Goal: Task Accomplishment & Management: Manage account settings

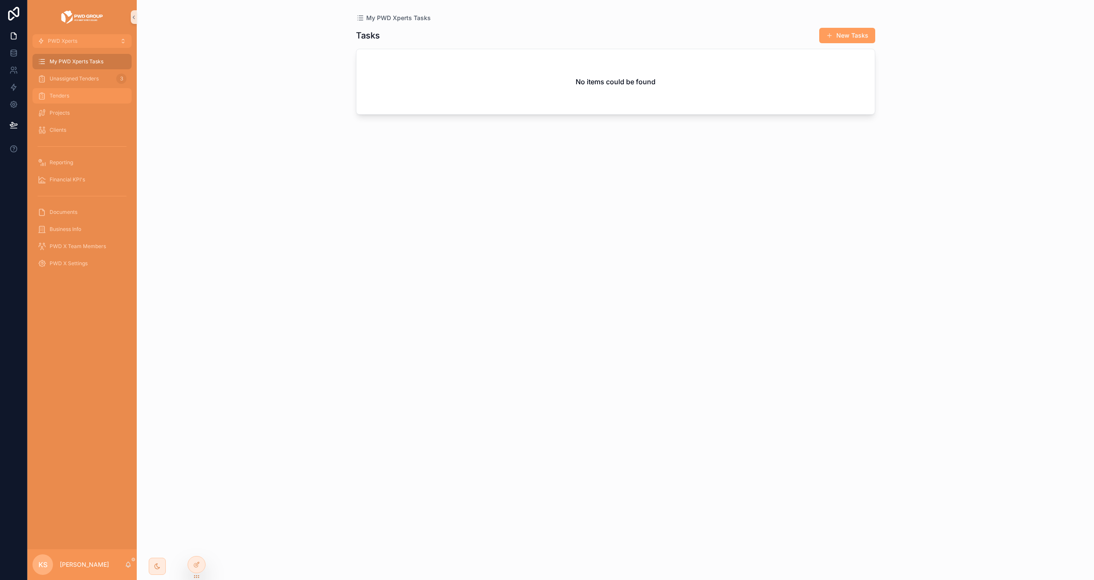
click at [80, 91] on div "Tenders" at bounding box center [82, 96] width 89 height 14
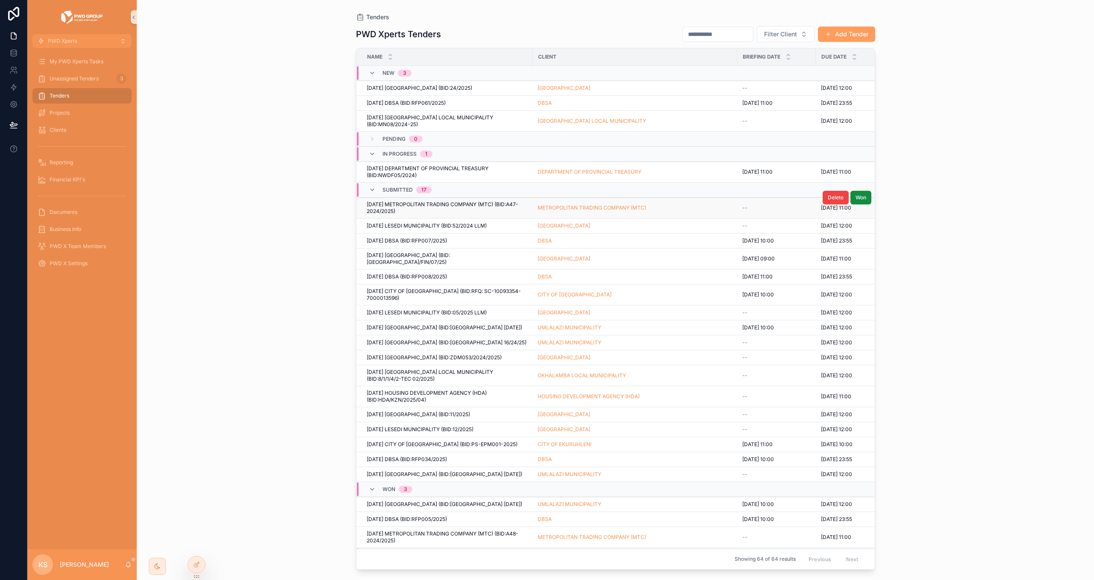
click at [478, 209] on span "15-Jan-2025 METROPOLITAN TRADING COMPANY (MTC) (BID:A47-2024/2025)" at bounding box center [447, 208] width 161 height 14
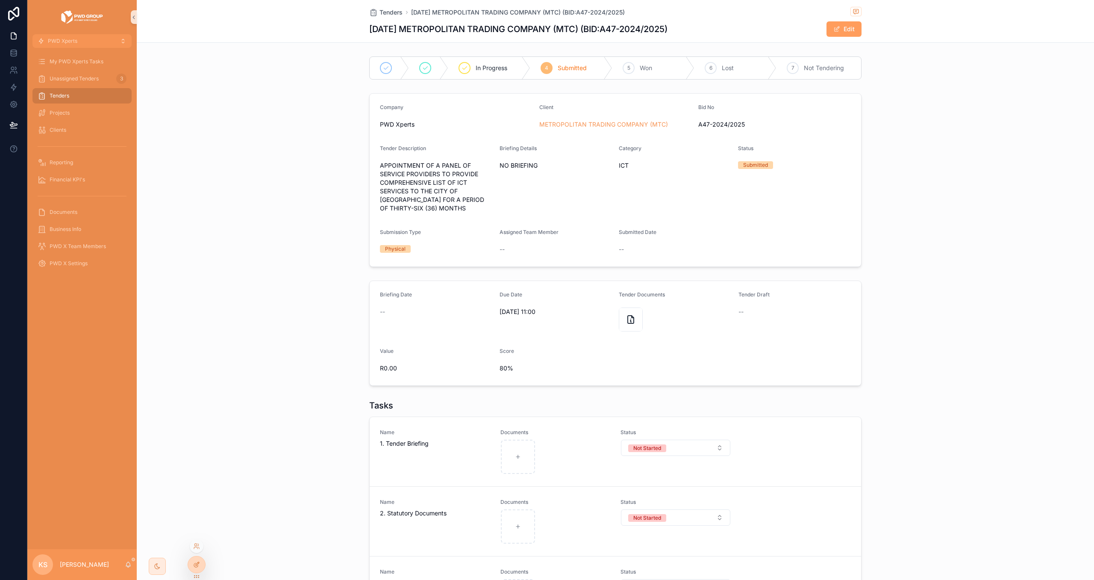
click at [199, 562] on icon at bounding box center [197, 563] width 3 height 3
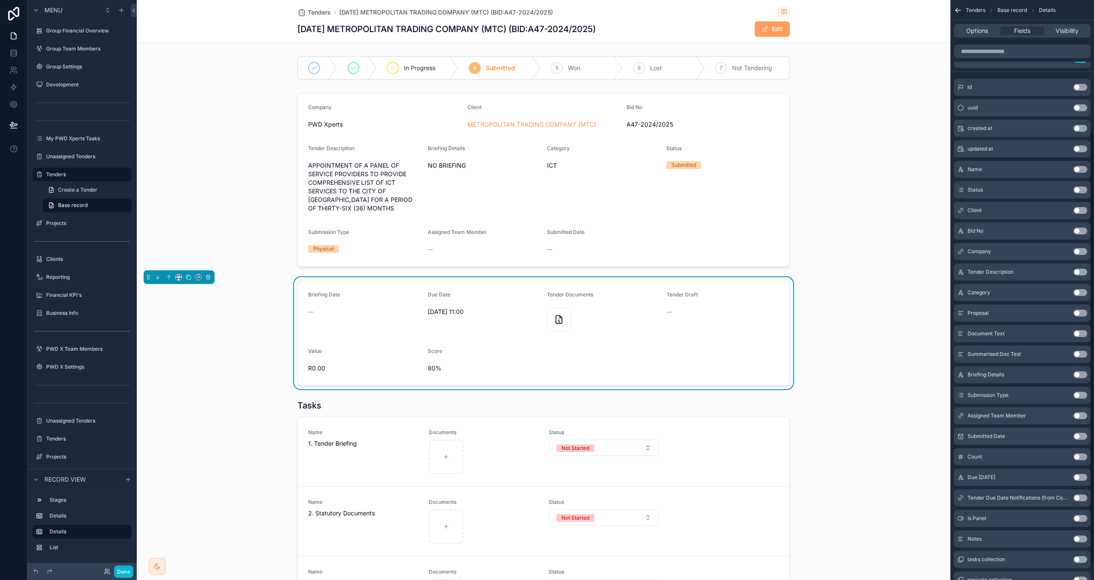
scroll to position [199, 0]
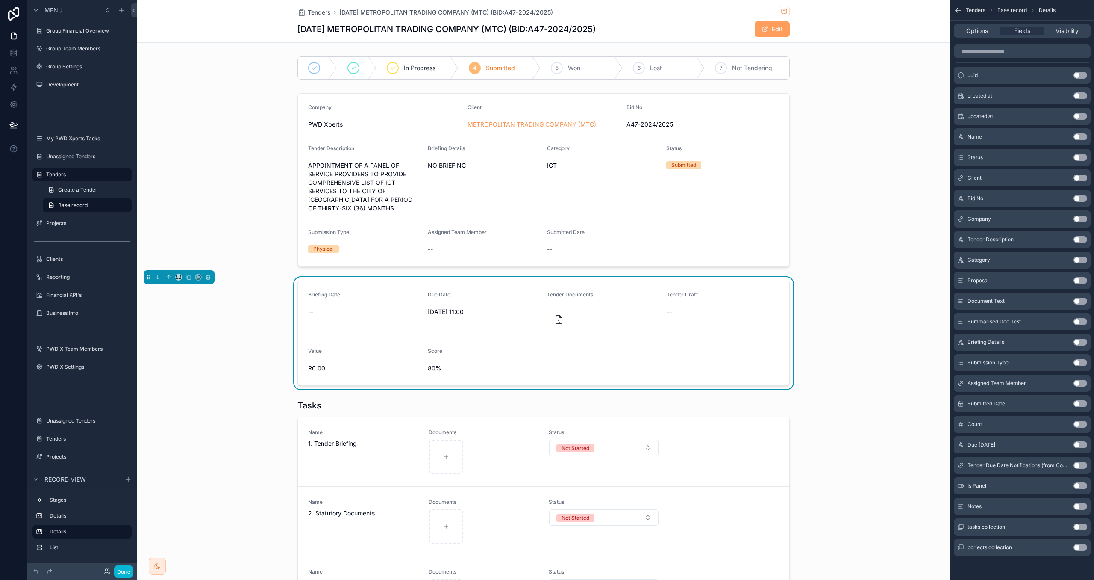
drag, startPoint x: 1078, startPoint y: 484, endPoint x: 1053, endPoint y: 374, distance: 112.2
click at [1078, 484] on button "Use setting" at bounding box center [1081, 485] width 14 height 7
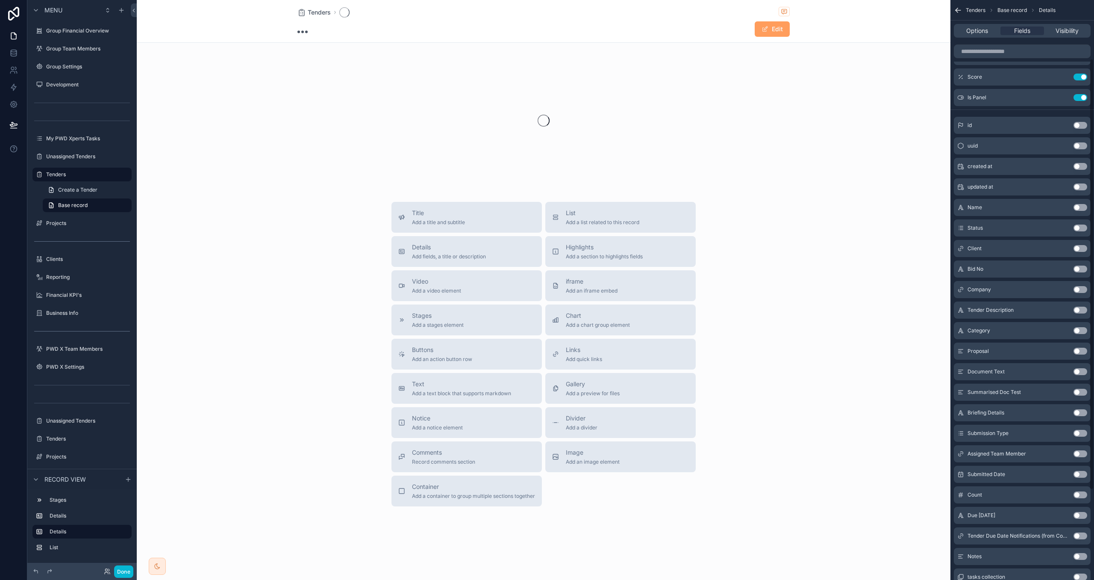
scroll to position [0, 0]
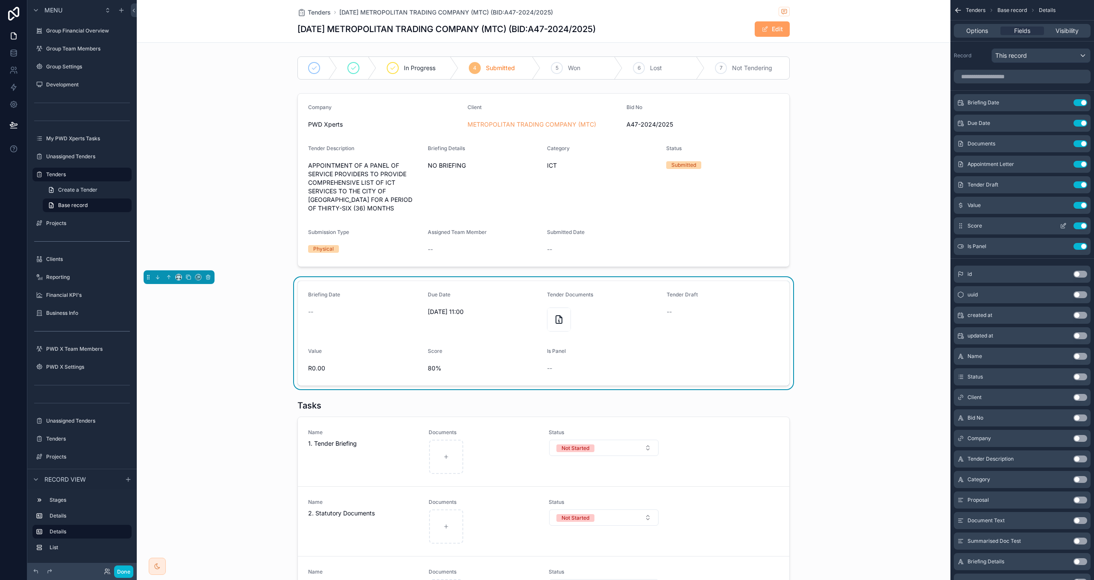
click at [1064, 228] on icon "scrollable content" at bounding box center [1063, 226] width 4 height 4
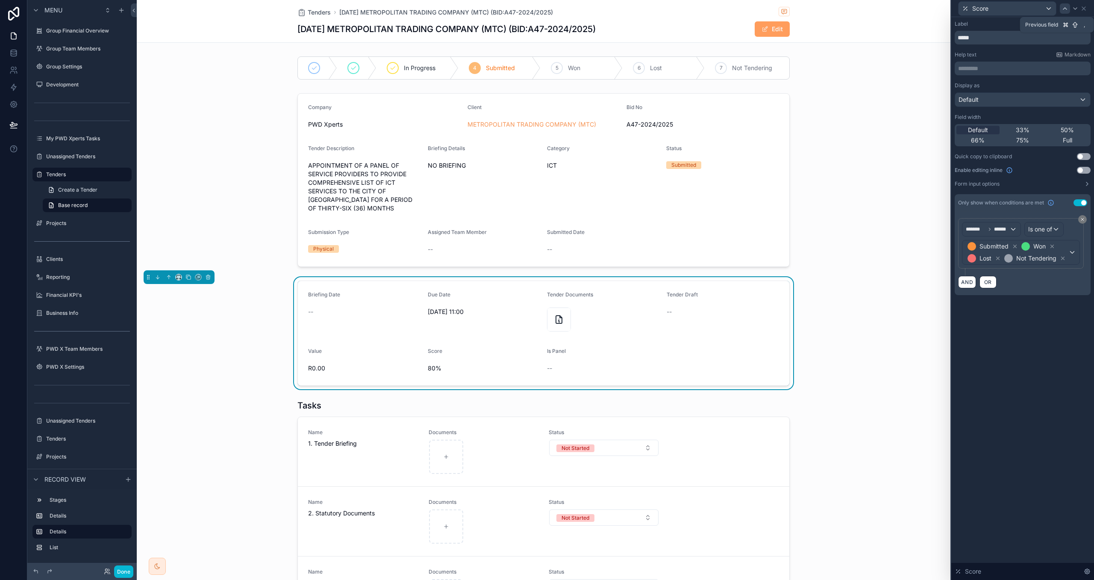
click at [1068, 7] on icon at bounding box center [1065, 8] width 7 height 7
click at [970, 281] on button "AND" at bounding box center [967, 282] width 18 height 12
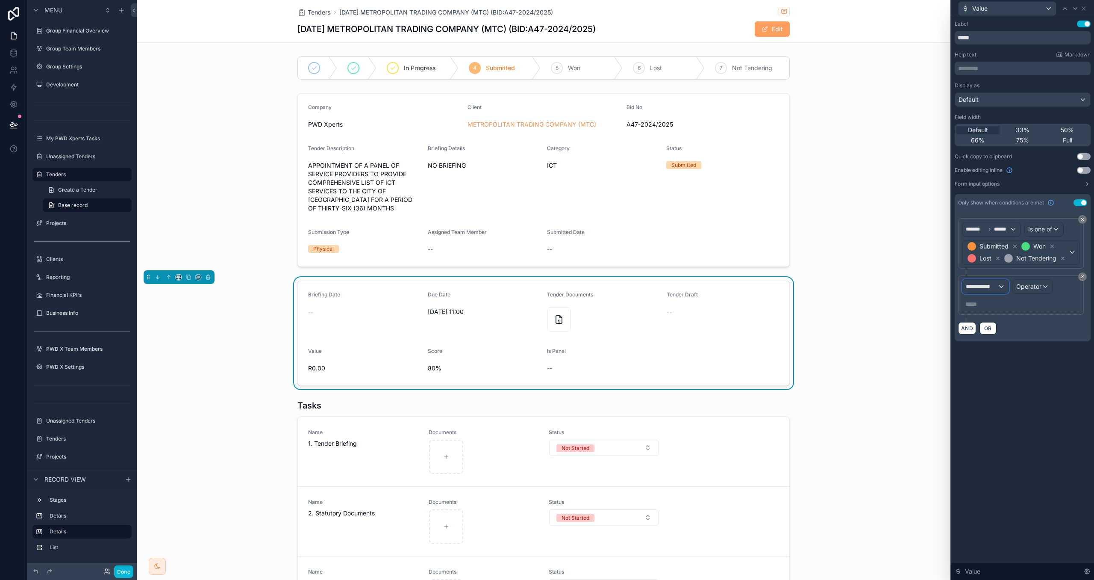
click at [1000, 291] on div "**********" at bounding box center [986, 287] width 46 height 14
click at [1002, 330] on div "Tenders" at bounding box center [1011, 334] width 82 height 10
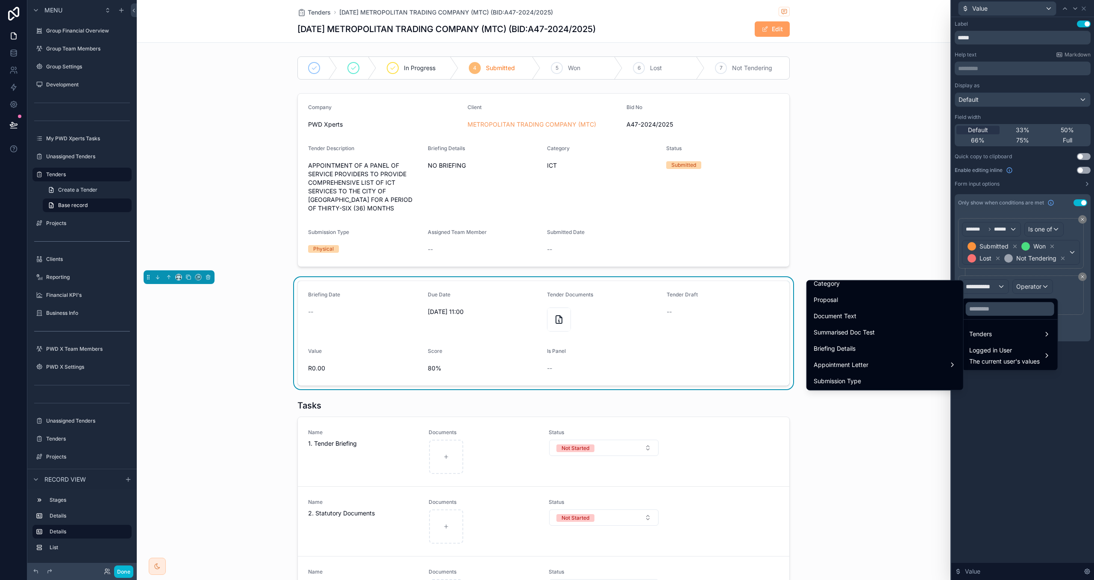
scroll to position [222, 0]
click at [991, 309] on input "text" at bounding box center [1010, 309] width 88 height 14
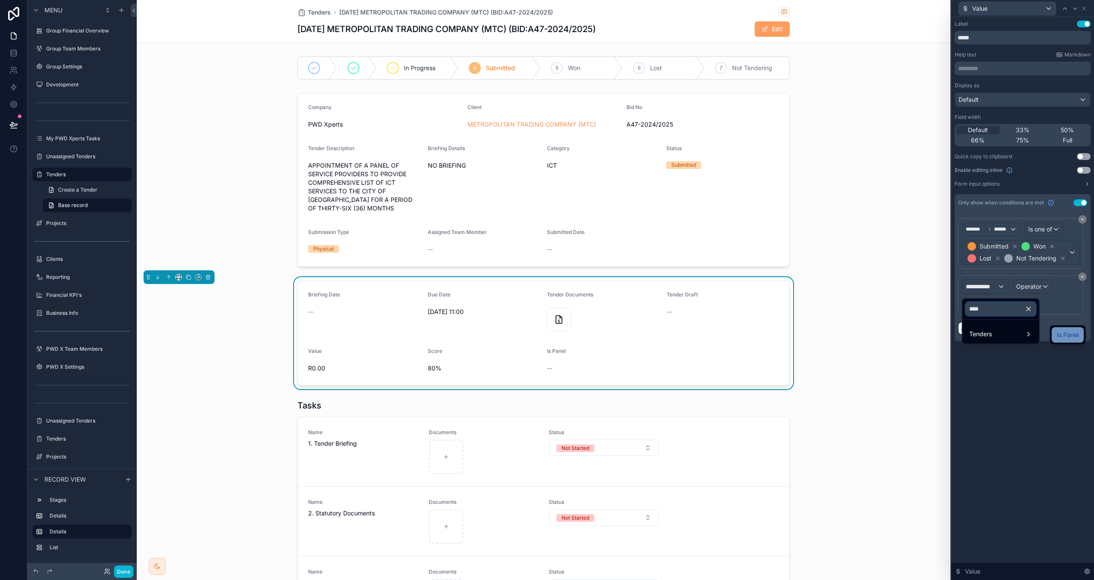
type input "****"
click at [1071, 335] on span "Is Panel" at bounding box center [1068, 335] width 22 height 10
click at [996, 304] on div "Value" at bounding box center [1021, 304] width 118 height 14
click at [1044, 290] on span "Operator" at bounding box center [1044, 286] width 25 height 7
click at [1040, 345] on div "Is false" at bounding box center [1030, 350] width 63 height 10
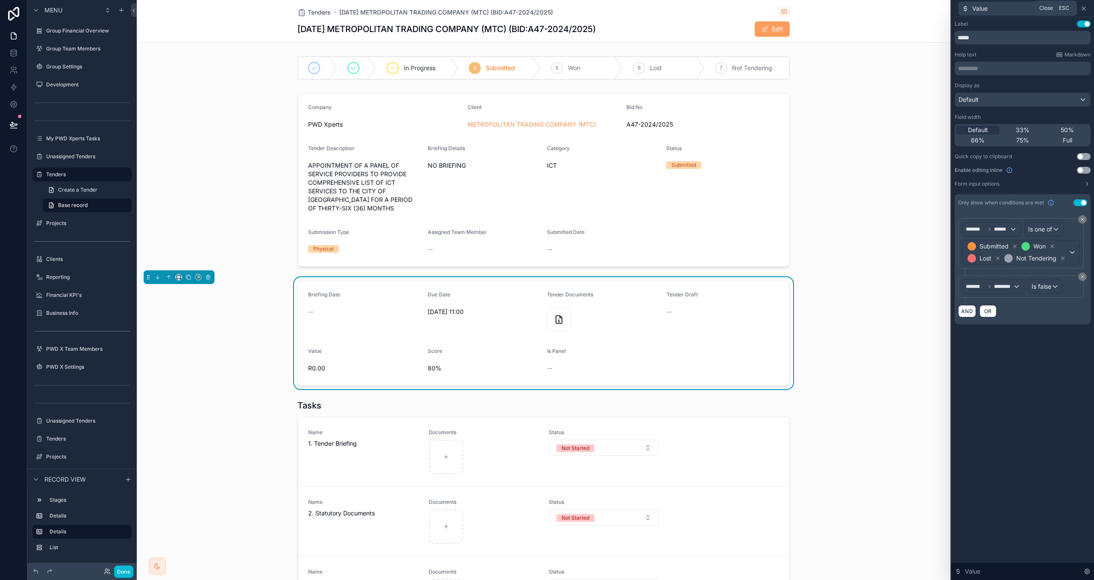
click at [1084, 5] on icon at bounding box center [1084, 8] width 7 height 7
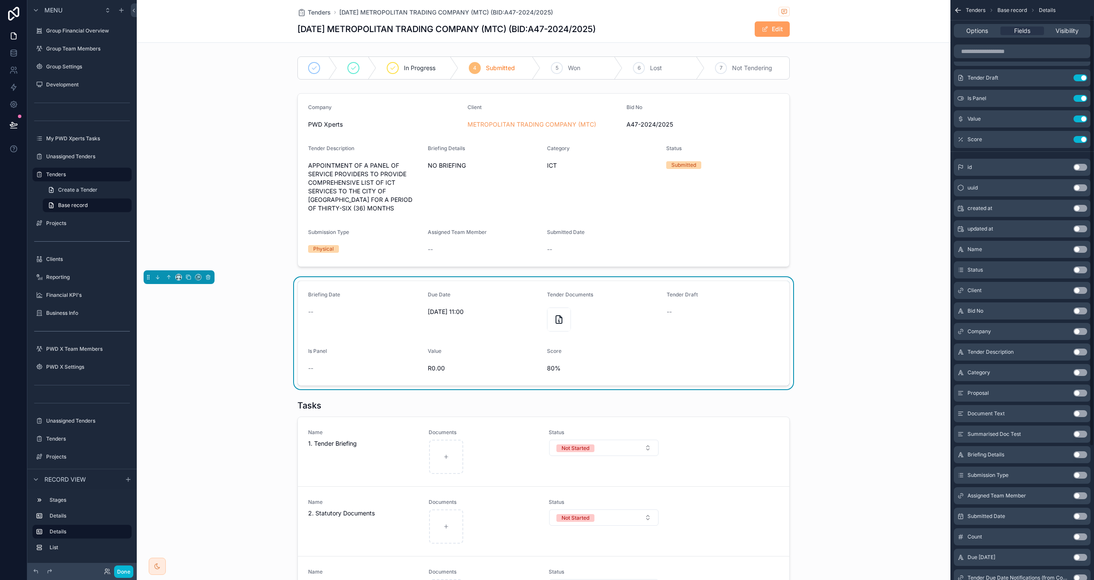
scroll to position [199, 0]
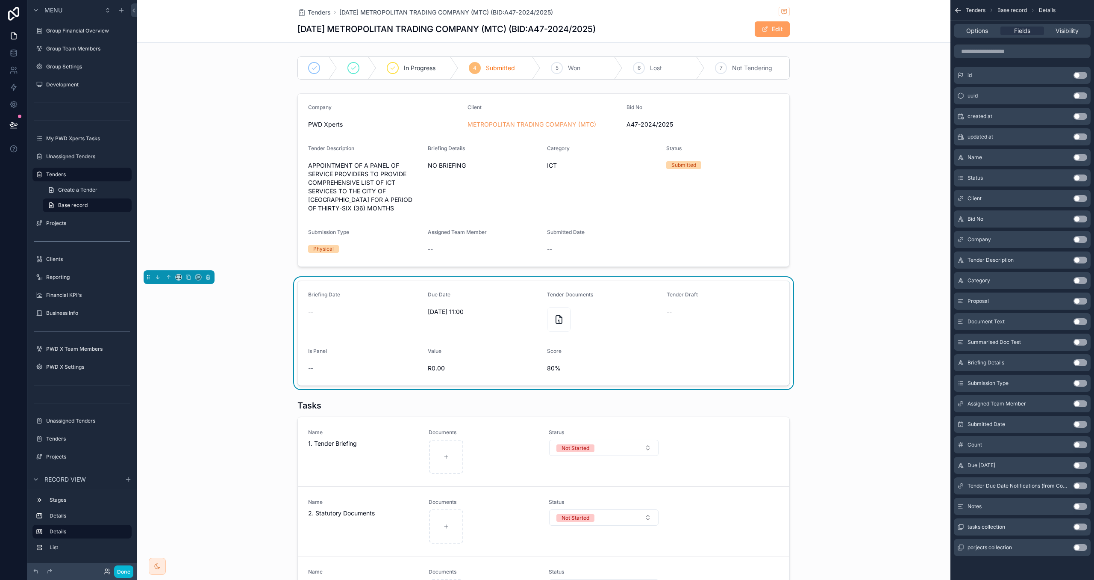
click at [1077, 504] on button "Use setting" at bounding box center [1081, 506] width 14 height 7
click at [119, 567] on button "Done" at bounding box center [123, 571] width 19 height 12
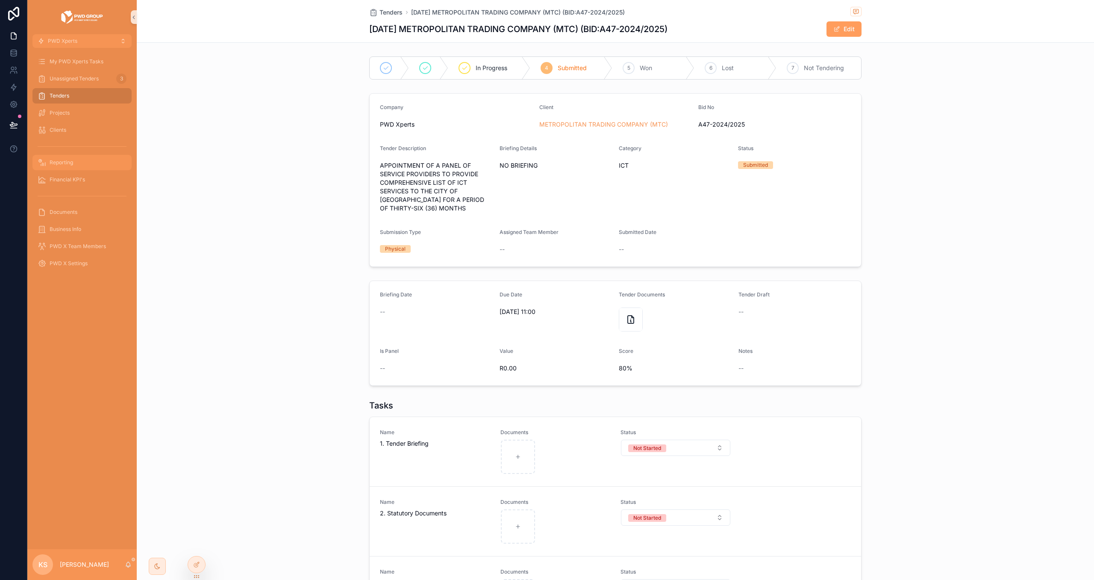
click at [67, 158] on div "Reporting" at bounding box center [82, 163] width 89 height 14
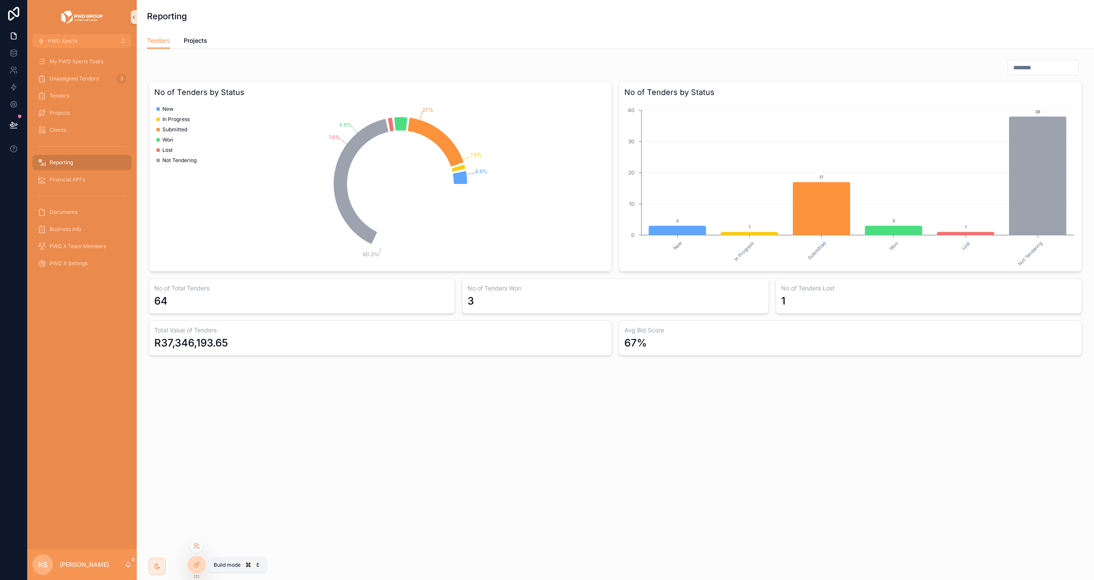
click at [197, 558] on div at bounding box center [196, 564] width 17 height 16
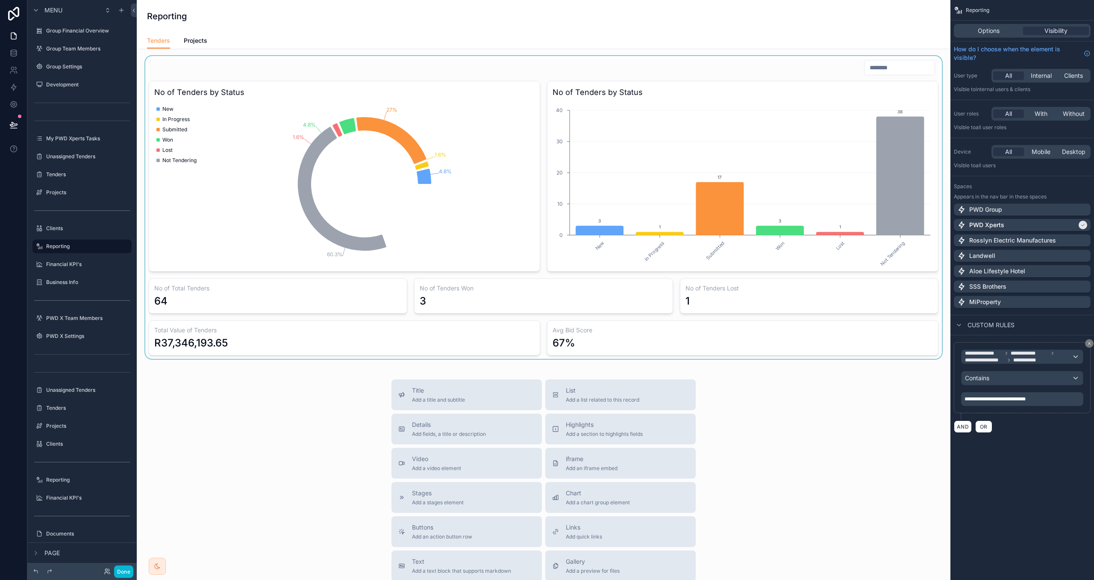
click at [419, 347] on div "scrollable content" at bounding box center [544, 207] width 800 height 303
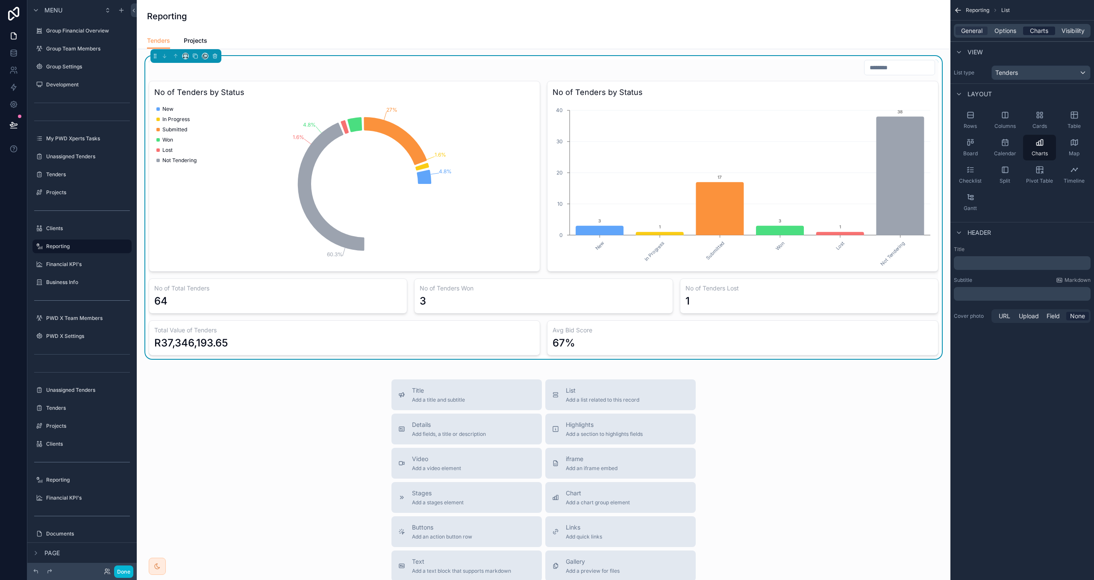
click at [1030, 30] on span "Charts" at bounding box center [1039, 31] width 18 height 9
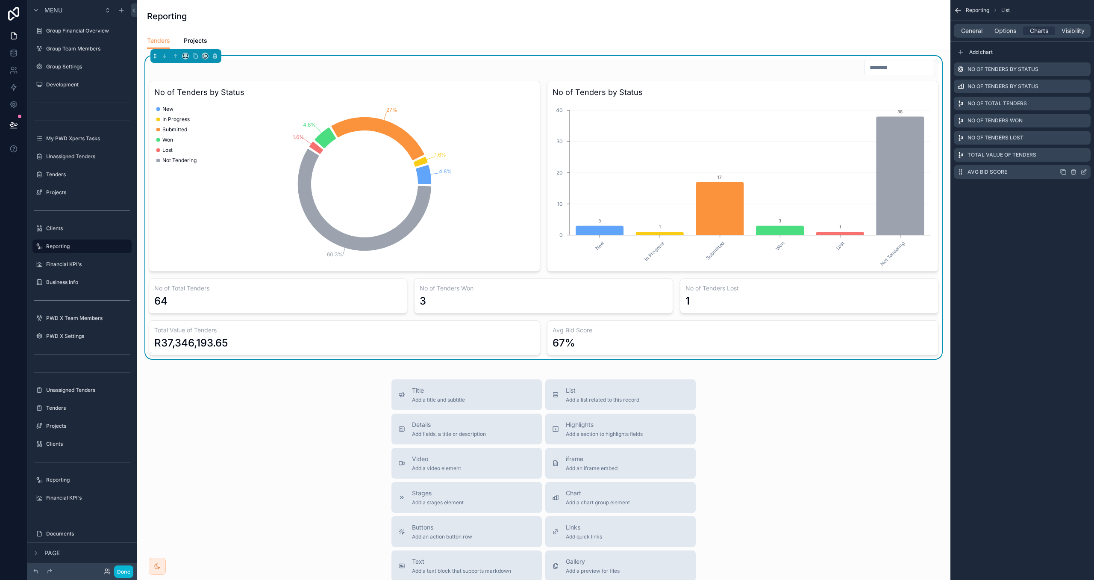
click at [1064, 172] on icon "scrollable content" at bounding box center [1063, 171] width 7 height 7
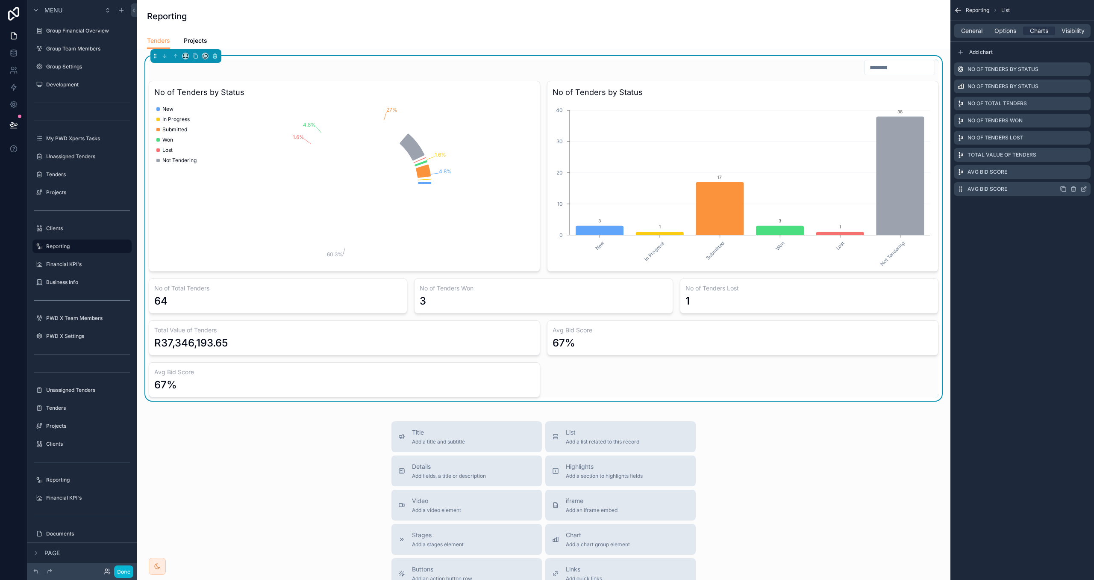
click at [1081, 188] on icon "scrollable content" at bounding box center [1084, 189] width 7 height 7
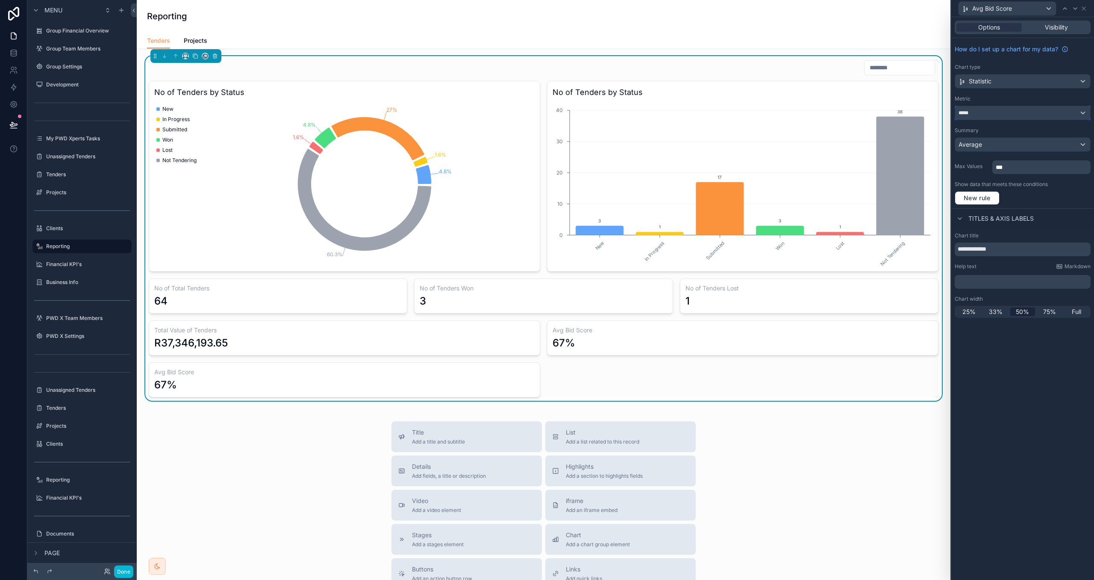
click at [1030, 115] on div "*****" at bounding box center [1022, 113] width 135 height 14
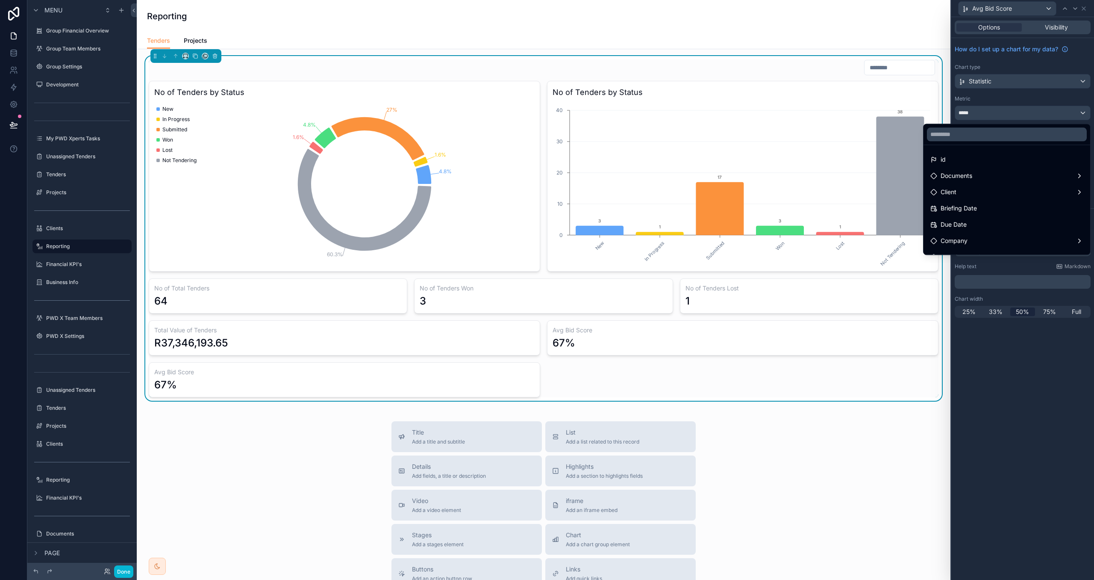
click at [1024, 381] on div at bounding box center [1023, 290] width 143 height 580
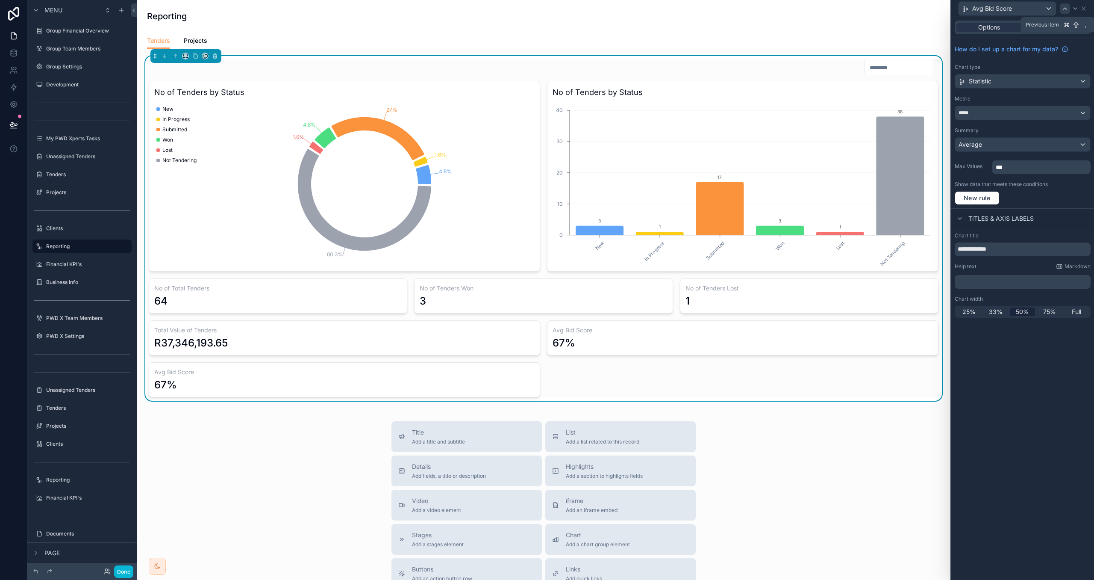
click at [1066, 10] on icon at bounding box center [1065, 8] width 7 height 7
click at [999, 314] on span "33%" at bounding box center [996, 311] width 14 height 9
click at [1073, 10] on icon at bounding box center [1075, 8] width 7 height 7
click at [1000, 315] on span "33%" at bounding box center [996, 311] width 14 height 9
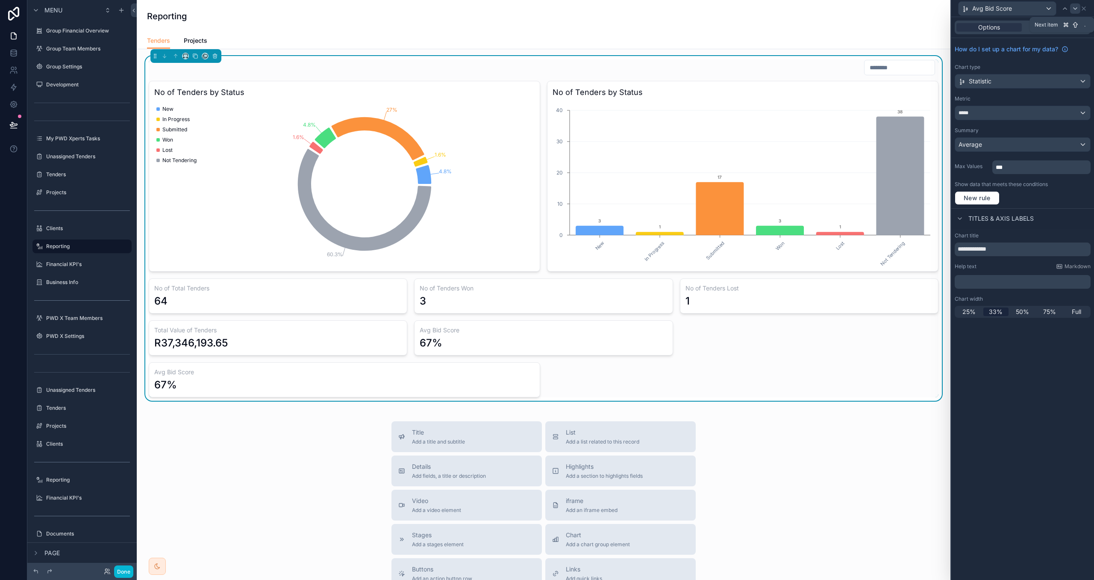
click at [1075, 6] on icon at bounding box center [1075, 8] width 7 height 7
drag, startPoint x: 1018, startPoint y: 253, endPoint x: 915, endPoint y: 245, distance: 103.3
click at [915, 245] on div "**********" at bounding box center [547, 290] width 1094 height 580
type input "**********"
click at [994, 314] on span "33%" at bounding box center [996, 311] width 14 height 9
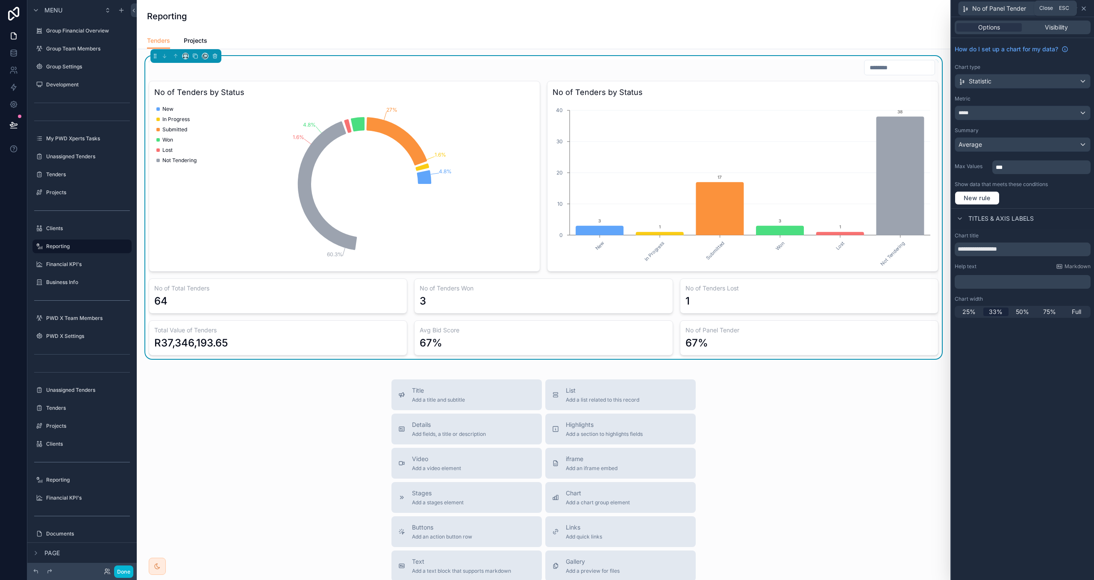
click at [1086, 9] on icon at bounding box center [1084, 8] width 7 height 7
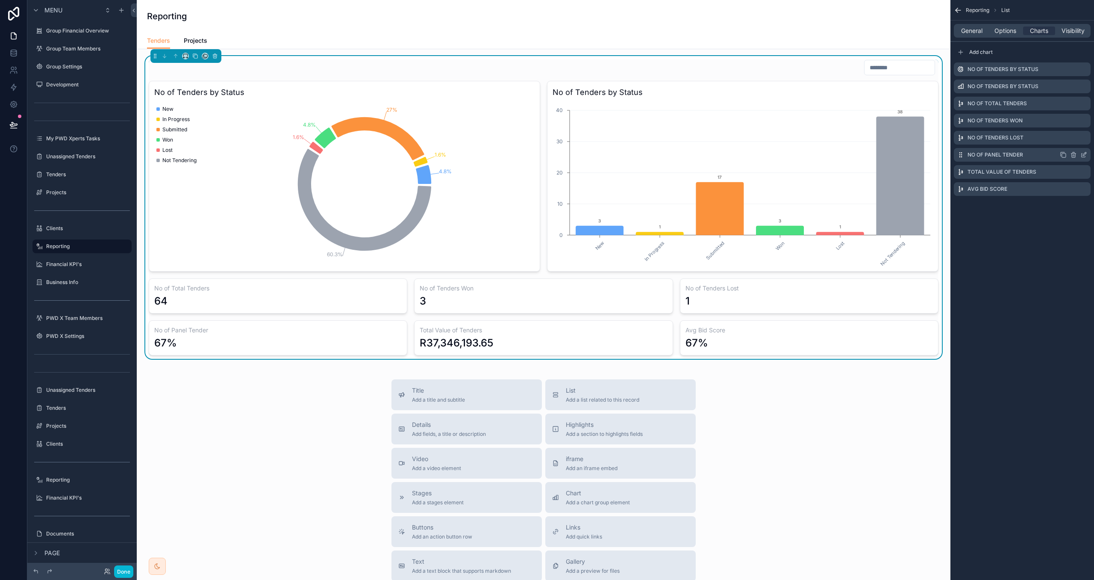
click at [1081, 154] on icon "scrollable content" at bounding box center [1084, 154] width 7 height 7
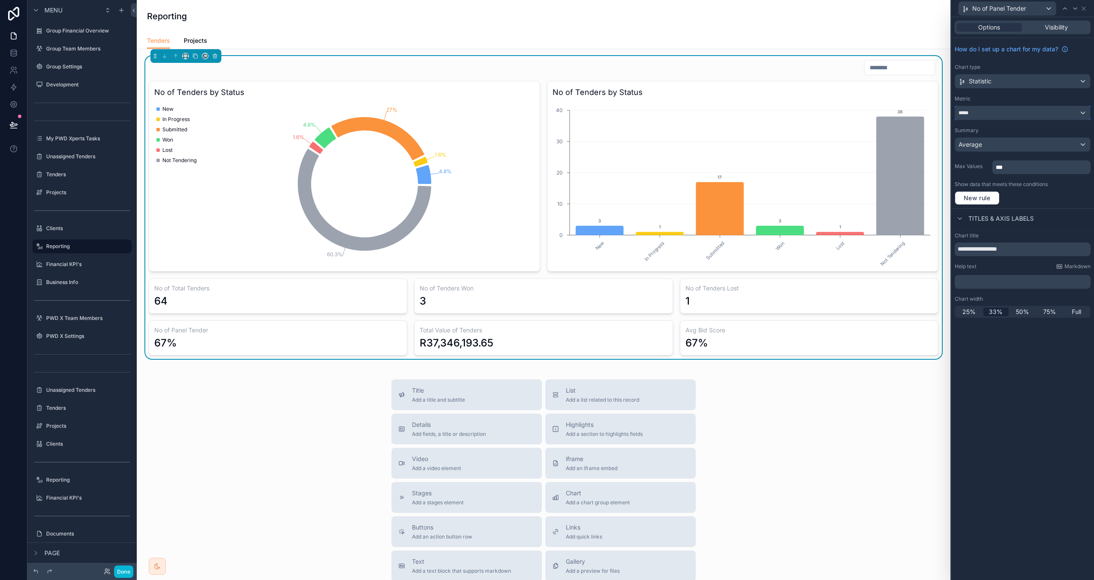
click at [1003, 117] on div "*****" at bounding box center [1022, 113] width 135 height 14
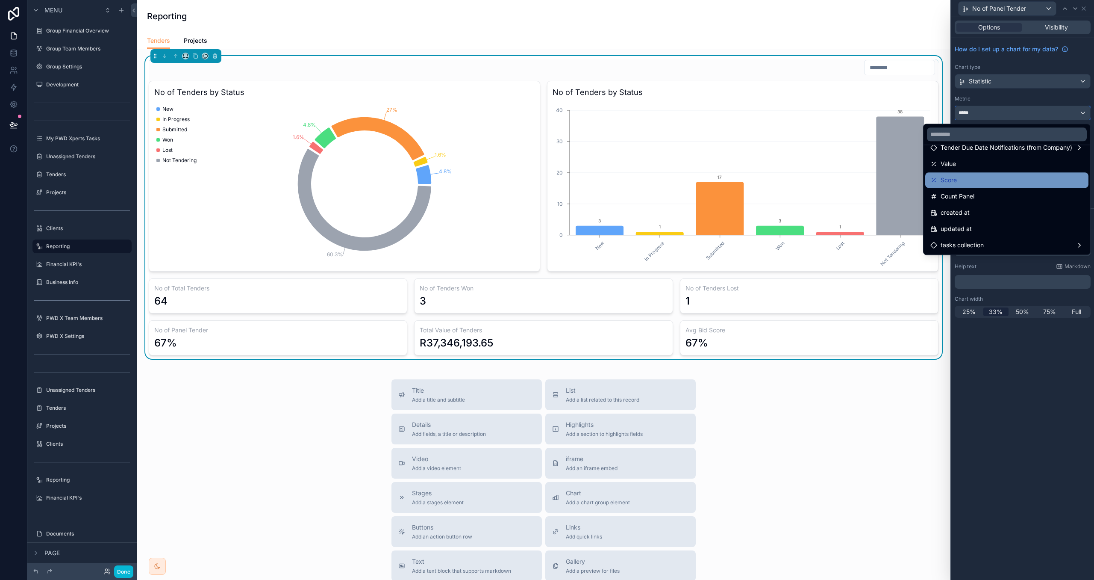
scroll to position [192, 0]
click at [1002, 192] on div "Count Panel" at bounding box center [1007, 195] width 153 height 10
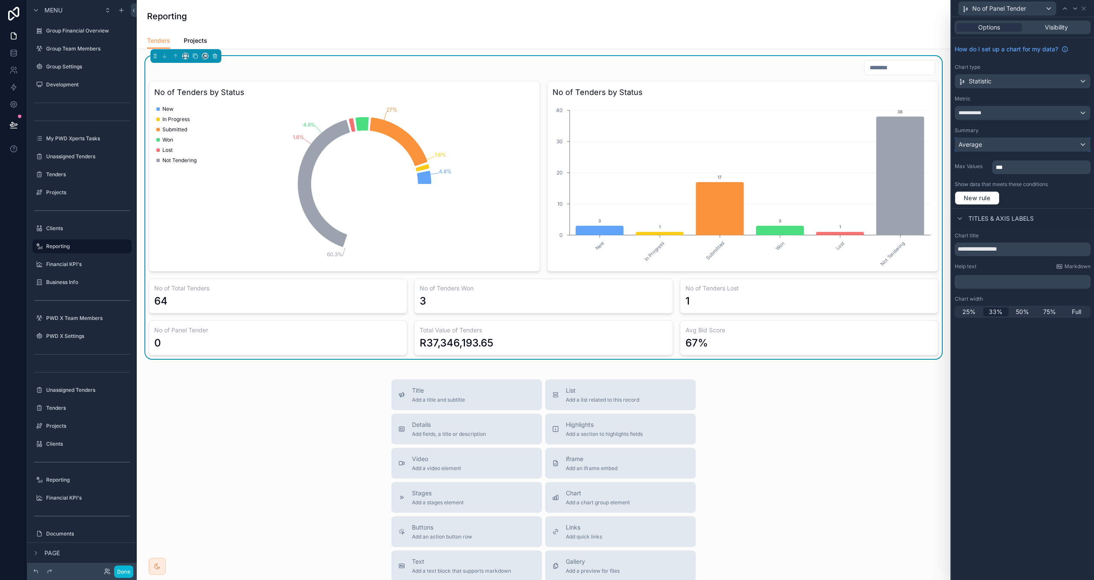
click at [997, 151] on div "Average" at bounding box center [1022, 145] width 135 height 14
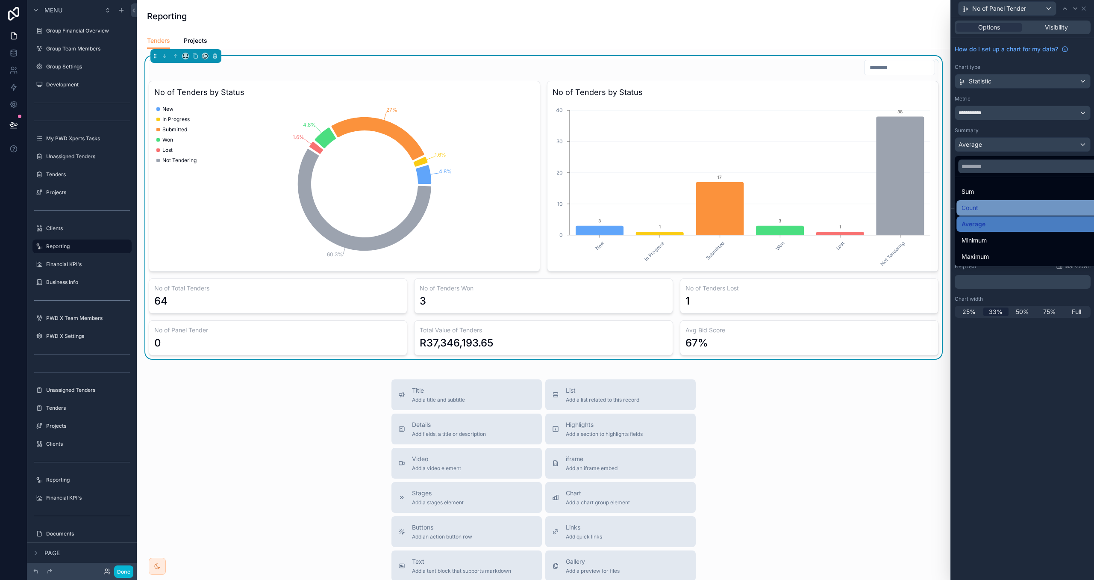
click at [997, 209] on div "Count" at bounding box center [1032, 208] width 141 height 10
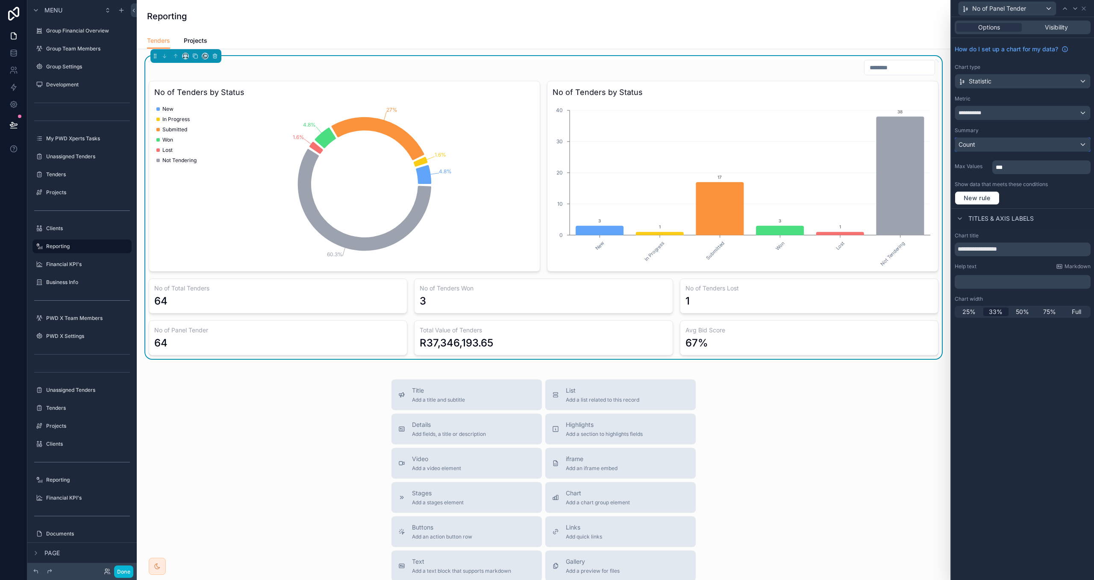
click at [982, 149] on div "Count" at bounding box center [1022, 145] width 135 height 14
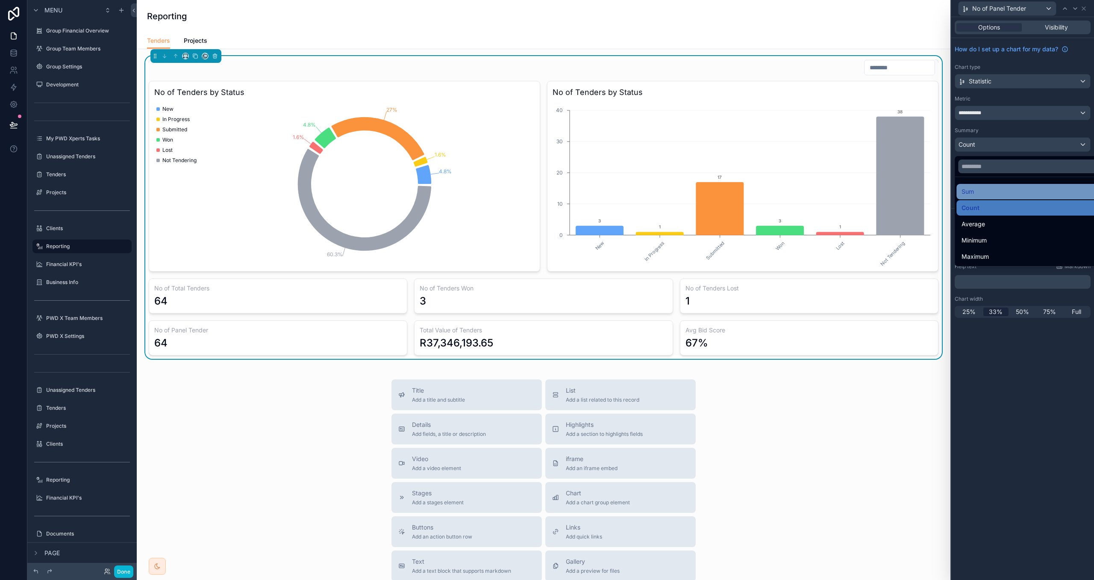
click at [989, 190] on div "Sum" at bounding box center [1032, 191] width 141 height 10
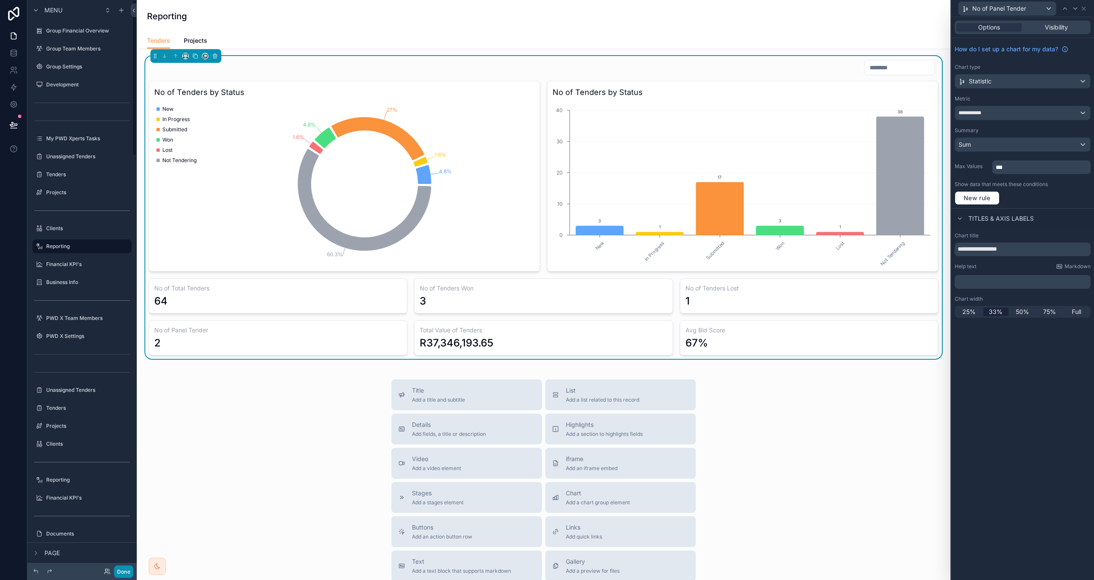
click at [126, 571] on button "Done" at bounding box center [123, 571] width 19 height 12
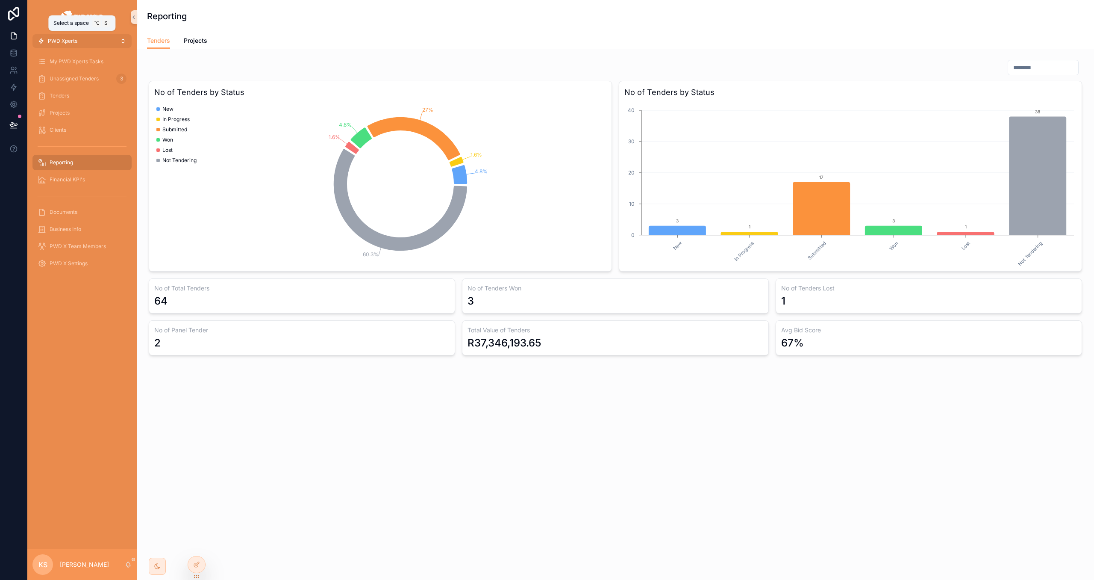
click at [86, 40] on button "PWD Xperts" at bounding box center [81, 41] width 99 height 14
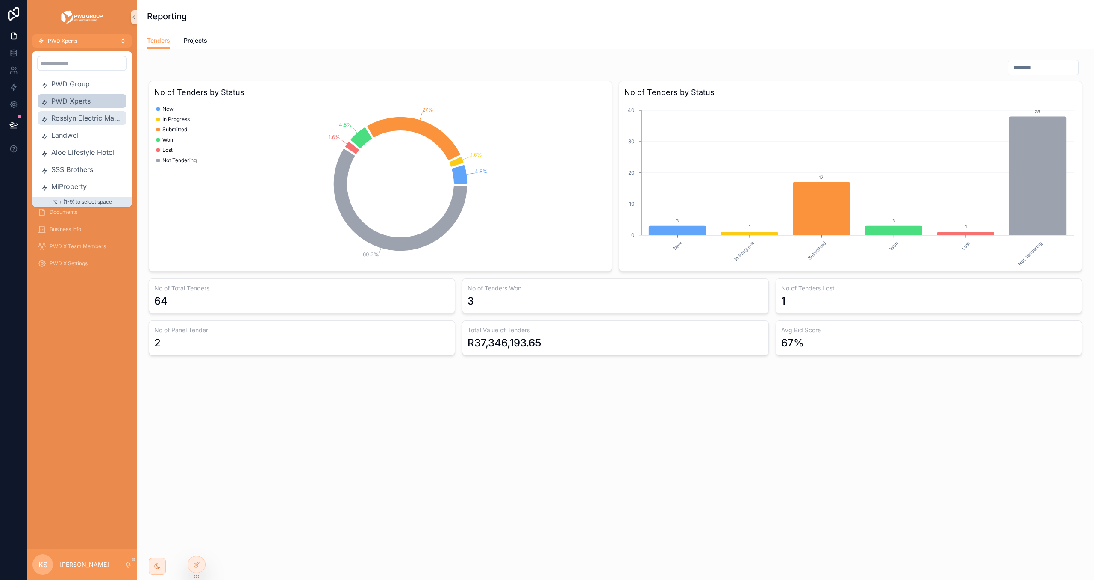
click at [89, 112] on div "Rosslyn Electric Manufactures" at bounding box center [82, 118] width 89 height 14
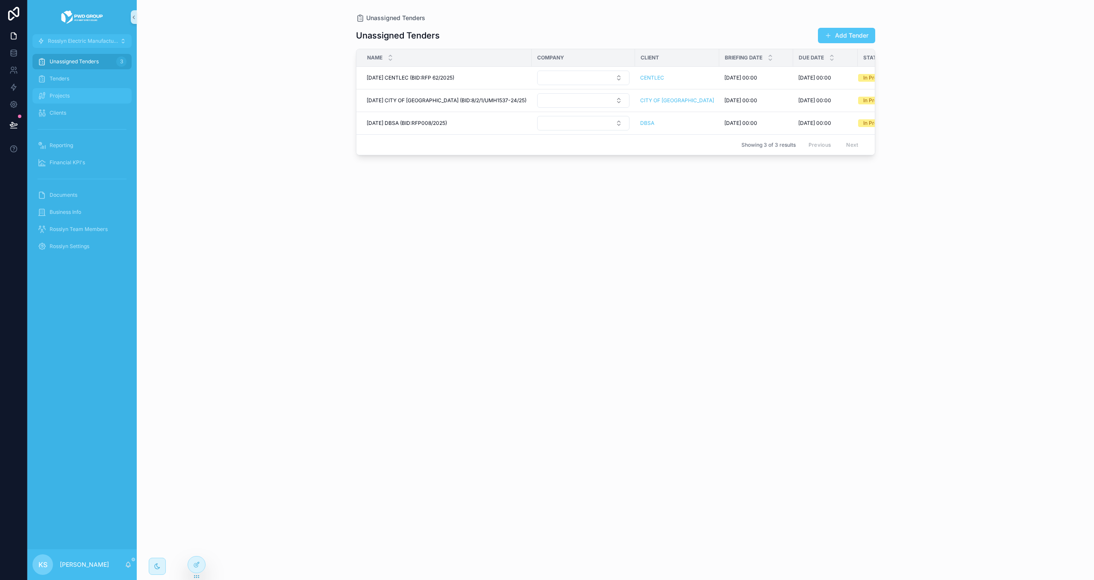
click at [95, 93] on div "Projects" at bounding box center [82, 96] width 89 height 14
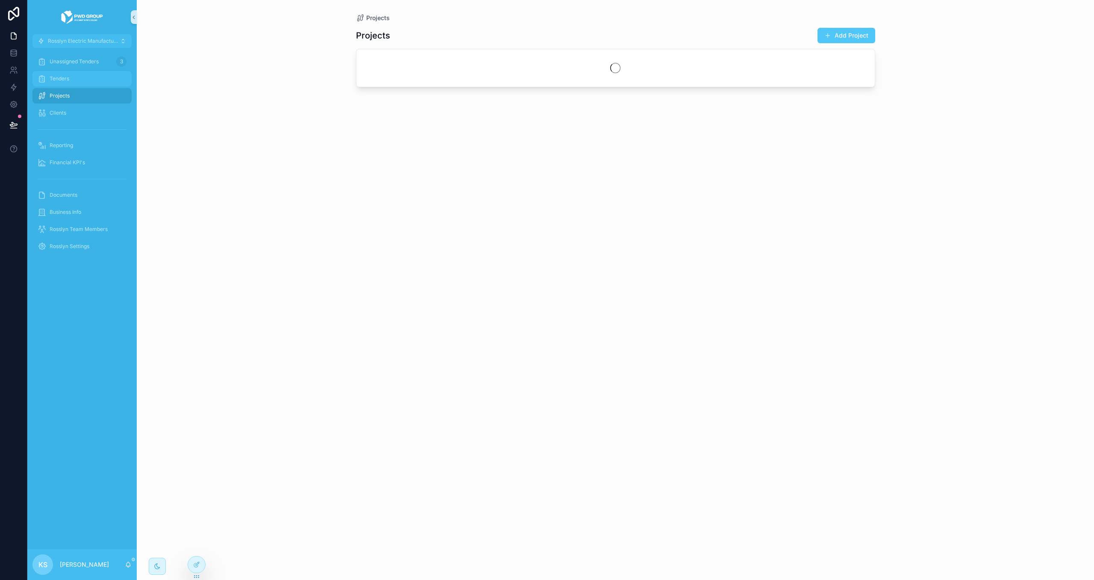
click at [59, 77] on span "Tenders" at bounding box center [60, 78] width 20 height 7
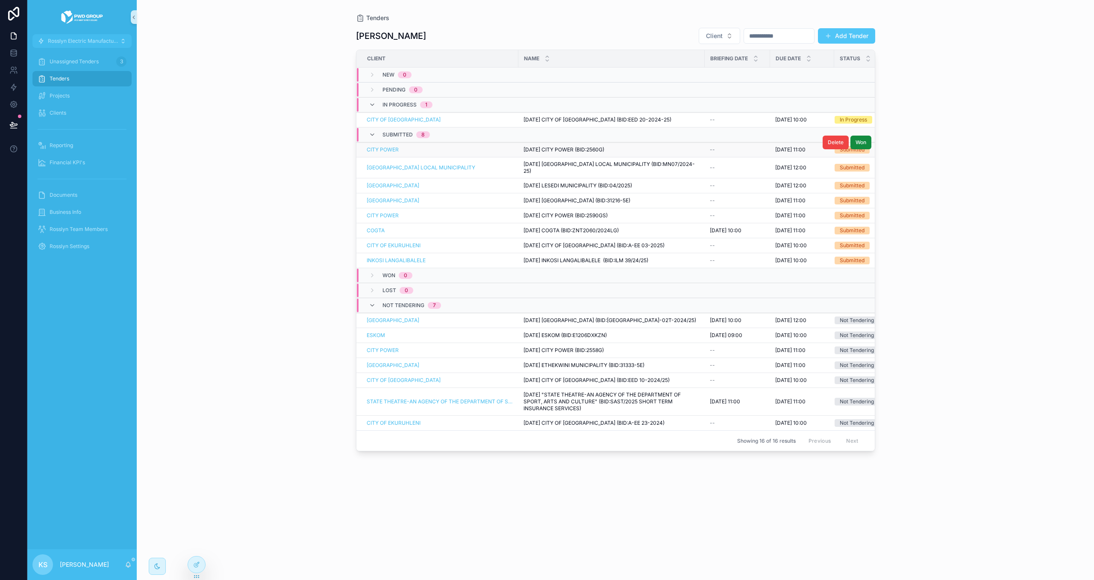
click at [538, 150] on span "28-Feb-2025 CITY POWER (BID:2560G)" at bounding box center [564, 149] width 81 height 7
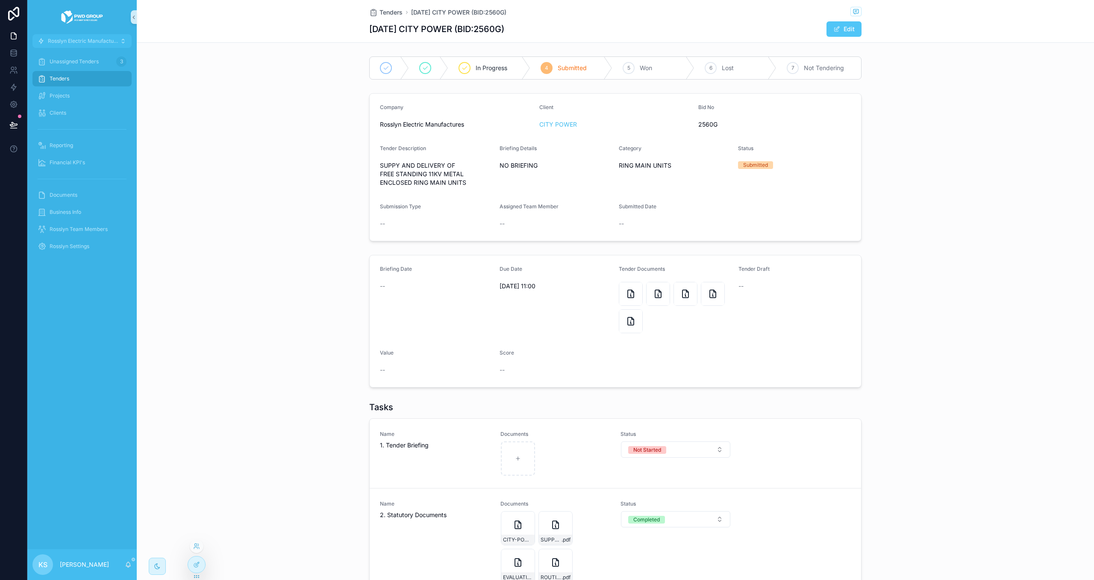
click at [202, 562] on div at bounding box center [196, 564] width 17 height 16
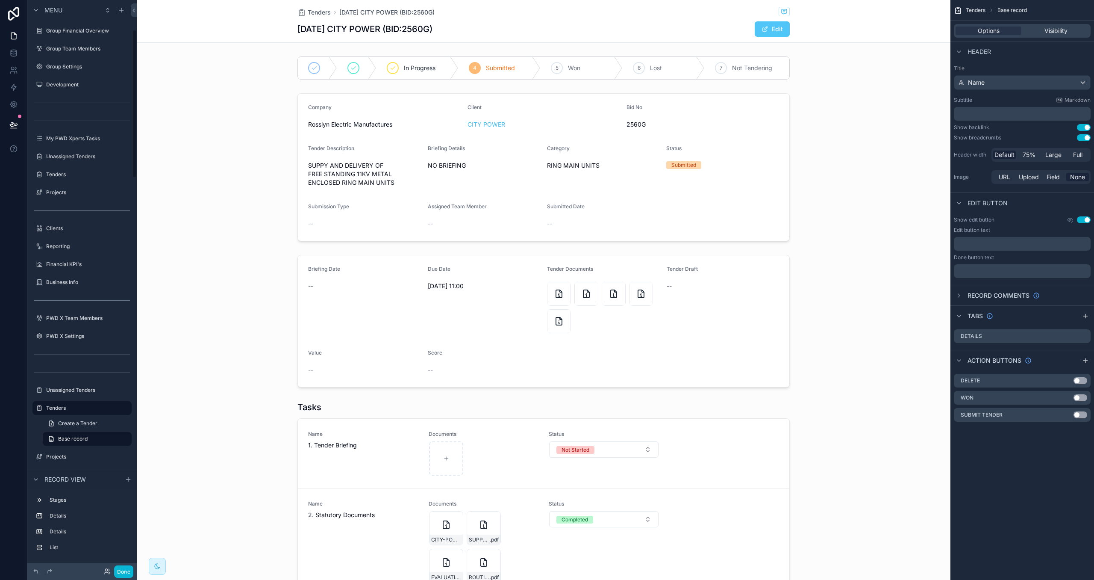
scroll to position [114, 0]
click at [654, 359] on div "scrollable content" at bounding box center [544, 320] width 814 height 139
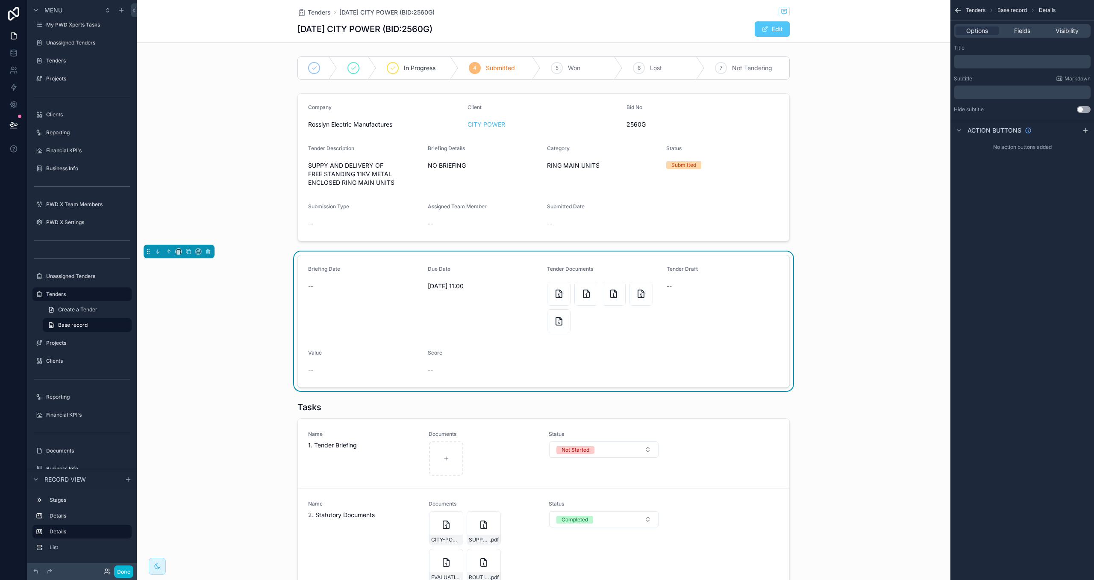
drag, startPoint x: 1016, startPoint y: 30, endPoint x: 1011, endPoint y: 38, distance: 10.0
click at [1016, 30] on span "Fields" at bounding box center [1022, 31] width 16 height 9
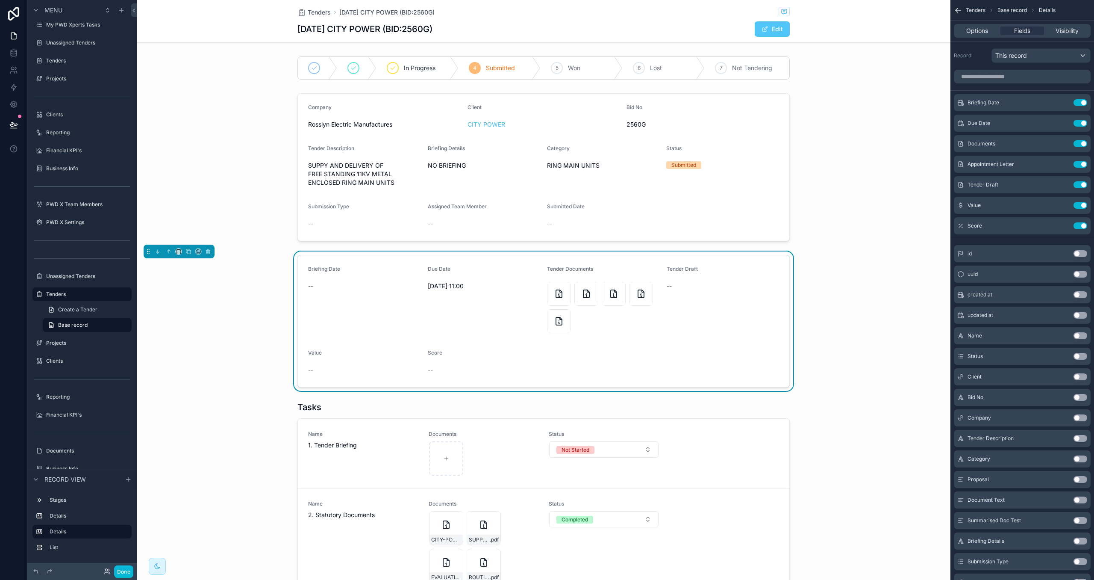
scroll to position [220, 0]
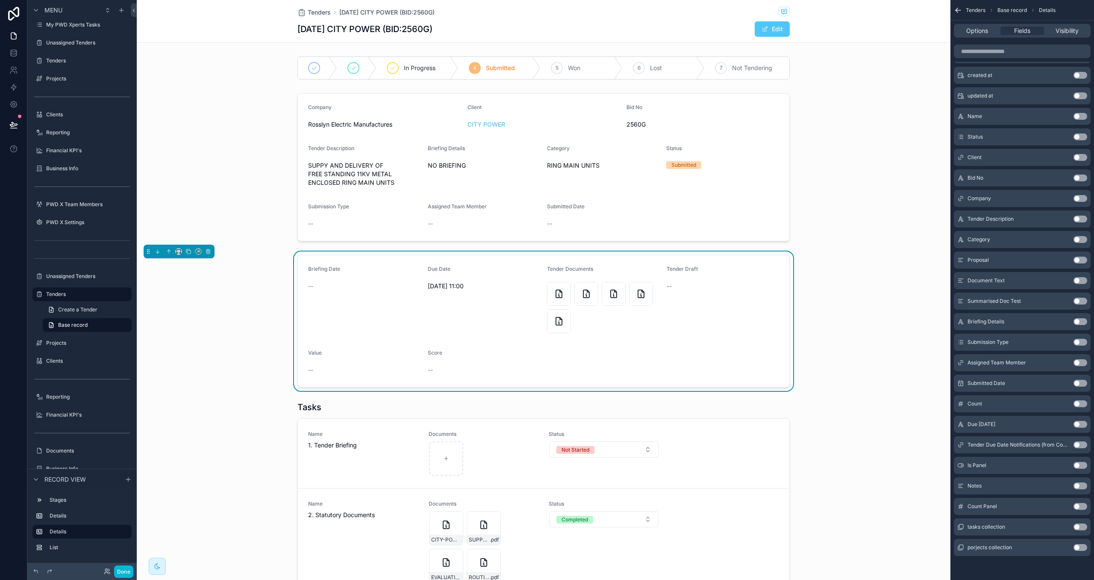
drag, startPoint x: 1080, startPoint y: 464, endPoint x: 1062, endPoint y: 305, distance: 159.6
click at [1079, 463] on button "Use setting" at bounding box center [1081, 465] width 14 height 7
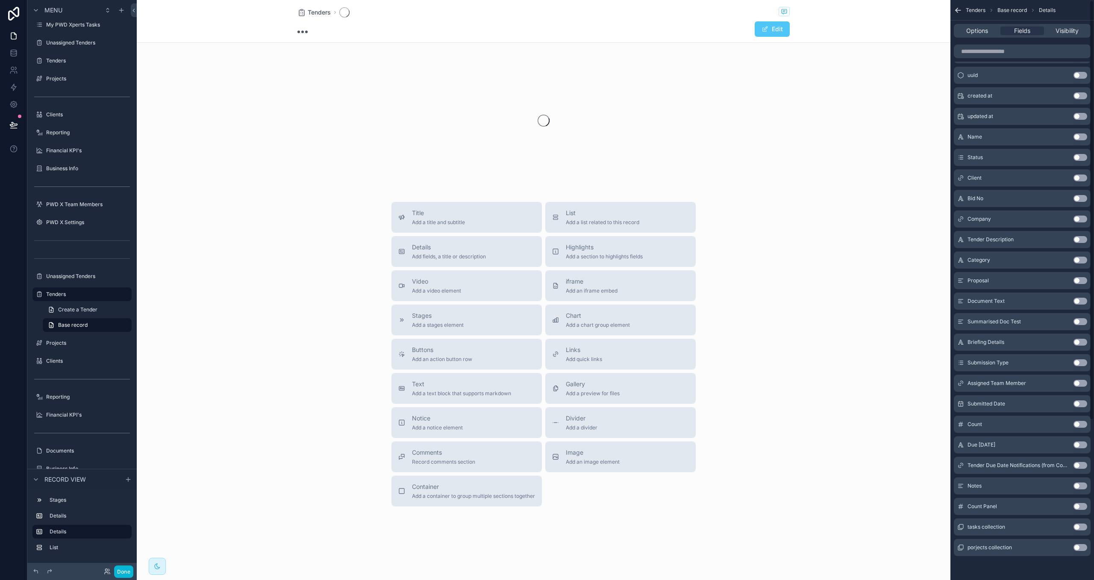
scroll to position [0, 0]
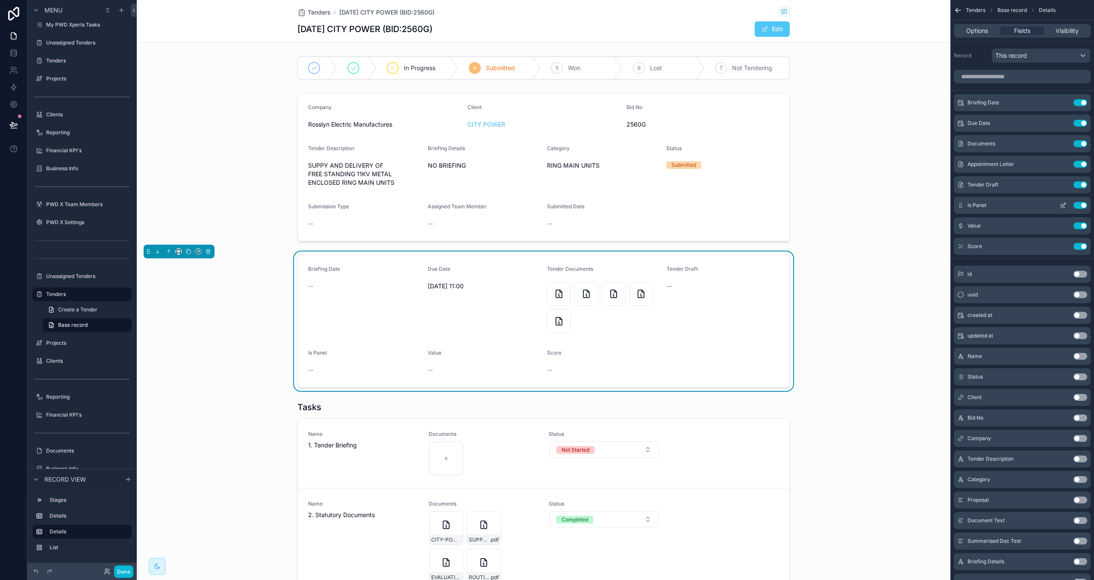
click at [1065, 206] on icon "scrollable content" at bounding box center [1063, 205] width 7 height 7
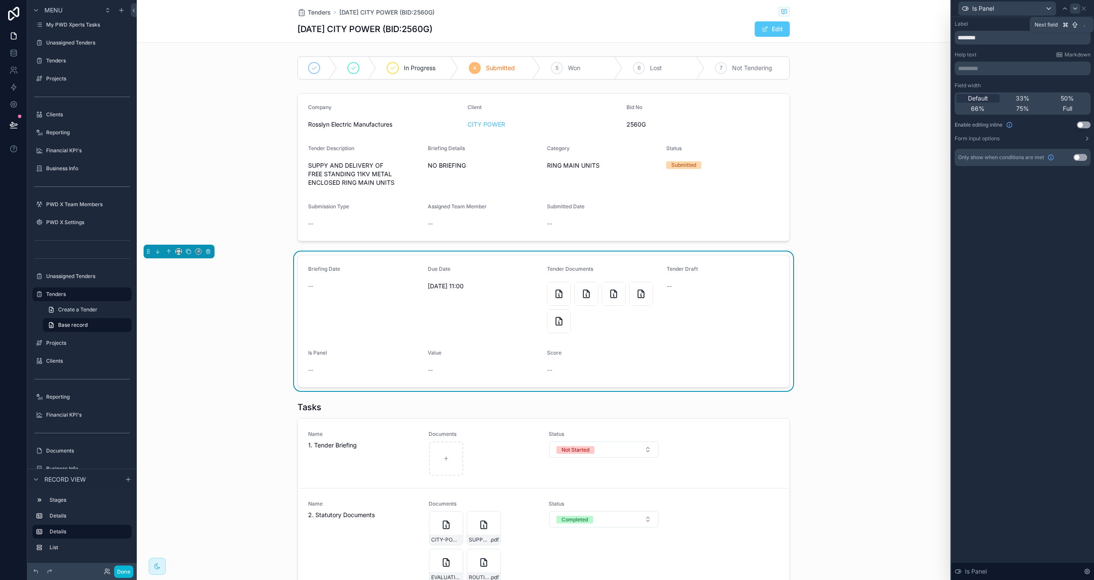
click at [1075, 10] on icon at bounding box center [1075, 8] width 7 height 7
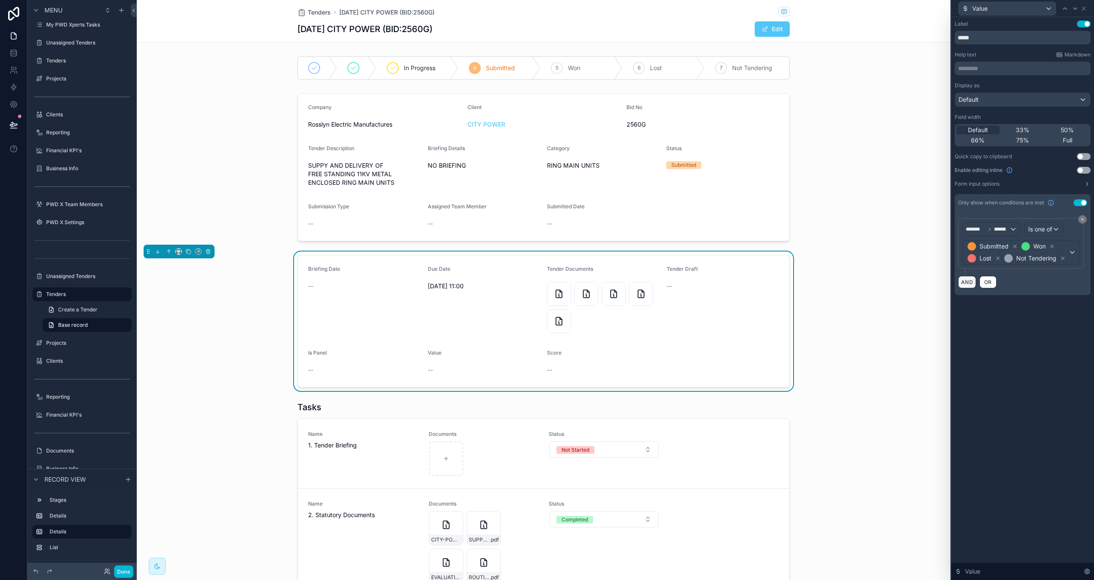
click at [967, 281] on button "AND" at bounding box center [967, 282] width 18 height 12
click at [991, 289] on span "**********" at bounding box center [982, 286] width 32 height 9
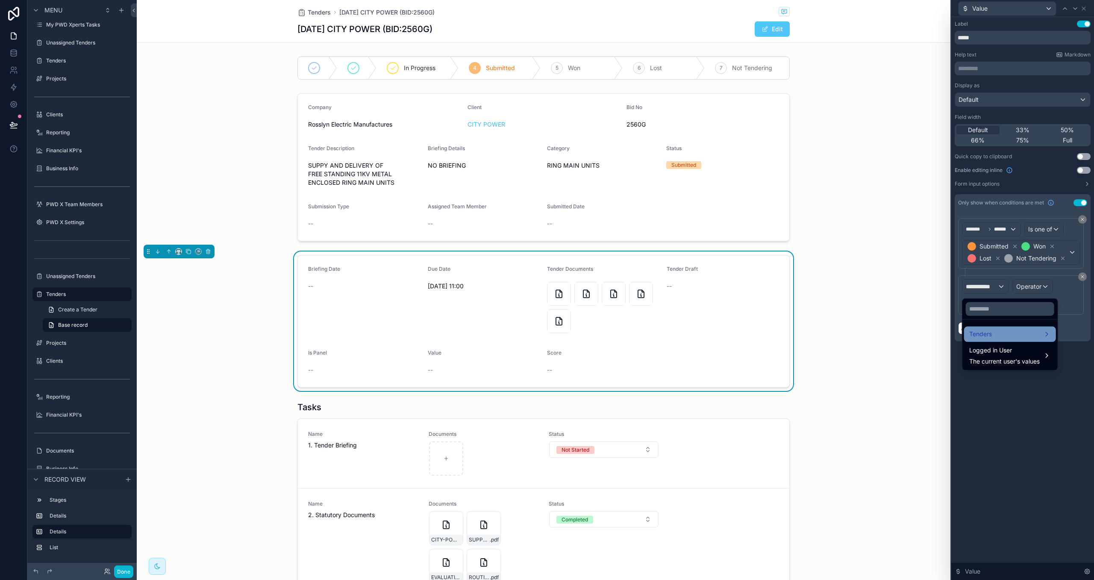
click at [1005, 329] on div "Tenders" at bounding box center [1011, 334] width 82 height 10
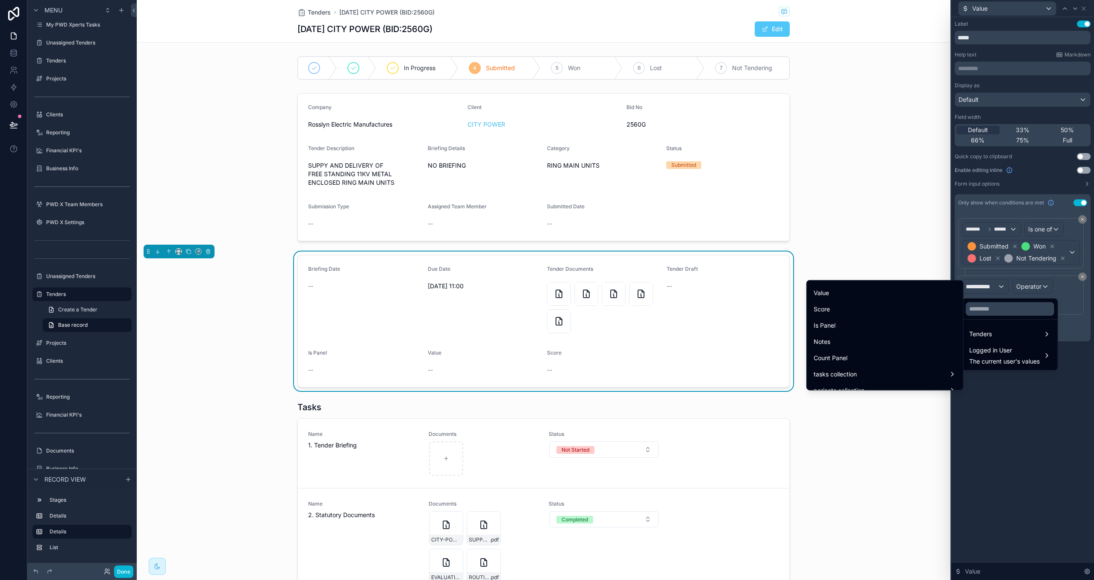
scroll to position [420, 0]
click at [921, 325] on div "Is Panel" at bounding box center [885, 325] width 143 height 10
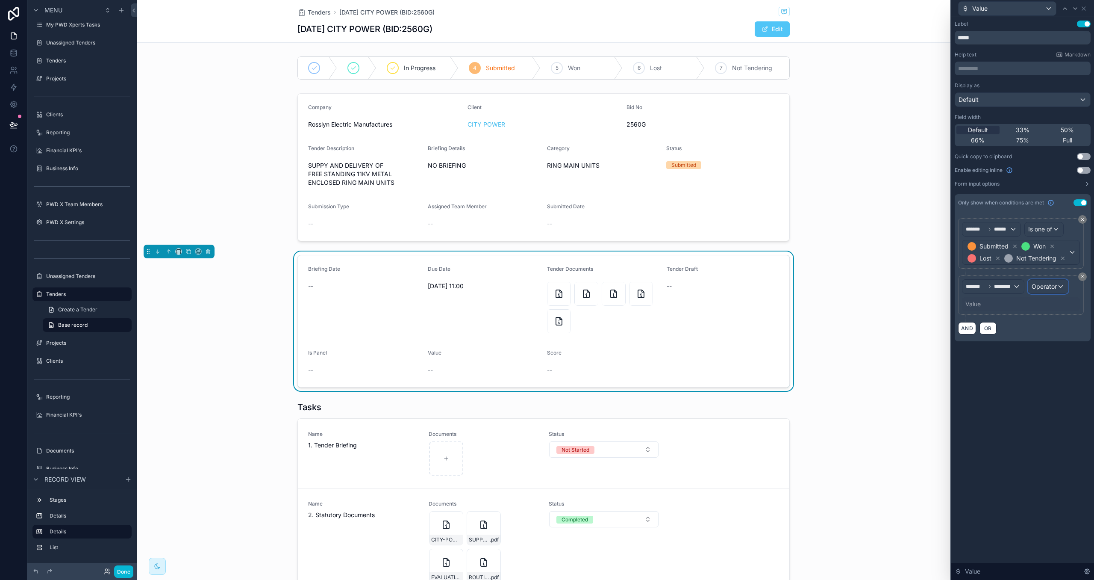
click at [1058, 292] on div "Operator" at bounding box center [1049, 287] width 40 height 14
click at [1039, 356] on div "Is false" at bounding box center [1031, 349] width 74 height 15
click at [1044, 308] on div "AND OR" at bounding box center [1022, 310] width 129 height 13
click at [1085, 8] on icon at bounding box center [1084, 8] width 7 height 7
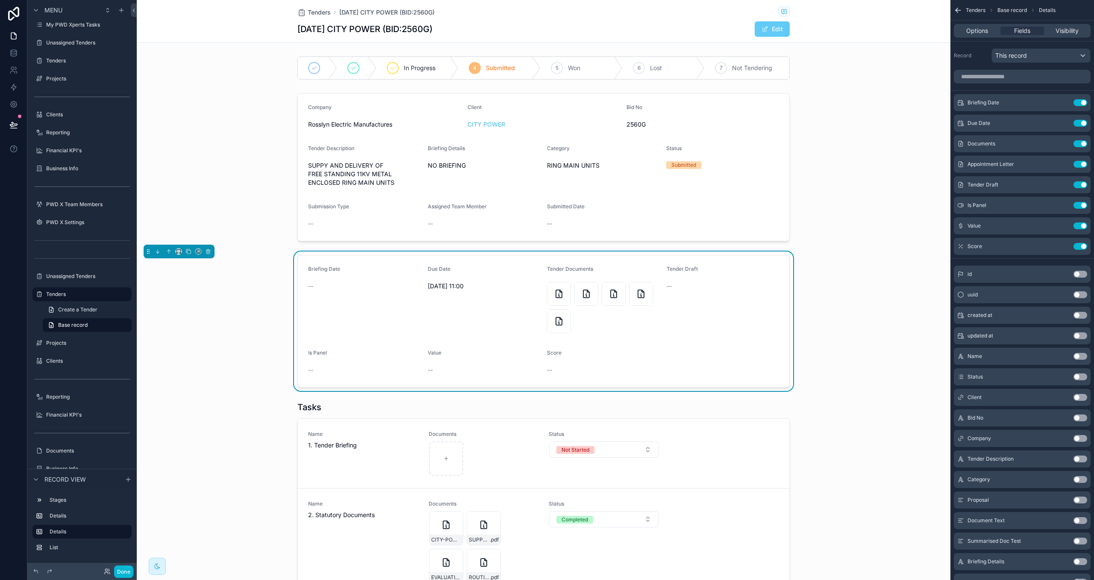
click at [783, 31] on button "Edit" at bounding box center [772, 28] width 35 height 15
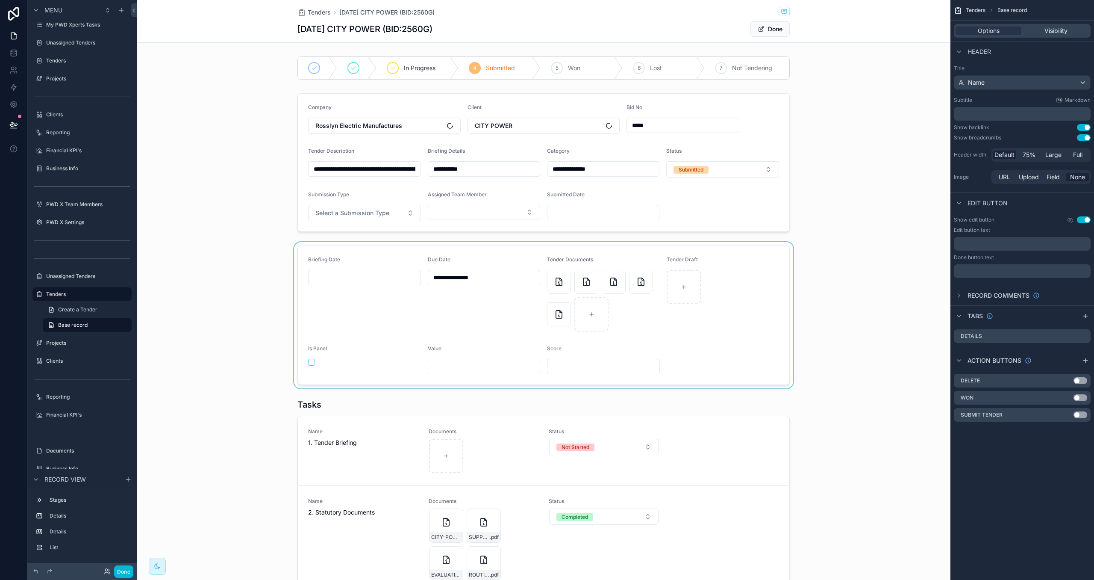
click at [310, 364] on div "scrollable content" at bounding box center [544, 315] width 814 height 146
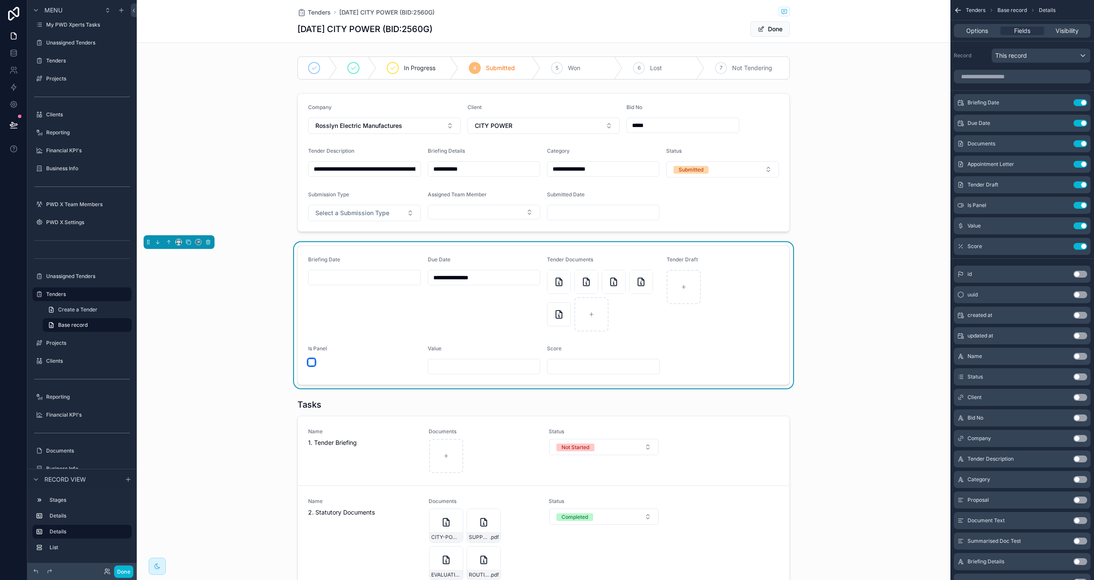
click at [310, 364] on button "scrollable content" at bounding box center [311, 362] width 7 height 7
click at [768, 33] on button "Done" at bounding box center [770, 28] width 39 height 15
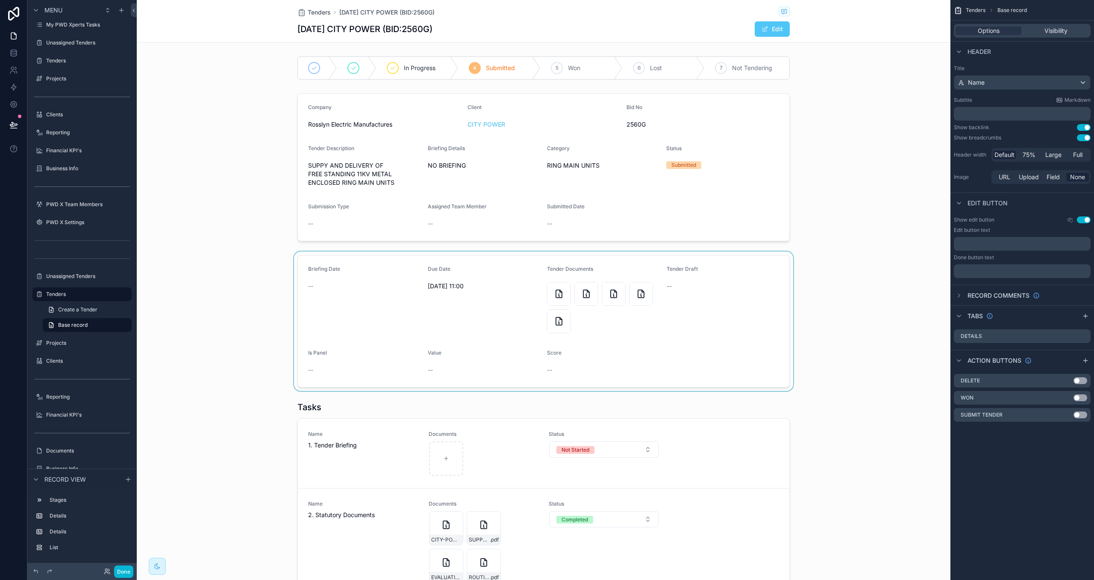
drag, startPoint x: 668, startPoint y: 322, endPoint x: 674, endPoint y: 329, distance: 9.4
click at [668, 322] on div "scrollable content" at bounding box center [544, 320] width 814 height 139
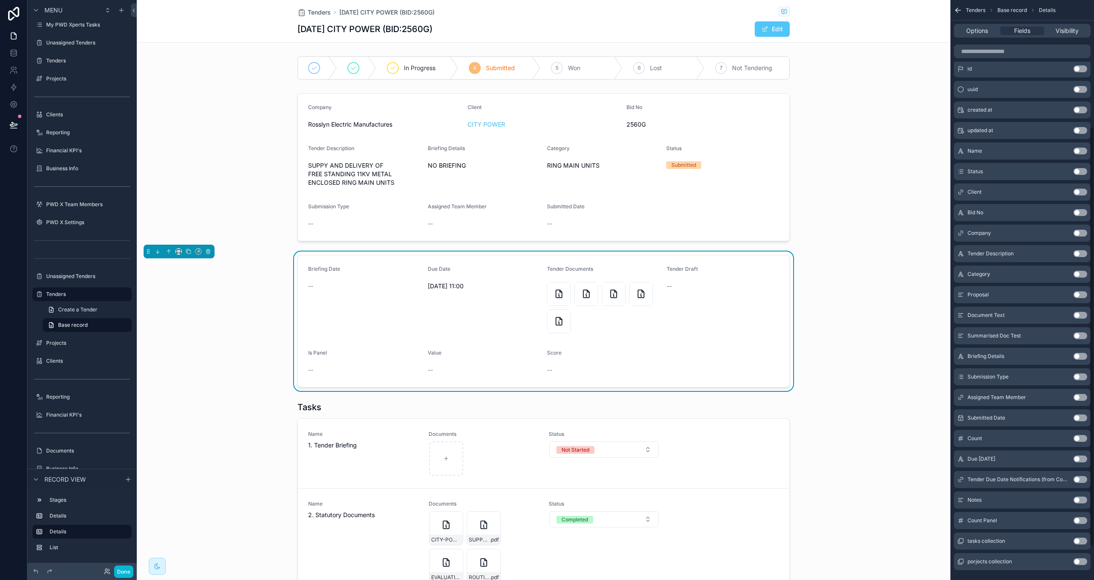
scroll to position [220, 0]
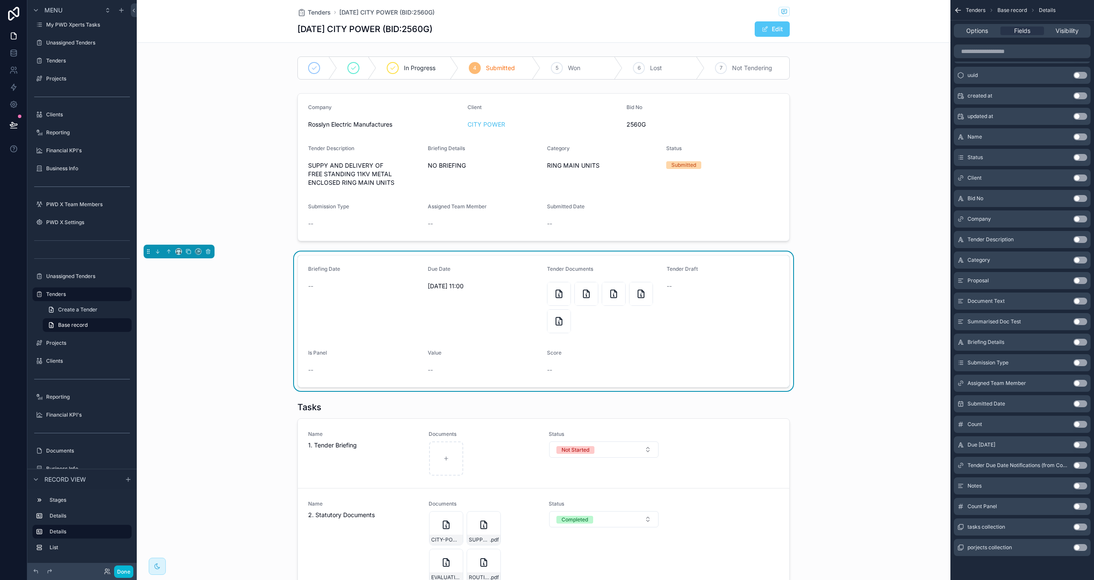
click at [1079, 485] on button "Use setting" at bounding box center [1081, 485] width 14 height 7
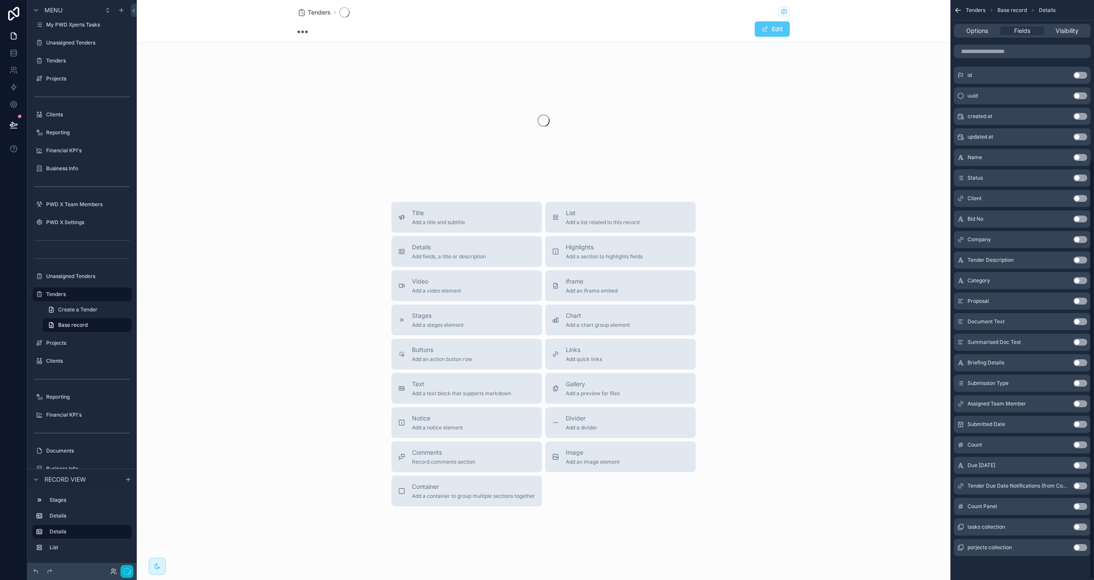
scroll to position [0, 0]
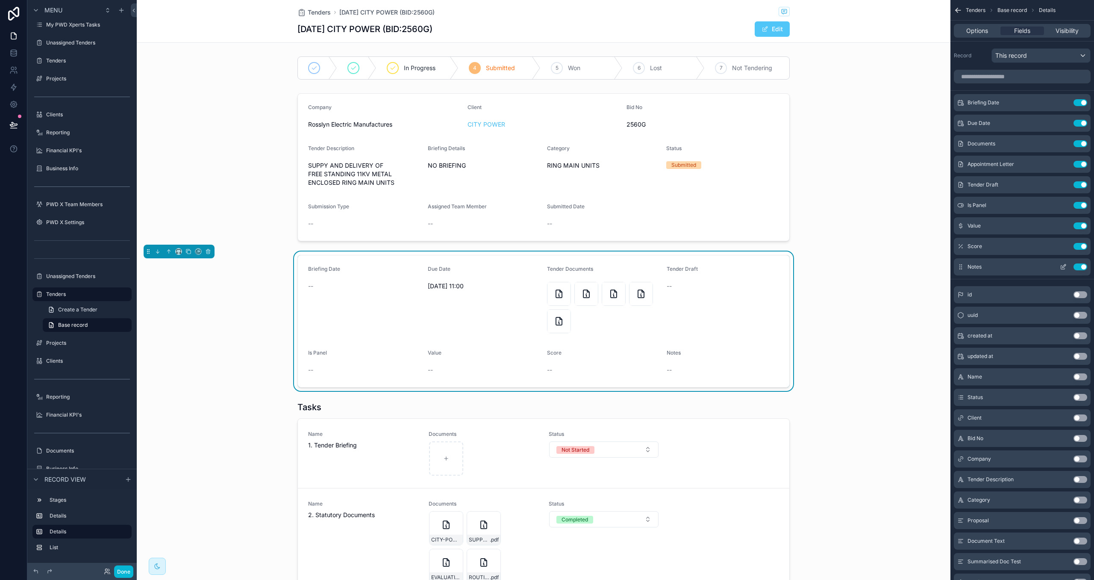
click at [1066, 270] on div "Notes Use setting" at bounding box center [1022, 266] width 137 height 17
click at [1064, 267] on icon "scrollable content" at bounding box center [1063, 266] width 7 height 7
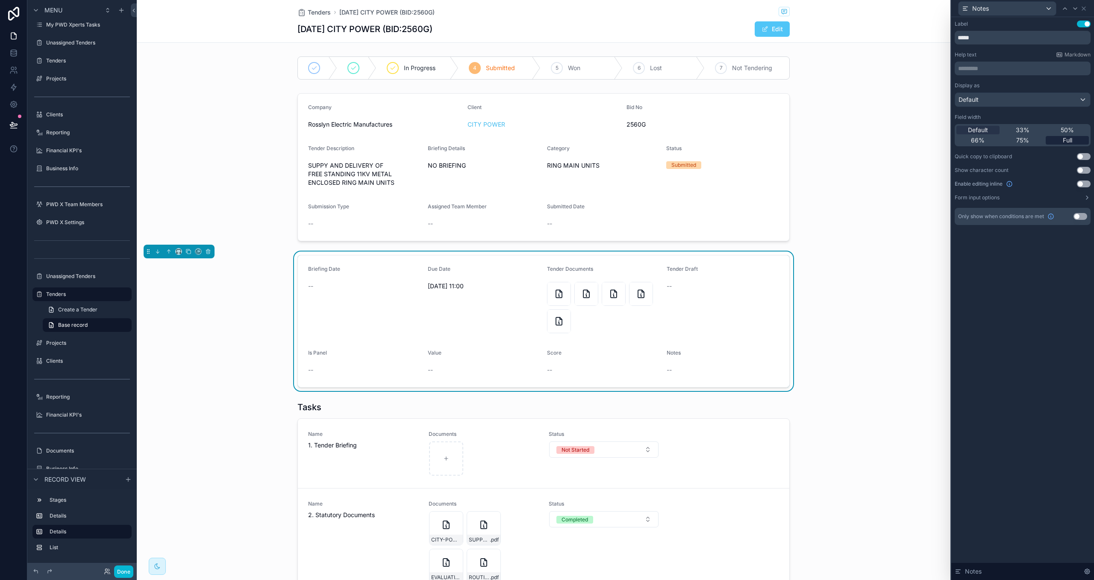
click at [1053, 138] on div "Full" at bounding box center [1067, 140] width 43 height 9
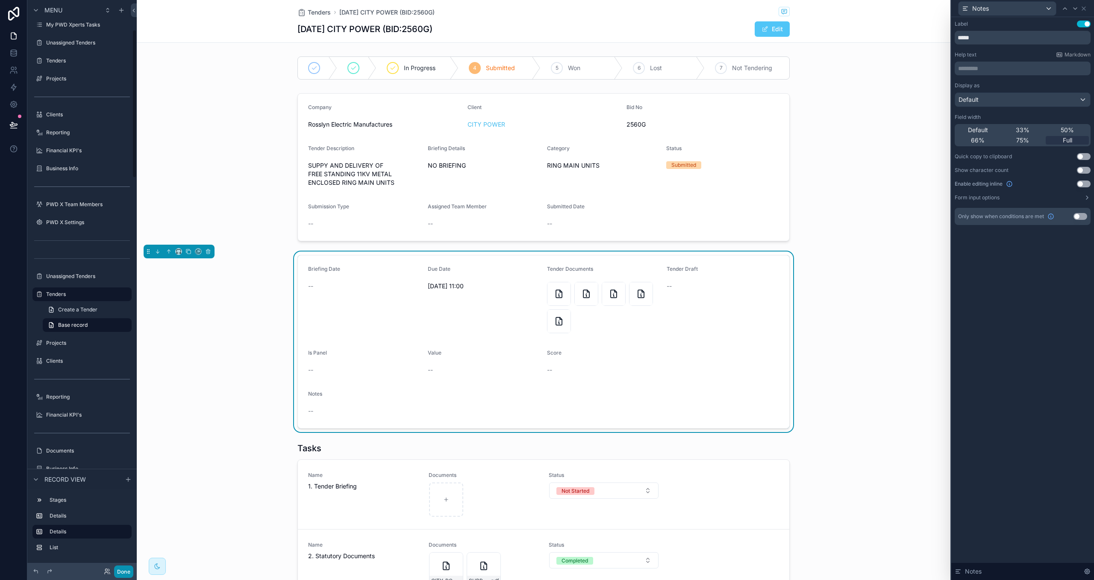
click at [123, 567] on button "Done" at bounding box center [123, 571] width 19 height 12
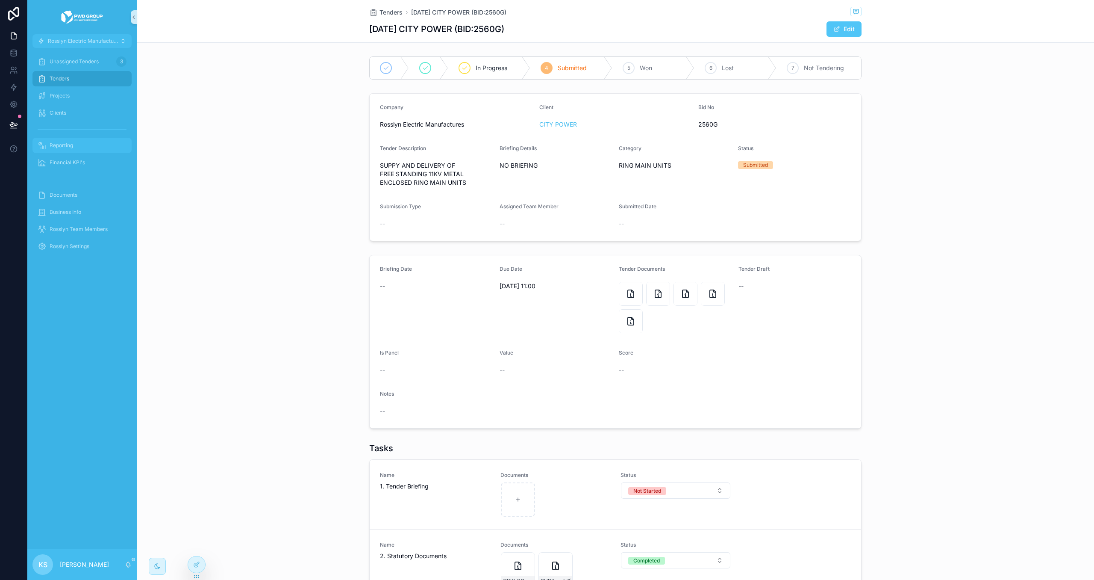
click at [51, 151] on div "Reporting" at bounding box center [82, 146] width 89 height 14
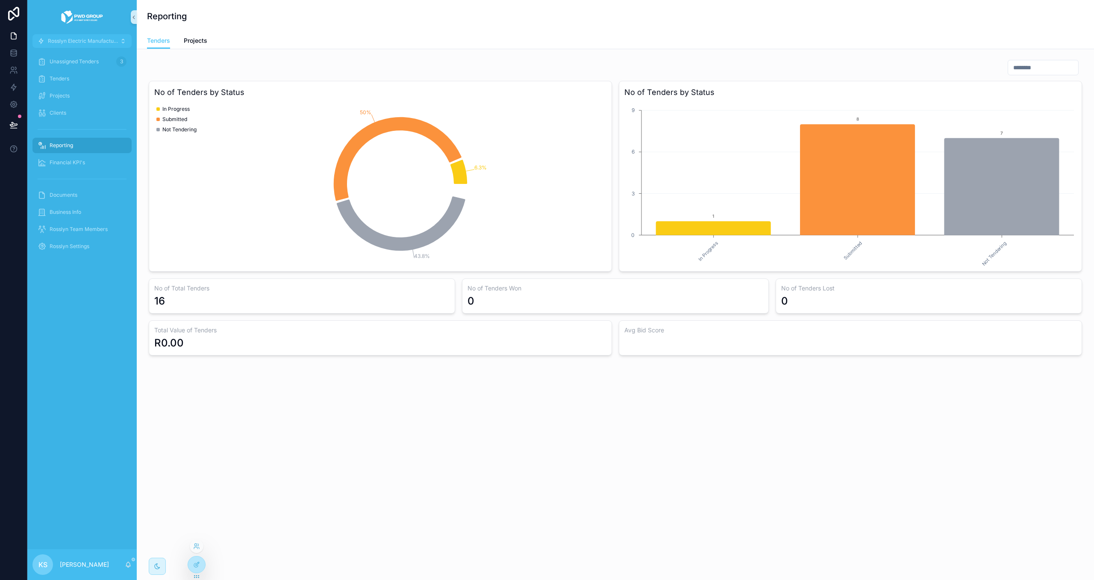
drag, startPoint x: 197, startPoint y: 563, endPoint x: 205, endPoint y: 560, distance: 8.0
click at [197, 563] on icon at bounding box center [196, 564] width 7 height 7
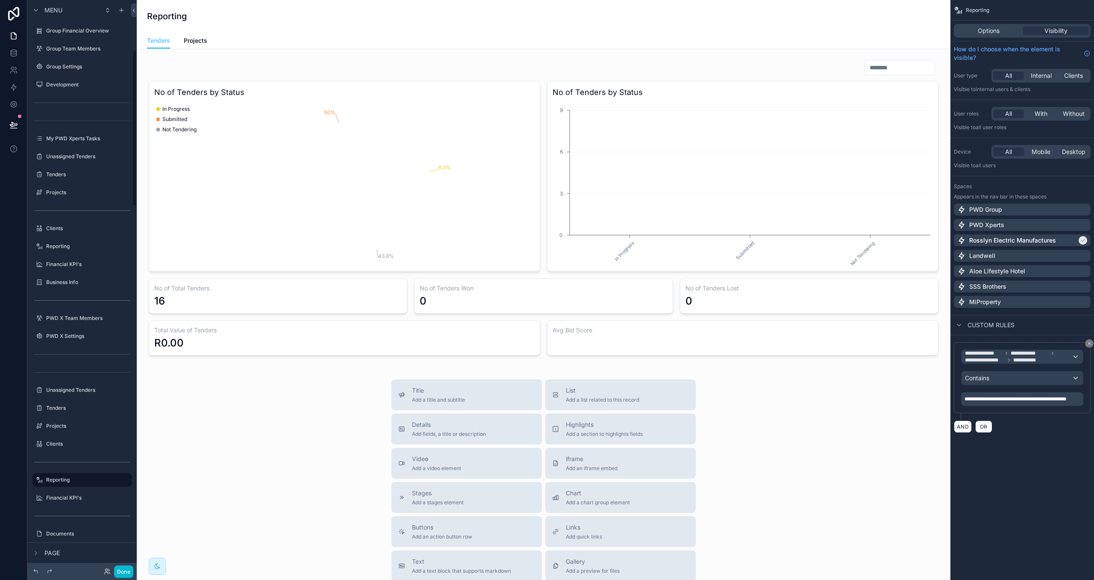
scroll to position [186, 0]
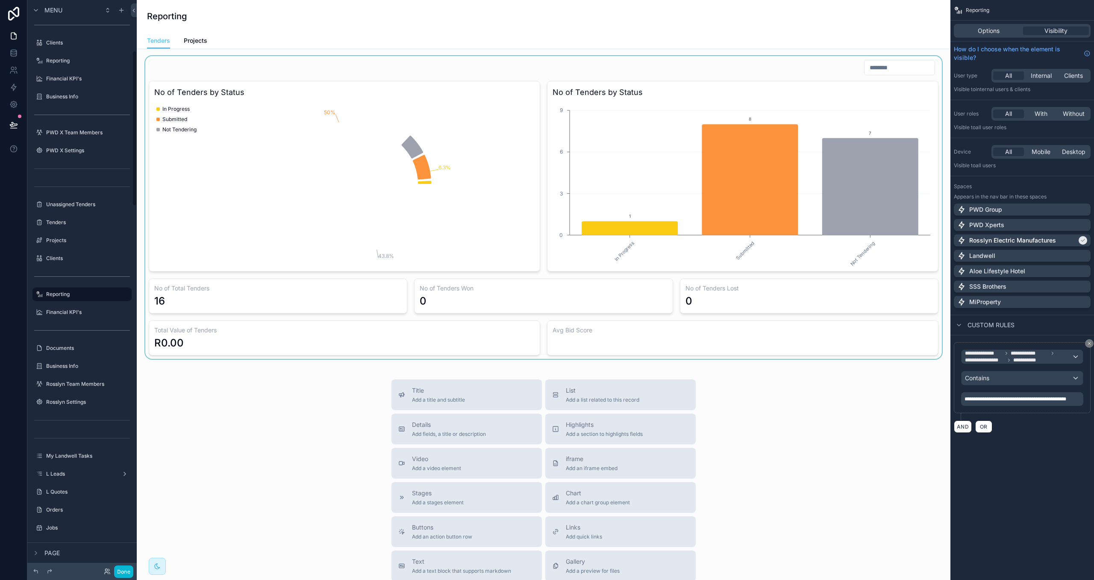
click at [542, 343] on div "scrollable content" at bounding box center [544, 207] width 800 height 303
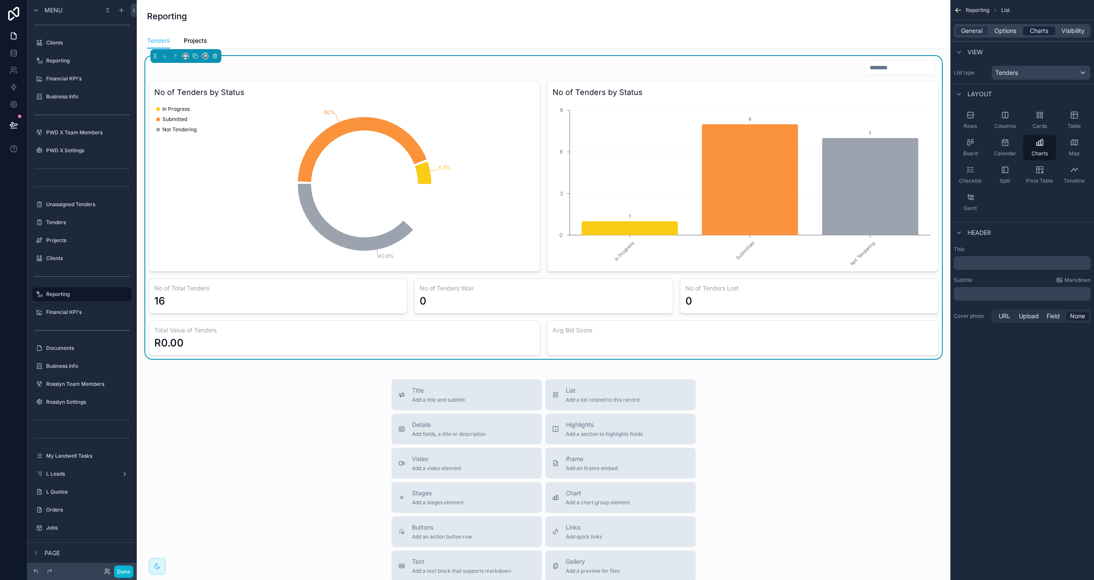
click at [1043, 27] on span "Charts" at bounding box center [1039, 31] width 18 height 9
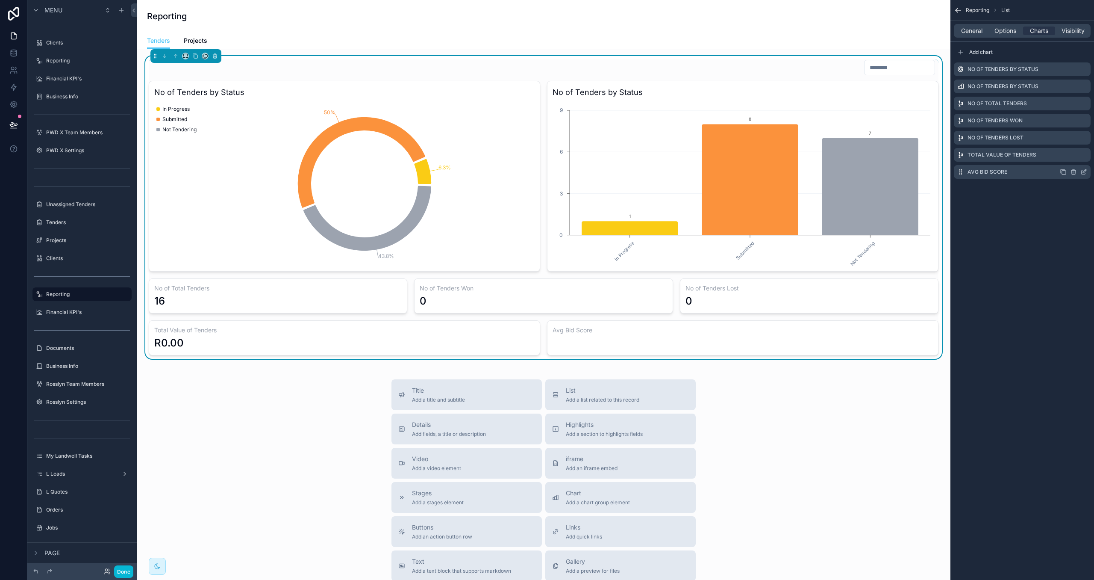
click at [1062, 172] on icon "scrollable content" at bounding box center [1063, 171] width 7 height 7
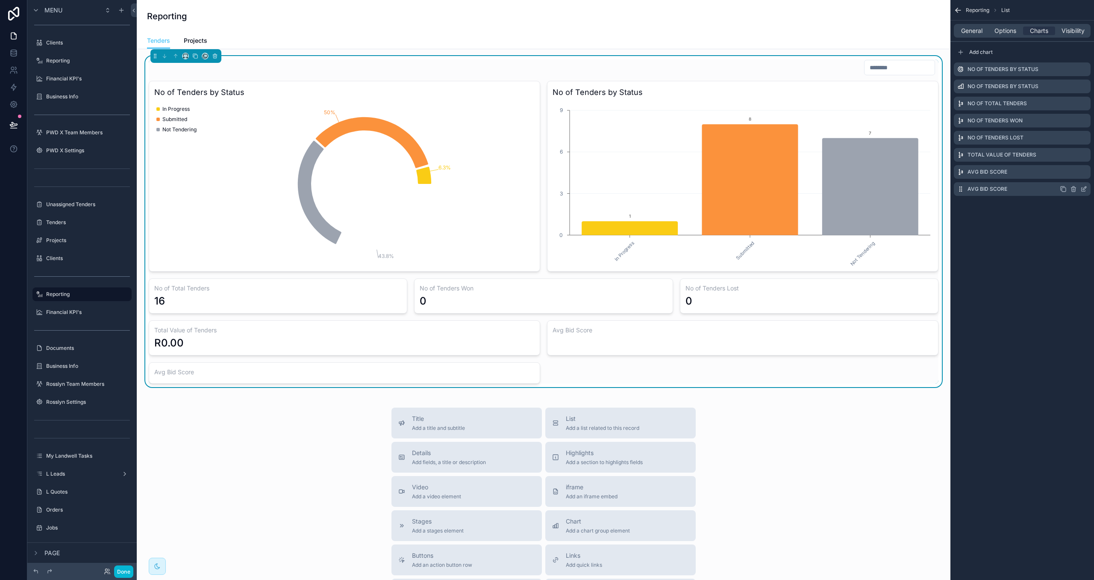
click at [1086, 189] on icon "scrollable content" at bounding box center [1084, 189] width 7 height 7
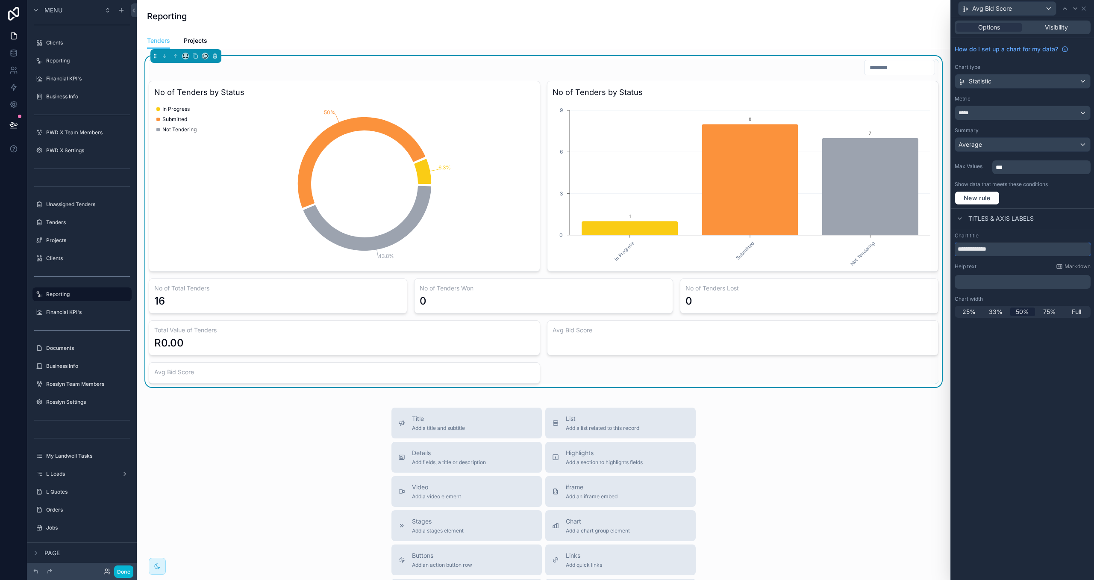
drag, startPoint x: 1017, startPoint y: 251, endPoint x: 942, endPoint y: 251, distance: 75.7
click at [942, 251] on div "**********" at bounding box center [547, 290] width 1094 height 580
click at [994, 250] on input "**********" at bounding box center [1023, 249] width 136 height 14
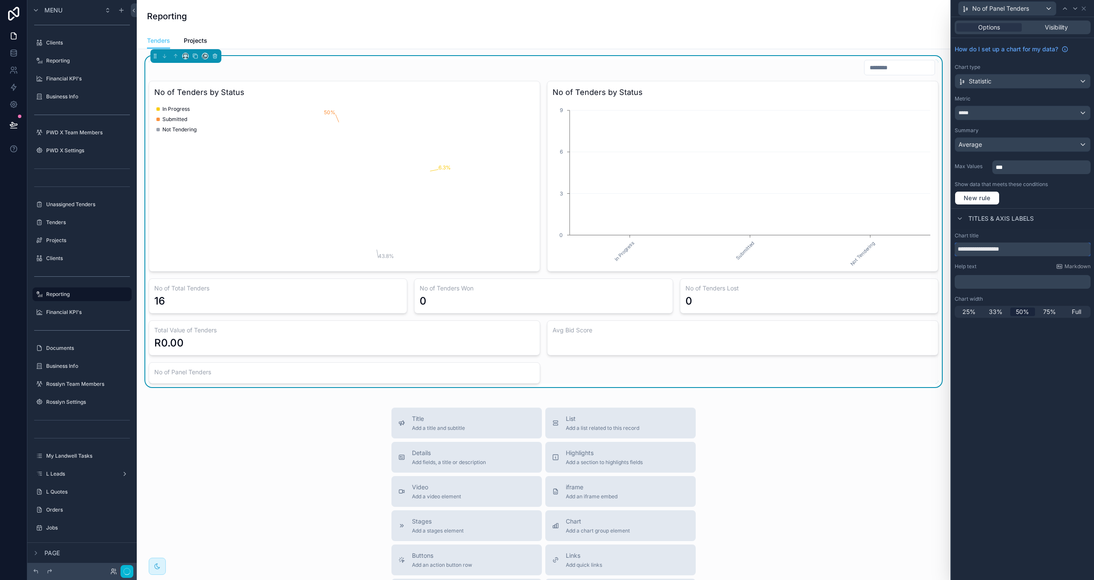
type input "**********"
click at [998, 111] on div "*****" at bounding box center [1022, 113] width 135 height 14
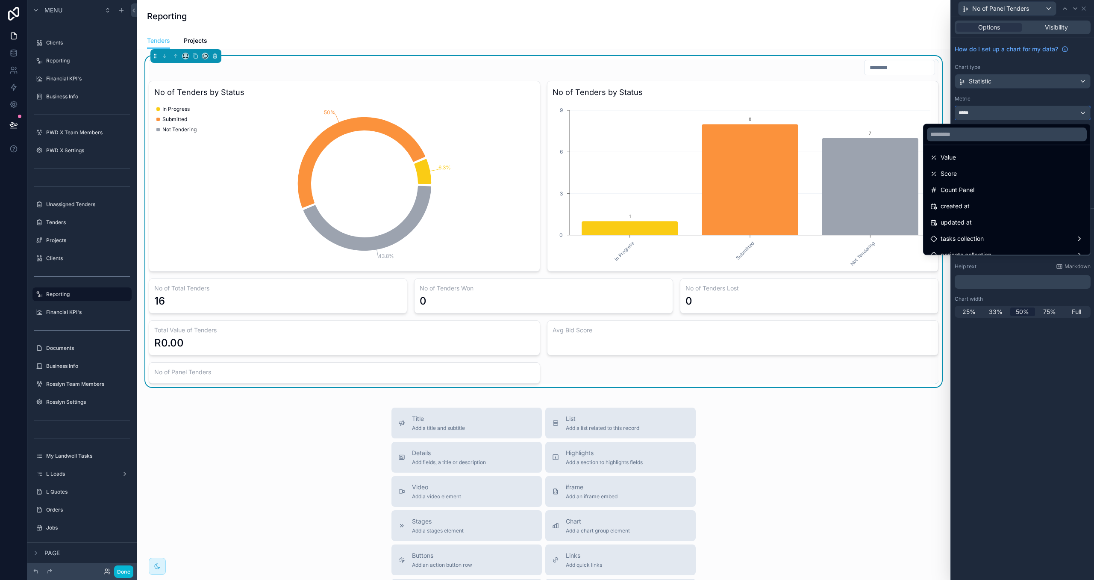
scroll to position [198, 0]
click at [1009, 191] on div "Count Panel" at bounding box center [1007, 189] width 153 height 10
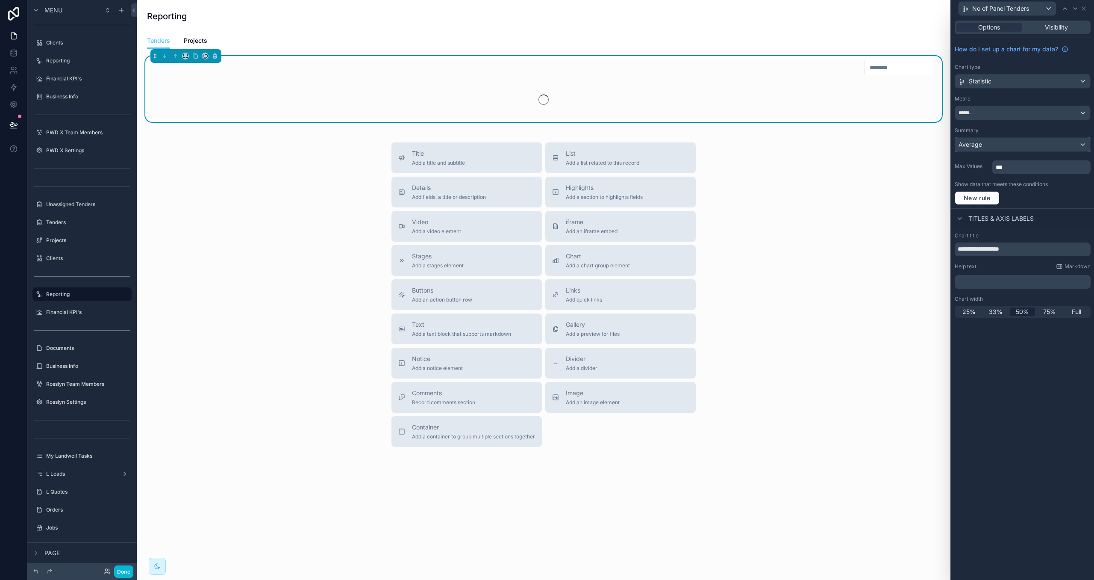
click at [995, 149] on div "Average" at bounding box center [1022, 145] width 135 height 14
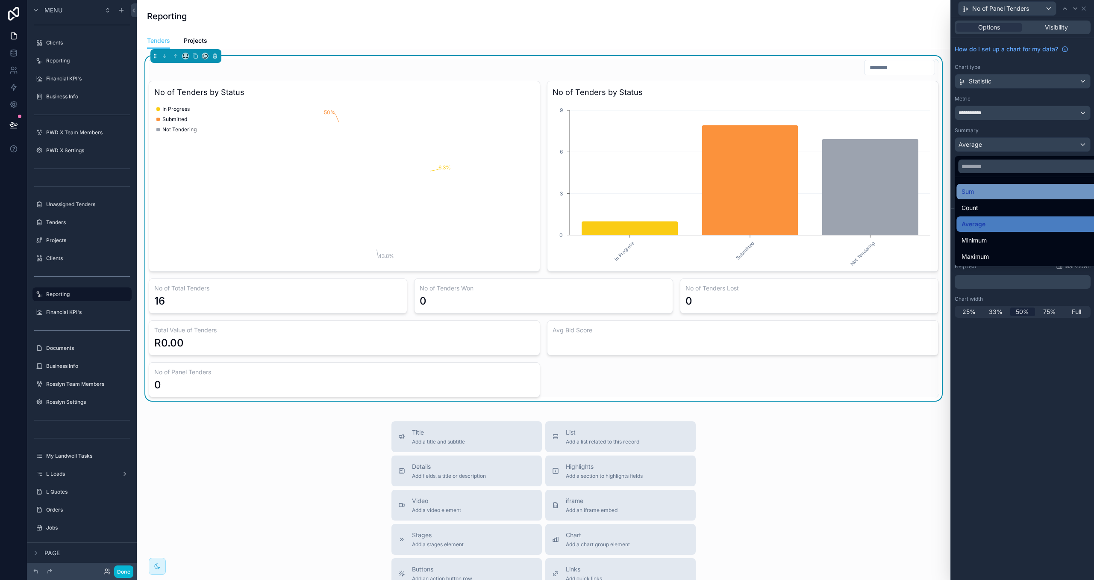
click at [994, 197] on div "Sum" at bounding box center [1032, 191] width 141 height 10
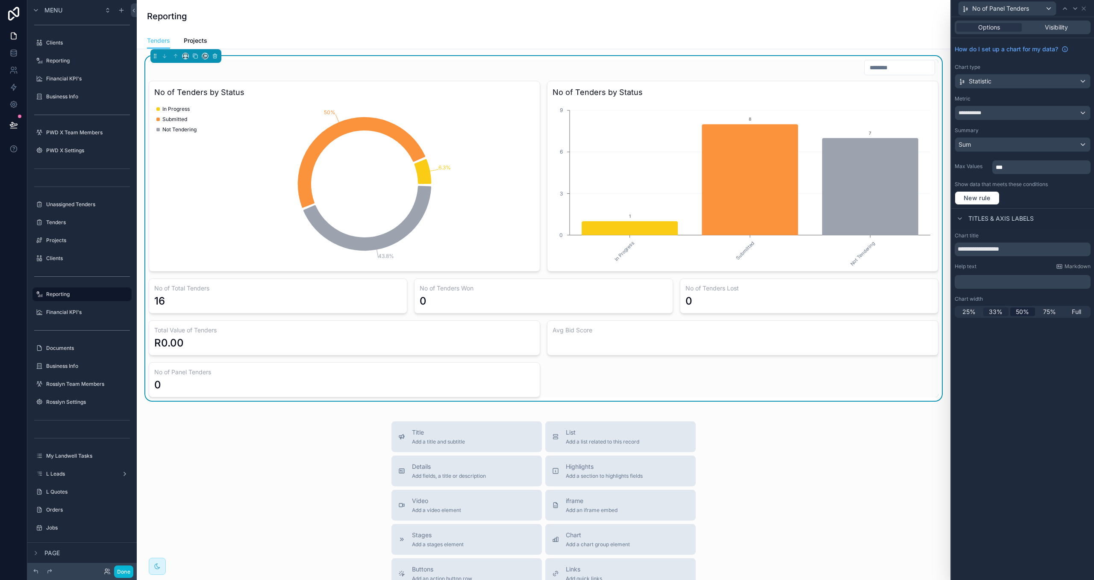
click at [999, 310] on span "33%" at bounding box center [996, 311] width 14 height 9
click at [1064, 8] on icon at bounding box center [1065, 8] width 7 height 7
click at [991, 312] on span "33%" at bounding box center [996, 311] width 14 height 9
click at [1066, 12] on div at bounding box center [1065, 8] width 10 height 10
click at [995, 311] on span "33%" at bounding box center [996, 311] width 14 height 9
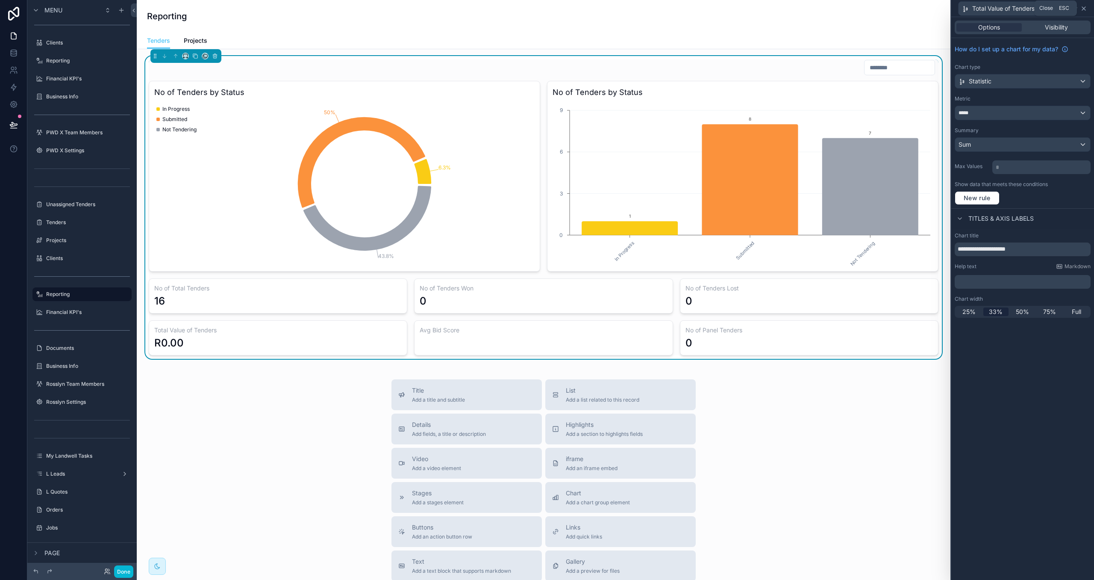
click at [1086, 6] on icon at bounding box center [1084, 8] width 7 height 7
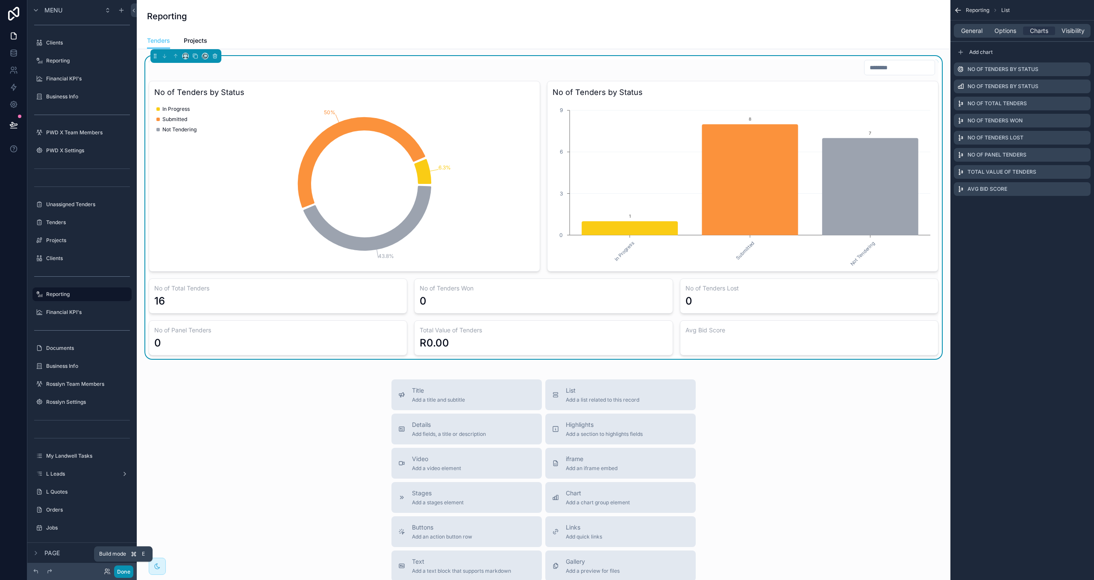
click at [117, 569] on button "Done" at bounding box center [123, 571] width 19 height 12
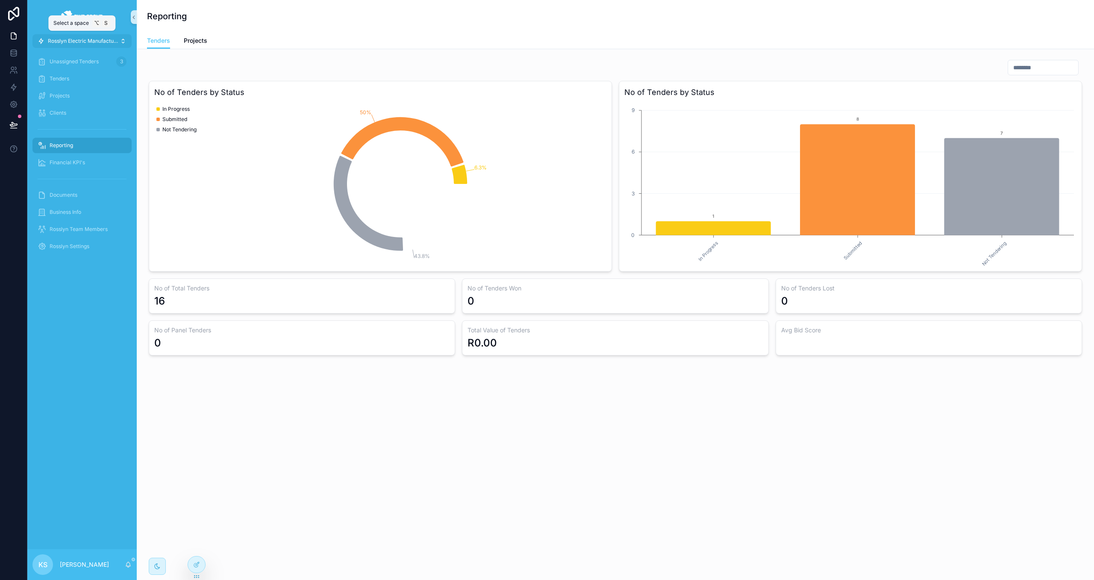
click at [98, 38] on span "Rosslyn Electric Manufactures" at bounding box center [84, 41] width 72 height 7
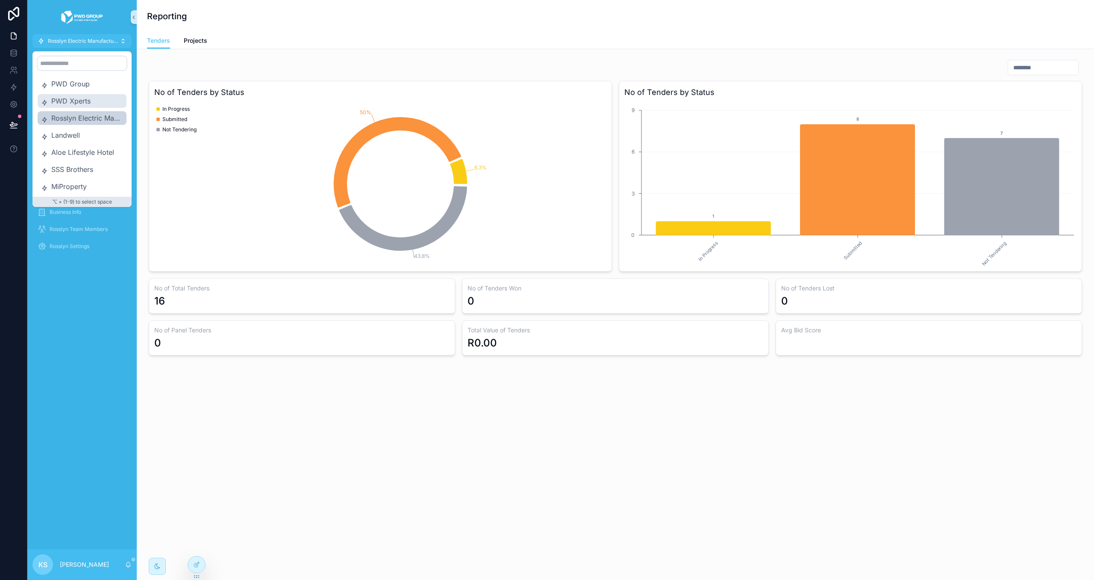
click at [96, 99] on span "PWD Xperts" at bounding box center [87, 101] width 72 height 10
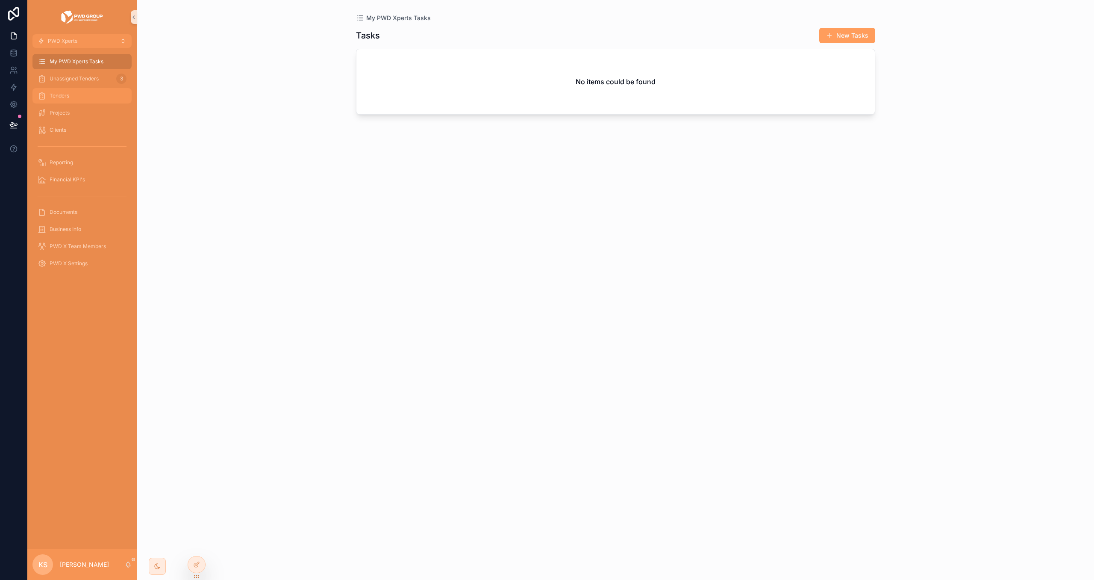
click at [91, 103] on link "Tenders" at bounding box center [81, 95] width 99 height 15
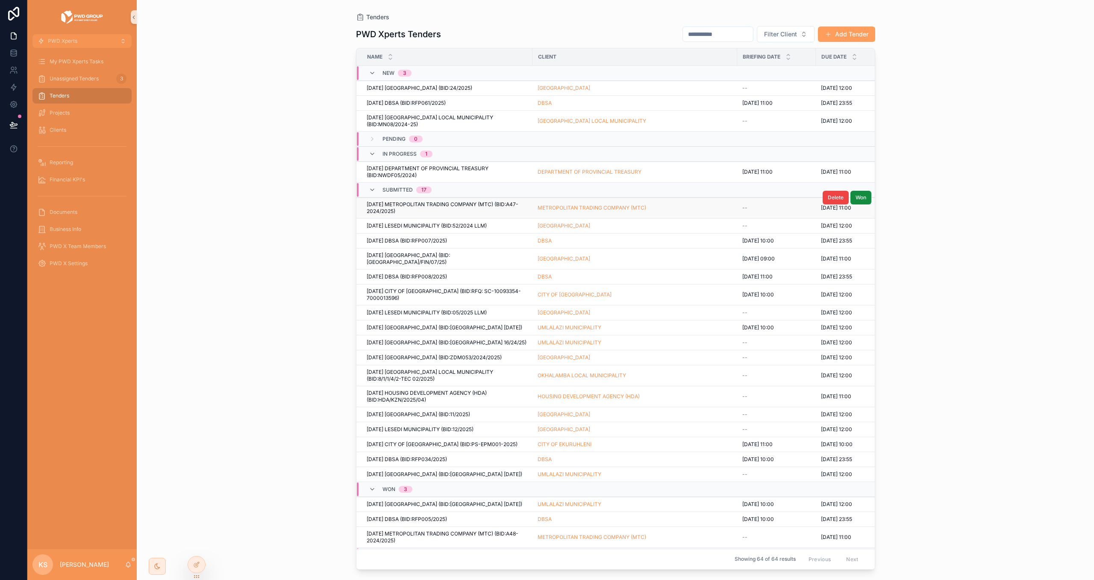
click at [472, 208] on span "15-Jan-2025 METROPOLITAN TRADING COMPANY (MTC) (BID:A47-2024/2025)" at bounding box center [447, 208] width 161 height 14
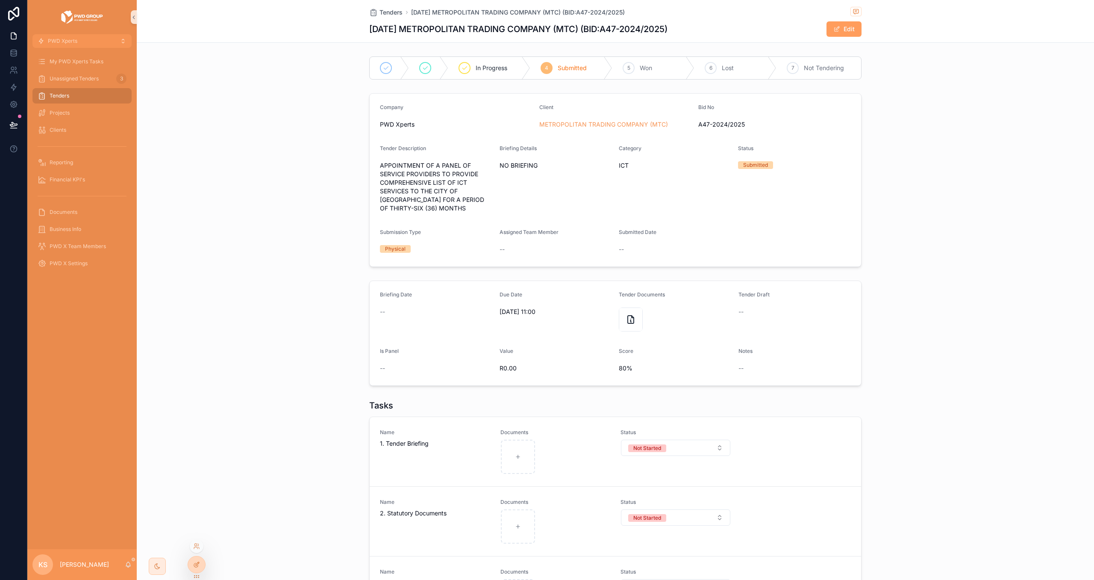
click at [195, 563] on icon at bounding box center [196, 565] width 4 height 4
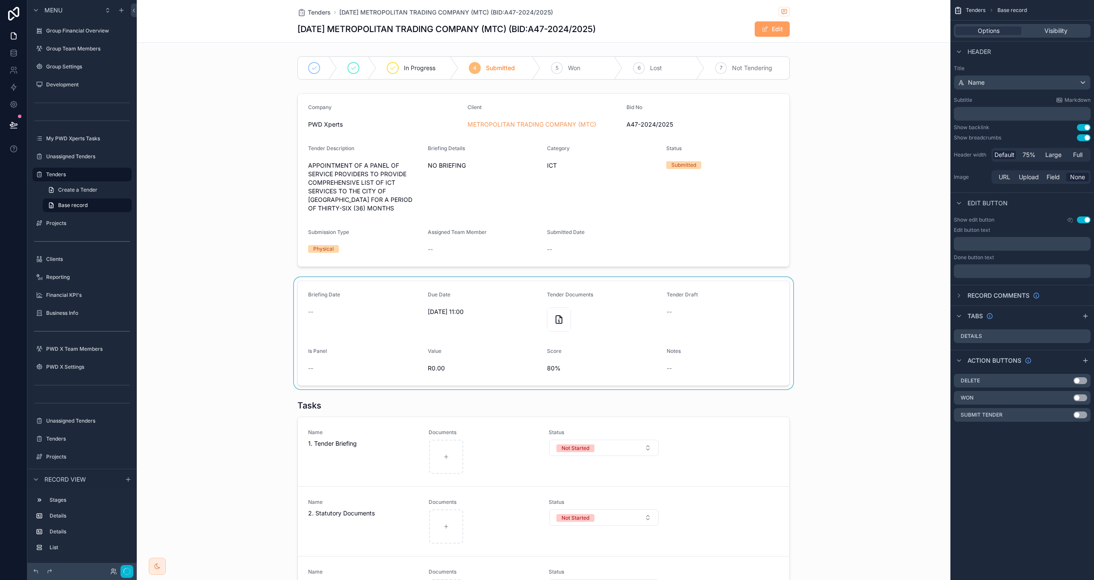
click at [722, 367] on div "scrollable content" at bounding box center [544, 333] width 814 height 112
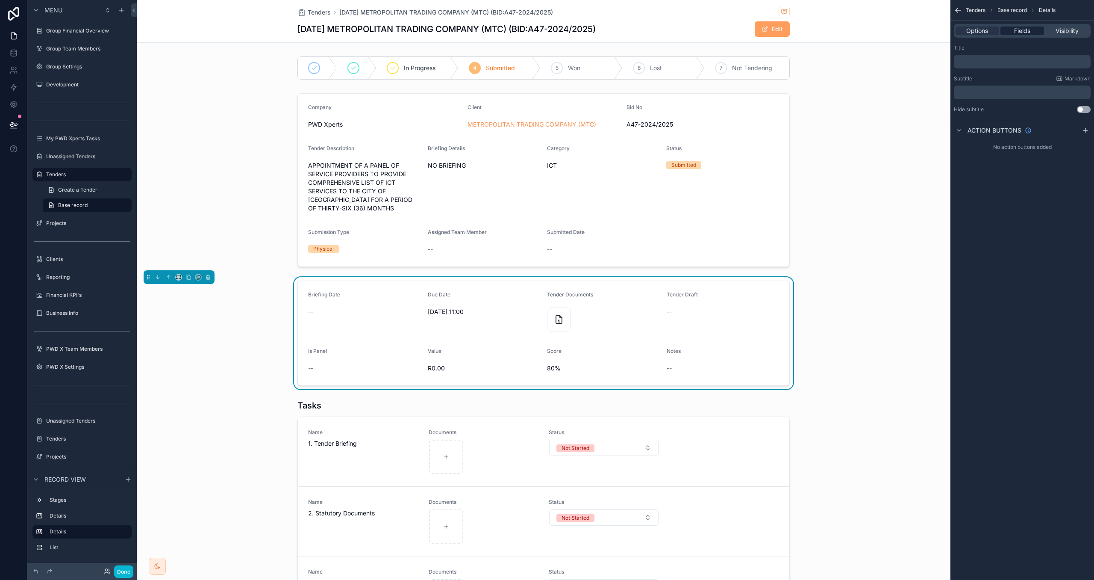
click at [1017, 28] on span "Fields" at bounding box center [1022, 31] width 16 height 9
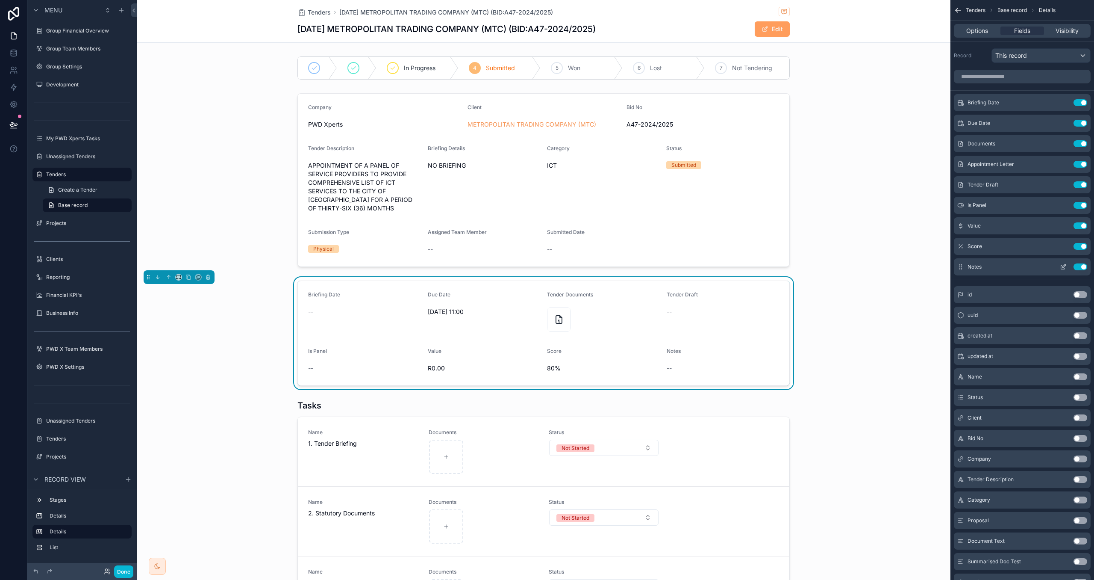
click at [1065, 265] on icon "scrollable content" at bounding box center [1065, 265] width 1 height 1
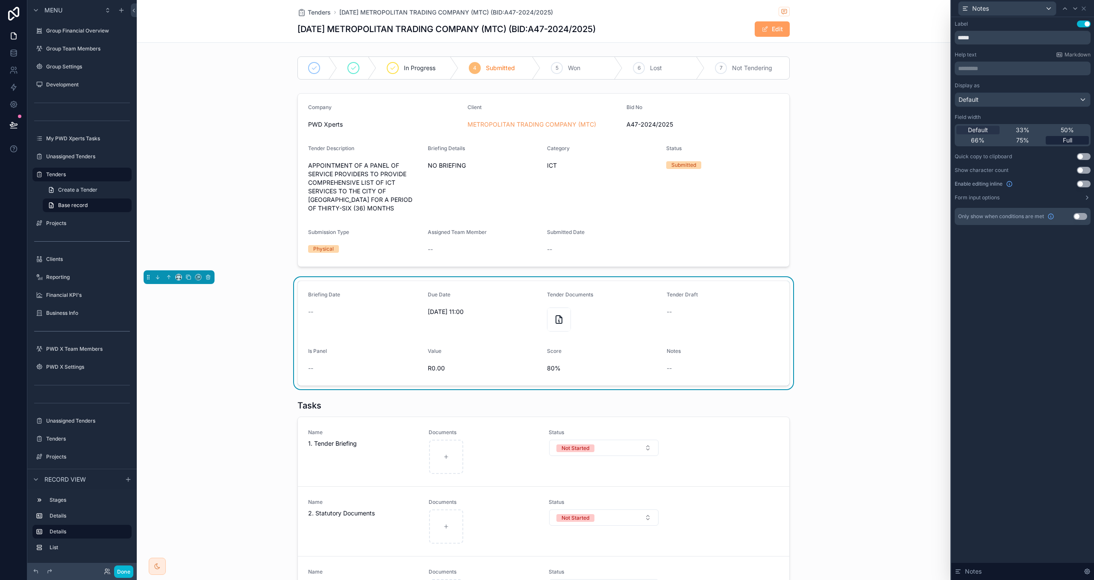
click at [1078, 140] on div "Full" at bounding box center [1067, 140] width 43 height 9
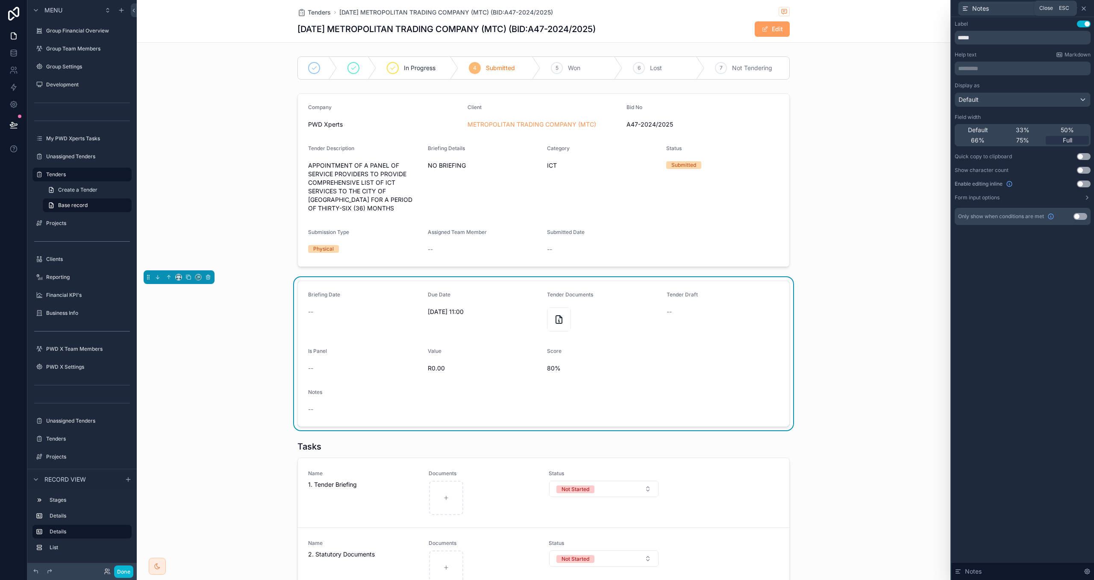
click at [1087, 10] on icon at bounding box center [1084, 8] width 7 height 7
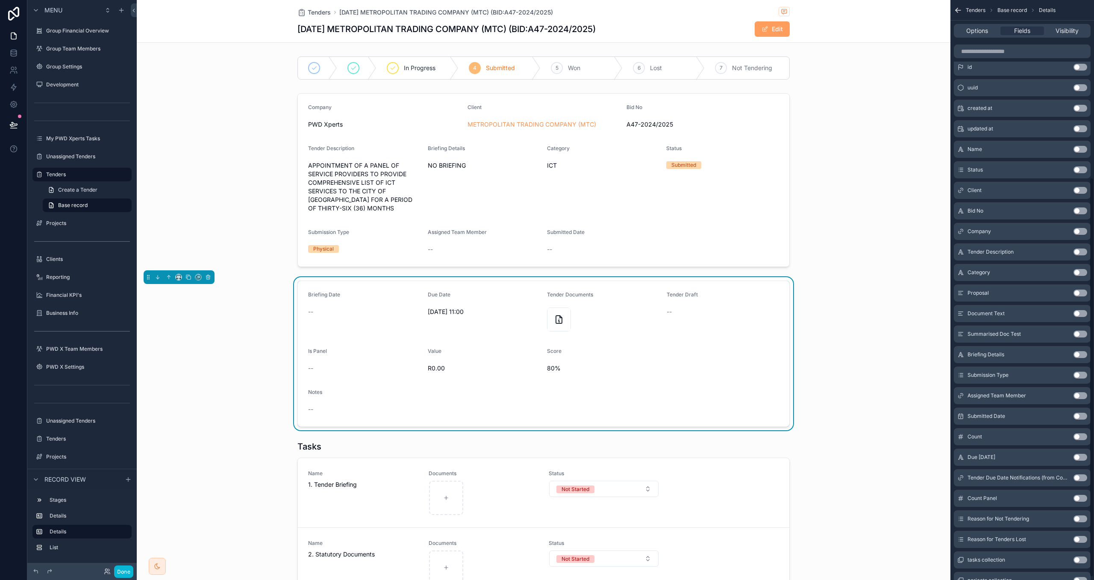
scroll to position [261, 0]
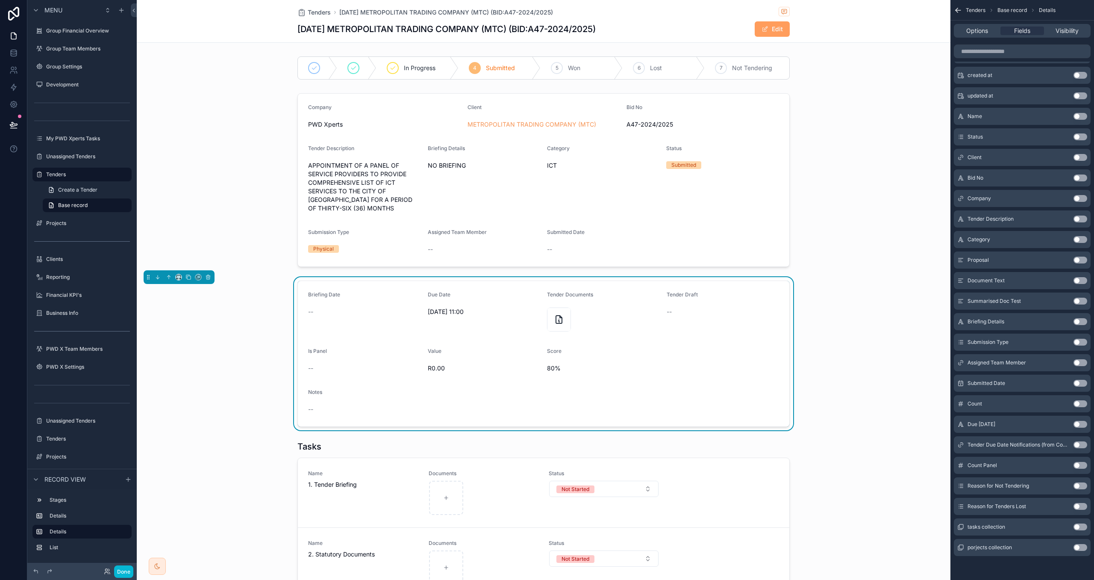
click at [1076, 486] on button "Use setting" at bounding box center [1081, 485] width 14 height 7
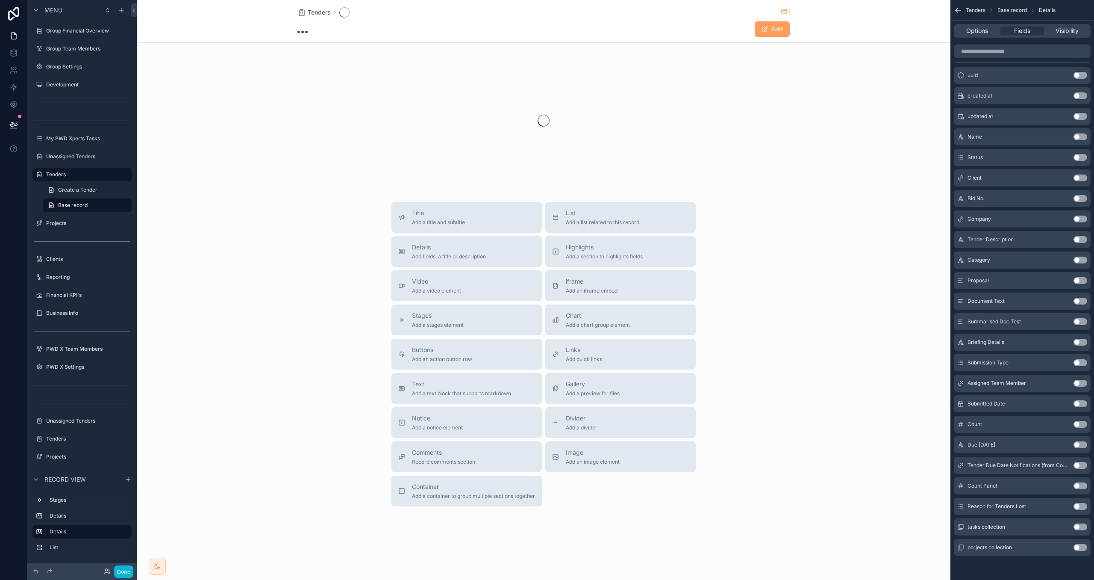
click at [1079, 505] on button "Use setting" at bounding box center [1081, 506] width 14 height 7
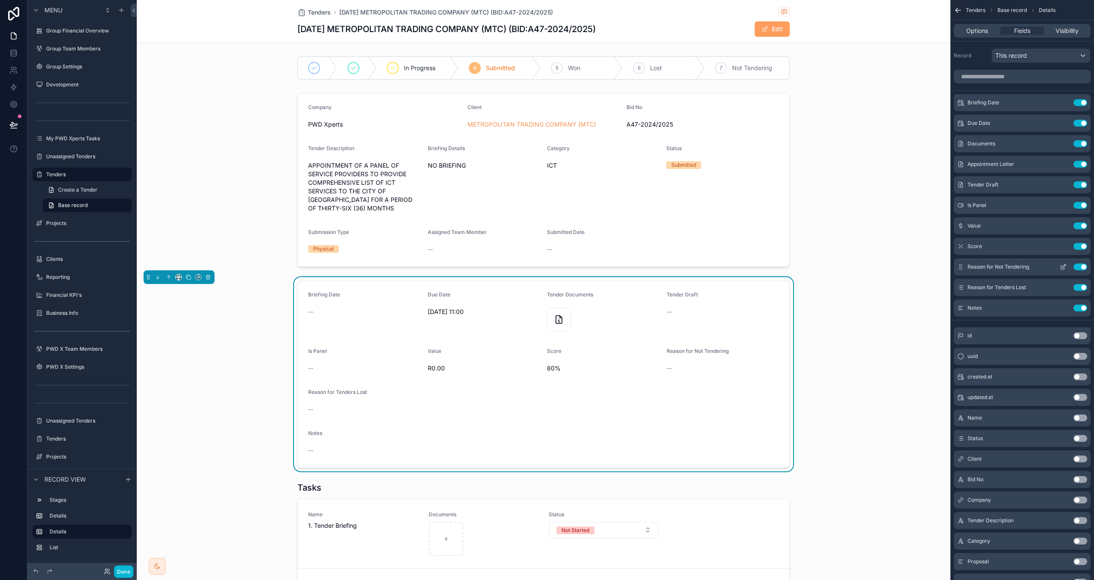
click at [1062, 267] on icon "scrollable content" at bounding box center [1063, 266] width 7 height 7
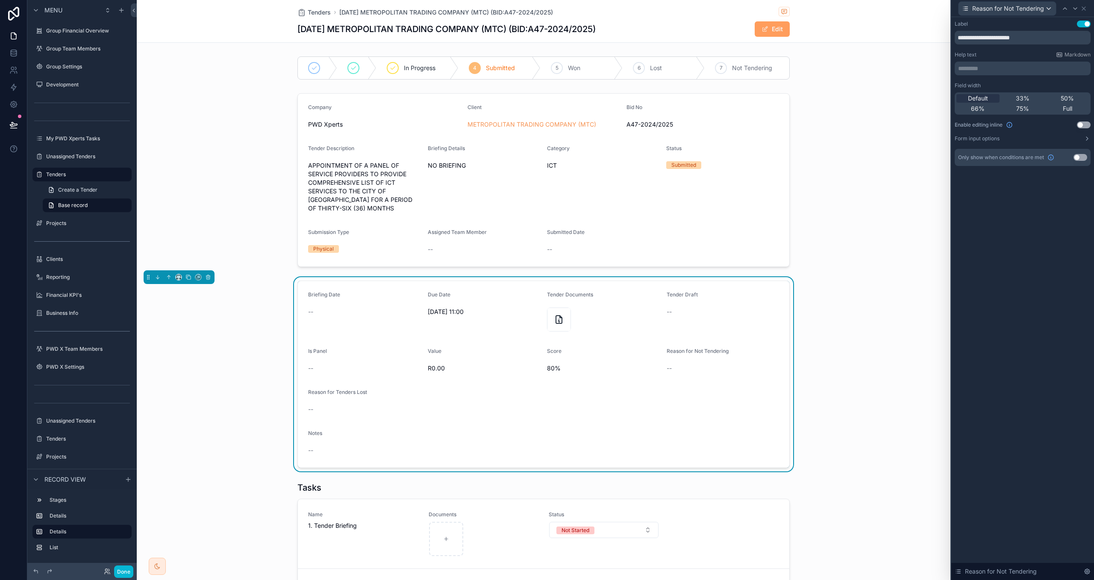
click at [1078, 157] on button "Use setting" at bounding box center [1081, 157] width 14 height 7
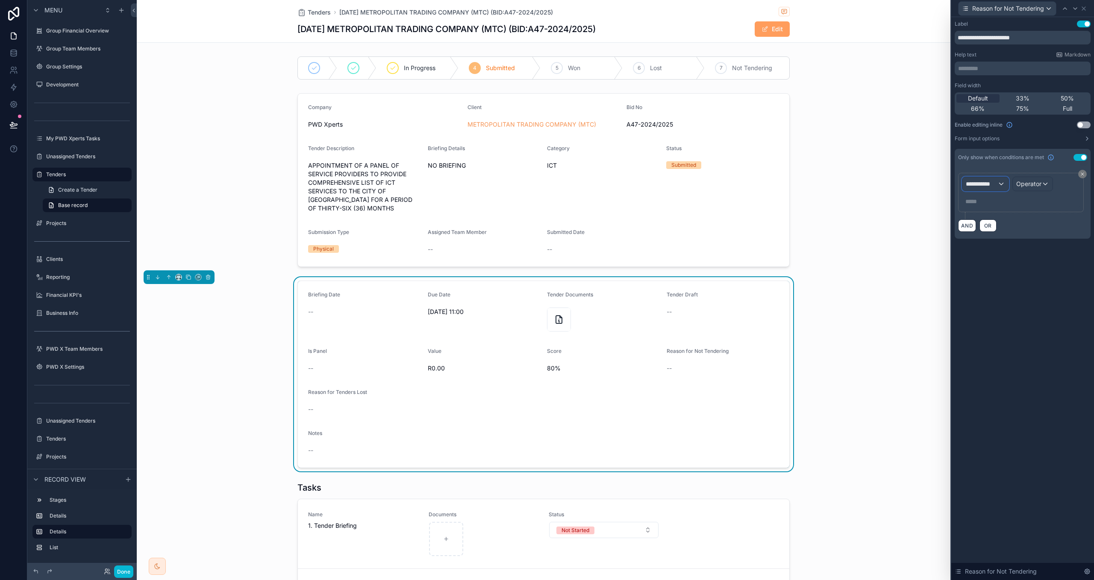
click at [986, 183] on span "**********" at bounding box center [982, 184] width 32 height 9
drag, startPoint x: 988, startPoint y: 227, endPoint x: 982, endPoint y: 229, distance: 6.2
click at [988, 227] on span "Tenders" at bounding box center [981, 230] width 23 height 10
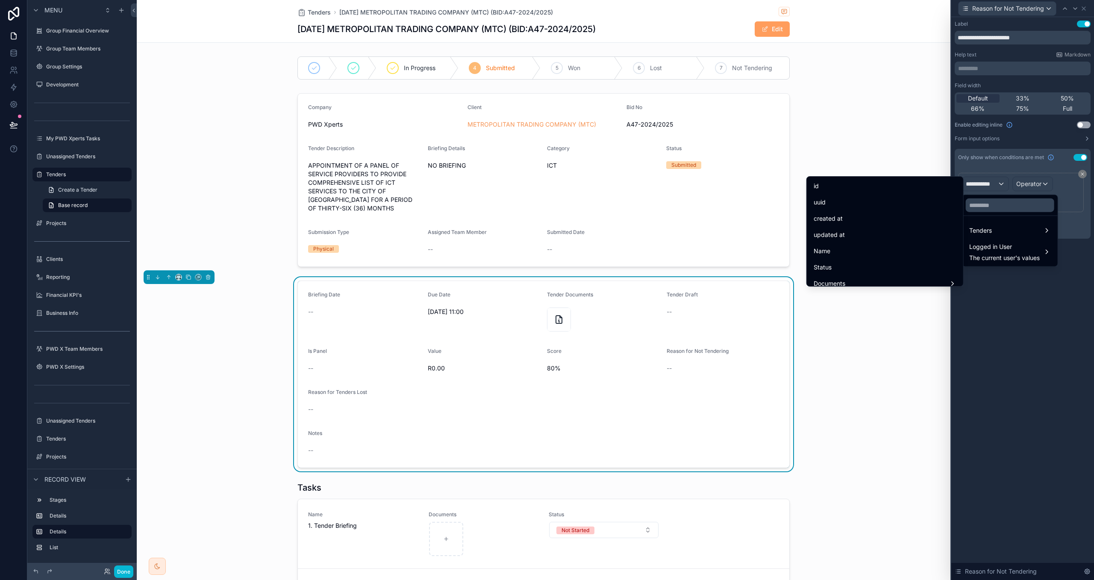
click at [909, 262] on div "Status" at bounding box center [885, 267] width 143 height 10
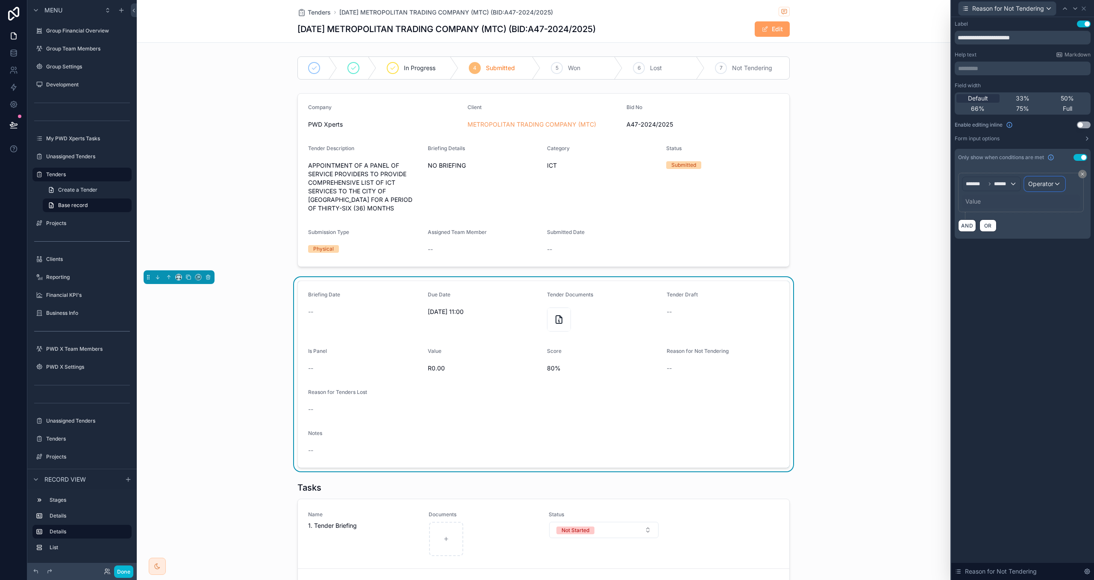
click at [1033, 185] on span "Operator" at bounding box center [1041, 183] width 25 height 7
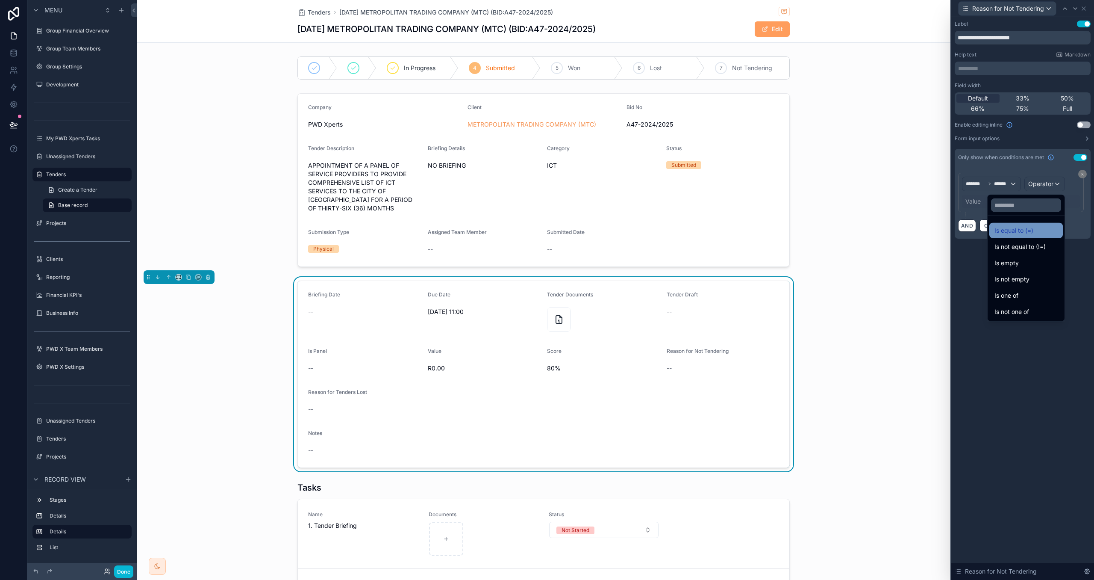
click at [1023, 230] on div "Is equal to (=)" at bounding box center [1026, 230] width 63 height 10
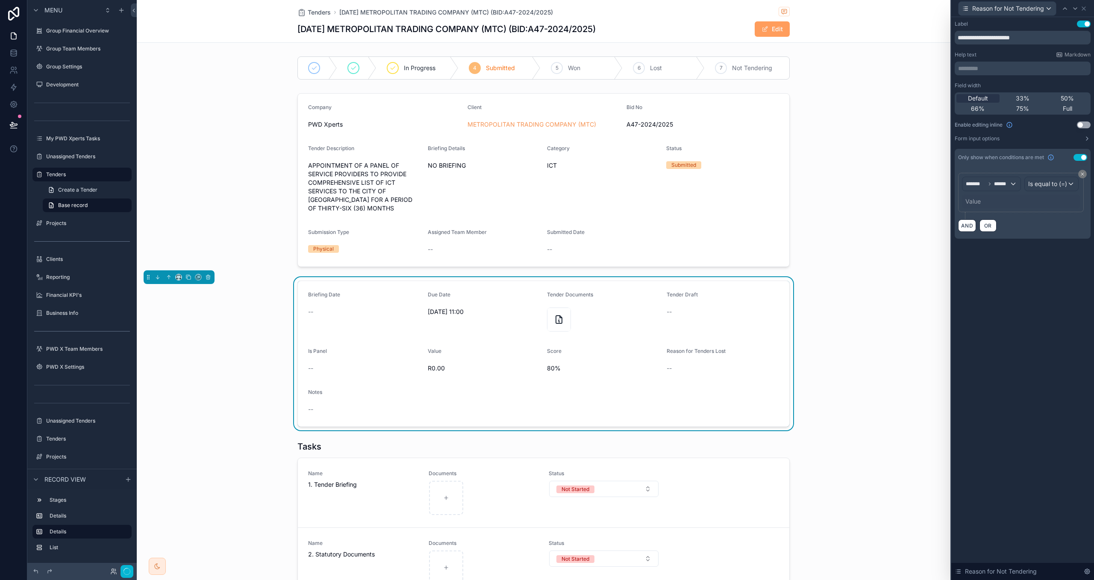
click at [976, 205] on div "Value" at bounding box center [973, 201] width 15 height 9
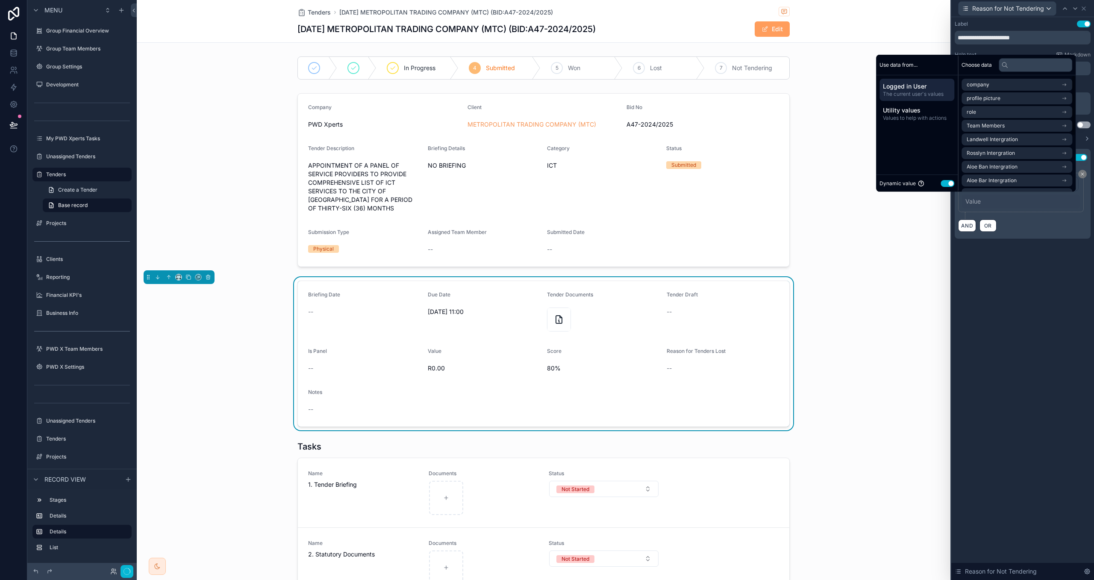
click at [945, 181] on div "Dynamic value Use setting" at bounding box center [917, 183] width 75 height 10
click at [945, 182] on button "Use setting" at bounding box center [948, 183] width 14 height 7
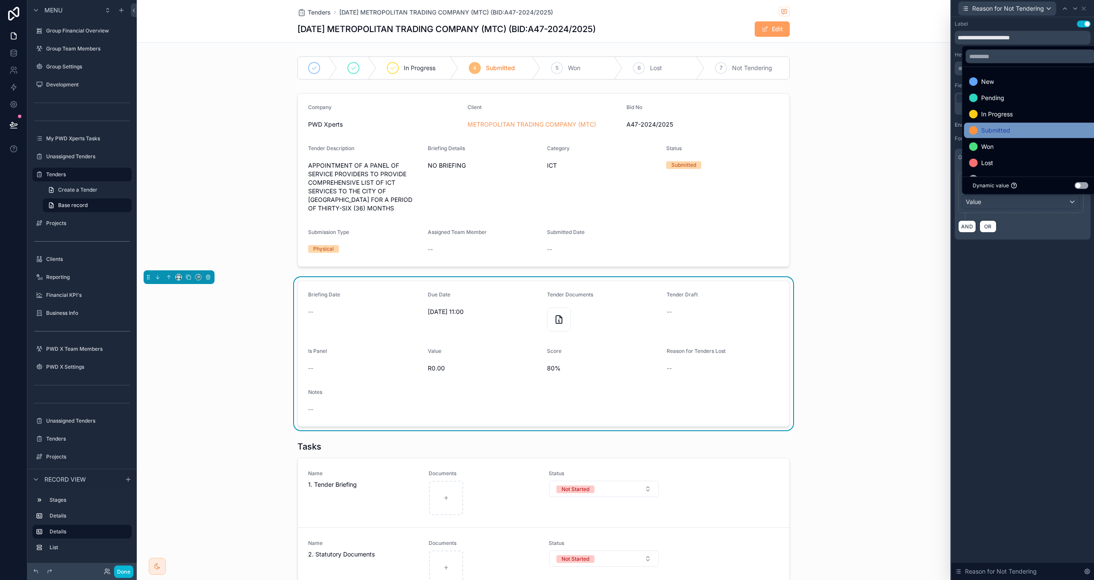
scroll to position [17, 0]
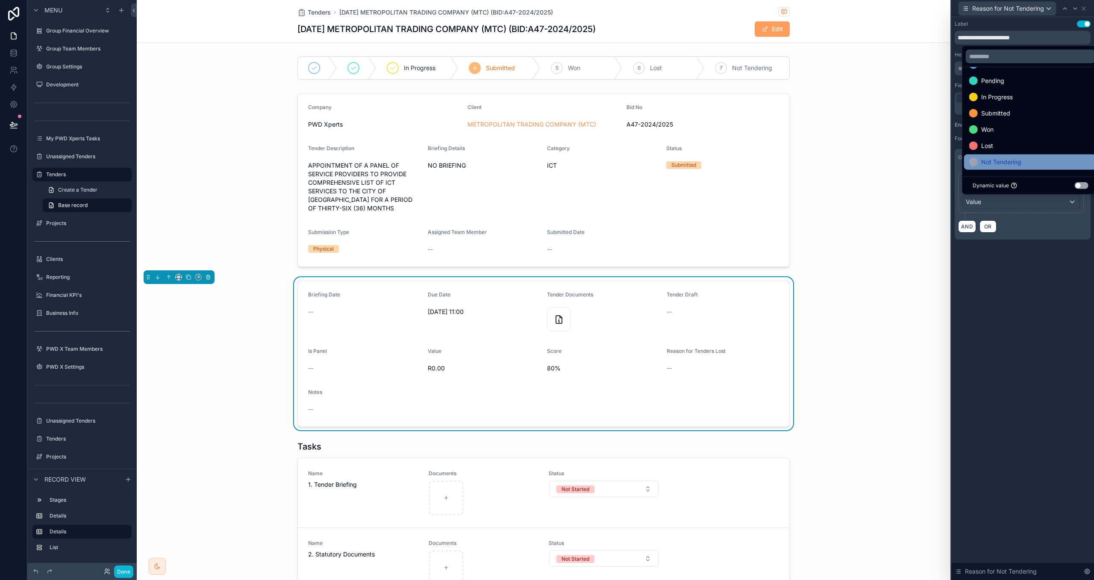
click at [991, 157] on span "Not Tendering" at bounding box center [1002, 162] width 40 height 10
click at [1032, 234] on div "******* ****** Is equal to (=) Not Tendering AND OR" at bounding box center [1023, 203] width 136 height 74
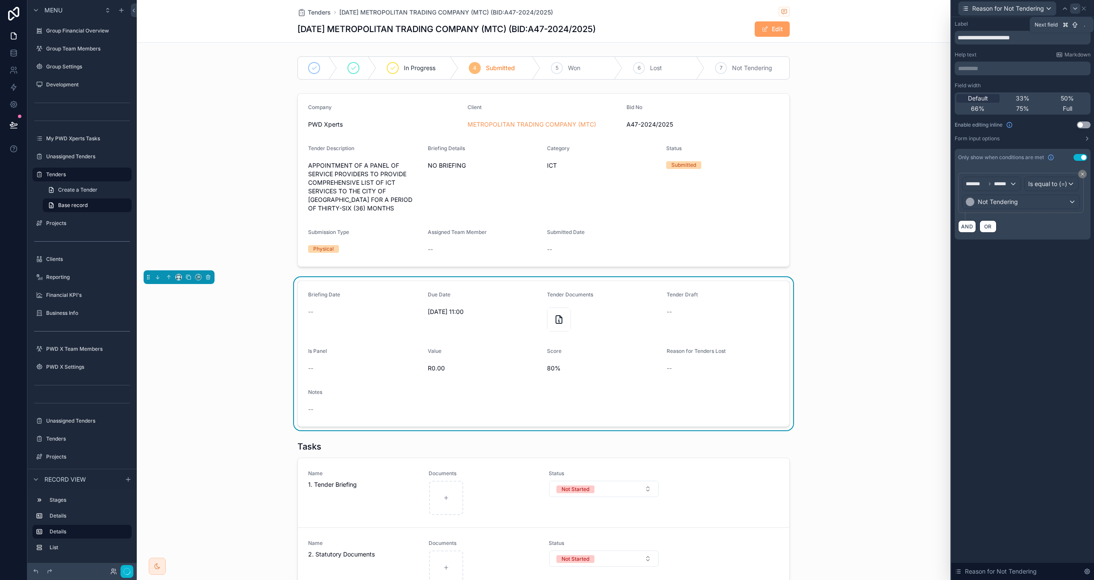
click at [1071, 10] on div at bounding box center [1075, 8] width 10 height 10
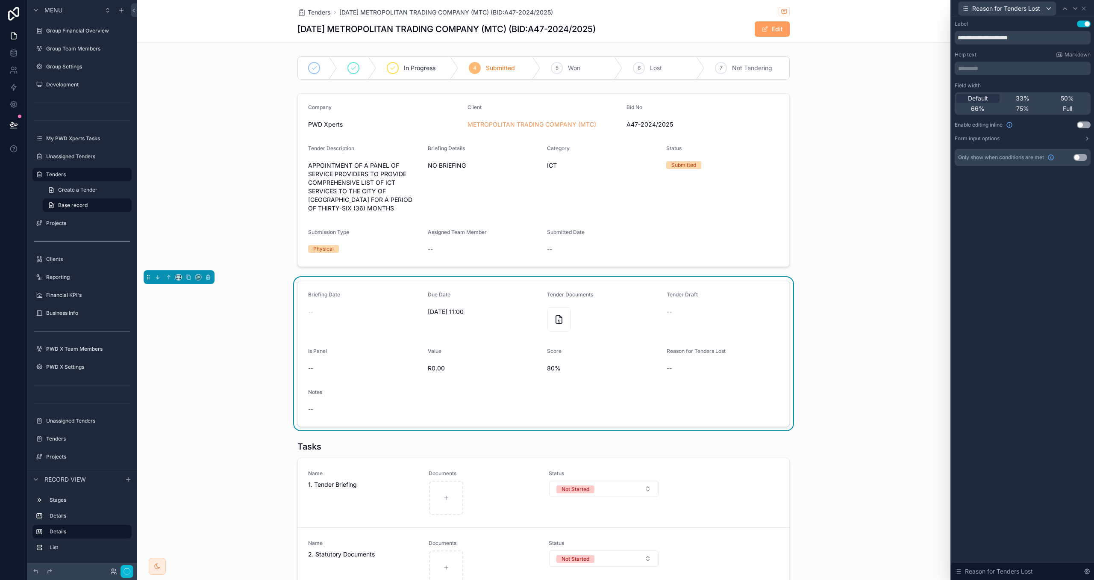
click at [1081, 159] on button "Use setting" at bounding box center [1081, 157] width 14 height 7
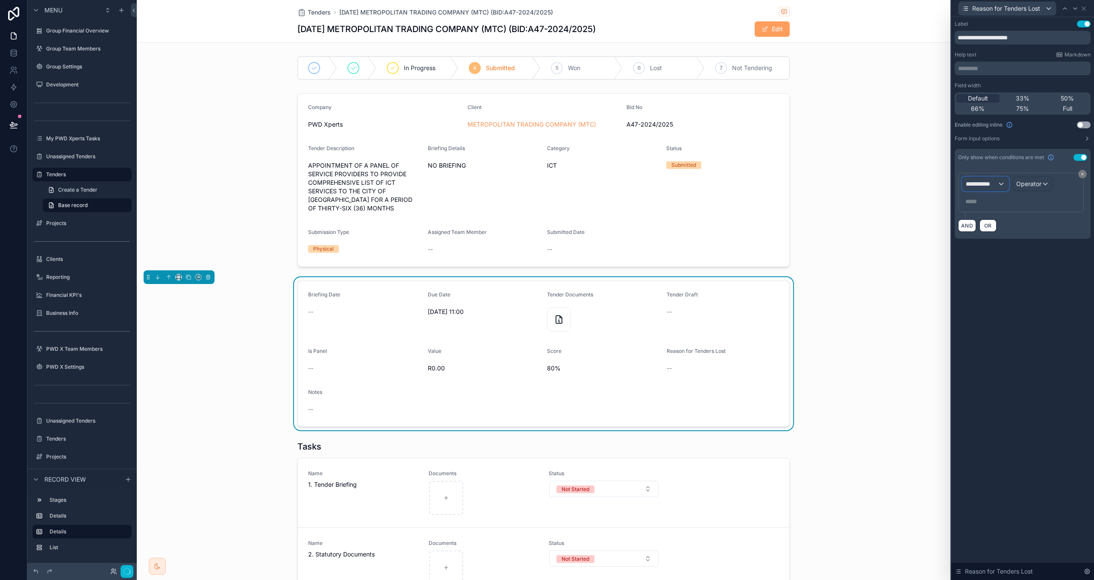
click at [998, 181] on div "**********" at bounding box center [986, 184] width 46 height 14
click at [1000, 234] on div "Tenders" at bounding box center [1011, 230] width 82 height 10
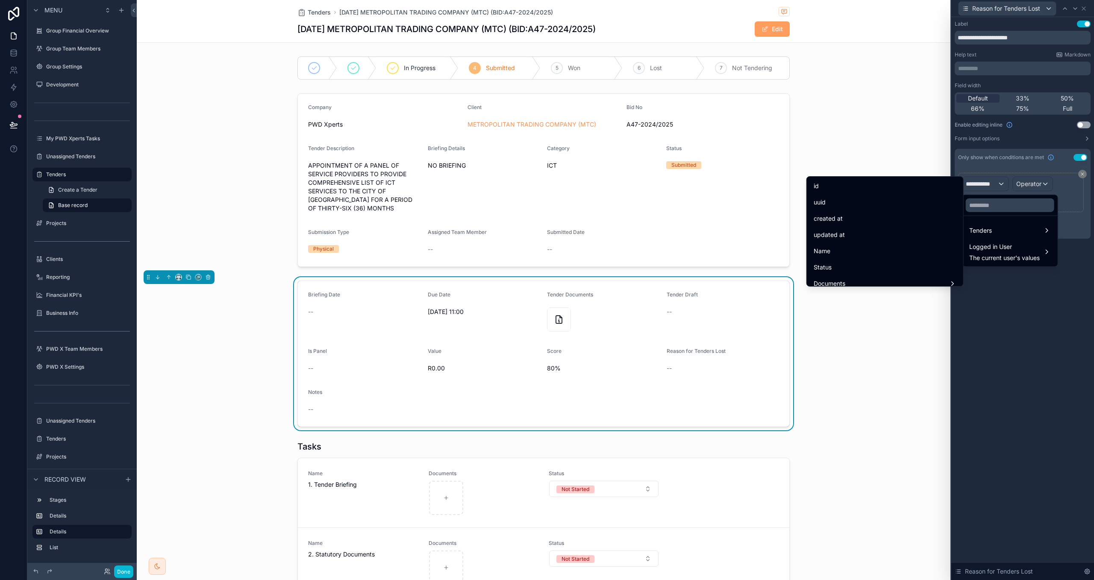
drag, startPoint x: 911, startPoint y: 265, endPoint x: 989, endPoint y: 222, distance: 88.8
click at [911, 265] on div "Status" at bounding box center [885, 267] width 143 height 10
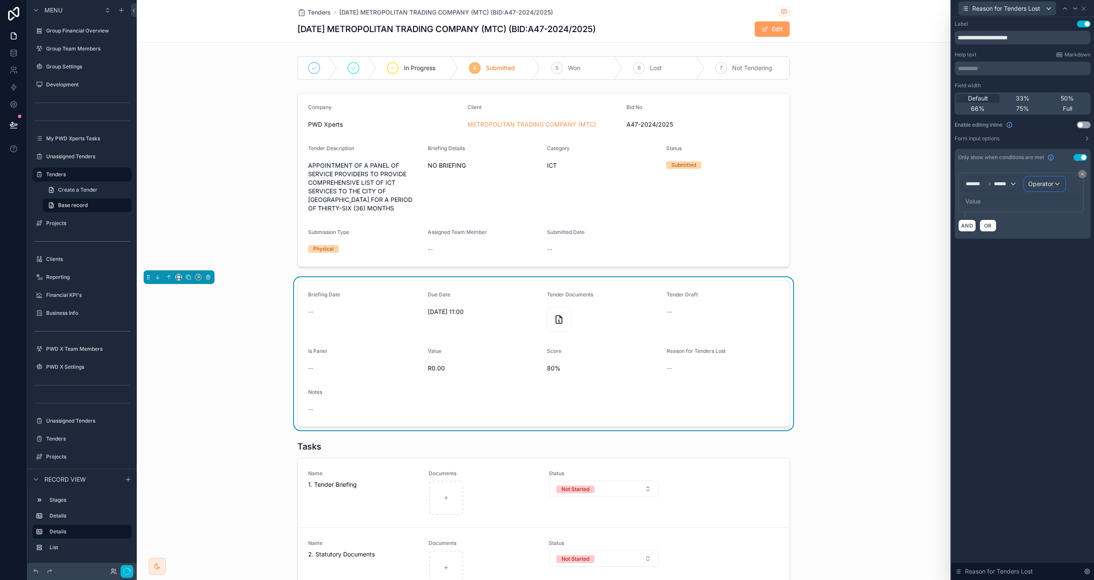
click at [1038, 186] on span "Operator" at bounding box center [1041, 183] width 25 height 7
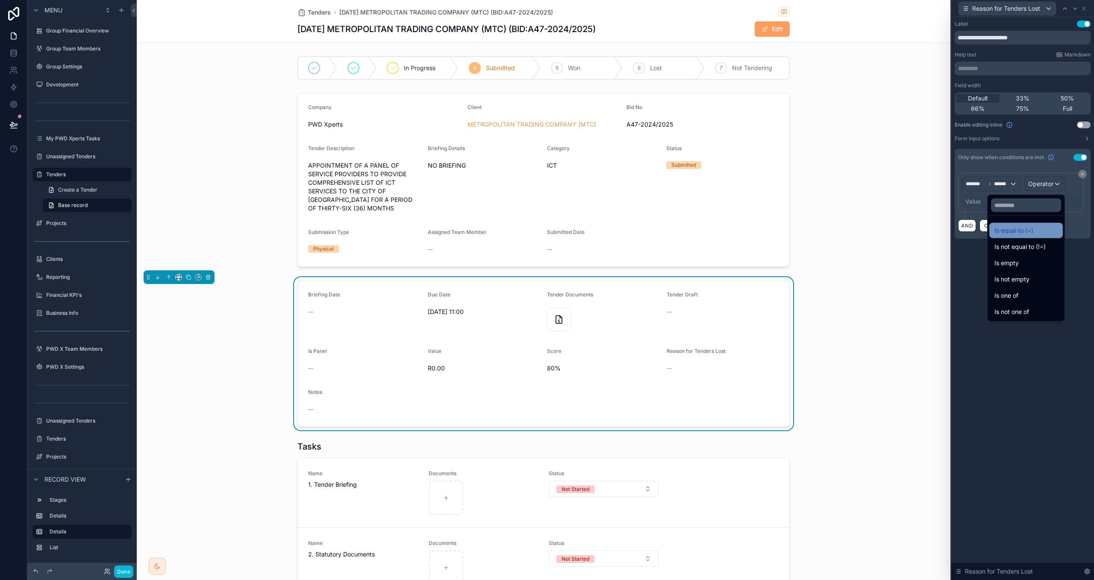
click at [1023, 225] on div "Is equal to (=)" at bounding box center [1026, 230] width 63 height 10
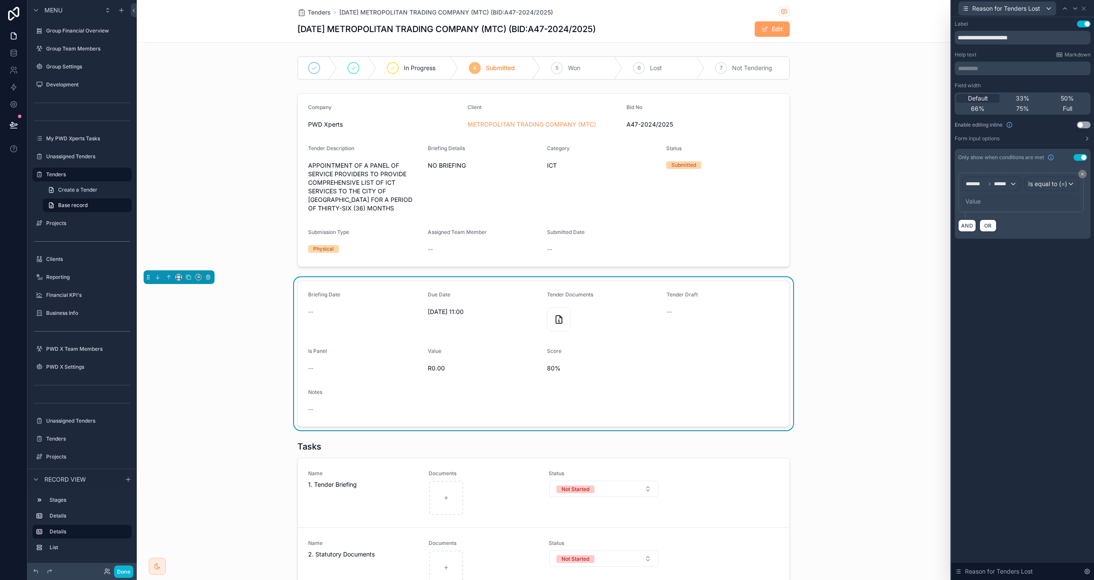
click at [976, 204] on div "Value" at bounding box center [973, 201] width 15 height 9
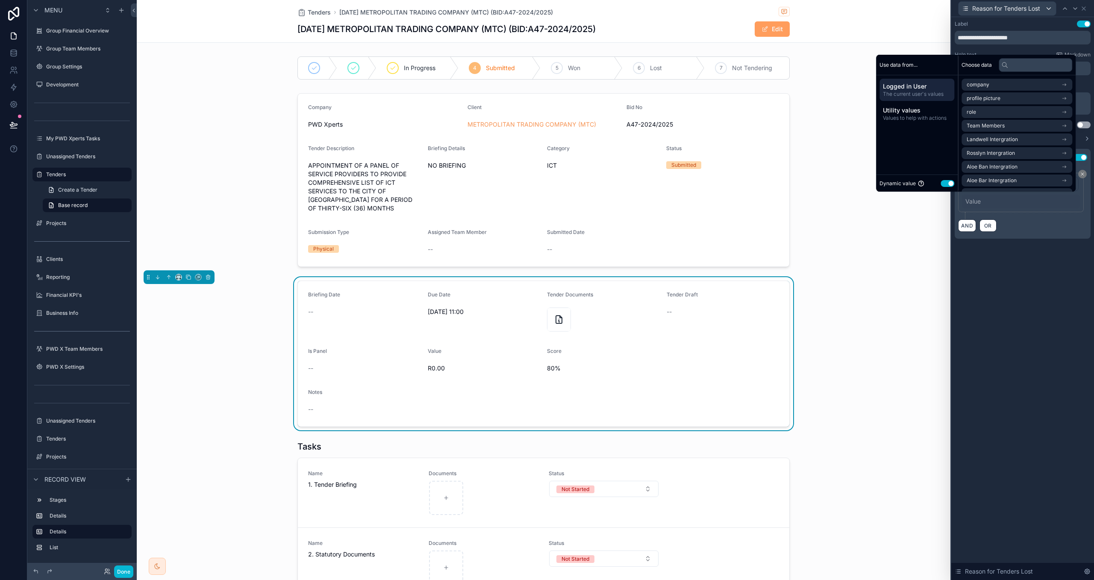
click at [943, 179] on div "Dynamic value Use setting" at bounding box center [917, 183] width 75 height 10
click at [944, 184] on button "Use setting" at bounding box center [948, 183] width 14 height 7
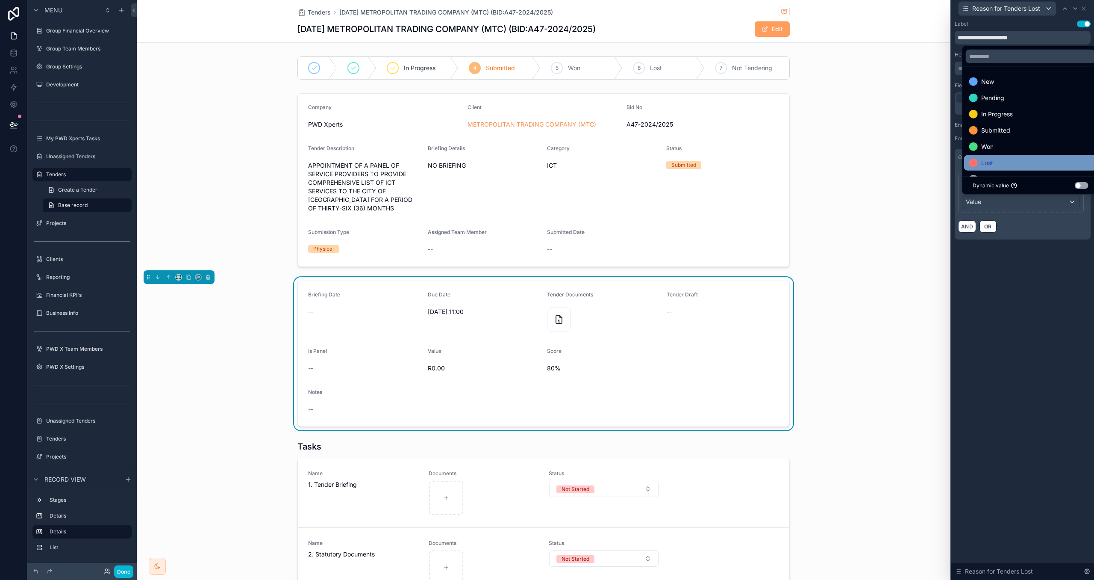
click at [996, 155] on div "Lost" at bounding box center [1030, 162] width 133 height 15
click at [1022, 230] on div "AND OR" at bounding box center [1022, 226] width 129 height 13
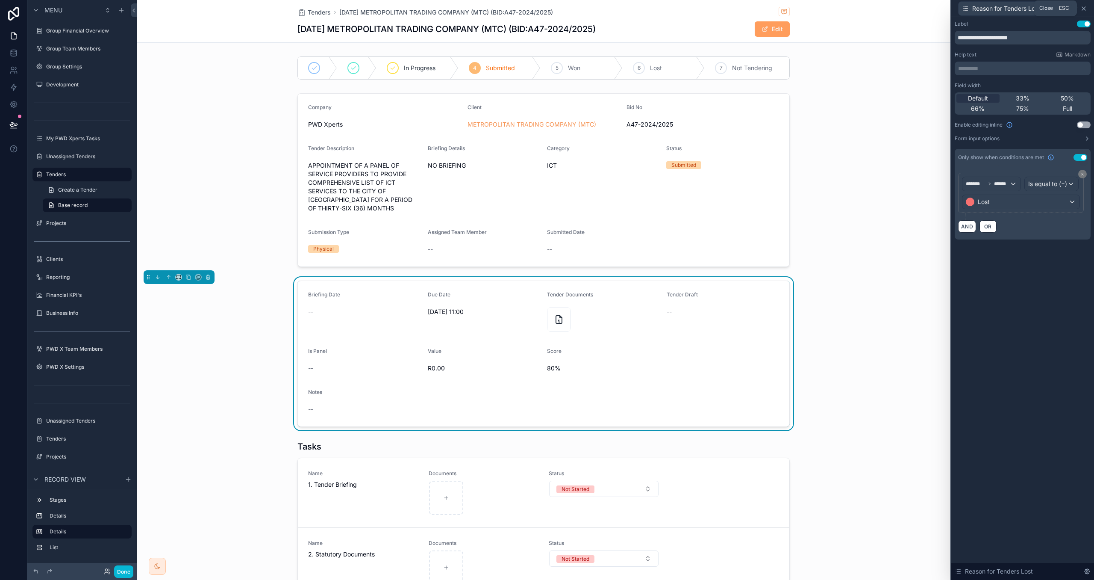
click at [1085, 8] on icon at bounding box center [1084, 8] width 7 height 7
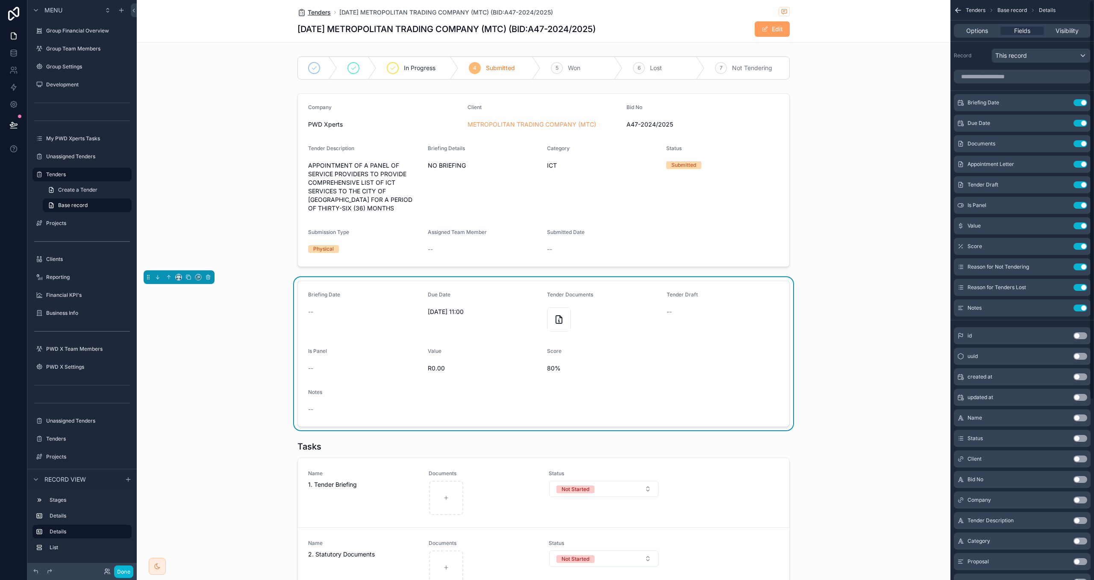
click at [320, 11] on span "Tenders" at bounding box center [319, 12] width 23 height 9
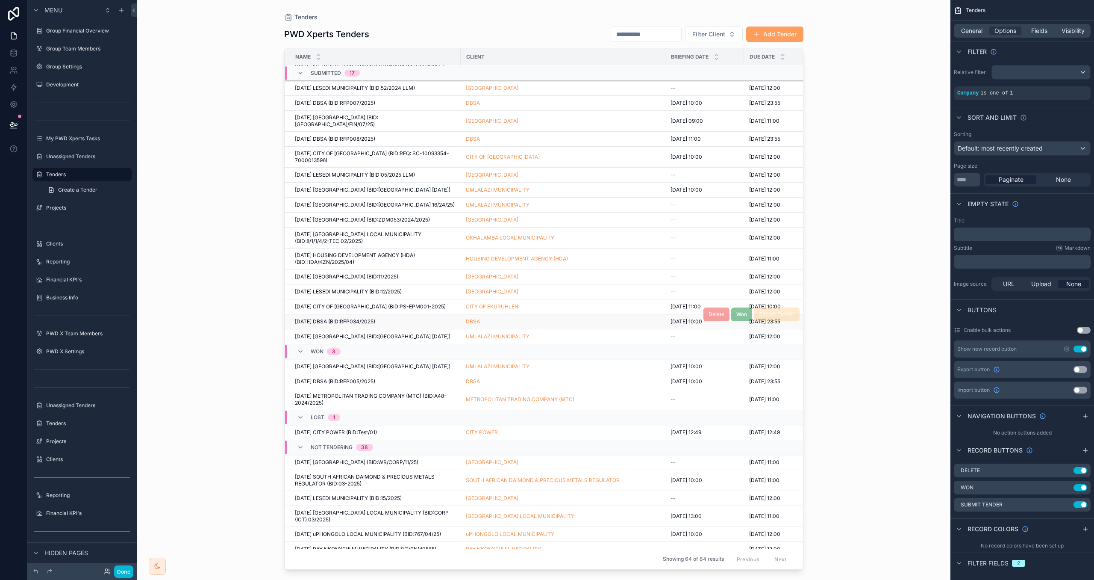
scroll to position [161, 0]
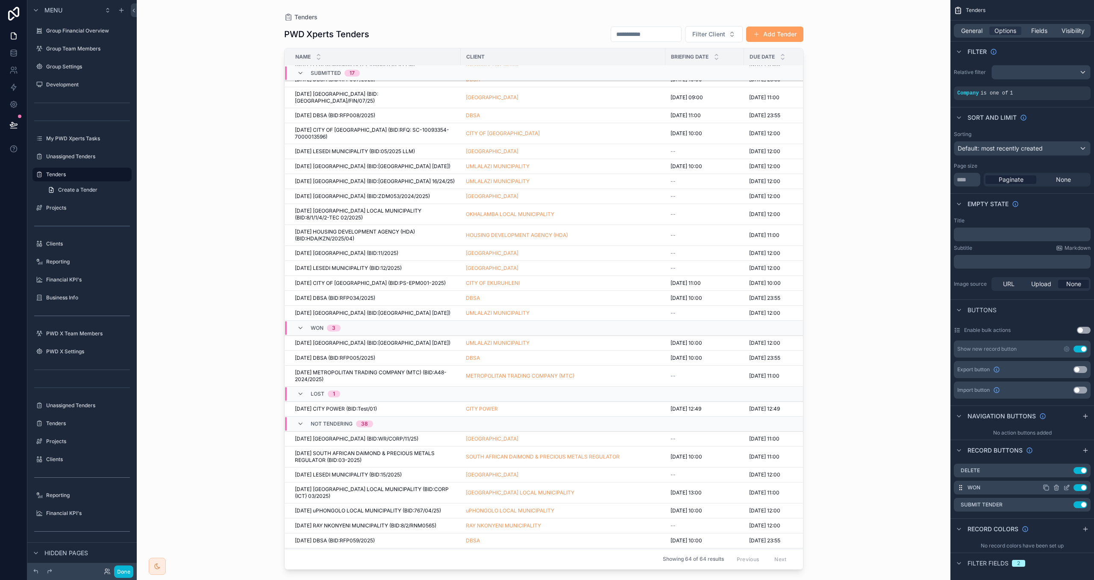
click at [1067, 487] on icon "scrollable content" at bounding box center [1067, 487] width 7 height 7
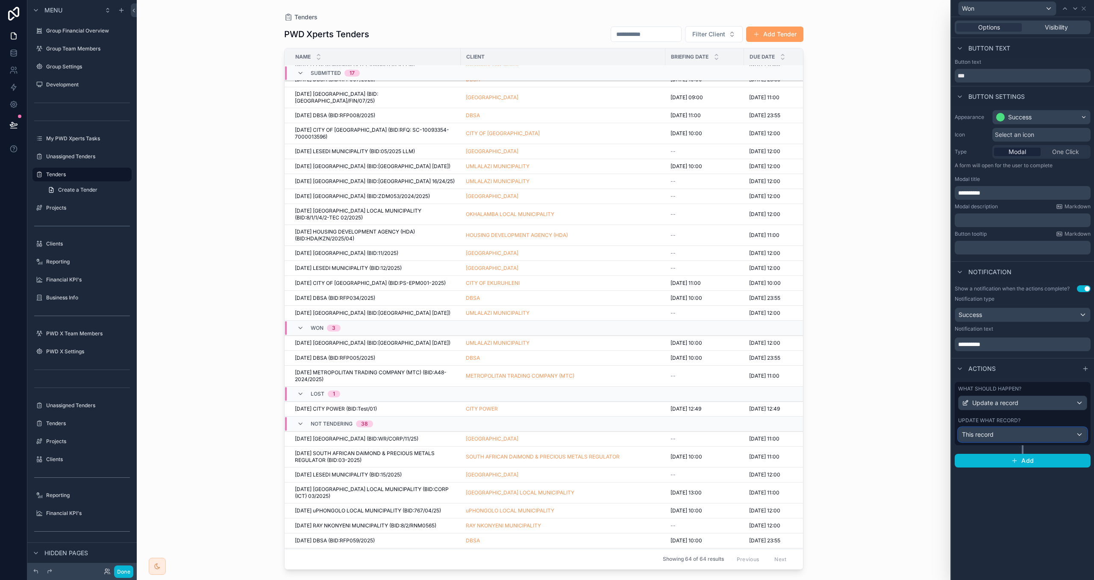
click at [1052, 429] on div "This record" at bounding box center [1023, 434] width 128 height 14
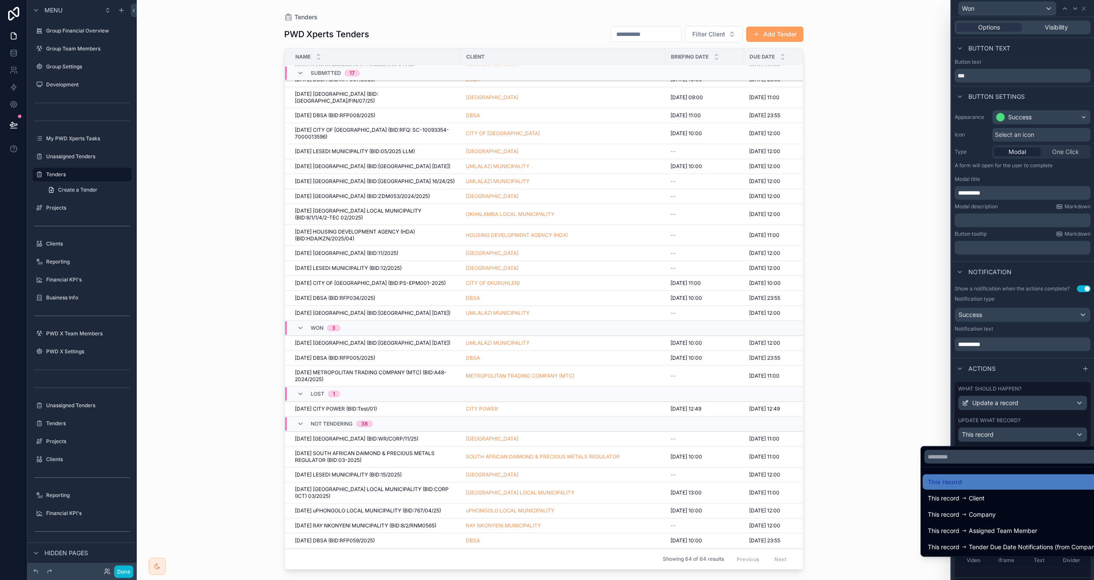
click at [1051, 421] on div at bounding box center [1023, 290] width 143 height 580
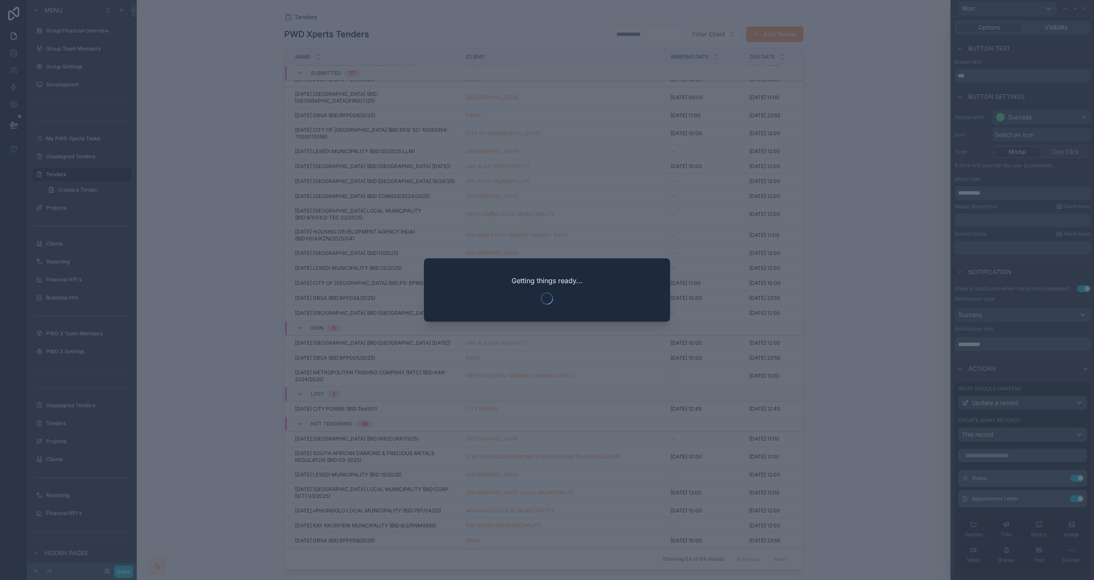
click at [1084, 9] on div at bounding box center [547, 290] width 1094 height 580
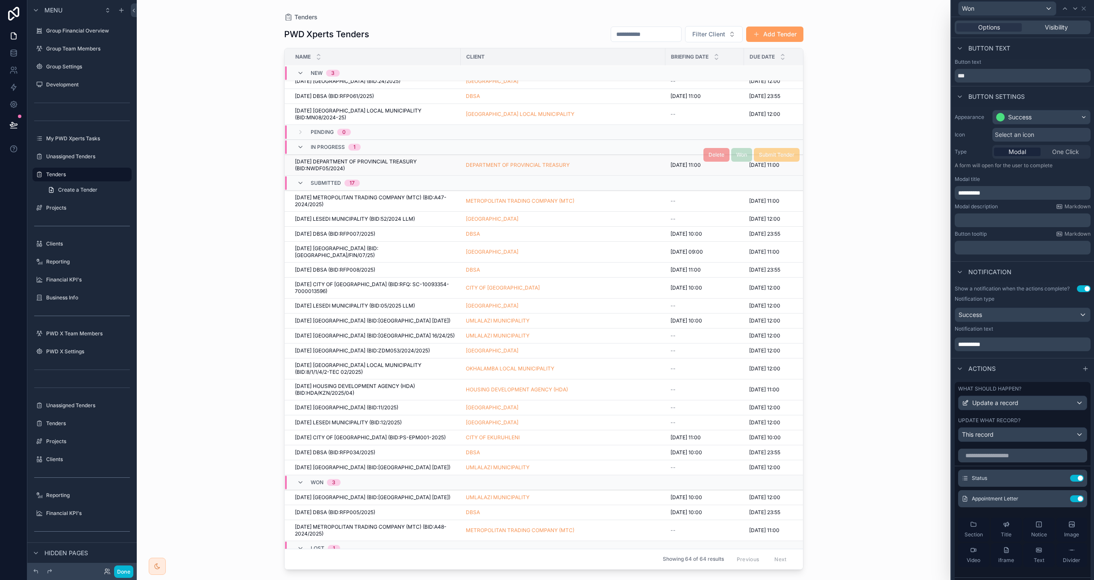
scroll to position [6, 0]
click at [1061, 30] on span "Visibility" at bounding box center [1056, 27] width 23 height 9
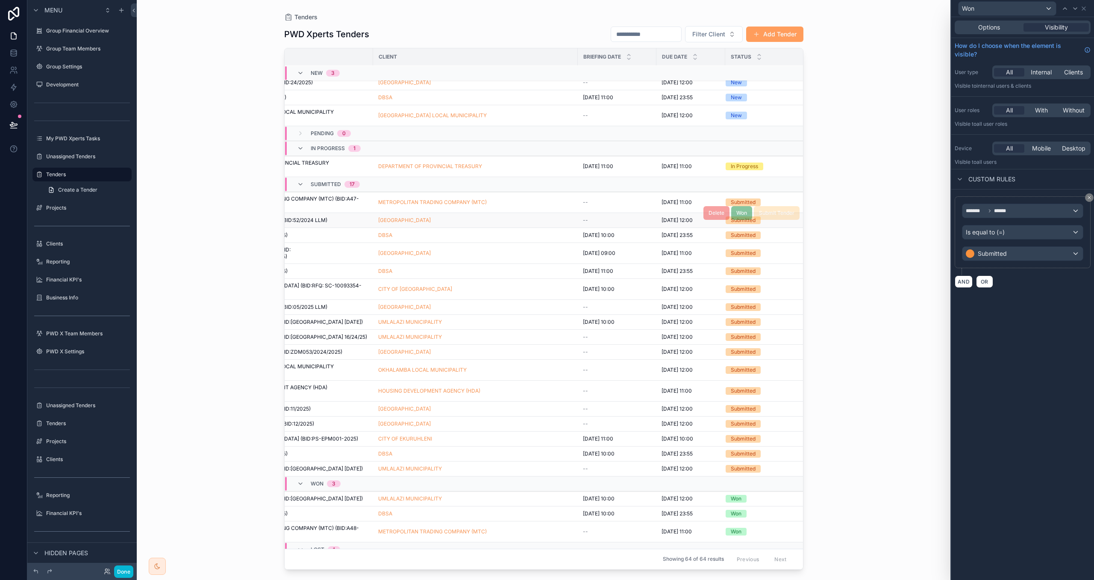
scroll to position [6, 91]
click at [1083, 9] on icon at bounding box center [1083, 8] width 3 height 3
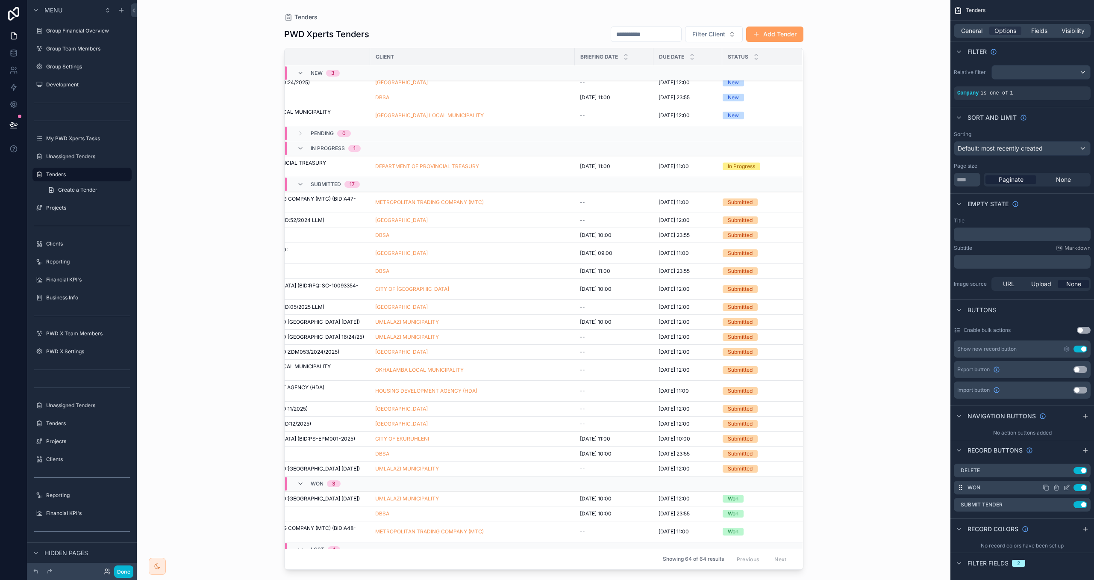
click at [1048, 487] on icon "scrollable content" at bounding box center [1046, 487] width 7 height 7
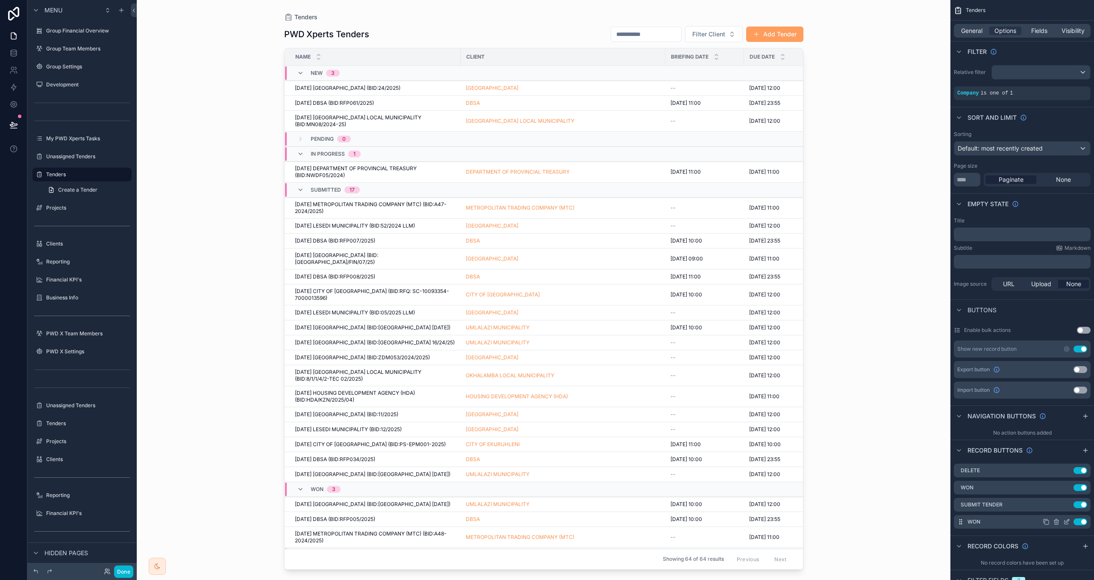
click at [1066, 522] on icon "scrollable content" at bounding box center [1067, 520] width 3 height 3
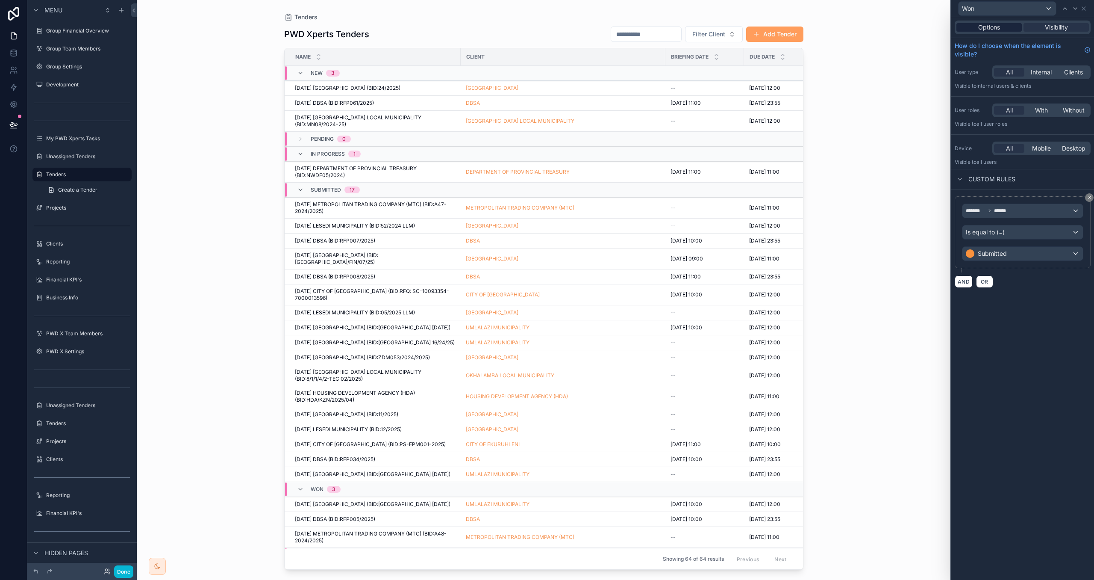
click at [996, 25] on span "Options" at bounding box center [990, 27] width 22 height 9
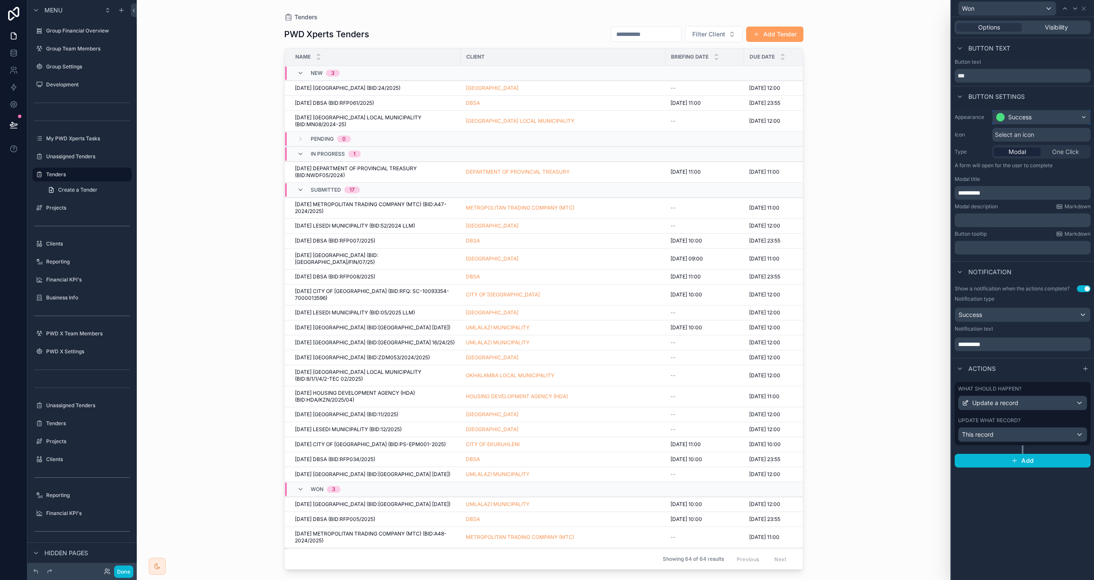
click at [1017, 114] on div "Success" at bounding box center [1020, 117] width 24 height 9
drag, startPoint x: 1016, startPoint y: 211, endPoint x: 1006, endPoint y: 205, distance: 11.5
click at [1016, 210] on div "Danger" at bounding box center [1020, 213] width 21 height 9
click at [964, 194] on span "**********" at bounding box center [969, 193] width 22 height 6
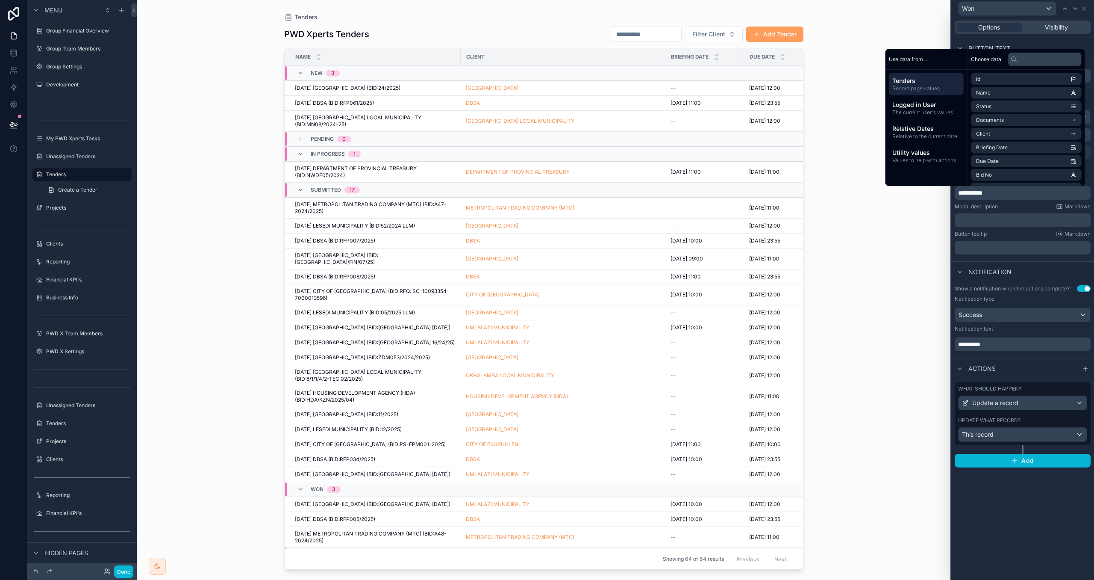
click at [1019, 212] on div "Modal description Markdown ﻿" at bounding box center [1023, 215] width 136 height 24
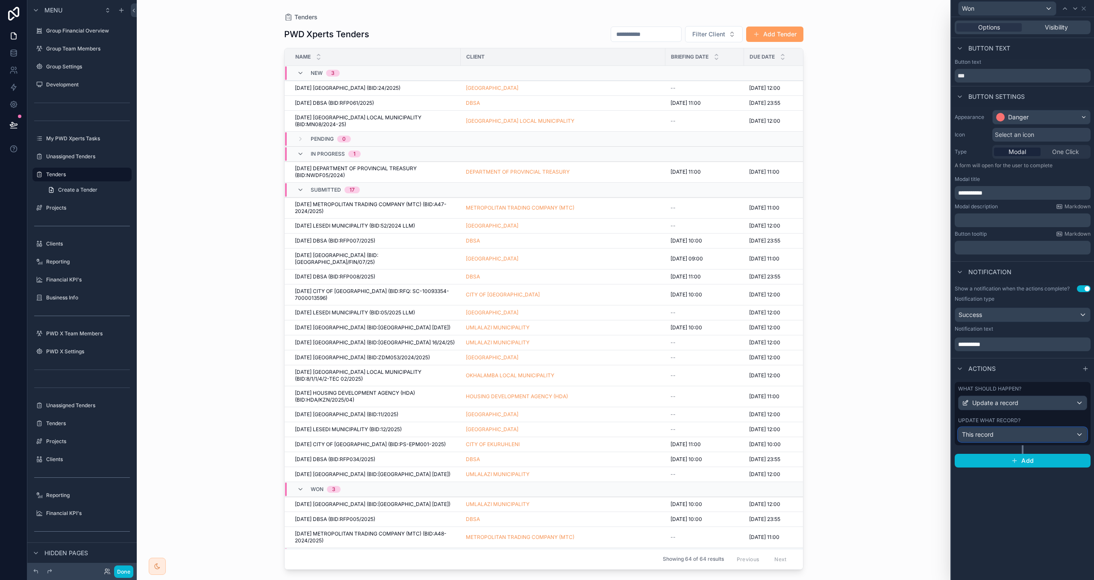
click at [1005, 431] on div "This record" at bounding box center [1023, 434] width 128 height 14
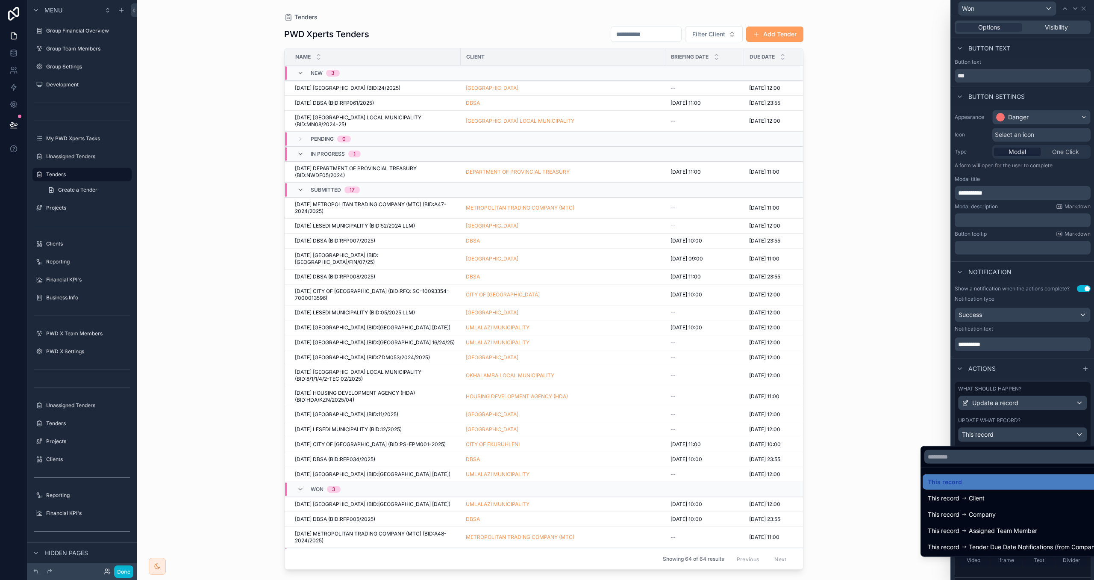
click at [1040, 421] on div at bounding box center [1023, 290] width 143 height 580
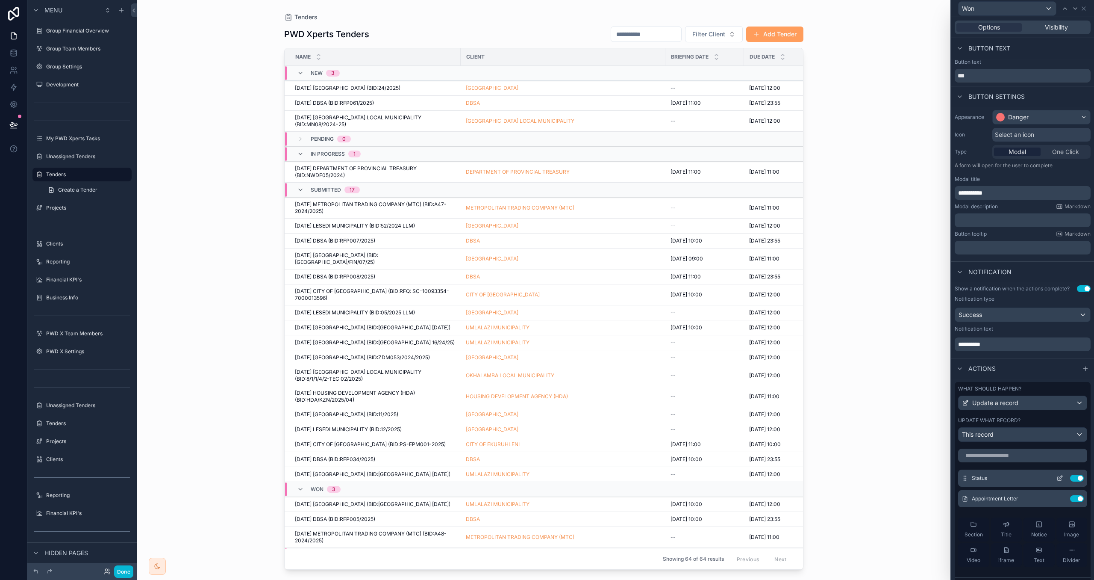
click at [1057, 481] on icon at bounding box center [1060, 478] width 7 height 7
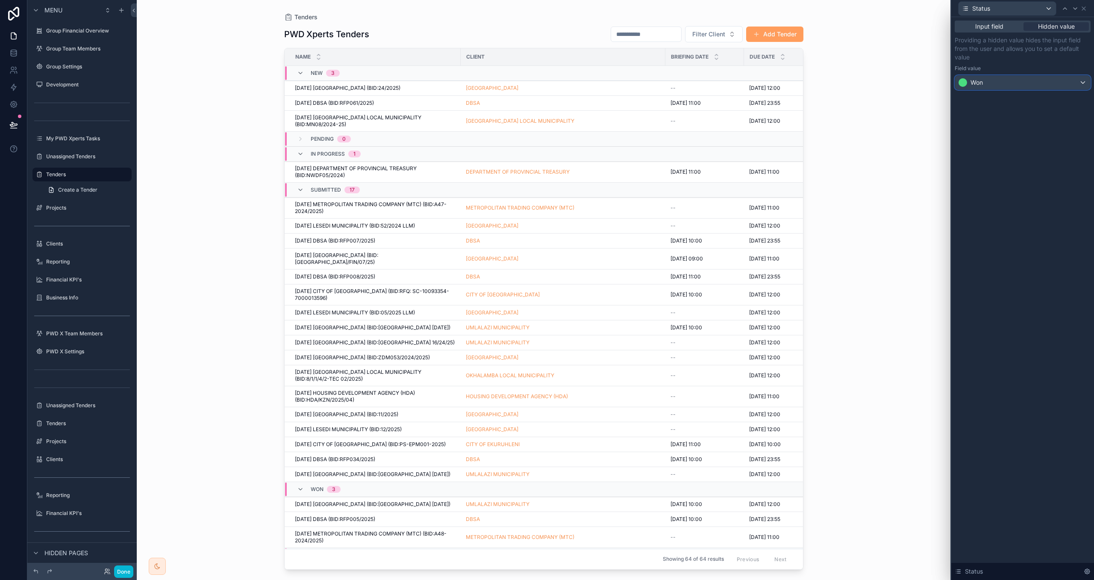
click at [990, 83] on div "Won" at bounding box center [1022, 83] width 135 height 14
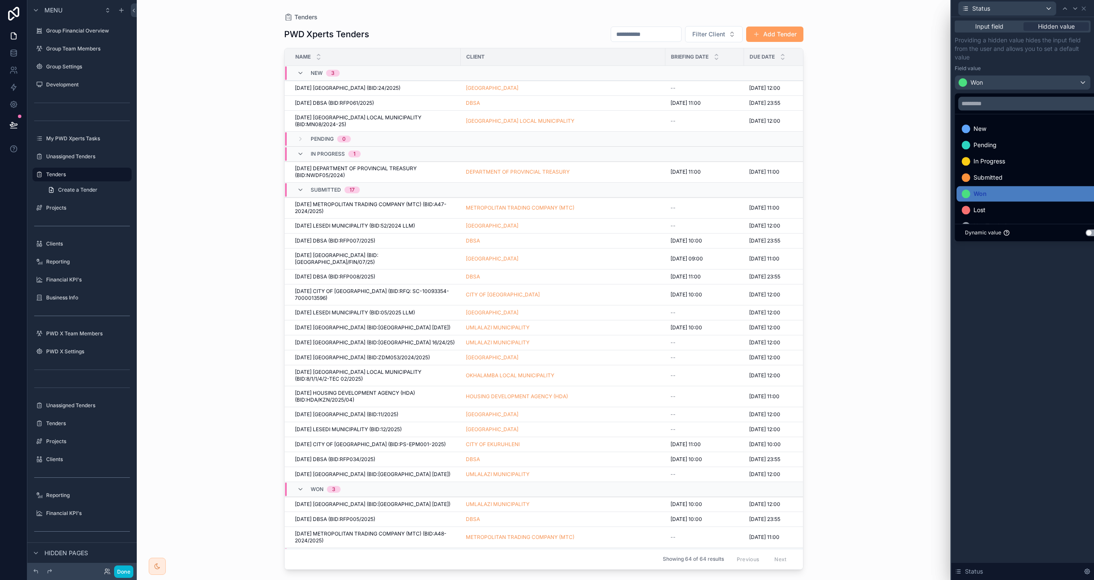
click at [990, 210] on div "Lost" at bounding box center [1032, 210] width 141 height 10
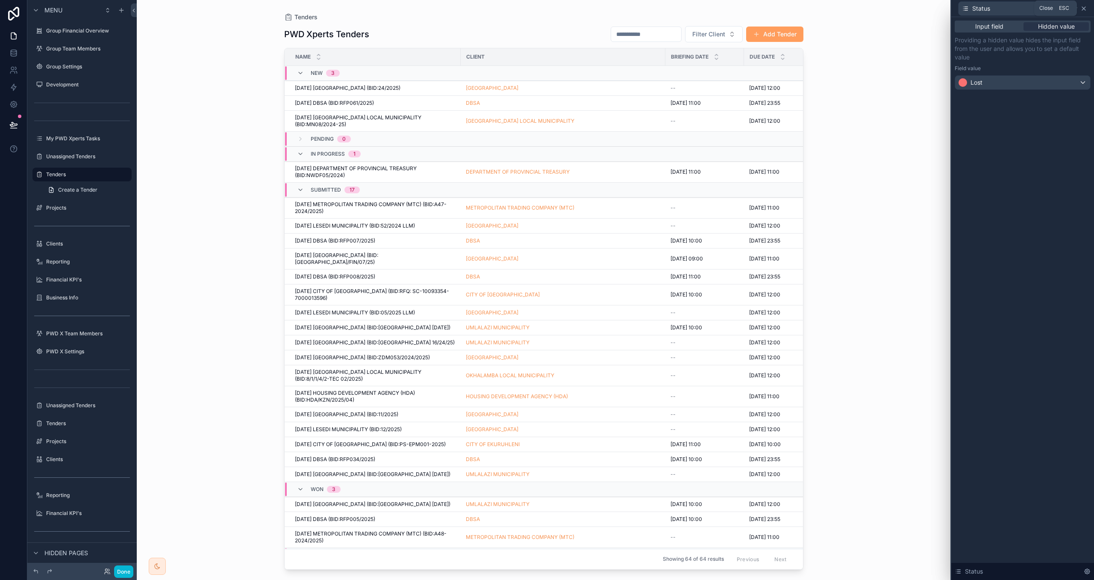
click at [1085, 9] on icon at bounding box center [1083, 8] width 3 height 3
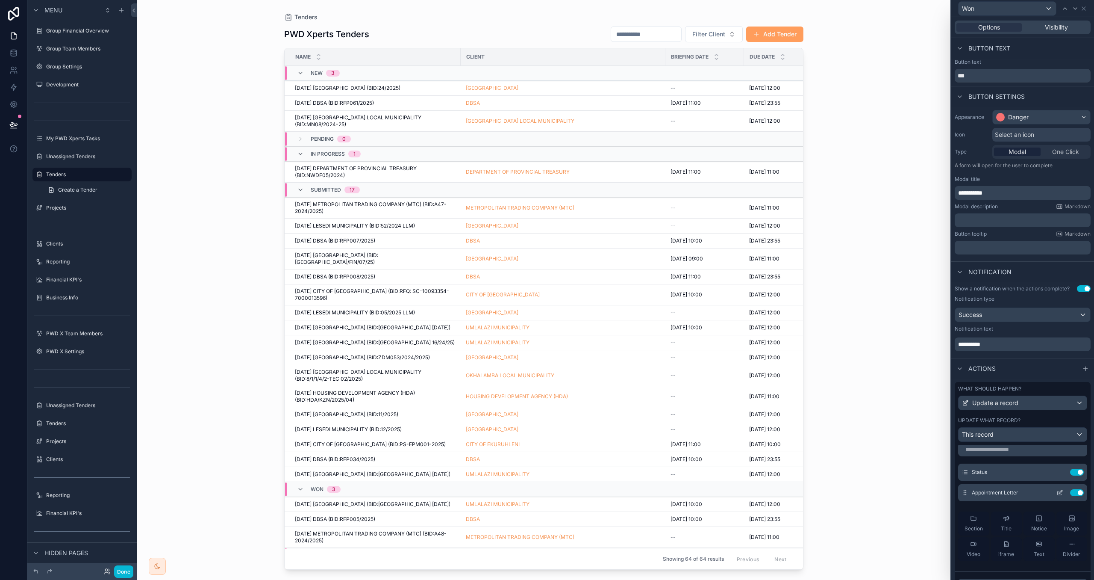
click at [1057, 501] on div "Appointment Letter Use setting" at bounding box center [1022, 492] width 129 height 17
click at [1059, 496] on icon at bounding box center [1060, 493] width 7 height 7
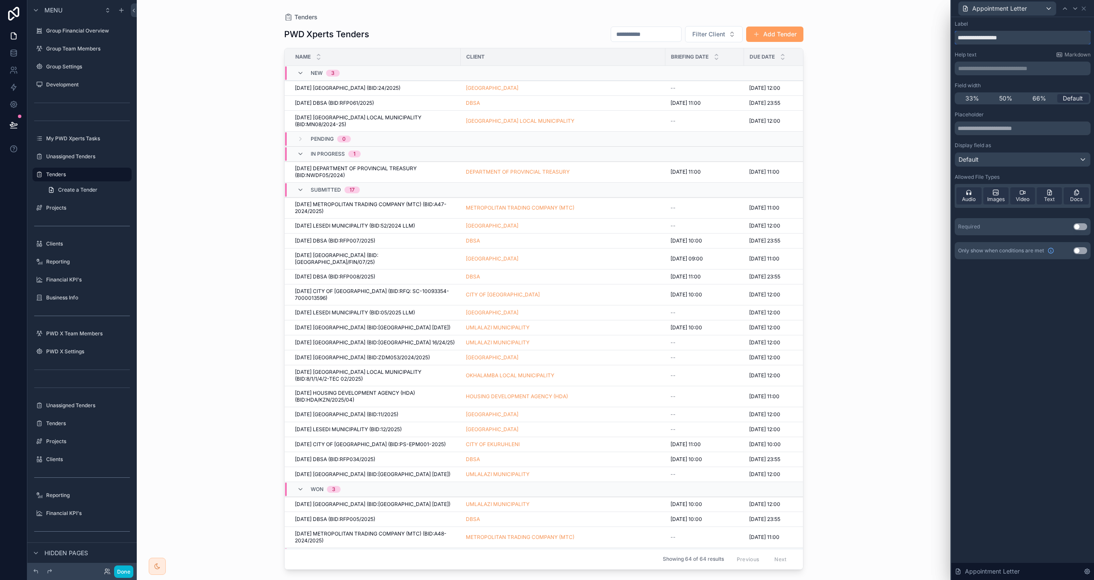
click at [973, 40] on input "**********" at bounding box center [1023, 38] width 136 height 14
click at [936, 35] on div "**********" at bounding box center [547, 290] width 1094 height 580
type input "**********"
click at [1077, 251] on button "Use setting" at bounding box center [1081, 250] width 14 height 7
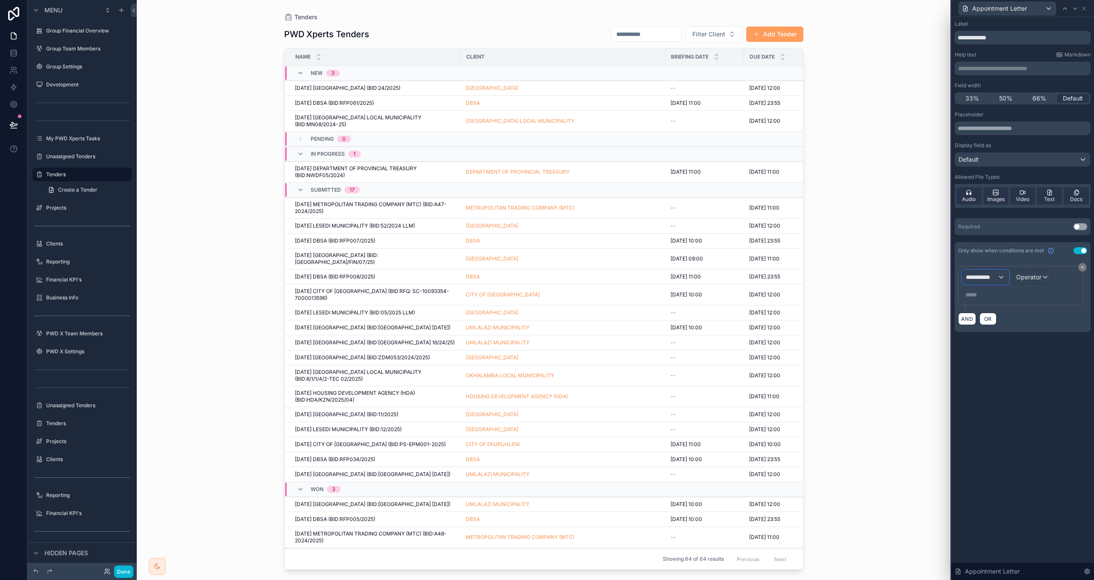
click at [996, 277] on span "**********" at bounding box center [982, 277] width 32 height 9
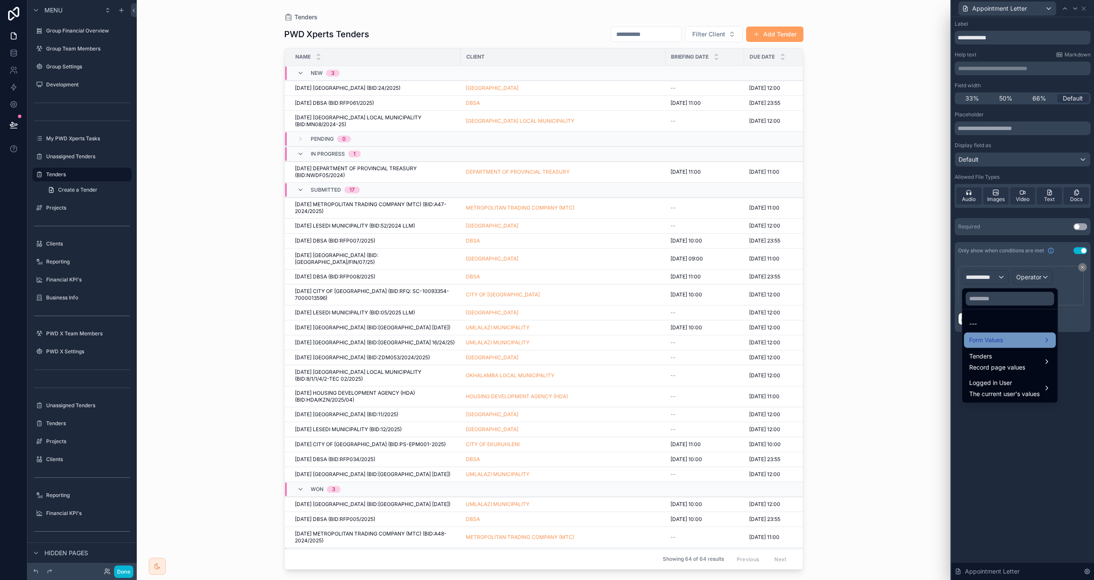
click at [997, 345] on div "Form Values" at bounding box center [1010, 339] width 92 height 15
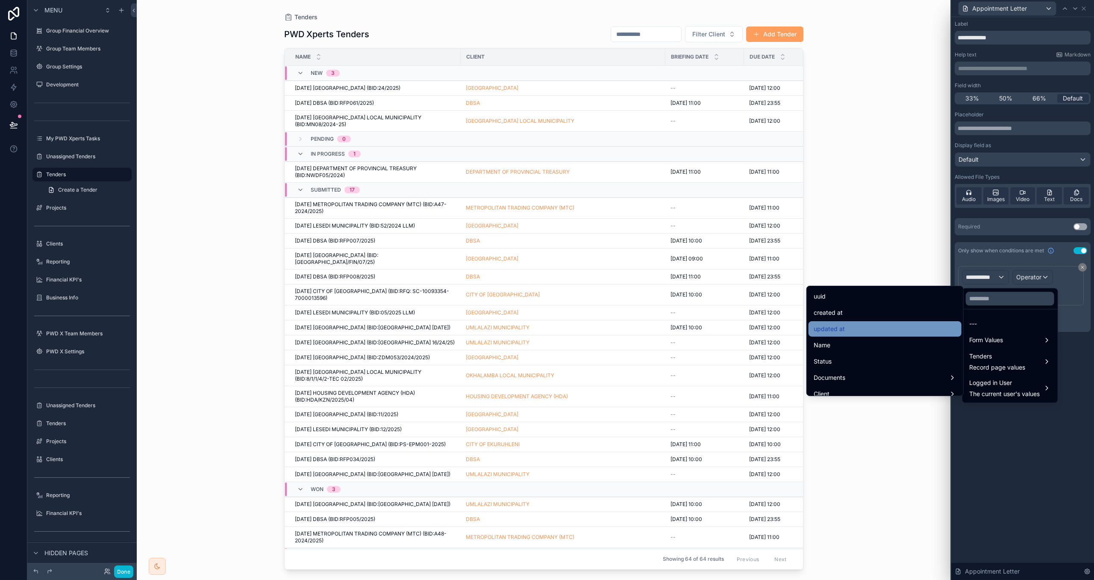
scroll to position [21, 0]
click at [1086, 251] on div at bounding box center [1023, 290] width 143 height 580
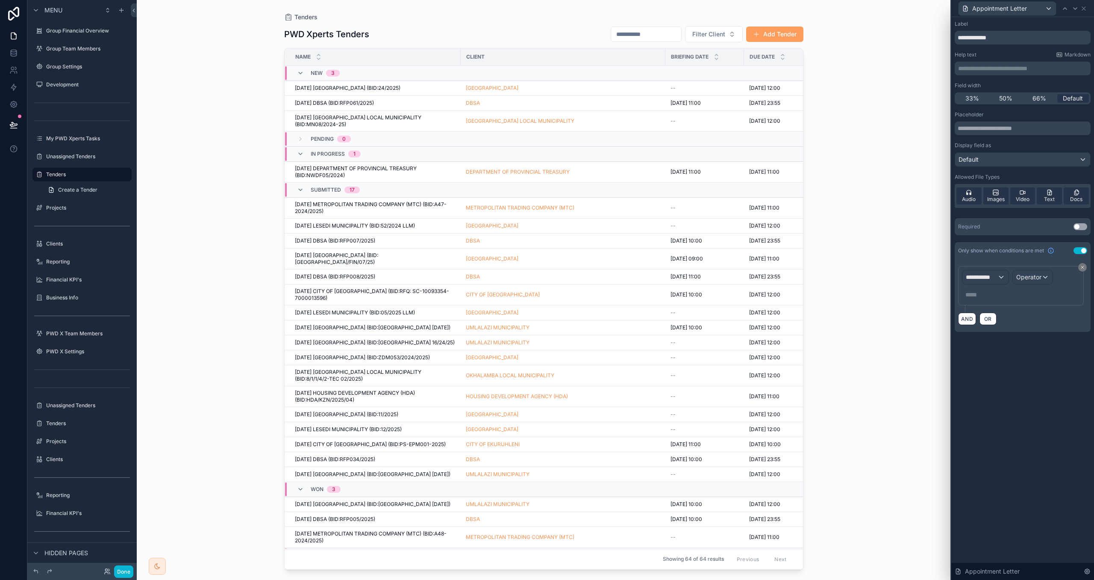
click at [1084, 250] on button "Use setting" at bounding box center [1081, 250] width 14 height 7
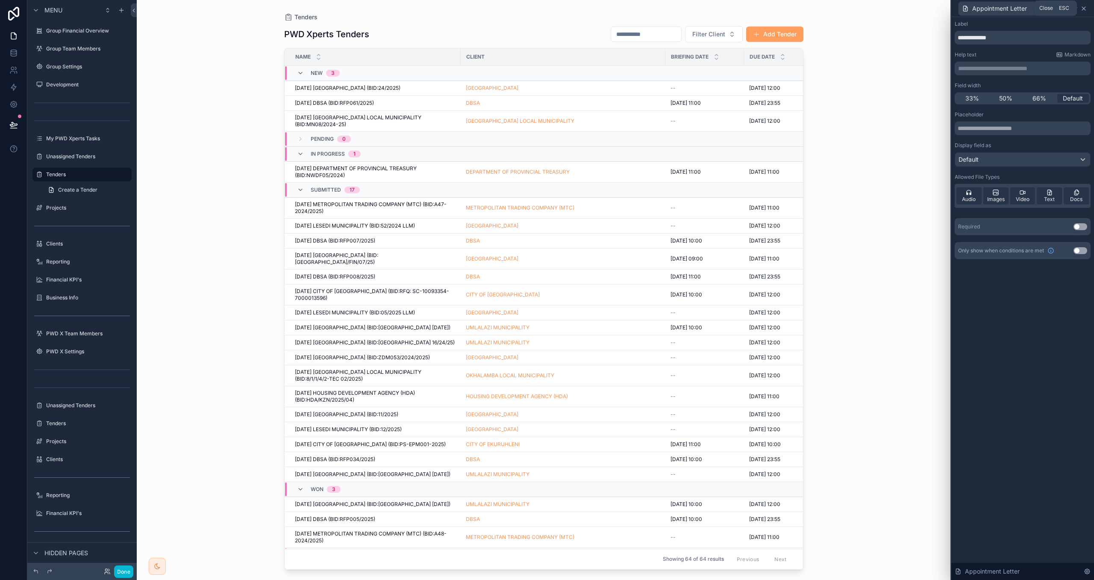
click at [1085, 7] on icon at bounding box center [1084, 8] width 7 height 7
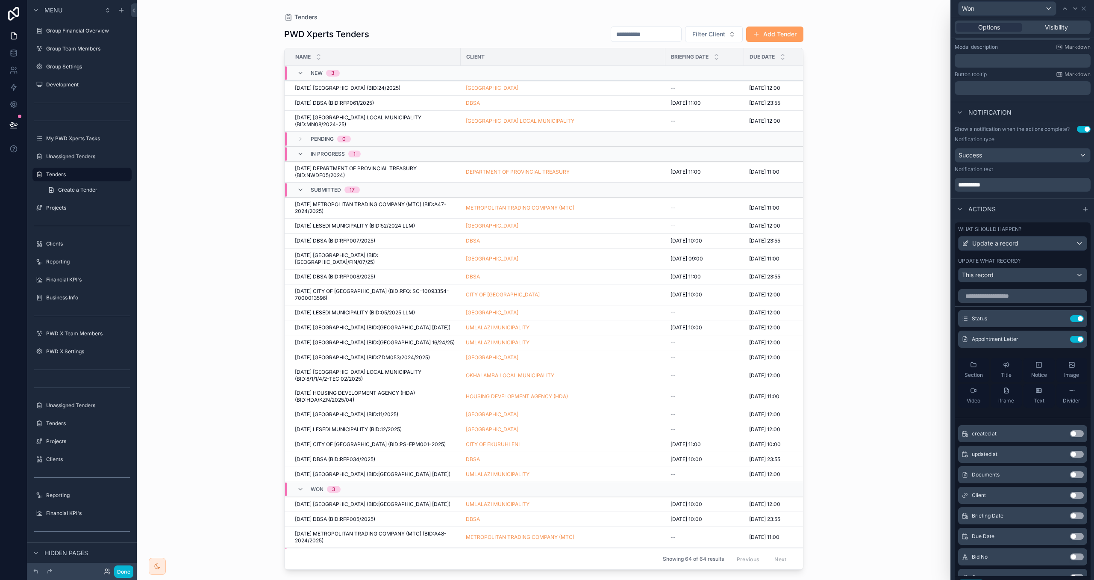
scroll to position [0, 0]
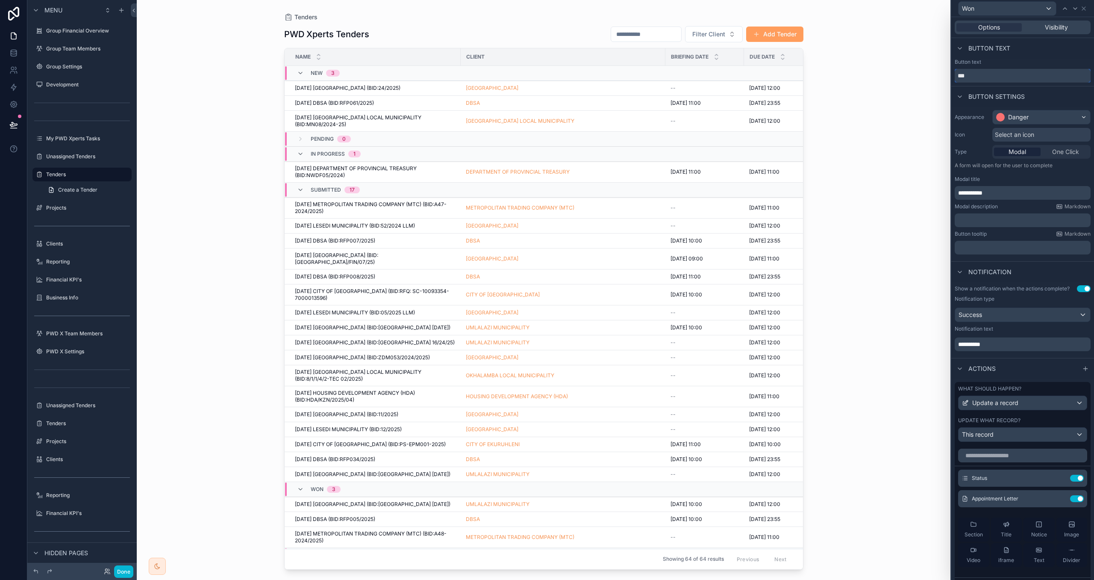
drag, startPoint x: 953, startPoint y: 73, endPoint x: 934, endPoint y: 71, distance: 19.7
click at [934, 71] on div "**********" at bounding box center [547, 290] width 1094 height 580
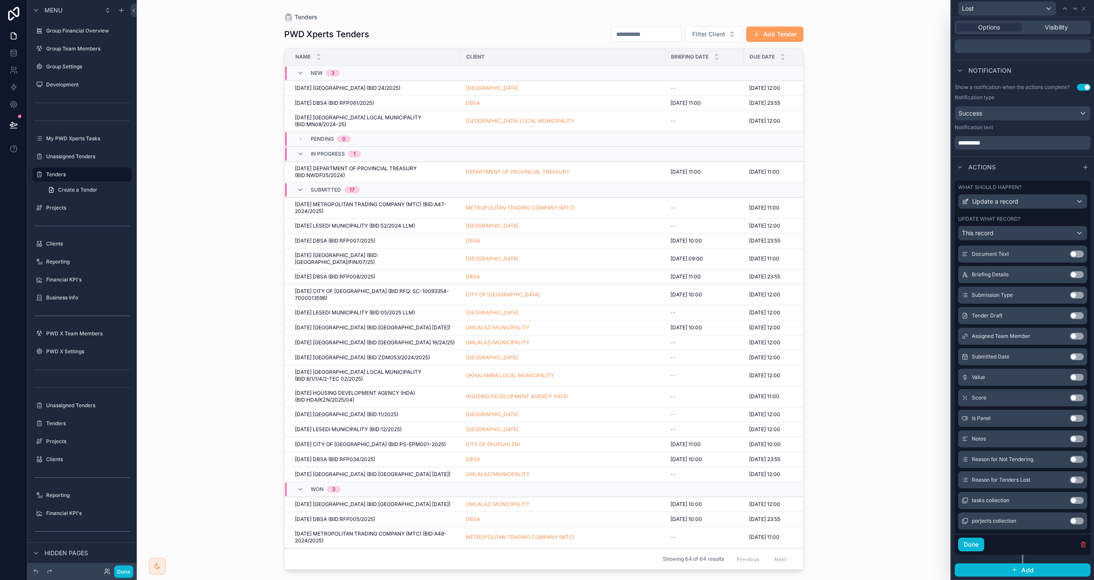
scroll to position [365, 0]
type input "****"
click at [1076, 477] on button "Use setting" at bounding box center [1077, 478] width 14 height 7
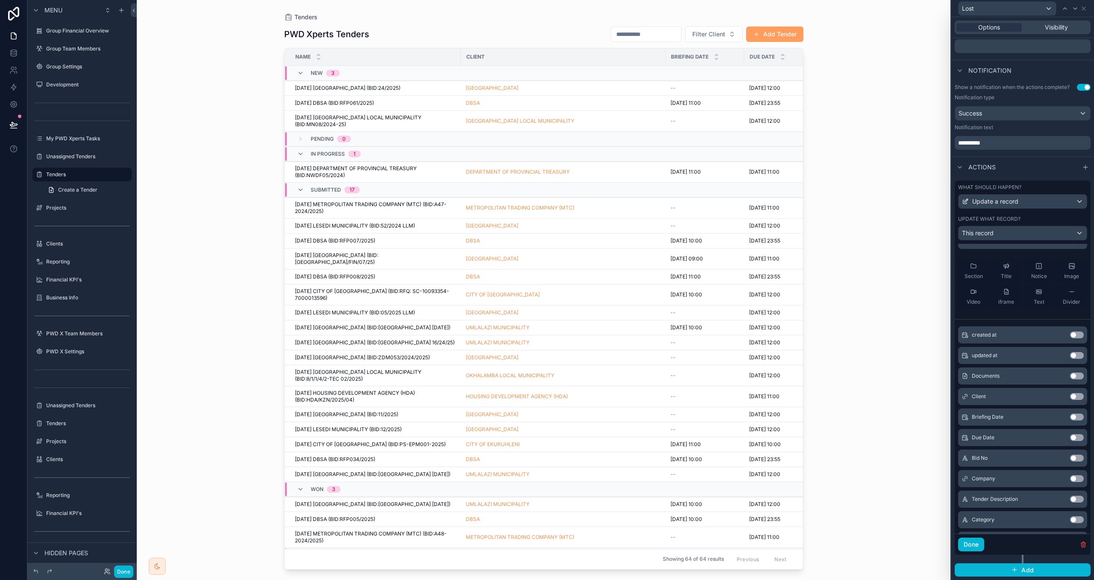
scroll to position [0, 0]
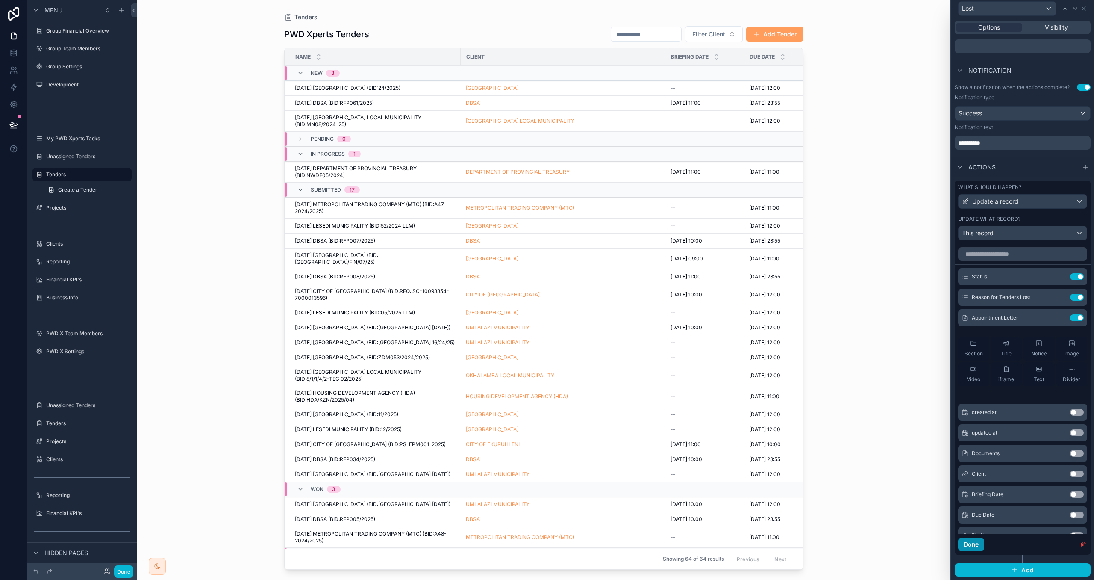
click at [970, 548] on button "Done" at bounding box center [971, 544] width 26 height 14
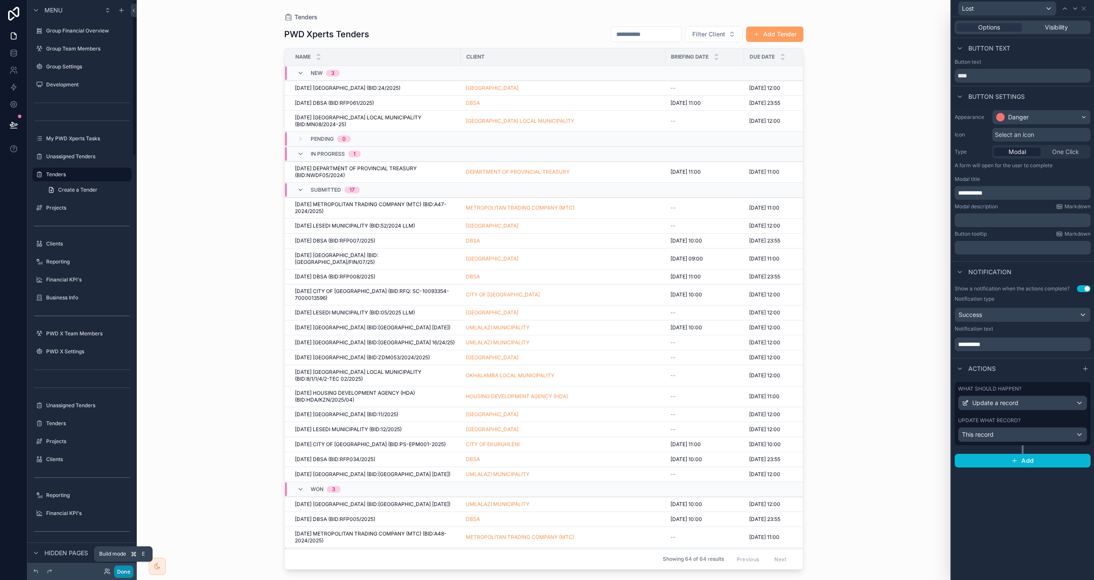
click at [127, 568] on button "Done" at bounding box center [123, 571] width 19 height 12
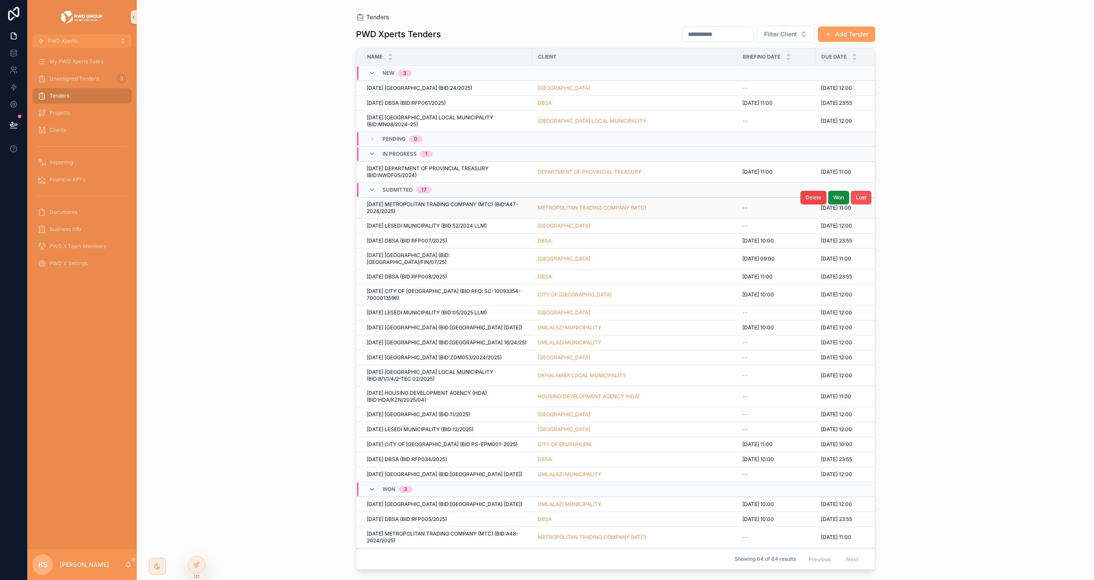
click at [863, 200] on span "Lost" at bounding box center [861, 197] width 10 height 7
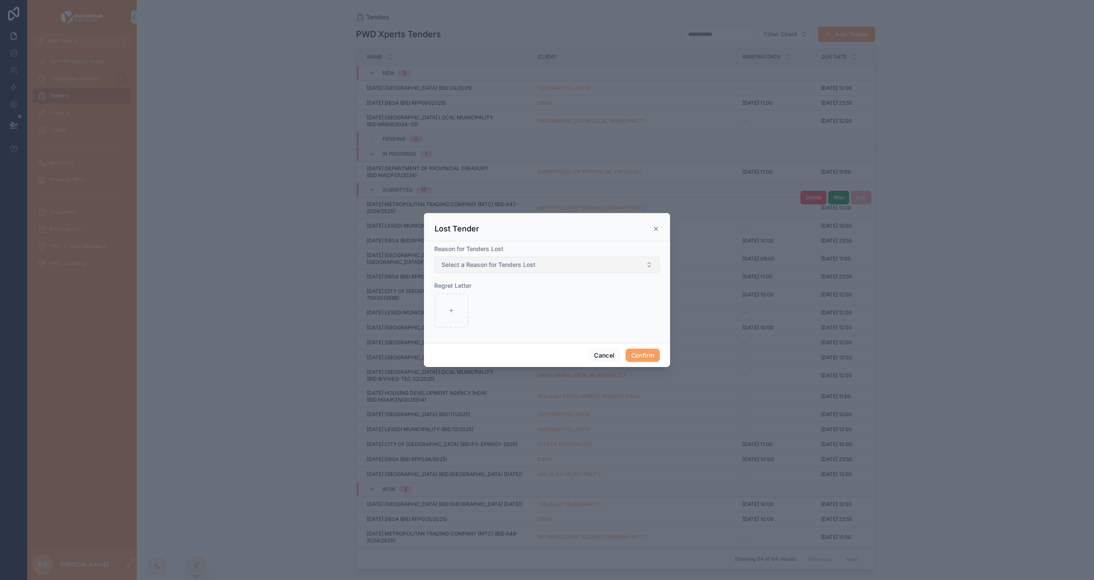
click at [578, 268] on button "Select a Reason for Tenders Lost" at bounding box center [547, 264] width 226 height 16
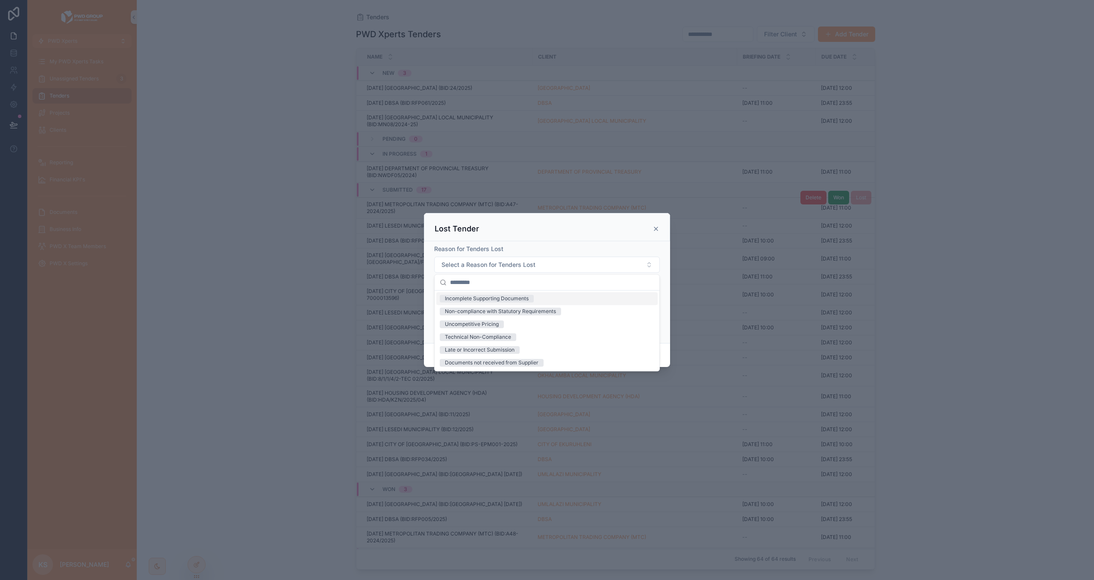
click at [658, 226] on icon at bounding box center [656, 228] width 7 height 7
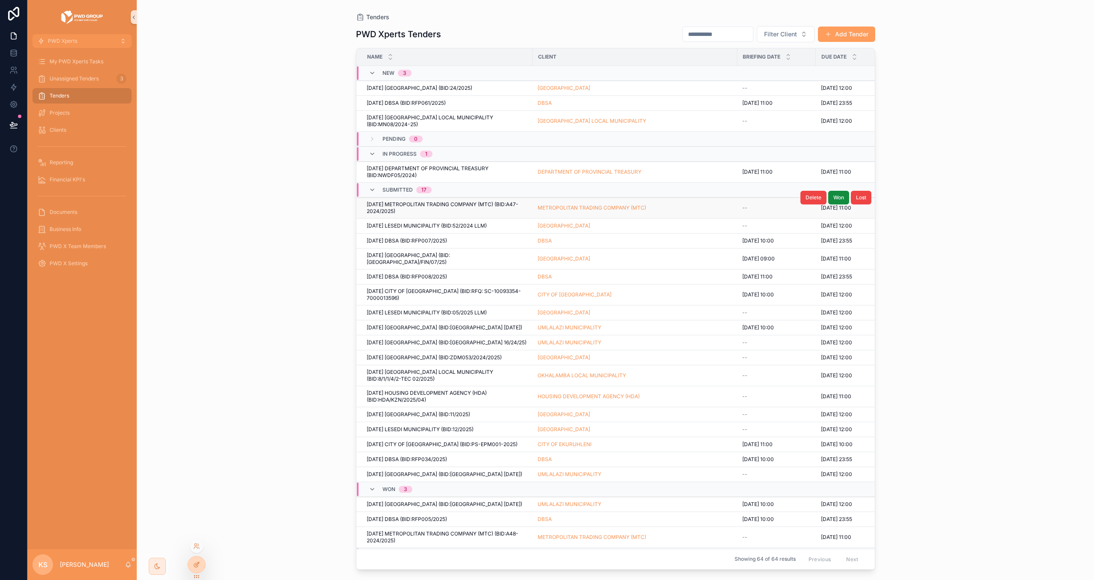
click at [195, 562] on icon at bounding box center [196, 564] width 7 height 7
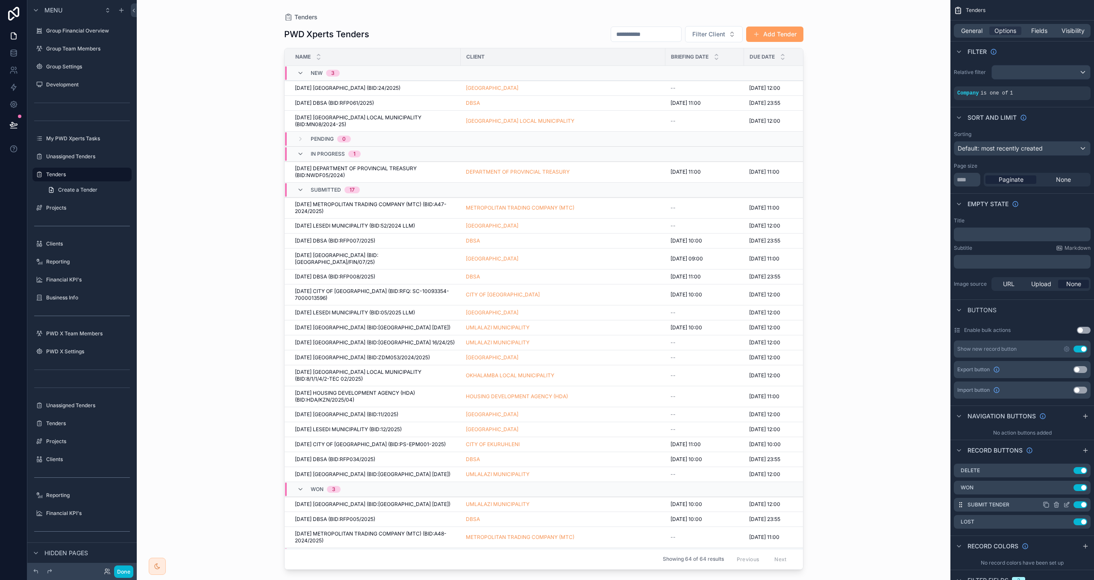
click at [1066, 505] on icon "scrollable content" at bounding box center [1067, 503] width 3 height 3
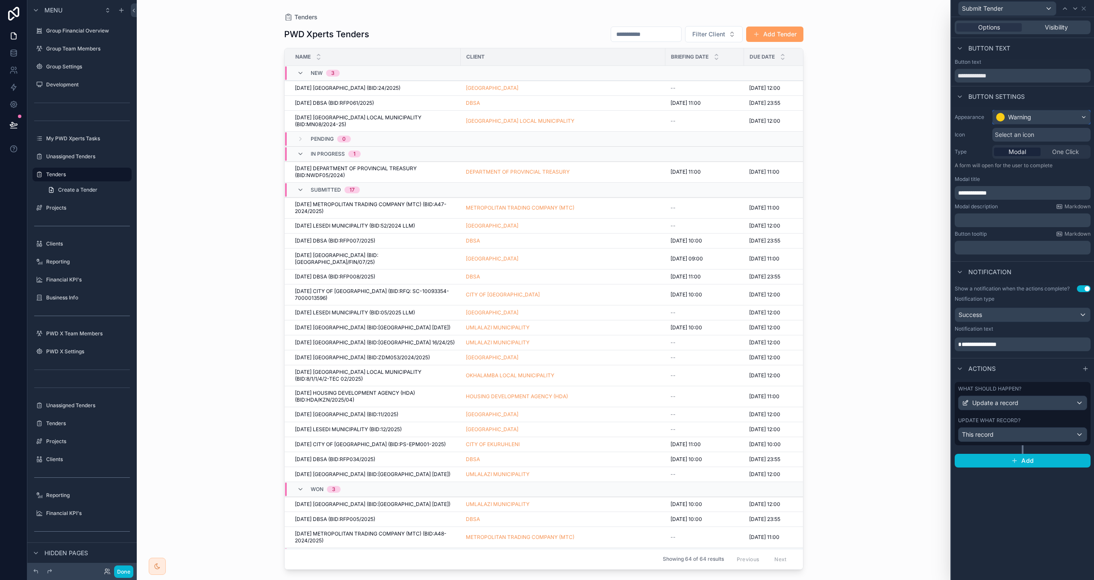
click at [1025, 116] on div "Warning" at bounding box center [1019, 117] width 23 height 9
click at [1028, 175] on div "Primary" at bounding box center [1020, 175] width 21 height 9
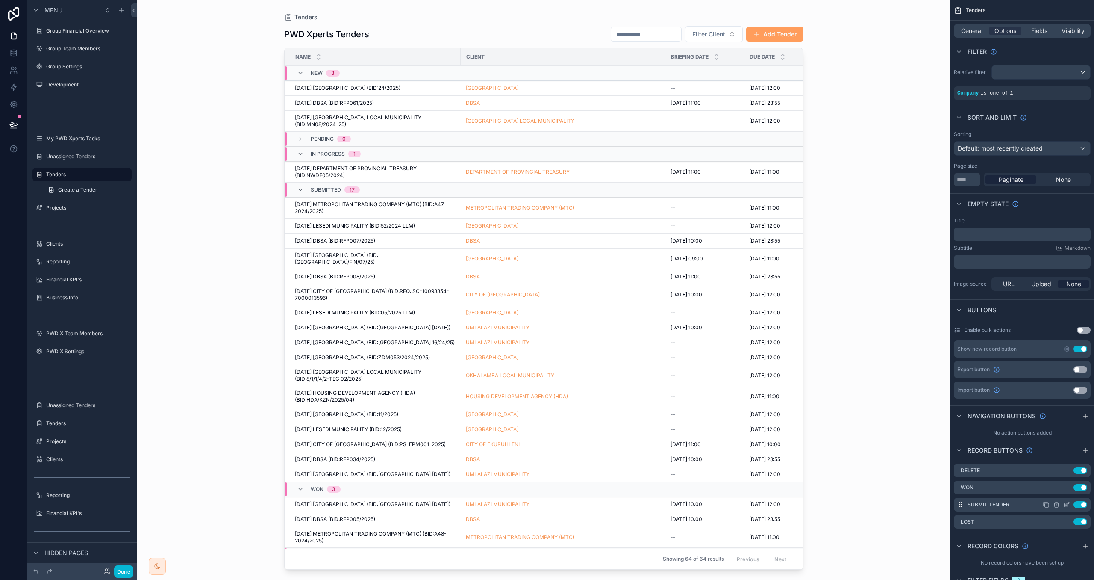
click at [1049, 505] on icon "scrollable content" at bounding box center [1047, 505] width 4 height 4
click at [1065, 538] on icon "scrollable content" at bounding box center [1067, 539] width 4 height 4
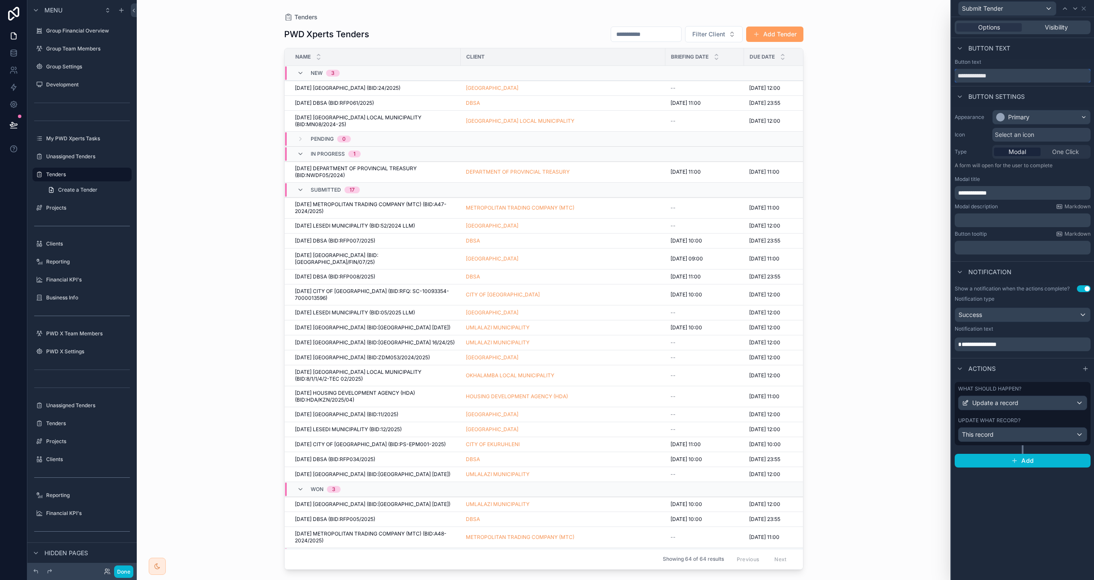
click at [966, 77] on input "**********" at bounding box center [1023, 76] width 136 height 14
click at [1001, 71] on input "**********" at bounding box center [1023, 76] width 136 height 14
click at [1001, 75] on input "**********" at bounding box center [1023, 76] width 136 height 14
type input "**********"
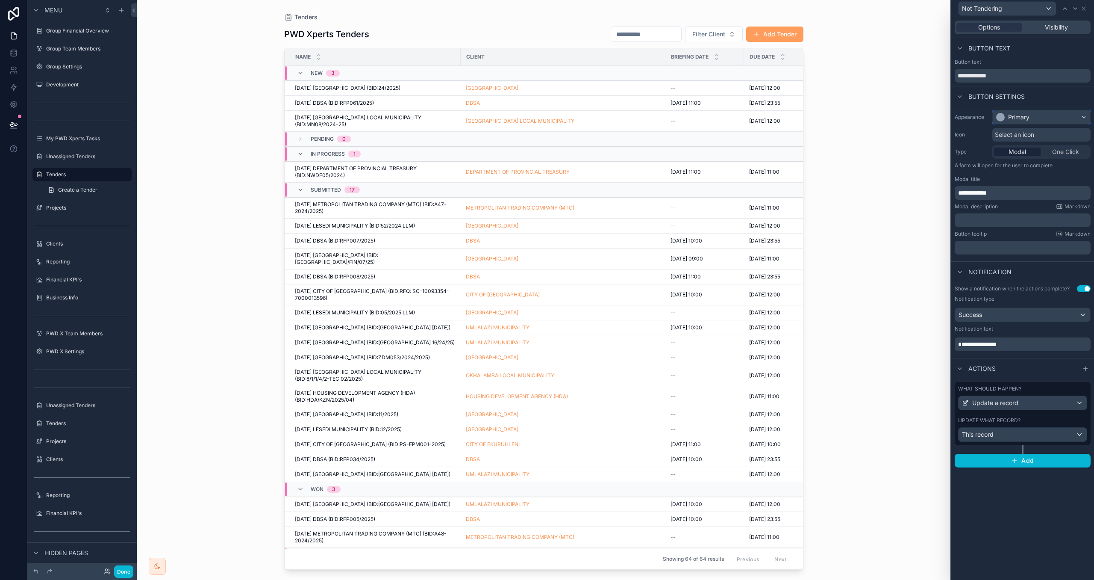
click at [1025, 123] on div "Primary" at bounding box center [1041, 117] width 97 height 14
click at [1026, 200] on div "Warning" at bounding box center [1021, 200] width 23 height 9
click at [964, 190] on span "**********" at bounding box center [972, 193] width 29 height 6
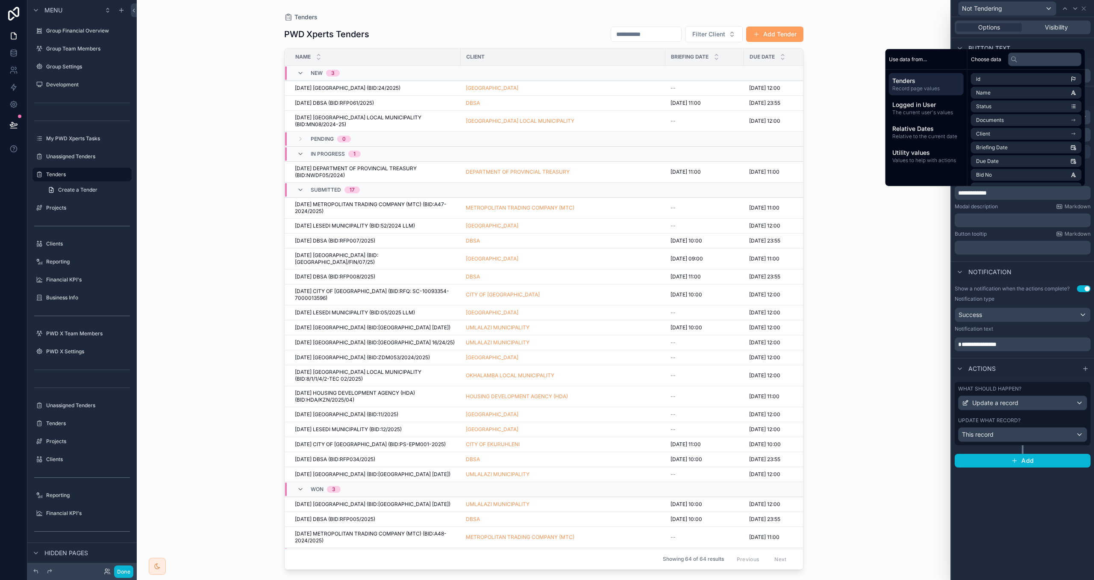
click at [1007, 193] on p "**********" at bounding box center [1023, 193] width 131 height 9
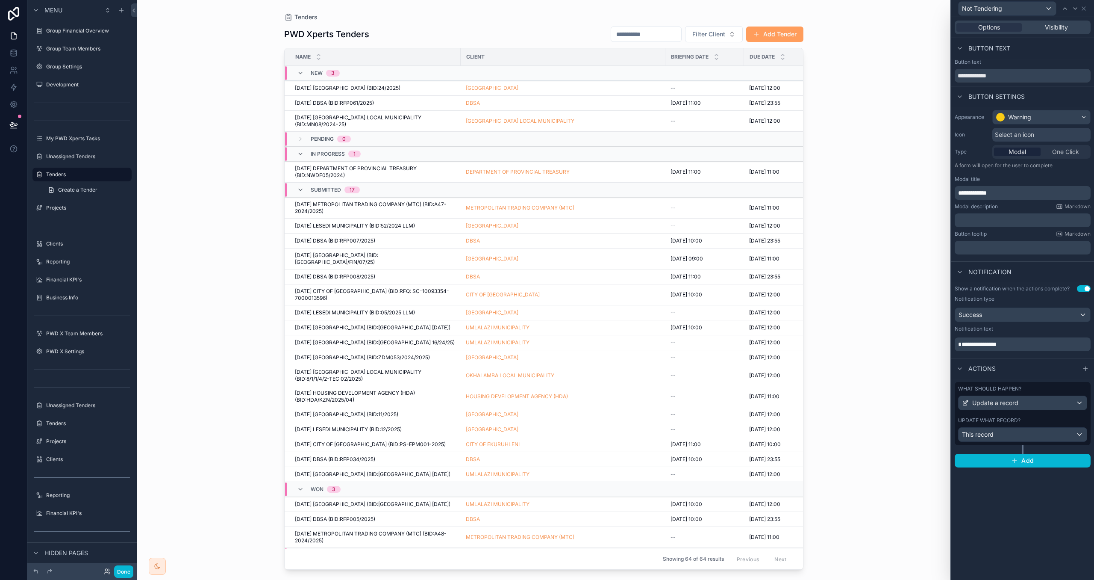
drag, startPoint x: 1020, startPoint y: 204, endPoint x: 1022, endPoint y: 196, distance: 8.9
click at [1020, 204] on div "Modal description Markdown" at bounding box center [1023, 206] width 136 height 7
drag, startPoint x: 1007, startPoint y: 78, endPoint x: 877, endPoint y: 72, distance: 130.5
click at [877, 72] on div "**********" at bounding box center [547, 290] width 1094 height 580
drag, startPoint x: 1018, startPoint y: 195, endPoint x: 1011, endPoint y: 192, distance: 7.5
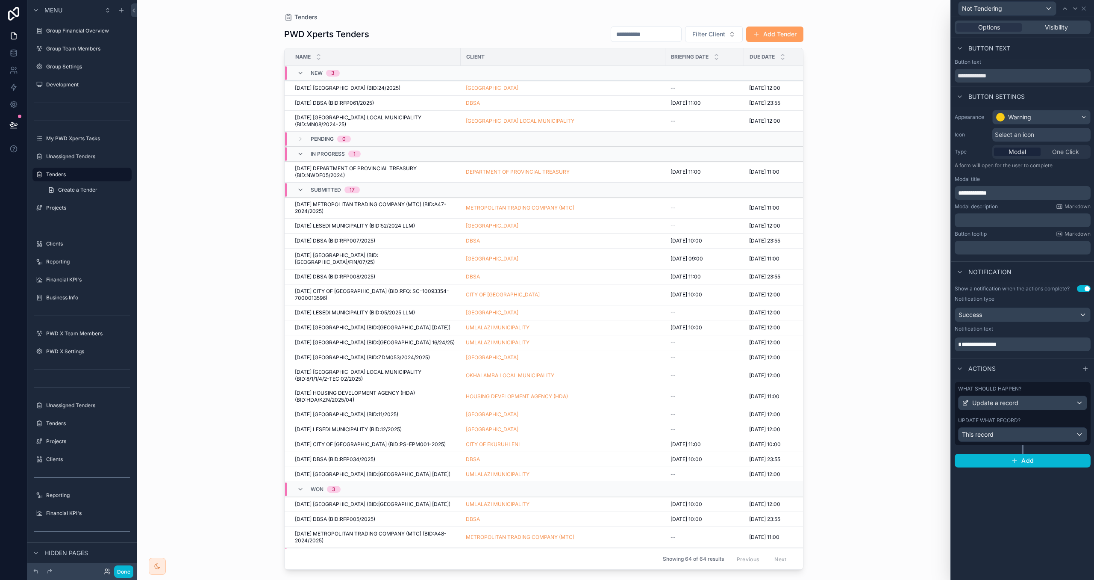
click at [1017, 195] on p "**********" at bounding box center [1023, 193] width 131 height 9
drag, startPoint x: 1011, startPoint y: 192, endPoint x: 887, endPoint y: 187, distance: 124.1
click at [887, 187] on div "**********" at bounding box center [547, 290] width 1094 height 580
click at [990, 342] on span "**********" at bounding box center [977, 344] width 38 height 6
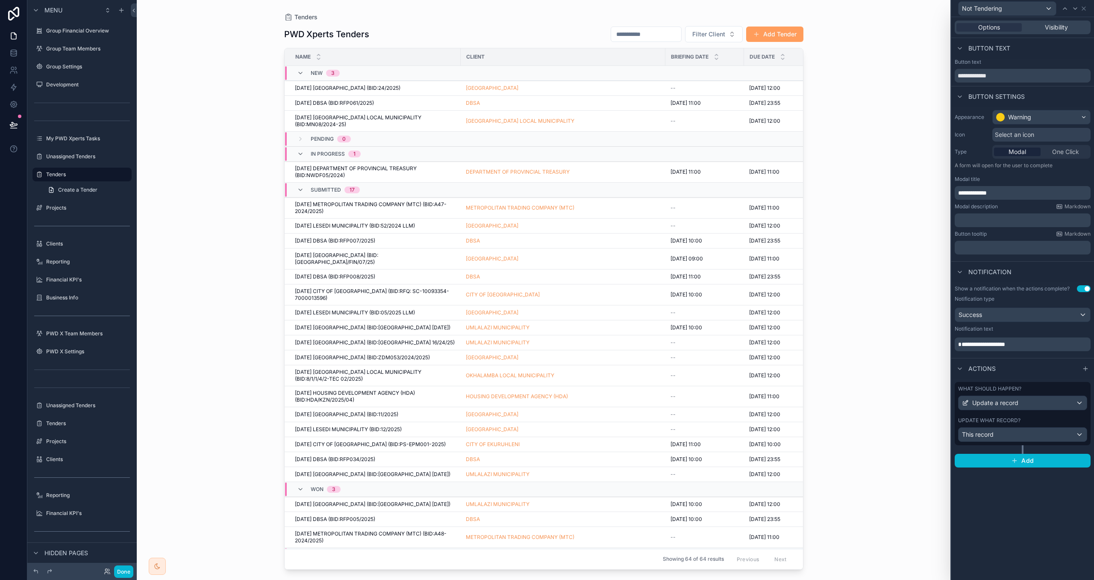
click at [1007, 359] on div "Actions" at bounding box center [1023, 368] width 143 height 21
click at [1011, 435] on div "This record" at bounding box center [1023, 434] width 128 height 14
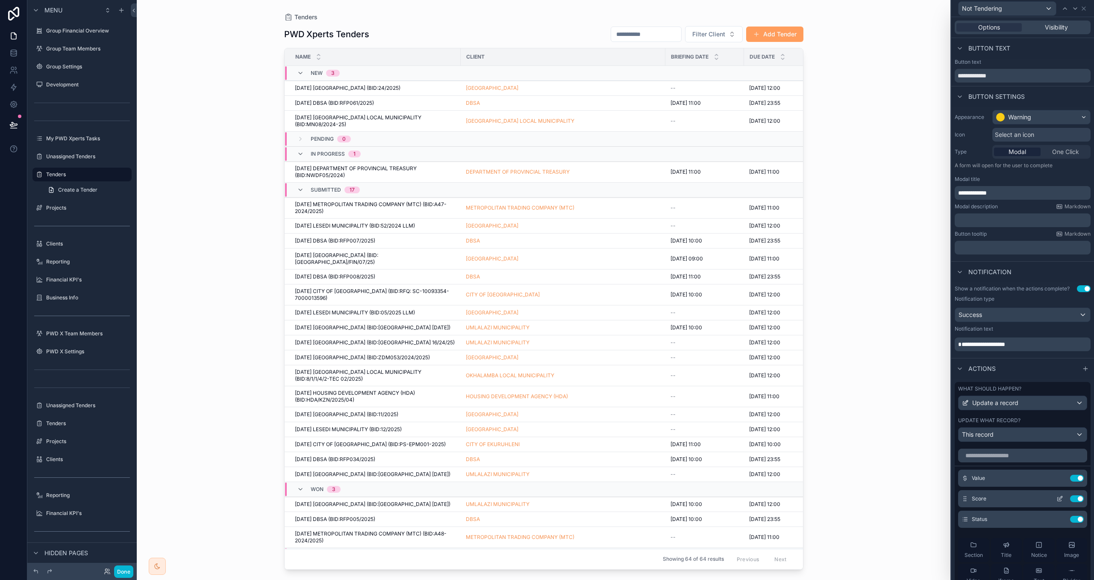
click at [1057, 500] on icon at bounding box center [1060, 498] width 7 height 7
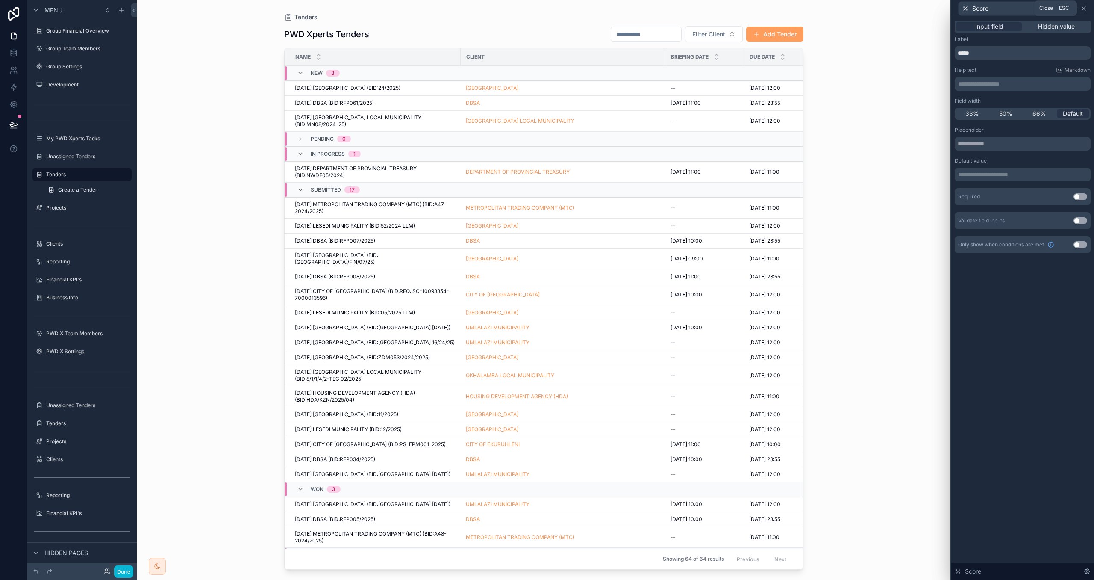
click at [1083, 8] on icon at bounding box center [1083, 8] width 3 height 3
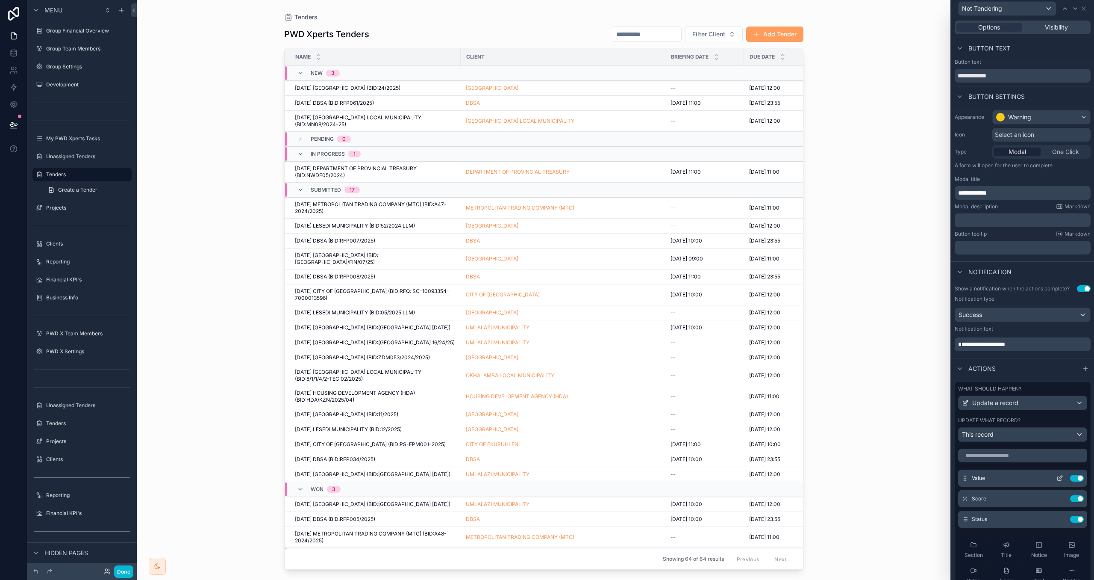
click at [1078, 483] on div "Value Use setting" at bounding box center [1022, 477] width 129 height 17
click at [1078, 478] on button "Use setting" at bounding box center [1077, 478] width 14 height 7
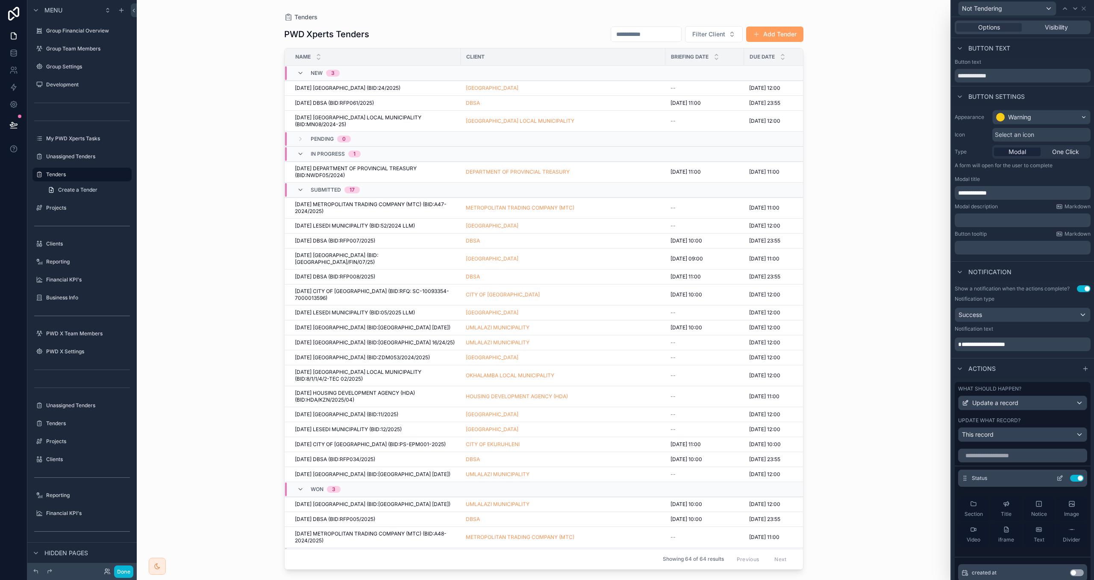
click at [1061, 479] on icon at bounding box center [1060, 478] width 7 height 7
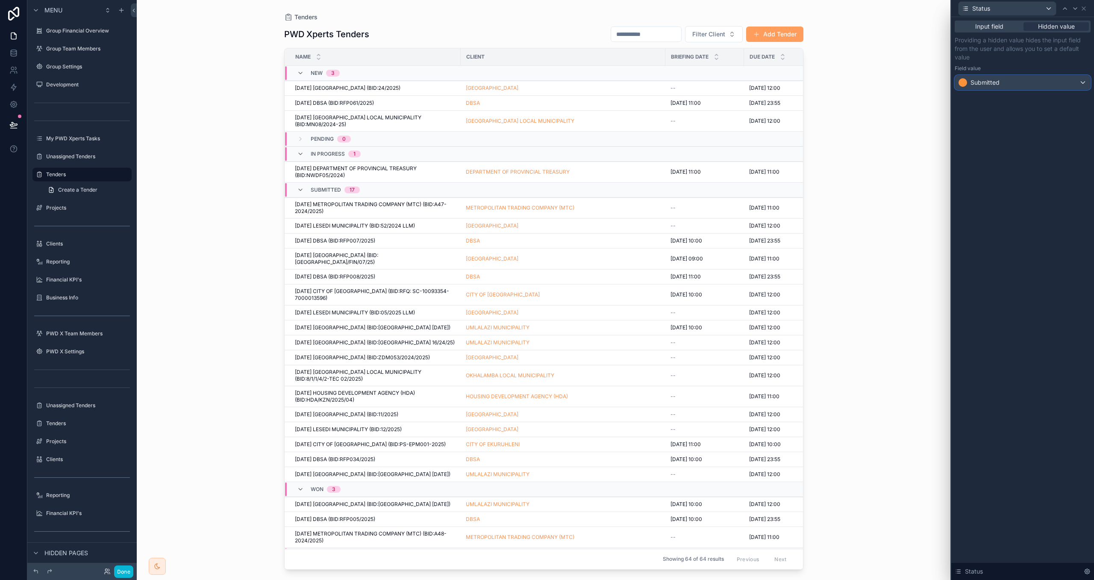
click at [1020, 83] on div "Submitted" at bounding box center [1022, 83] width 135 height 14
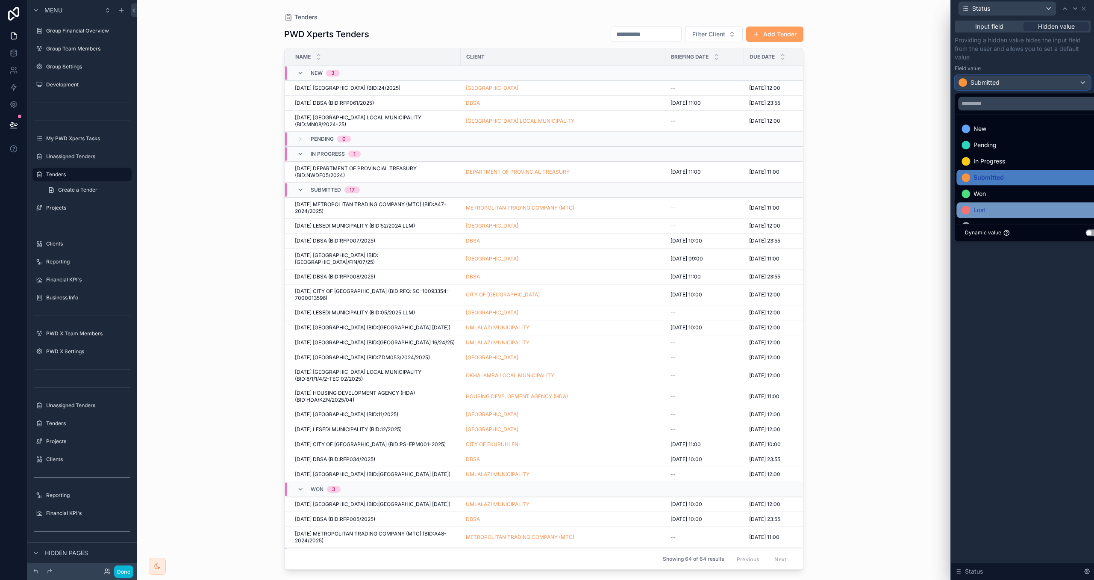
scroll to position [17, 0]
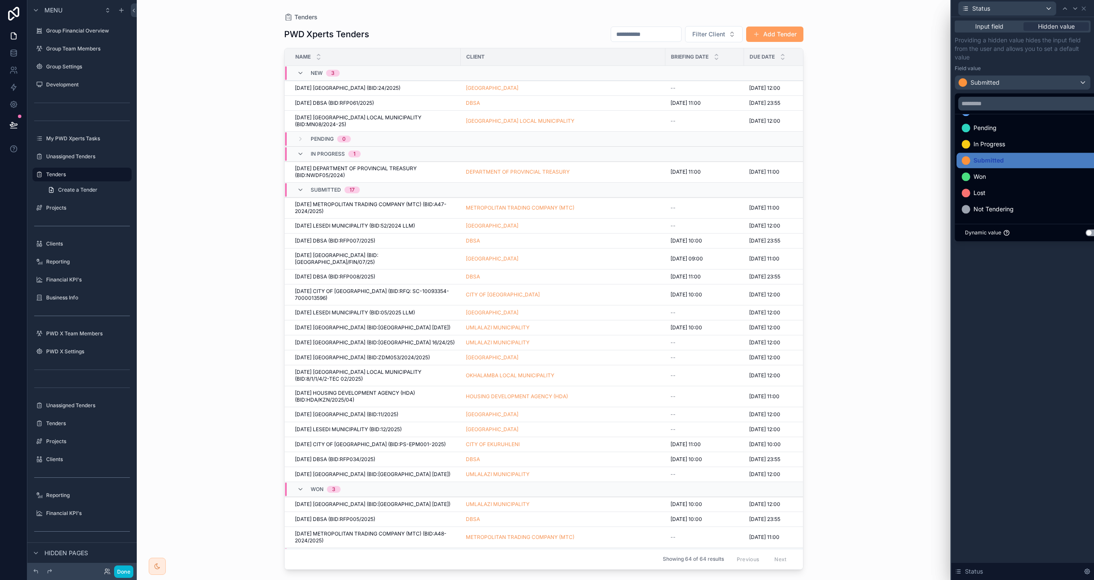
drag, startPoint x: 1006, startPoint y: 208, endPoint x: 1091, endPoint y: 53, distance: 176.8
click at [1006, 207] on span "Not Tendering" at bounding box center [994, 209] width 40 height 10
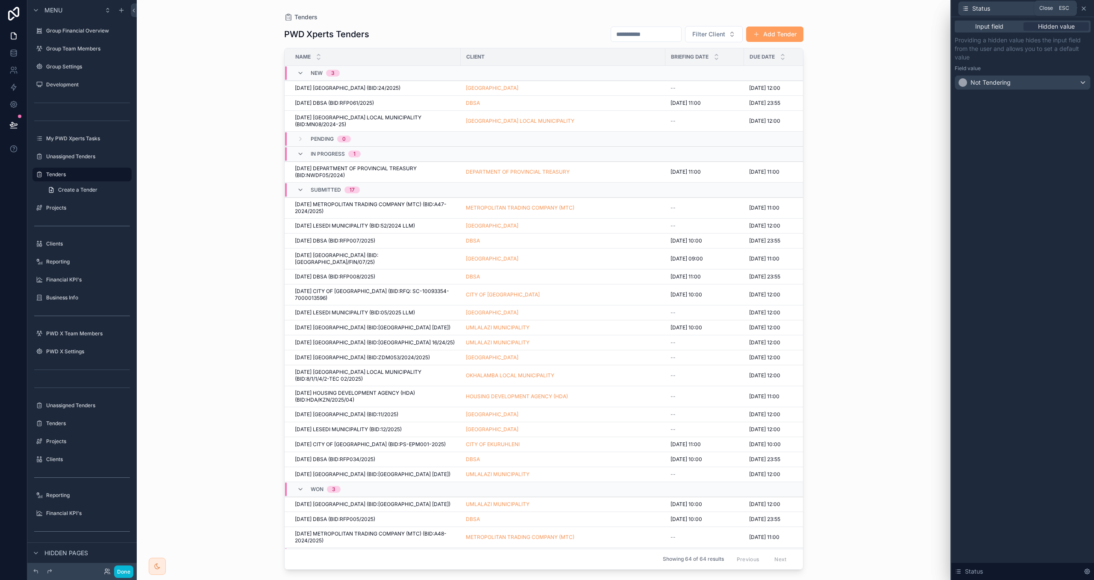
click at [1085, 9] on icon at bounding box center [1084, 8] width 7 height 7
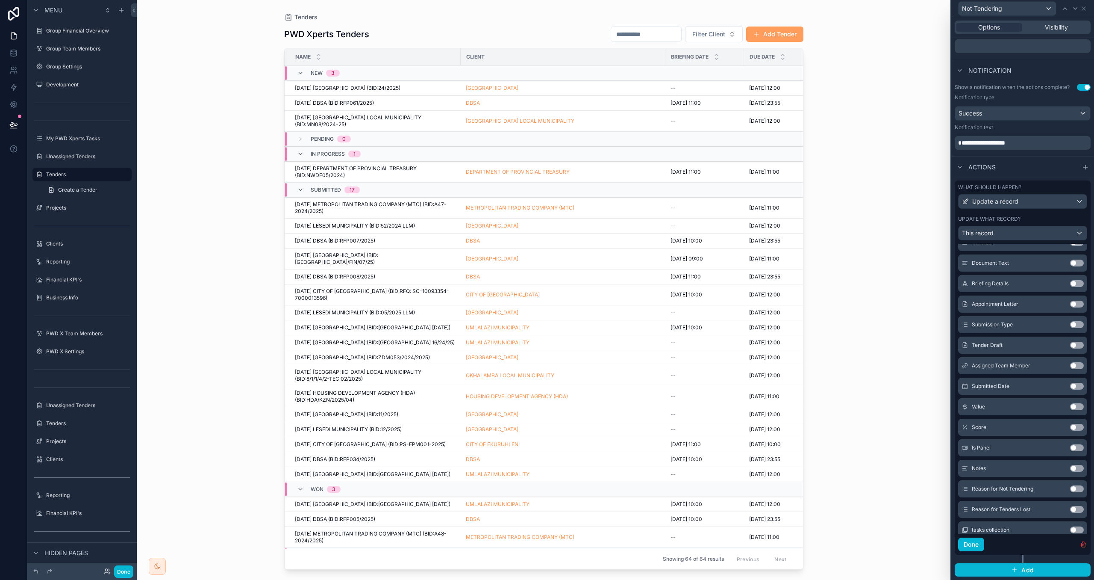
scroll to position [369, 0]
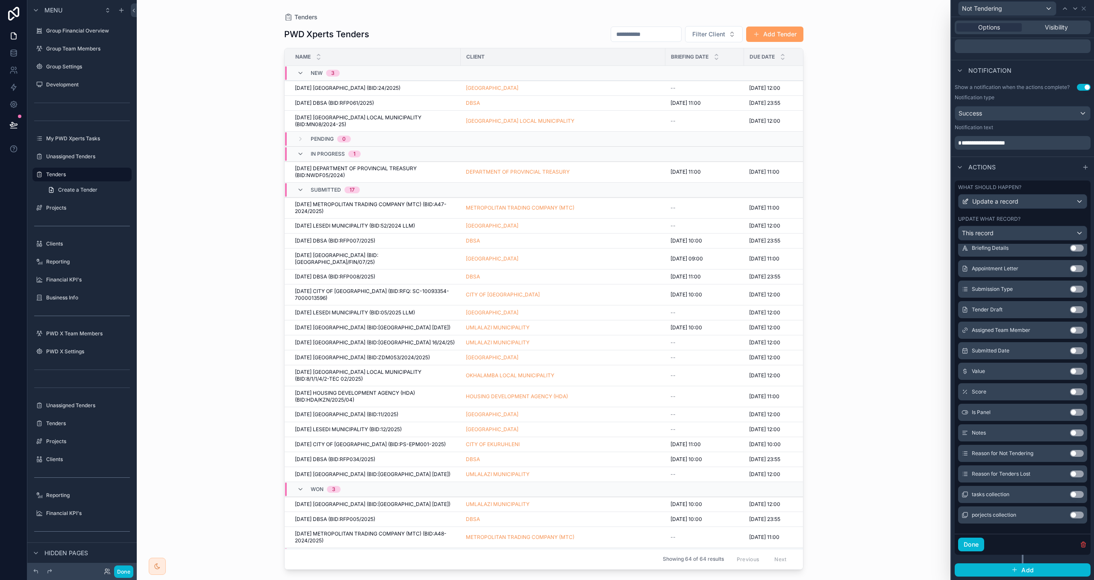
click at [1073, 453] on button "Use setting" at bounding box center [1077, 453] width 14 height 7
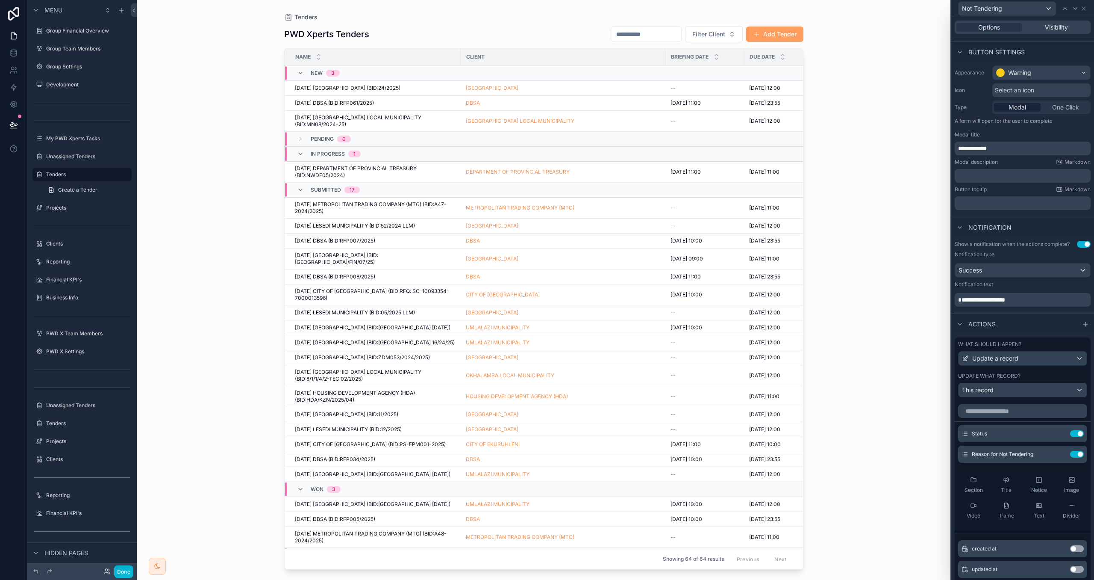
scroll to position [0, 0]
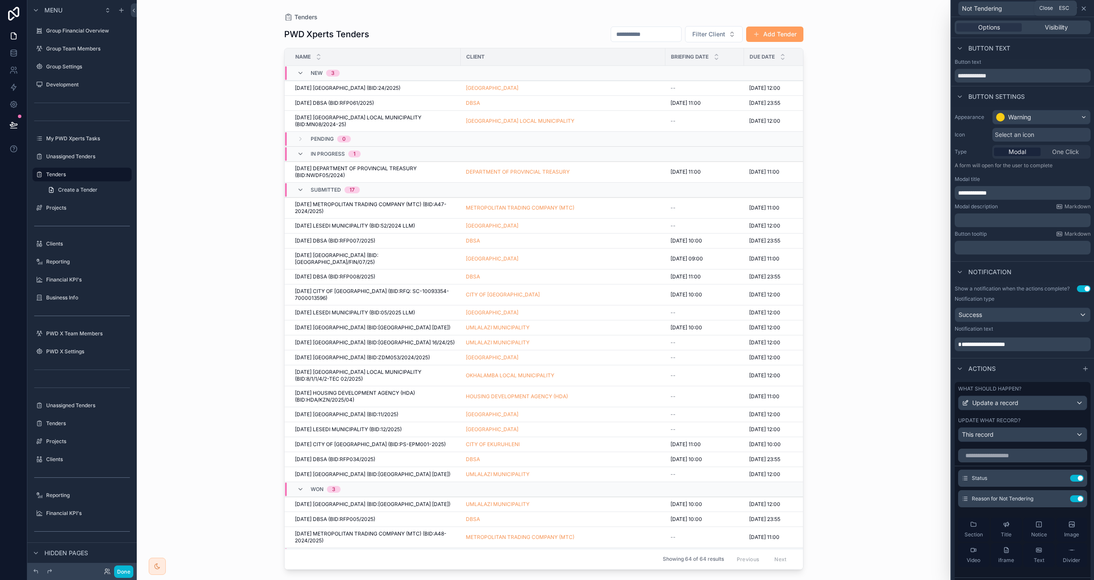
click at [1082, 10] on icon at bounding box center [1083, 8] width 3 height 3
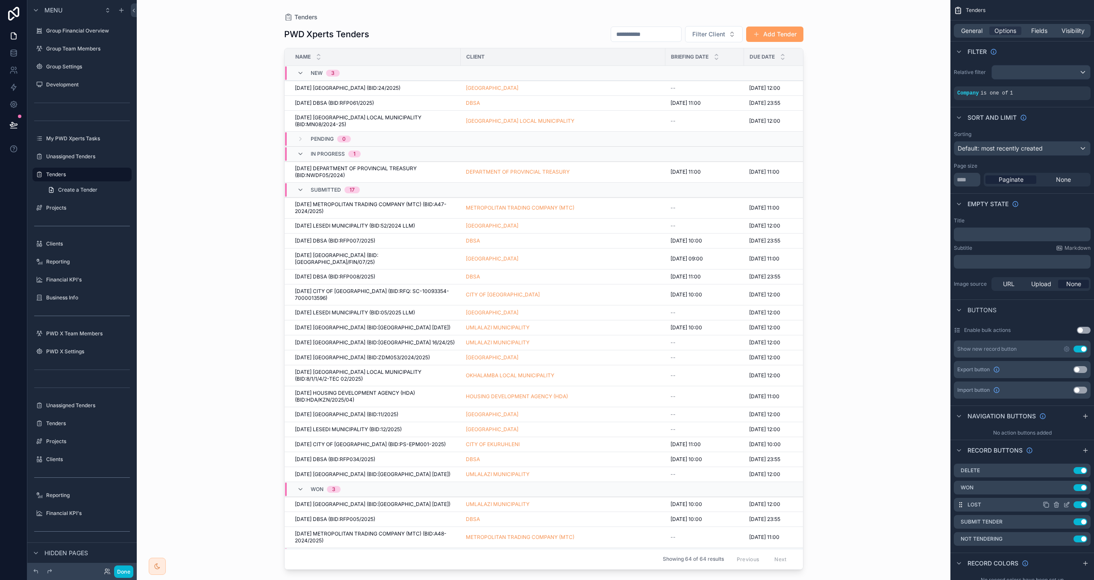
click at [1066, 503] on icon "scrollable content" at bounding box center [1067, 504] width 7 height 7
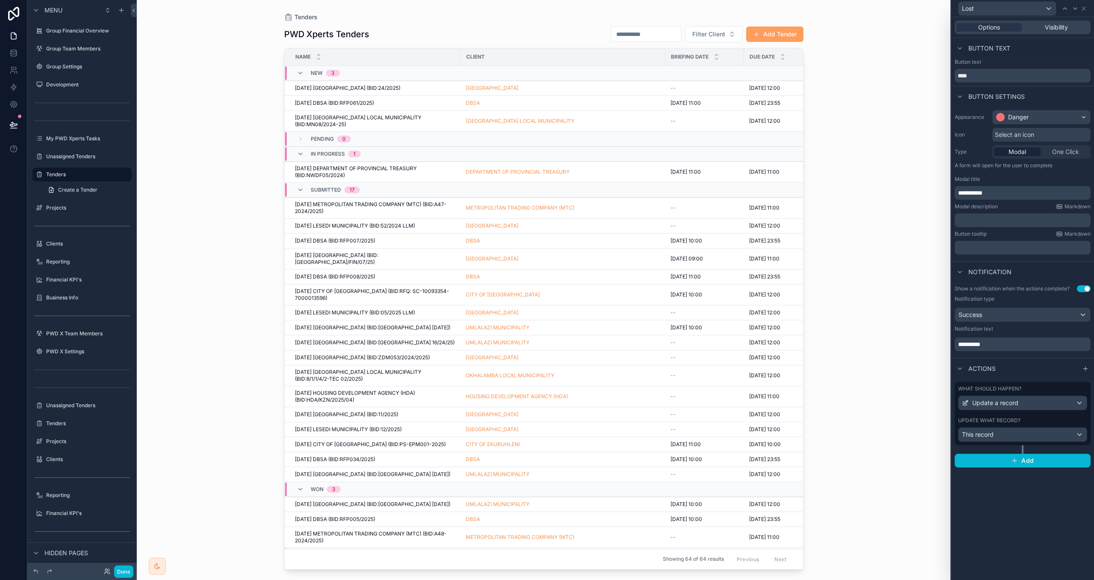
click at [981, 343] on span "**********" at bounding box center [969, 344] width 22 height 6
click at [981, 344] on span "**********" at bounding box center [969, 344] width 22 height 6
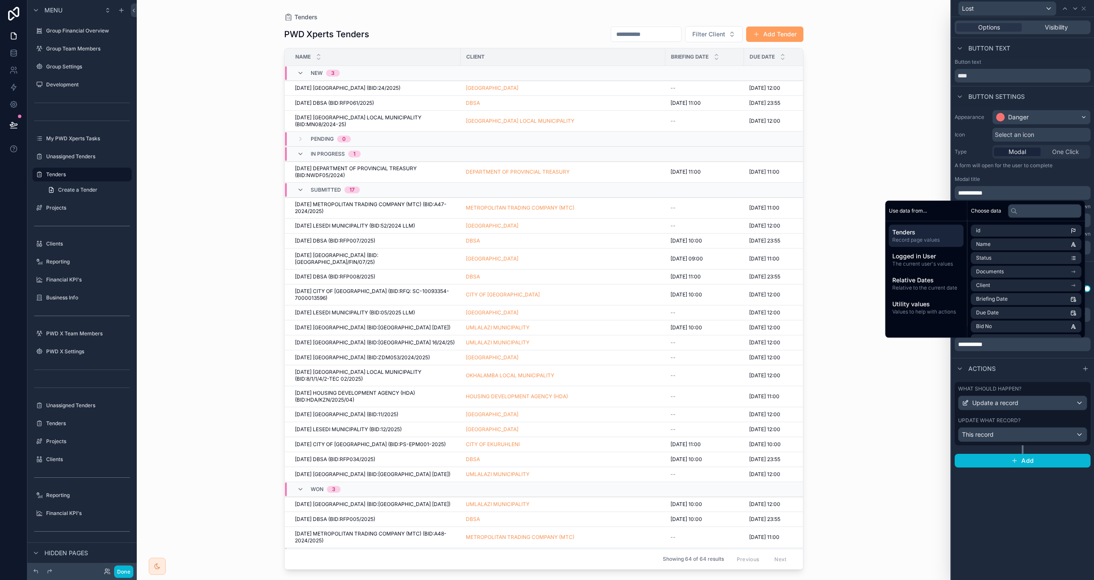
click at [1010, 357] on div "**********" at bounding box center [1023, 320] width 143 height 76
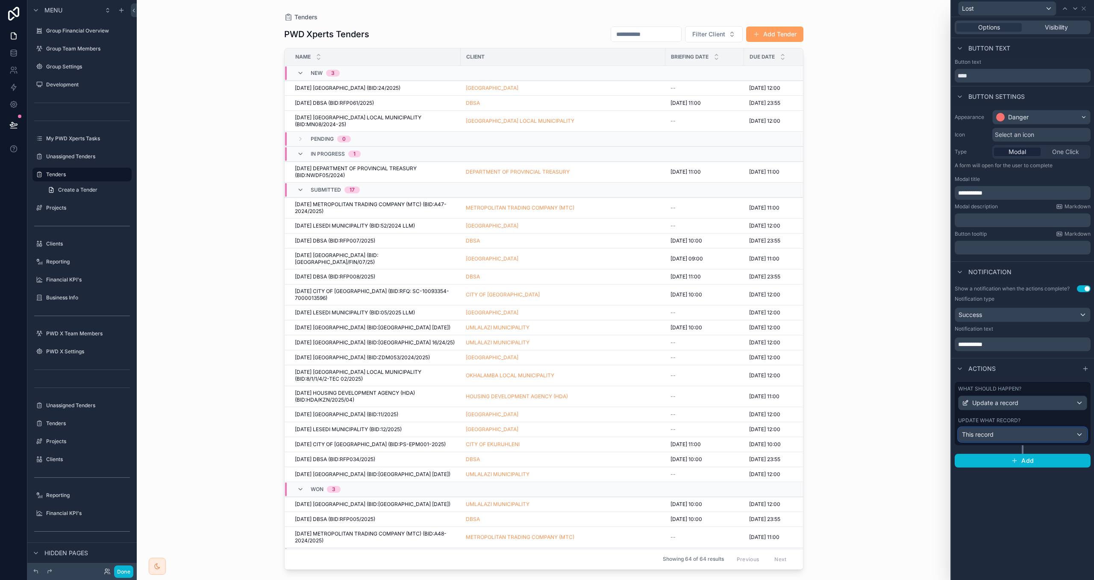
click at [1044, 429] on div "This record" at bounding box center [1023, 434] width 128 height 14
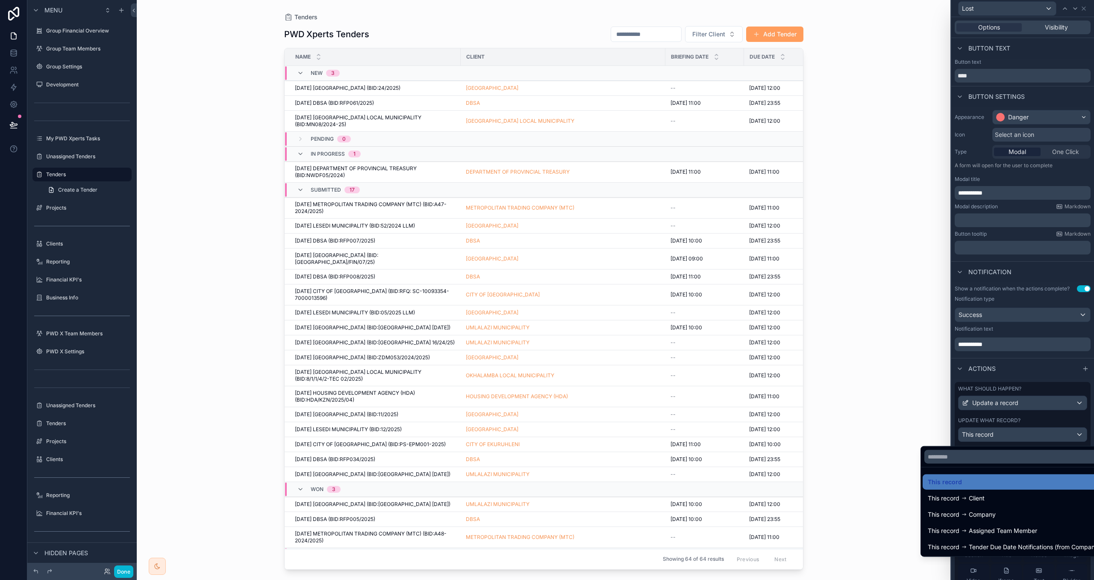
drag, startPoint x: 1047, startPoint y: 416, endPoint x: 1048, endPoint y: 426, distance: 9.4
click at [1047, 416] on div at bounding box center [1023, 290] width 143 height 580
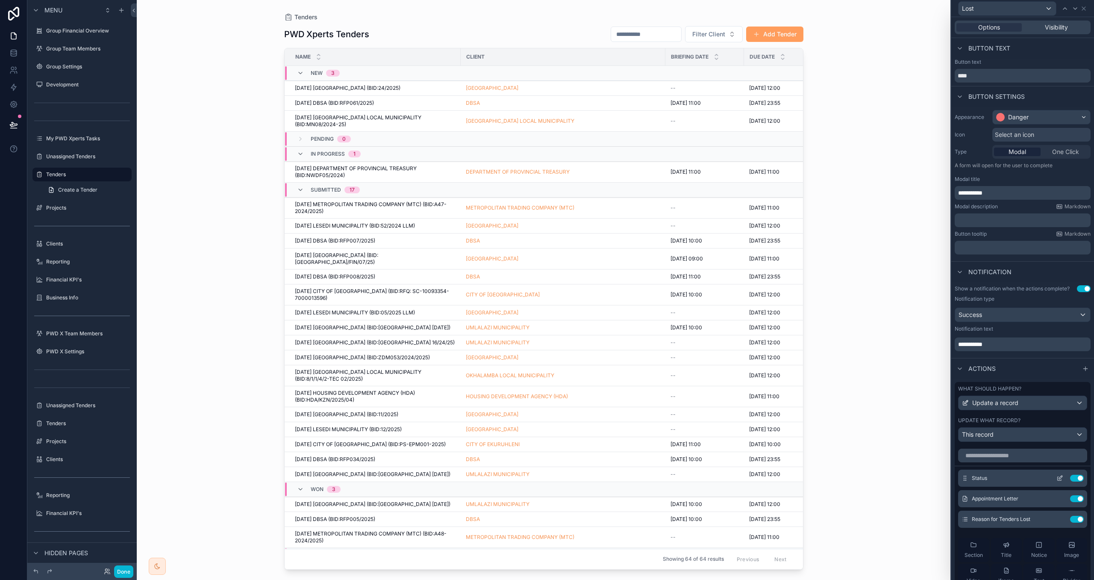
click at [1057, 480] on icon at bounding box center [1060, 478] width 7 height 7
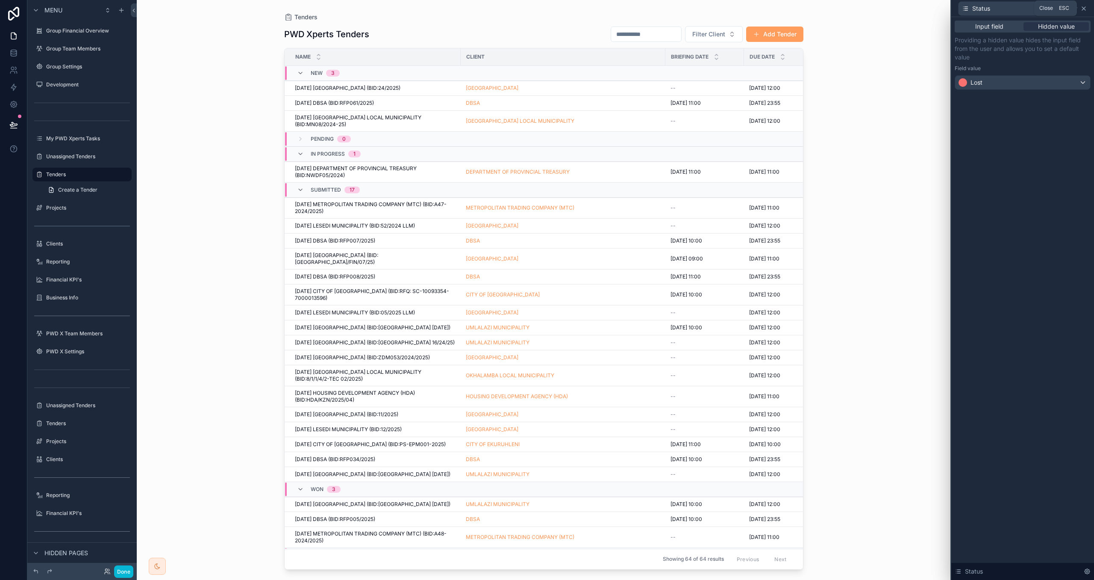
click at [1084, 7] on icon at bounding box center [1084, 8] width 7 height 7
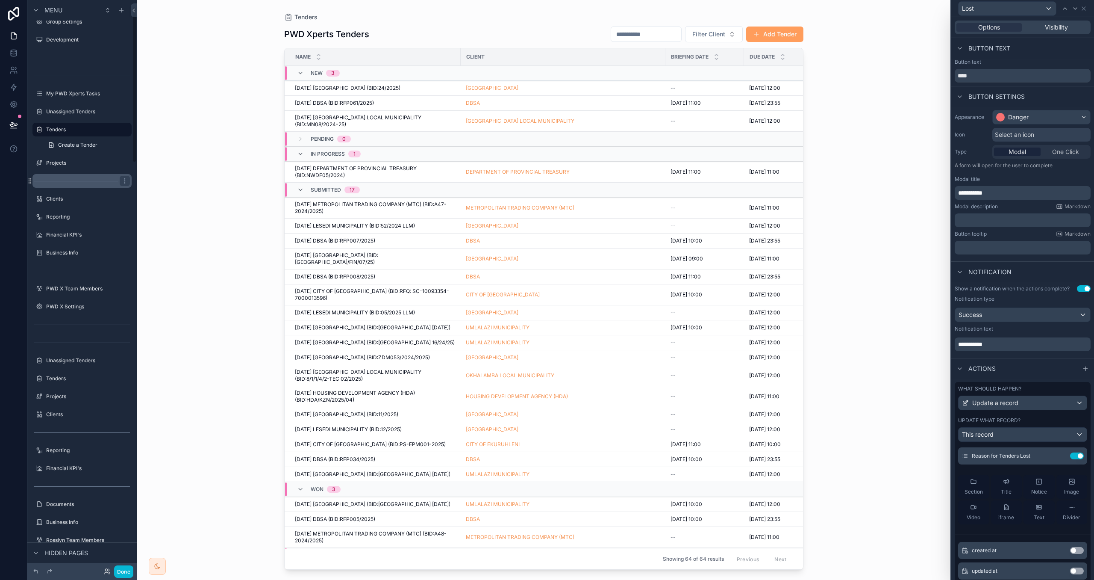
scroll to position [48, 0]
drag, startPoint x: 63, startPoint y: 374, endPoint x: 142, endPoint y: 371, distance: 79.1
click at [63, 374] on label "Tenders" at bounding box center [88, 374] width 84 height 7
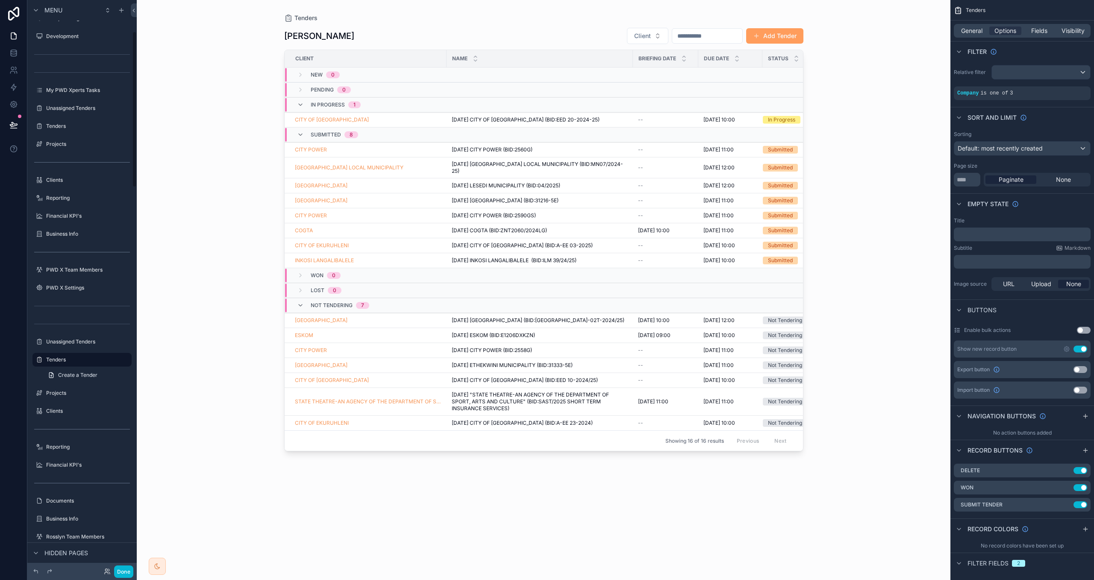
scroll to position [114, 0]
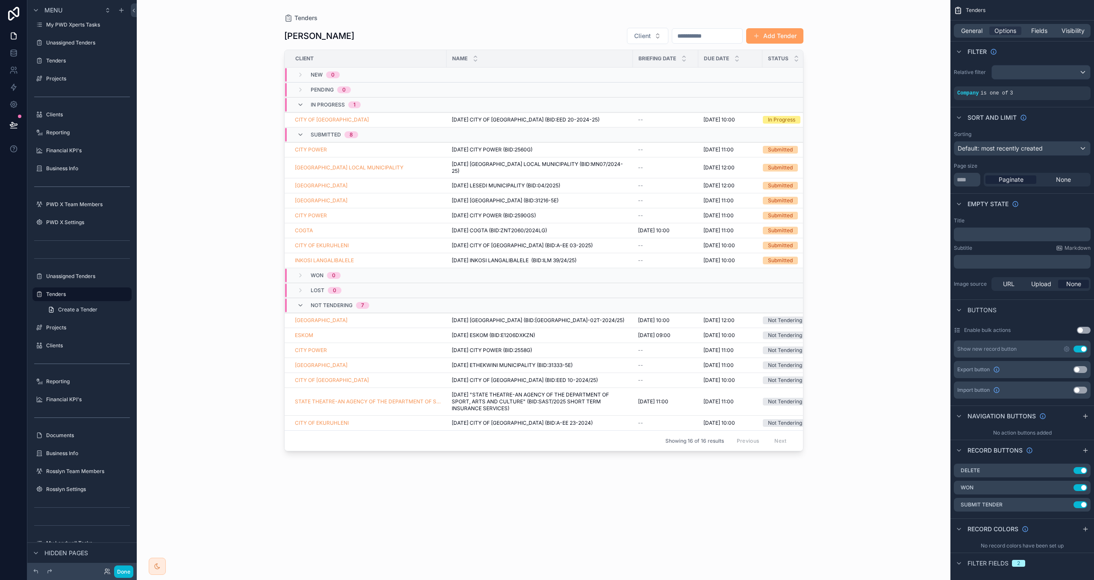
click at [488, 151] on div "scrollable content" at bounding box center [544, 284] width 547 height 569
click at [484, 149] on span "28-Feb-2025 CITY POWER (BID:2560G)" at bounding box center [492, 149] width 81 height 7
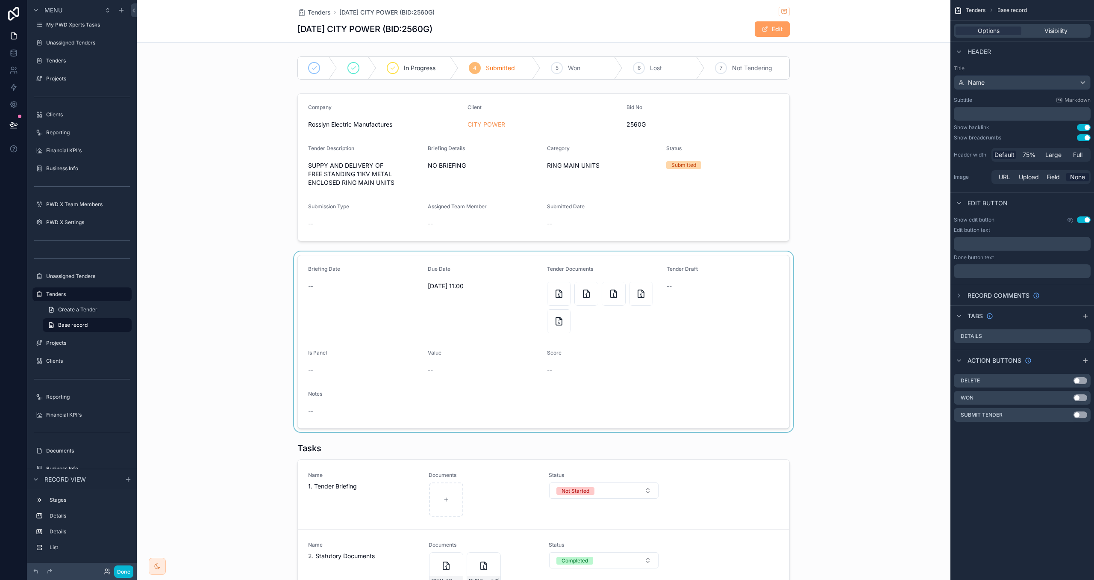
click at [689, 382] on div "scrollable content" at bounding box center [544, 341] width 814 height 180
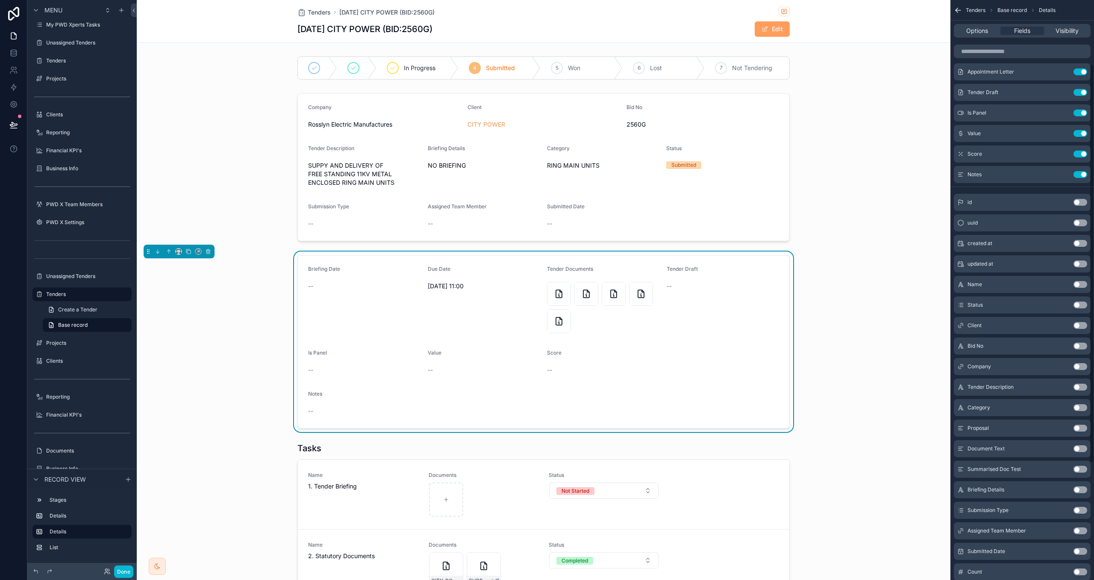
scroll to position [261, 0]
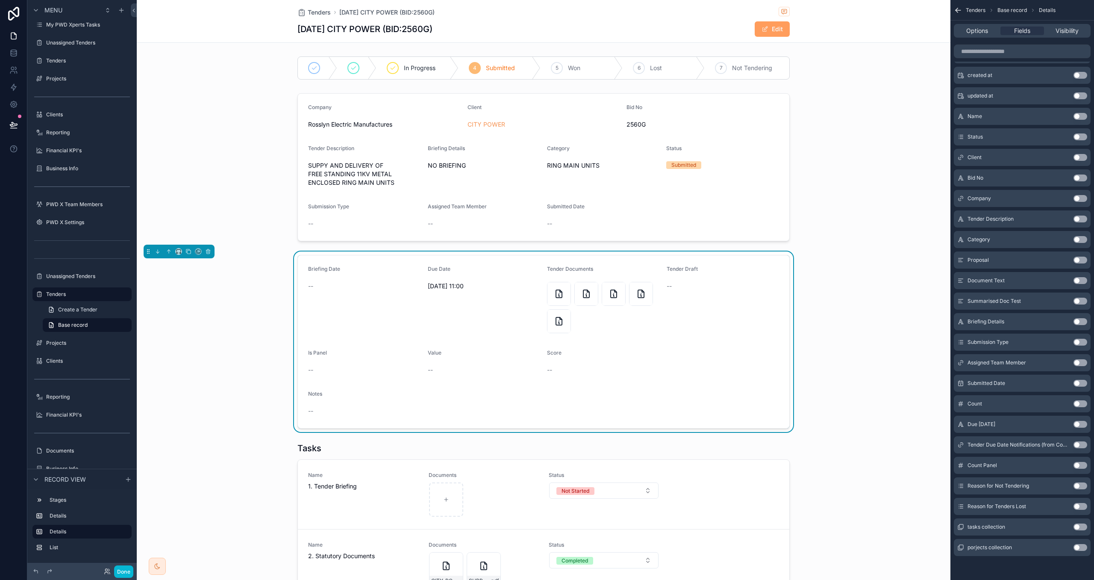
click at [1082, 484] on button "Use setting" at bounding box center [1081, 485] width 14 height 7
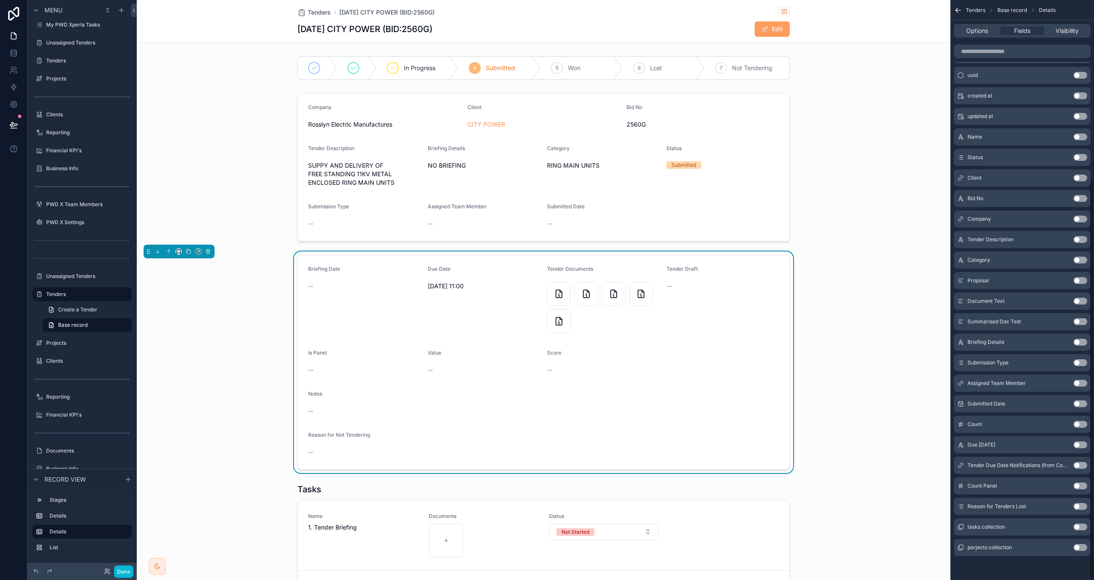
click at [1078, 505] on button "Use setting" at bounding box center [1081, 506] width 14 height 7
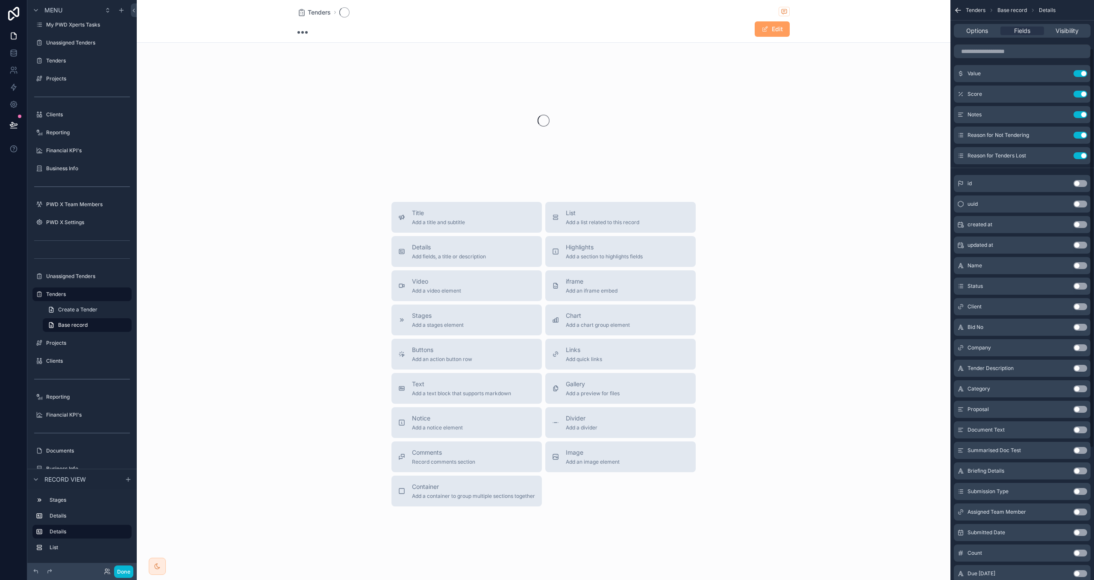
scroll to position [0, 0]
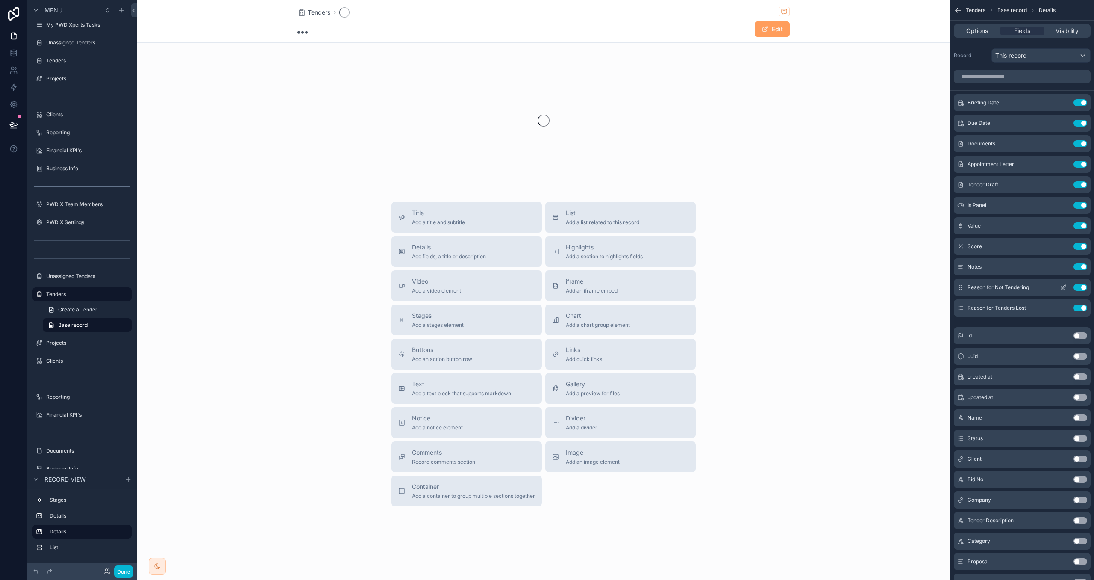
click at [1063, 286] on icon "scrollable content" at bounding box center [1063, 287] width 7 height 7
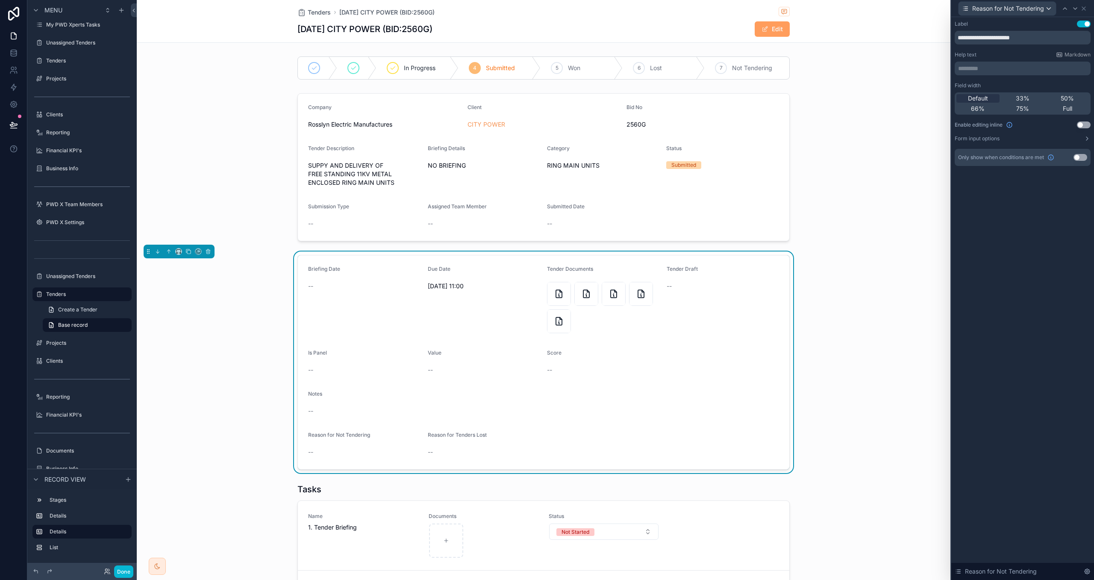
click at [1082, 158] on button "Use setting" at bounding box center [1081, 157] width 14 height 7
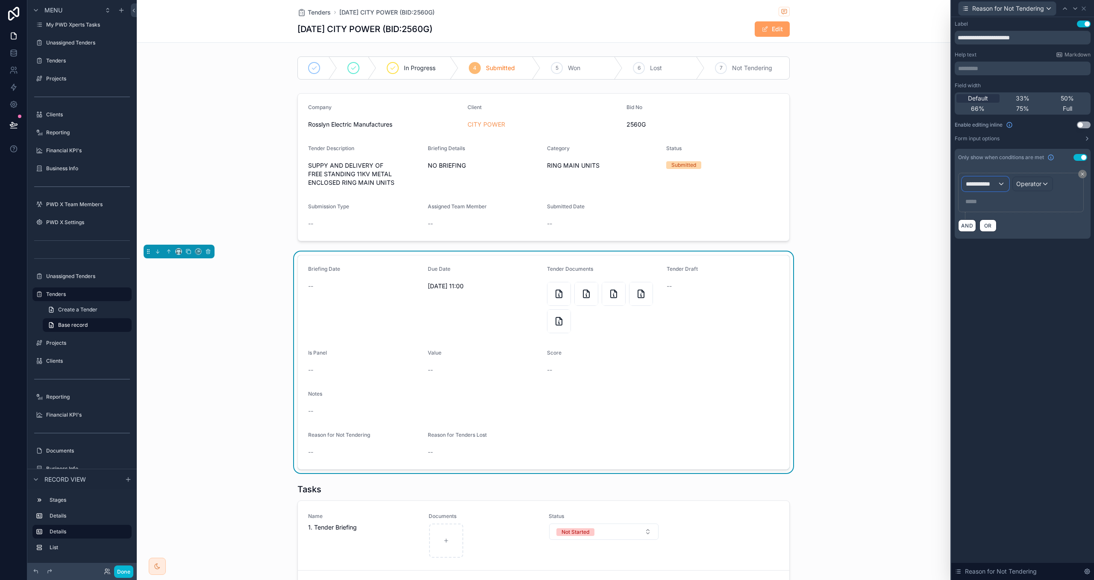
click at [979, 182] on span "**********" at bounding box center [982, 184] width 32 height 9
click at [1006, 234] on div "Tenders" at bounding box center [1011, 230] width 82 height 10
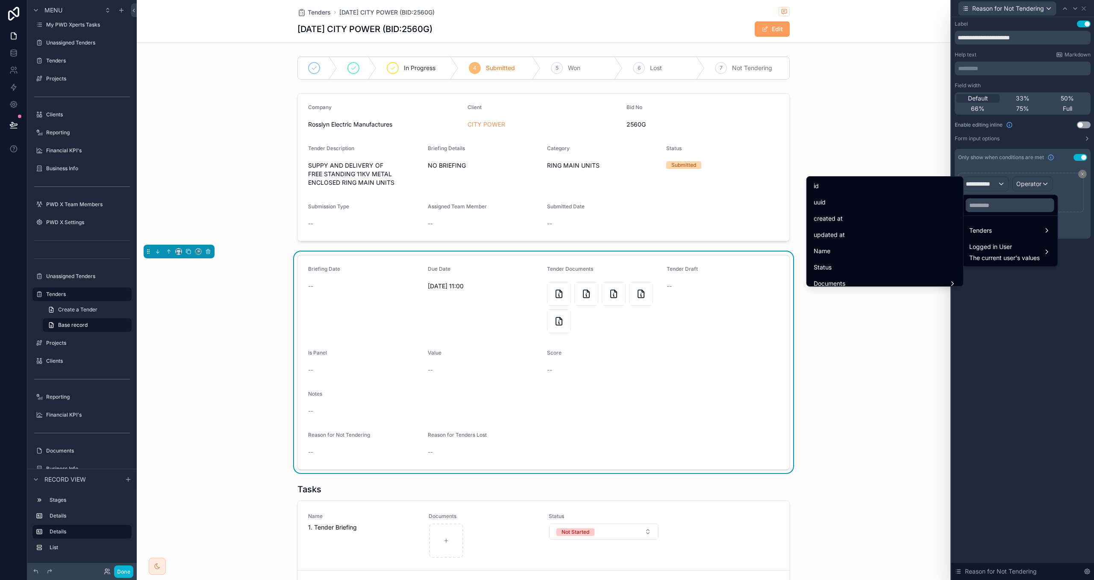
drag, startPoint x: 904, startPoint y: 265, endPoint x: 1025, endPoint y: 218, distance: 129.6
click at [904, 265] on div "Status" at bounding box center [885, 267] width 143 height 10
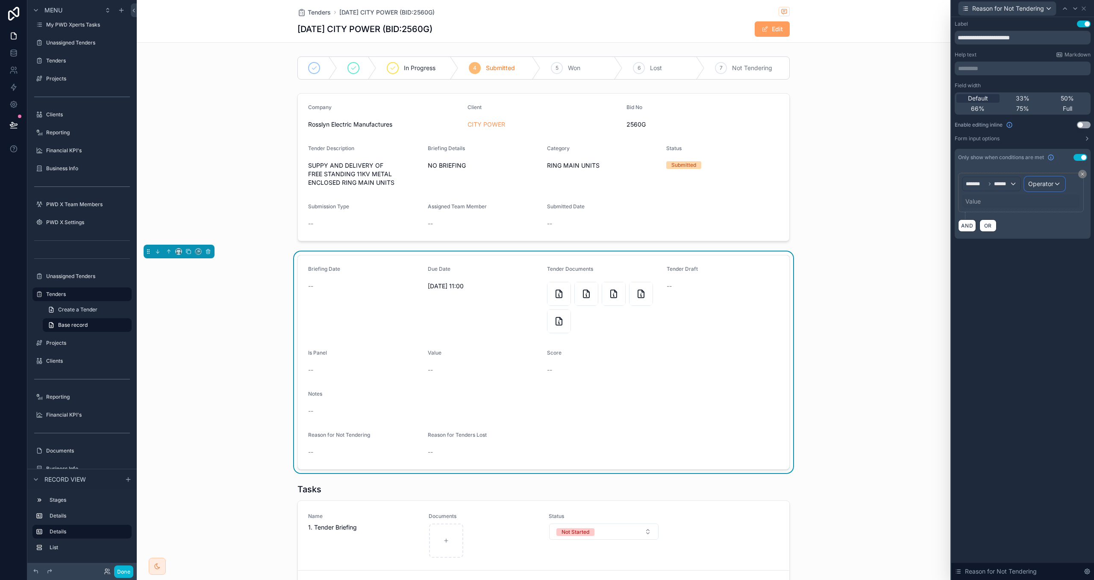
click at [1035, 186] on span "Operator" at bounding box center [1041, 183] width 25 height 7
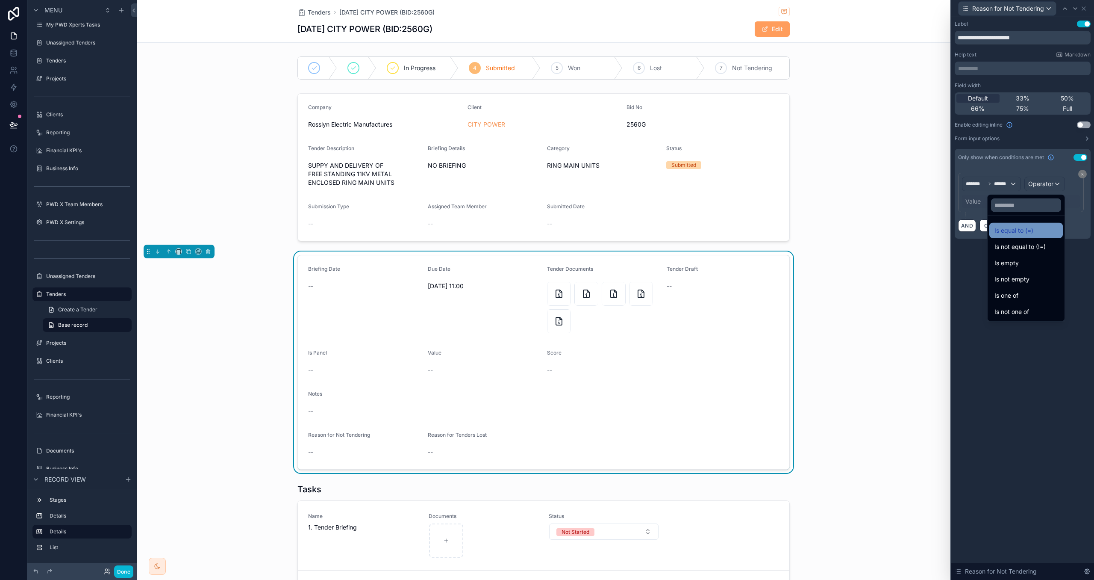
click at [1026, 227] on div "Is equal to (=)" at bounding box center [1026, 230] width 63 height 10
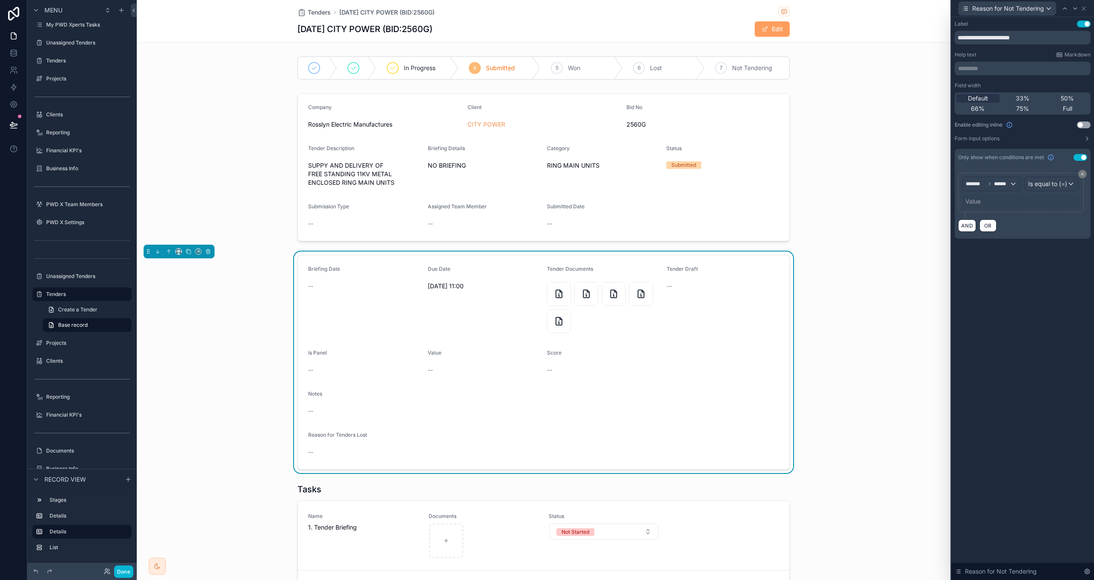
click at [981, 203] on div "Value" at bounding box center [1021, 202] width 118 height 14
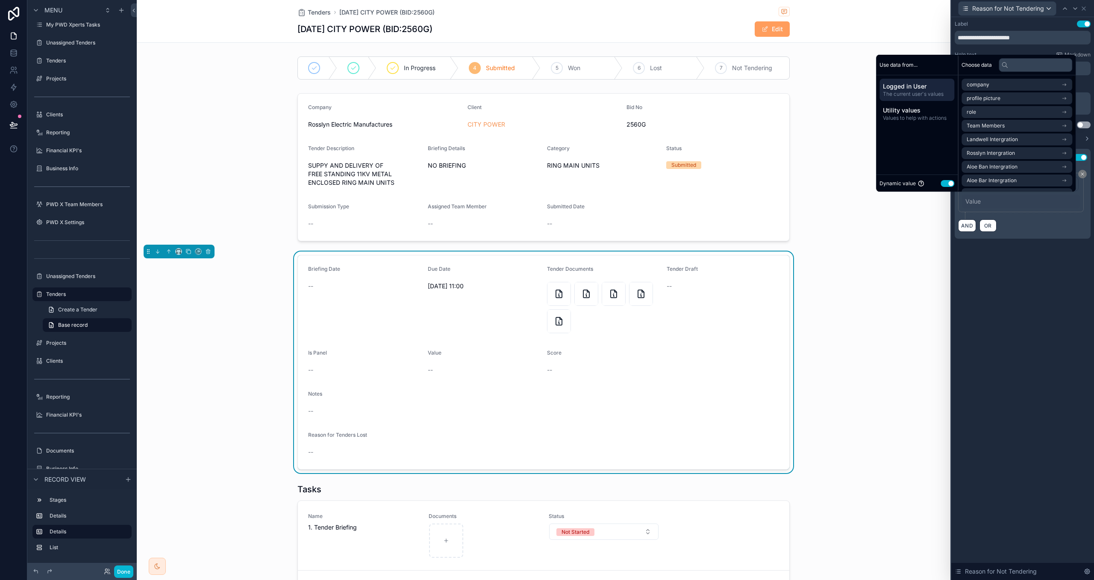
click at [949, 186] on div "Dynamic value Use setting" at bounding box center [917, 183] width 75 height 10
click at [947, 184] on button "Use setting" at bounding box center [948, 183] width 14 height 7
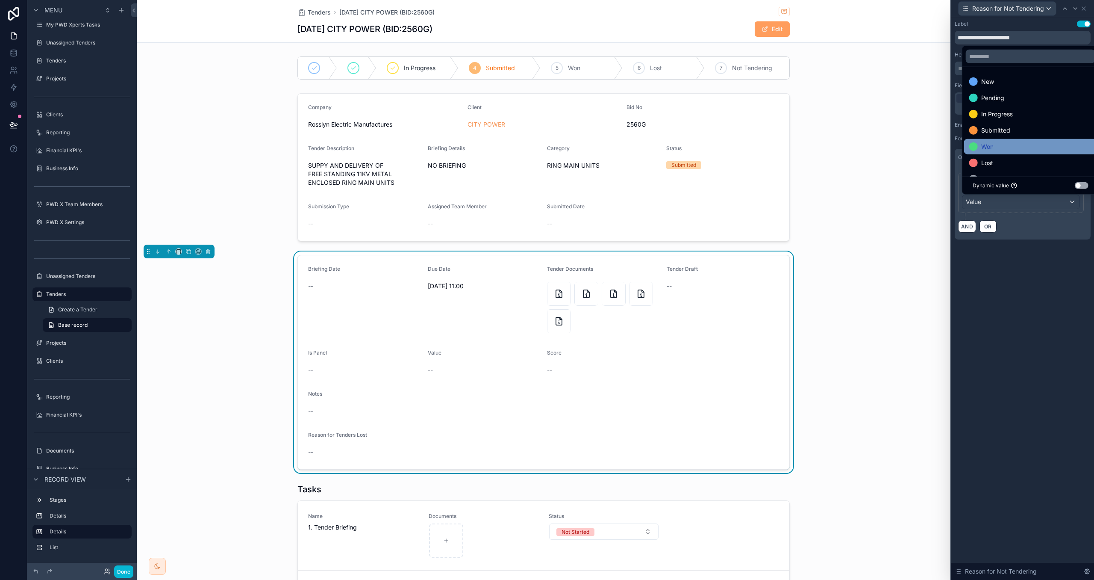
scroll to position [17, 0]
click at [1002, 161] on span "Not Tendering" at bounding box center [1002, 162] width 40 height 10
click at [1035, 226] on div "AND OR" at bounding box center [1022, 226] width 129 height 13
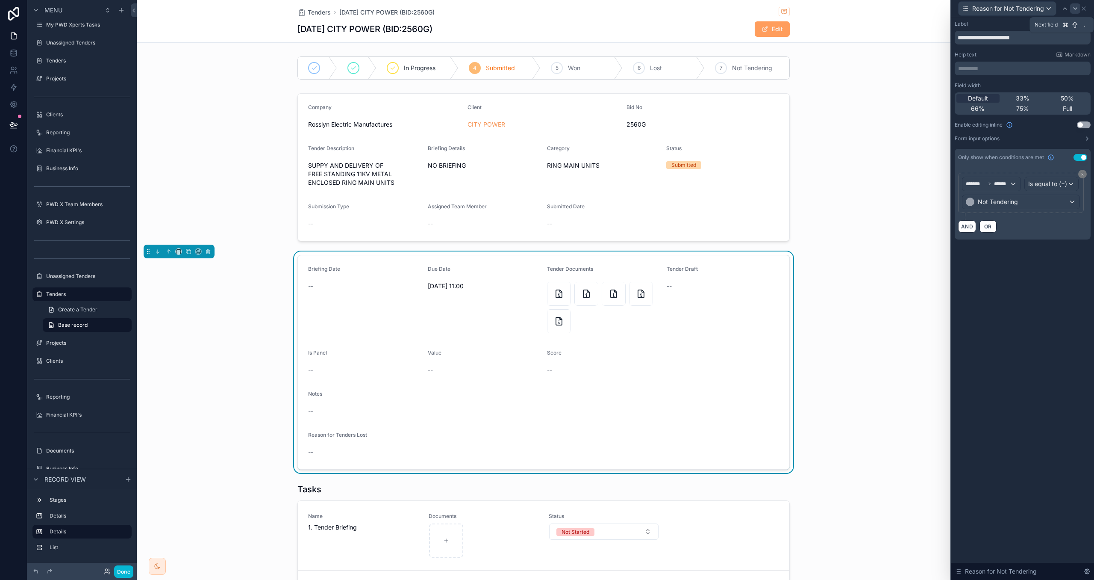
click at [1072, 8] on icon at bounding box center [1075, 8] width 7 height 7
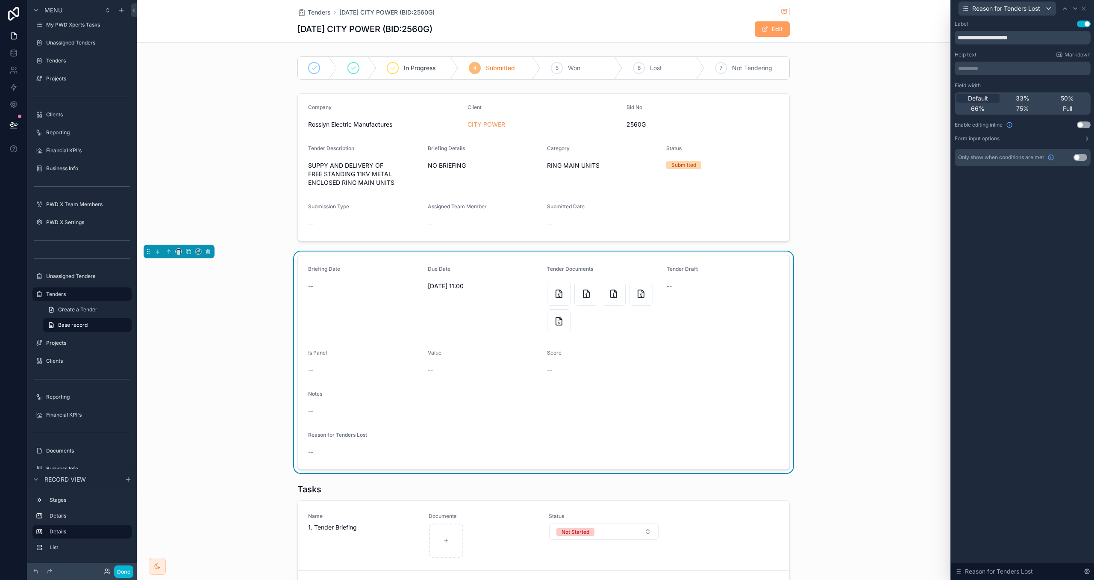
click at [1077, 159] on button "Use setting" at bounding box center [1081, 157] width 14 height 7
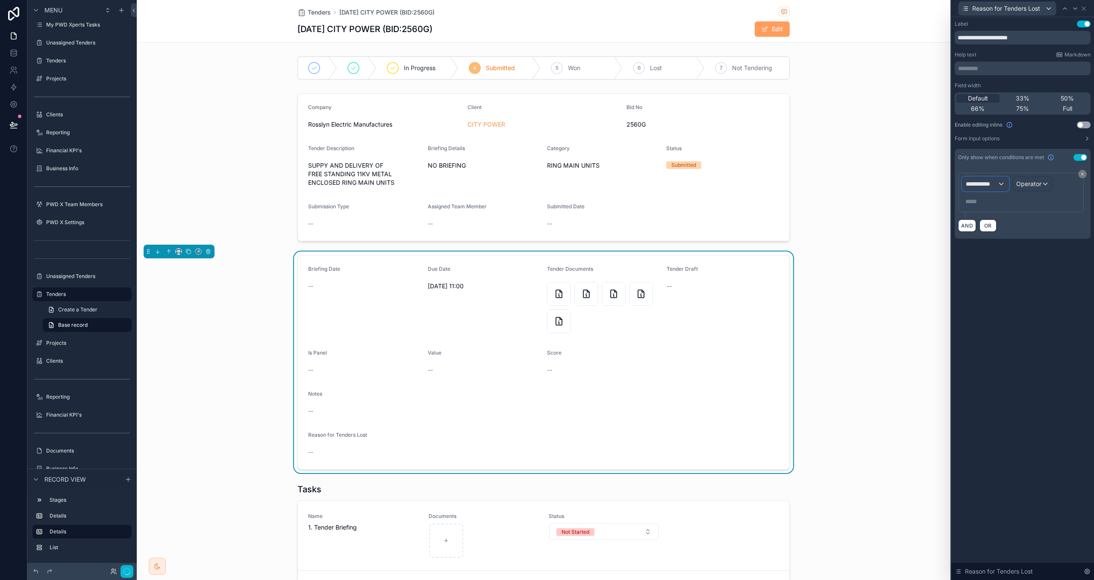
click at [978, 189] on div "**********" at bounding box center [986, 184] width 46 height 14
click at [988, 236] on span "Tenders" at bounding box center [981, 230] width 23 height 10
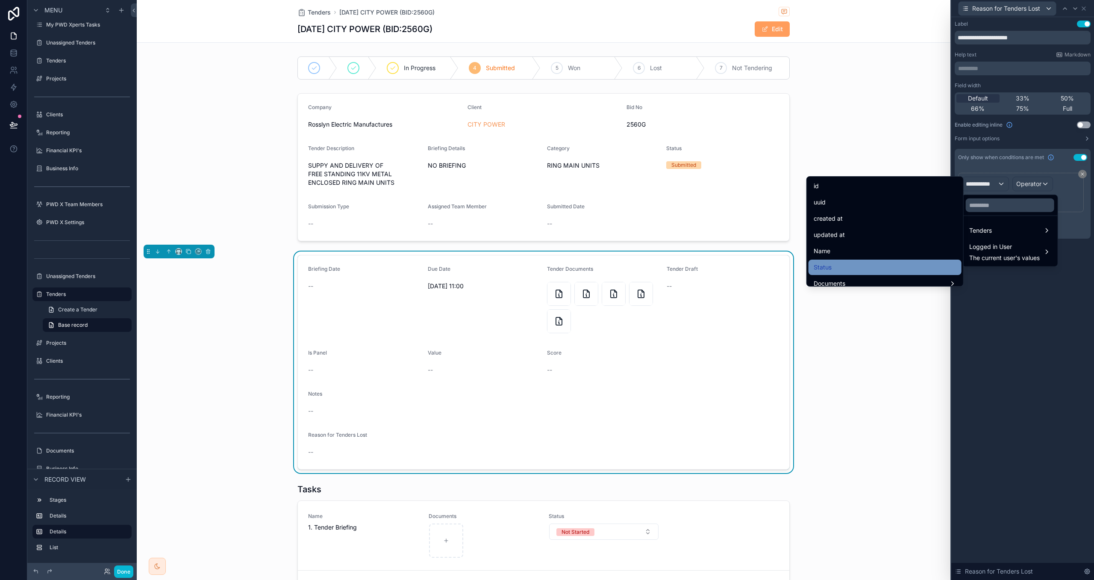
click at [888, 264] on div "Status" at bounding box center [885, 267] width 143 height 10
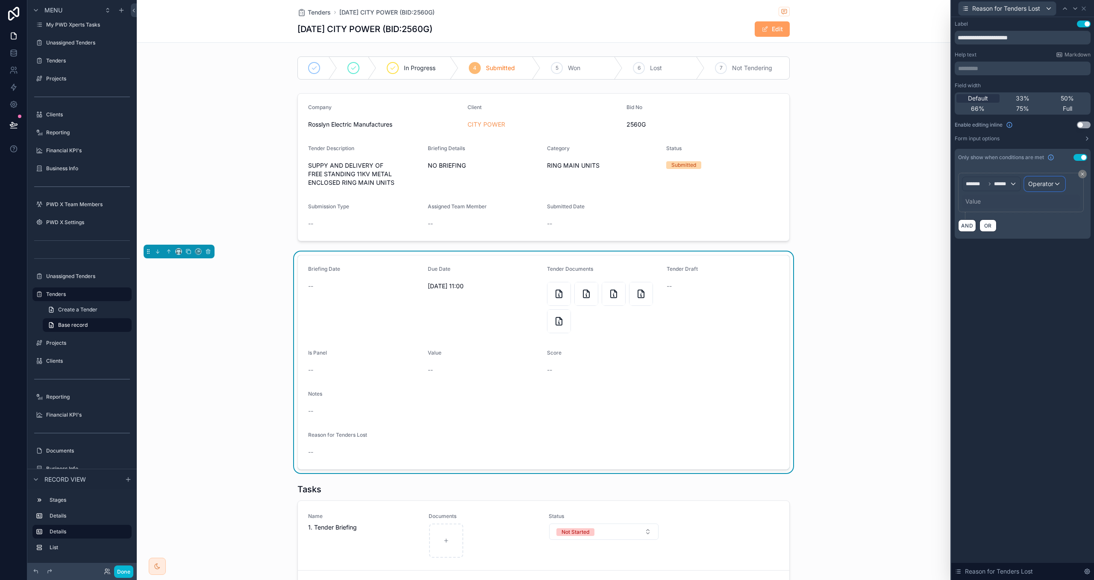
click at [1041, 187] on span "Operator" at bounding box center [1041, 183] width 25 height 7
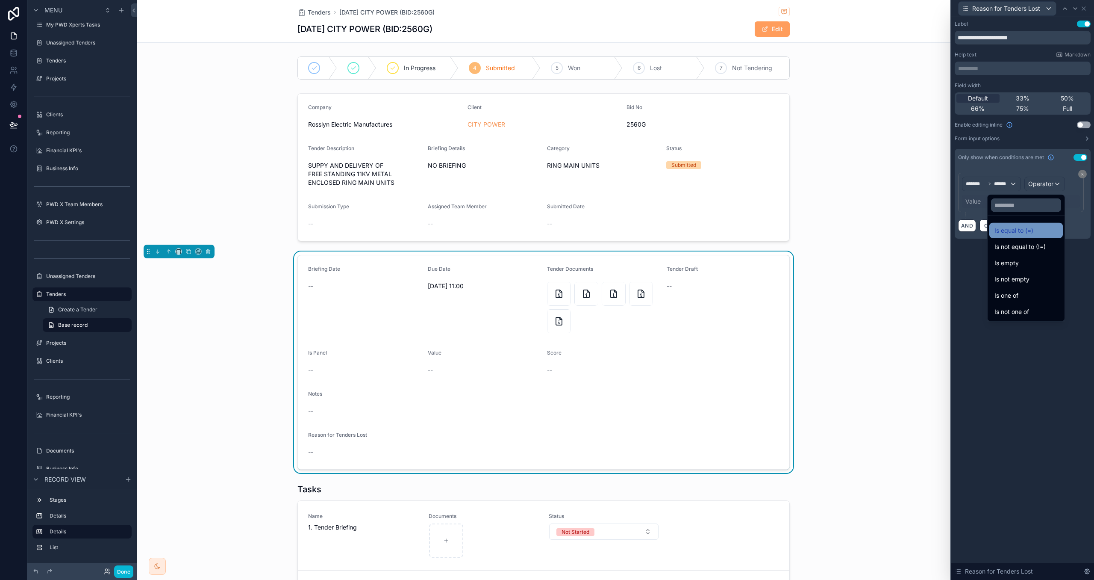
click at [1036, 227] on div "Is equal to (=)" at bounding box center [1026, 230] width 63 height 10
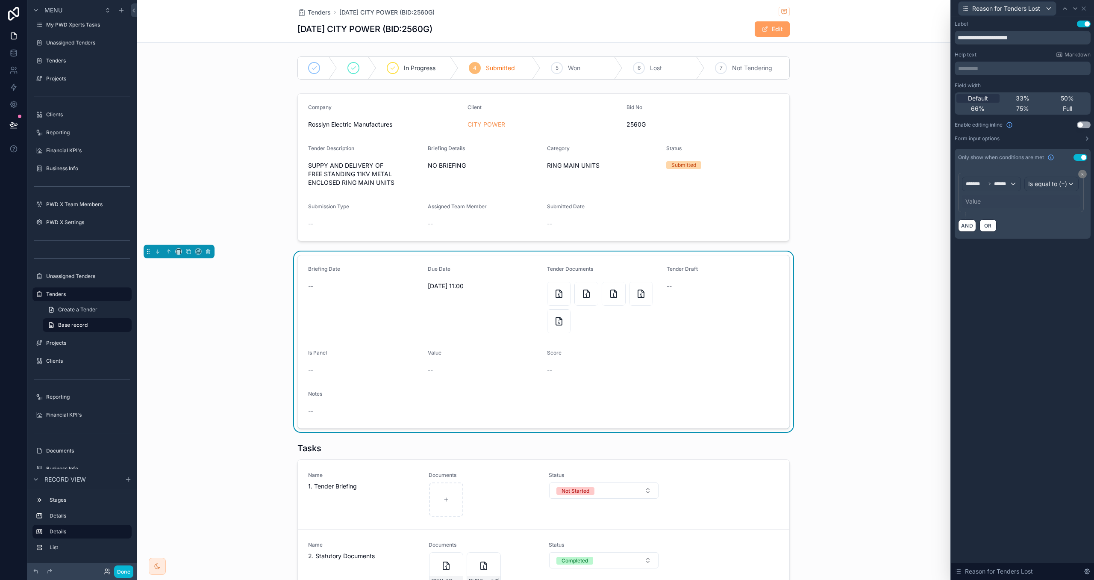
click at [979, 203] on div "Value" at bounding box center [973, 201] width 15 height 9
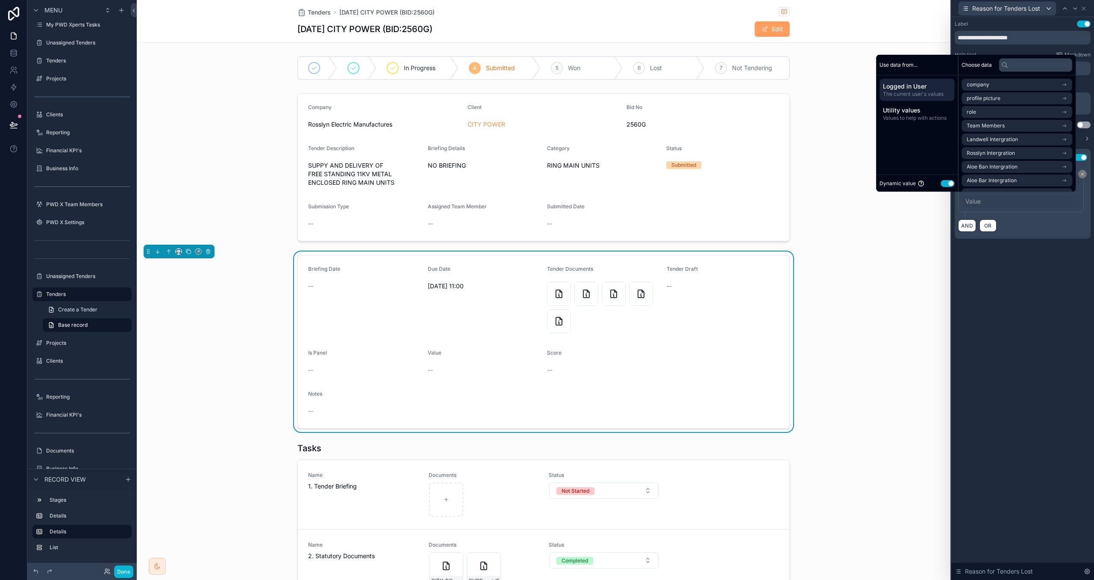
click at [949, 182] on button "Use setting" at bounding box center [948, 183] width 14 height 7
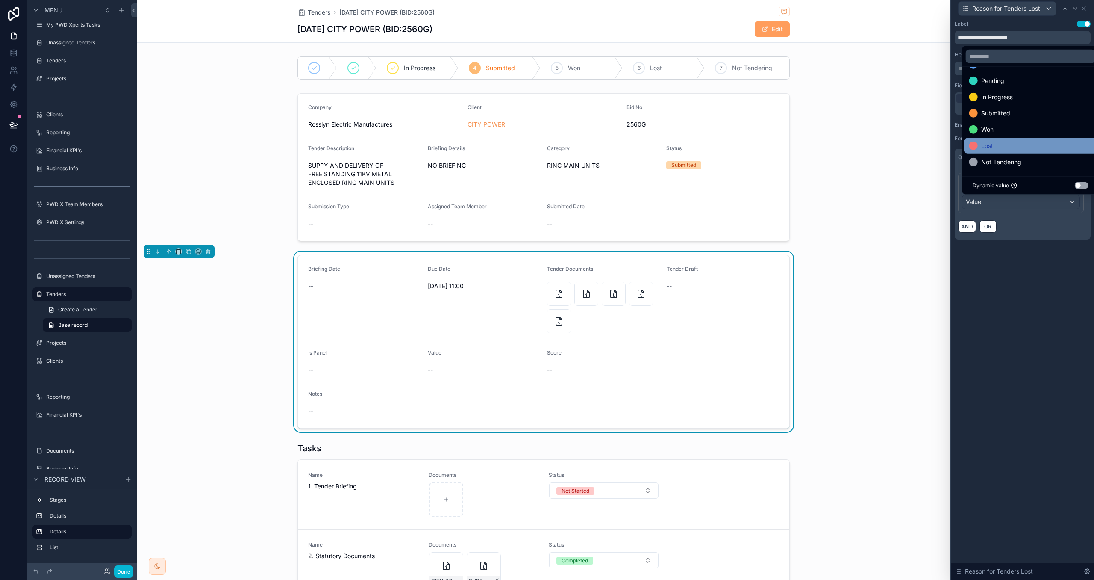
click at [987, 146] on span "Lost" at bounding box center [988, 146] width 12 height 10
click at [1043, 258] on div "**********" at bounding box center [1023, 138] width 143 height 243
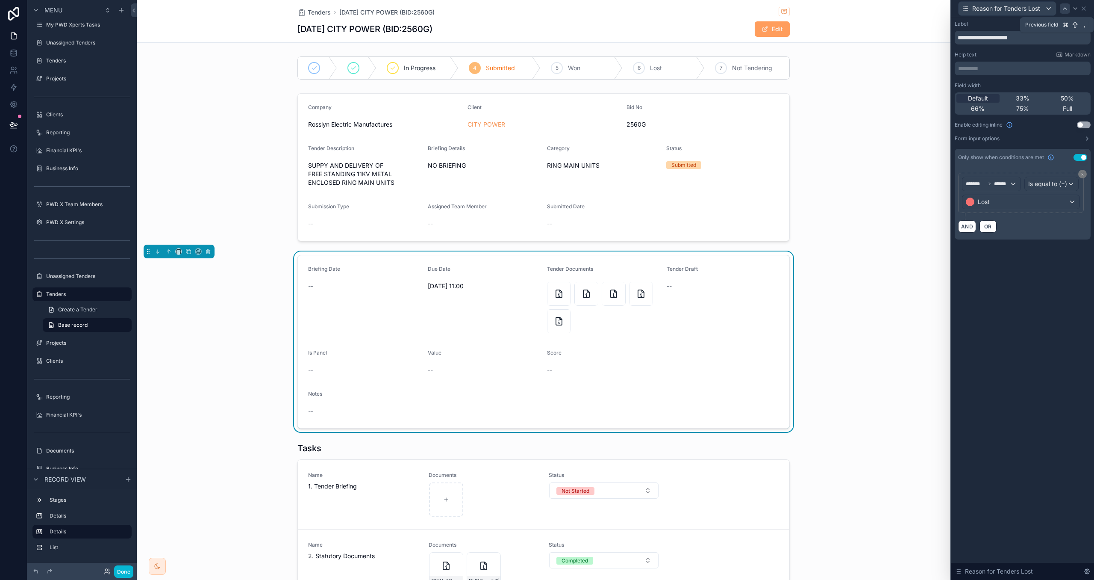
click at [1062, 10] on icon at bounding box center [1065, 8] width 7 height 7
click at [1073, 9] on icon at bounding box center [1075, 8] width 7 height 7
click at [1087, 7] on icon at bounding box center [1084, 8] width 7 height 7
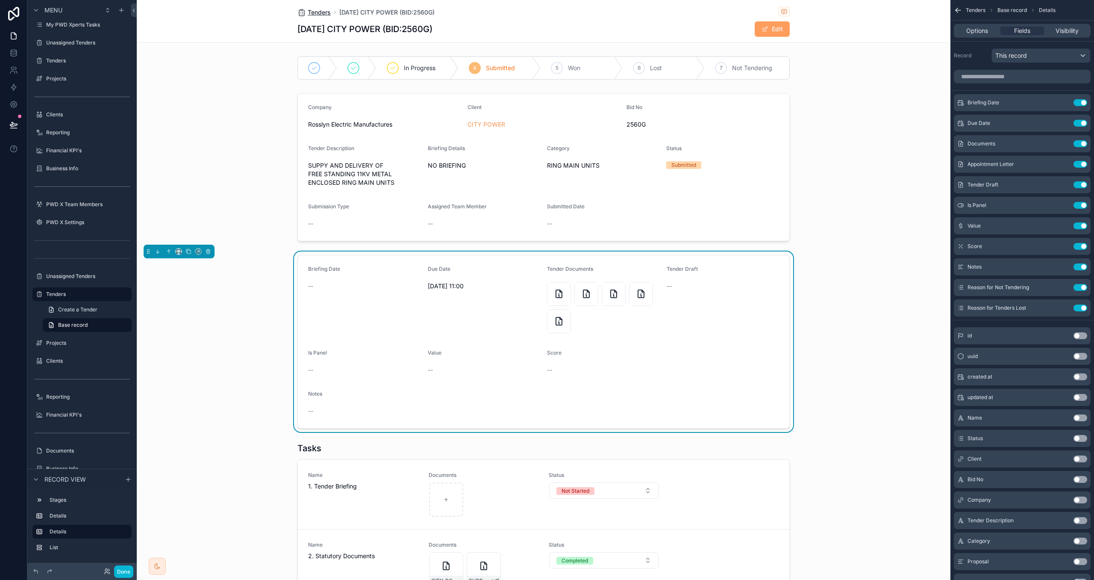
click at [317, 12] on span "Tenders" at bounding box center [319, 12] width 23 height 9
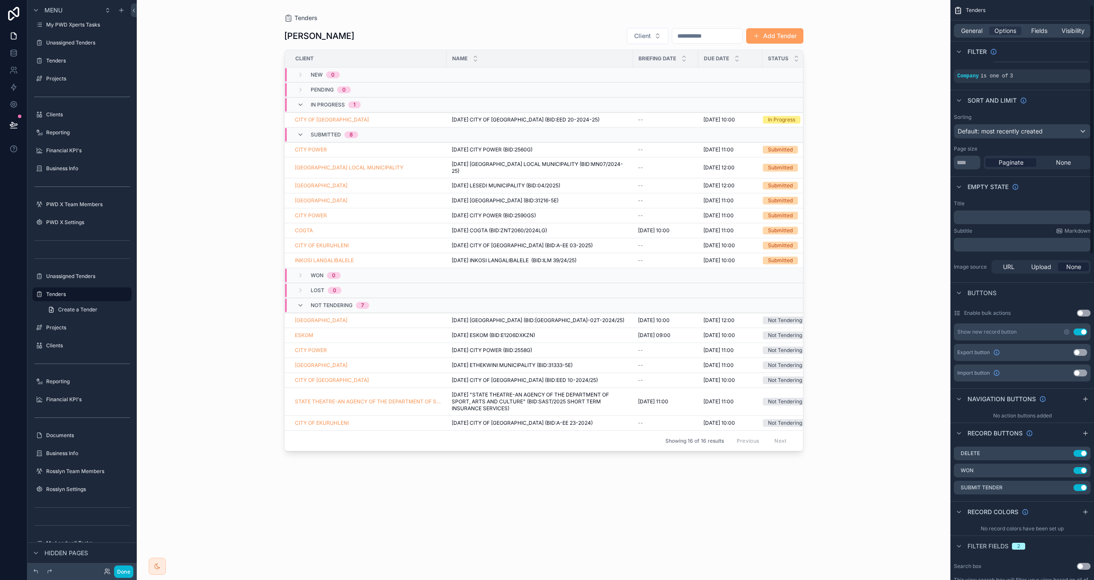
scroll to position [18, 0]
click at [1050, 469] on icon "scrollable content" at bounding box center [1046, 469] width 7 height 7
click at [1047, 485] on icon "scrollable content" at bounding box center [1047, 487] width 4 height 4
click at [1067, 487] on icon "scrollable content" at bounding box center [1067, 486] width 7 height 7
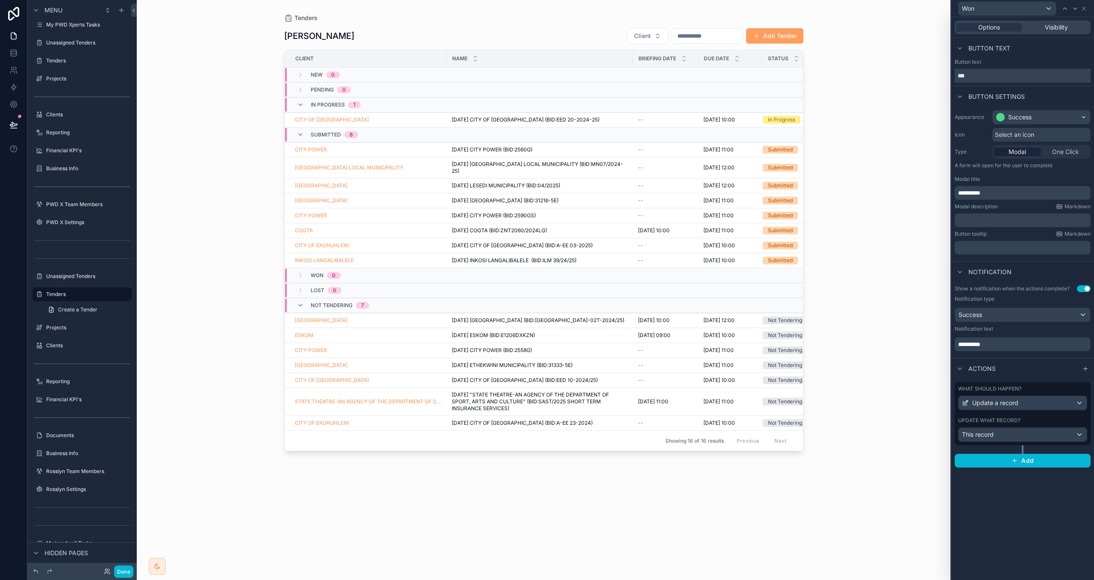
drag, startPoint x: 932, startPoint y: 71, endPoint x: 914, endPoint y: 68, distance: 17.2
click at [914, 68] on div "**********" at bounding box center [547, 290] width 1094 height 580
type input "****"
click at [1057, 118] on div "Success" at bounding box center [1041, 117] width 97 height 14
click at [1025, 211] on div "Danger" at bounding box center [1020, 213] width 21 height 9
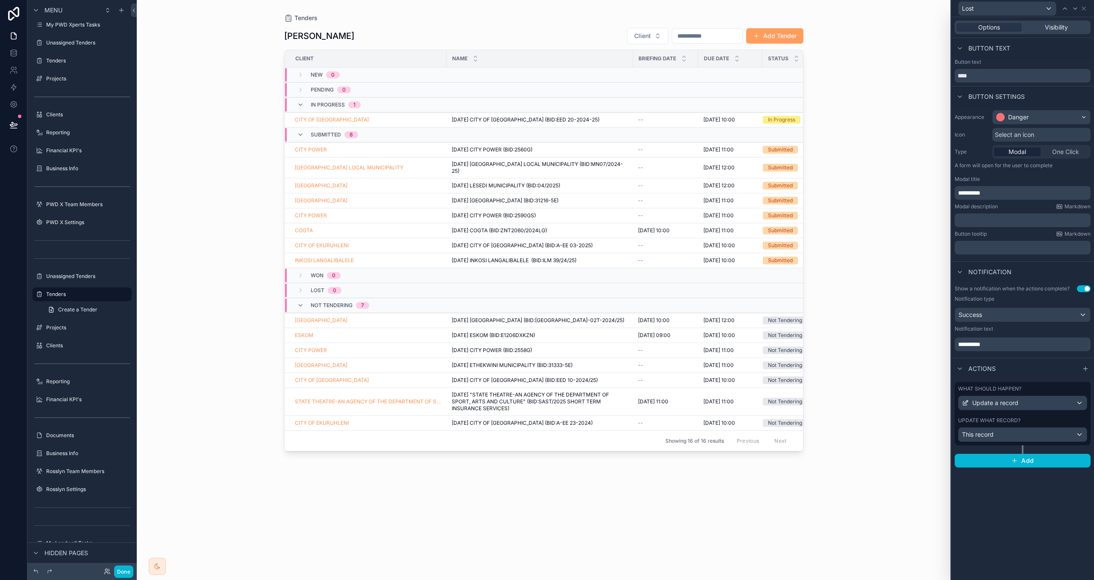
click at [981, 193] on span "**********" at bounding box center [969, 193] width 22 height 6
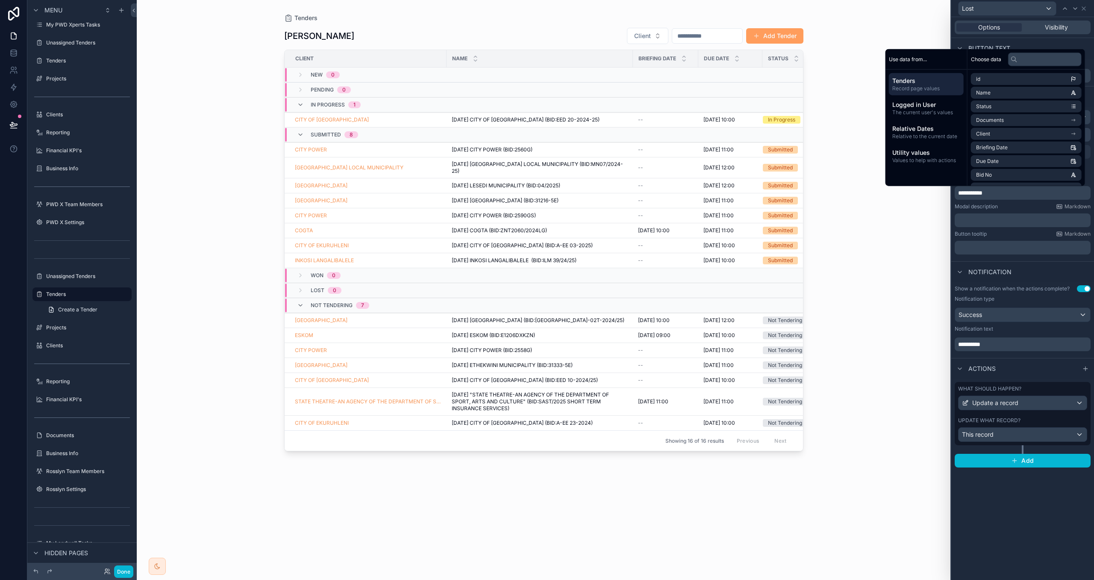
click at [981, 344] on span "**********" at bounding box center [969, 344] width 22 height 6
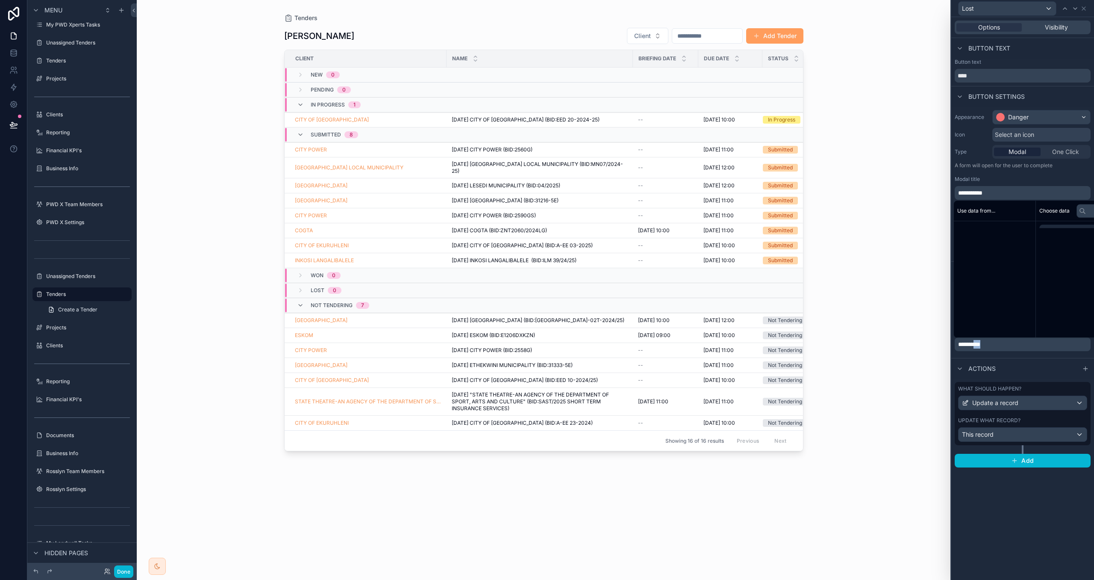
click at [981, 344] on span "**********" at bounding box center [969, 344] width 22 height 6
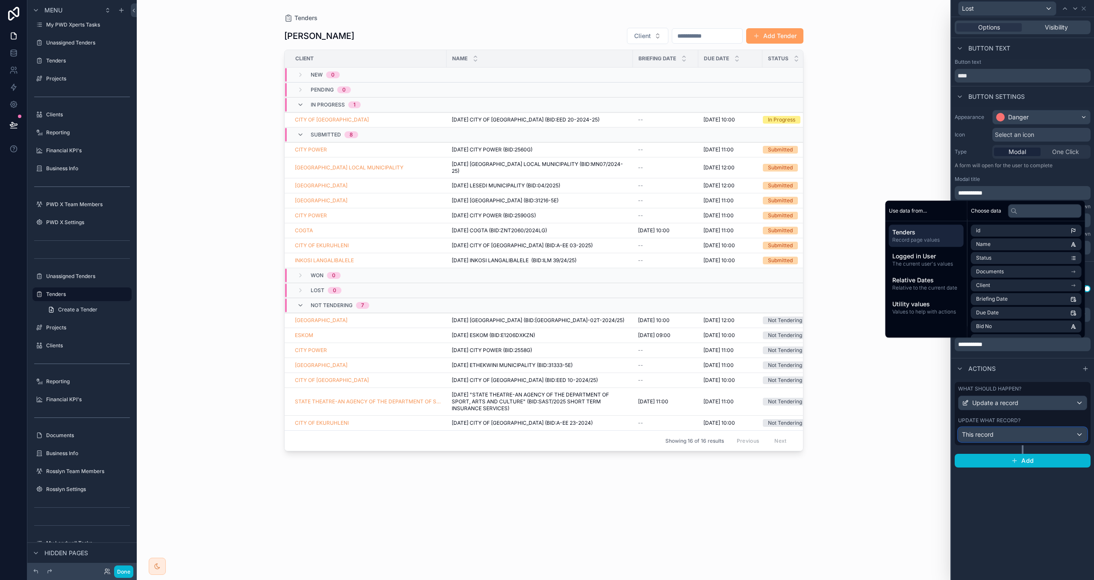
click at [1021, 432] on div "This record" at bounding box center [1023, 434] width 128 height 14
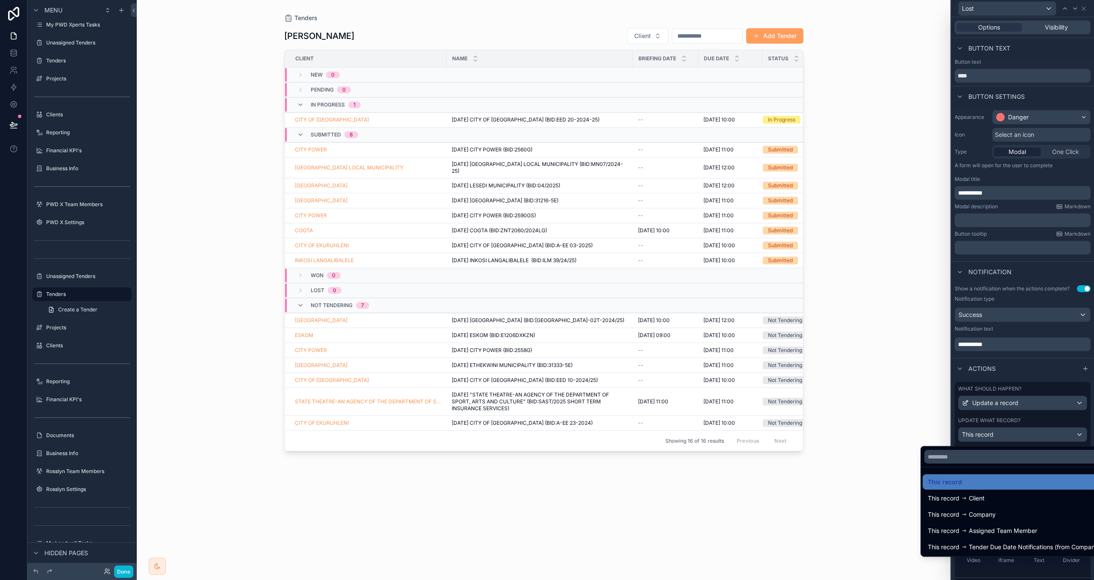
click at [1036, 416] on div at bounding box center [1023, 290] width 143 height 580
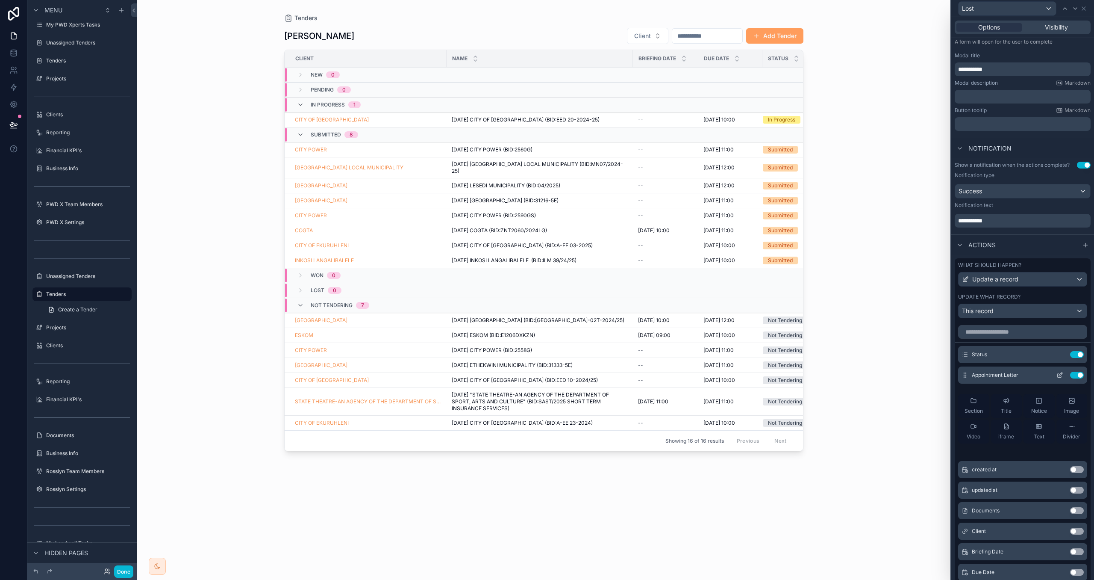
scroll to position [138, 0]
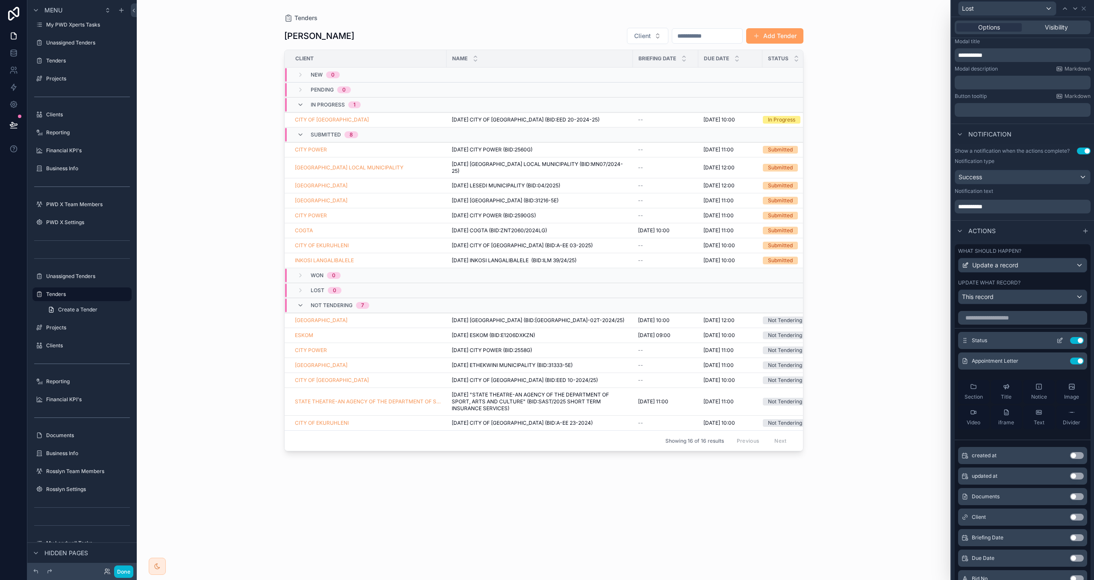
click at [1058, 343] on icon at bounding box center [1060, 340] width 7 height 7
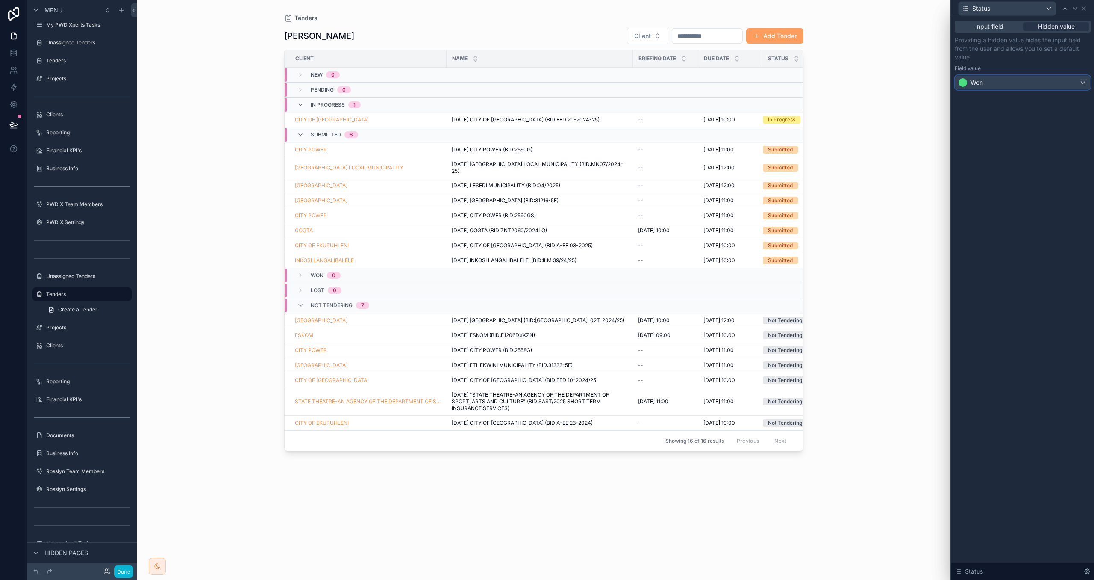
click at [994, 80] on div "Won" at bounding box center [1022, 83] width 135 height 14
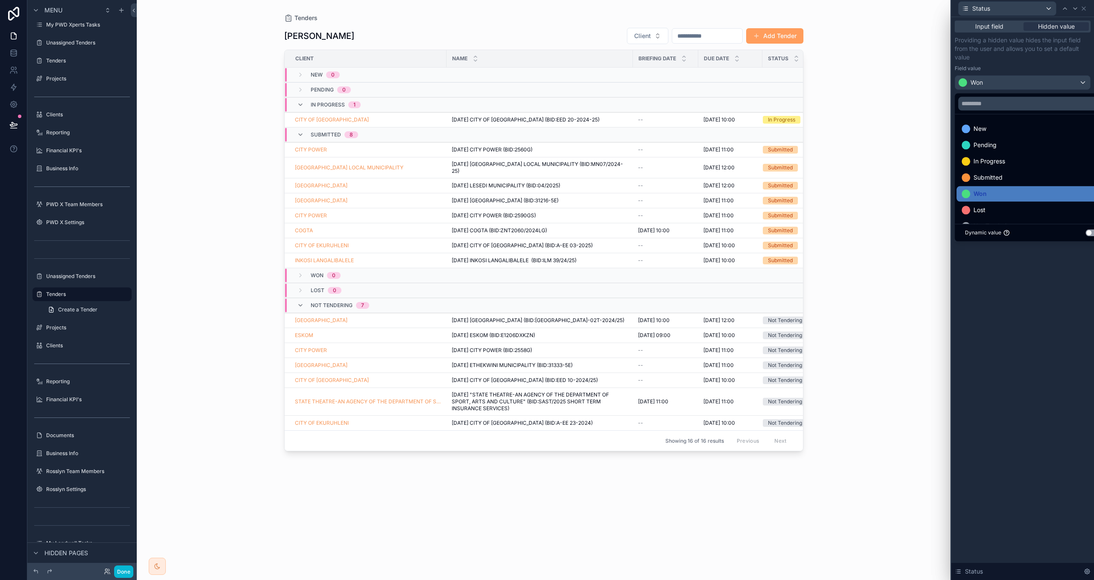
drag, startPoint x: 990, startPoint y: 212, endPoint x: 1032, endPoint y: 320, distance: 116.2
click at [990, 211] on div "Lost" at bounding box center [1032, 210] width 141 height 10
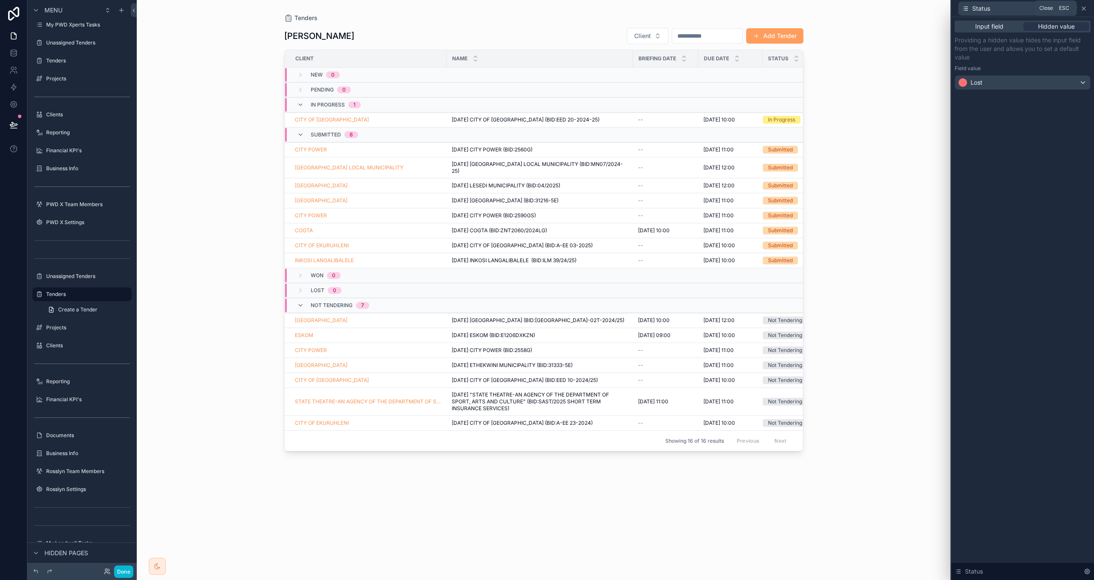
click at [1085, 9] on icon at bounding box center [1084, 8] width 7 height 7
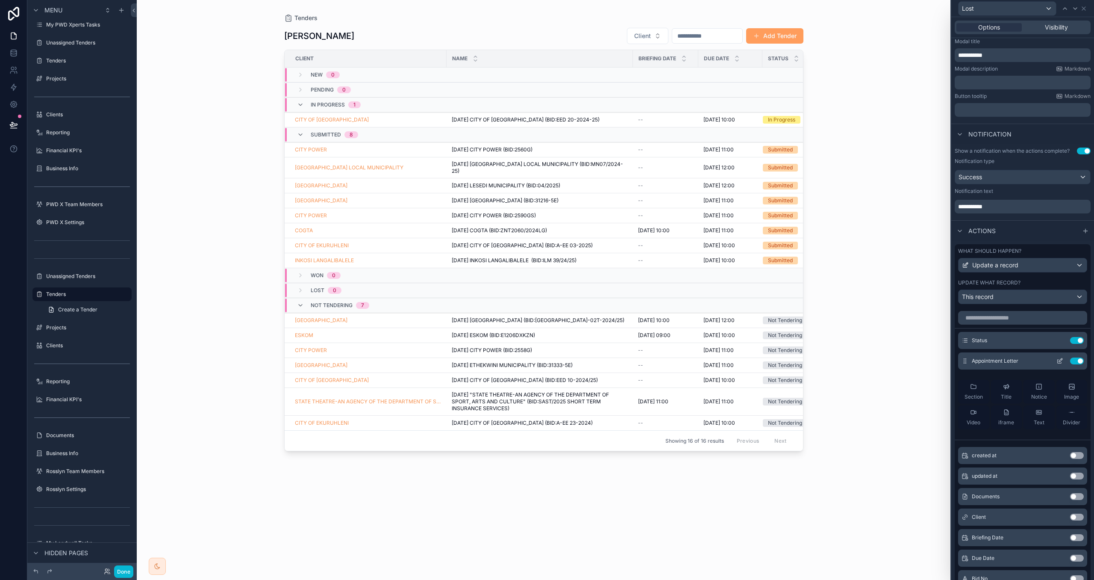
click at [1061, 363] on icon at bounding box center [1060, 360] width 7 height 7
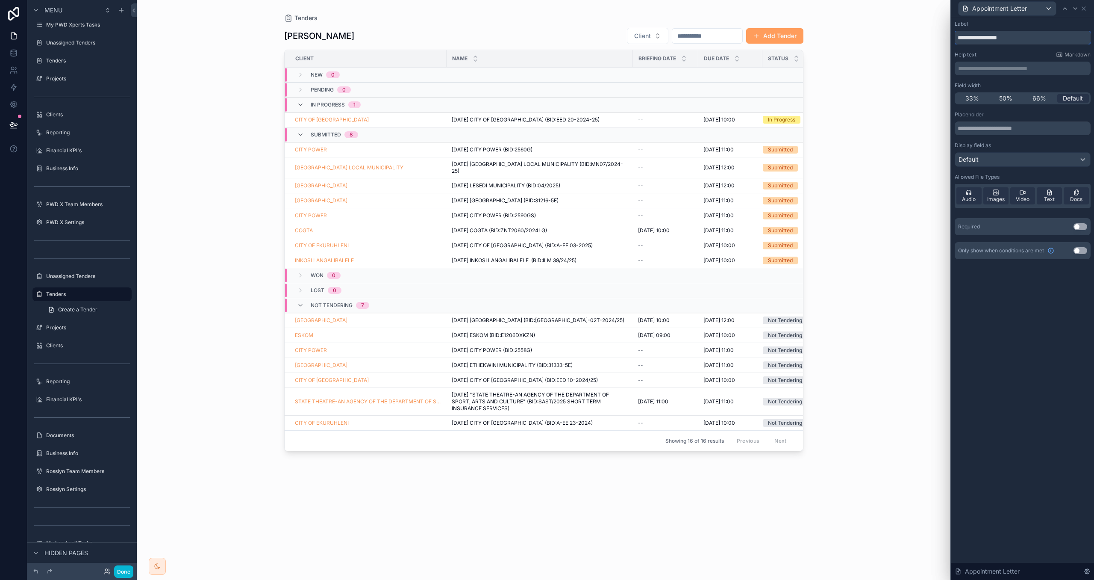
click at [974, 38] on input "**********" at bounding box center [1023, 38] width 136 height 14
type input "**********"
click at [1008, 52] on div "Help text Markdown" at bounding box center [1023, 54] width 136 height 7
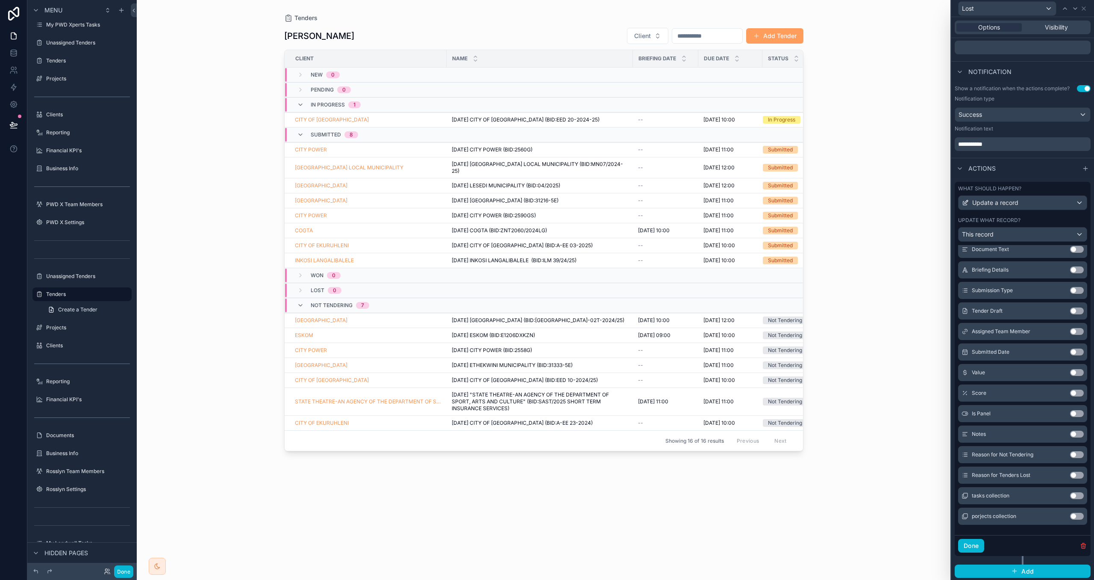
scroll to position [203, 0]
click at [1074, 472] on button "Use setting" at bounding box center [1077, 473] width 14 height 7
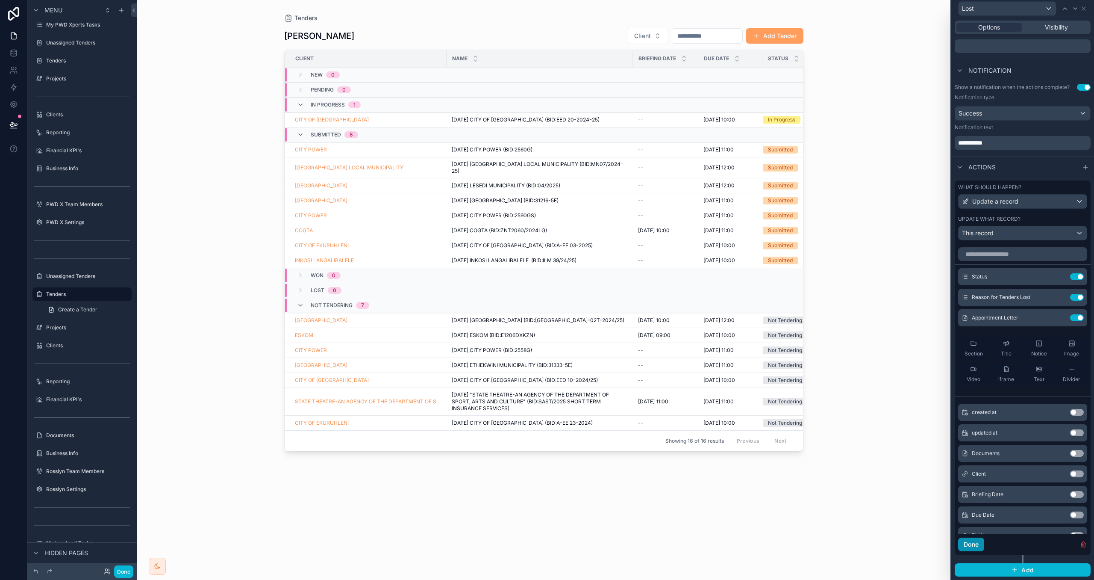
click at [972, 542] on button "Done" at bounding box center [971, 544] width 26 height 14
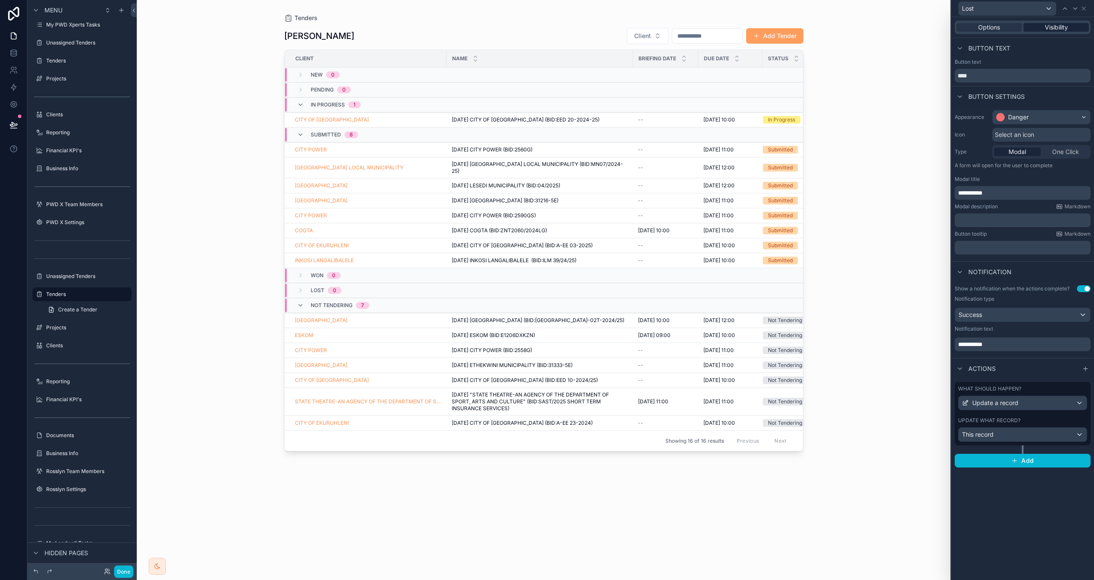
click at [1070, 29] on div "Visibility" at bounding box center [1056, 27] width 65 height 9
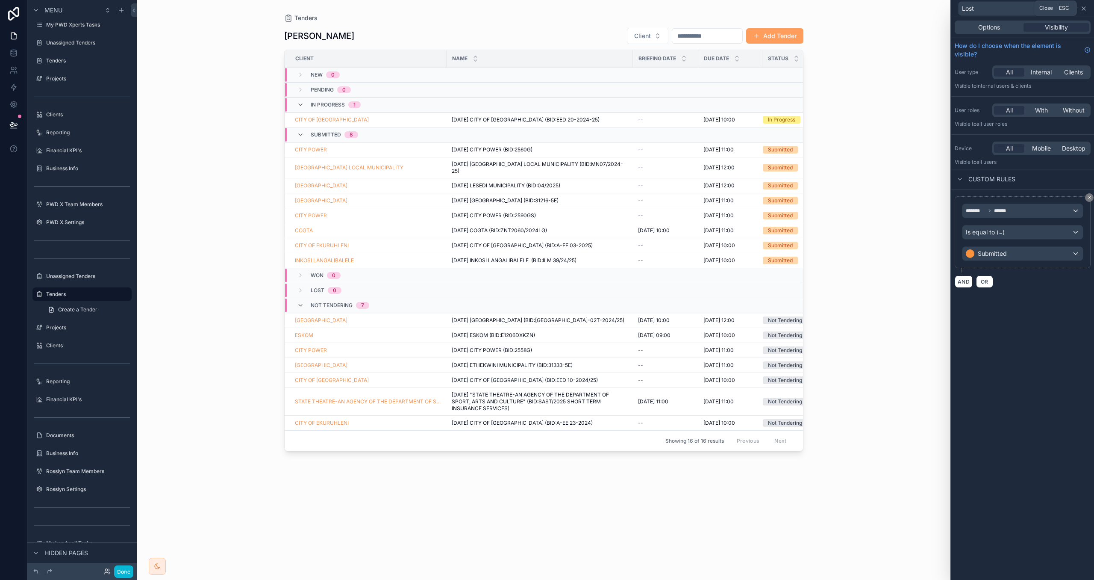
click at [1085, 8] on icon at bounding box center [1084, 8] width 7 height 7
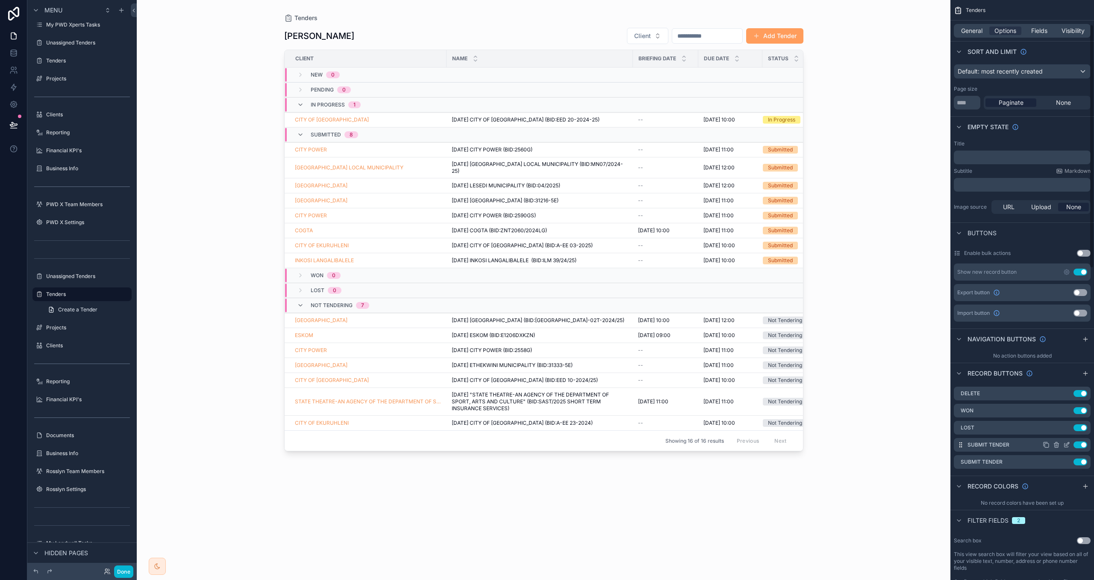
scroll to position [85, 0]
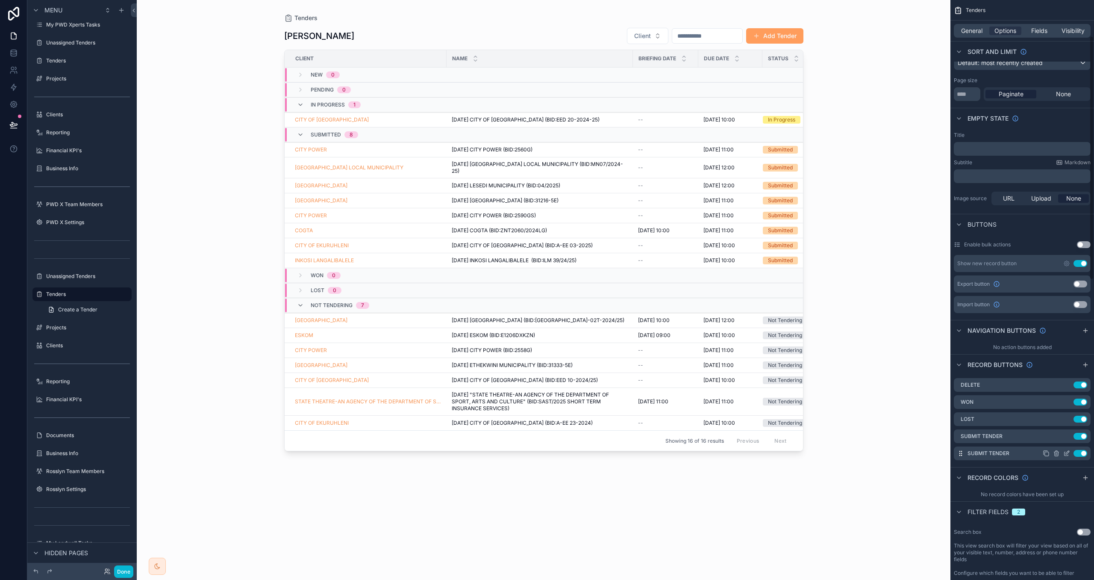
click at [1062, 452] on div "Use setting" at bounding box center [1065, 453] width 44 height 7
drag, startPoint x: 1064, startPoint y: 454, endPoint x: 1064, endPoint y: 447, distance: 7.3
click at [1064, 454] on icon "scrollable content" at bounding box center [1067, 453] width 7 height 7
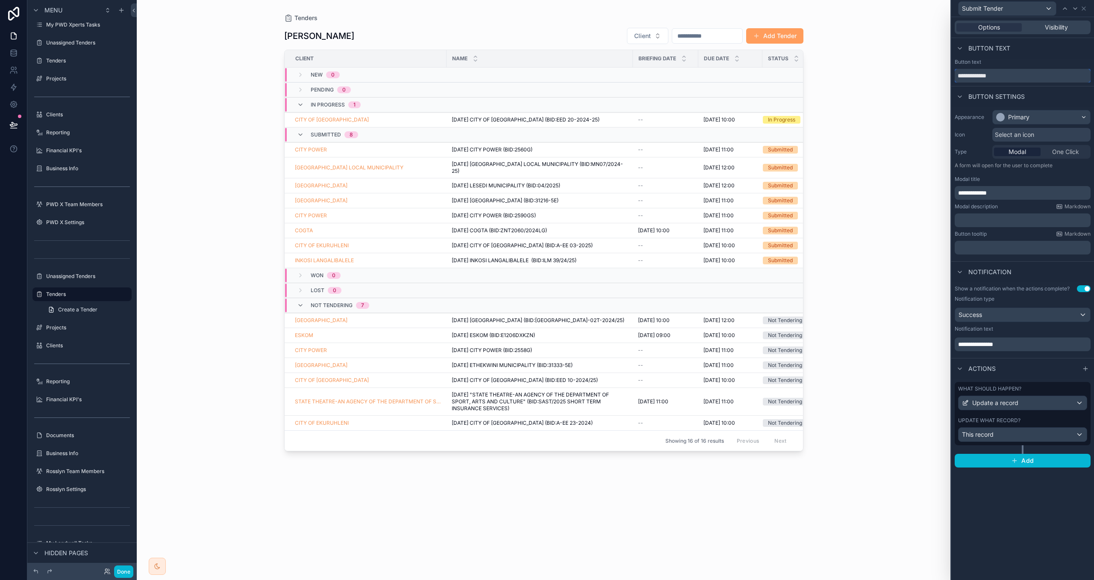
click at [972, 77] on input "**********" at bounding box center [1023, 76] width 136 height 14
click at [1010, 75] on input "**********" at bounding box center [1023, 76] width 136 height 14
drag, startPoint x: 923, startPoint y: 72, endPoint x: 916, endPoint y: 72, distance: 6.9
click at [916, 72] on div "**********" at bounding box center [547, 290] width 1094 height 580
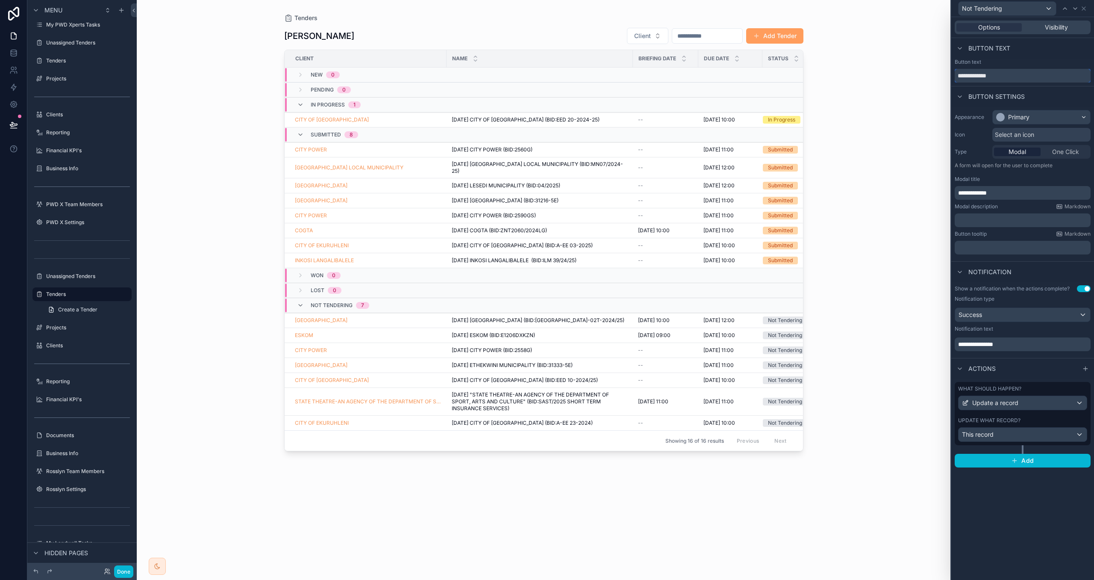
type input "**********"
drag, startPoint x: 961, startPoint y: 191, endPoint x: 917, endPoint y: 189, distance: 44.1
click at [917, 189] on div "**********" at bounding box center [547, 290] width 1094 height 580
click at [994, 342] on span "**********" at bounding box center [975, 344] width 35 height 6
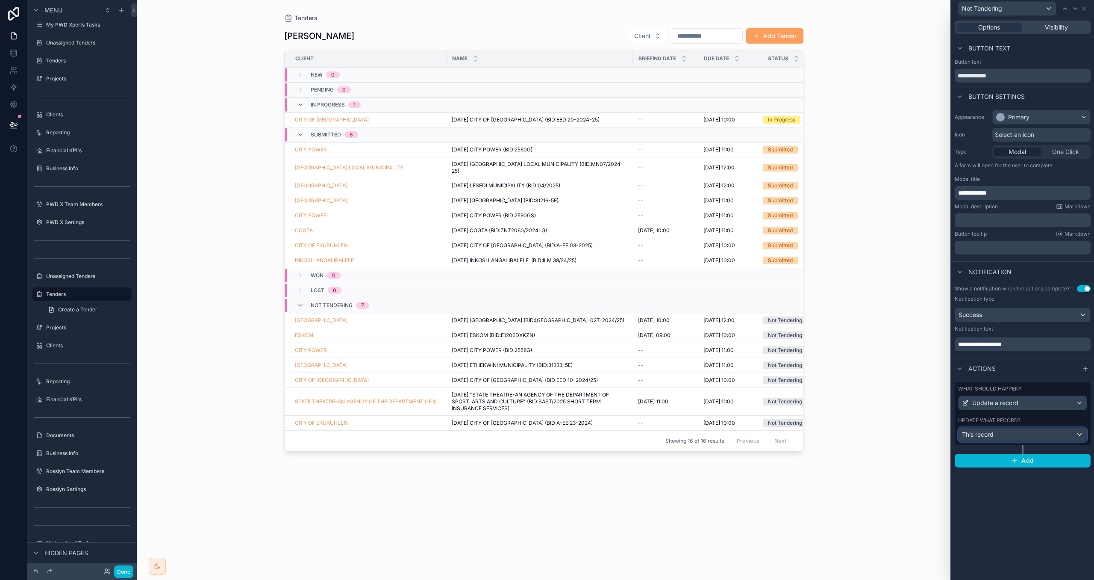
click at [1021, 428] on div "This record" at bounding box center [1023, 434] width 128 height 14
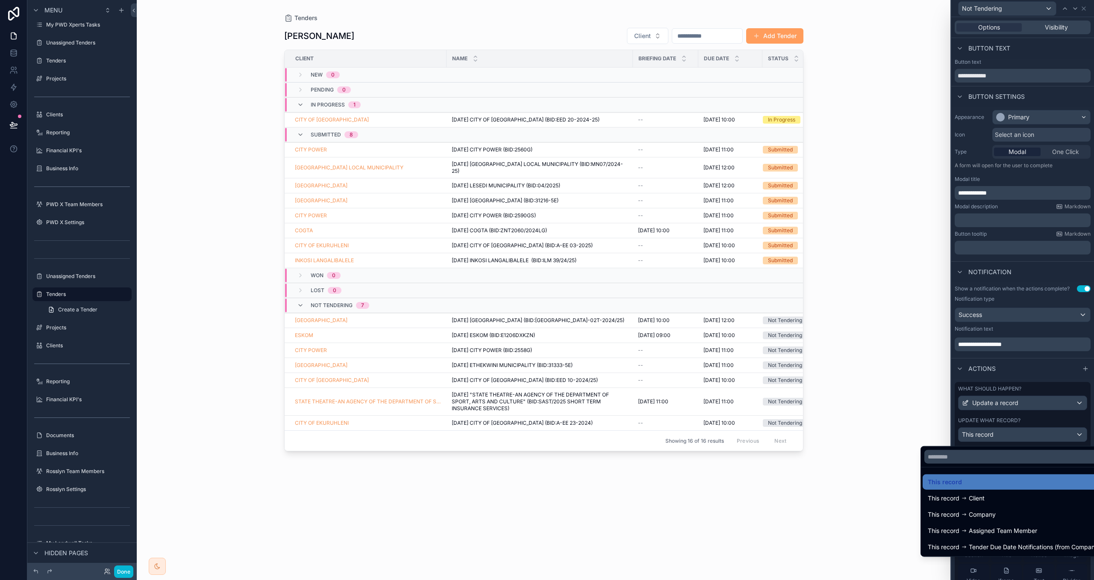
click at [1035, 419] on div at bounding box center [1023, 290] width 143 height 580
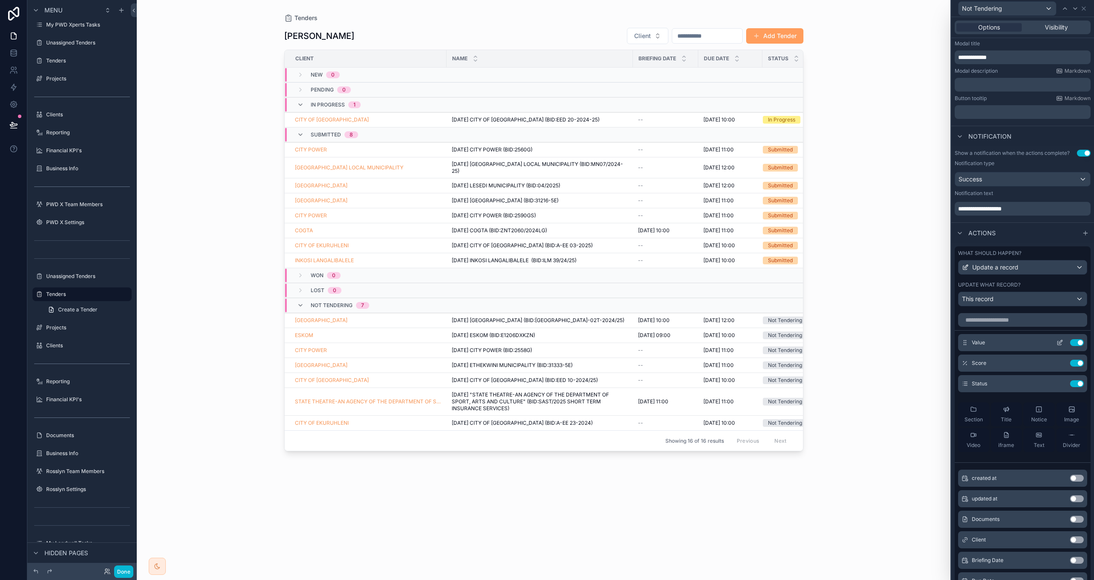
scroll to position [137, 0]
click at [1077, 341] on button "Use setting" at bounding box center [1077, 341] width 14 height 7
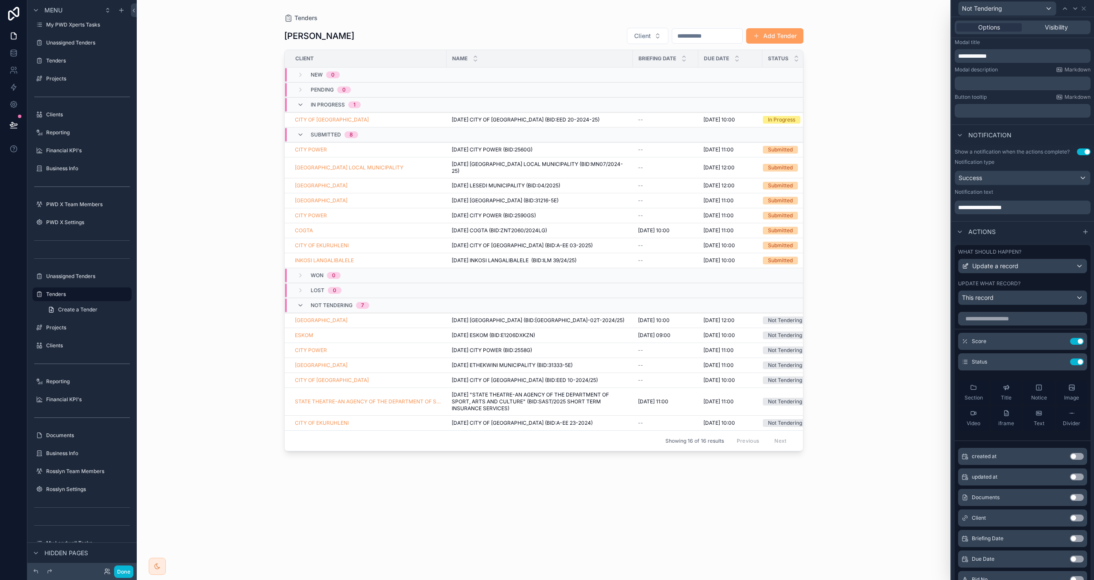
click at [1077, 341] on button "Use setting" at bounding box center [1077, 341] width 14 height 7
click at [1059, 341] on icon at bounding box center [1060, 341] width 7 height 7
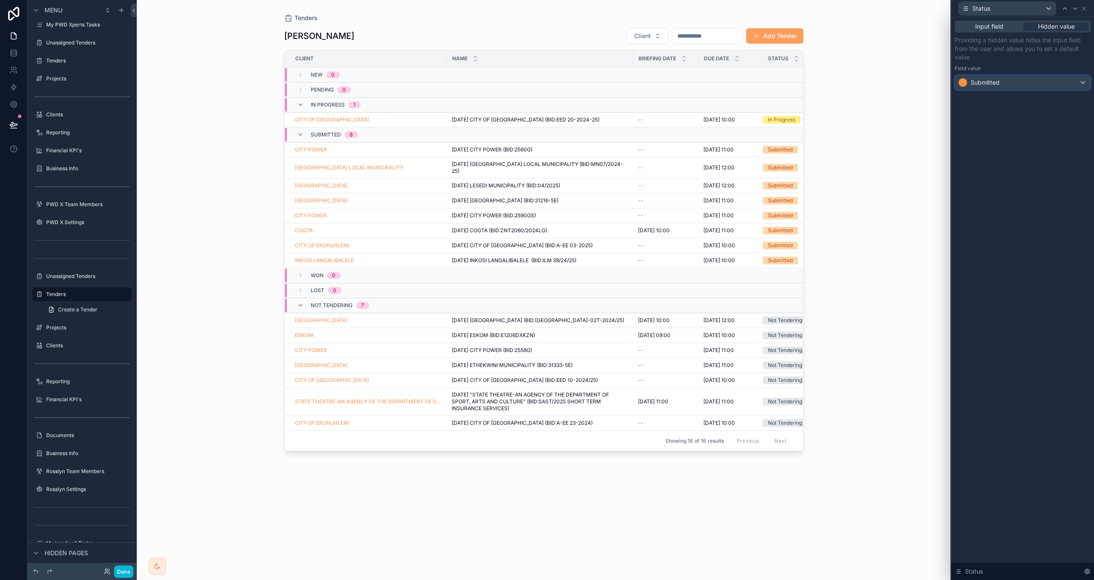
click at [1025, 83] on div "Submitted" at bounding box center [1022, 83] width 135 height 14
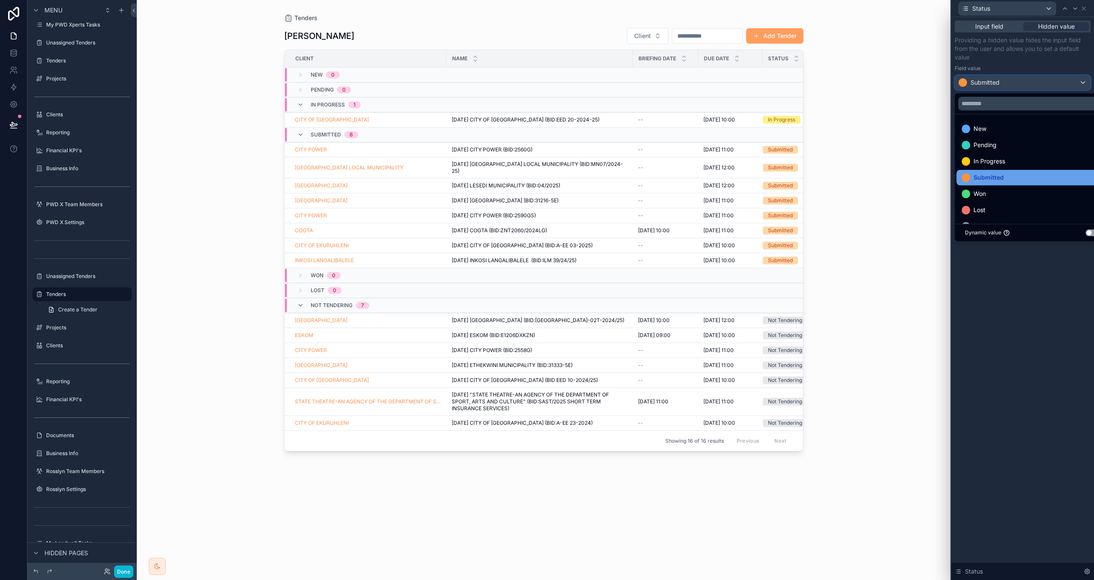
scroll to position [17, 0]
click at [1028, 201] on div "Not Tendering" at bounding box center [1032, 208] width 151 height 15
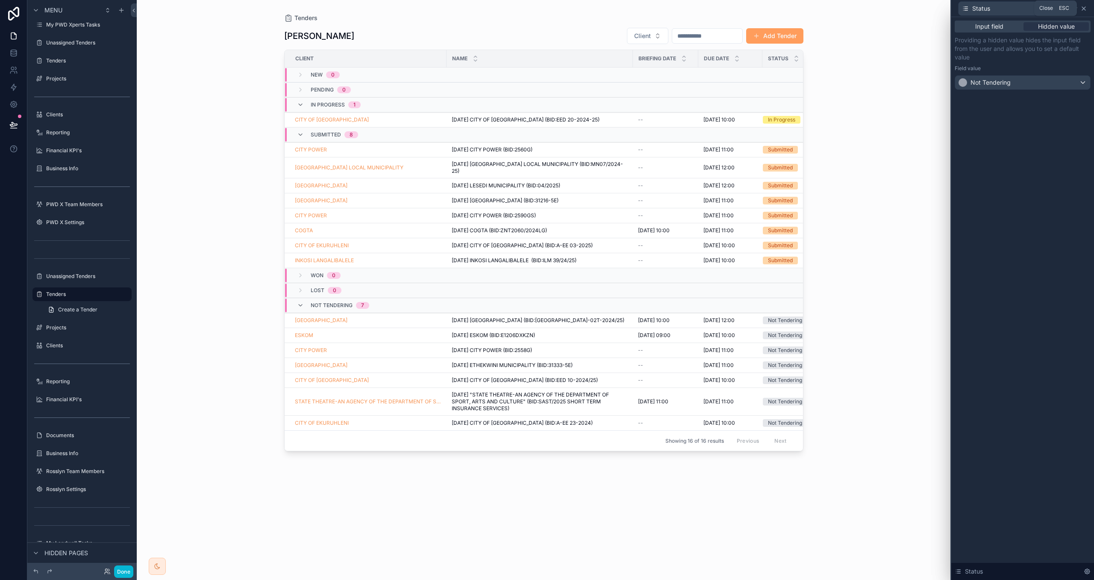
click at [1083, 7] on icon at bounding box center [1083, 8] width 3 height 3
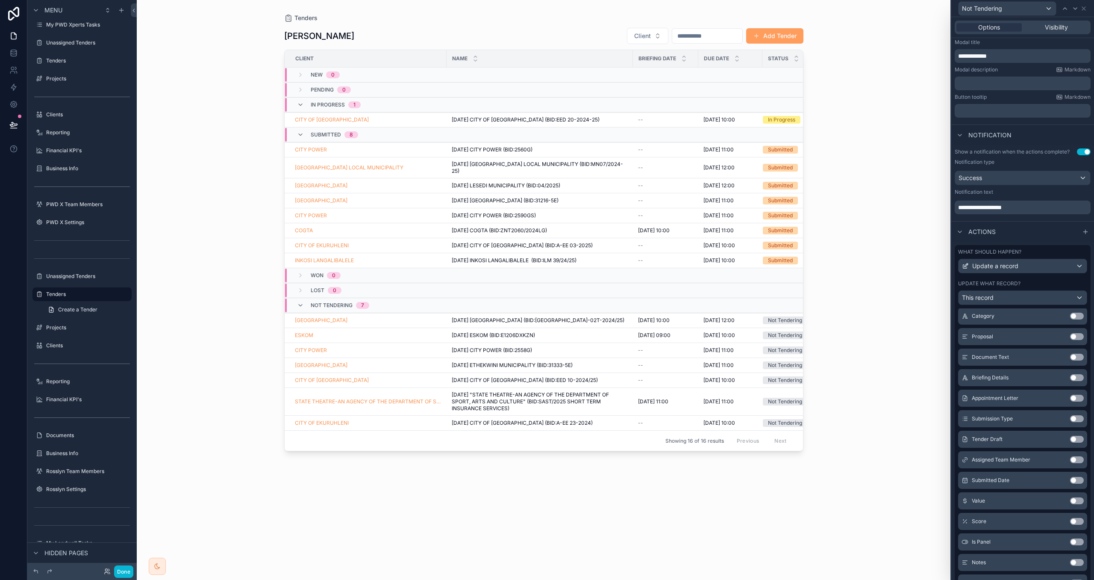
scroll to position [369, 0]
drag, startPoint x: 1074, startPoint y: 520, endPoint x: 1060, endPoint y: 418, distance: 102.7
click at [1074, 519] on button "Use setting" at bounding box center [1077, 517] width 14 height 7
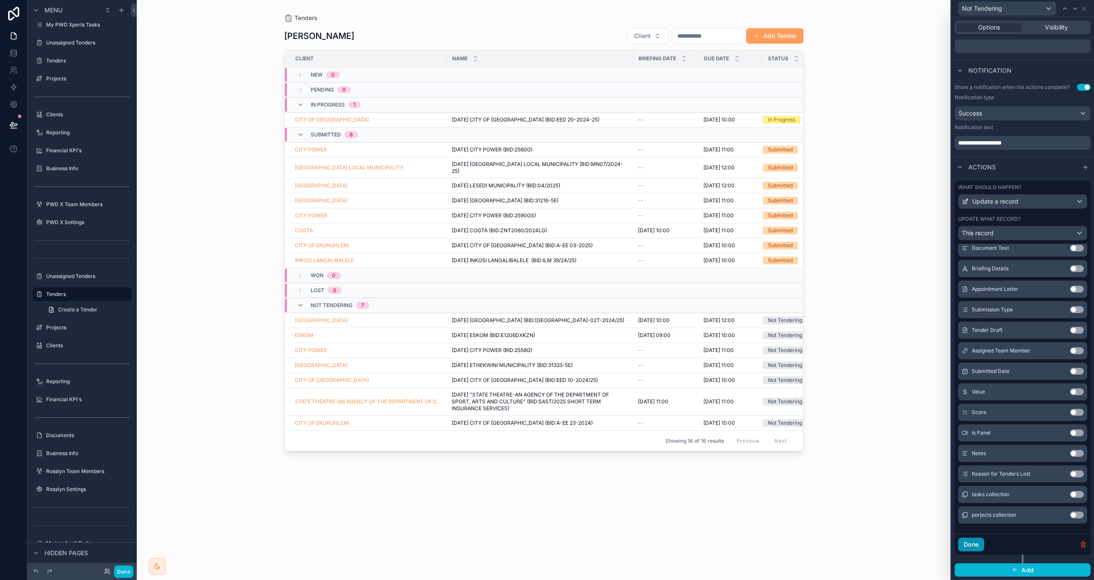
click at [973, 544] on button "Done" at bounding box center [971, 544] width 26 height 14
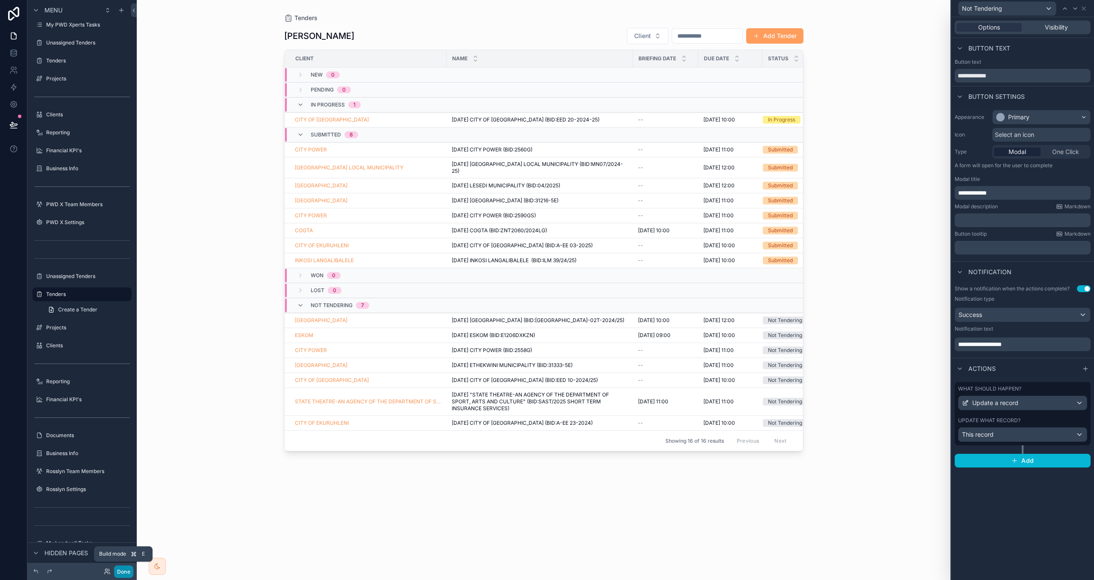
drag, startPoint x: 119, startPoint y: 567, endPoint x: 284, endPoint y: 546, distance: 165.9
click at [119, 567] on button "Done" at bounding box center [123, 571] width 19 height 12
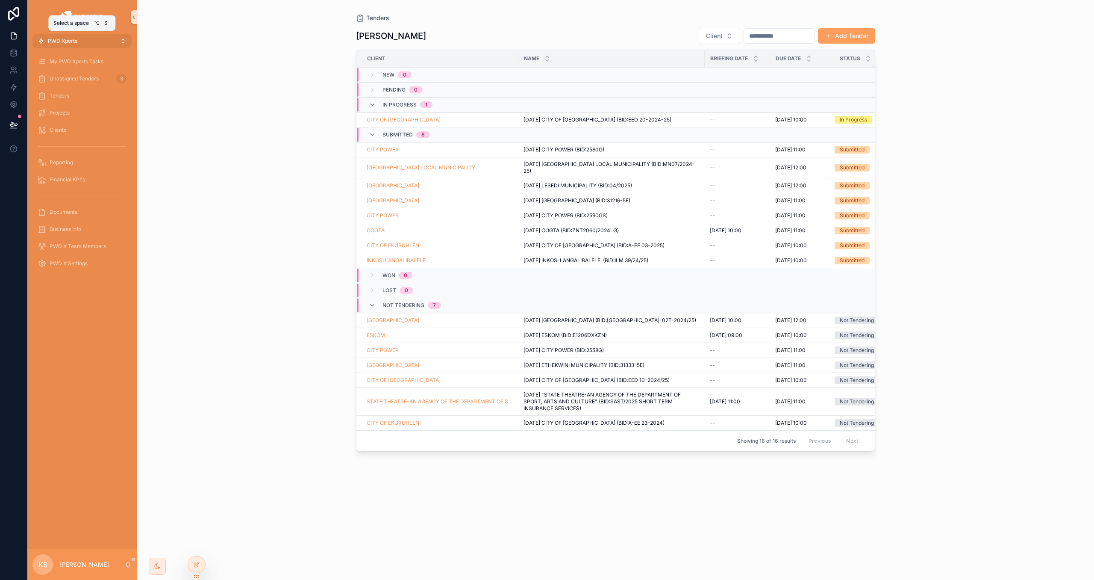
click at [68, 39] on span "PWD Xperts" at bounding box center [62, 41] width 29 height 7
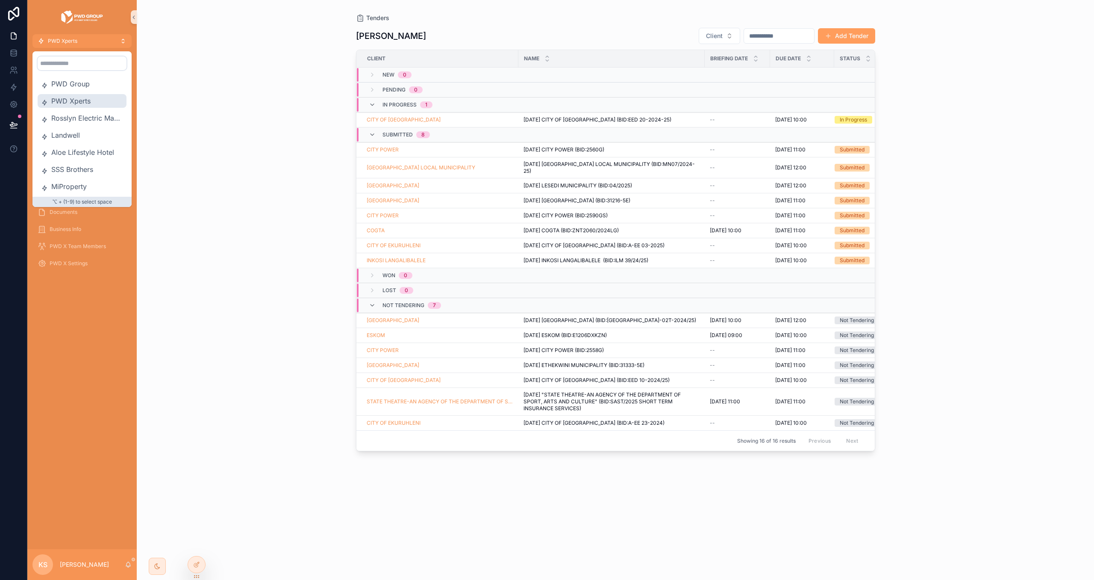
click at [69, 104] on span "PWD Xperts" at bounding box center [87, 101] width 72 height 10
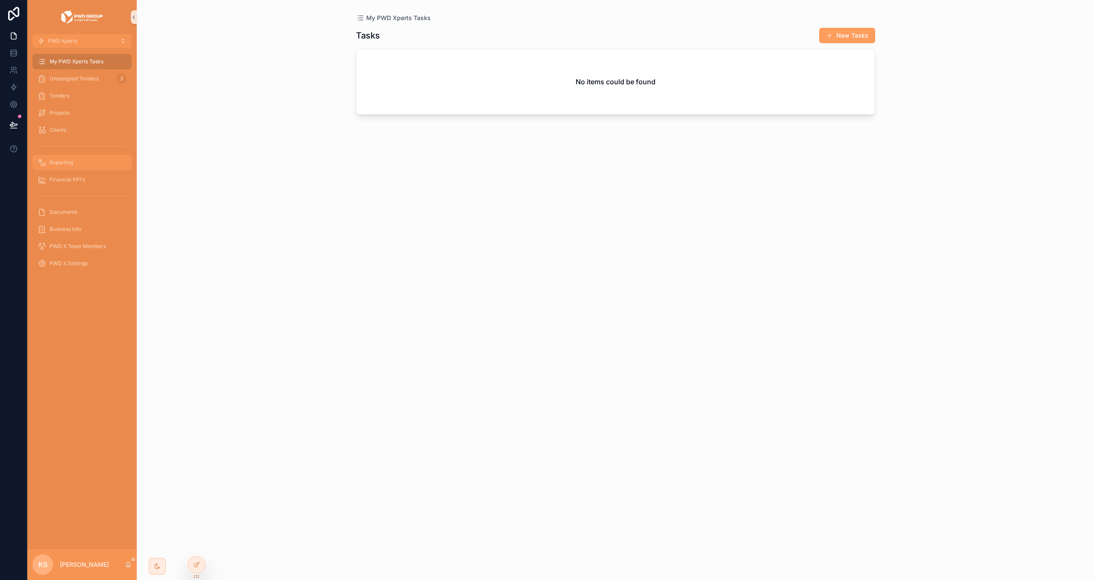
click at [88, 165] on div "Reporting" at bounding box center [82, 163] width 89 height 14
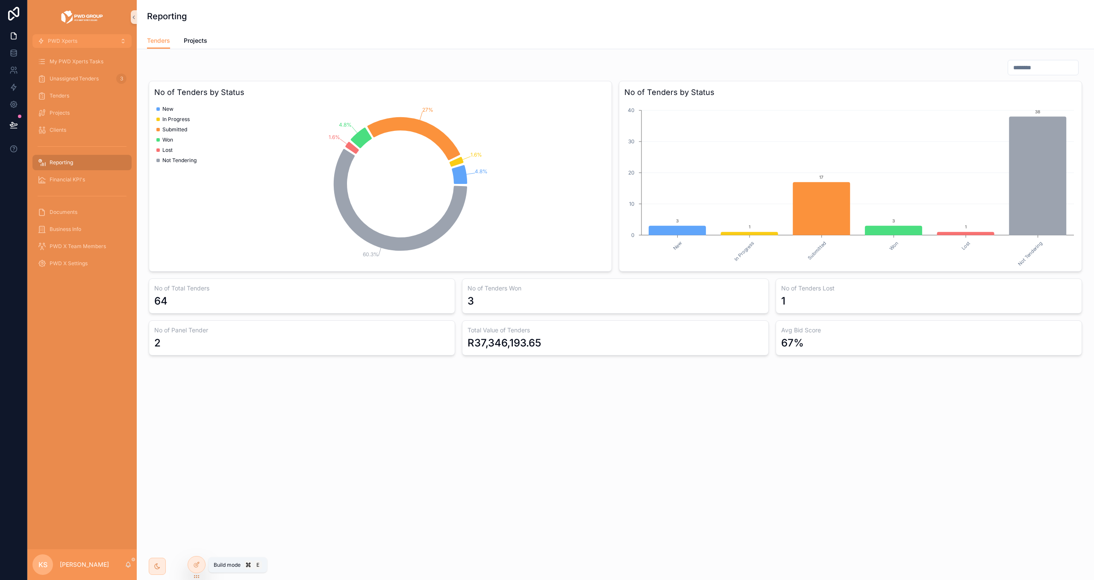
drag, startPoint x: 195, startPoint y: 567, endPoint x: 296, endPoint y: 543, distance: 103.7
click at [195, 567] on icon at bounding box center [196, 564] width 7 height 7
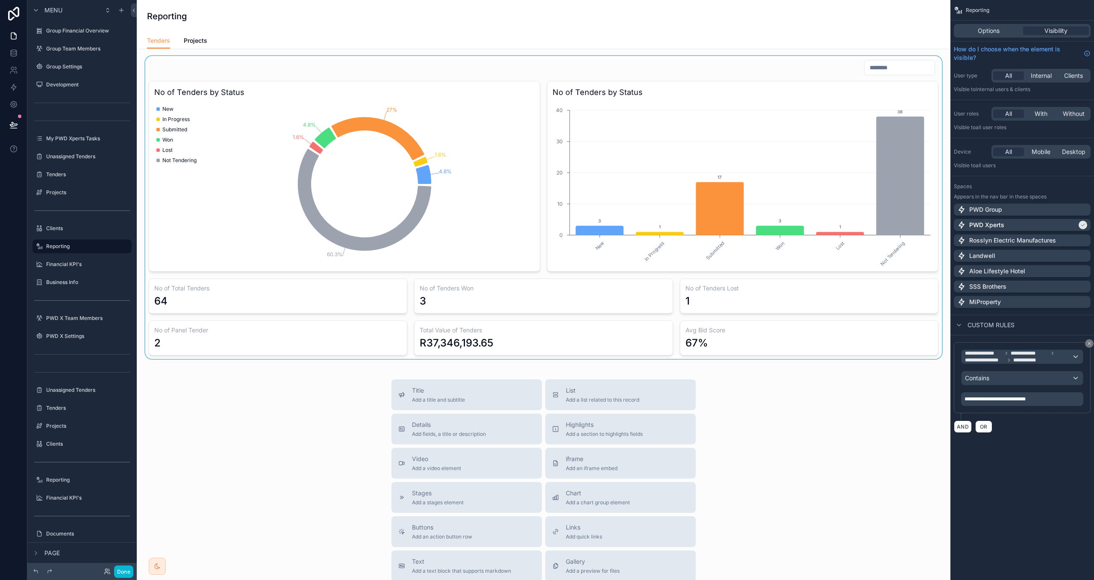
click at [602, 338] on div "scrollable content" at bounding box center [544, 207] width 800 height 303
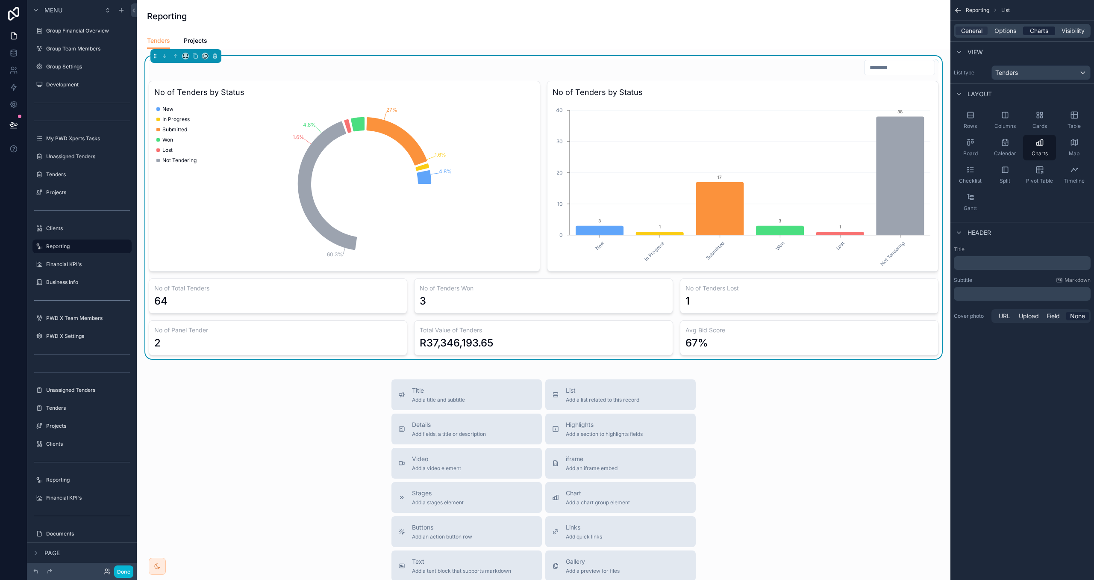
click at [1042, 31] on span "Charts" at bounding box center [1039, 31] width 18 height 9
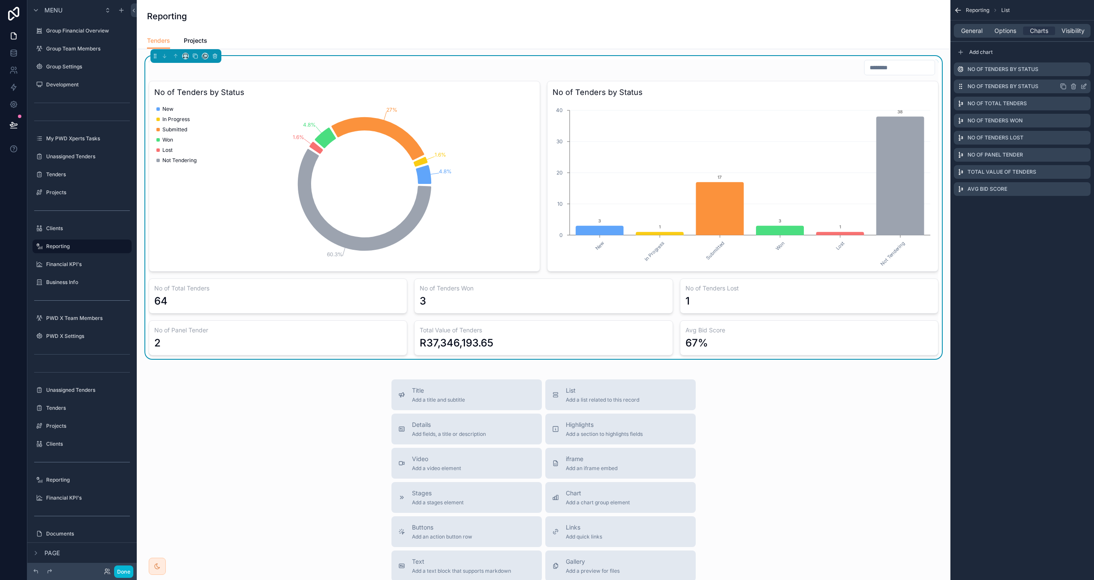
click at [1063, 86] on icon "scrollable content" at bounding box center [1063, 86] width 7 height 7
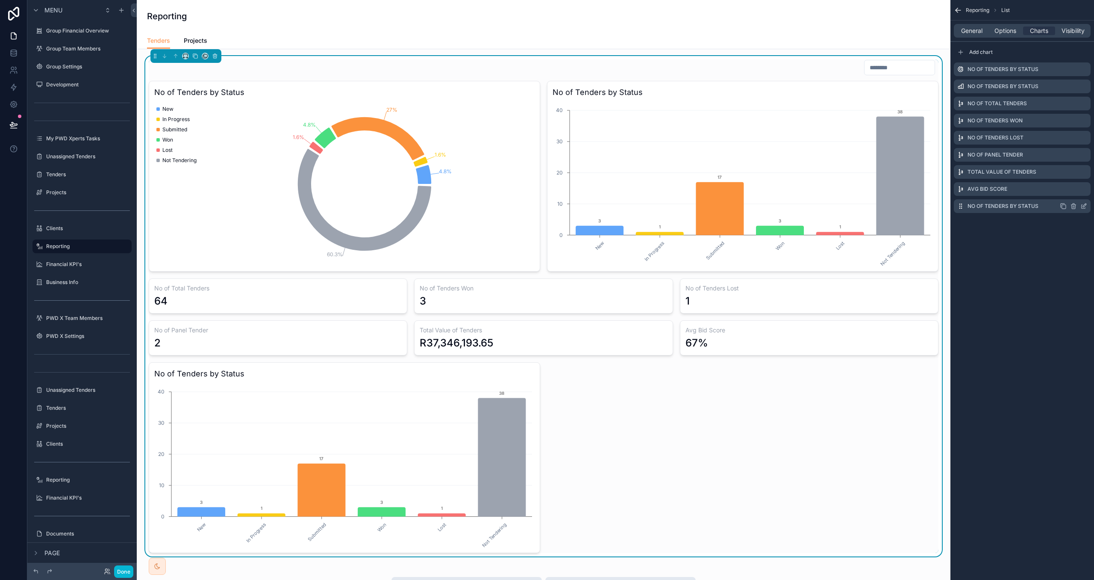
click at [1081, 205] on icon "scrollable content" at bounding box center [1084, 206] width 7 height 7
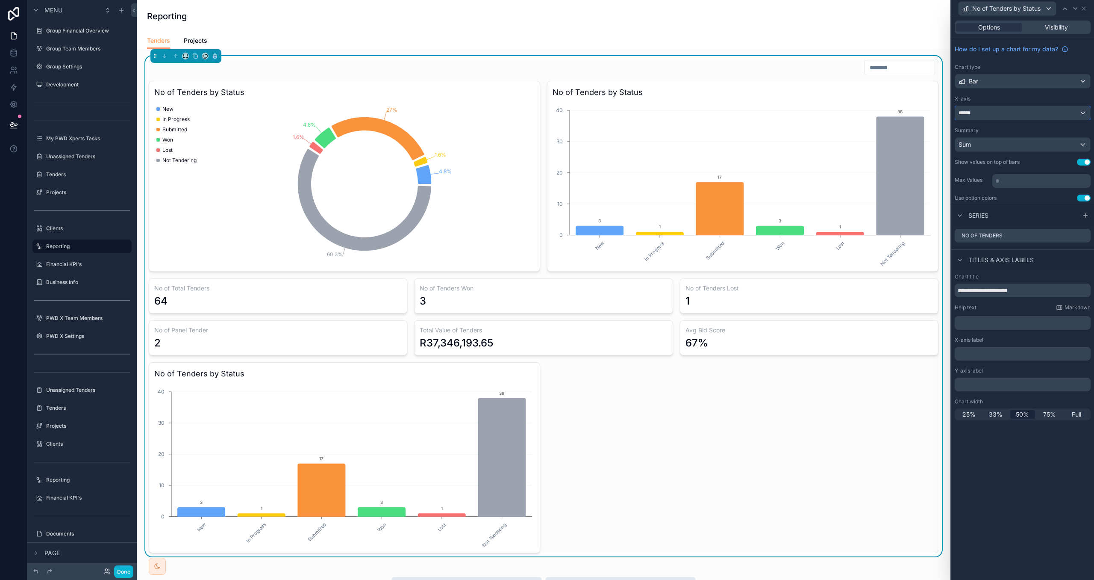
click at [993, 118] on div "******" at bounding box center [1022, 113] width 135 height 14
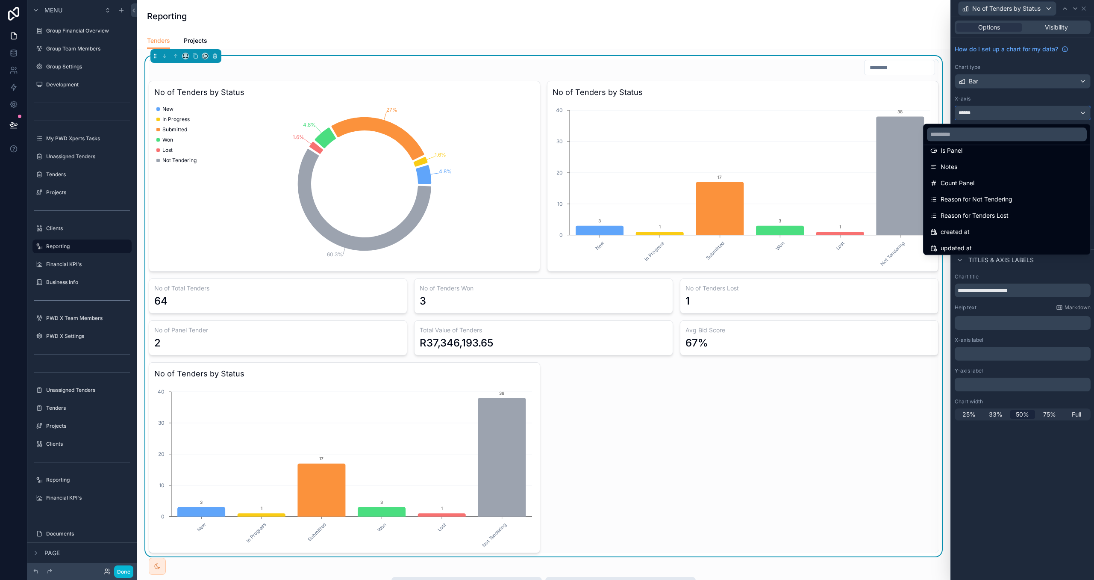
scroll to position [443, 0]
click at [1004, 186] on span "Reason for Not Tendering" at bounding box center [977, 187] width 72 height 10
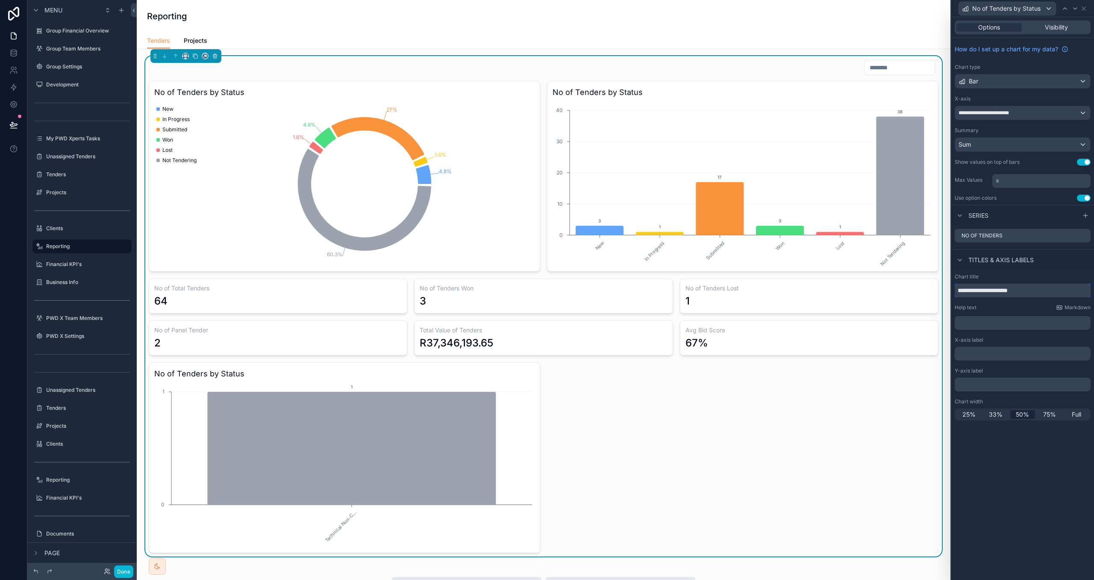
click at [1029, 292] on input "**********" at bounding box center [1023, 290] width 136 height 14
drag, startPoint x: 1011, startPoint y: 290, endPoint x: 949, endPoint y: 289, distance: 61.6
click at [949, 289] on div "**********" at bounding box center [547, 290] width 1094 height 580
type input "**********"
click at [1001, 313] on div "Help text Markdown ﻿" at bounding box center [1023, 317] width 136 height 26
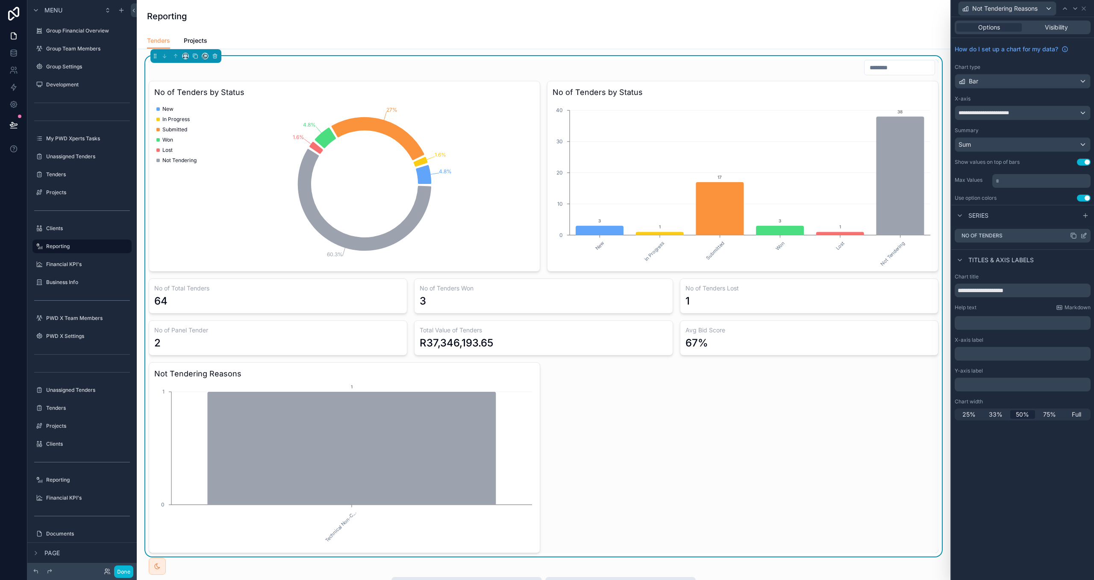
click at [1082, 236] on icon at bounding box center [1084, 235] width 7 height 7
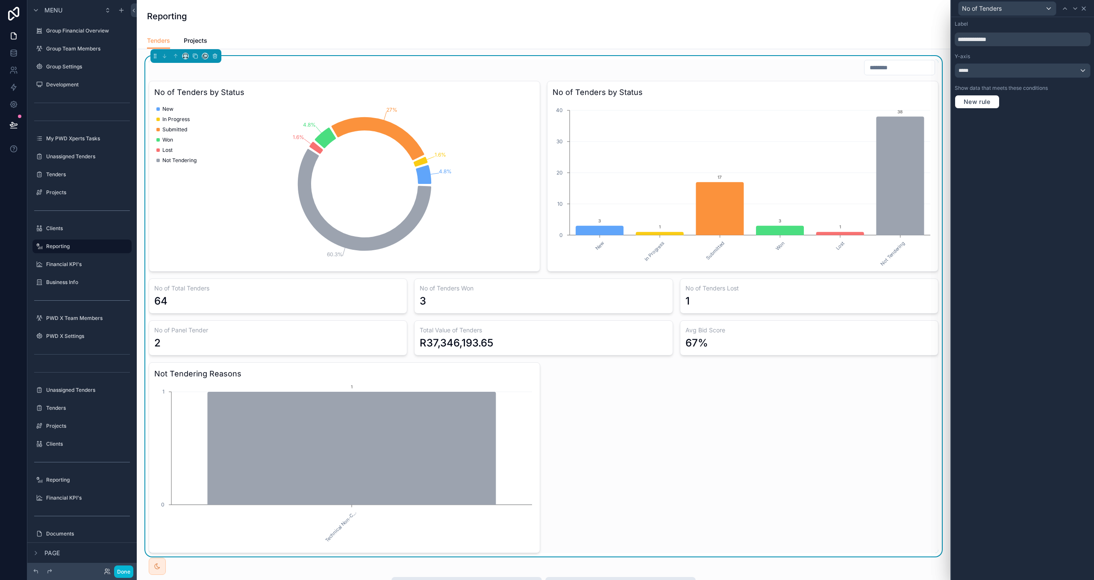
click at [1083, 10] on icon at bounding box center [1084, 8] width 7 height 7
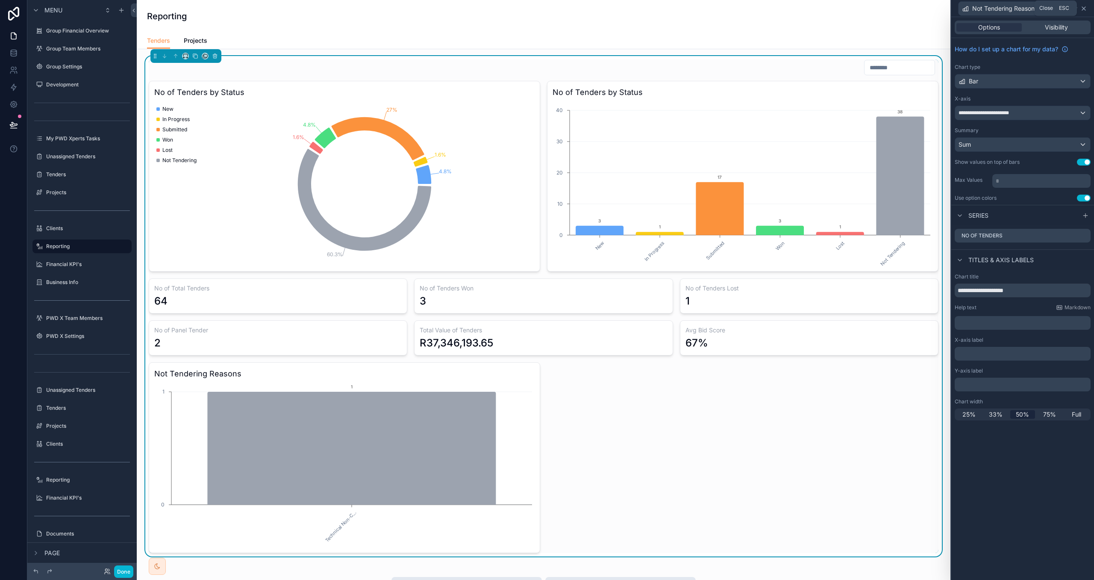
click at [1084, 10] on icon at bounding box center [1084, 8] width 7 height 7
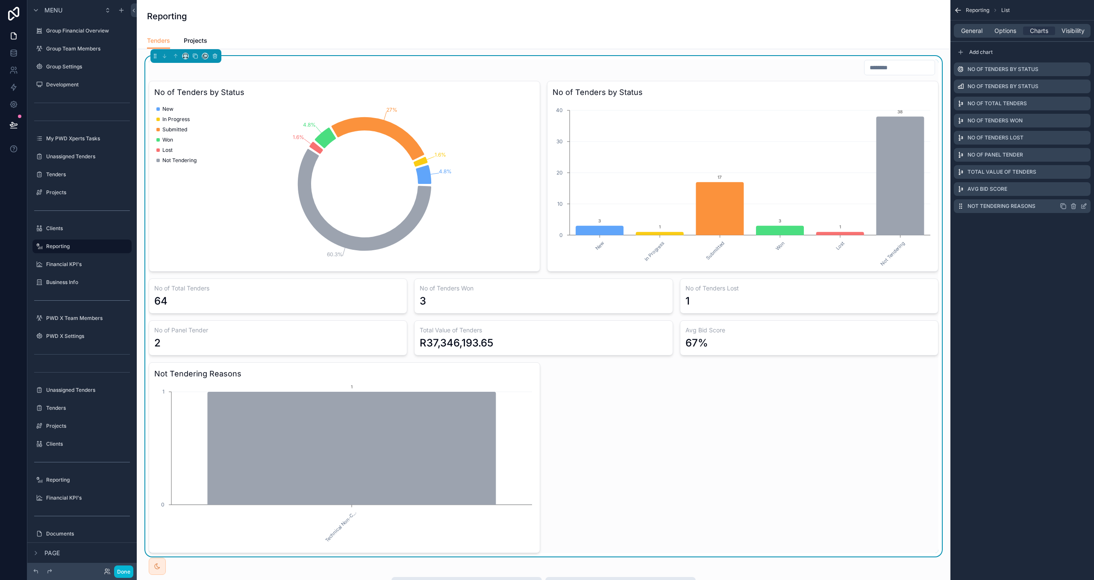
click at [1064, 206] on icon "scrollable content" at bounding box center [1063, 206] width 7 height 7
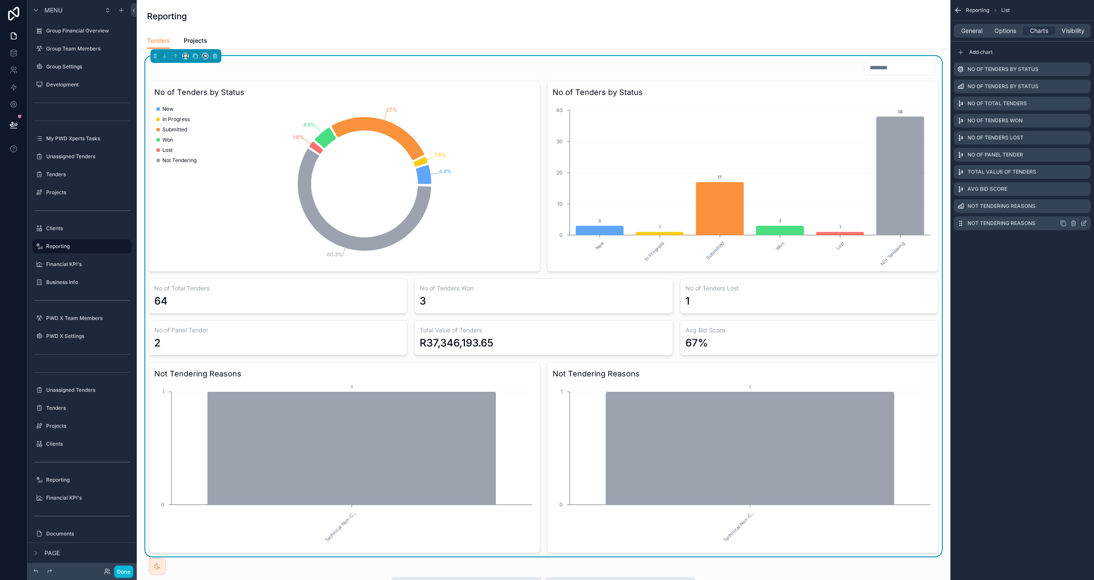
click at [1083, 224] on icon "scrollable content" at bounding box center [1084, 223] width 7 height 7
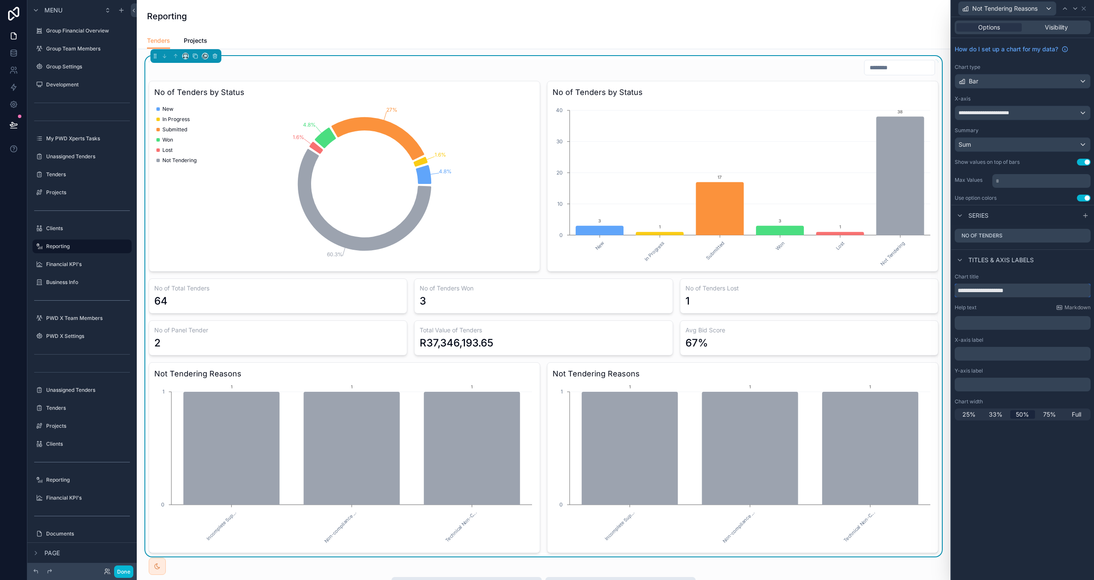
drag, startPoint x: 998, startPoint y: 289, endPoint x: 949, endPoint y: 290, distance: 48.7
click at [949, 290] on div "**********" at bounding box center [547, 290] width 1094 height 580
type input "**********"
click at [1037, 276] on div "Chart title" at bounding box center [1023, 276] width 136 height 7
click at [1008, 115] on span "**********" at bounding box center [990, 112] width 62 height 7
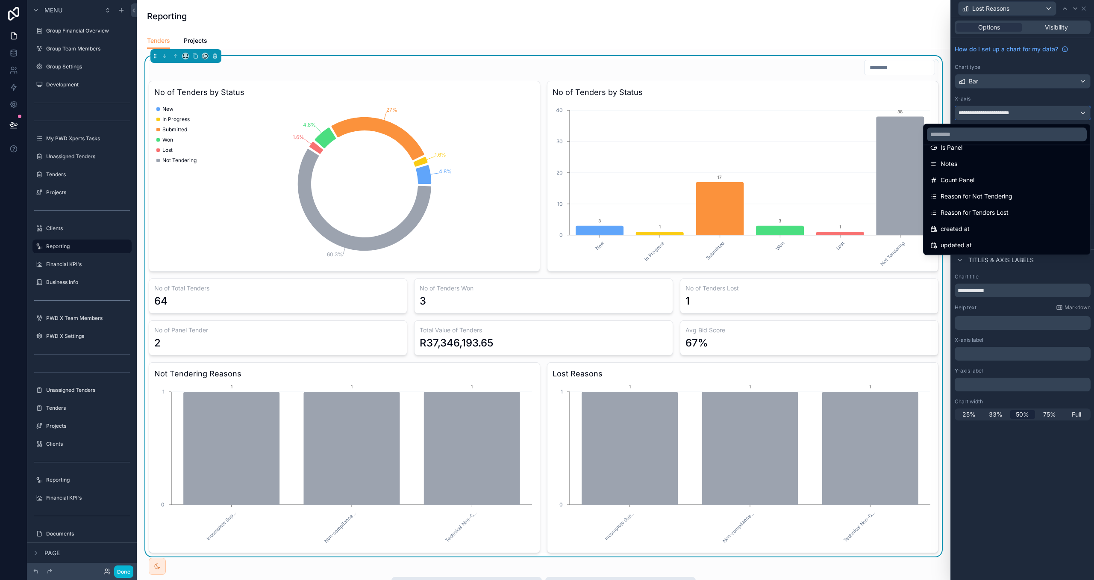
scroll to position [437, 0]
click at [1025, 207] on div "Reason for Tenders Lost" at bounding box center [1007, 210] width 153 height 10
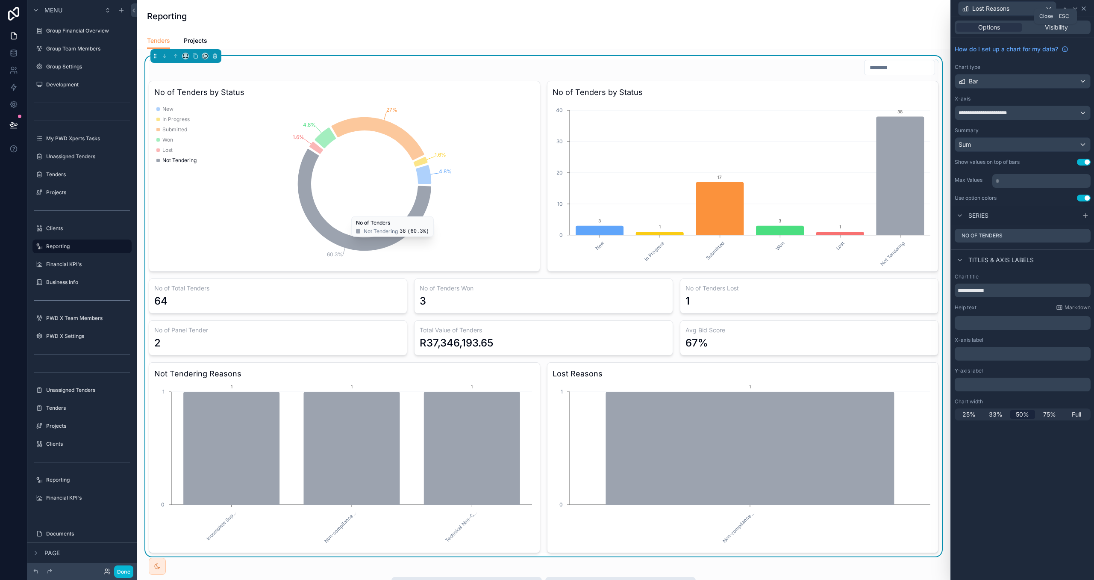
click at [1085, 10] on icon at bounding box center [1084, 8] width 7 height 7
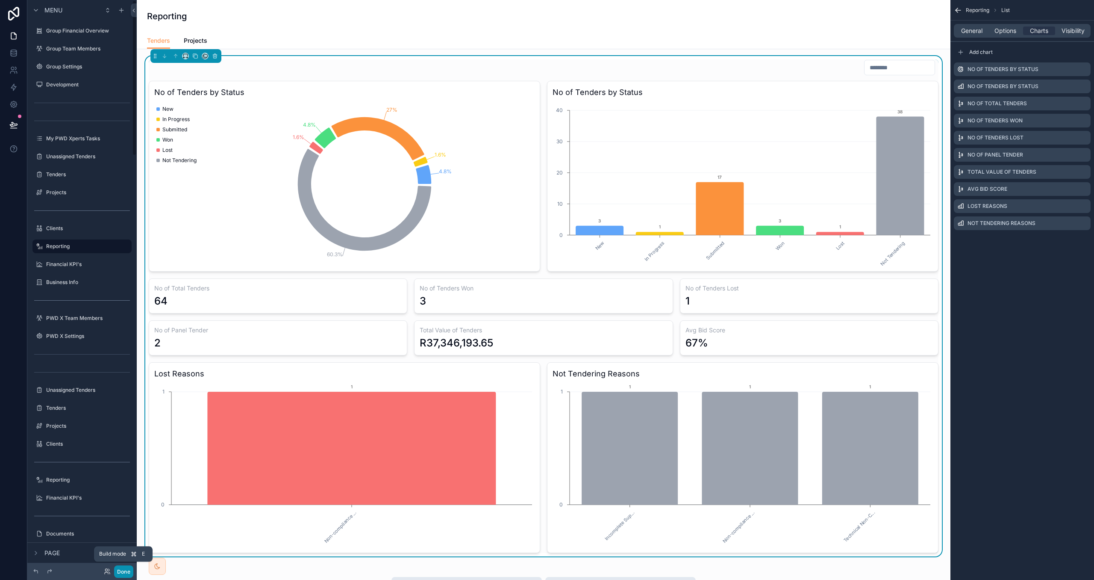
click at [123, 569] on button "Done" at bounding box center [123, 571] width 19 height 12
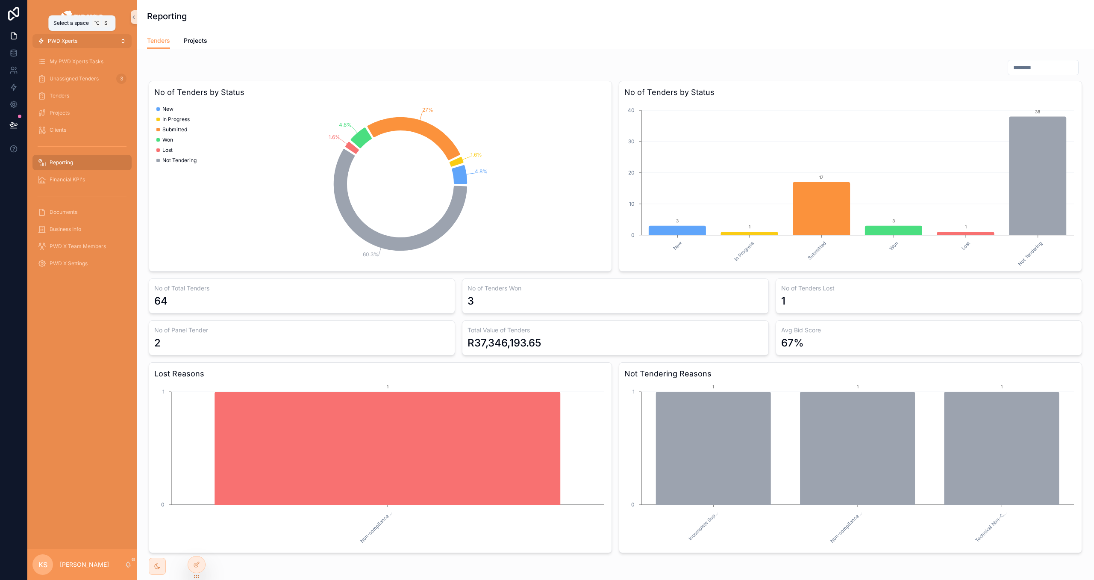
click at [78, 38] on button "PWD Xperts" at bounding box center [81, 41] width 99 height 14
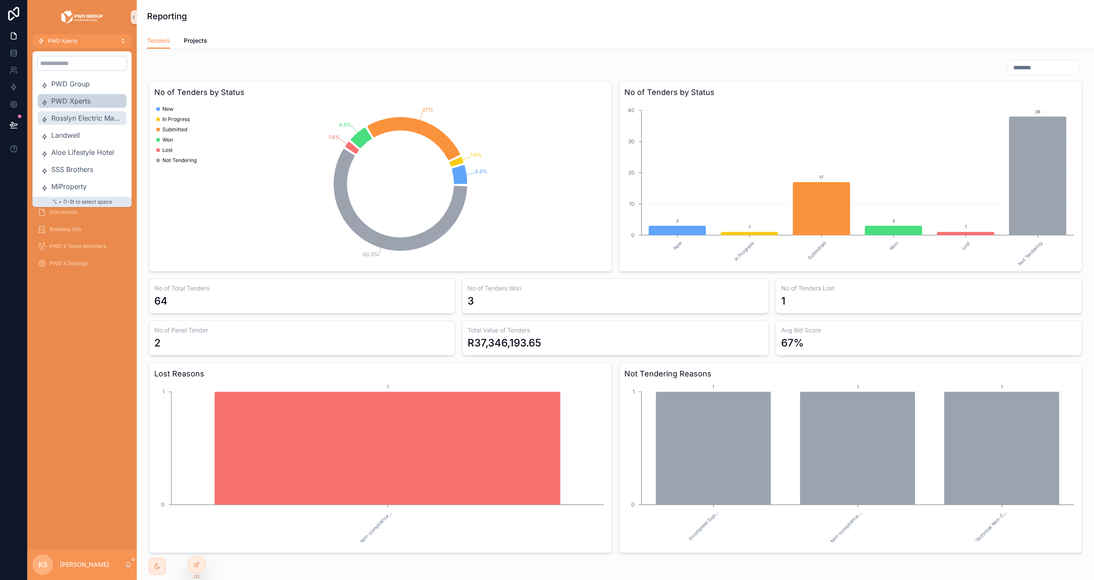
click at [102, 118] on span "Rosslyn Electric Manufactures" at bounding box center [87, 118] width 72 height 10
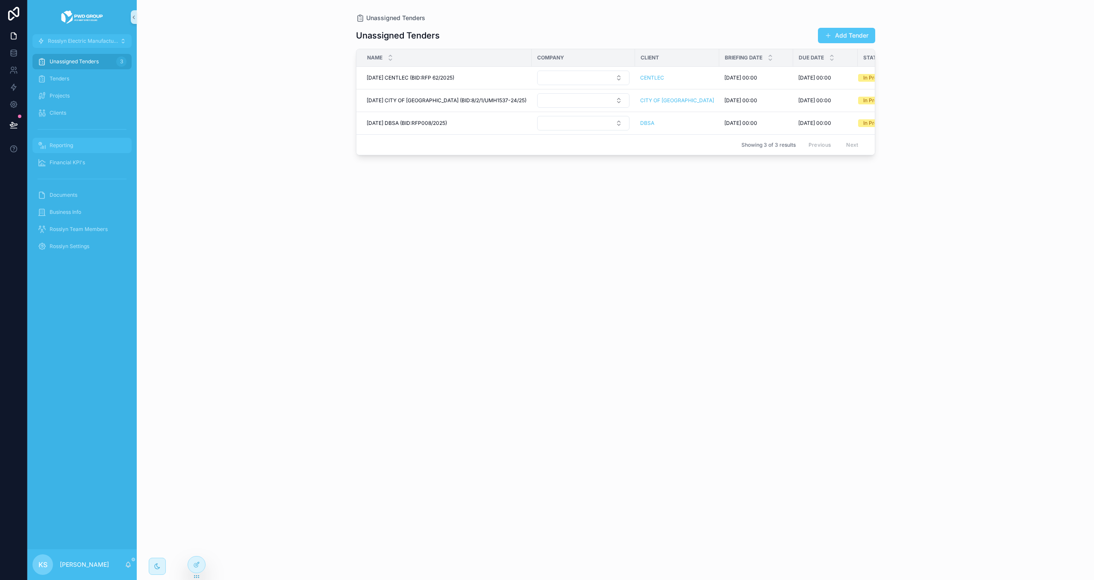
click at [96, 149] on div "Reporting" at bounding box center [82, 146] width 89 height 14
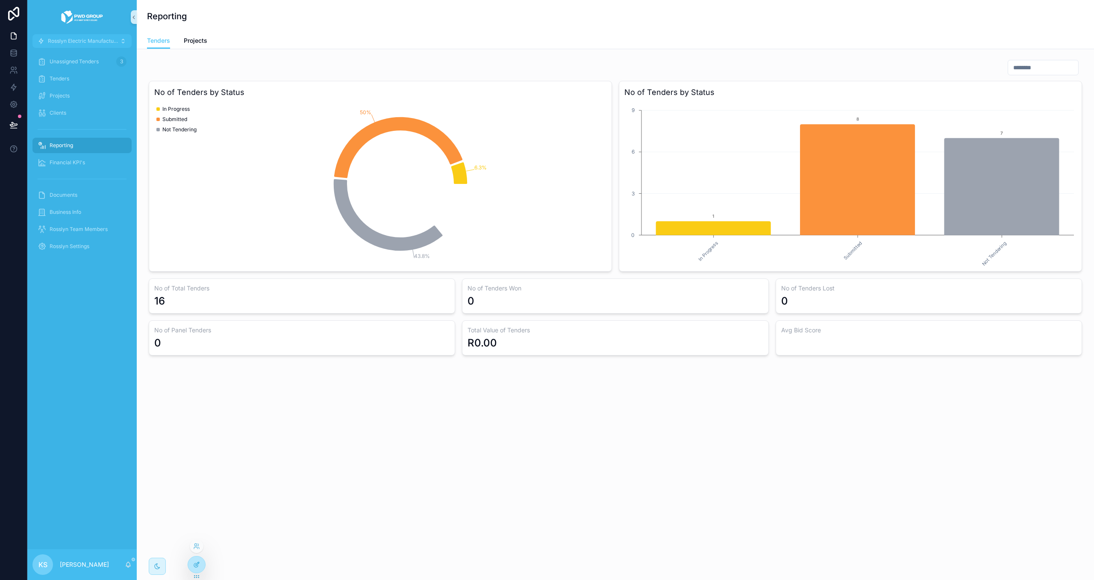
click at [196, 560] on div at bounding box center [196, 564] width 17 height 16
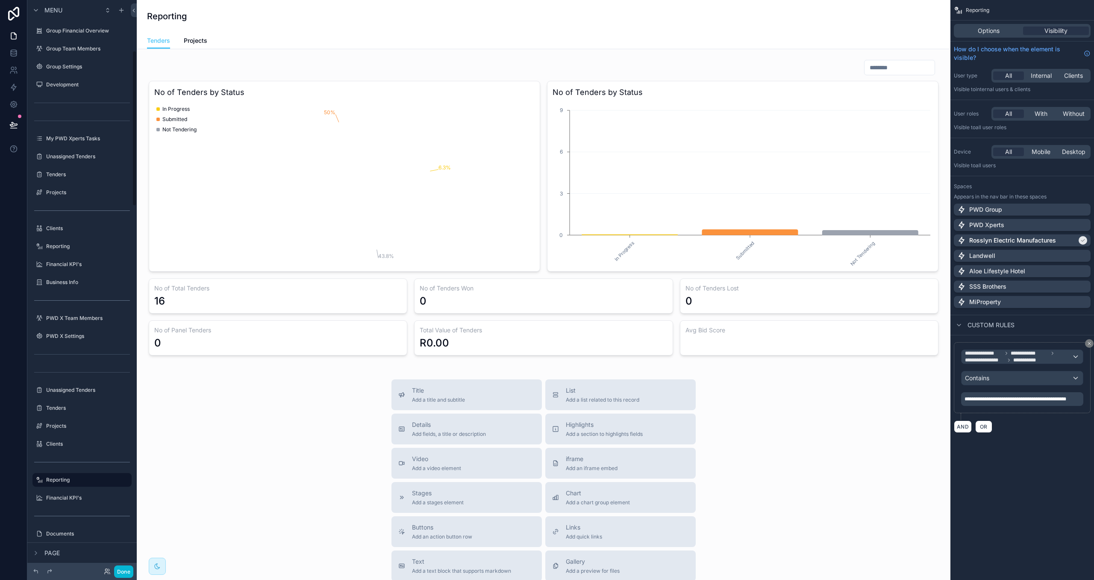
scroll to position [186, 0]
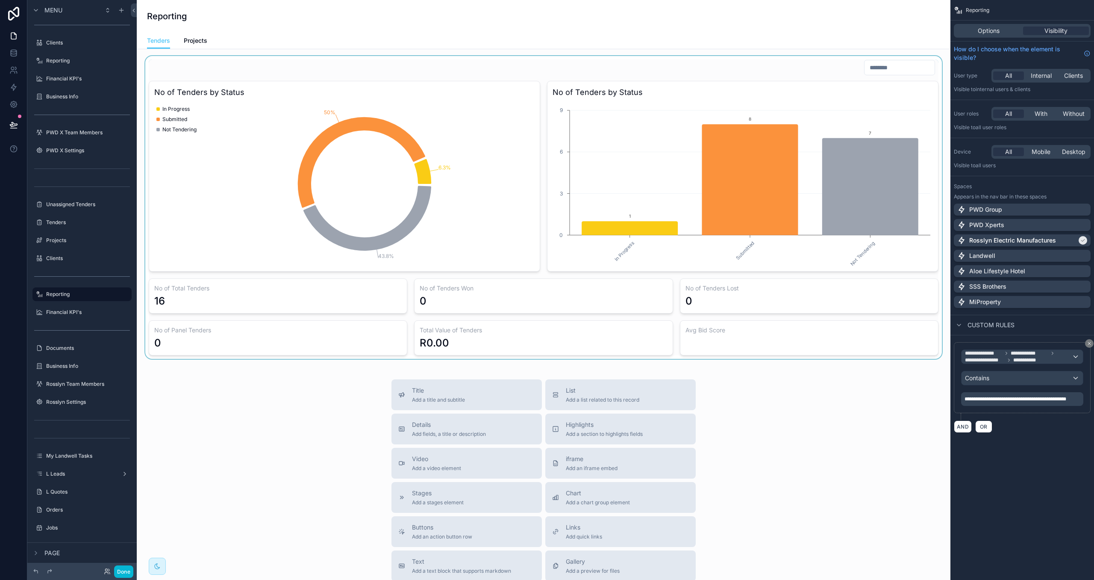
click at [568, 352] on div "scrollable content" at bounding box center [544, 207] width 800 height 303
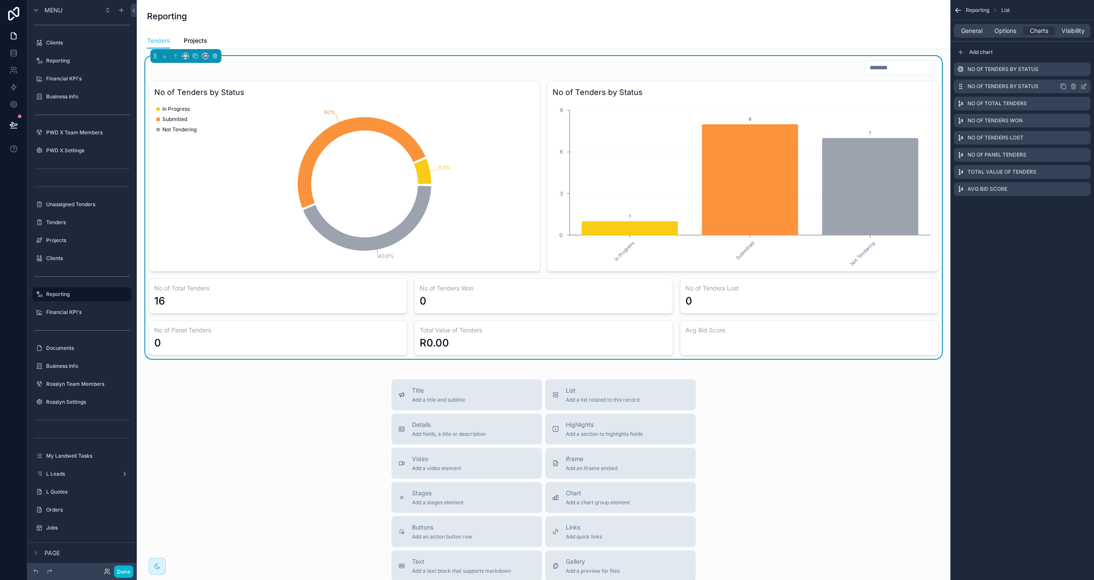
click at [1065, 88] on icon "scrollable content" at bounding box center [1063, 86] width 7 height 7
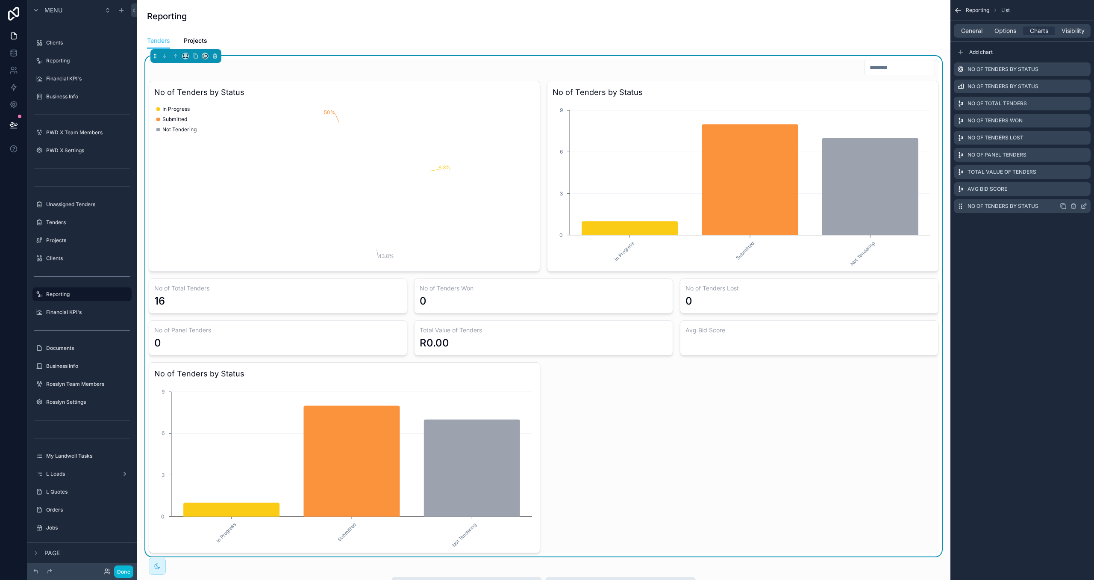
click at [1083, 207] on icon "scrollable content" at bounding box center [1084, 204] width 3 height 3
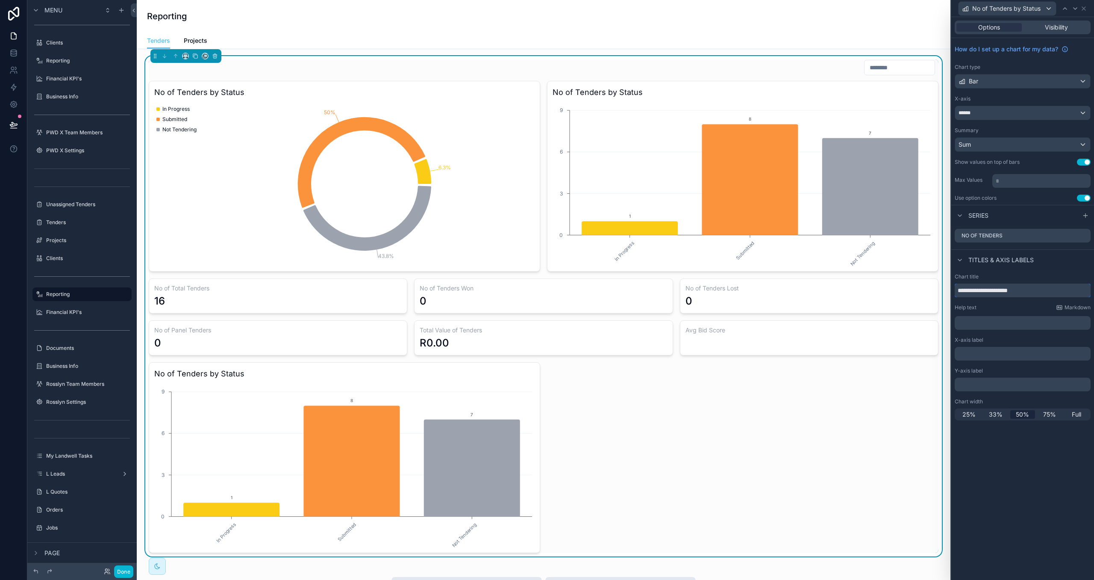
drag, startPoint x: 1037, startPoint y: 293, endPoint x: 940, endPoint y: 290, distance: 97.1
click at [940, 290] on div "**********" at bounding box center [547, 290] width 1094 height 580
type input "**********"
click at [1008, 112] on div "******" at bounding box center [1022, 113] width 135 height 14
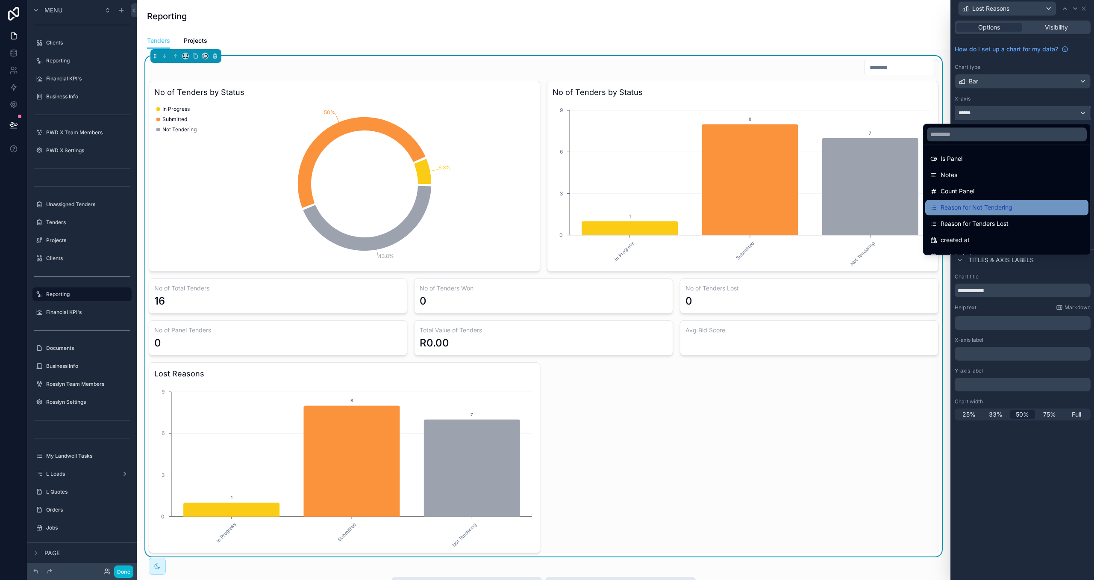
scroll to position [445, 0]
click at [984, 198] on span "Reason for Tenders Lost" at bounding box center [975, 201] width 68 height 10
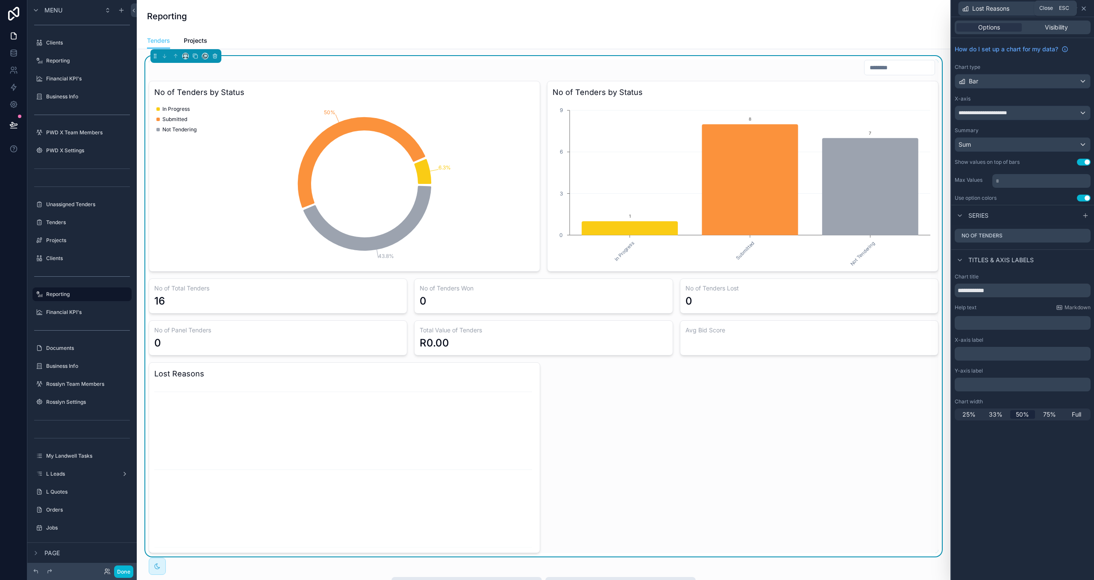
click at [1085, 6] on icon at bounding box center [1084, 8] width 7 height 7
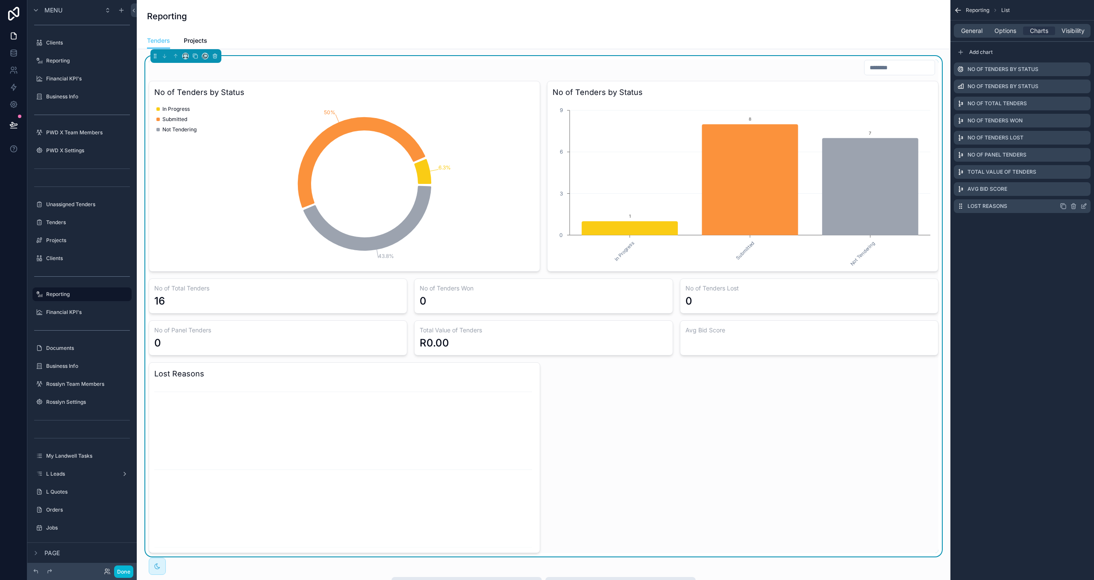
click at [1061, 206] on icon "scrollable content" at bounding box center [1063, 206] width 7 height 7
click at [1085, 223] on icon "scrollable content" at bounding box center [1084, 223] width 7 height 7
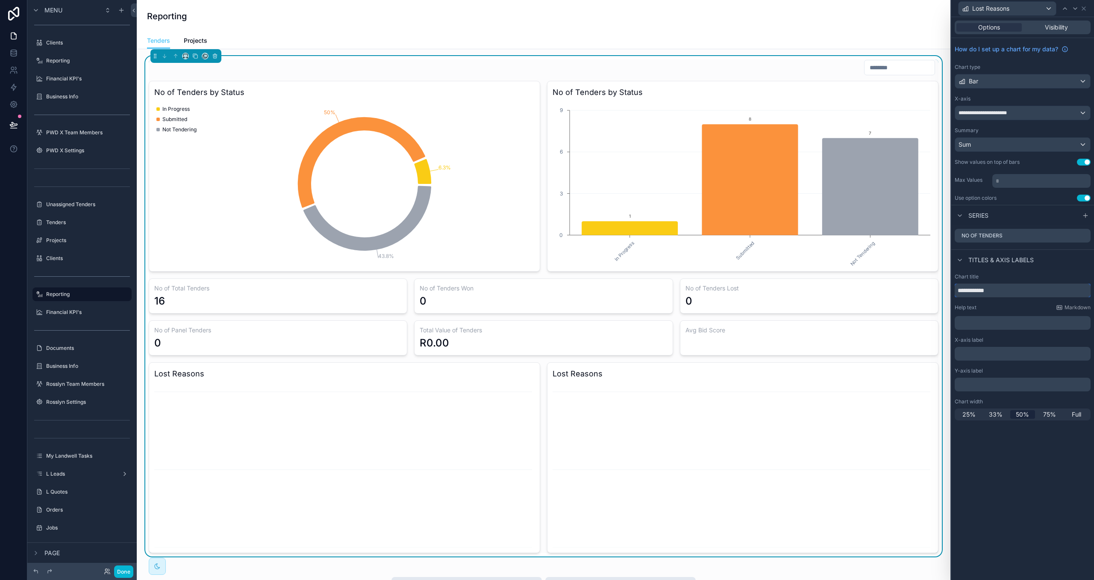
click at [967, 289] on input "**********" at bounding box center [1023, 290] width 136 height 14
type input "**********"
click at [985, 117] on div "**********" at bounding box center [1022, 113] width 135 height 14
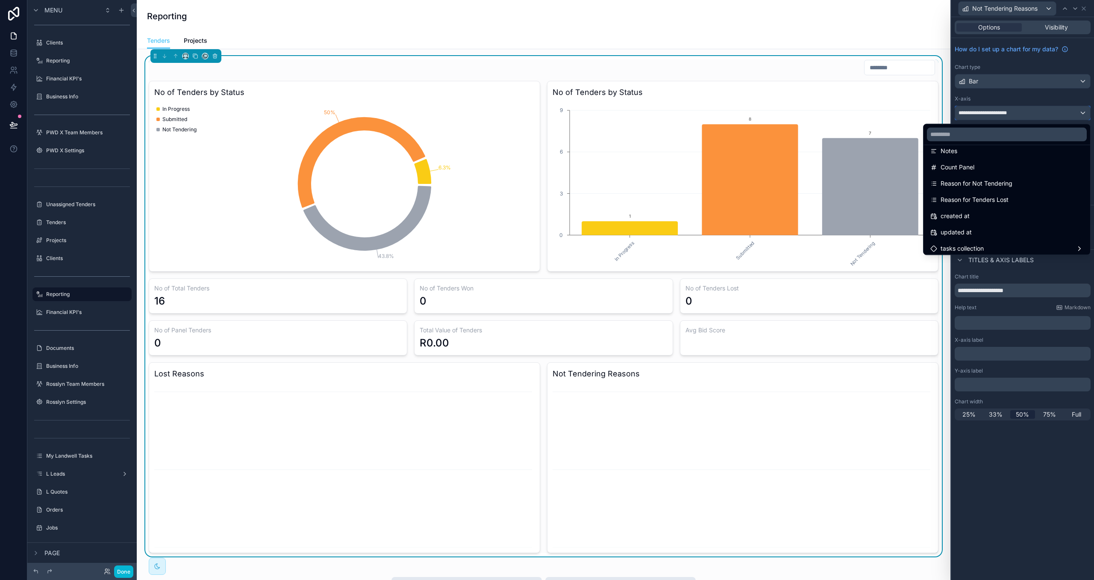
scroll to position [450, 0]
click at [986, 181] on span "Reason for Not Tendering" at bounding box center [977, 181] width 72 height 10
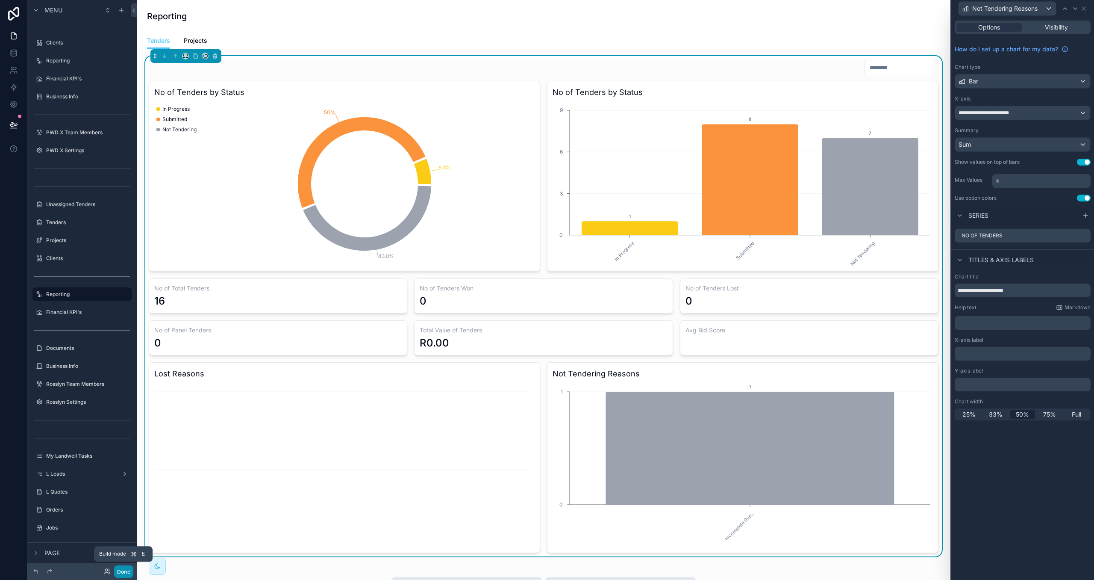
click at [123, 571] on button "Done" at bounding box center [123, 571] width 19 height 12
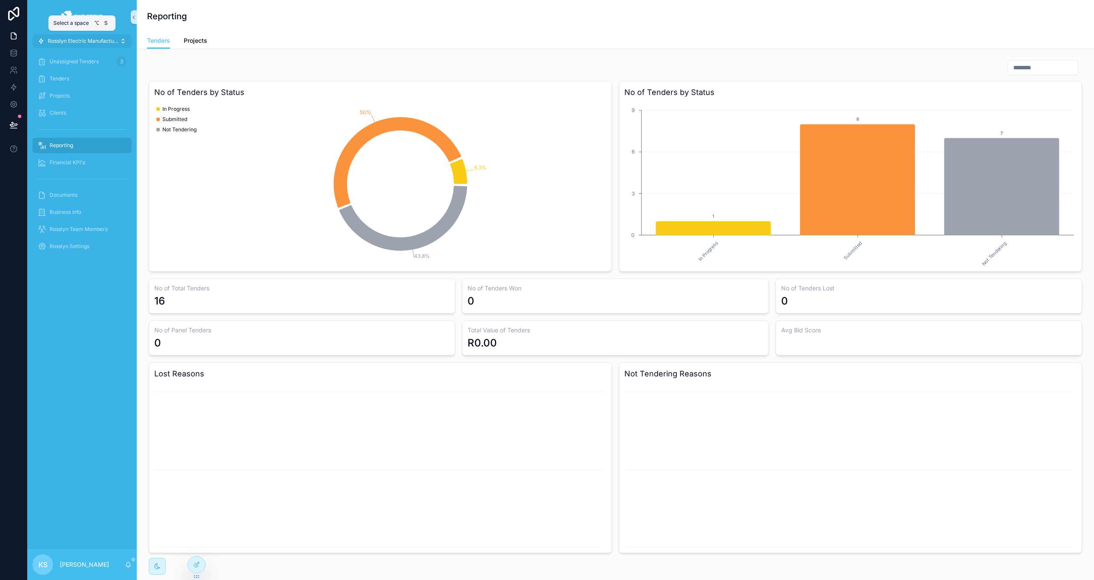
click at [80, 38] on span "Rosslyn Electric Manufactures" at bounding box center [84, 41] width 72 height 7
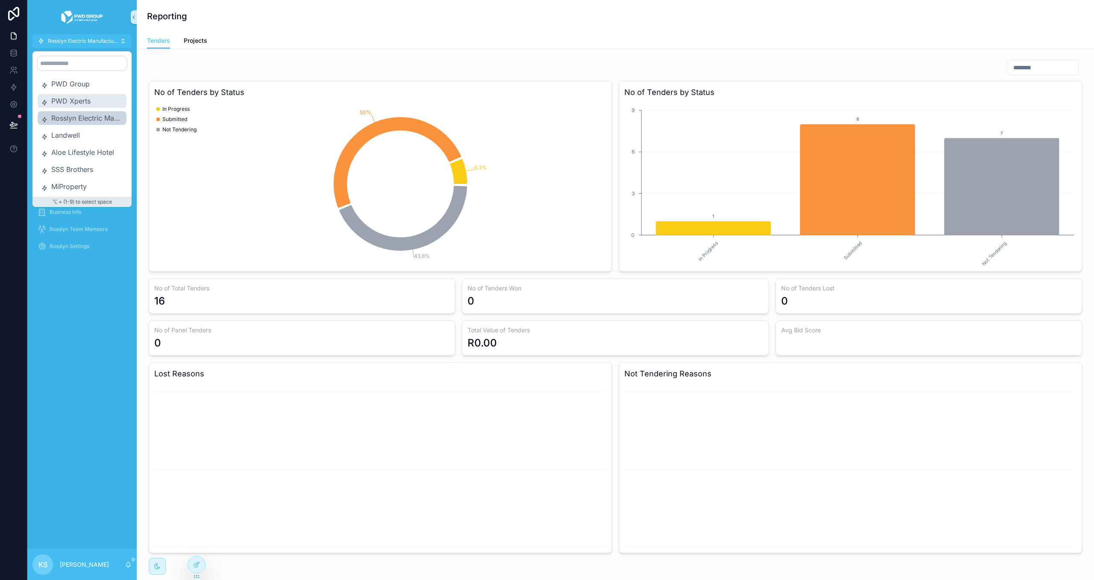
click at [86, 100] on span "PWD Xperts" at bounding box center [87, 101] width 72 height 10
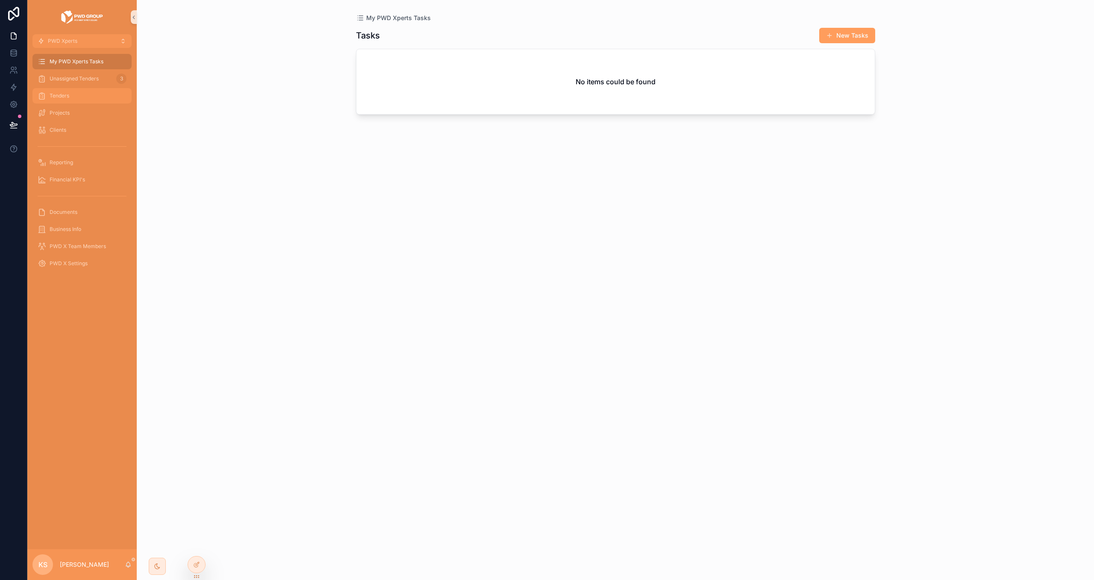
click at [88, 100] on div "Tenders" at bounding box center [82, 96] width 89 height 14
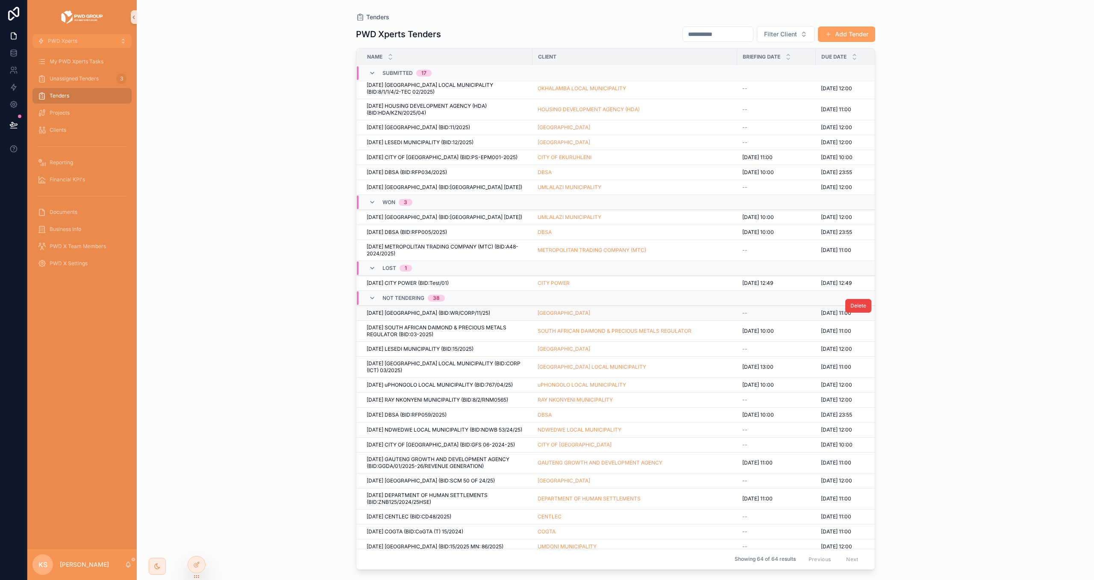
scroll to position [296, 0]
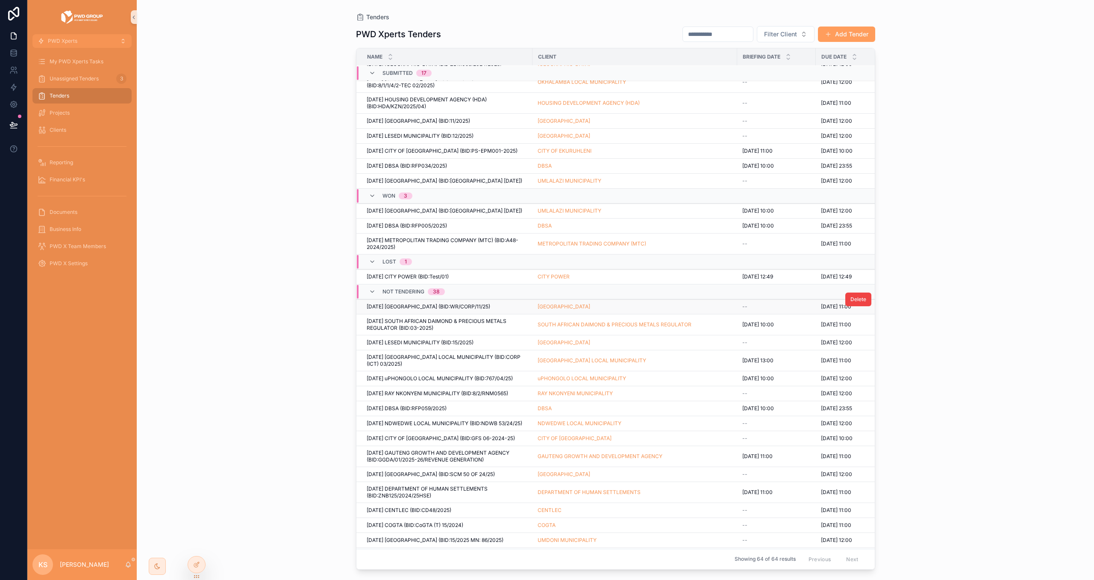
click at [490, 310] on span "07-Jul-2025 WEST RAND DISTRICT MUNICIPALITY (BID:WR/CORP/11/25)" at bounding box center [429, 306] width 124 height 7
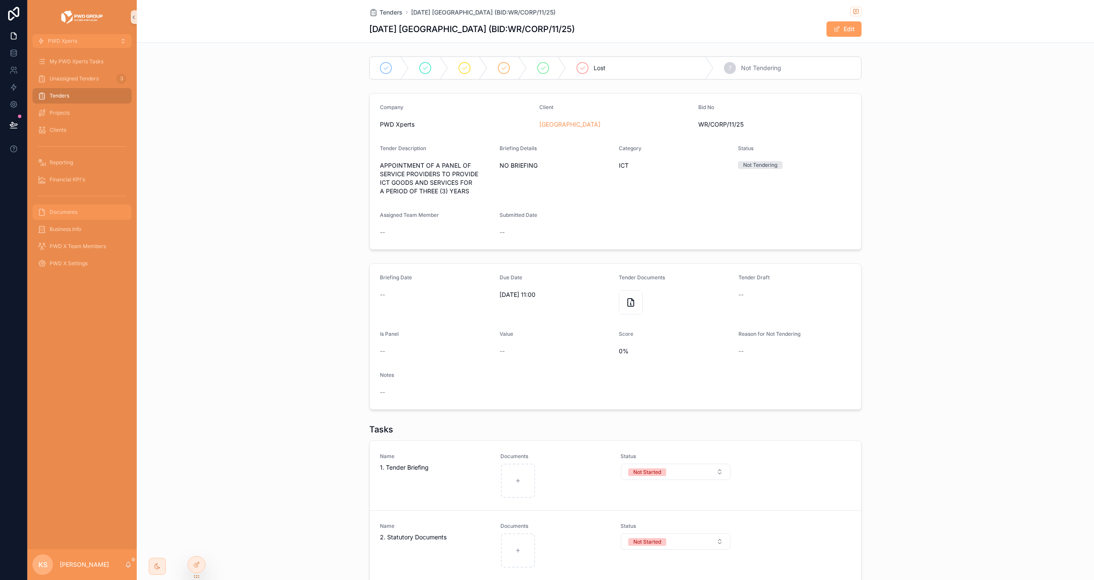
click at [84, 212] on div "Documents" at bounding box center [82, 212] width 89 height 14
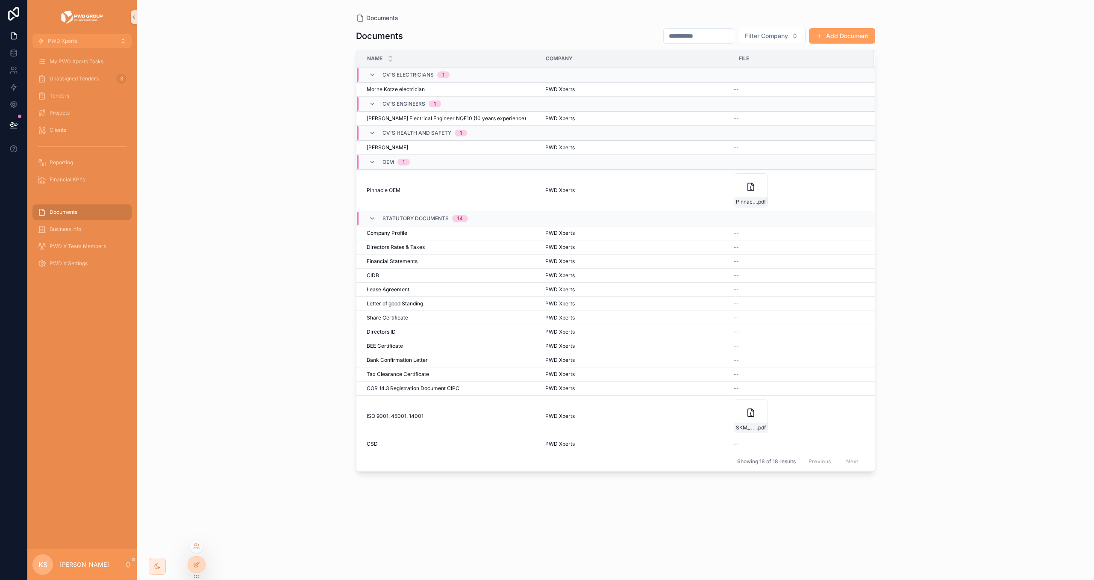
click at [200, 563] on div at bounding box center [196, 564] width 17 height 16
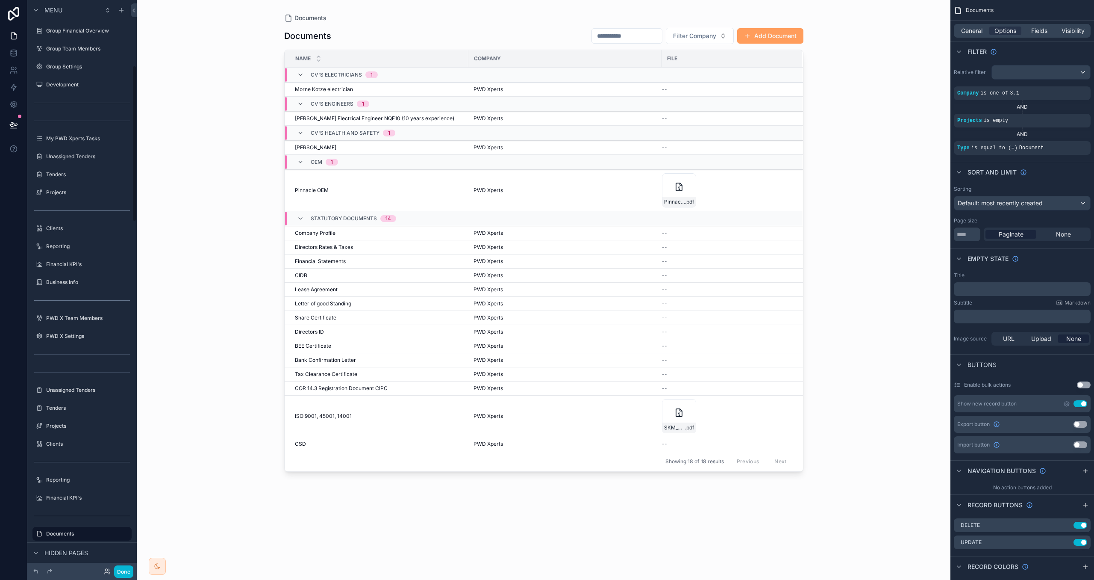
scroll to position [239, 0]
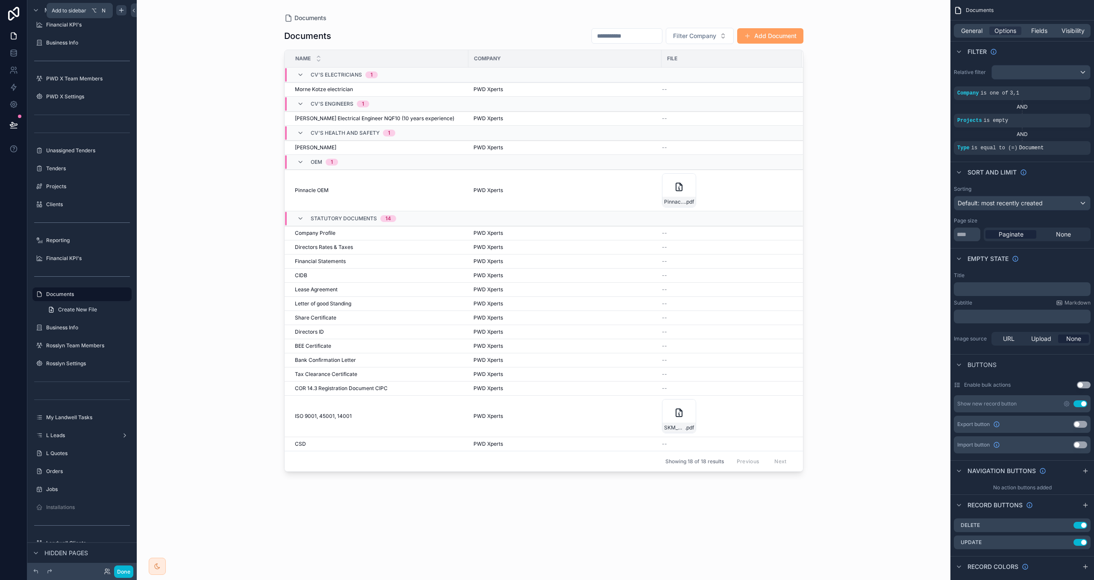
click at [121, 13] on icon "scrollable content" at bounding box center [121, 10] width 7 height 7
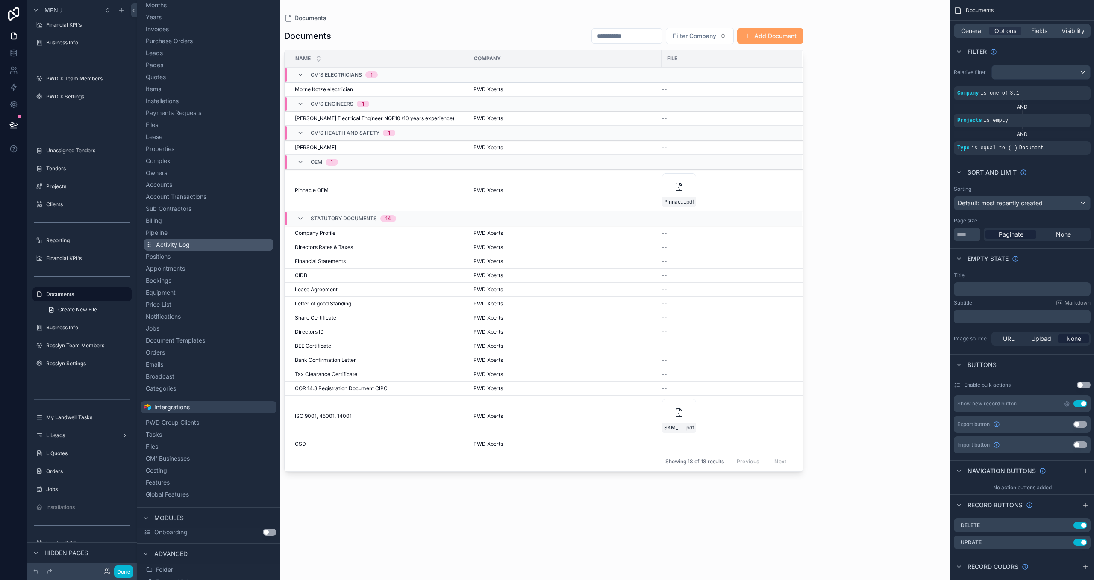
scroll to position [222, 0]
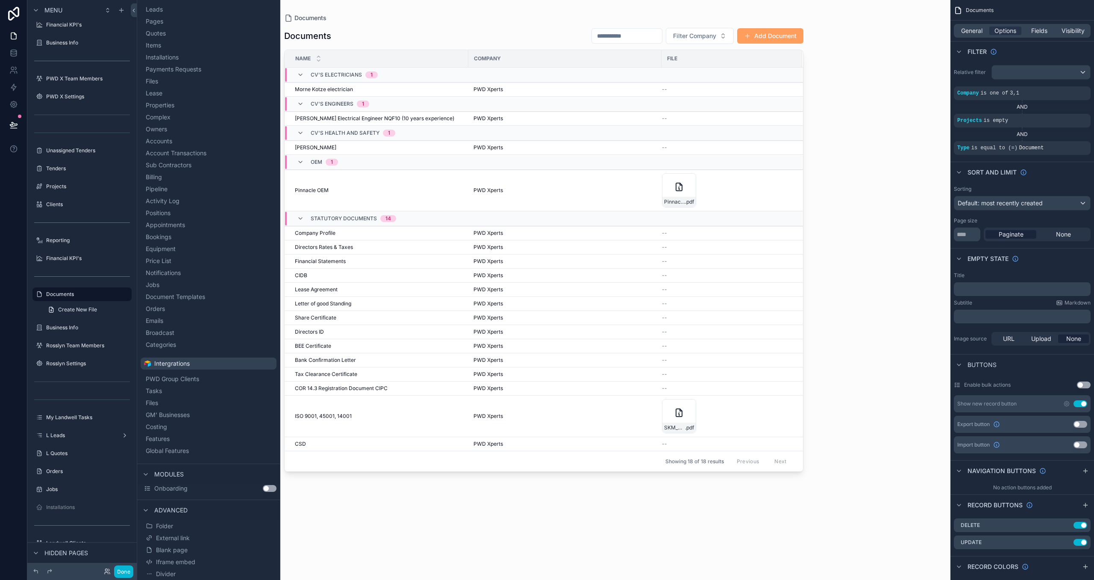
drag, startPoint x: 210, startPoint y: 547, endPoint x: 224, endPoint y: 380, distance: 167.2
click at [210, 547] on button "Blank page" at bounding box center [208, 550] width 129 height 12
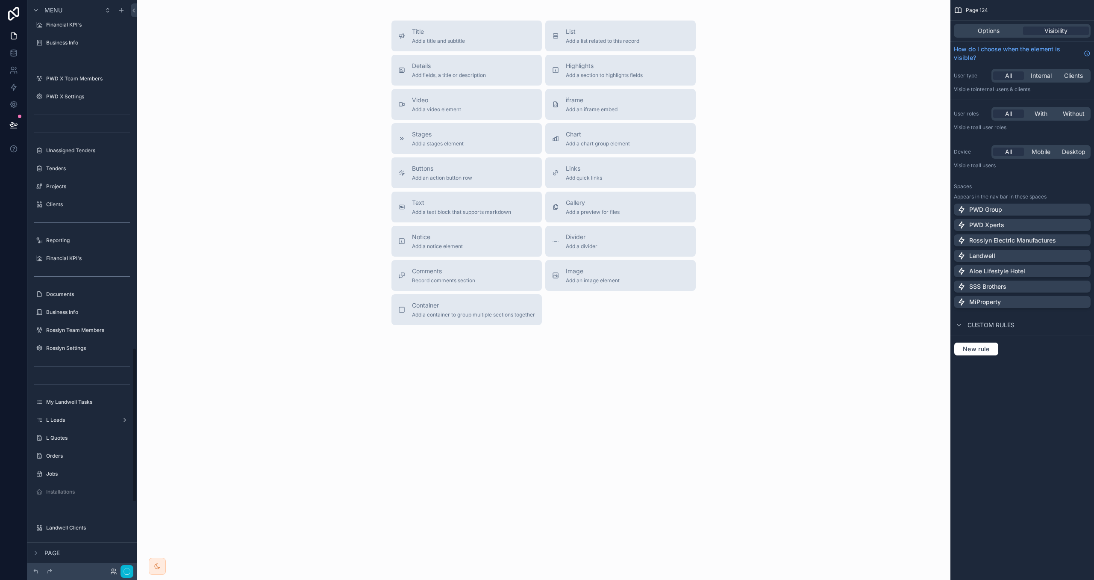
scroll to position [1281, 0]
click at [113, 295] on icon "scrollable content" at bounding box center [112, 294] width 7 height 7
click at [88, 293] on input "********" at bounding box center [75, 294] width 58 height 10
type input "*********"
click at [40, 294] on icon "scrollable content" at bounding box center [39, 294] width 7 height 7
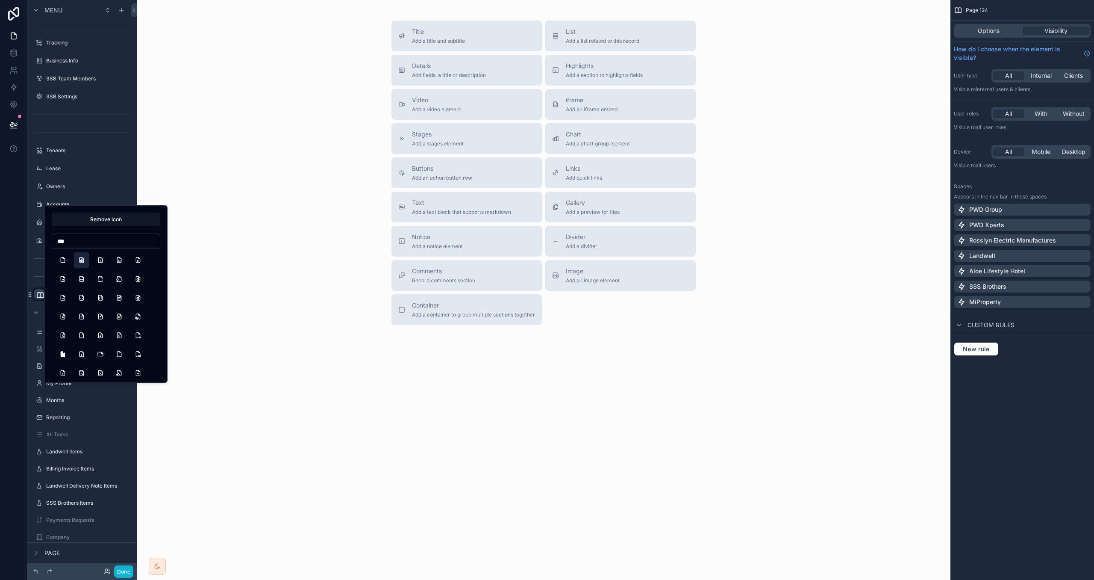
type input "***"
click at [82, 260] on button "File3d" at bounding box center [81, 259] width 15 height 15
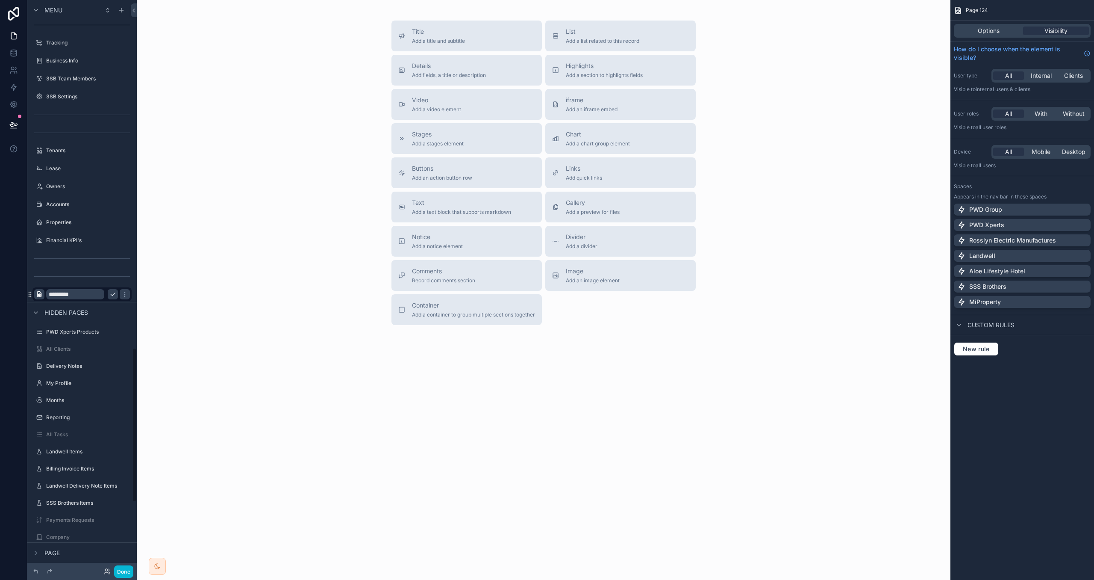
click at [20, 283] on div at bounding box center [13, 290] width 27 height 580
click at [113, 293] on icon "scrollable content" at bounding box center [112, 294] width 7 height 7
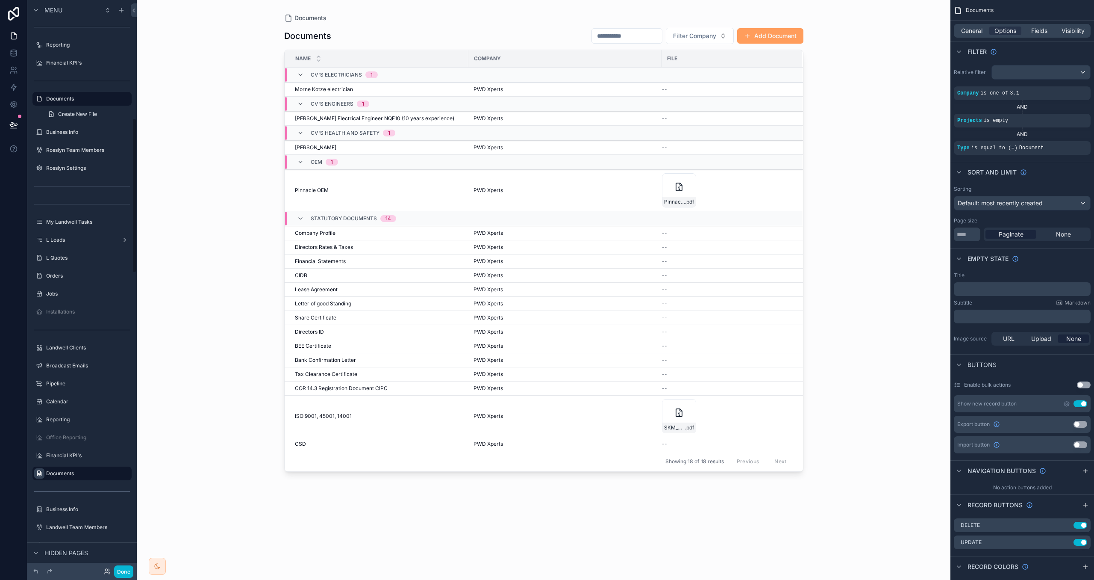
scroll to position [433, 0]
click at [969, 28] on span "General" at bounding box center [971, 31] width 21 height 9
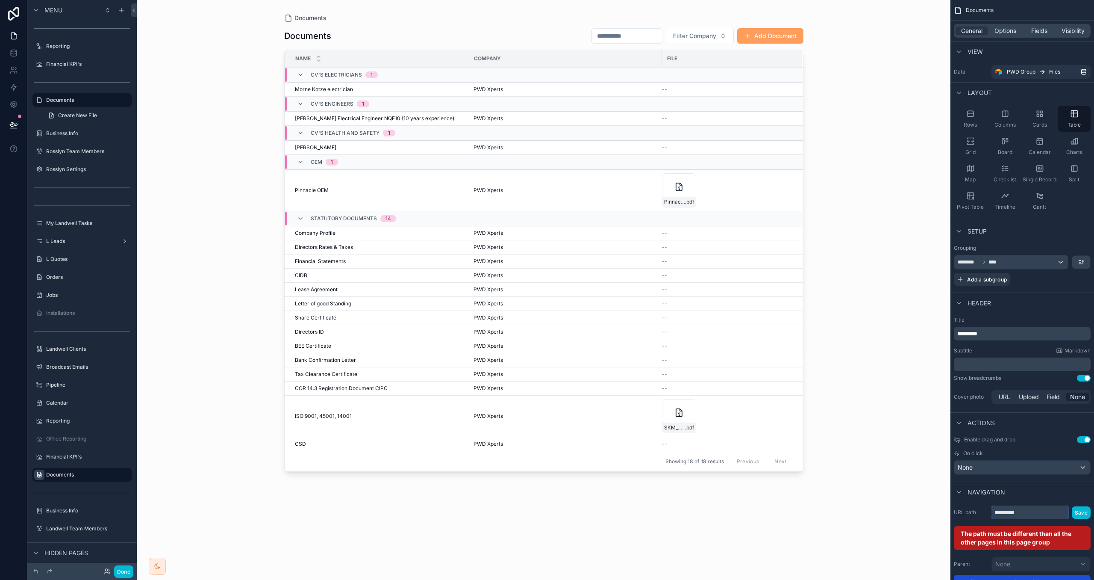
click at [1033, 514] on input "*********" at bounding box center [1030, 512] width 77 height 14
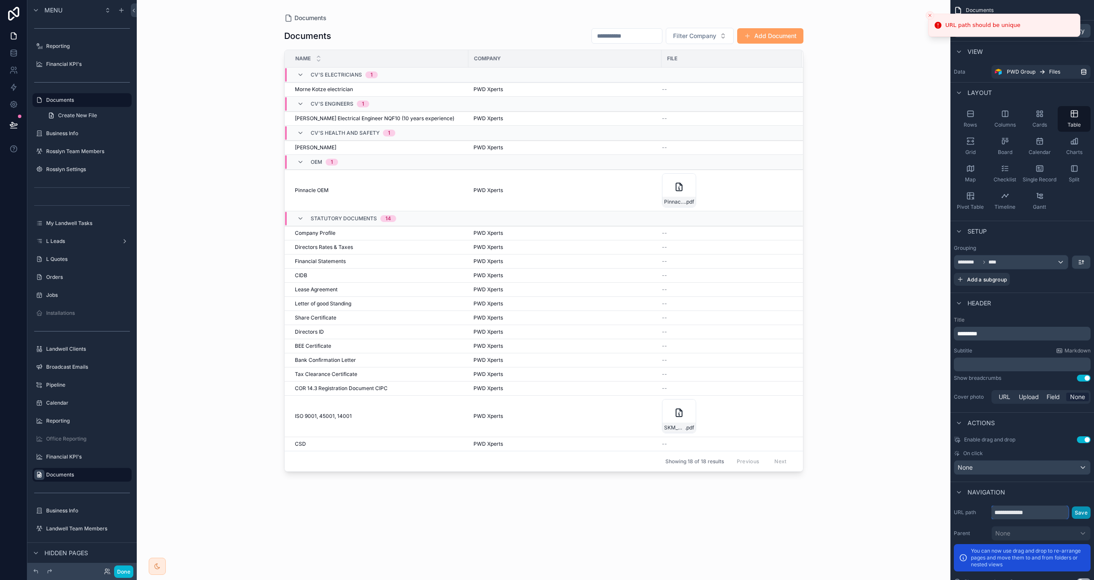
type input "**********"
click at [1077, 512] on button "Save" at bounding box center [1081, 512] width 19 height 12
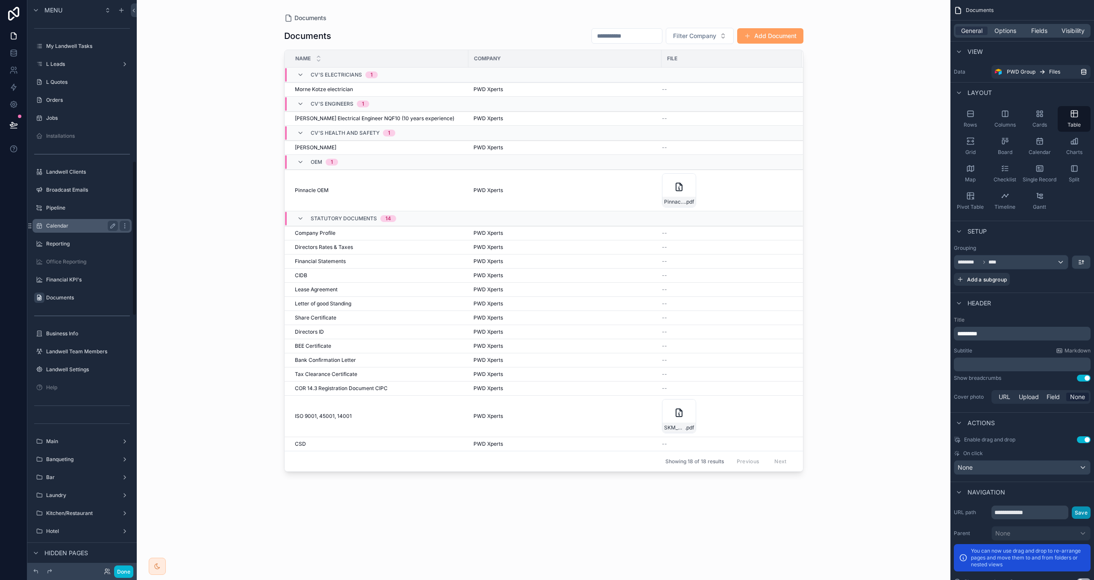
scroll to position [614, 0]
click at [71, 298] on div "Documents" at bounding box center [82, 294] width 72 height 10
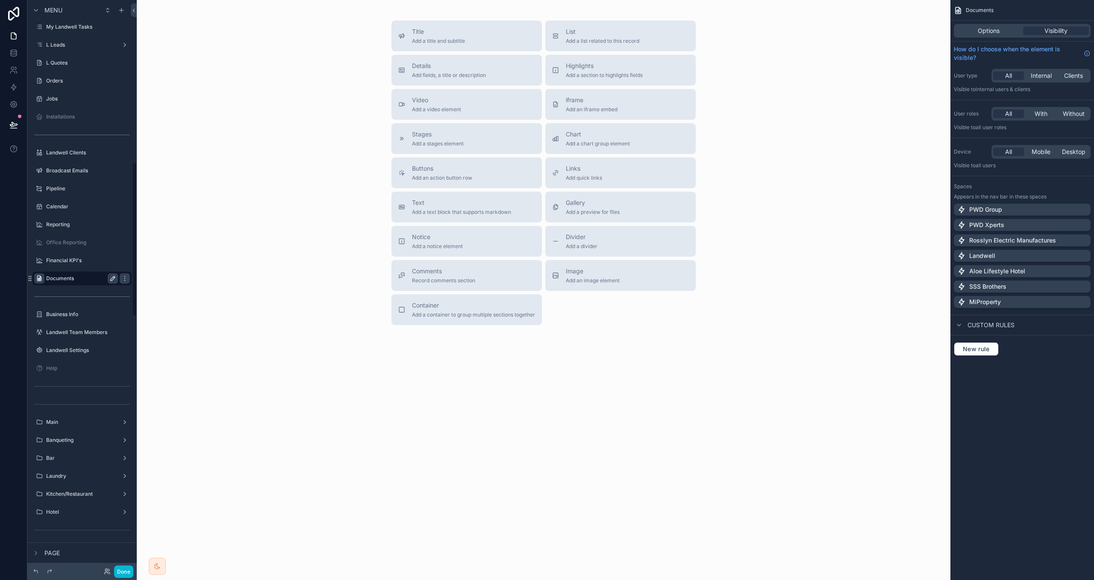
scroll to position [598, 0]
drag, startPoint x: 1001, startPoint y: 29, endPoint x: 1019, endPoint y: 146, distance: 118.6
click at [1001, 29] on div "Options" at bounding box center [989, 31] width 66 height 9
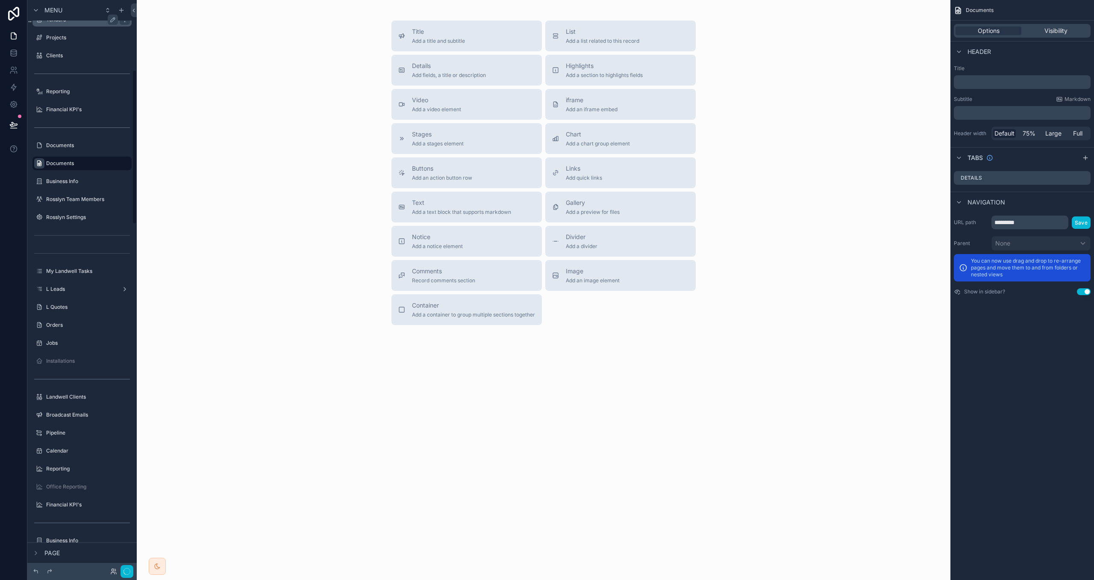
scroll to position [257, 0]
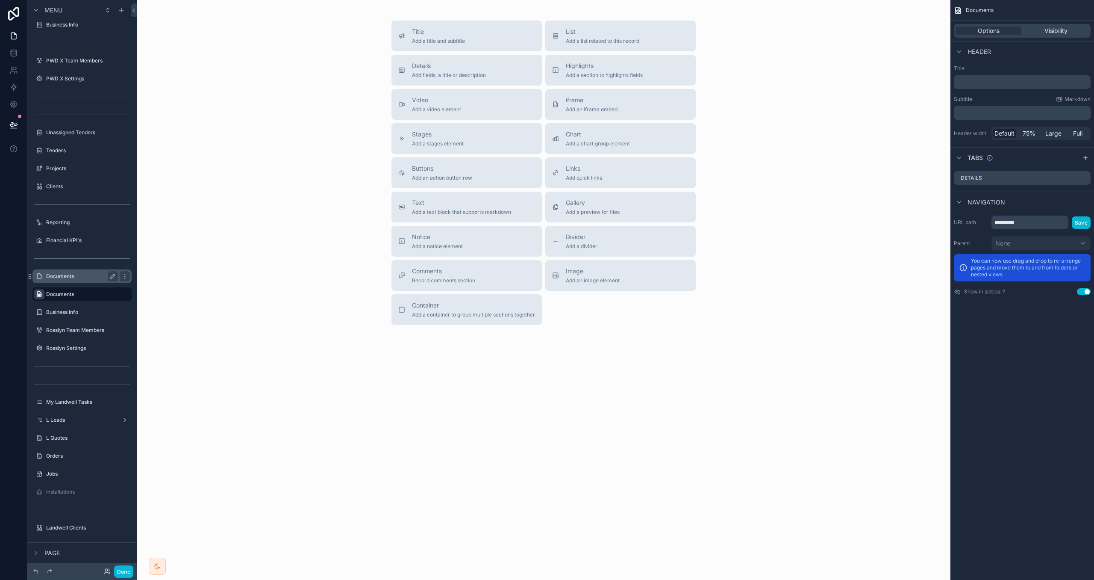
click at [74, 278] on label "Documents" at bounding box center [80, 276] width 68 height 7
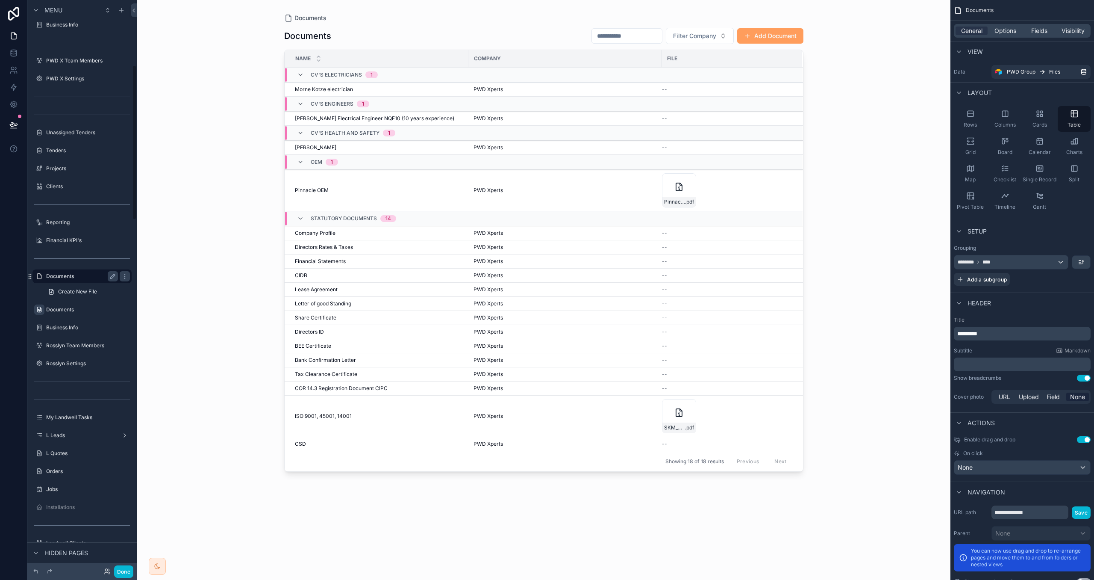
scroll to position [239, 0]
click at [1070, 32] on span "Visibility" at bounding box center [1073, 31] width 23 height 9
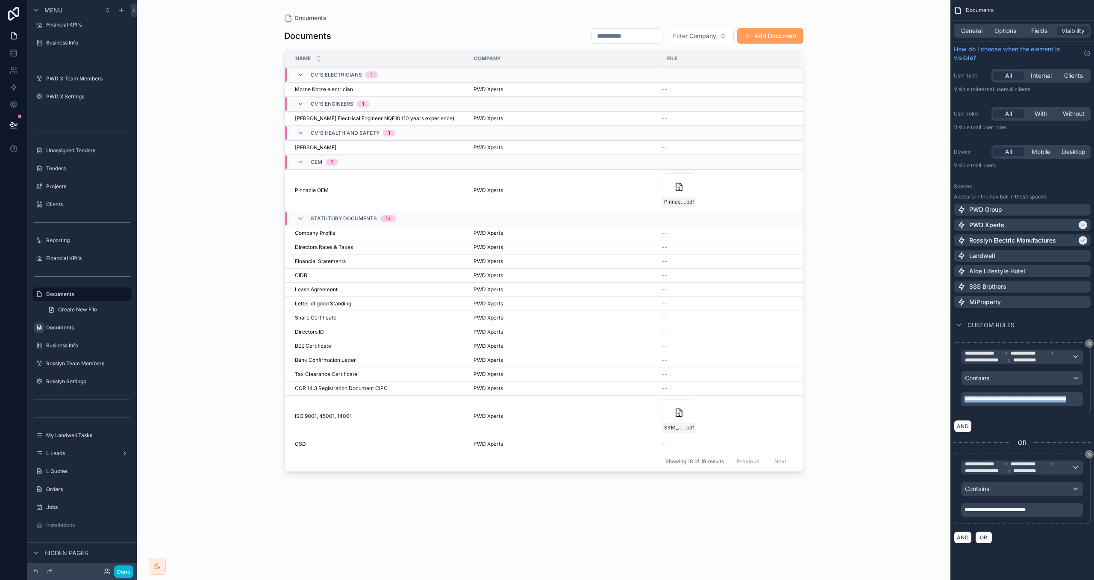
drag, startPoint x: 986, startPoint y: 407, endPoint x: 953, endPoint y: 398, distance: 33.7
click at [953, 398] on div "**********" at bounding box center [1023, 442] width 144 height 215
copy span "**********"
click at [76, 326] on label "Documents" at bounding box center [80, 327] width 68 height 7
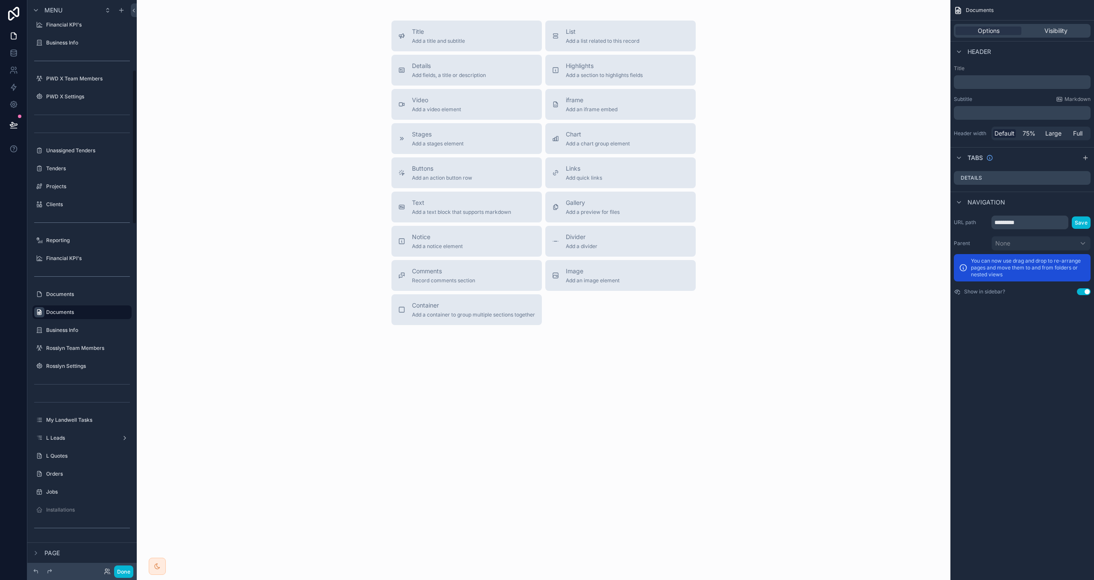
scroll to position [257, 0]
click at [1074, 28] on div "Visibility" at bounding box center [1056, 31] width 66 height 9
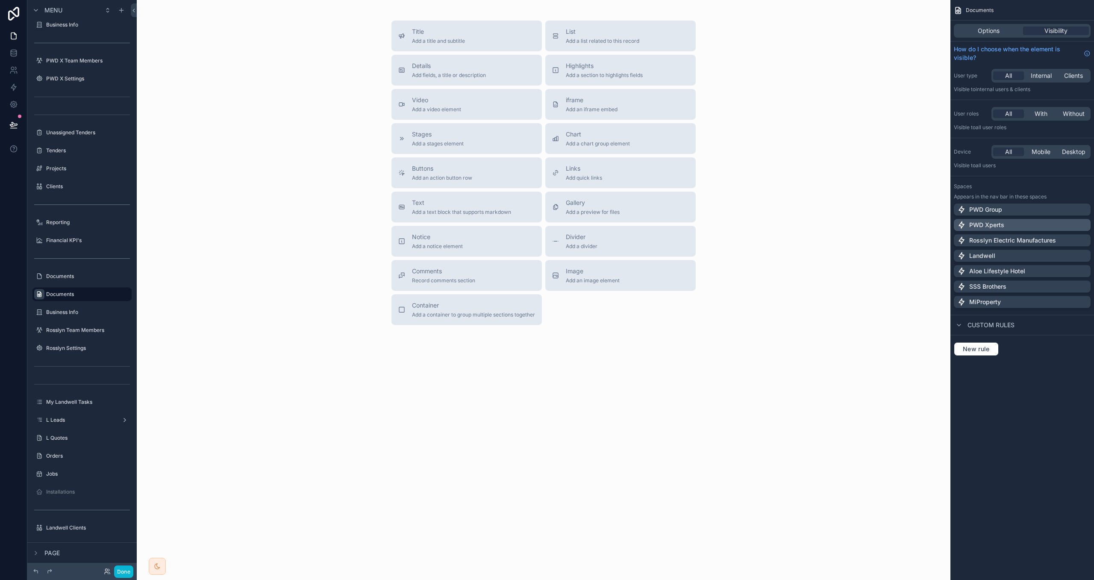
click at [1022, 224] on div "PWD Xperts" at bounding box center [1023, 225] width 130 height 9
click at [1020, 242] on p "Rosslyn Electric Manufactures" at bounding box center [1013, 240] width 87 height 9
click at [982, 353] on span "New rule" at bounding box center [977, 349] width 34 height 8
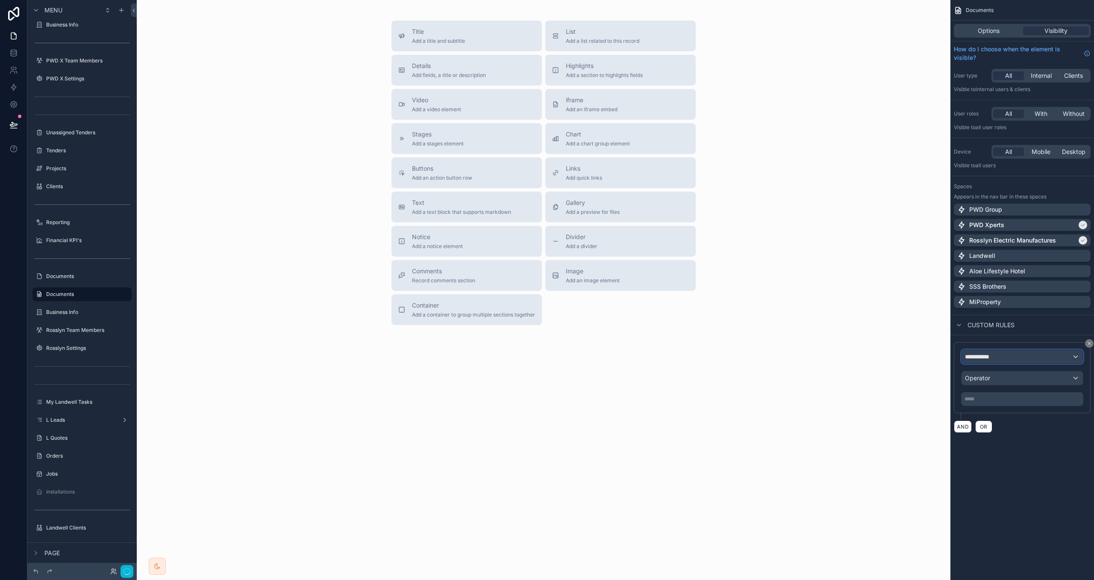
click at [994, 358] on span "**********" at bounding box center [981, 356] width 32 height 9
click at [994, 408] on span "Logged in User" at bounding box center [1004, 403] width 71 height 10
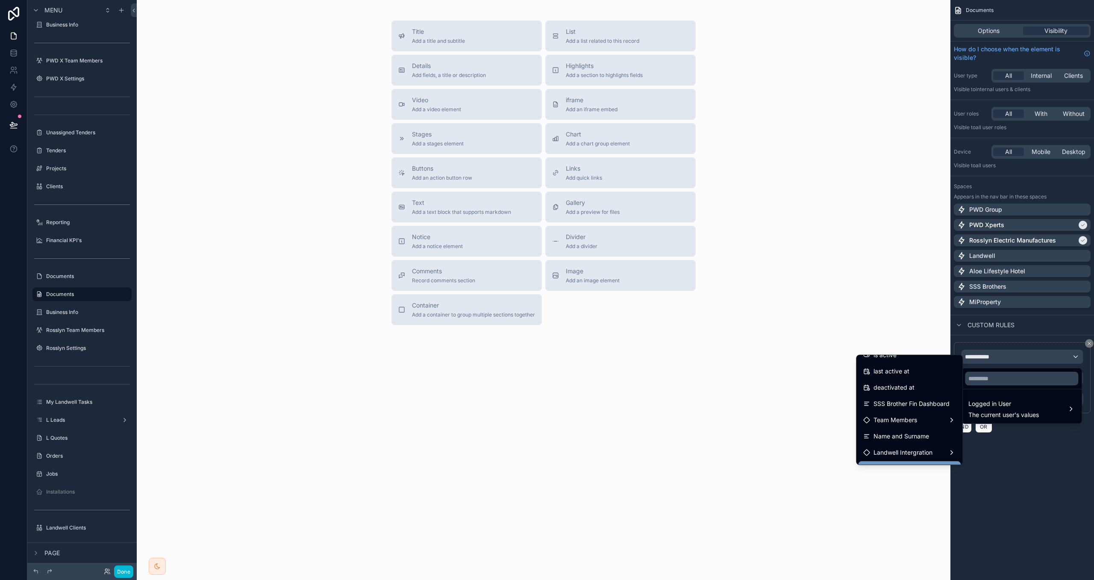
scroll to position [158, 0]
click at [927, 410] on div "Team Members" at bounding box center [909, 417] width 103 height 15
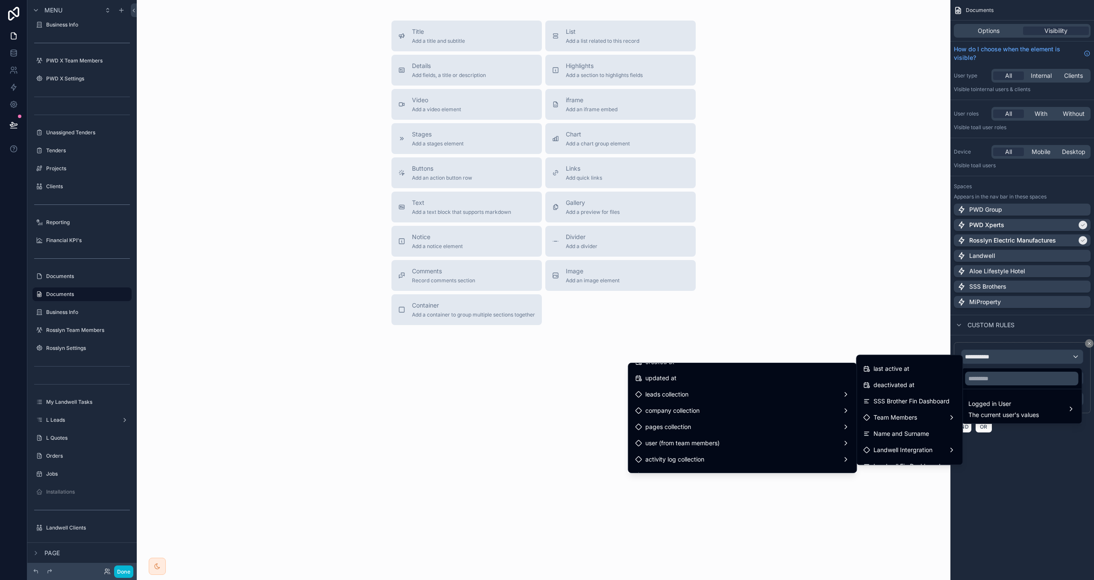
scroll to position [183, 0]
click at [780, 415] on div "pages collection" at bounding box center [742, 416] width 215 height 10
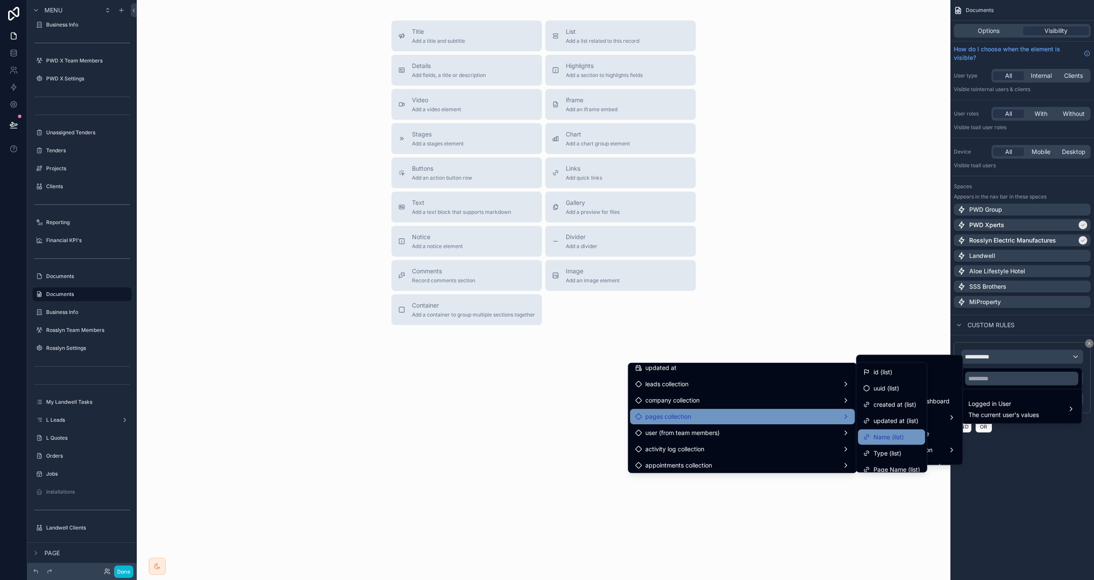
click at [864, 432] on div "Name (list)" at bounding box center [884, 437] width 41 height 10
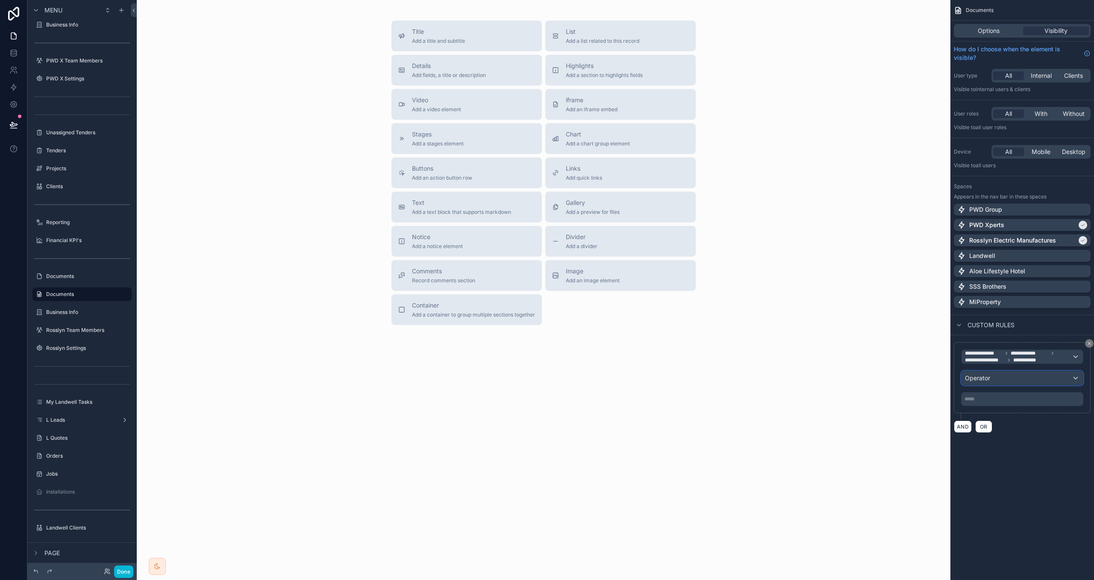
click at [995, 377] on div "Operator" at bounding box center [1022, 378] width 121 height 14
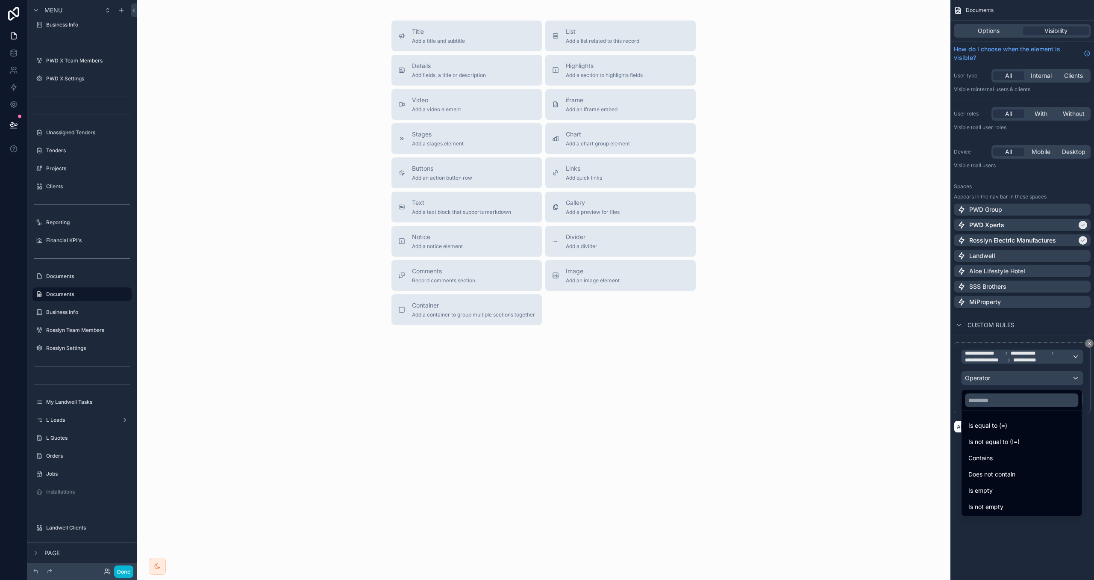
drag, startPoint x: 998, startPoint y: 458, endPoint x: 985, endPoint y: 416, distance: 44.8
click at [997, 458] on div "Contains" at bounding box center [1022, 458] width 106 height 10
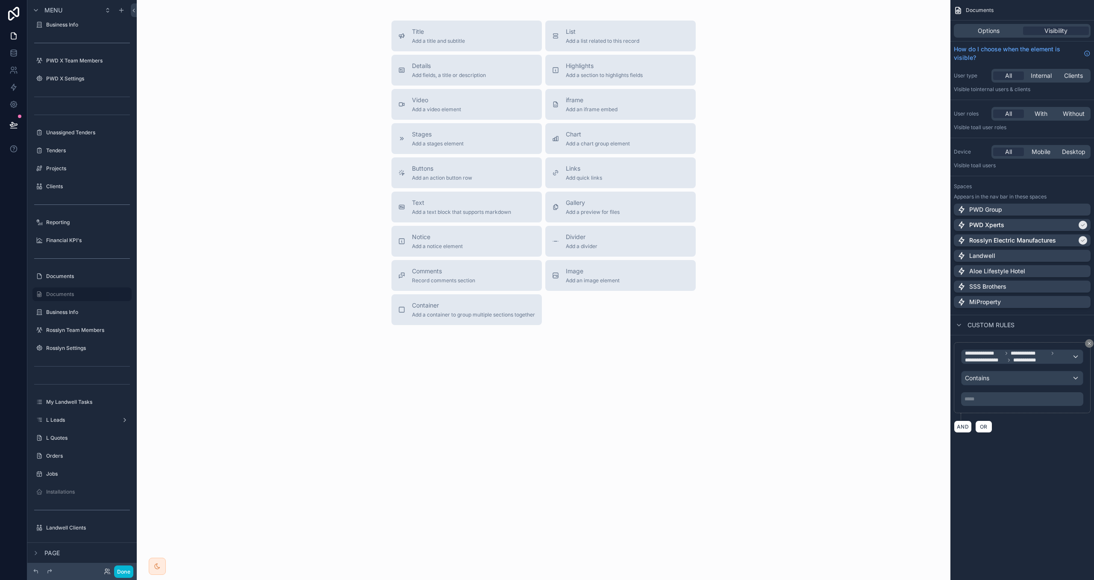
click at [979, 404] on div "***** ﻿" at bounding box center [1022, 399] width 122 height 14
click at [977, 402] on p "***** ﻿" at bounding box center [1023, 398] width 117 height 7
drag, startPoint x: 1020, startPoint y: 430, endPoint x: 993, endPoint y: 435, distance: 27.4
click at [1020, 430] on div "AND OR" at bounding box center [1022, 426] width 137 height 13
click at [964, 431] on button "AND" at bounding box center [963, 426] width 18 height 12
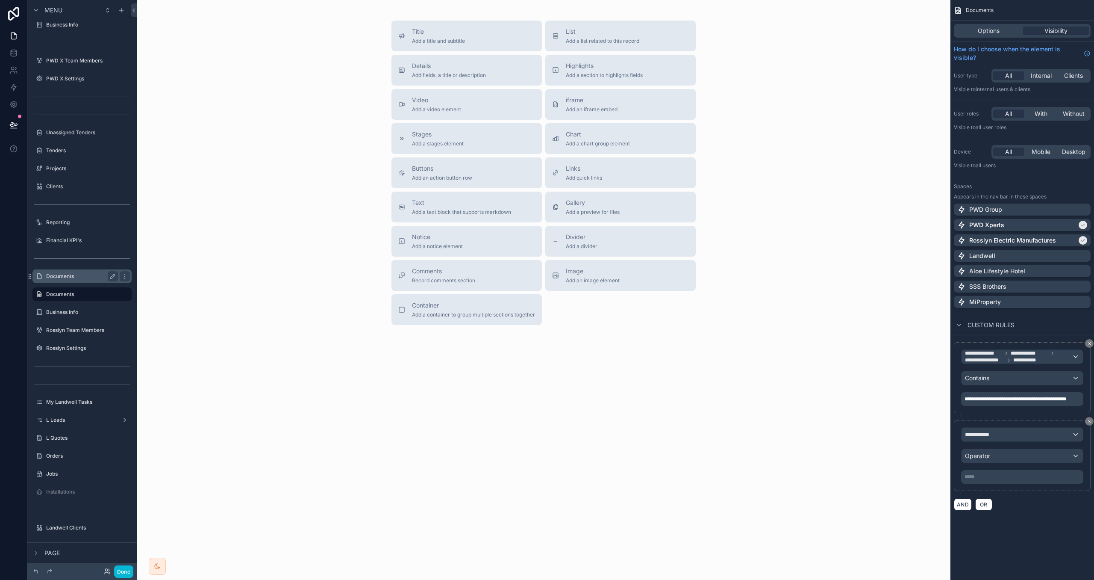
click at [94, 278] on label "Documents" at bounding box center [80, 276] width 68 height 7
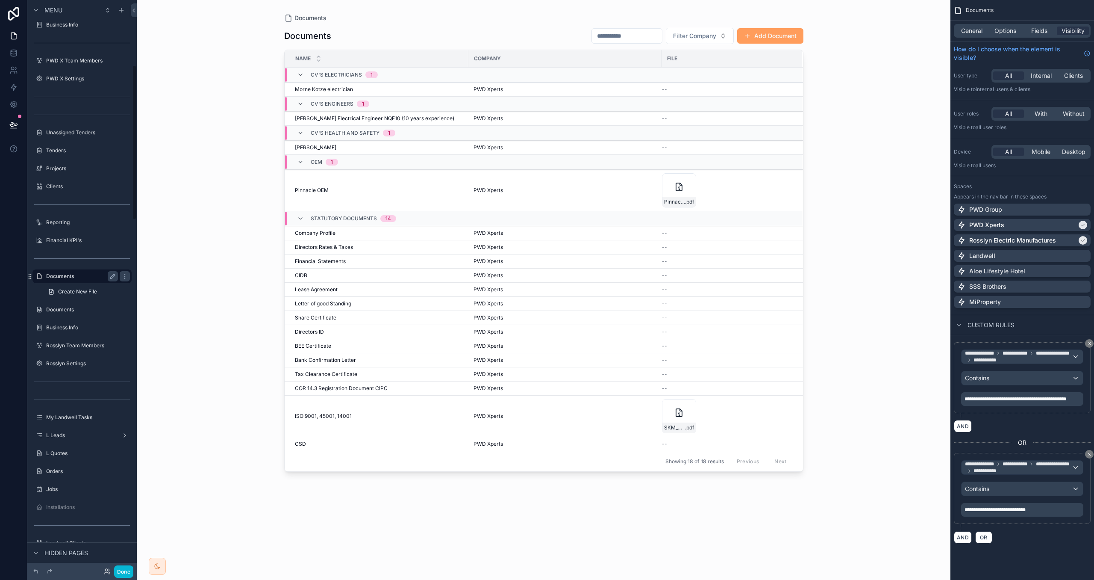
scroll to position [239, 0]
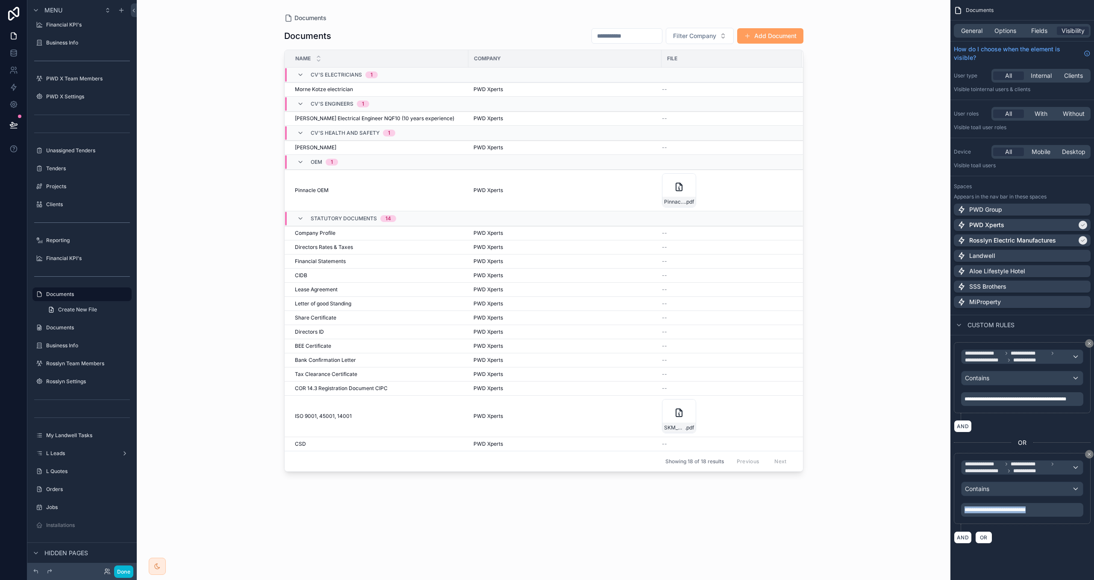
drag, startPoint x: 1061, startPoint y: 516, endPoint x: 890, endPoint y: 510, distance: 171.1
click at [890, 510] on div "PWD Xperts Group Financial Overview Group Team Members Group Settings Developme…" at bounding box center [616, 290] width 958 height 580
copy span "**********"
click at [53, 327] on label "Documents" at bounding box center [80, 327] width 68 height 7
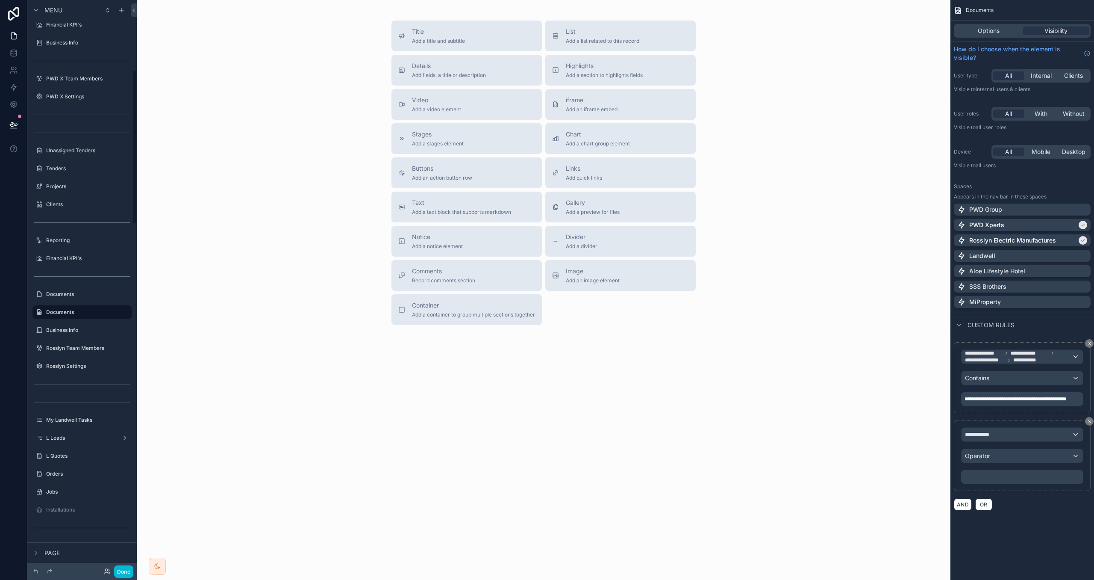
scroll to position [257, 0]
click at [988, 480] on p "***** ﻿" at bounding box center [1023, 476] width 117 height 7
drag, startPoint x: 1020, startPoint y: 497, endPoint x: 1011, endPoint y: 457, distance: 41.4
click at [1020, 497] on div "**********" at bounding box center [1022, 459] width 137 height 78
click at [1011, 457] on div "Operator" at bounding box center [1022, 456] width 121 height 14
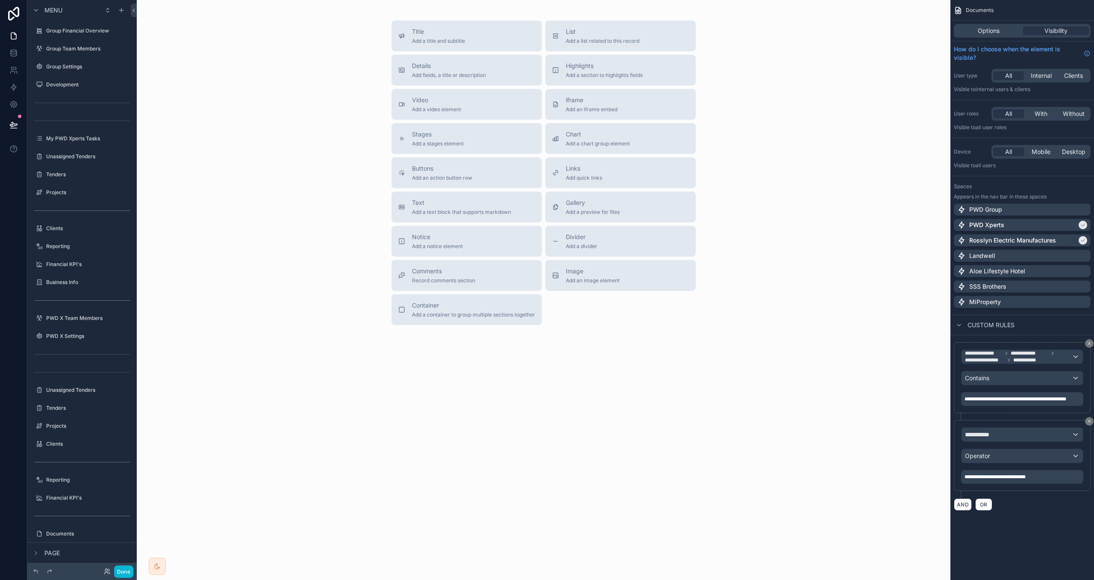
scroll to position [257, 0]
click at [999, 441] on div "**********" at bounding box center [1022, 434] width 121 height 14
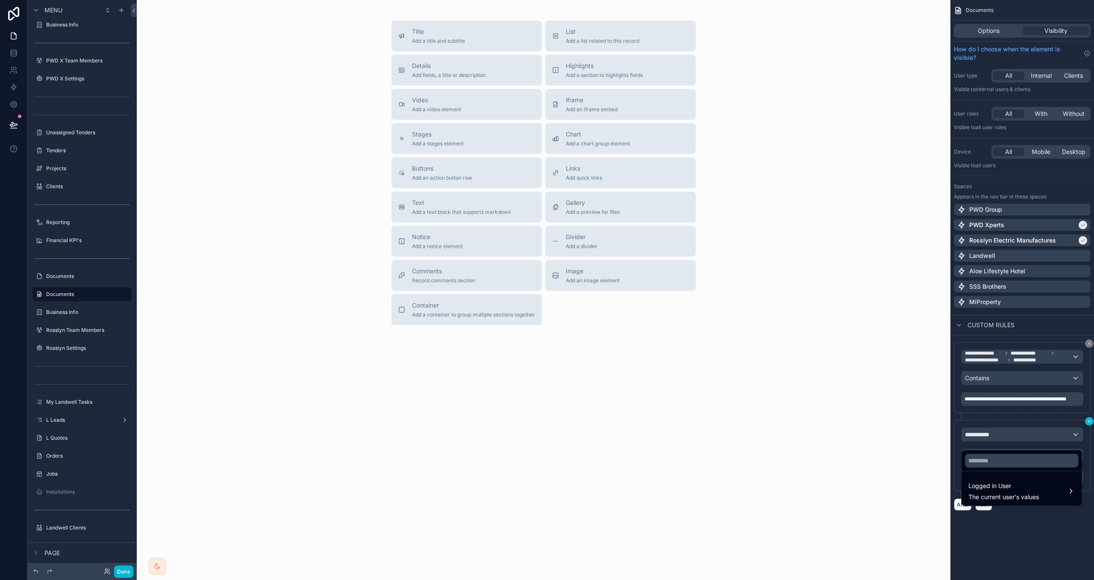
click at [1088, 427] on div "scrollable content" at bounding box center [547, 290] width 1094 height 580
click at [1089, 424] on icon "scrollable content" at bounding box center [1089, 421] width 5 height 5
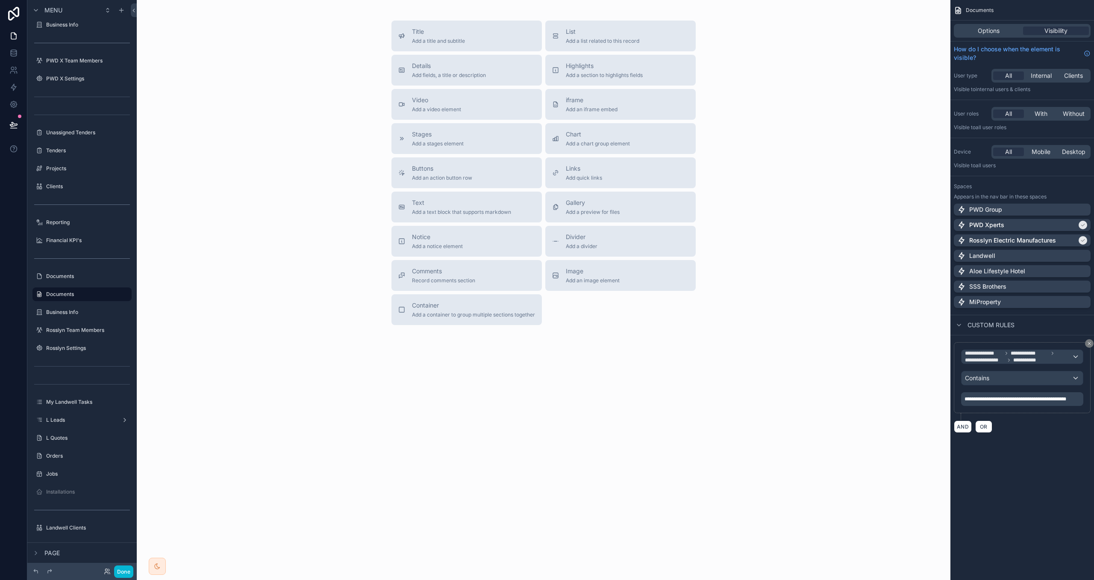
click at [983, 439] on div "**********" at bounding box center [1023, 387] width 144 height 104
click at [984, 430] on span "OR" at bounding box center [984, 426] width 11 height 6
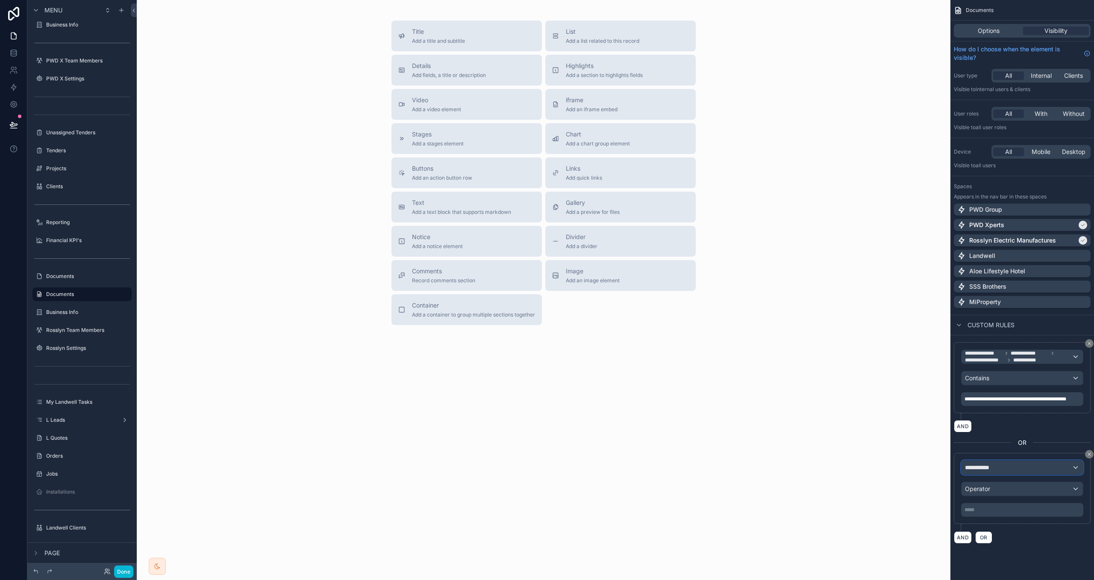
click at [996, 472] on span "**********" at bounding box center [981, 467] width 32 height 9
click at [996, 521] on span "Logged in User" at bounding box center [1004, 518] width 71 height 10
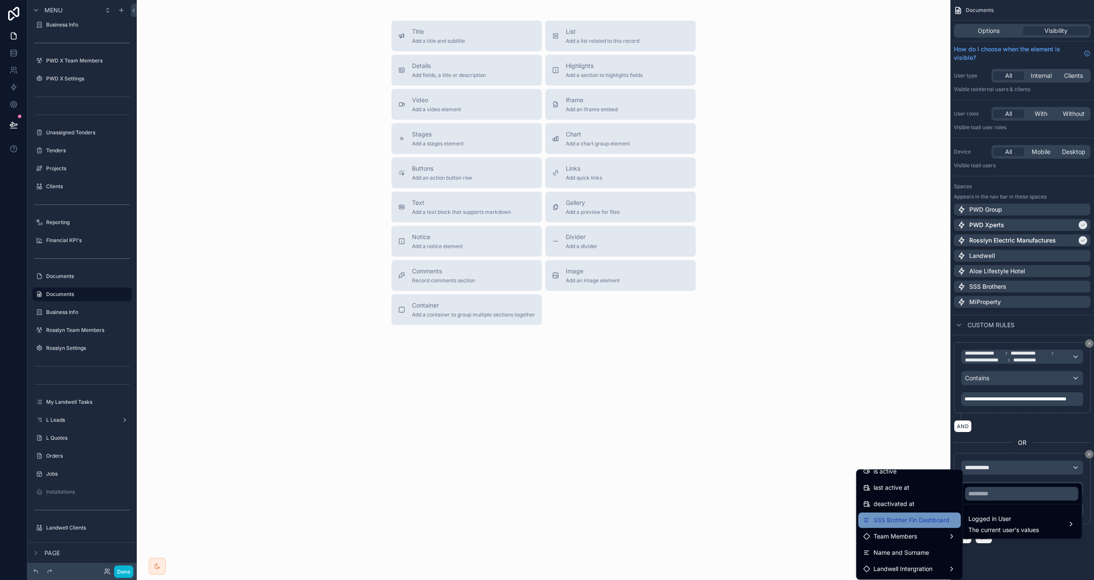
scroll to position [155, 0]
click at [923, 531] on div "Team Members" at bounding box center [910, 535] width 92 height 10
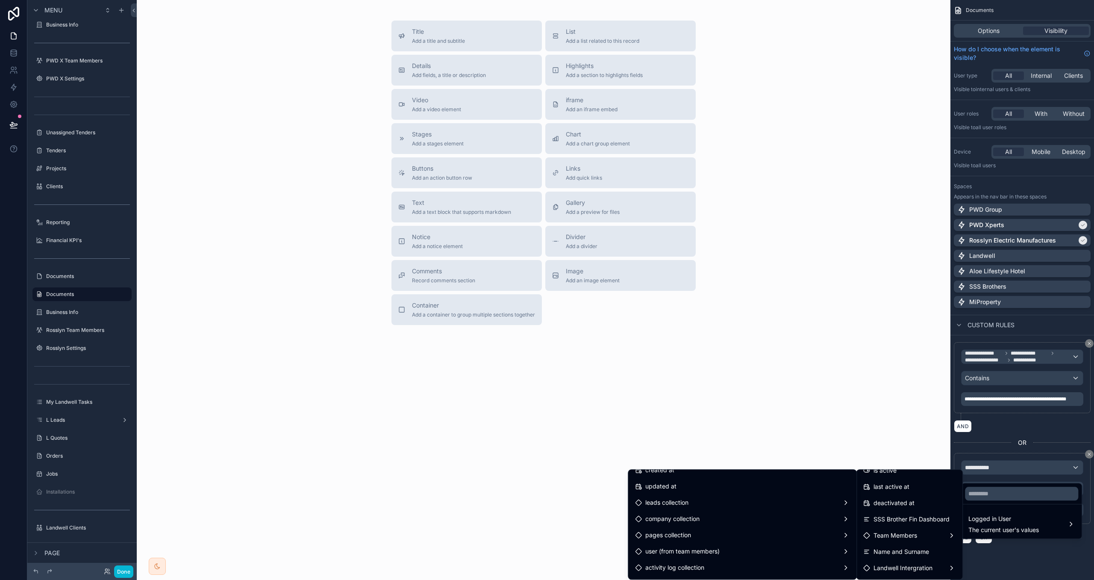
scroll to position [172, 0]
click at [834, 529] on div "pages collection" at bounding box center [742, 534] width 215 height 10
drag, startPoint x: 882, startPoint y: 538, endPoint x: 933, endPoint y: 536, distance: 51.3
click at [882, 537] on div "Name (list)" at bounding box center [891, 543] width 67 height 15
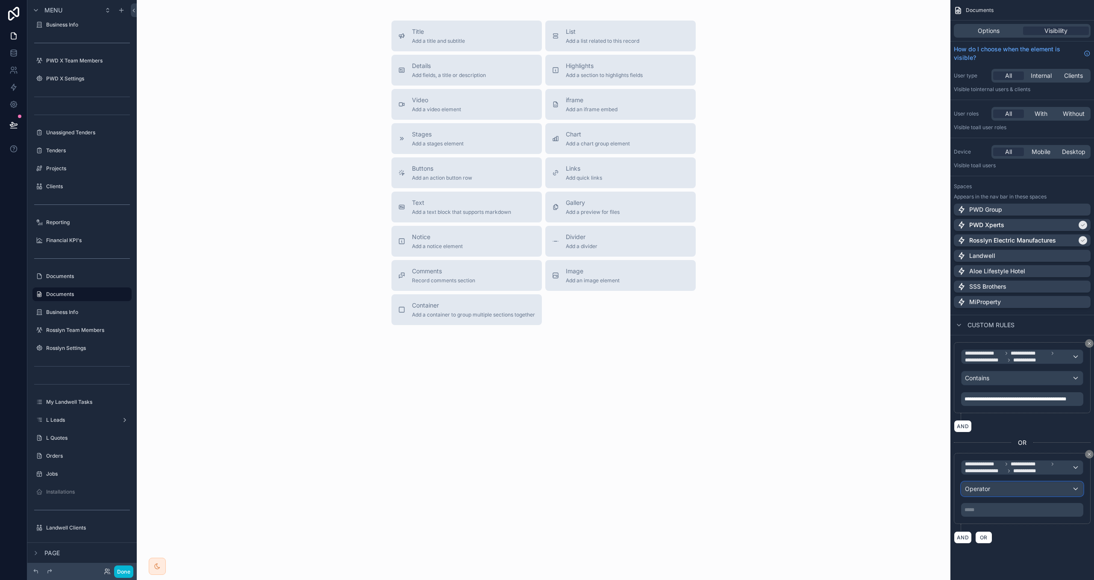
click at [982, 492] on span "Operator" at bounding box center [977, 488] width 25 height 7
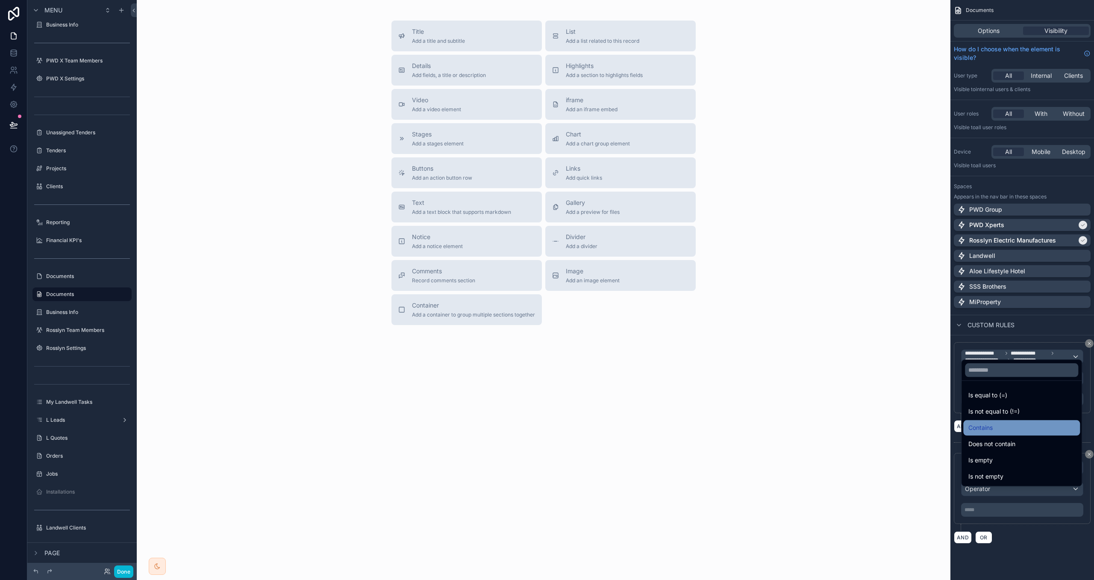
click at [990, 420] on div "Contains" at bounding box center [1022, 427] width 117 height 15
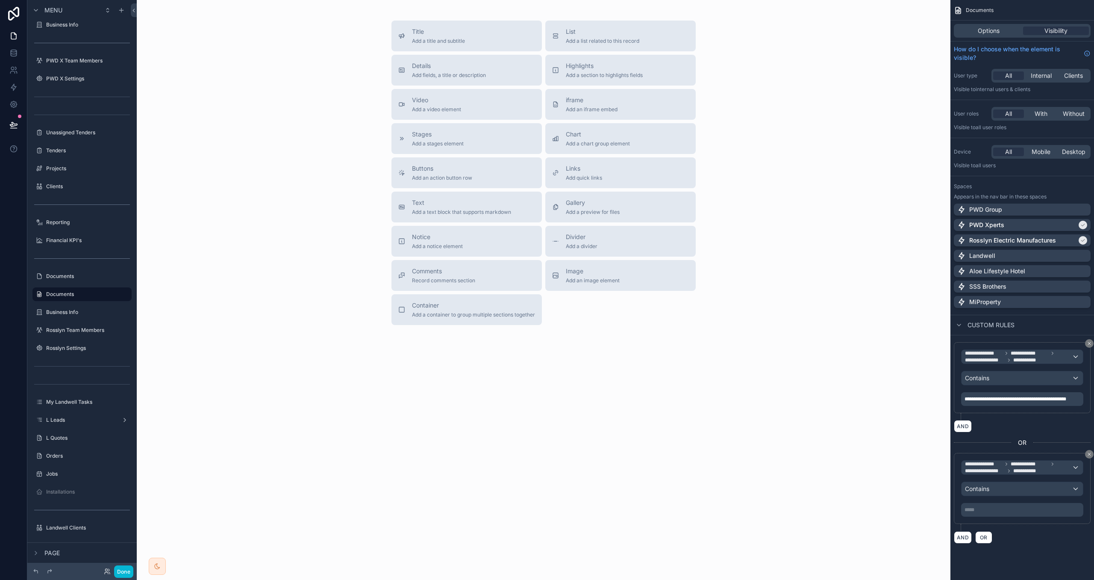
click at [997, 513] on p "***** ﻿" at bounding box center [1023, 509] width 117 height 7
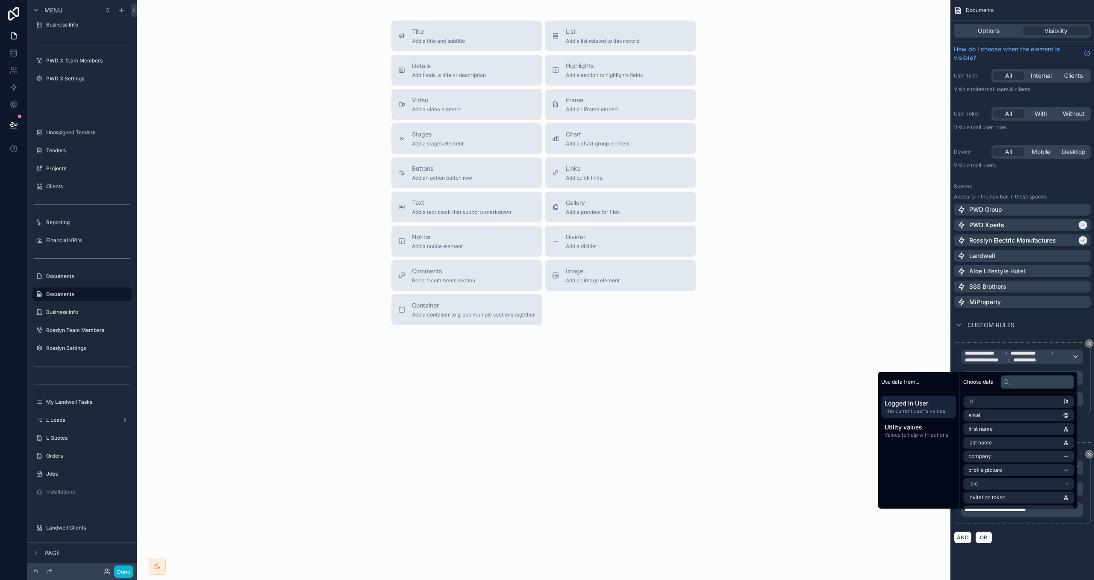
click at [1011, 531] on div "**********" at bounding box center [1022, 492] width 137 height 78
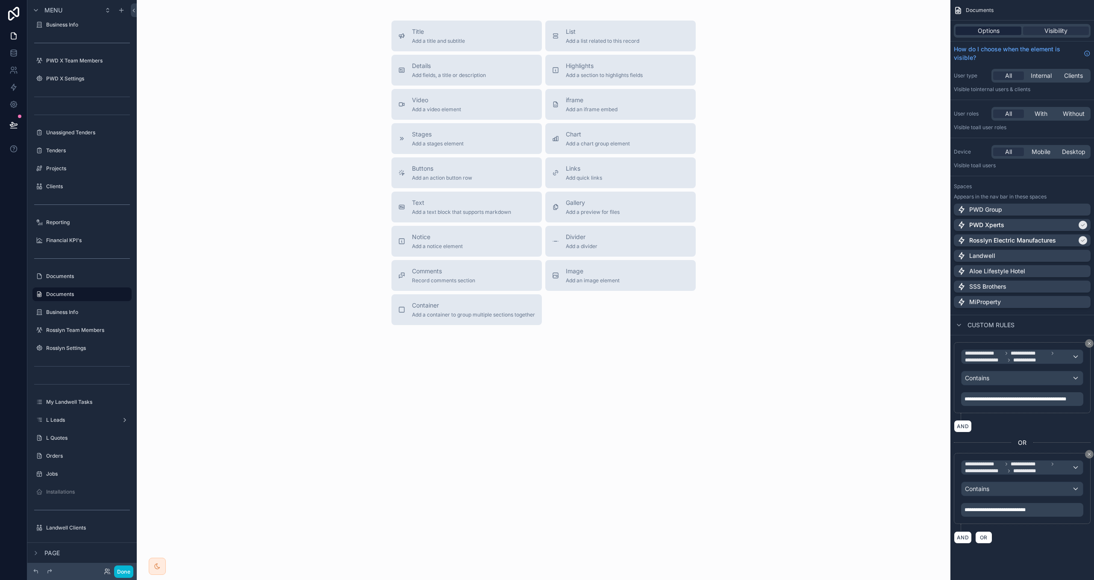
click at [982, 27] on span "Options" at bounding box center [989, 31] width 22 height 9
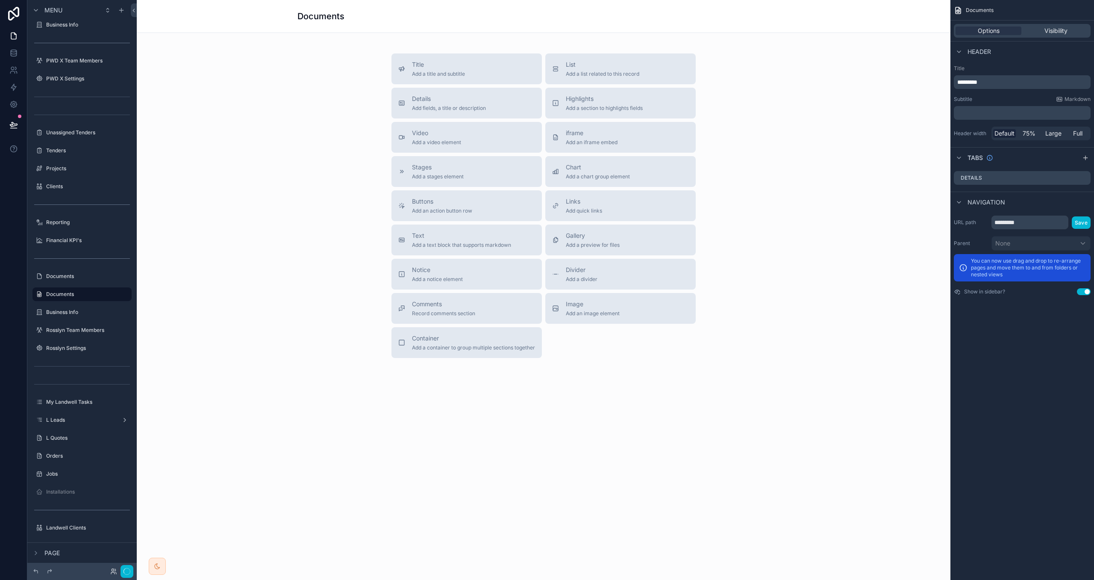
click at [1000, 64] on div "Title ********* Subtitle Markdown ﻿ Header width Default 75% Large Full" at bounding box center [1023, 103] width 144 height 82
click at [1085, 176] on icon "scrollable content" at bounding box center [1084, 176] width 3 height 3
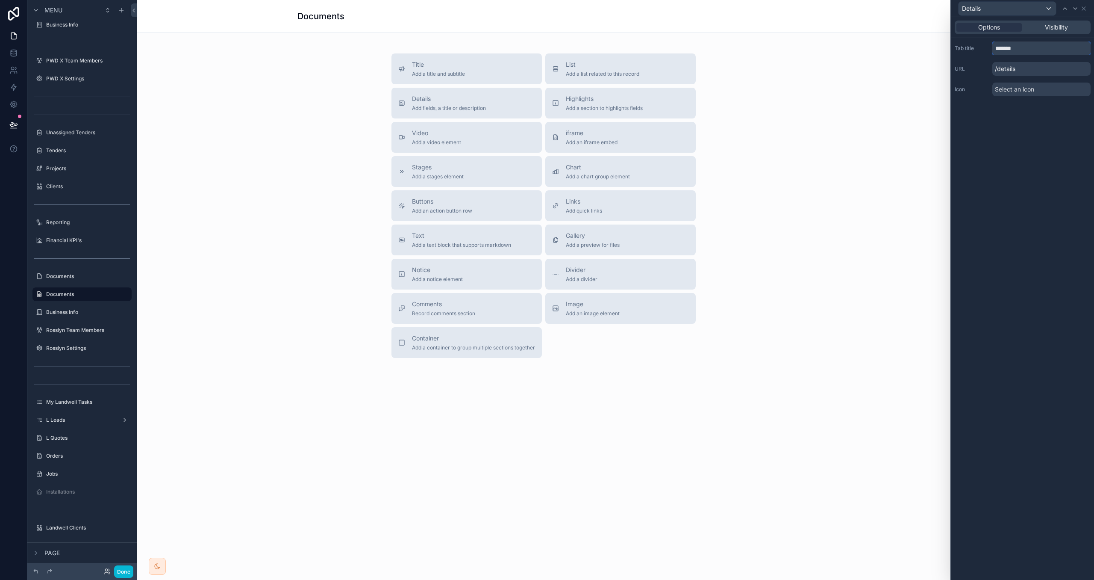
drag, startPoint x: 1023, startPoint y: 46, endPoint x: 956, endPoint y: 42, distance: 67.2
click at [956, 42] on div "Tab title *******" at bounding box center [1023, 48] width 136 height 14
type input "****"
drag, startPoint x: 985, startPoint y: 138, endPoint x: 1045, endPoint y: 90, distance: 77.2
click at [985, 138] on div "Options Visibility Tab title **** URL /c-vs Icon Select an icon" at bounding box center [1023, 298] width 143 height 563
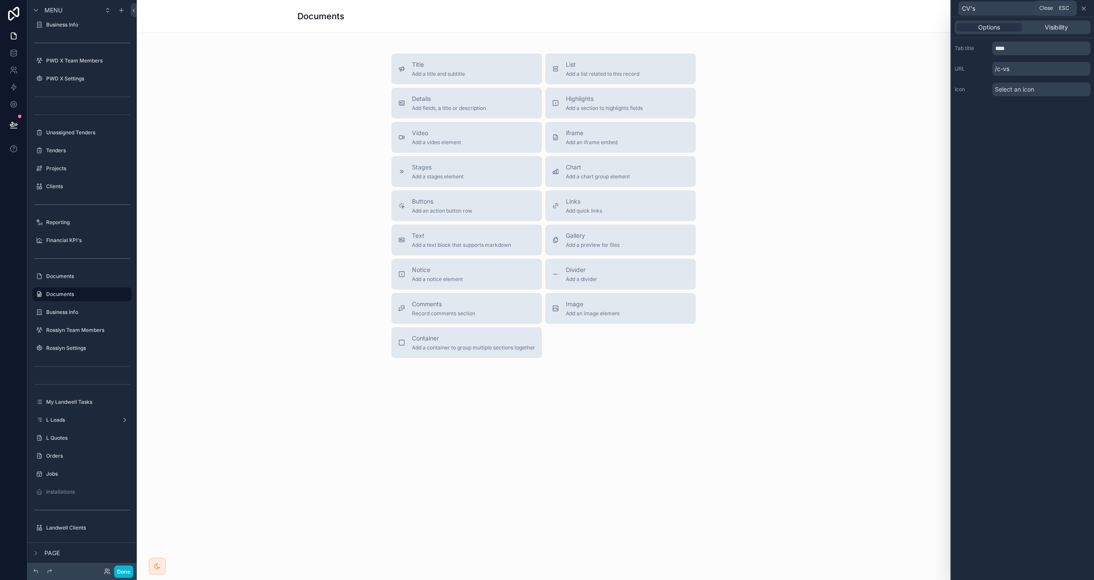
click at [1085, 7] on icon at bounding box center [1083, 8] width 3 height 3
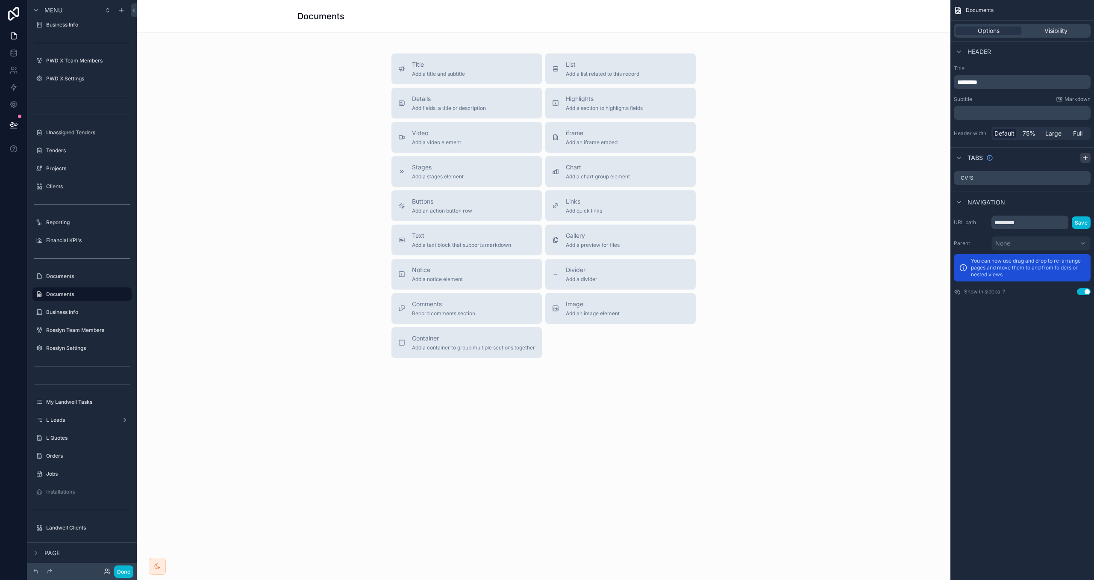
click at [1083, 157] on icon "scrollable content" at bounding box center [1085, 157] width 7 height 7
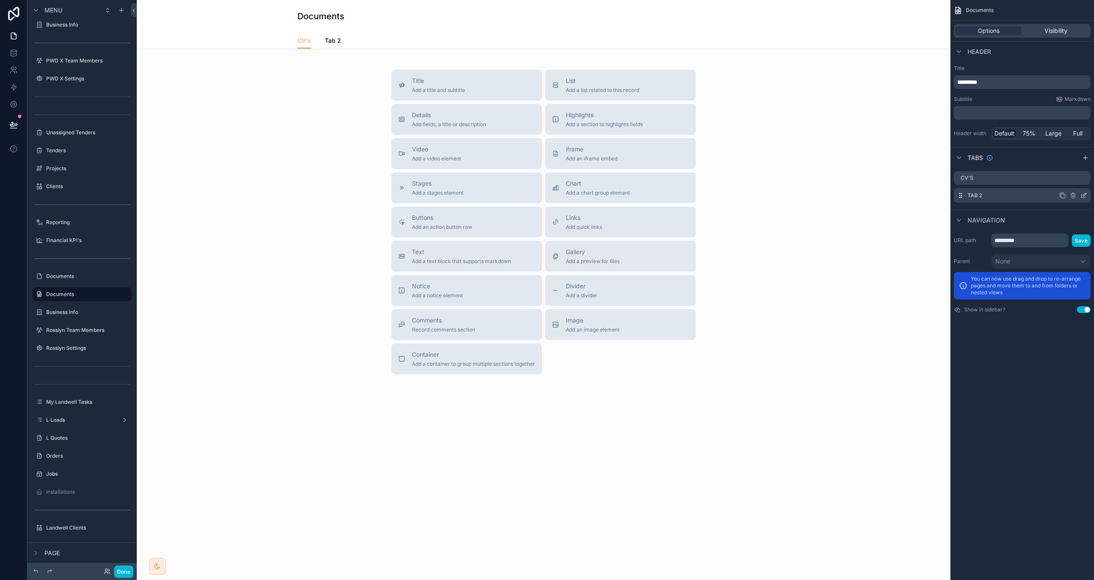
click at [1085, 193] on icon "scrollable content" at bounding box center [1085, 193] width 1 height 1
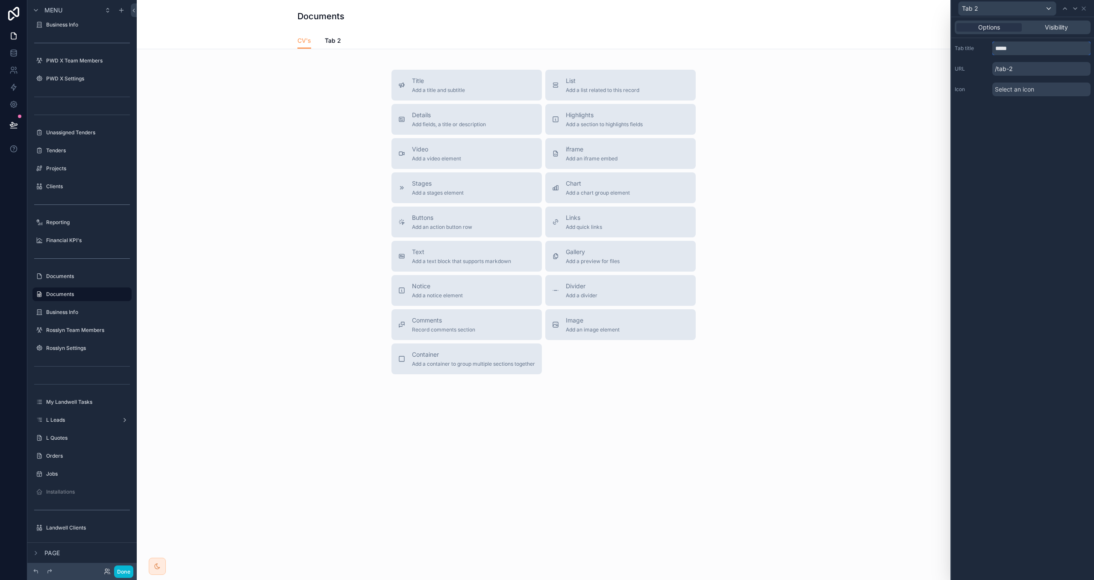
drag, startPoint x: 975, startPoint y: 40, endPoint x: 894, endPoint y: 26, distance: 82.4
click at [894, 26] on div "Tab 2 Options Visibility Tab title ***** URL /tab-2 Icon Select an icon Menu Gr…" at bounding box center [547, 290] width 1094 height 580
paste input "**********"
type input "**********"
click at [1085, 8] on icon at bounding box center [1084, 8] width 7 height 7
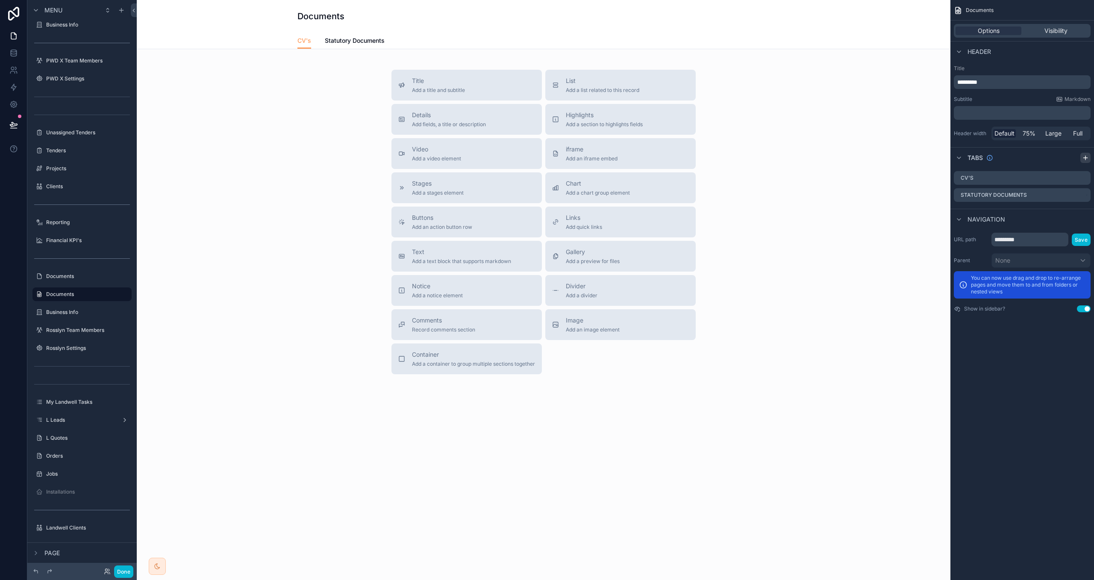
click at [1089, 155] on icon "scrollable content" at bounding box center [1085, 157] width 7 height 7
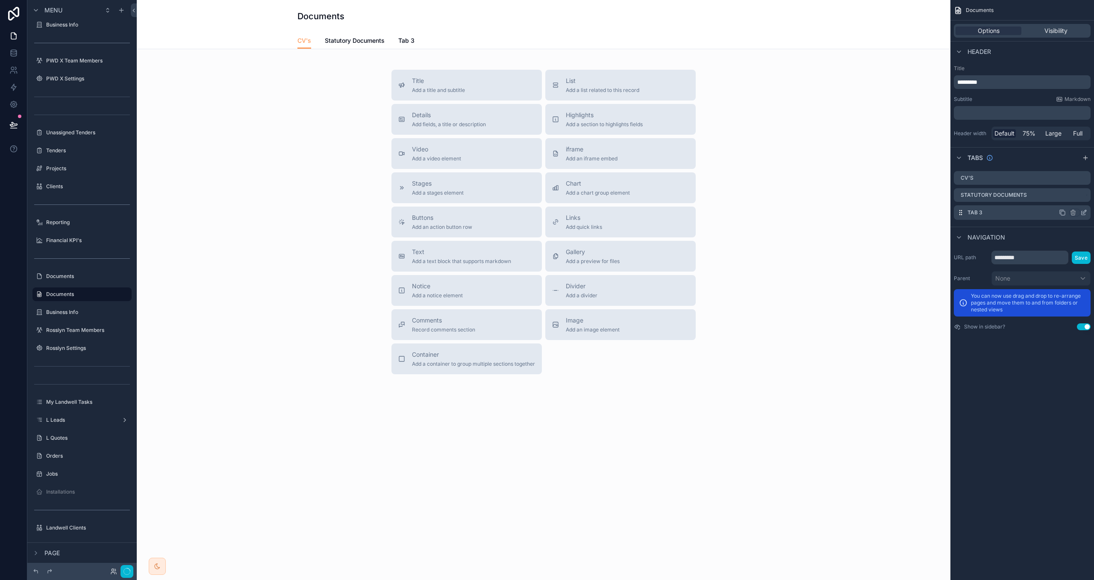
click at [1082, 212] on icon "scrollable content" at bounding box center [1084, 212] width 7 height 7
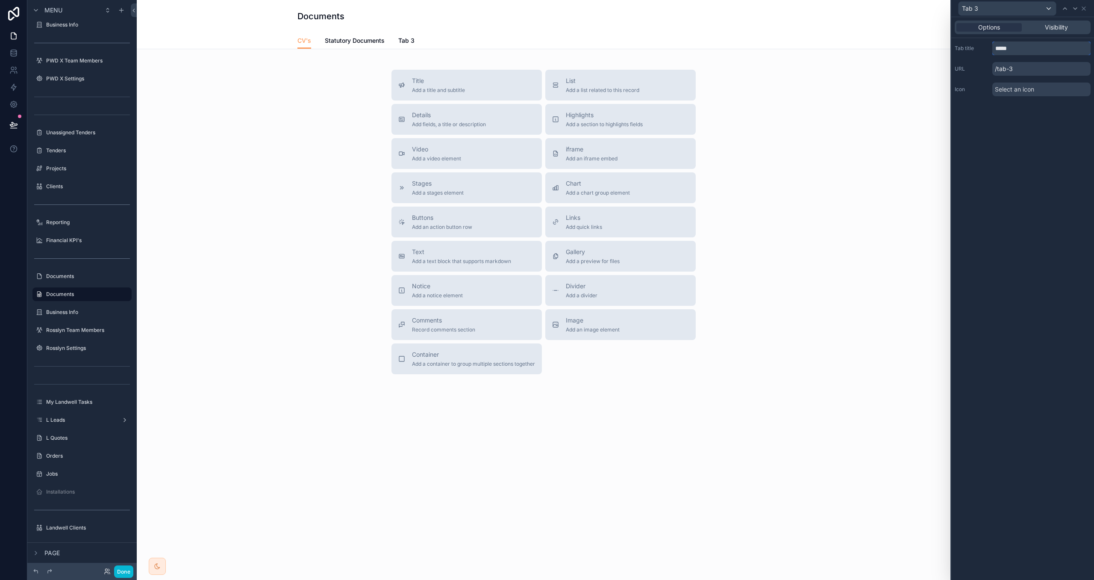
drag, startPoint x: 1020, startPoint y: 48, endPoint x: 952, endPoint y: 43, distance: 67.7
click at [952, 43] on div "Tab title ***** URL /tab-3 Icon Select an icon" at bounding box center [1023, 69] width 143 height 62
paste input "text"
type input "***"
click at [1085, 7] on icon at bounding box center [1084, 8] width 7 height 7
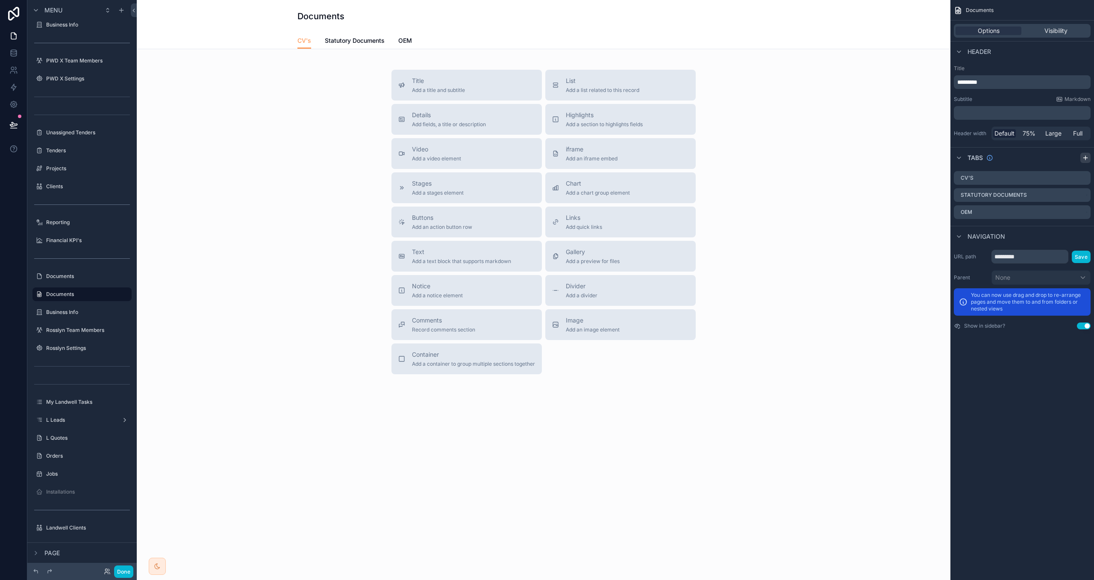
click at [1085, 157] on icon "scrollable content" at bounding box center [1085, 157] width 7 height 7
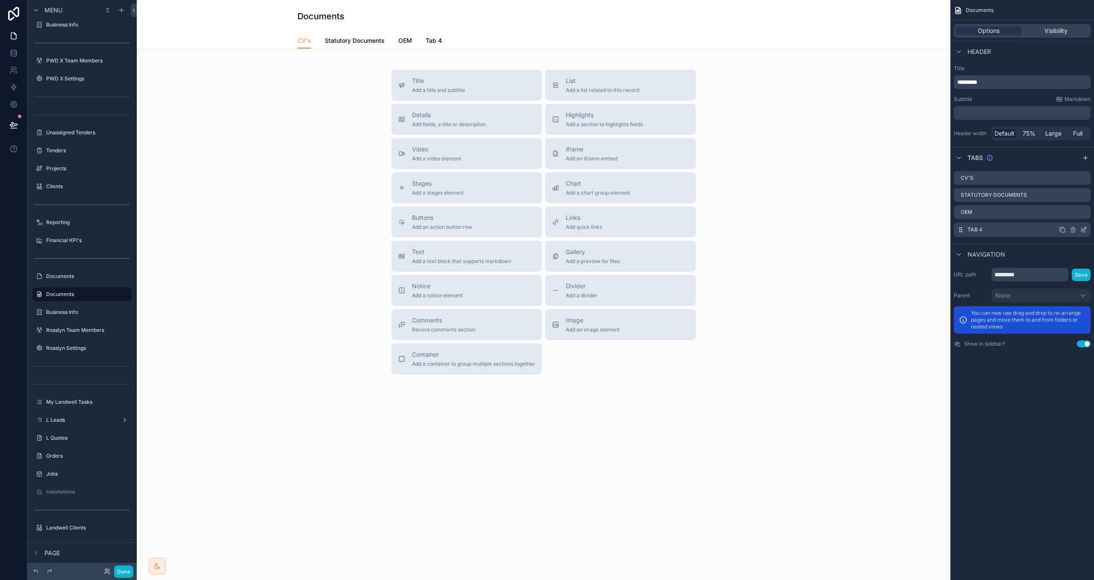
click at [1081, 231] on icon "scrollable content" at bounding box center [1084, 229] width 7 height 7
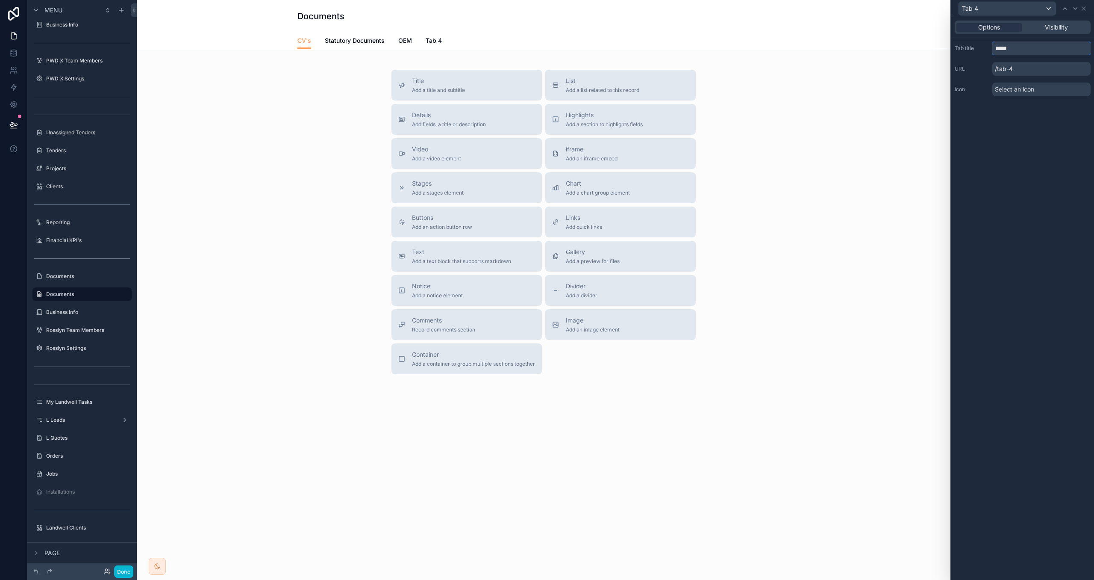
click at [941, 35] on div "Tab 4 Options Visibility Tab title ***** URL /tab-4 Icon Select an icon Menu Gr…" at bounding box center [547, 290] width 1094 height 580
paste input "**********"
type input "**********"
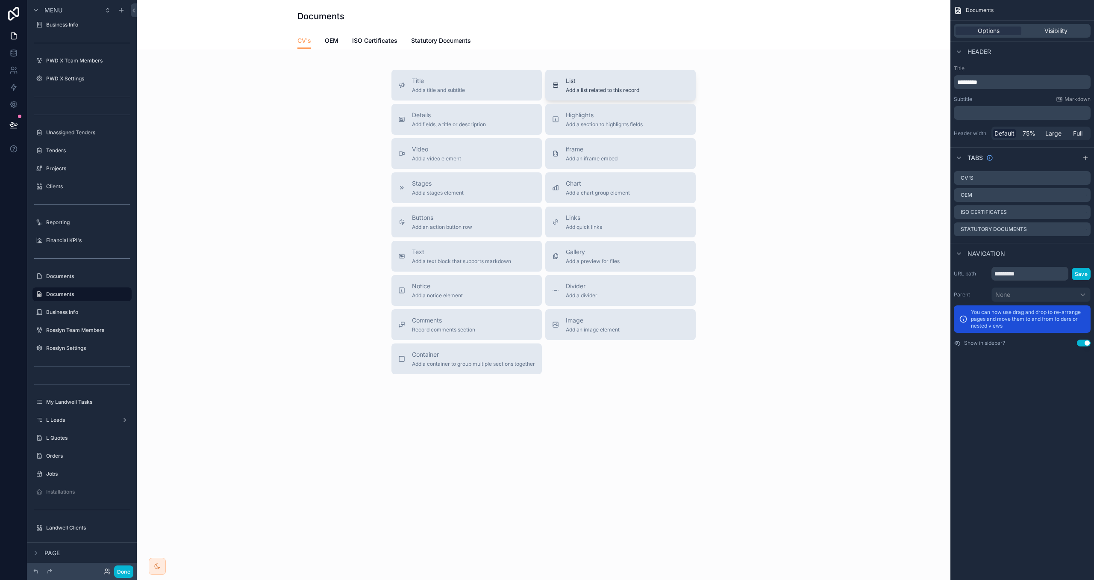
click at [652, 79] on div "List Add a list related to this record" at bounding box center [620, 85] width 137 height 17
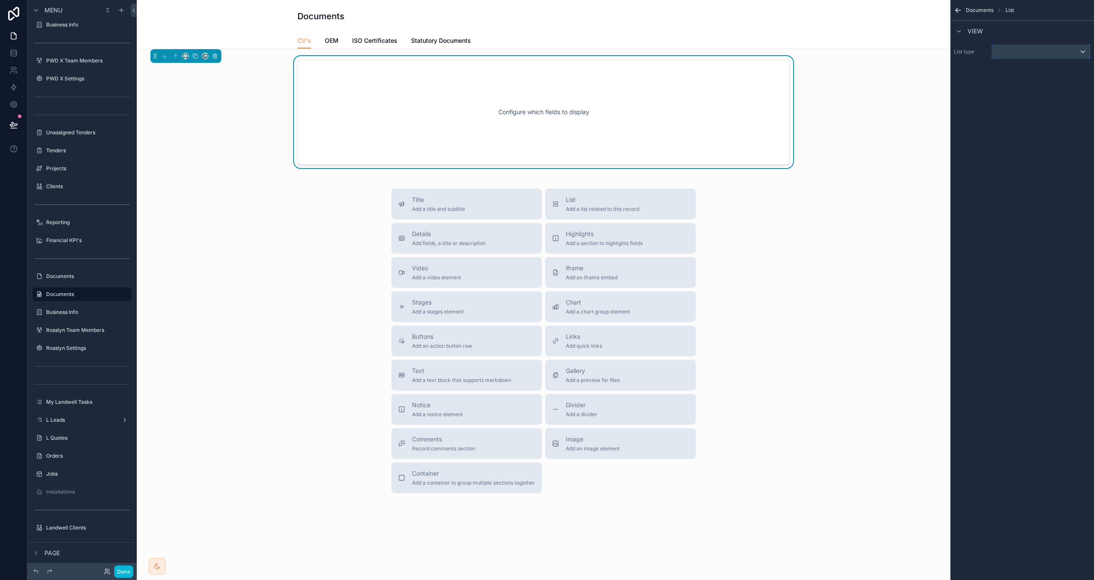
click at [1005, 55] on div "scrollable content" at bounding box center [1041, 52] width 98 height 14
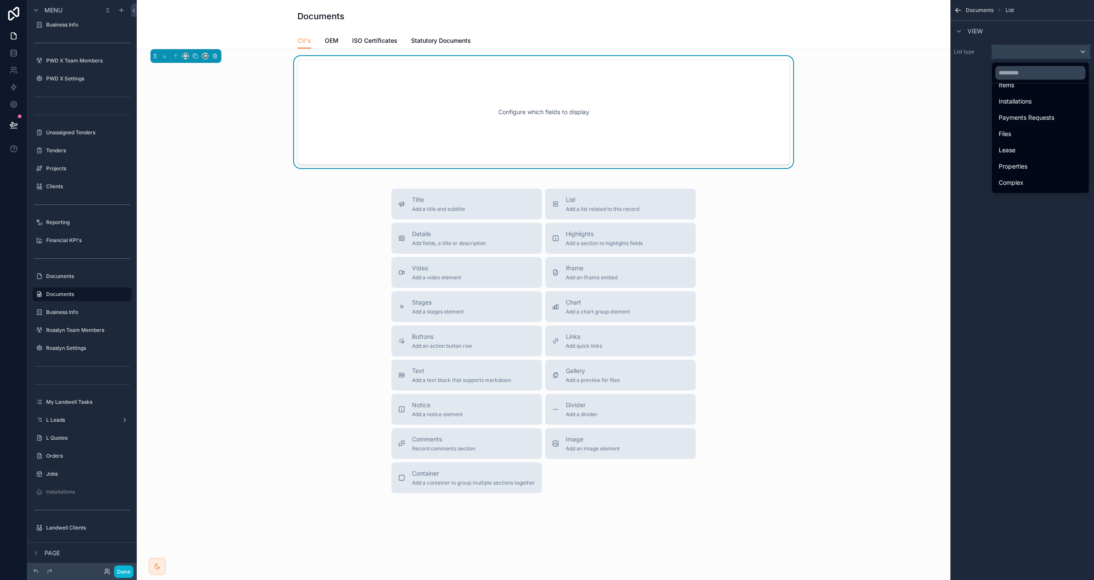
scroll to position [281, 0]
click at [1018, 137] on div "Files" at bounding box center [1040, 135] width 83 height 10
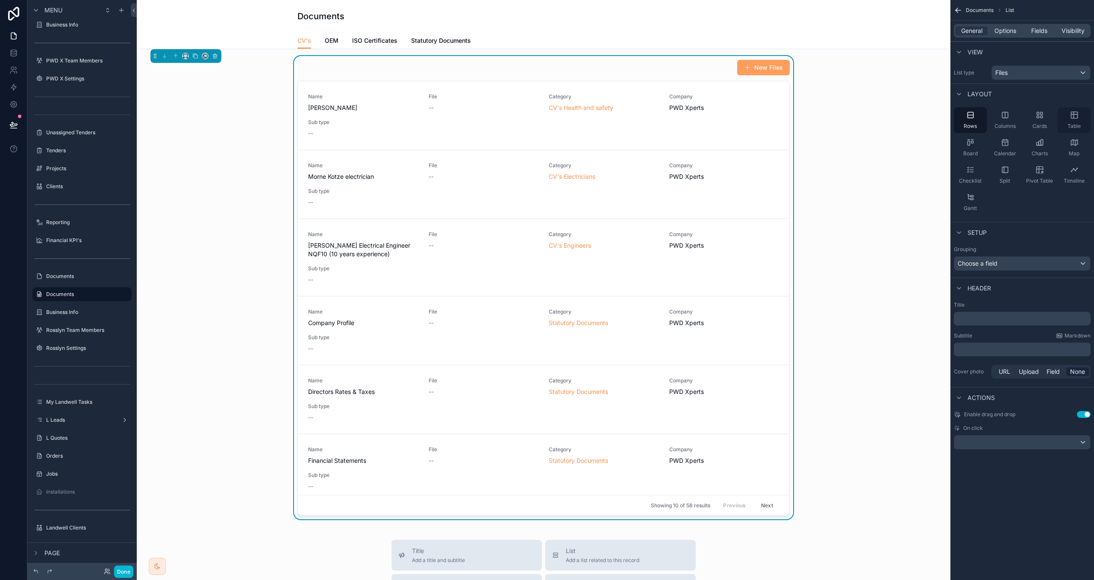
click at [1071, 119] on icon "scrollable content" at bounding box center [1074, 115] width 9 height 9
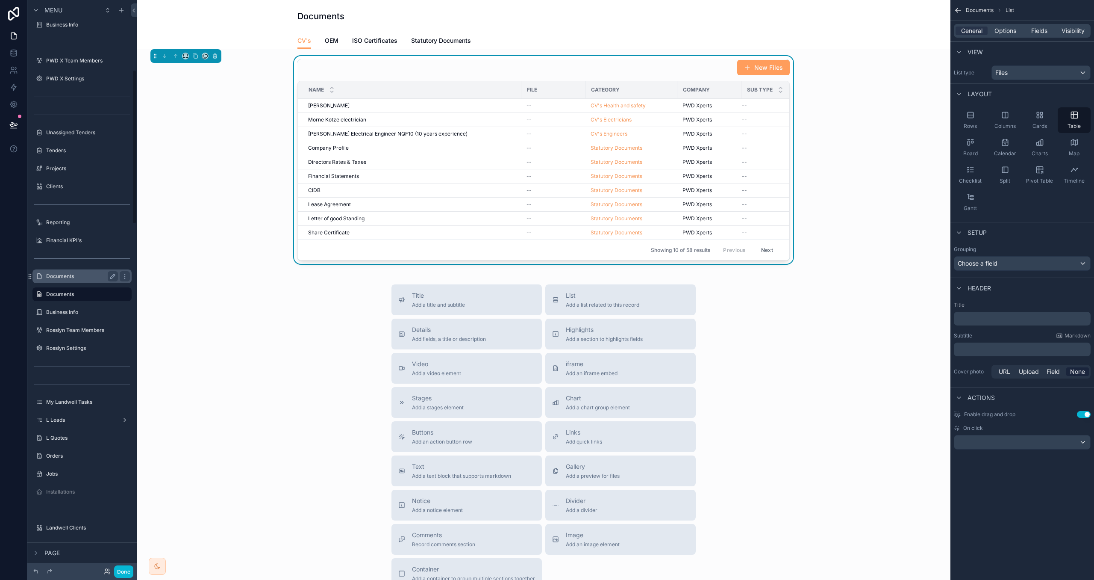
click at [89, 277] on label "Documents" at bounding box center [80, 276] width 68 height 7
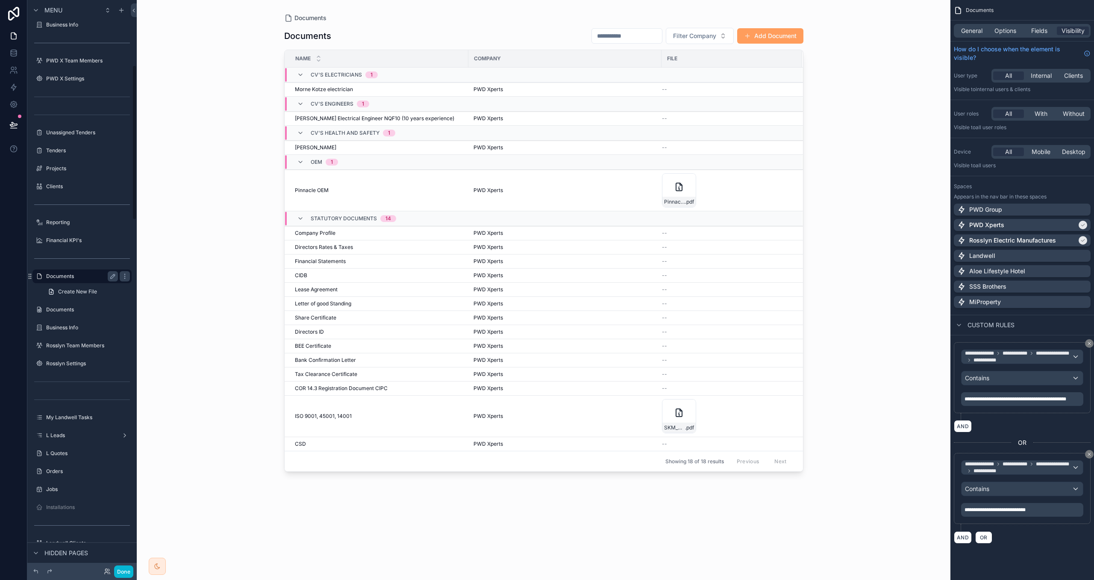
scroll to position [239, 0]
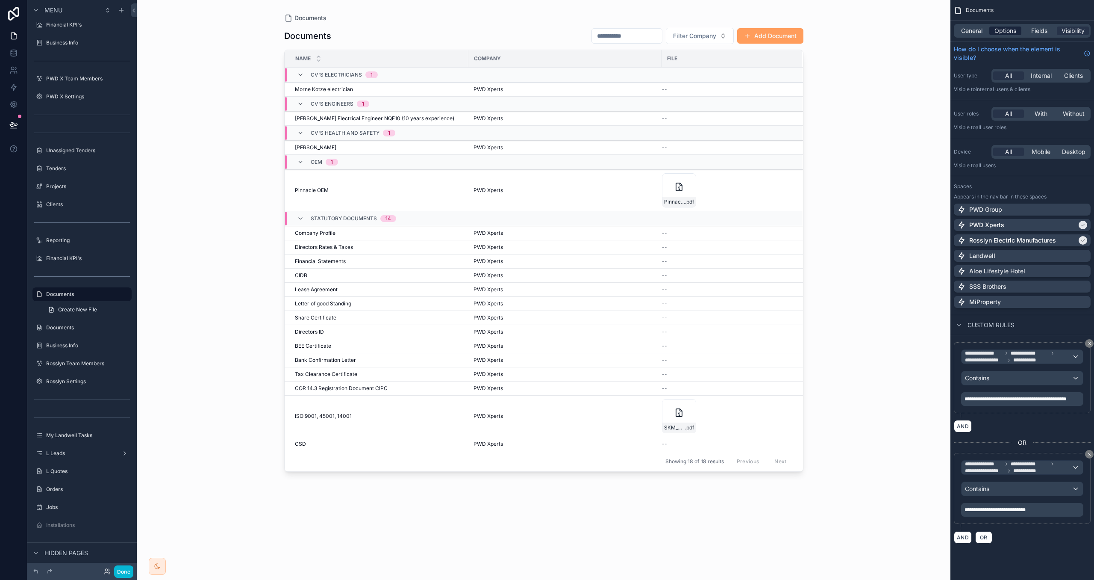
click at [1011, 35] on span "Options" at bounding box center [1006, 31] width 22 height 9
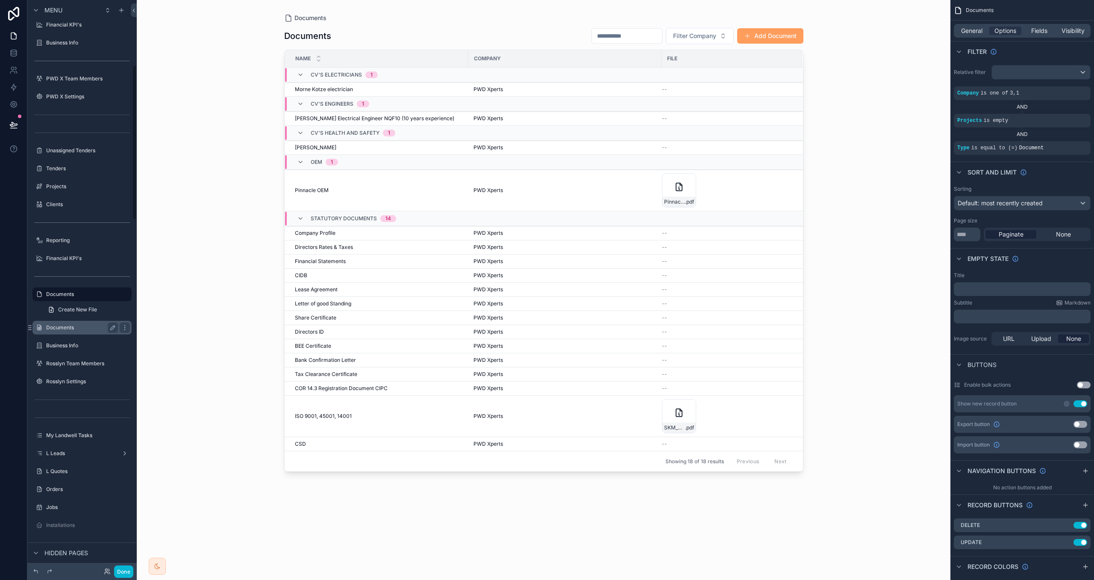
click at [65, 328] on label "Documents" at bounding box center [80, 327] width 68 height 7
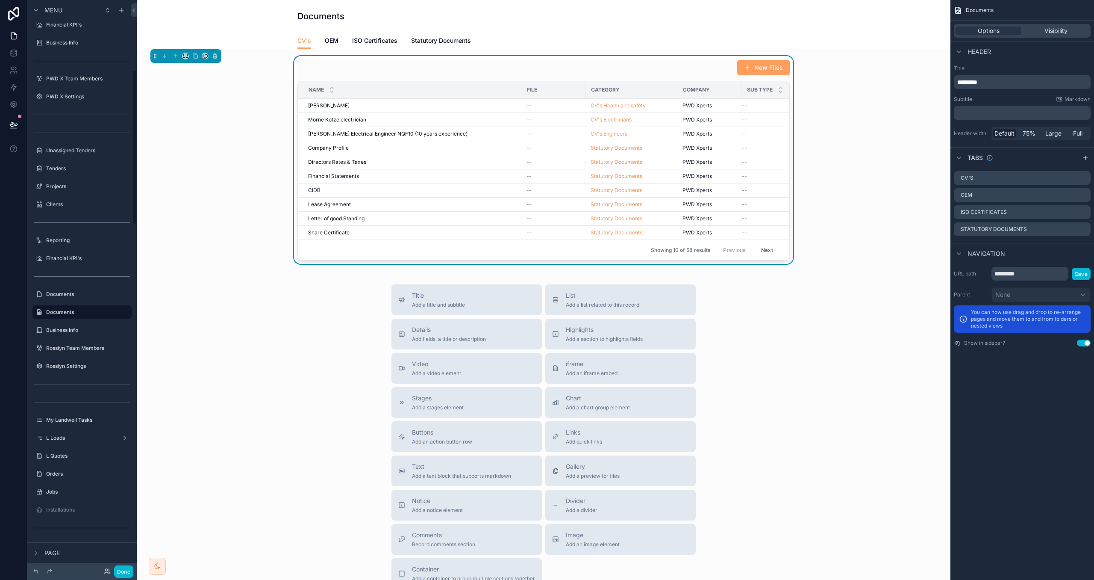
scroll to position [257, 0]
click at [767, 68] on button "New Files" at bounding box center [763, 67] width 53 height 15
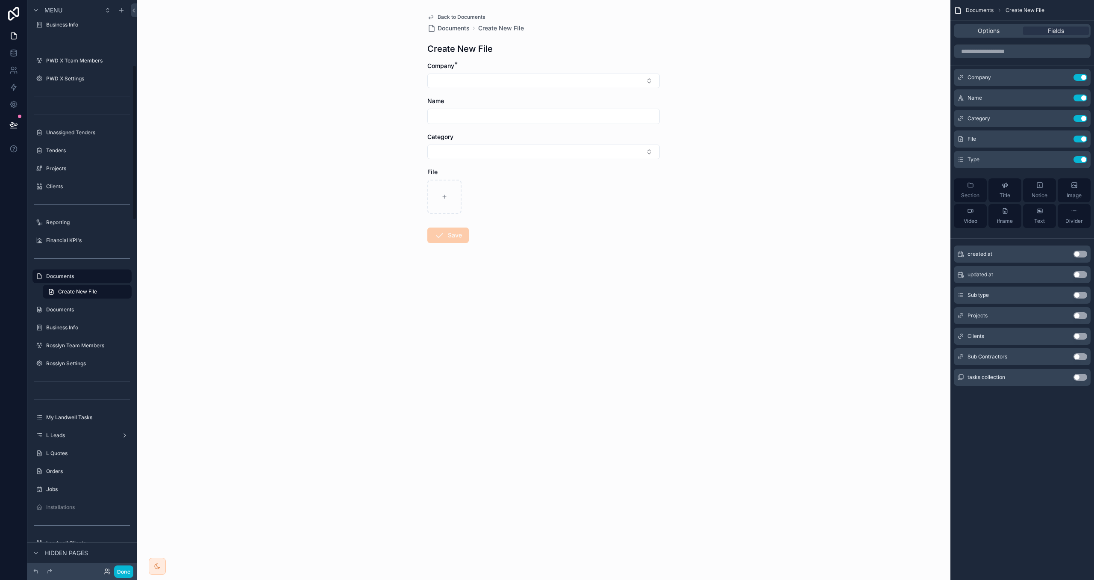
scroll to position [239, 0]
drag, startPoint x: 994, startPoint y: 30, endPoint x: 1004, endPoint y: 38, distance: 12.8
click at [994, 30] on span "Options" at bounding box center [989, 31] width 22 height 9
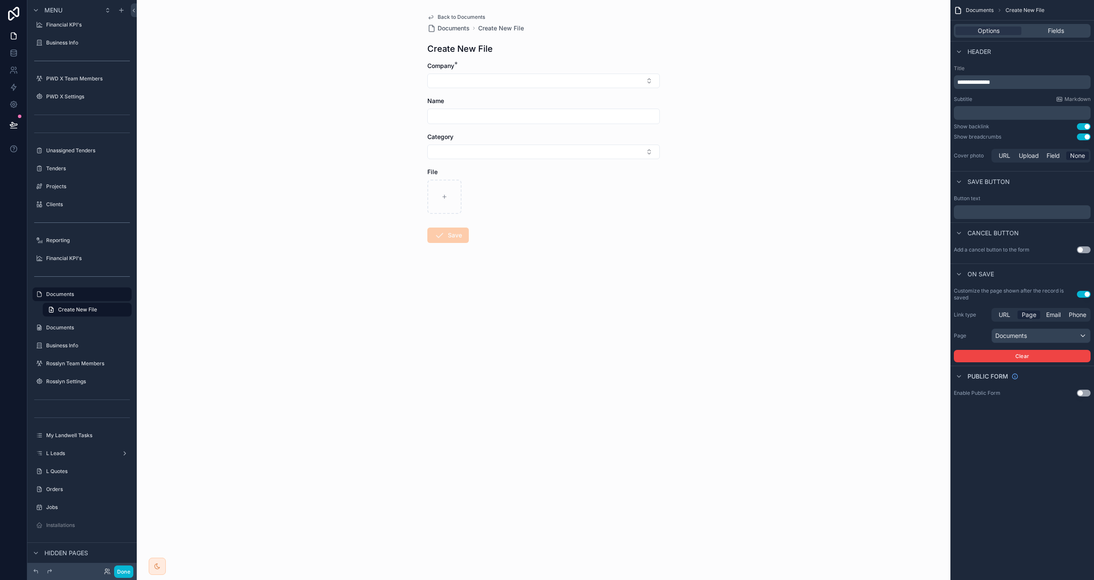
drag, startPoint x: 1083, startPoint y: 138, endPoint x: 1069, endPoint y: 134, distance: 14.1
click at [1083, 138] on button "Use setting" at bounding box center [1084, 136] width 14 height 7
click at [433, 12] on div "Back to Documents Create New File Company * Name Category File Save" at bounding box center [544, 143] width 246 height 286
click at [434, 15] on icon "scrollable content" at bounding box center [430, 17] width 7 height 7
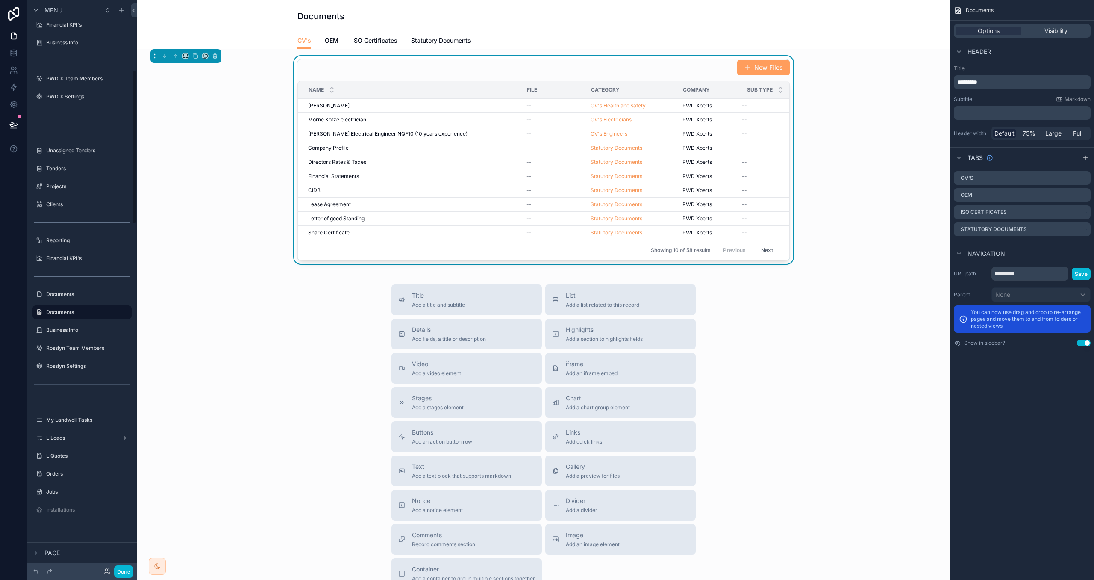
scroll to position [257, 0]
click at [543, 68] on div "New Files" at bounding box center [544, 67] width 492 height 16
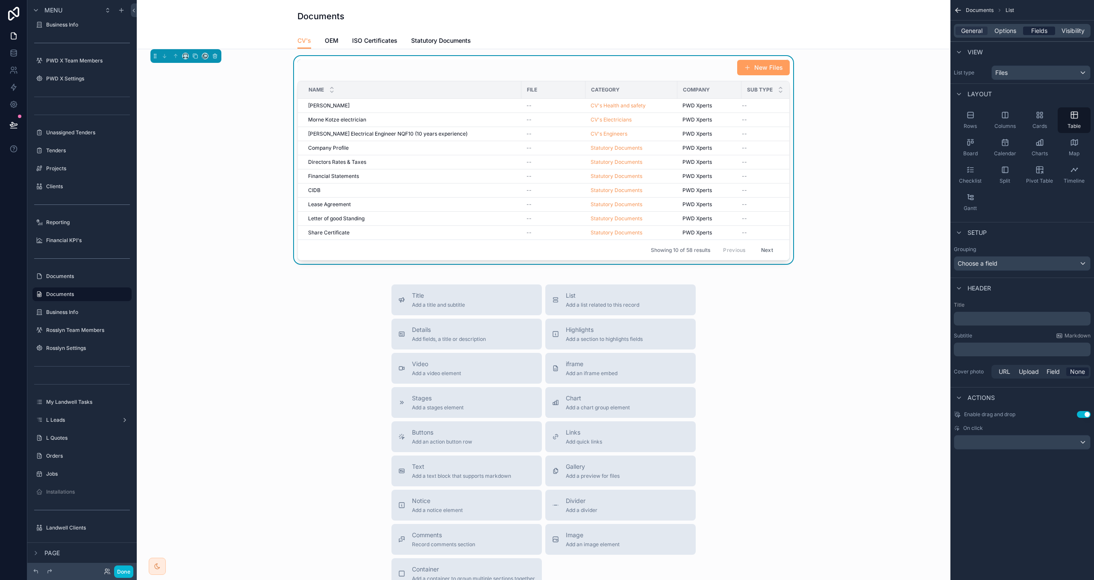
click at [1035, 33] on span "Fields" at bounding box center [1040, 31] width 16 height 9
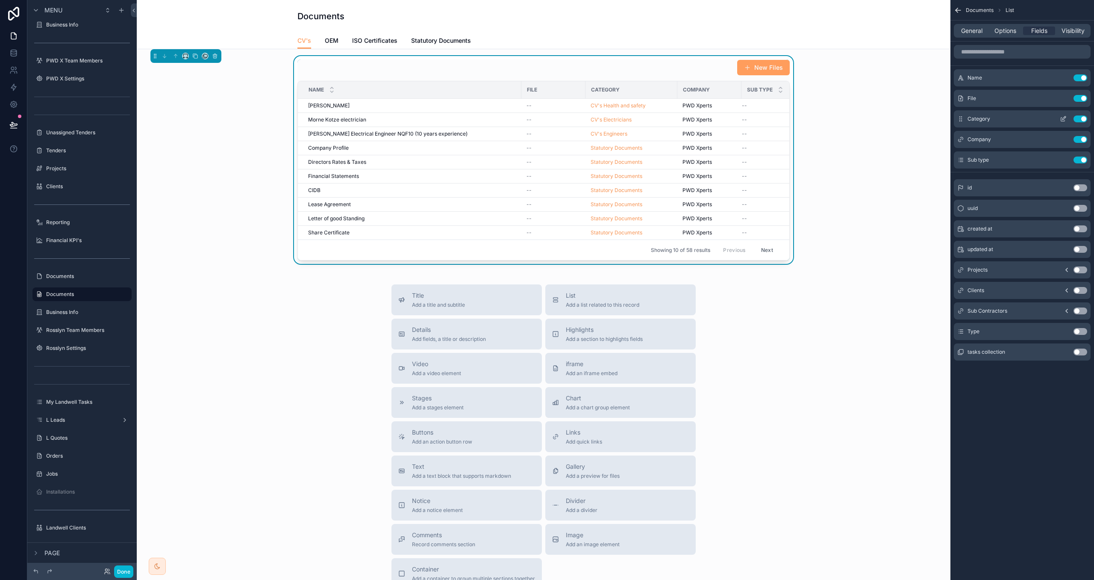
click at [1078, 119] on button "Use setting" at bounding box center [1081, 118] width 14 height 7
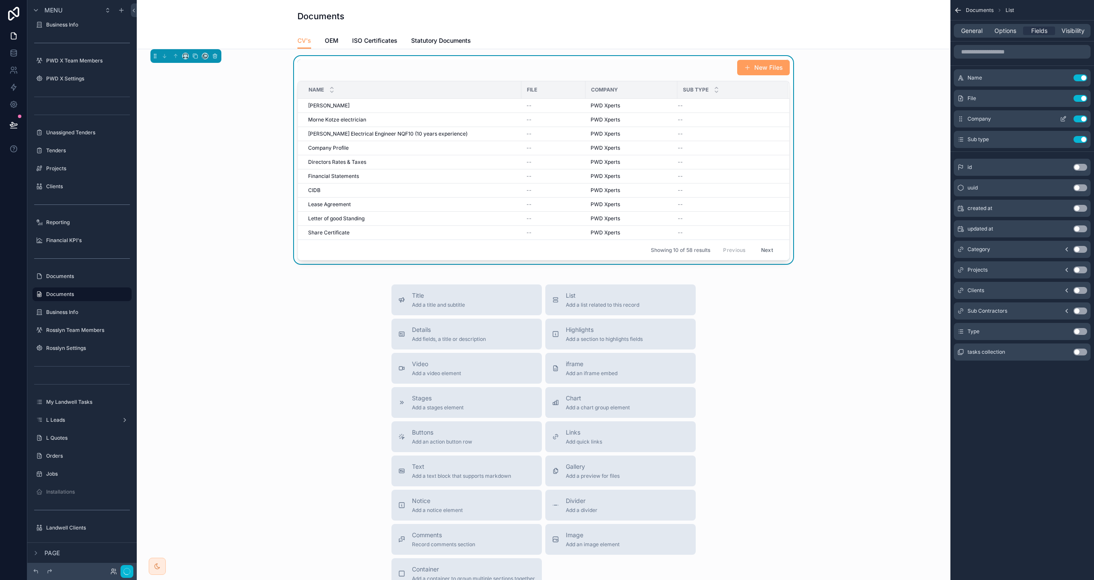
click at [1079, 118] on button "Use setting" at bounding box center [1081, 118] width 14 height 7
click at [1079, 228] on button "Use setting" at bounding box center [1081, 228] width 14 height 7
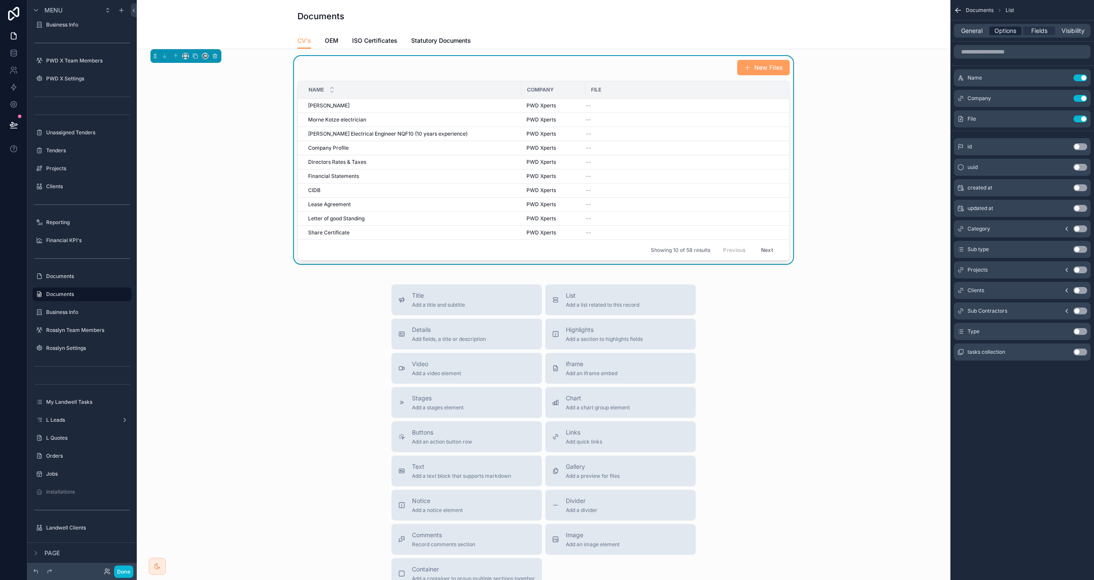
click at [1004, 32] on span "Options" at bounding box center [1006, 31] width 22 height 9
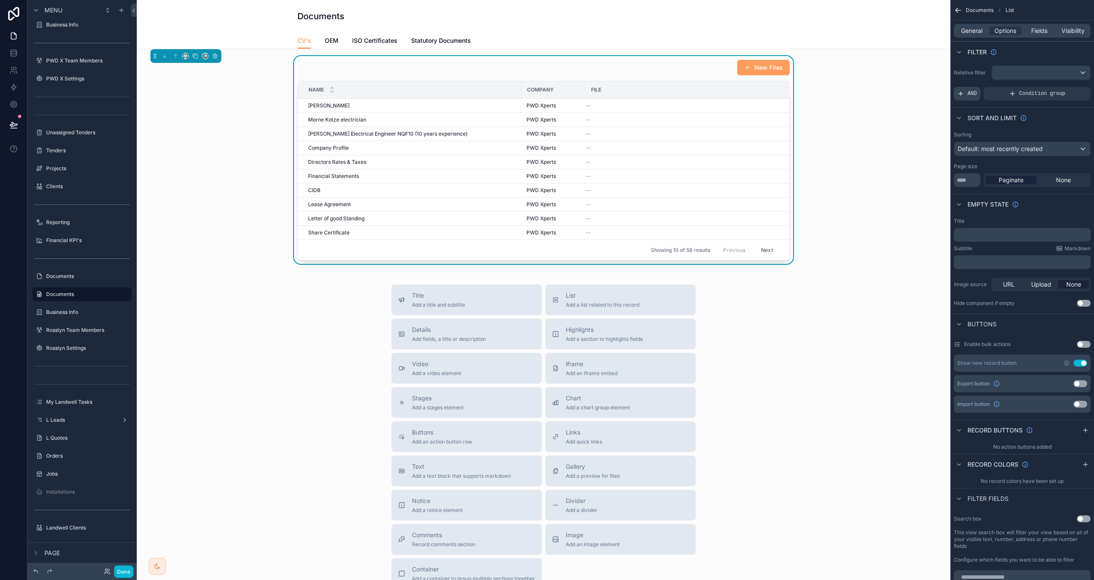
click at [962, 94] on icon "scrollable content" at bounding box center [961, 94] width 4 height 0
click at [1070, 91] on div "scrollable content" at bounding box center [1070, 88] width 12 height 12
click at [873, 82] on span "Select a field" at bounding box center [867, 80] width 36 height 7
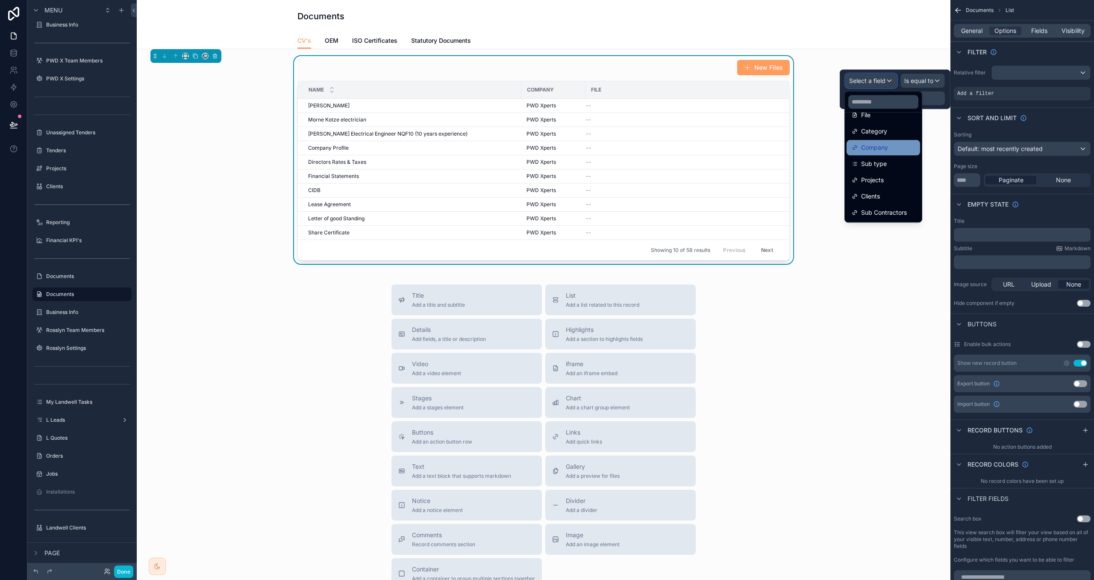
scroll to position [95, 0]
click at [887, 148] on span "Company" at bounding box center [874, 146] width 27 height 10
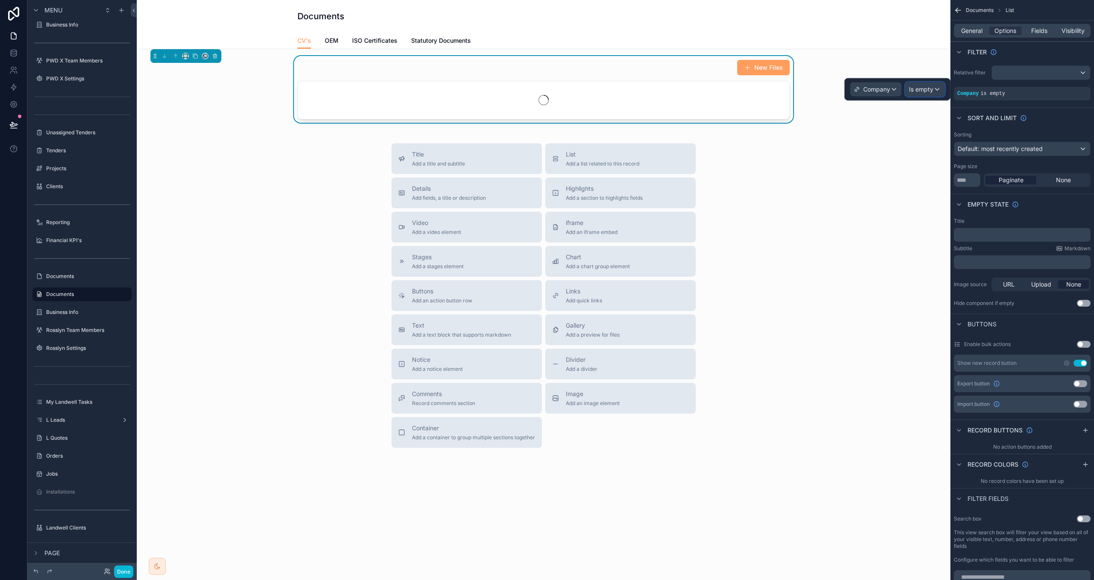
click at [928, 89] on span "Is empty" at bounding box center [921, 89] width 24 height 9
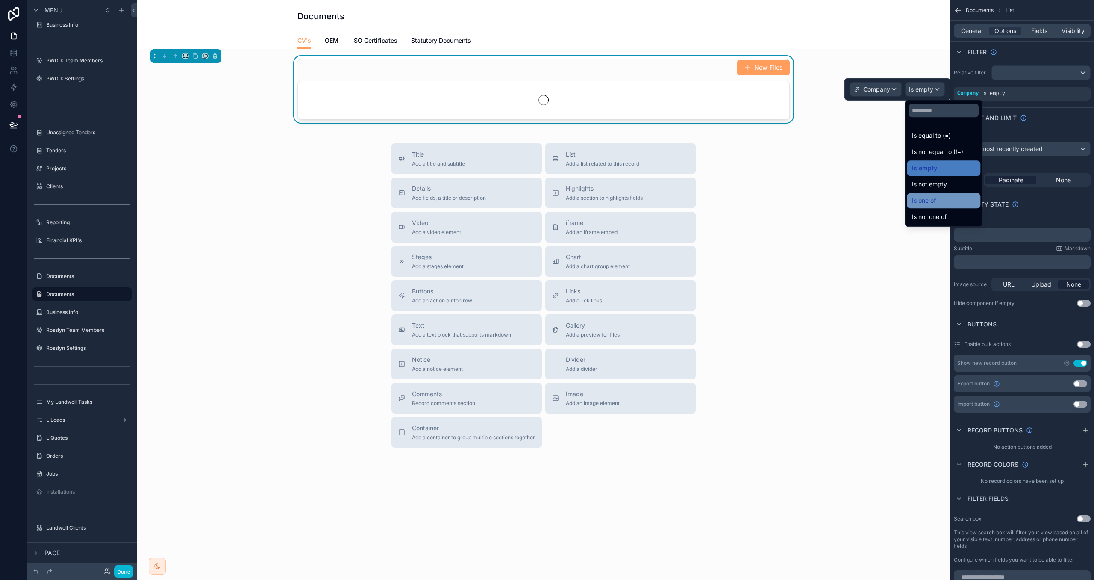
click at [927, 198] on span "Is one of" at bounding box center [924, 200] width 24 height 10
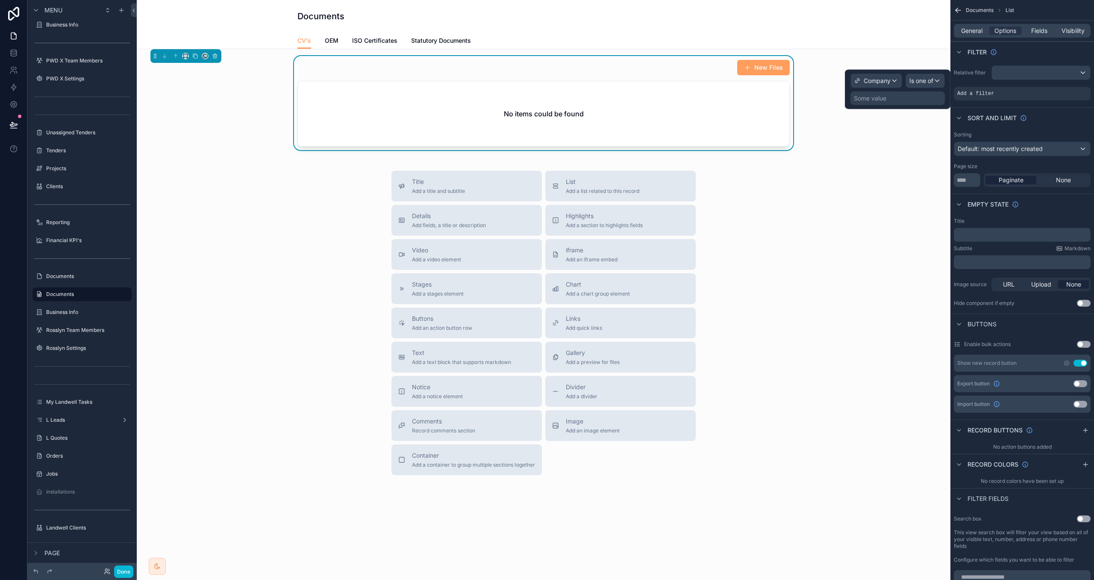
click at [891, 98] on div "Some value" at bounding box center [898, 98] width 94 height 14
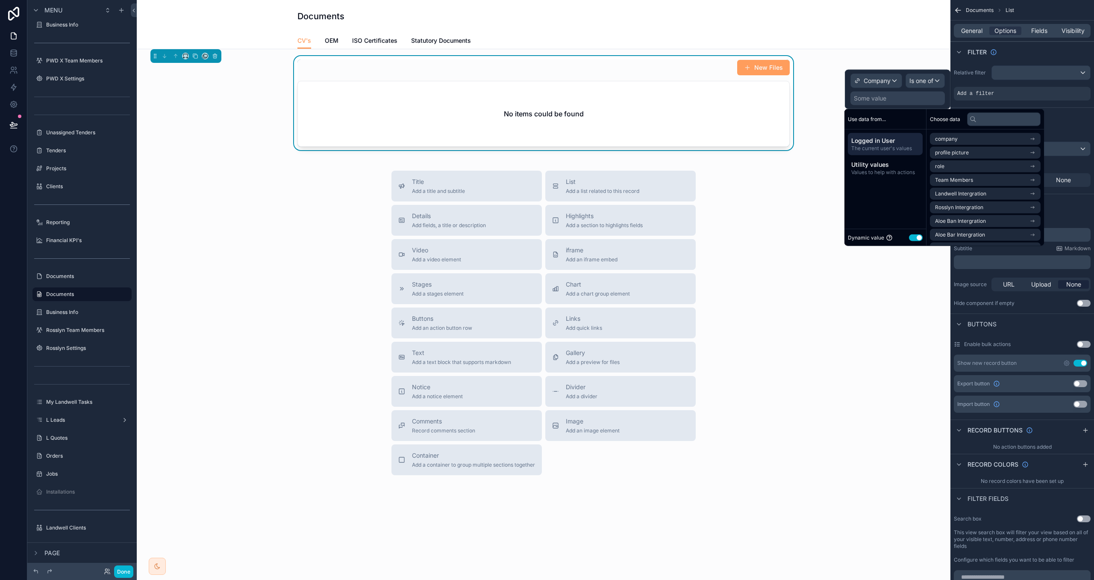
click at [921, 238] on button "Use setting" at bounding box center [916, 237] width 14 height 7
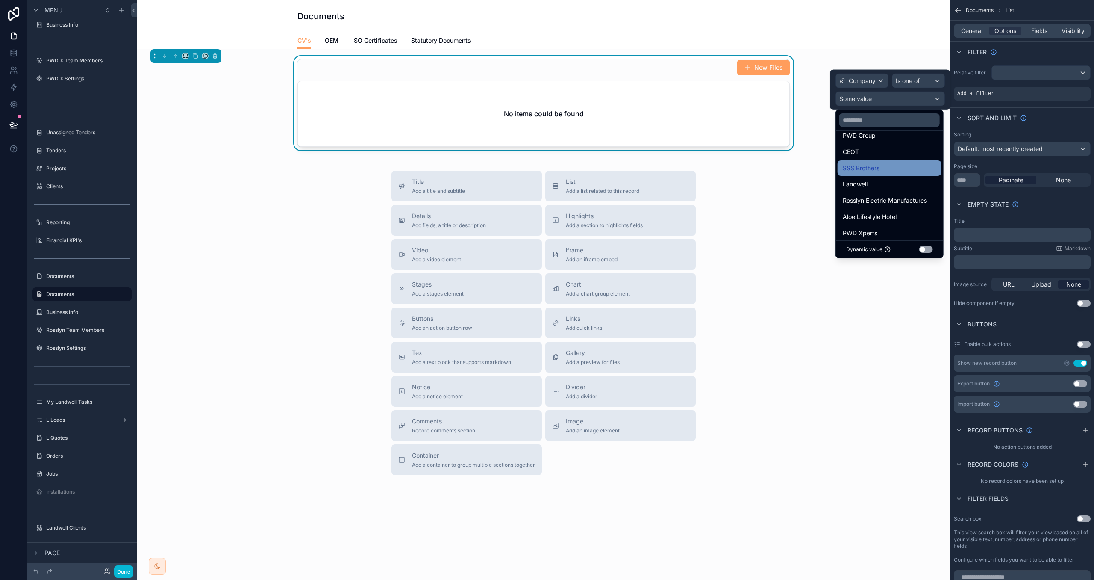
scroll to position [33, 0]
click at [913, 192] on span "Rosslyn Electric Manufactures" at bounding box center [885, 193] width 84 height 10
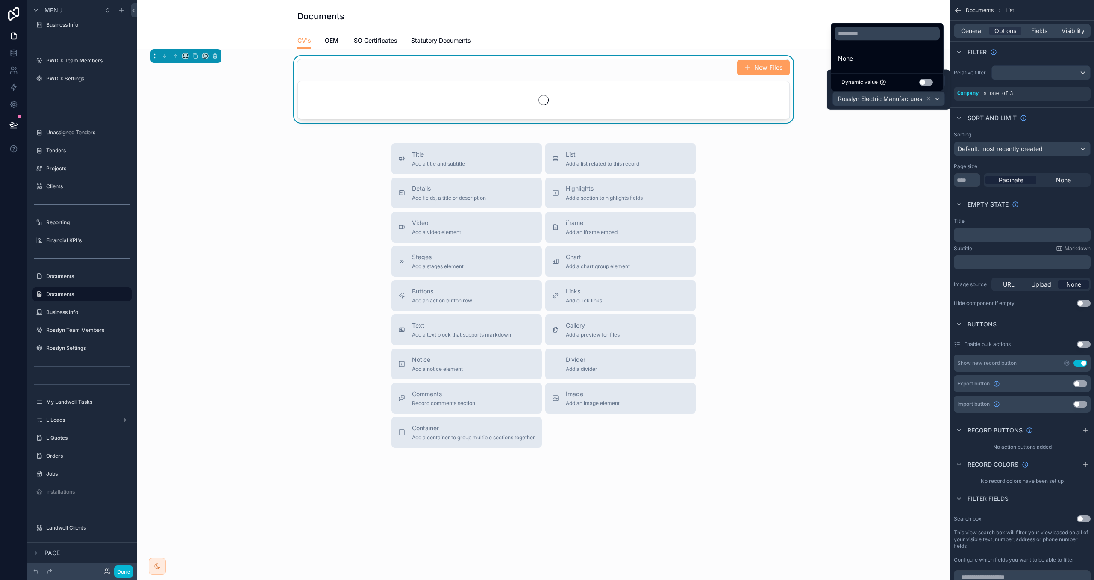
scroll to position [0, 0]
click at [936, 100] on div "Rosslyn Electric Manufactures" at bounding box center [889, 99] width 112 height 14
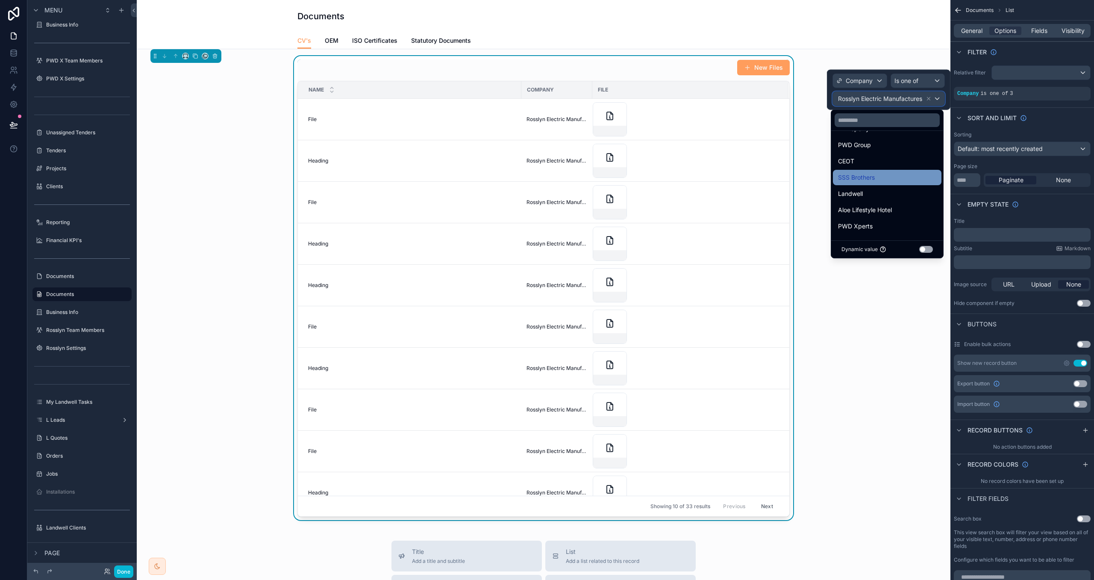
scroll to position [33, 0]
click at [914, 227] on div "PWD Xperts" at bounding box center [887, 226] width 98 height 10
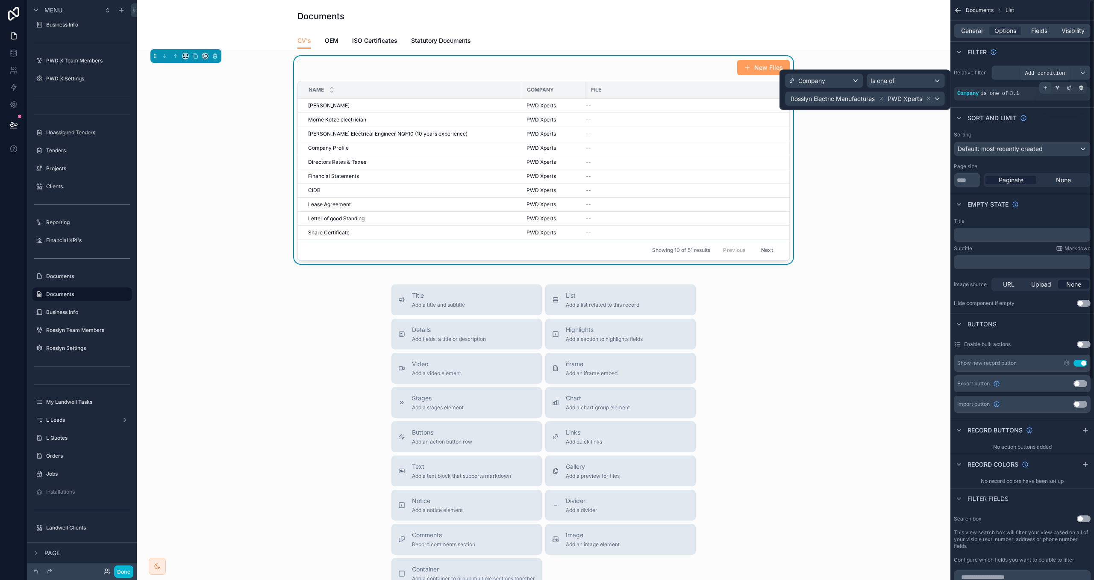
click at [1049, 88] on div "scrollable content" at bounding box center [1046, 88] width 12 height 12
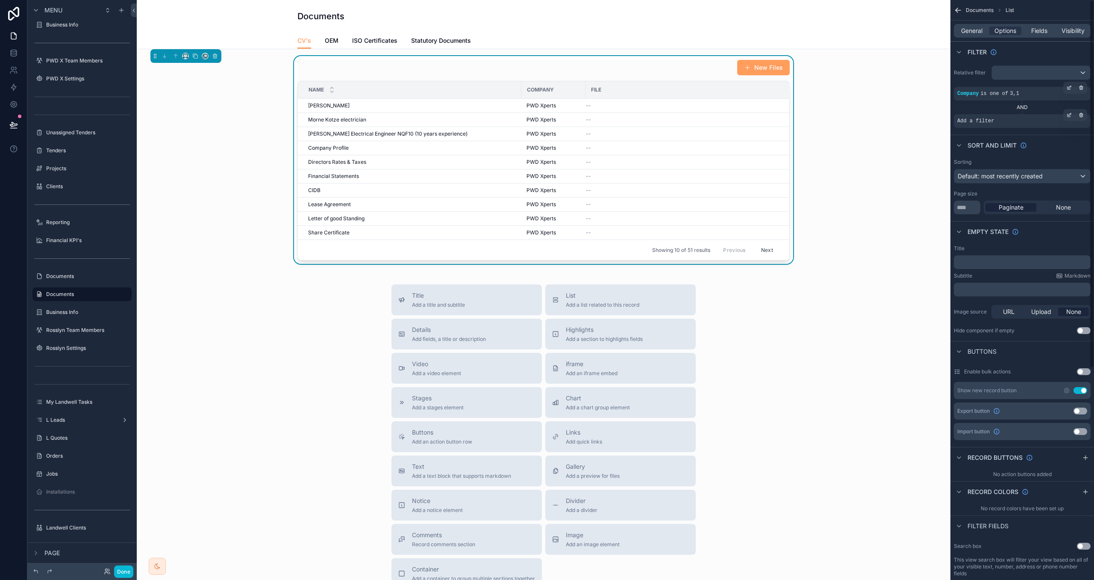
drag, startPoint x: 1070, startPoint y: 115, endPoint x: 1010, endPoint y: 122, distance: 60.3
click at [1070, 115] on icon "scrollable content" at bounding box center [1069, 114] width 5 height 5
click at [883, 109] on span "Select a field" at bounding box center [867, 107] width 36 height 7
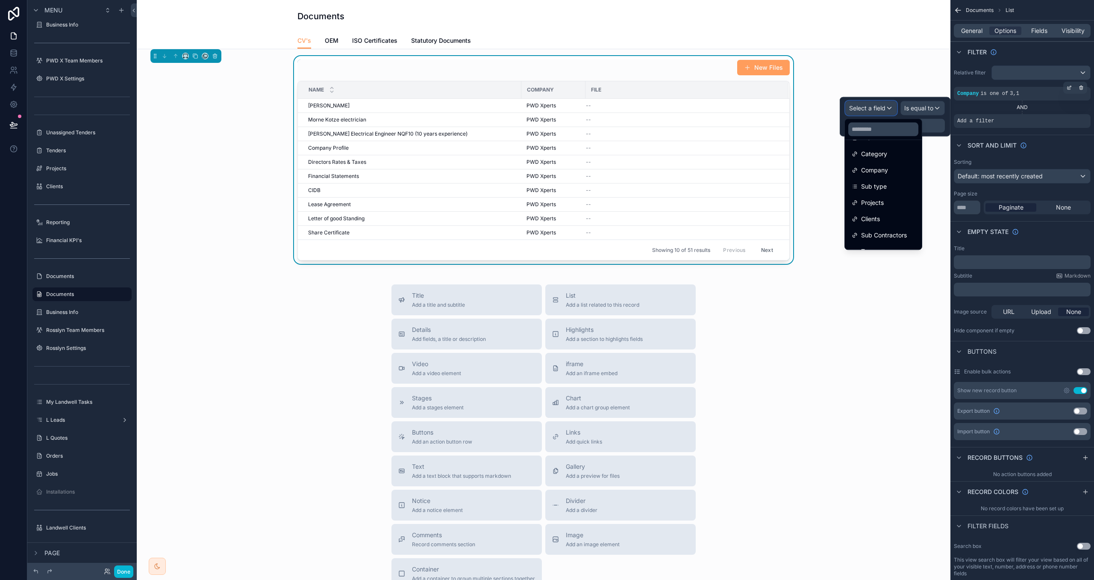
scroll to position [107, 0]
click at [887, 191] on div "Projects" at bounding box center [883, 194] width 63 height 10
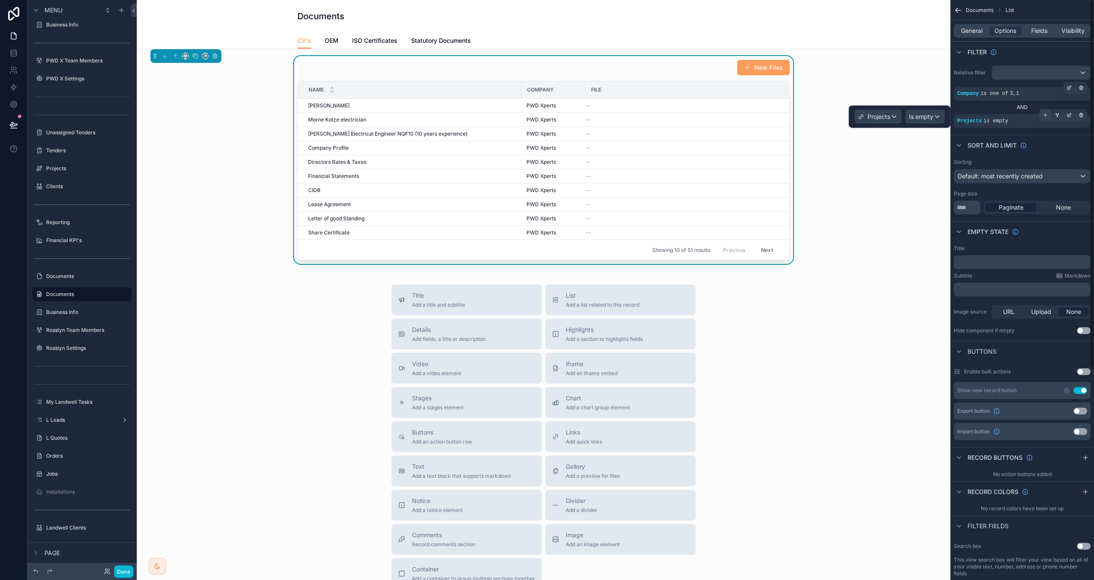
click at [1047, 114] on icon "scrollable content" at bounding box center [1045, 114] width 5 height 5
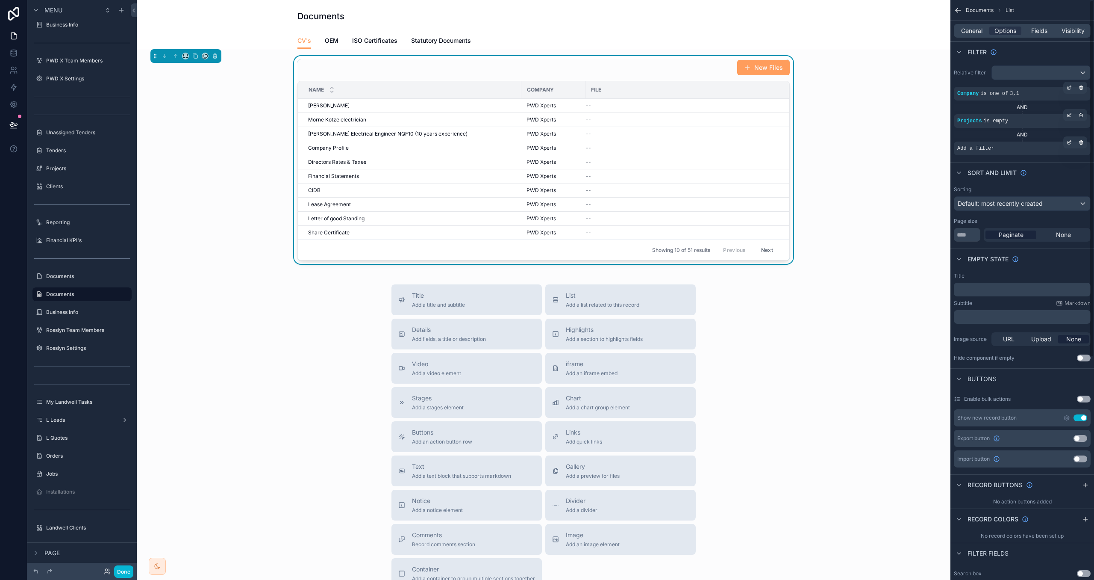
drag, startPoint x: 1071, startPoint y: 144, endPoint x: 1059, endPoint y: 147, distance: 12.8
click at [1070, 144] on icon "scrollable content" at bounding box center [1069, 142] width 5 height 5
click at [874, 138] on span "Select a field" at bounding box center [867, 135] width 36 height 7
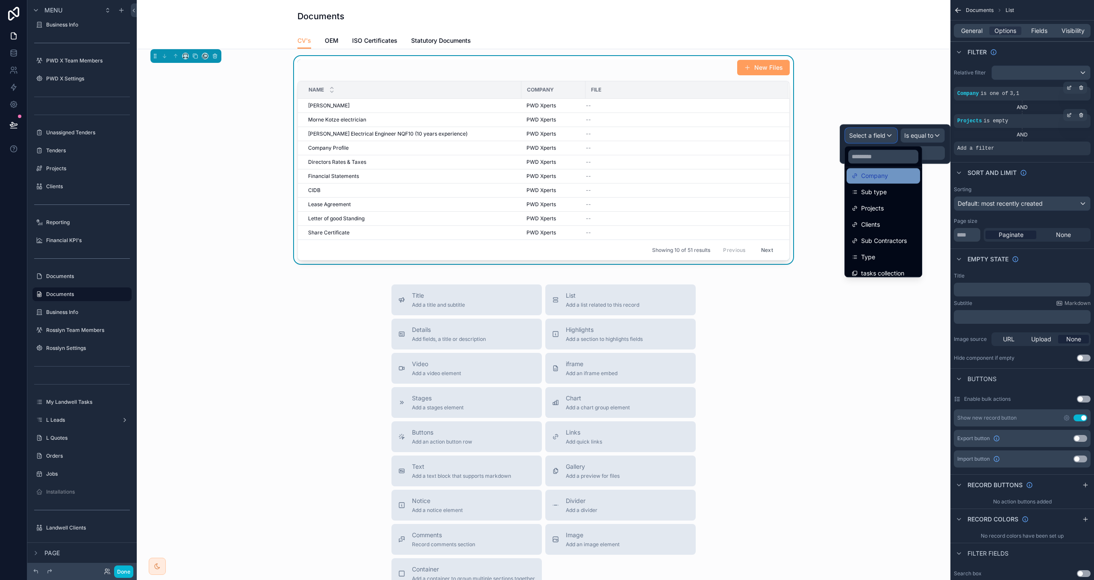
scroll to position [126, 0]
click at [881, 261] on div "tasks collection" at bounding box center [884, 266] width 74 height 15
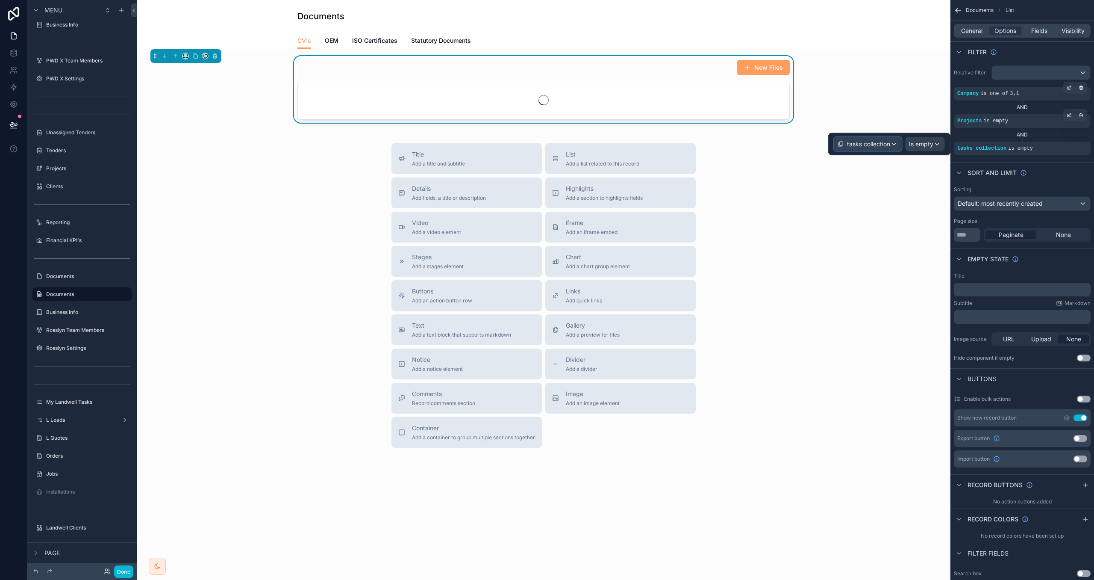
click at [897, 145] on div "tasks collection" at bounding box center [867, 144] width 67 height 14
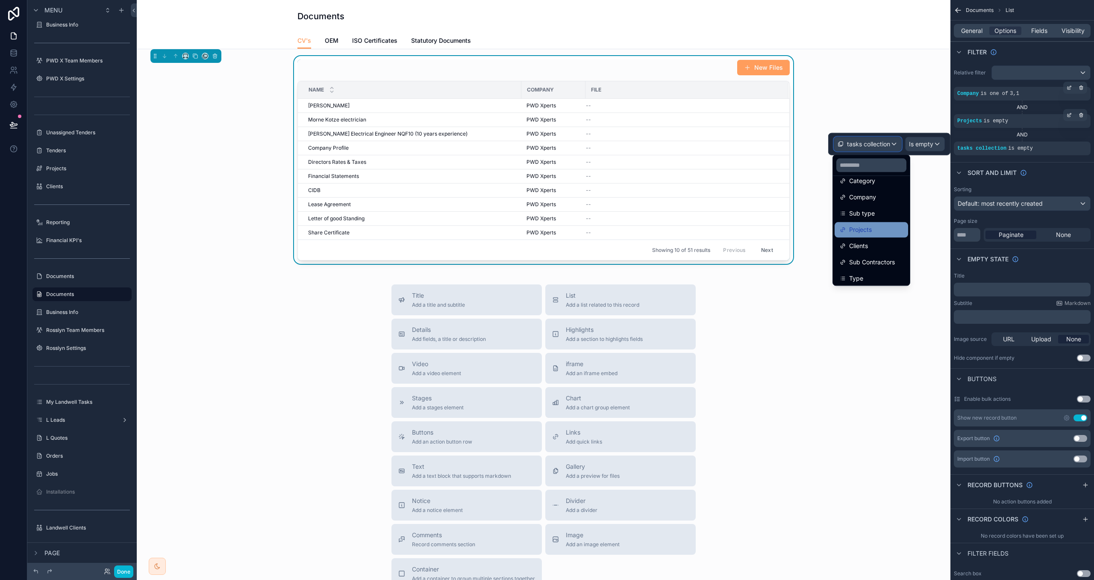
scroll to position [110, 0]
click at [1063, 138] on div "AND" at bounding box center [1022, 134] width 137 height 7
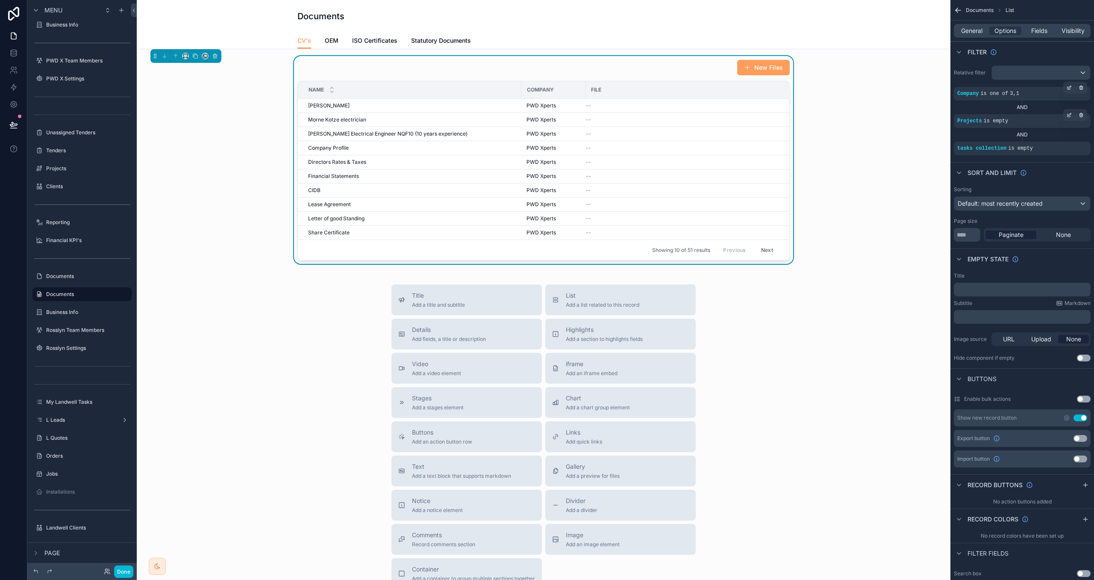
click at [958, 10] on icon "scrollable content" at bounding box center [958, 10] width 9 height 9
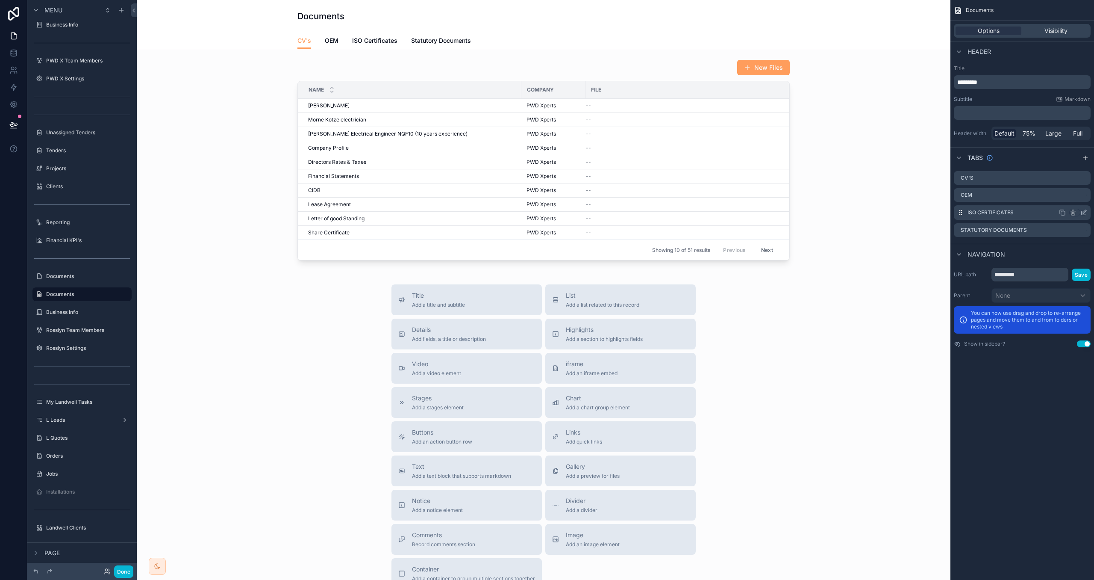
click at [1081, 210] on icon "scrollable content" at bounding box center [1084, 212] width 7 height 7
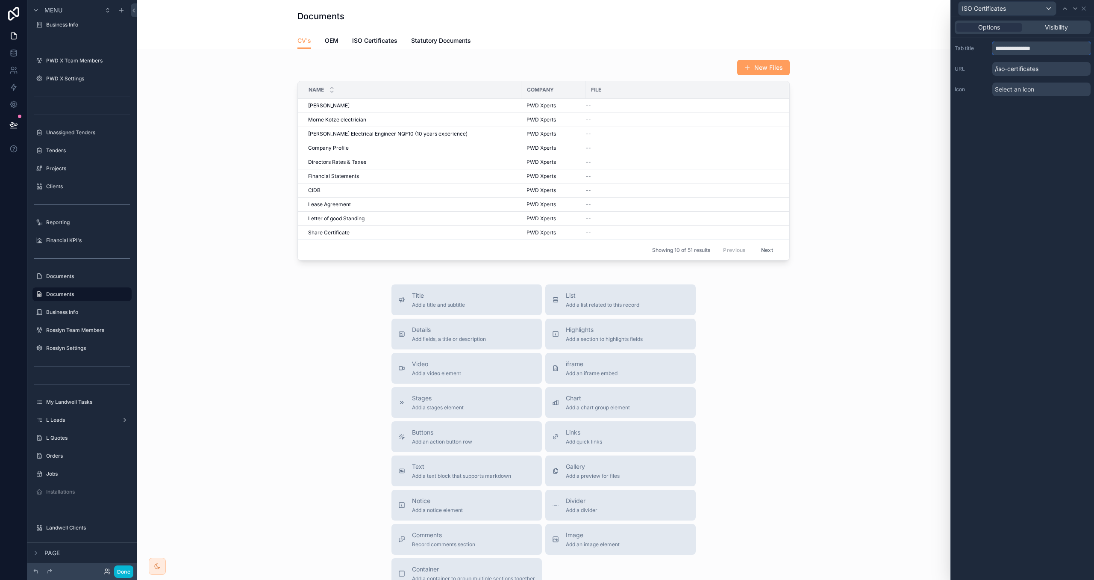
drag, startPoint x: 1043, startPoint y: 50, endPoint x: 961, endPoint y: 42, distance: 82.1
click at [962, 42] on div "**********" at bounding box center [1023, 48] width 136 height 14
click at [1076, 8] on icon at bounding box center [1075, 8] width 7 height 7
drag, startPoint x: 1034, startPoint y: 52, endPoint x: 929, endPoint y: 44, distance: 105.4
click at [940, 44] on div "**********" at bounding box center [547, 290] width 1094 height 580
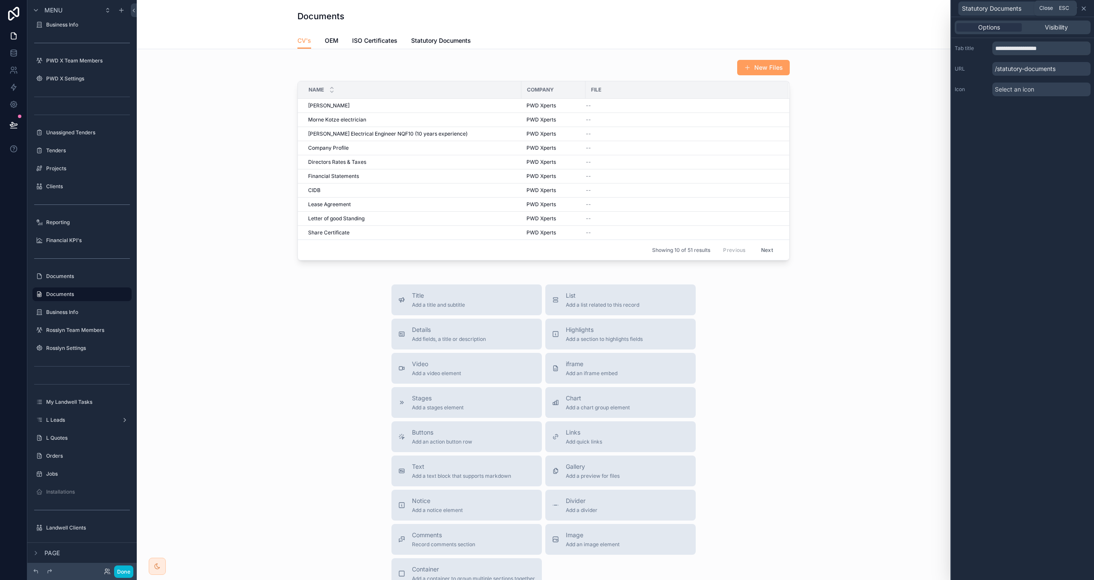
click at [1085, 5] on icon at bounding box center [1084, 8] width 7 height 7
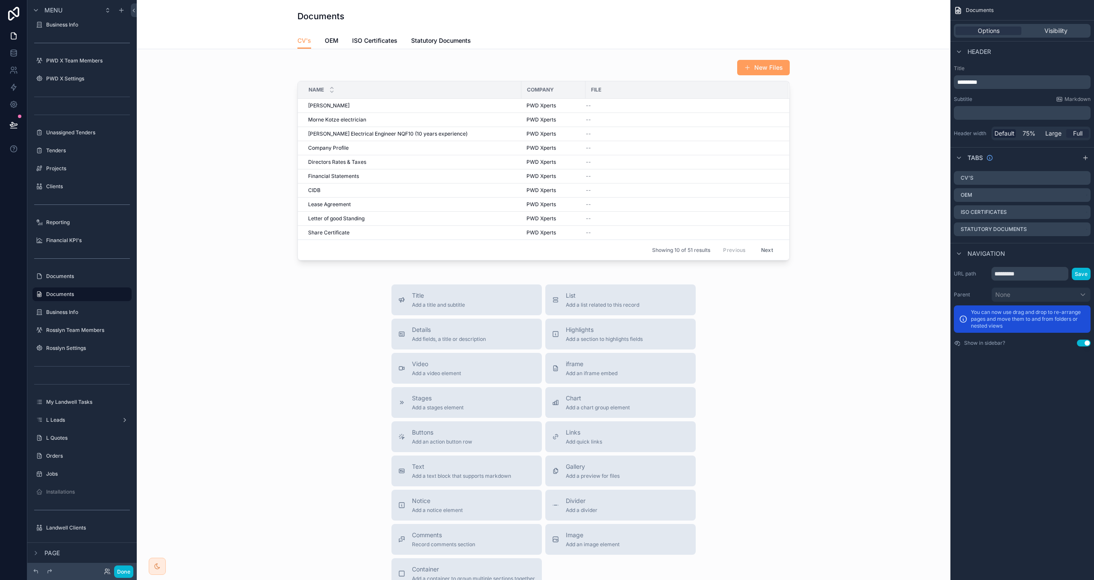
click at [1077, 134] on span "Full" at bounding box center [1077, 133] width 9 height 9
drag, startPoint x: 603, startPoint y: 79, endPoint x: 282, endPoint y: 74, distance: 320.7
click at [603, 79] on div "scrollable content" at bounding box center [544, 160] width 800 height 208
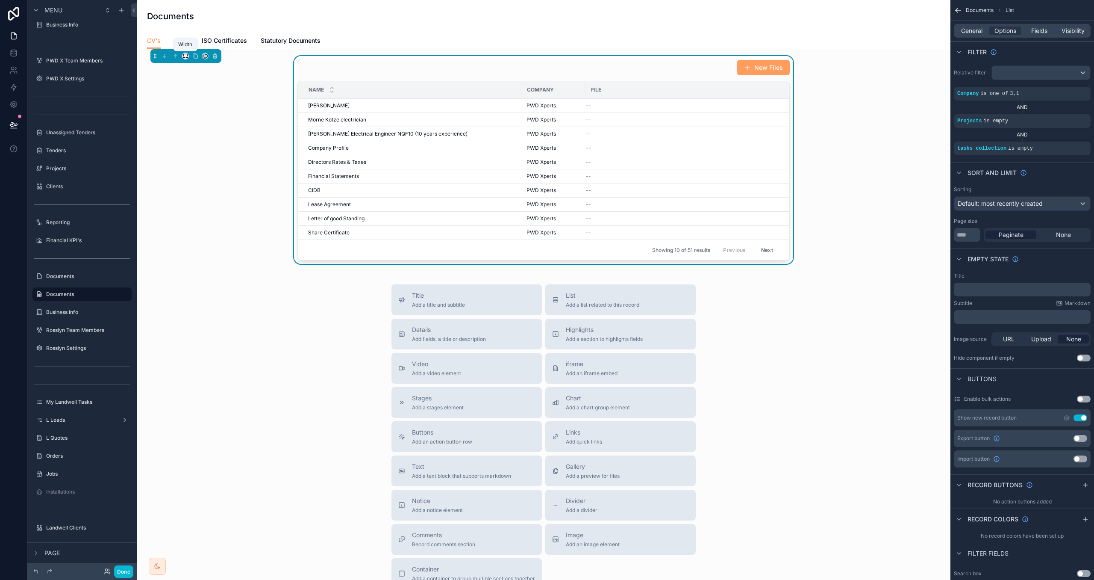
click at [187, 56] on icon "scrollable content" at bounding box center [186, 56] width 6 height 6
click at [206, 152] on span "Full width" at bounding box center [203, 149] width 27 height 10
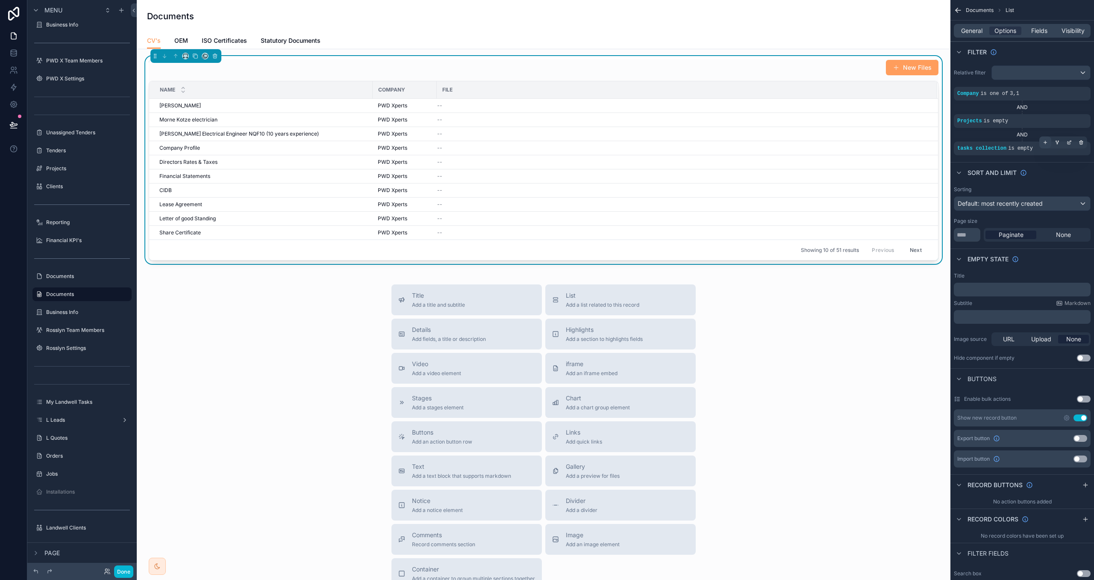
click at [1045, 145] on icon "scrollable content" at bounding box center [1045, 142] width 5 height 5
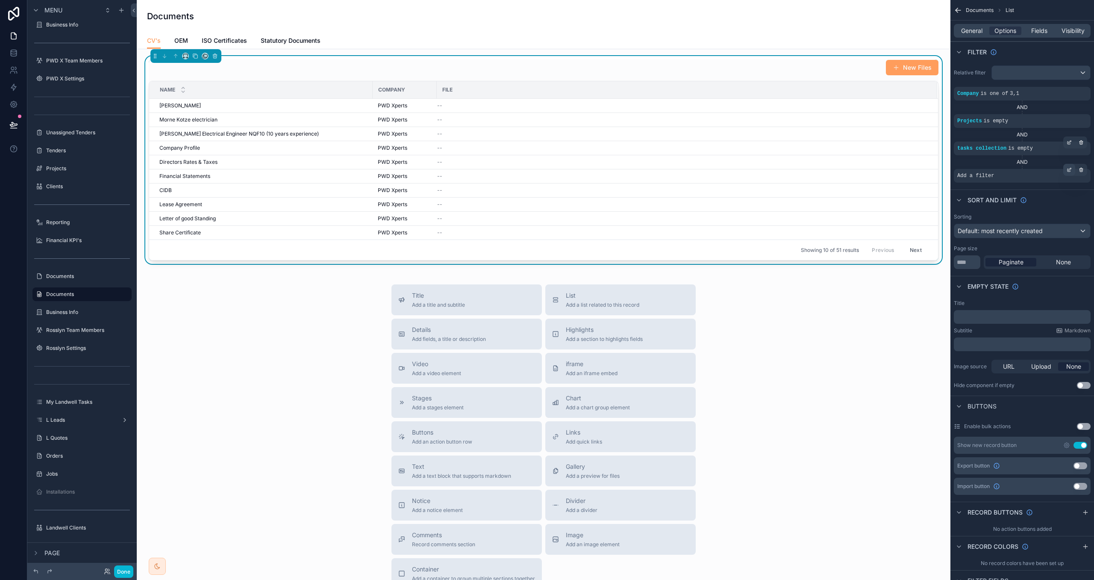
click at [1068, 171] on icon "scrollable content" at bounding box center [1069, 170] width 3 height 3
click at [891, 165] on div "Select a field" at bounding box center [871, 163] width 51 height 14
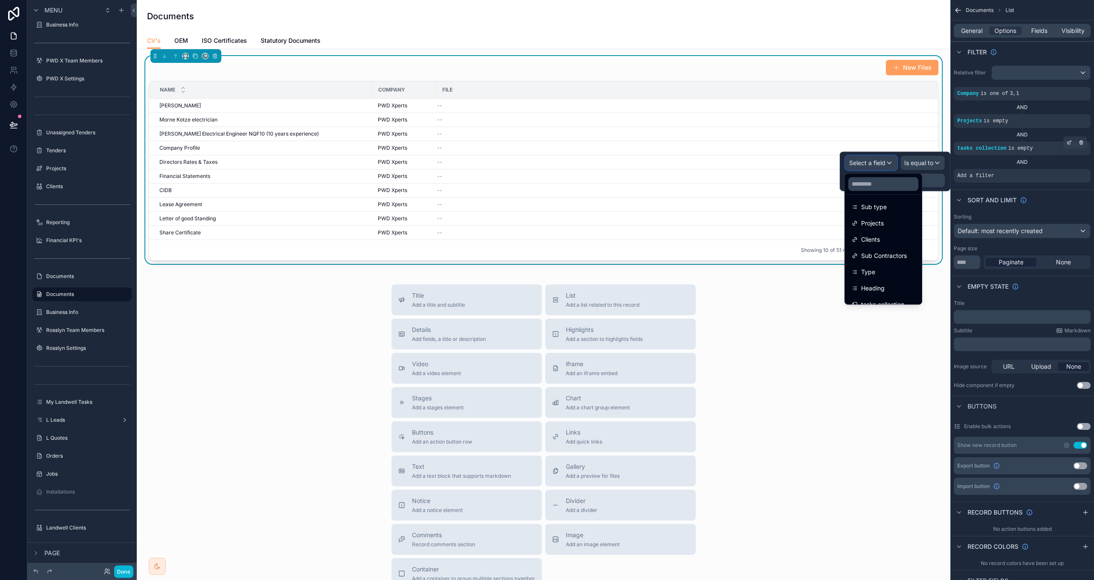
scroll to position [142, 0]
click at [893, 277] on div "Heading" at bounding box center [883, 278] width 63 height 10
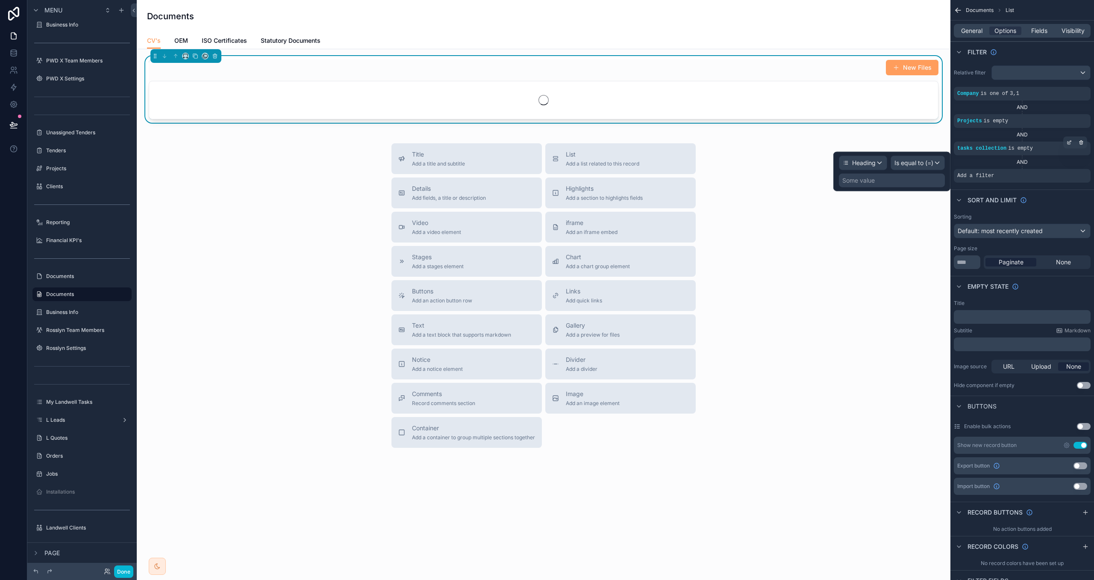
click at [910, 181] on div "Some value" at bounding box center [892, 181] width 106 height 14
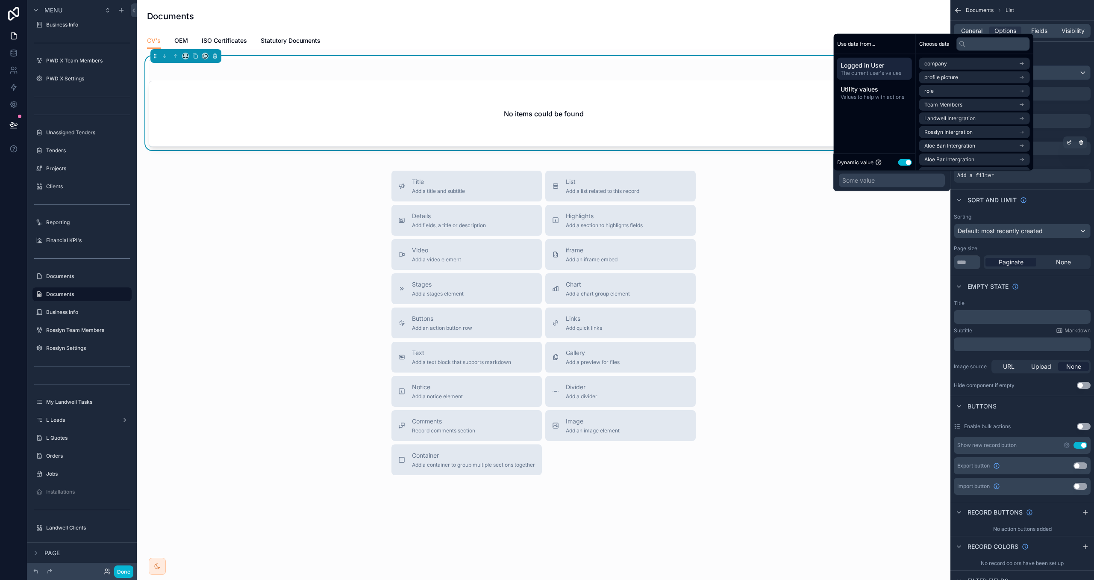
click at [907, 163] on button "Use setting" at bounding box center [906, 162] width 14 height 7
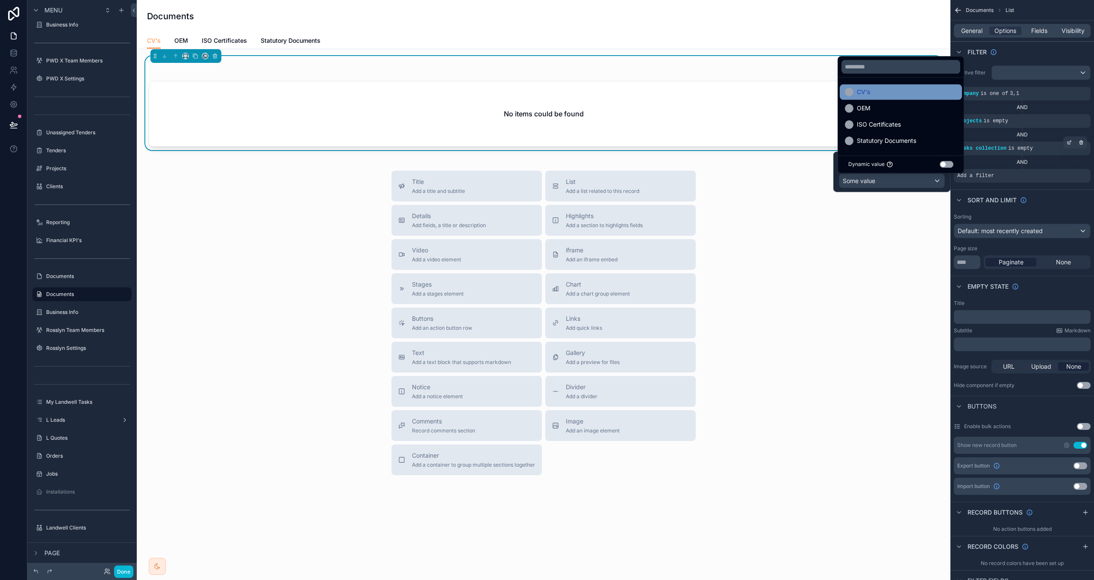
click at [873, 88] on div "CV's" at bounding box center [901, 92] width 112 height 10
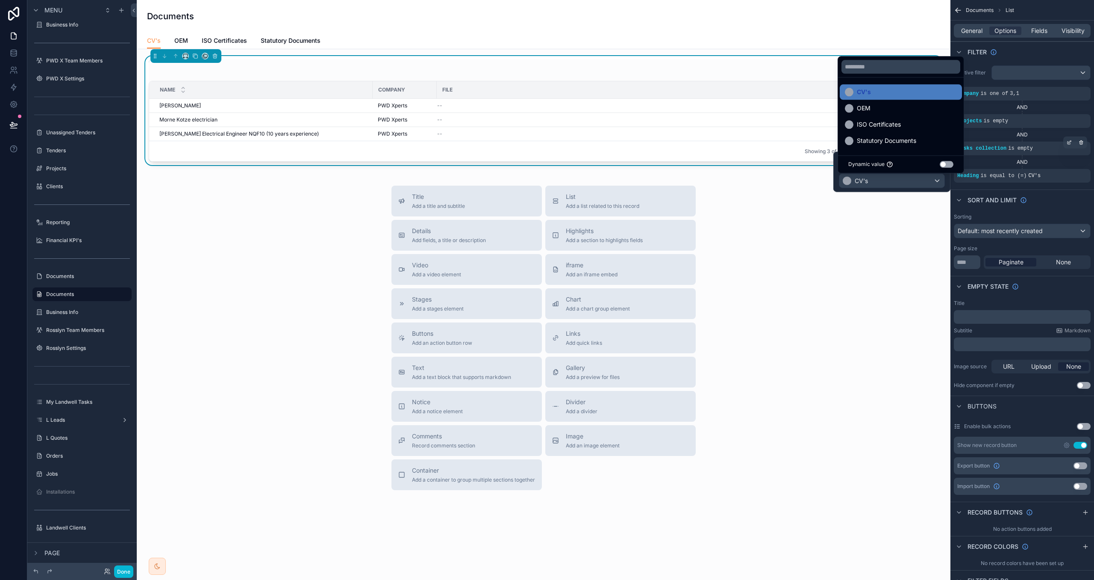
click at [887, 311] on div "Title Add a title and subtitle List Add a list related to this record Details A…" at bounding box center [544, 338] width 800 height 304
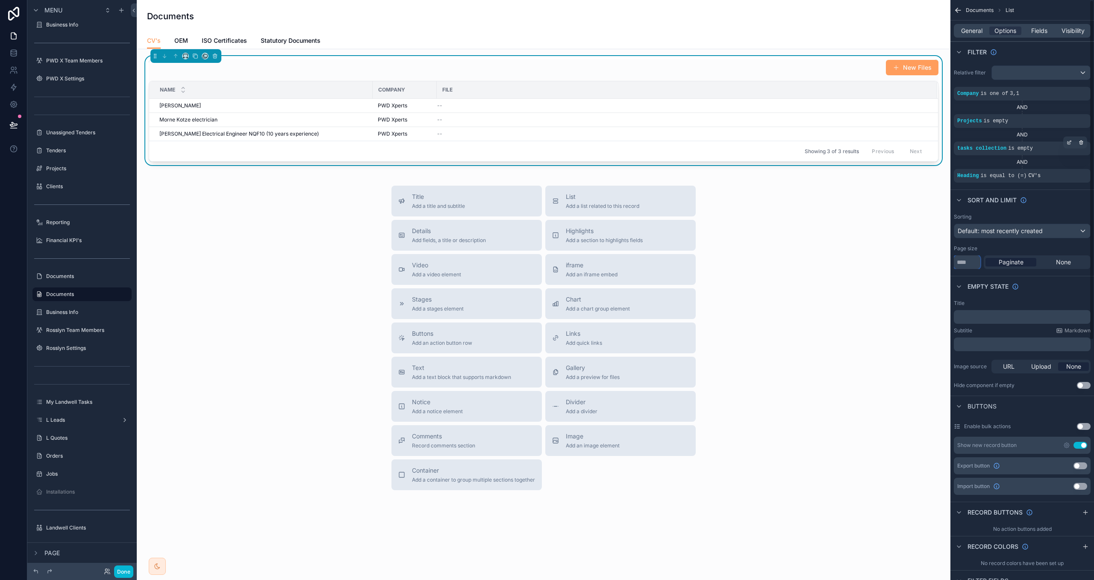
drag, startPoint x: 974, startPoint y: 262, endPoint x: 944, endPoint y: 261, distance: 29.5
click at [944, 261] on div "PWD Xperts Group Financial Overview Group Team Members Group Settings Developme…" at bounding box center [616, 290] width 958 height 580
type input "***"
click at [992, 243] on div "Sorting Default: most recently created Page size *** Paginate None" at bounding box center [1023, 241] width 144 height 62
click at [982, 33] on span "General" at bounding box center [971, 31] width 21 height 9
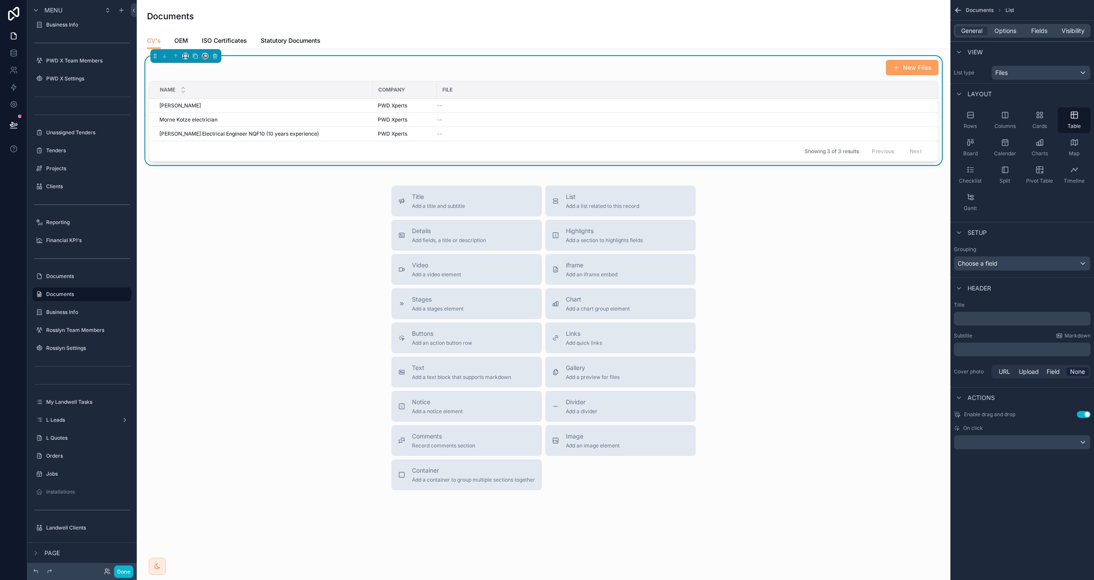
click at [1032, 271] on div "Grouping Choose a field" at bounding box center [1023, 258] width 144 height 32
click at [1029, 265] on div "Choose a field" at bounding box center [1023, 263] width 136 height 14
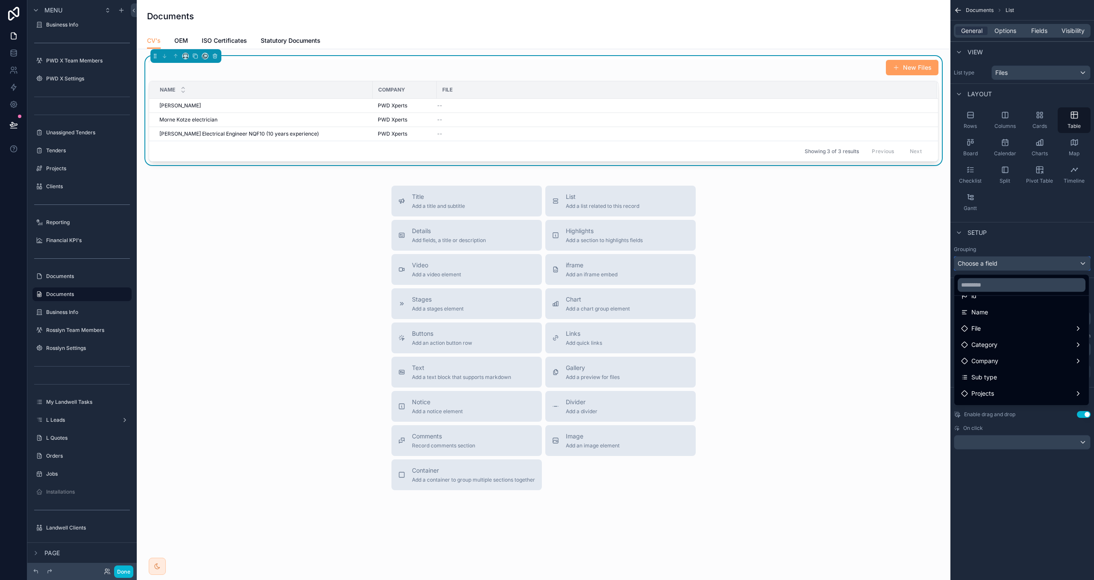
scroll to position [52, 0]
click at [1020, 337] on div "Category" at bounding box center [1021, 339] width 121 height 10
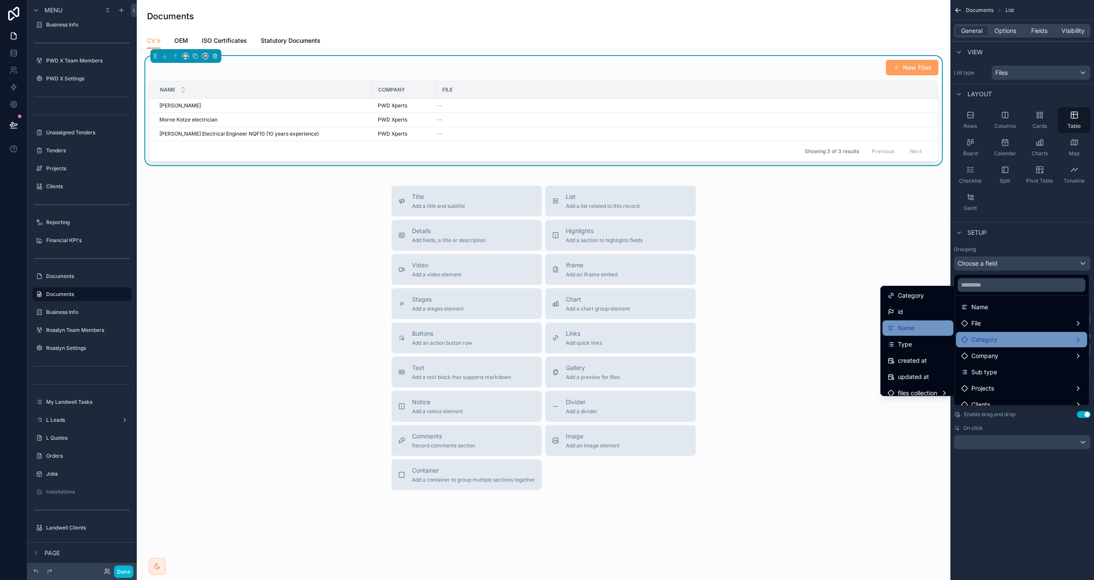
click at [920, 332] on div "Name" at bounding box center [918, 328] width 61 height 10
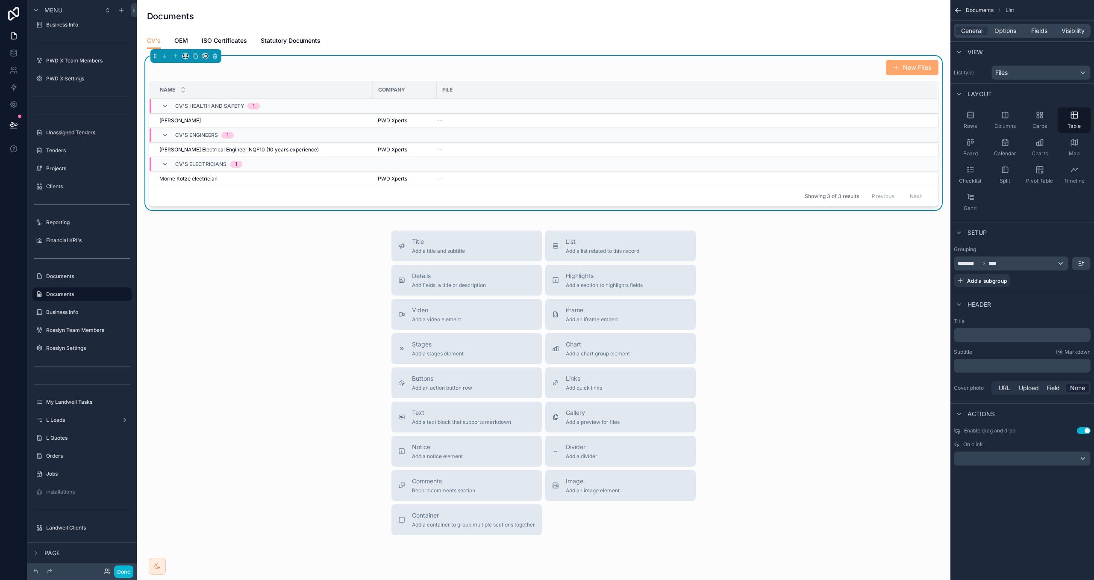
click at [914, 67] on button "New Files" at bounding box center [912, 67] width 53 height 15
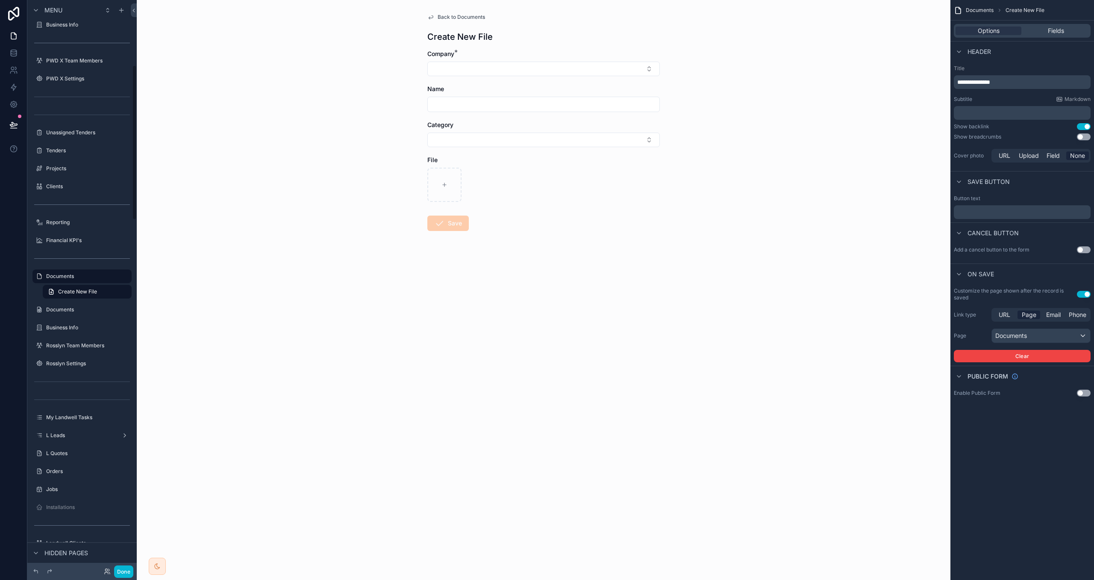
scroll to position [239, 0]
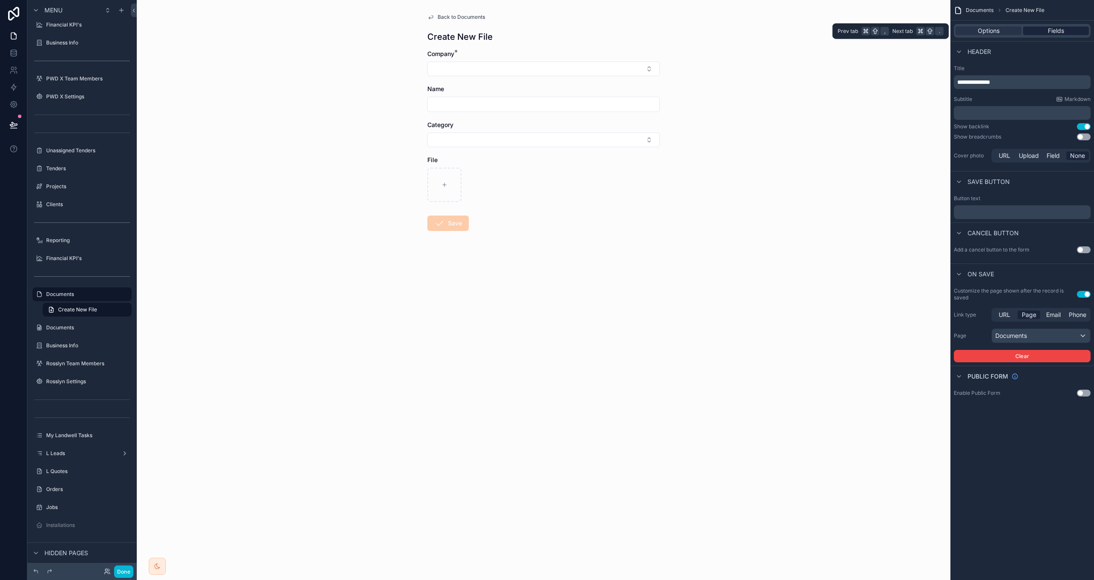
click at [1050, 30] on span "Fields" at bounding box center [1056, 31] width 16 height 9
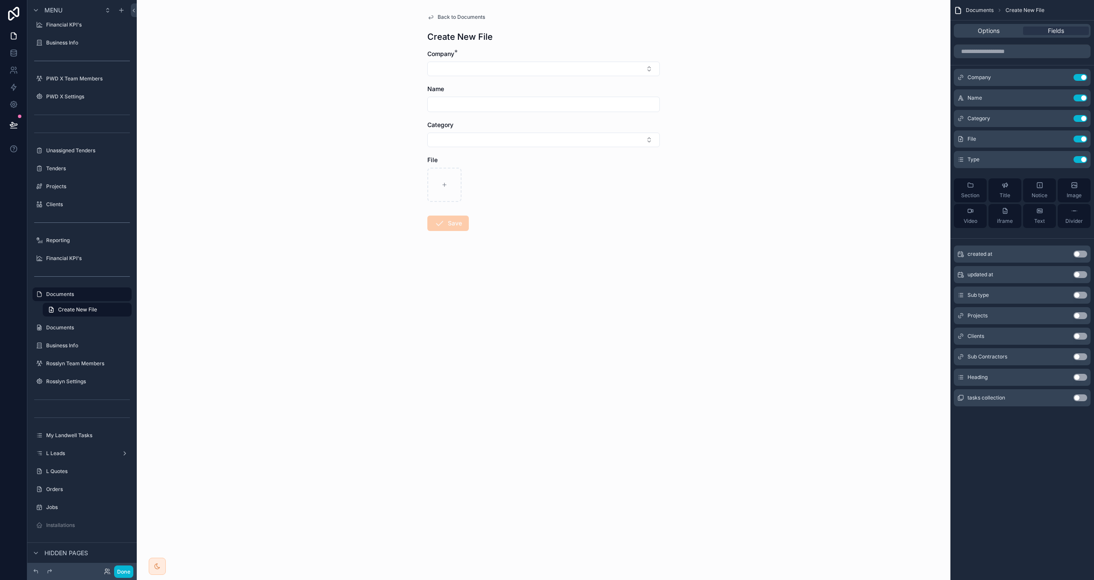
click at [1082, 378] on button "Use setting" at bounding box center [1081, 377] width 14 height 7
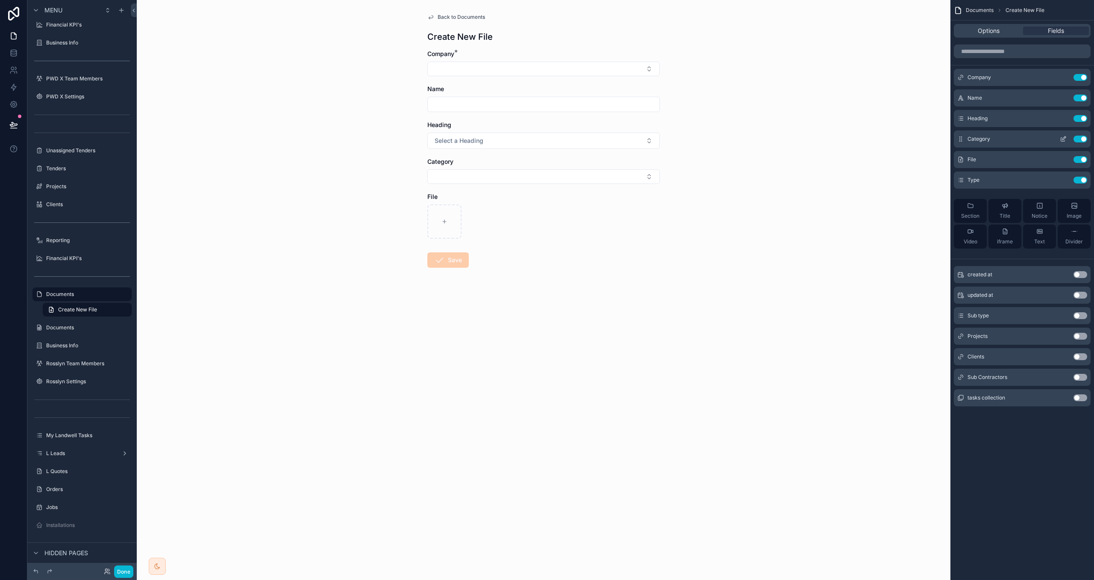
click at [1058, 139] on button "scrollable content" at bounding box center [1064, 139] width 14 height 7
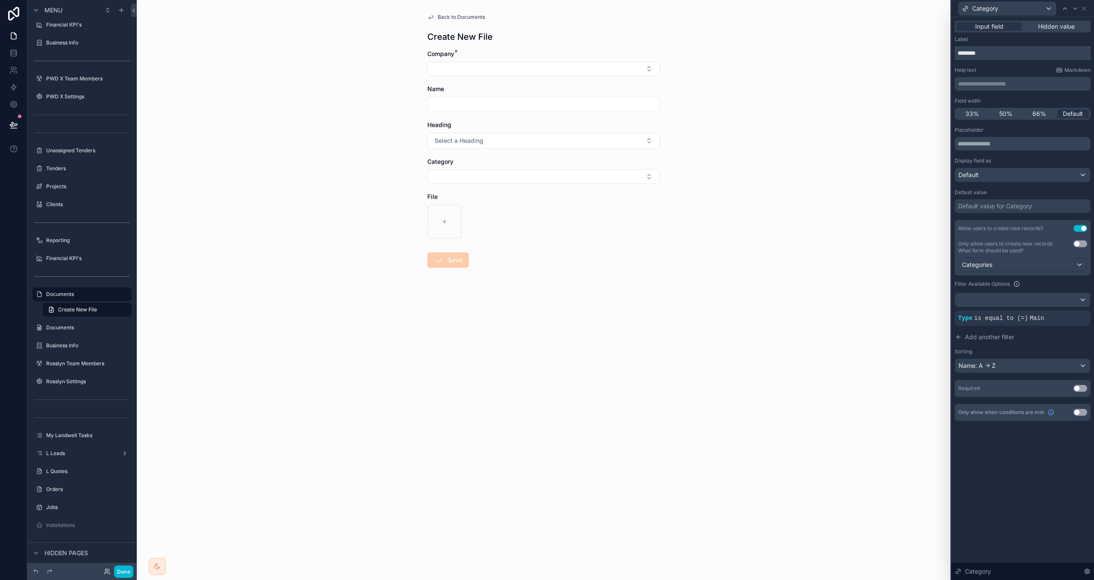
drag, startPoint x: 958, startPoint y: 51, endPoint x: 964, endPoint y: 56, distance: 8.2
click at [958, 51] on input "********" at bounding box center [1023, 53] width 136 height 14
click at [996, 52] on input "**********" at bounding box center [1023, 53] width 136 height 14
click at [995, 52] on input "**********" at bounding box center [1023, 53] width 136 height 14
type input "**********"
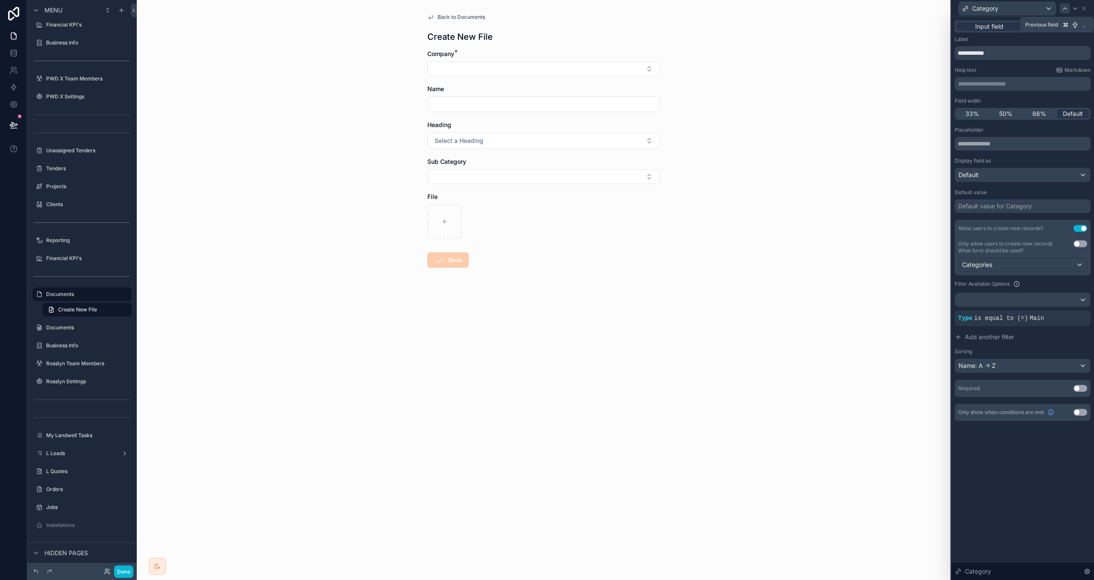
click at [1064, 3] on div at bounding box center [1065, 8] width 10 height 10
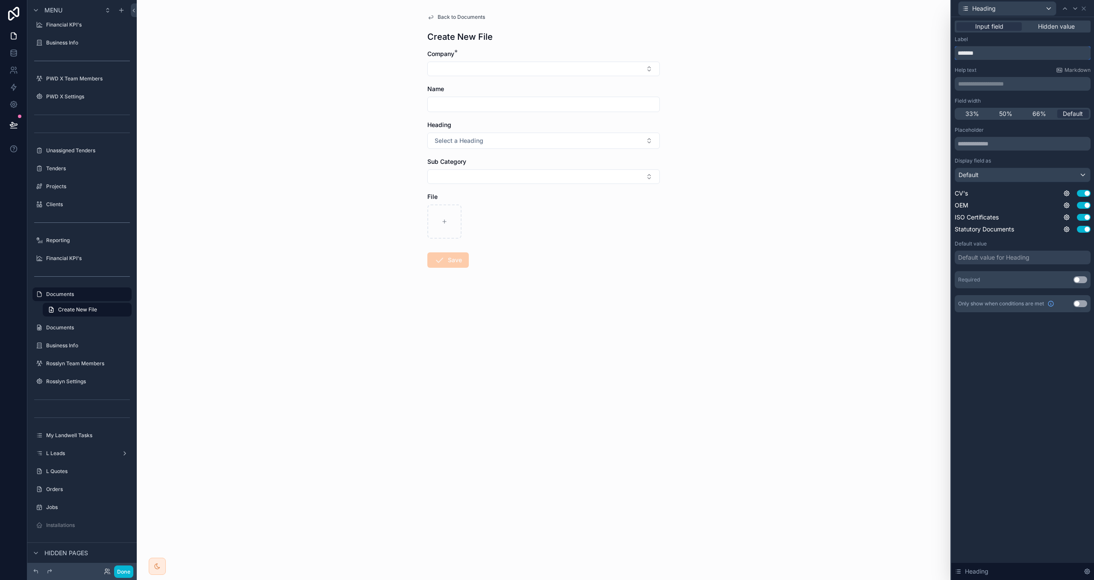
click at [973, 53] on input "*******" at bounding box center [1023, 53] width 136 height 14
paste input "*"
type input "********"
click at [999, 45] on div "Label ********" at bounding box center [1023, 48] width 136 height 24
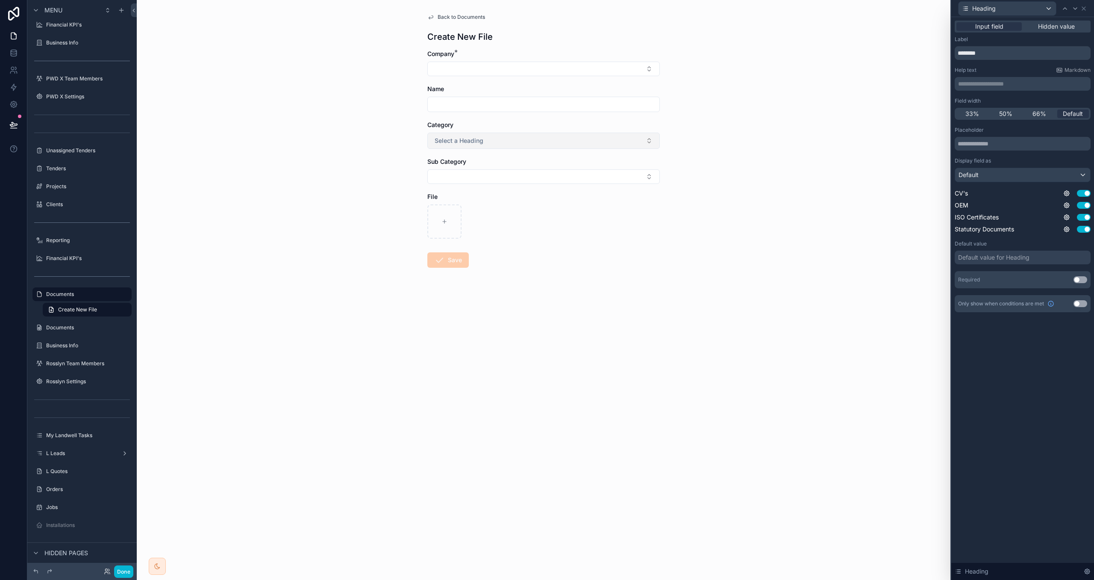
click at [645, 142] on button "Select a Heading" at bounding box center [543, 141] width 233 height 16
click at [694, 135] on div "Back to Documents Create New File Company * Name Category Select a Heading Sub …" at bounding box center [544, 290] width 814 height 580
click at [1083, 8] on icon at bounding box center [1084, 8] width 7 height 7
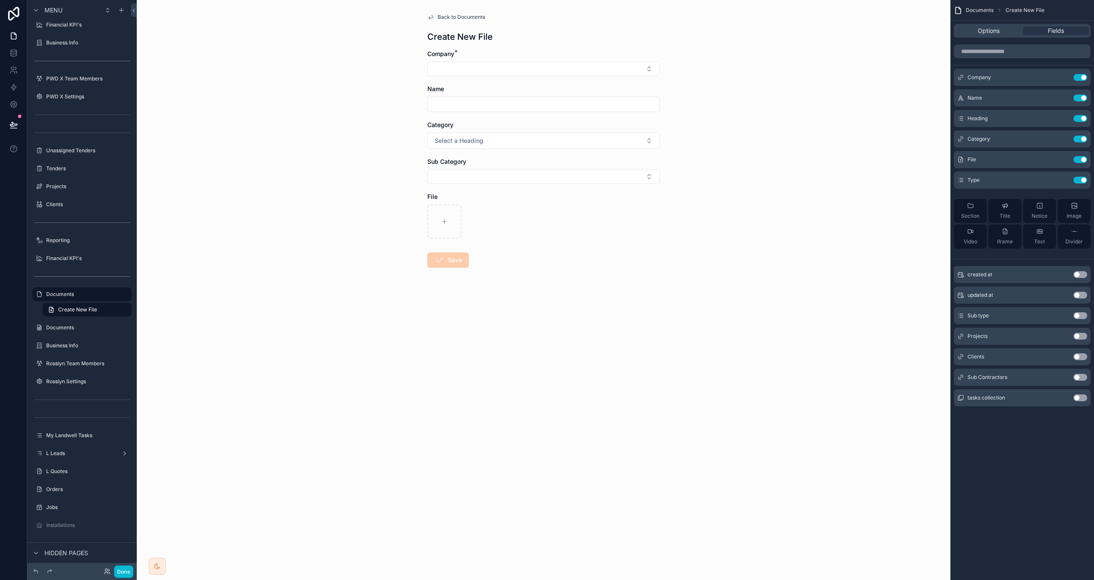
click at [466, 15] on span "Back to Documents" at bounding box center [461, 17] width 47 height 7
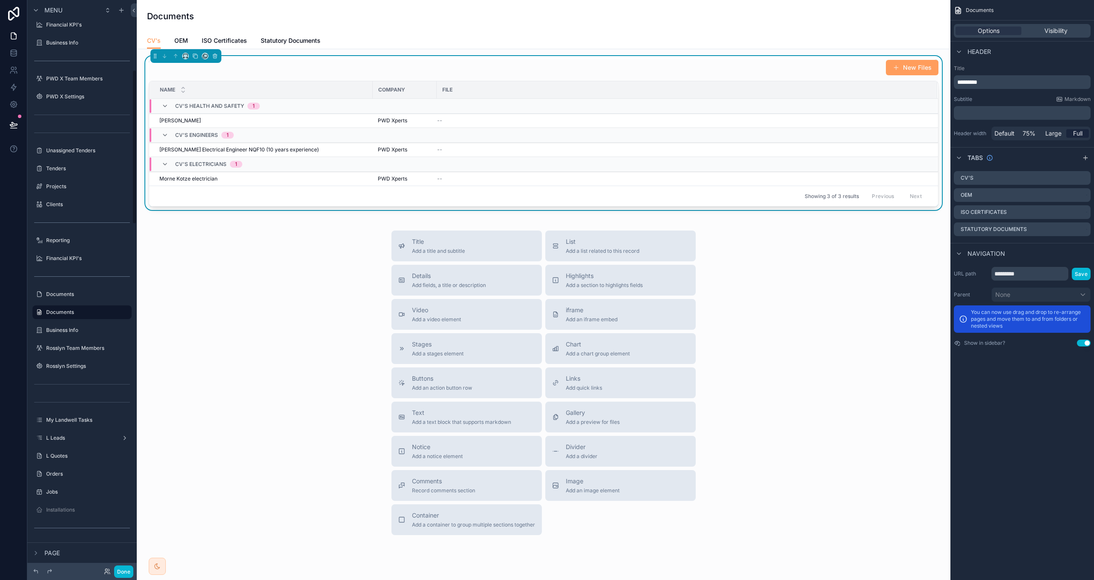
scroll to position [257, 0]
click at [837, 61] on div "New Files" at bounding box center [544, 67] width 790 height 16
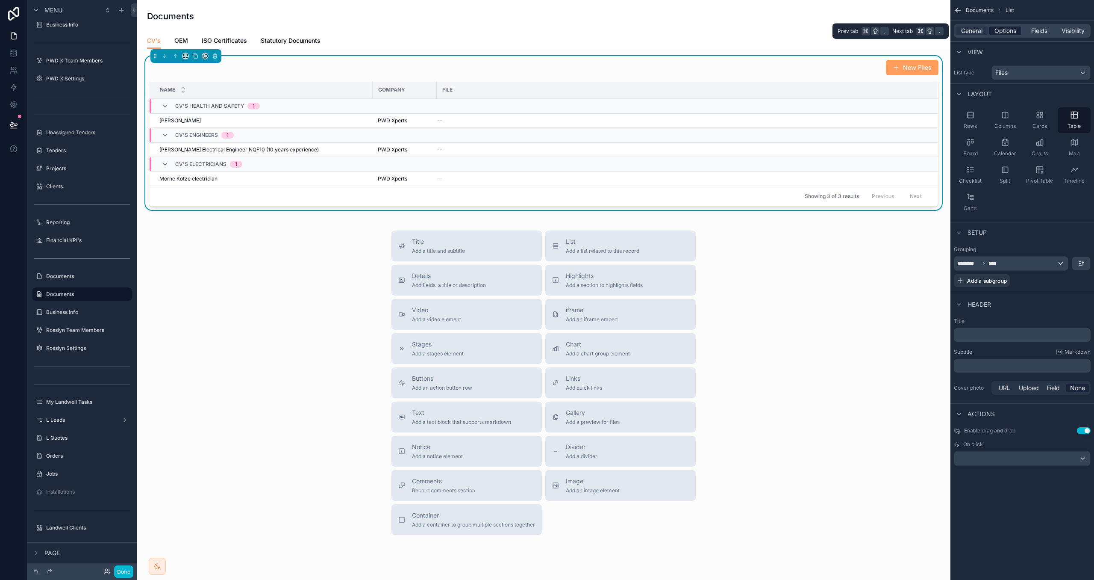
click at [999, 32] on span "Options" at bounding box center [1006, 31] width 22 height 9
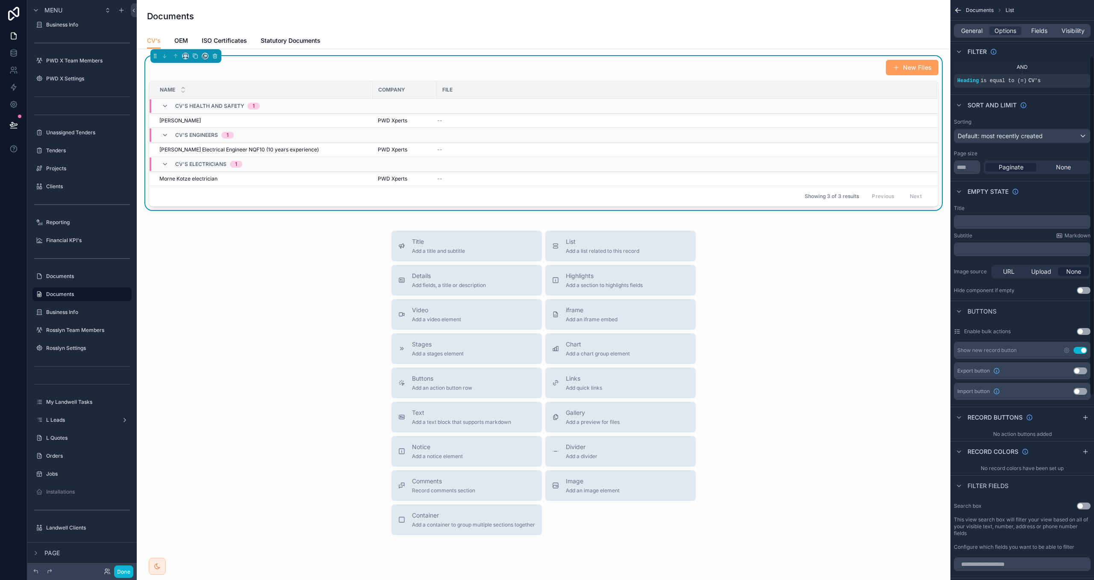
scroll to position [103, 0]
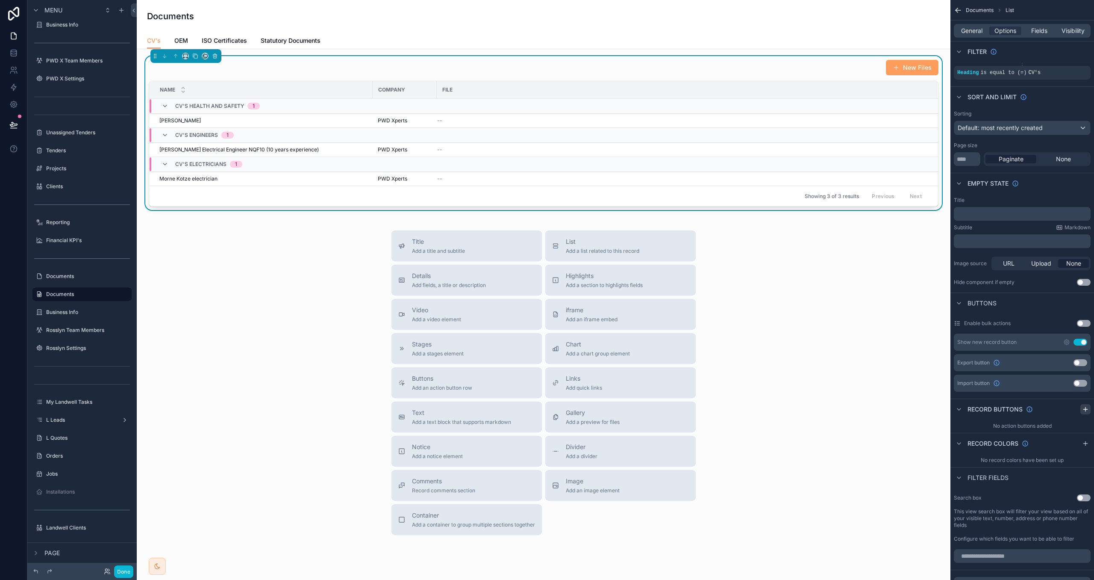
click at [1084, 409] on icon "scrollable content" at bounding box center [1086, 409] width 4 height 0
click at [1085, 430] on icon "scrollable content" at bounding box center [1084, 429] width 7 height 7
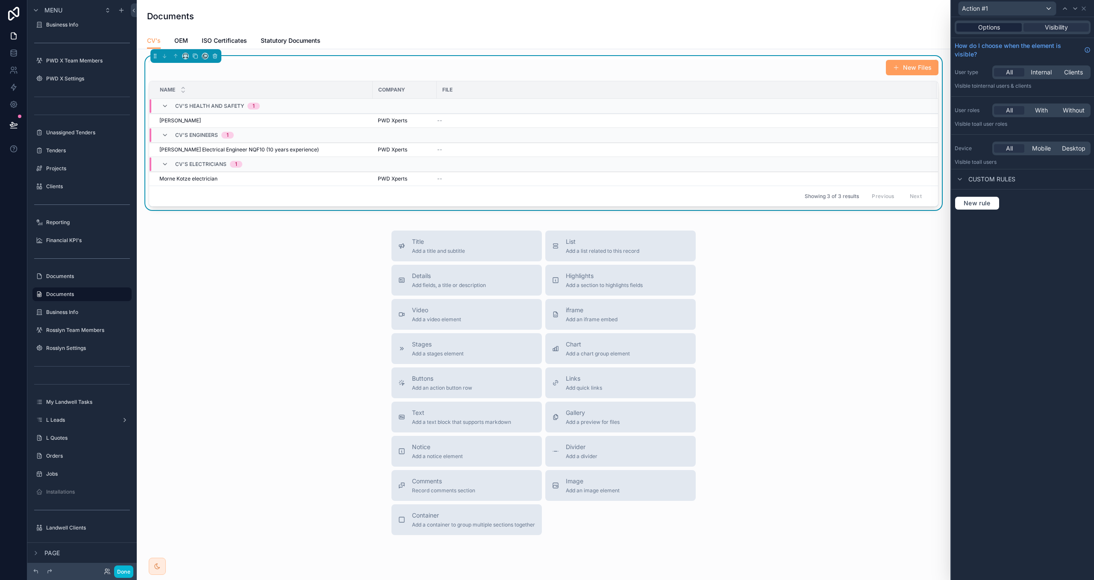
click at [995, 28] on span "Options" at bounding box center [990, 27] width 22 height 9
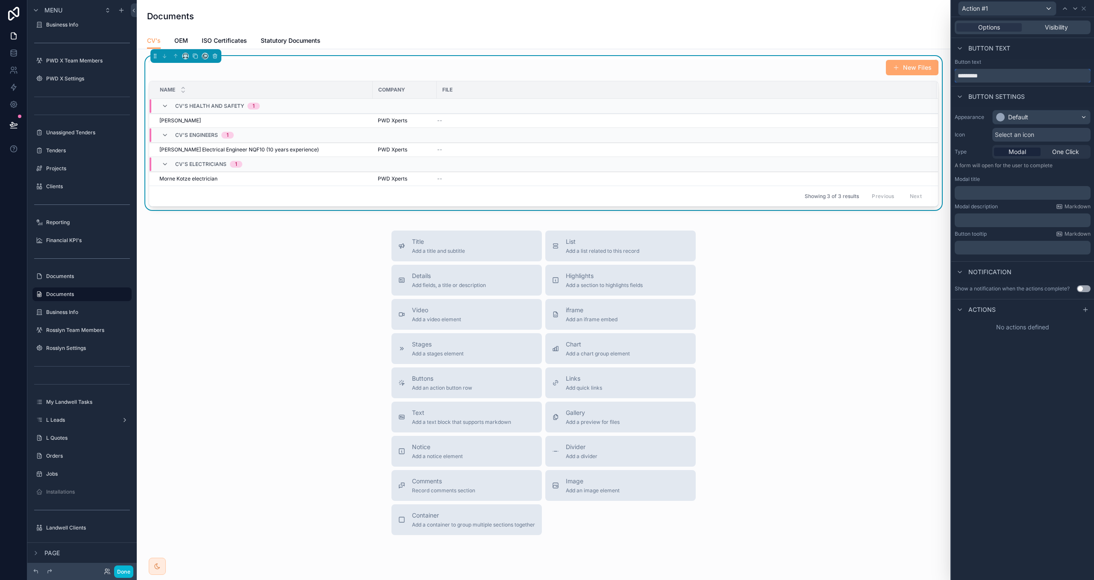
drag, startPoint x: 960, startPoint y: 74, endPoint x: 925, endPoint y: 73, distance: 35.5
click at [925, 73] on div "Action #1 Options Visibility Button text Button text ********* Button settings …" at bounding box center [547, 290] width 1094 height 580
type input "****"
drag, startPoint x: 1024, startPoint y: 109, endPoint x: 1027, endPoint y: 115, distance: 7.5
click at [1024, 109] on div "Appearance Default Icon Select an icon Type Modal One Click A form will open fo…" at bounding box center [1023, 181] width 143 height 151
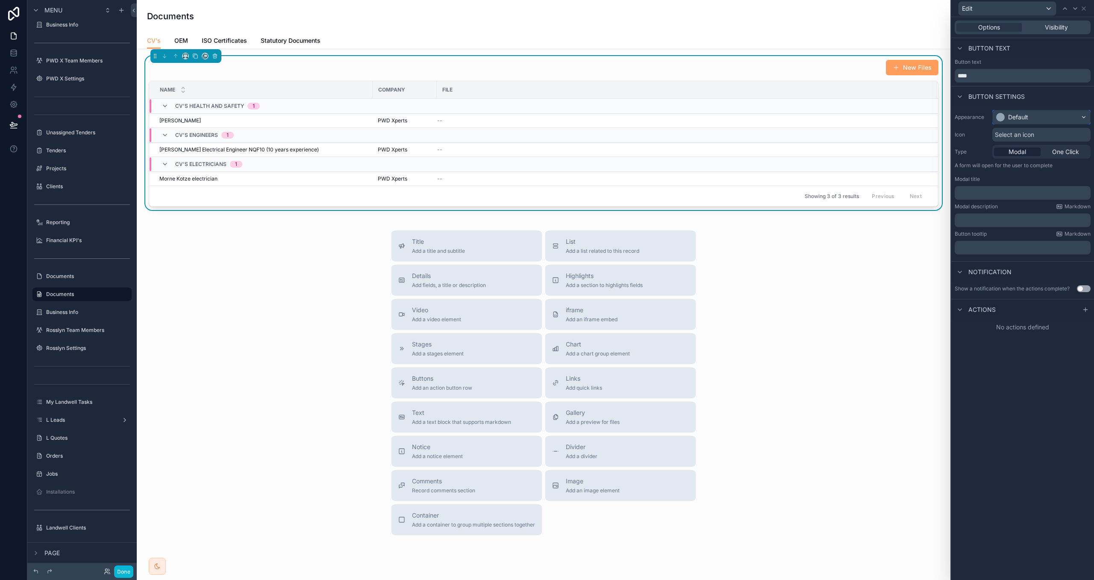
click at [1027, 118] on div "Default" at bounding box center [1018, 117] width 20 height 9
click at [1033, 178] on div "Primary" at bounding box center [1051, 175] width 107 height 9
click at [993, 196] on p "﻿" at bounding box center [1023, 193] width 131 height 9
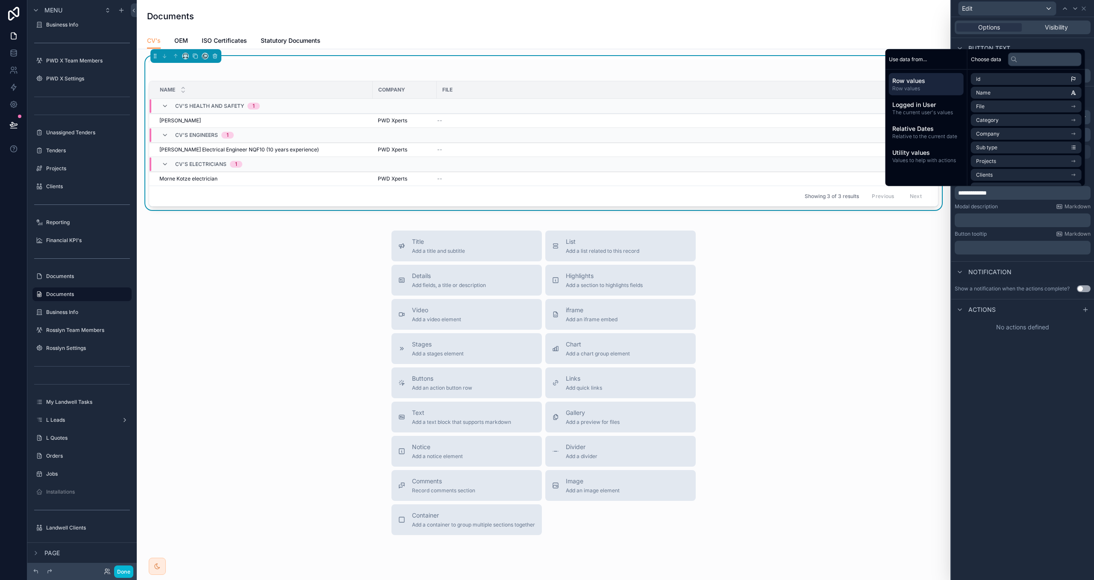
drag, startPoint x: 1004, startPoint y: 208, endPoint x: 1010, endPoint y: 212, distance: 7.3
click at [1005, 208] on div "Modal description Markdown" at bounding box center [1023, 206] width 136 height 7
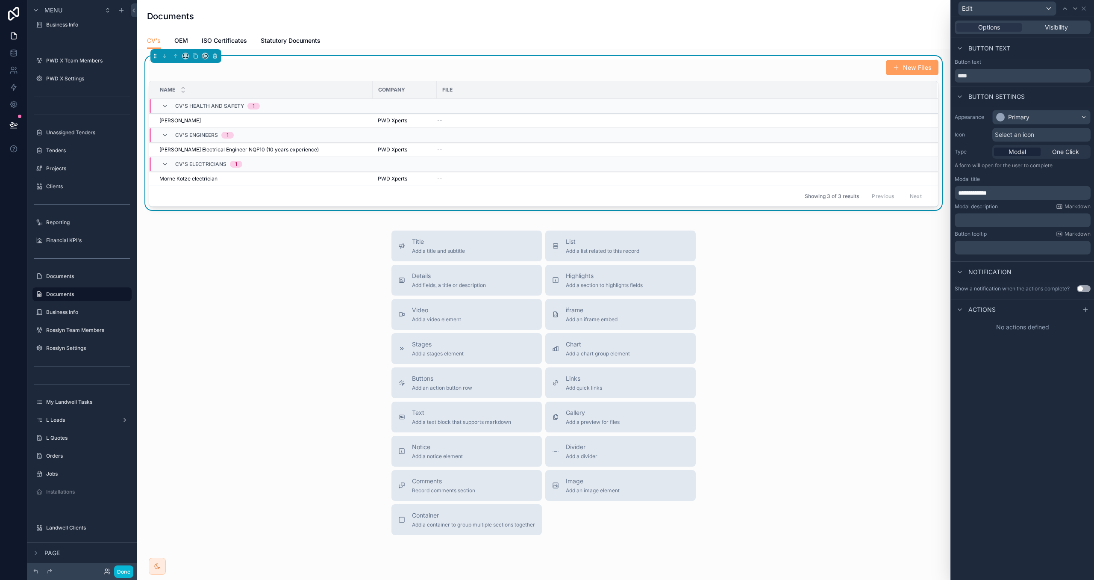
click at [1081, 288] on button "Use setting" at bounding box center [1084, 288] width 14 height 7
click at [981, 346] on p "﻿" at bounding box center [1023, 344] width 131 height 9
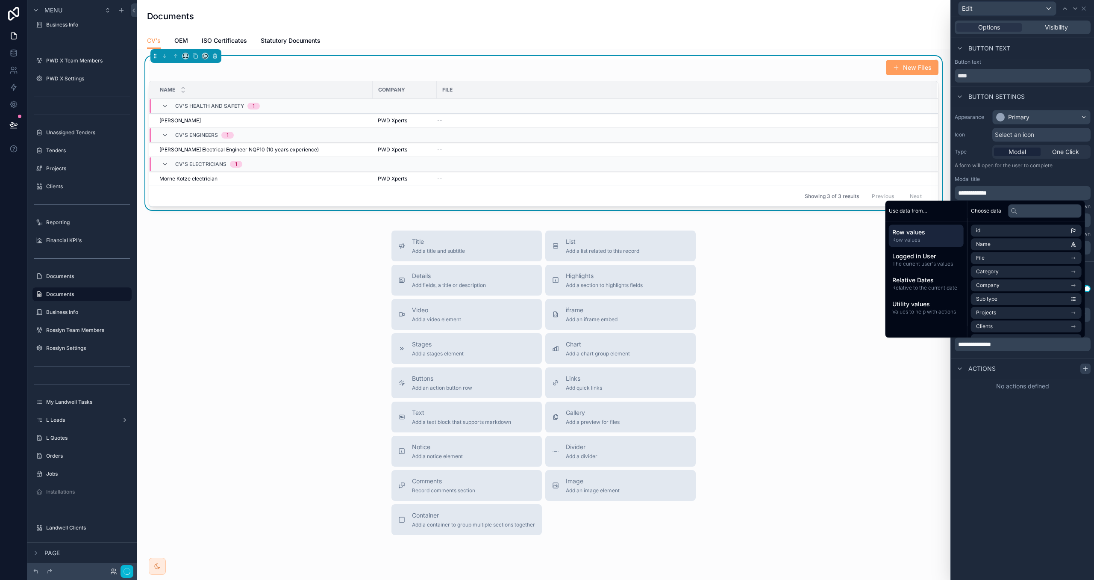
click at [1085, 367] on icon at bounding box center [1085, 368] width 7 height 7
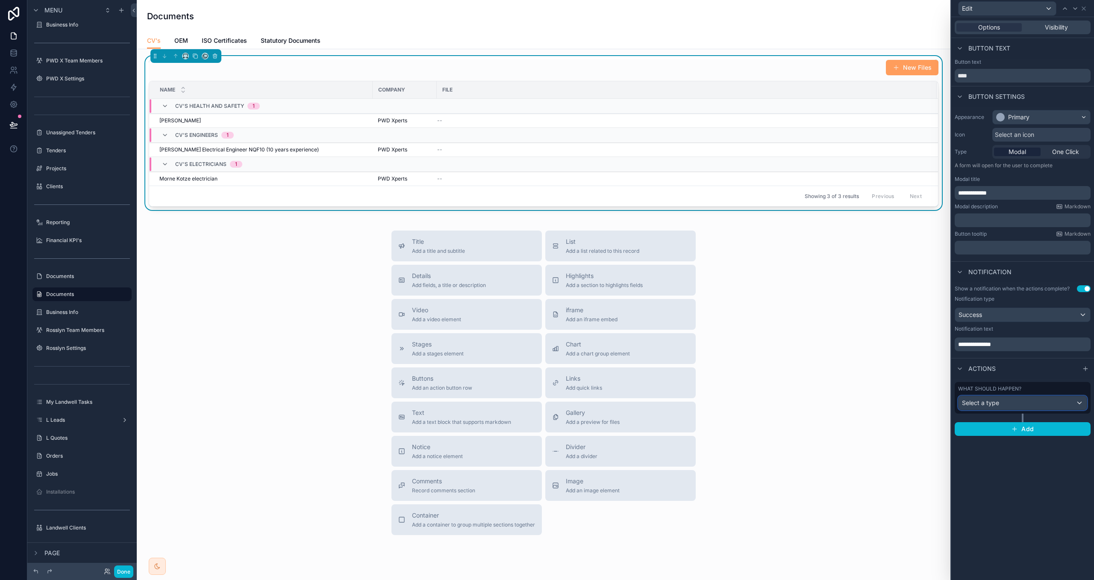
click at [1039, 400] on div "Select a type" at bounding box center [1023, 403] width 128 height 14
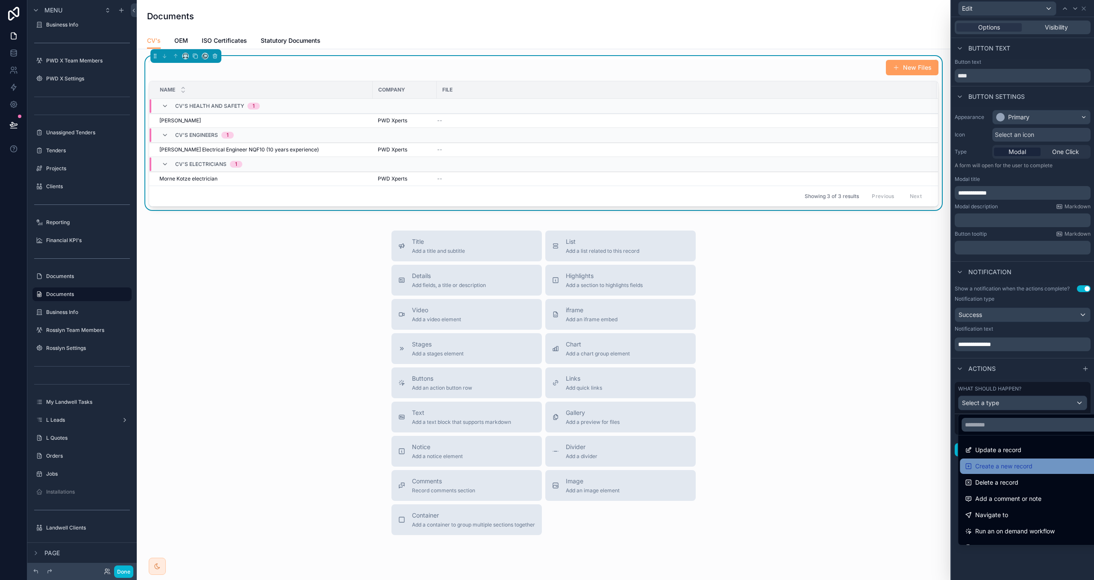
click at [1013, 459] on div "Create a new record" at bounding box center [1032, 465] width 144 height 15
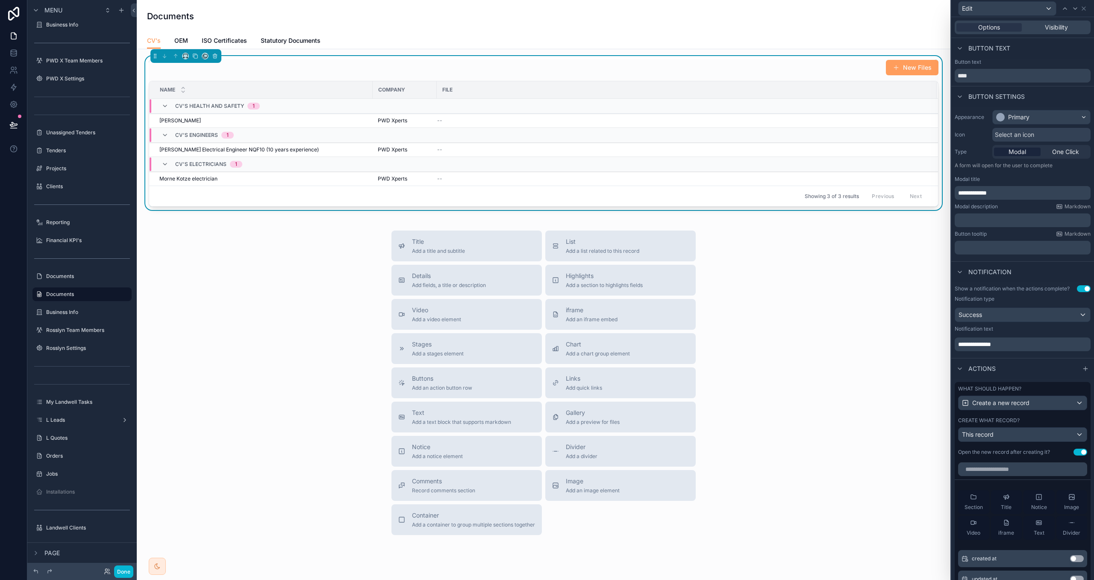
click at [1020, 393] on div "What should happen? Create a new record" at bounding box center [1022, 397] width 129 height 25
click at [1021, 410] on button "Create a new record" at bounding box center [1022, 402] width 129 height 15
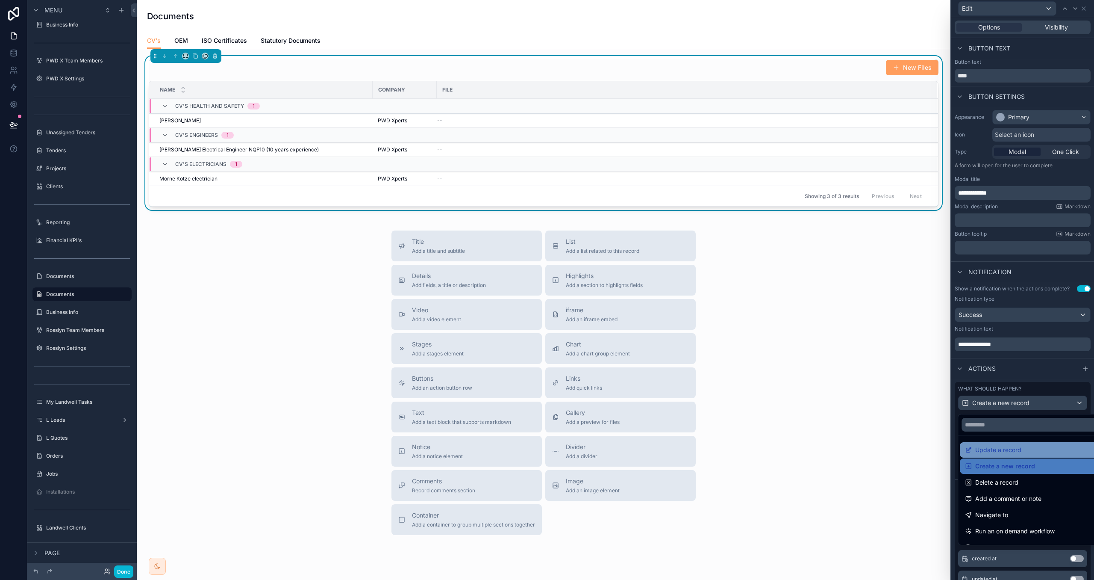
click at [1014, 454] on span "Update a record" at bounding box center [999, 450] width 46 height 10
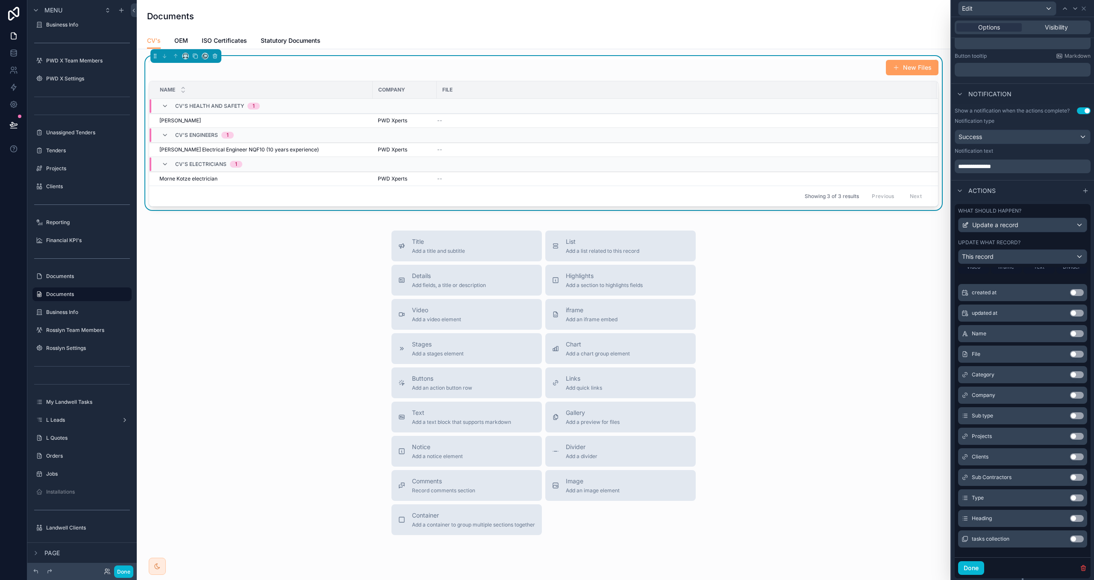
scroll to position [180, 0]
click at [1076, 396] on button "Use setting" at bounding box center [1077, 392] width 14 height 7
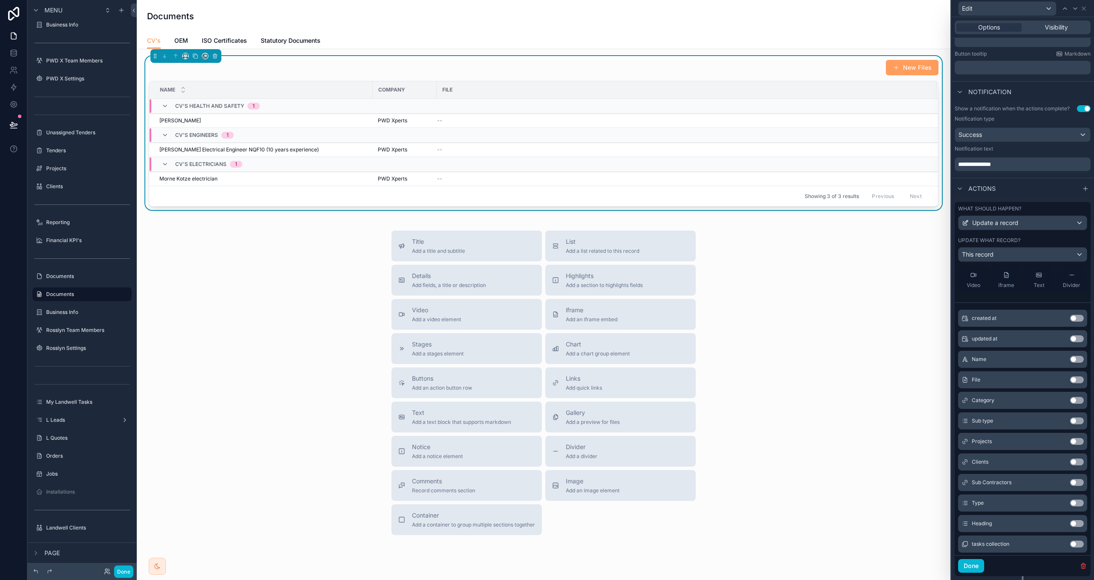
click at [1077, 360] on button "Use setting" at bounding box center [1077, 359] width 14 height 7
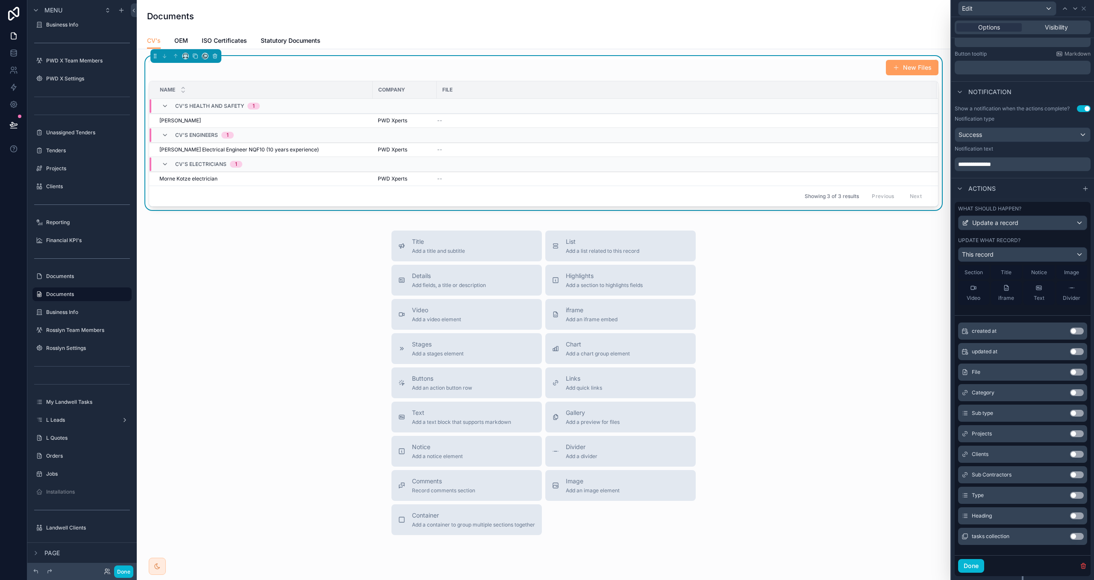
click at [1076, 373] on button "Use setting" at bounding box center [1077, 372] width 14 height 7
click at [1076, 393] on button "Use setting" at bounding box center [1077, 392] width 14 height 7
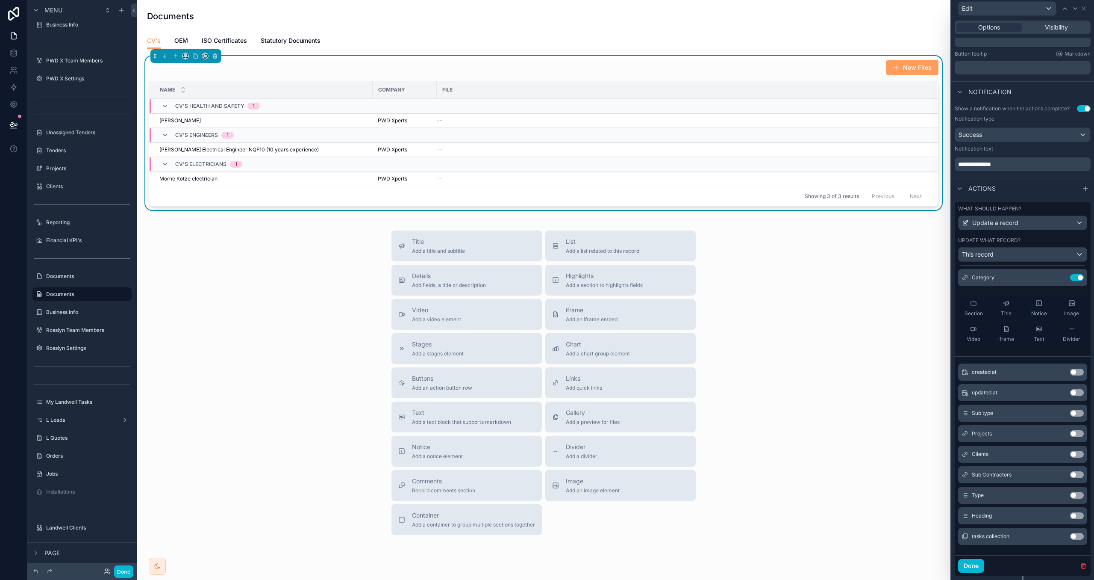
drag, startPoint x: 1074, startPoint y: 517, endPoint x: 1057, endPoint y: 414, distance: 104.4
click at [1074, 517] on button "Use setting" at bounding box center [1077, 515] width 14 height 7
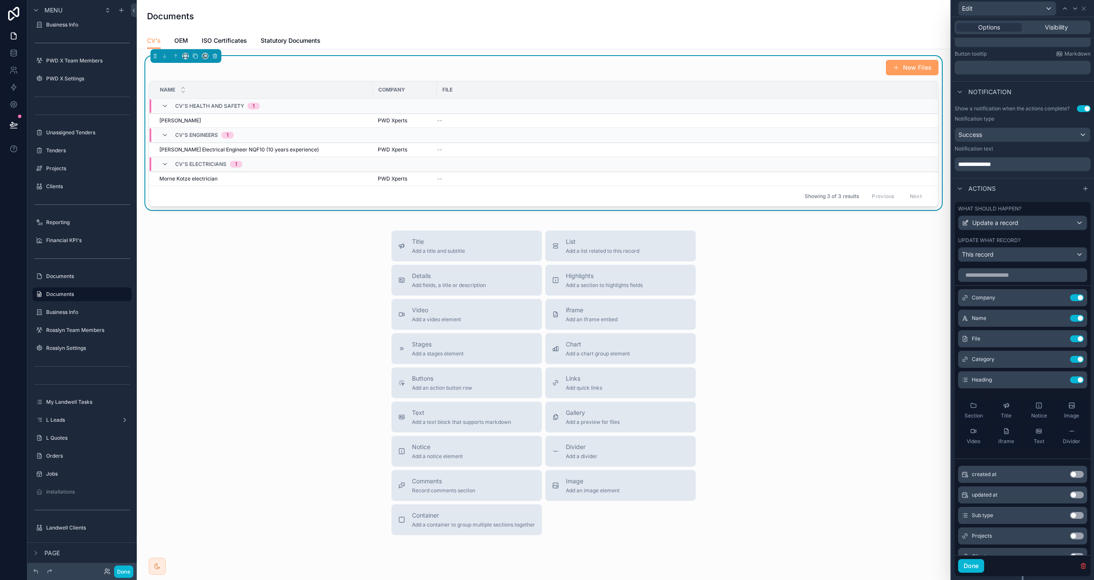
scroll to position [0, 0]
click at [902, 70] on button "New Files" at bounding box center [912, 67] width 53 height 15
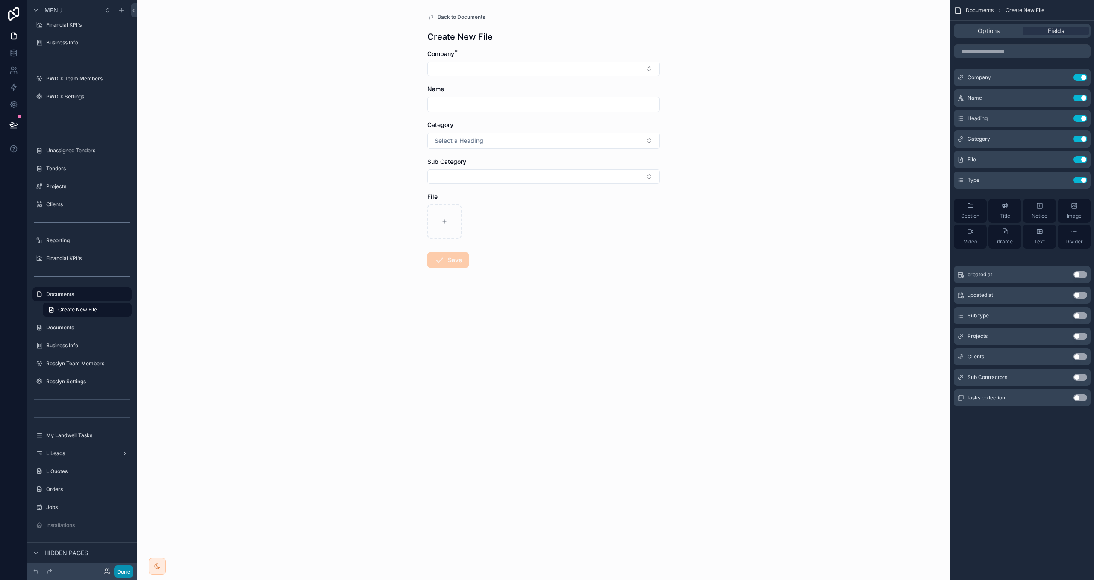
click at [122, 570] on button "Done" at bounding box center [123, 571] width 19 height 12
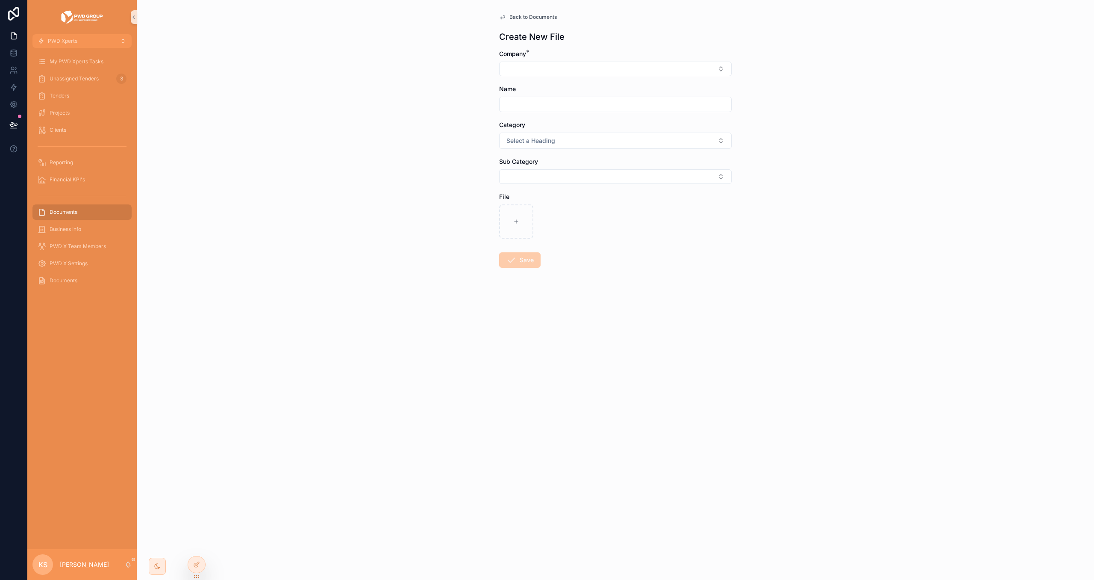
click at [524, 16] on span "Back to Documents" at bounding box center [533, 17] width 47 height 7
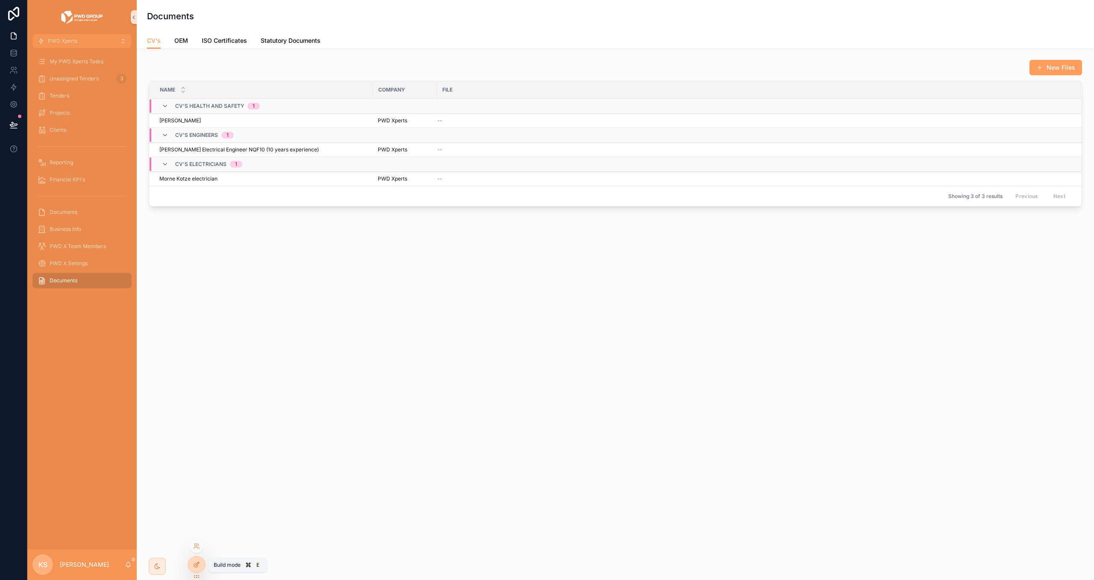
click at [198, 562] on icon at bounding box center [196, 564] width 7 height 7
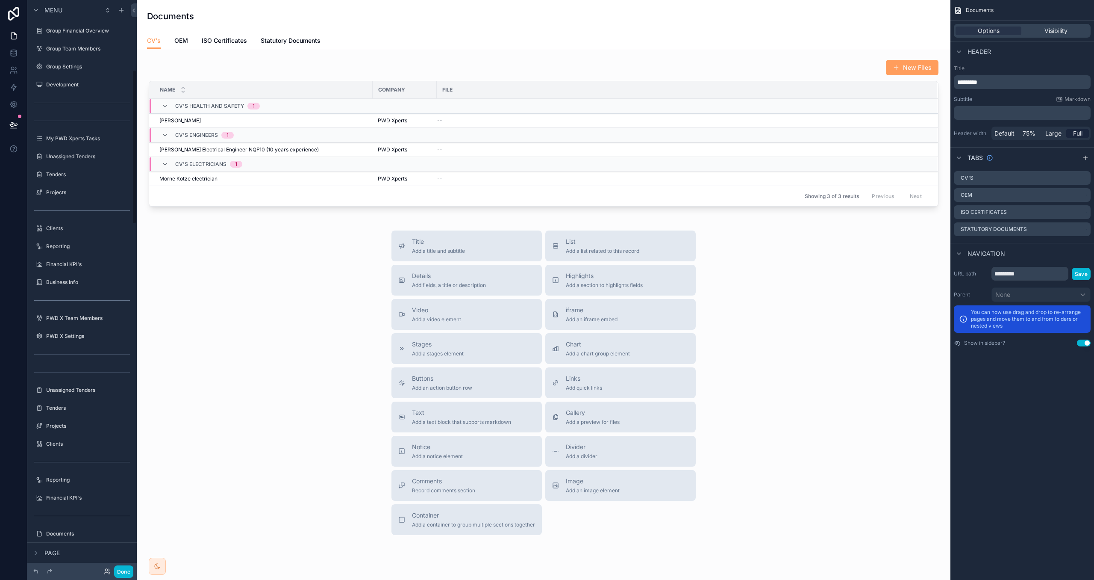
scroll to position [257, 0]
click at [363, 68] on div "scrollable content" at bounding box center [544, 133] width 800 height 154
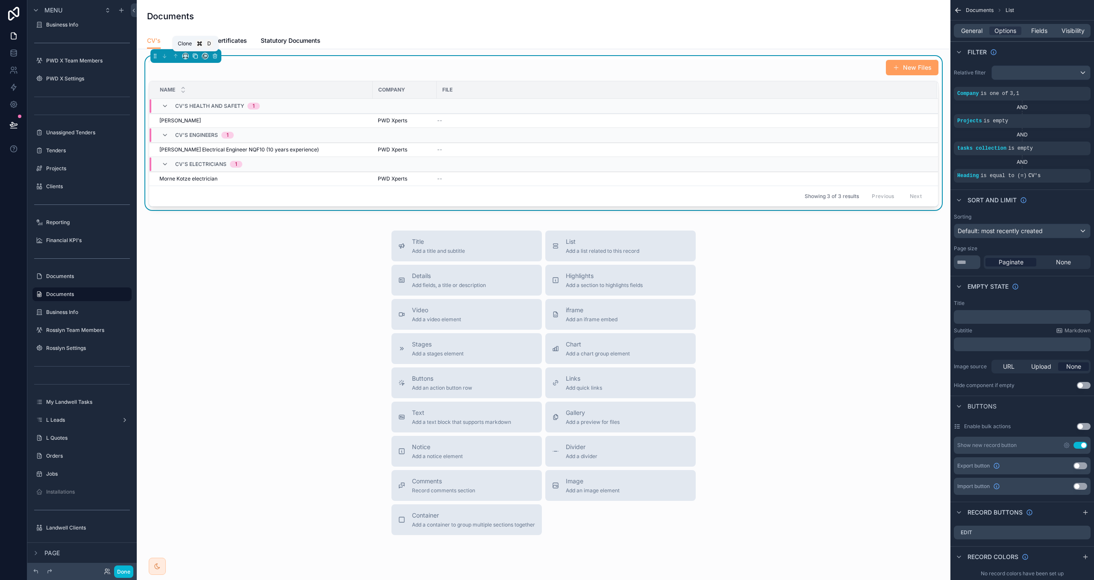
click at [197, 57] on icon "scrollable content" at bounding box center [195, 56] width 6 height 6
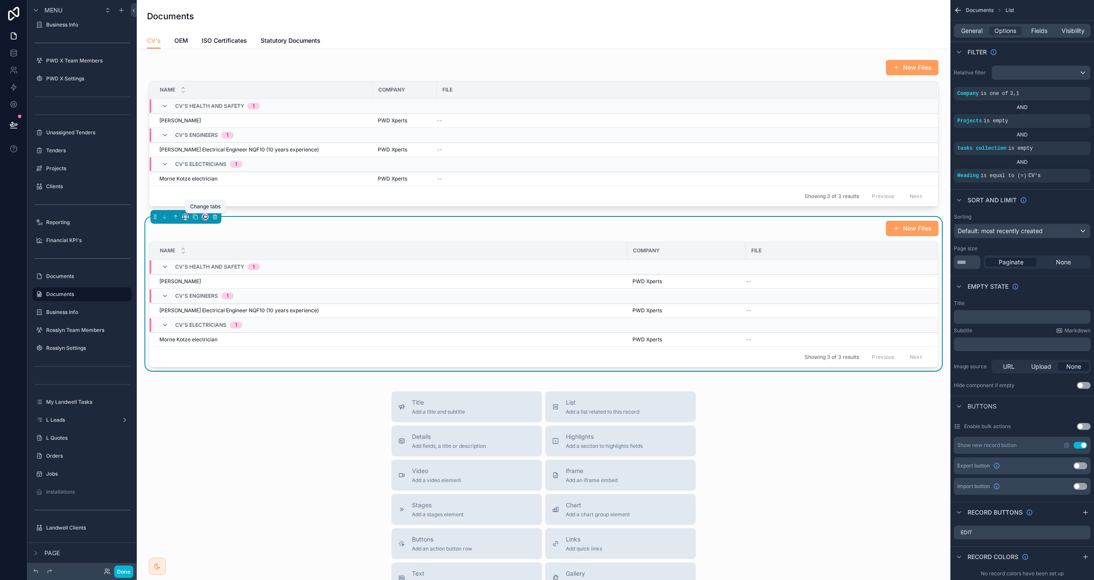
click at [204, 219] on icon "scrollable content" at bounding box center [205, 217] width 6 height 6
click at [218, 259] on span "OEM" at bounding box center [222, 263] width 14 height 10
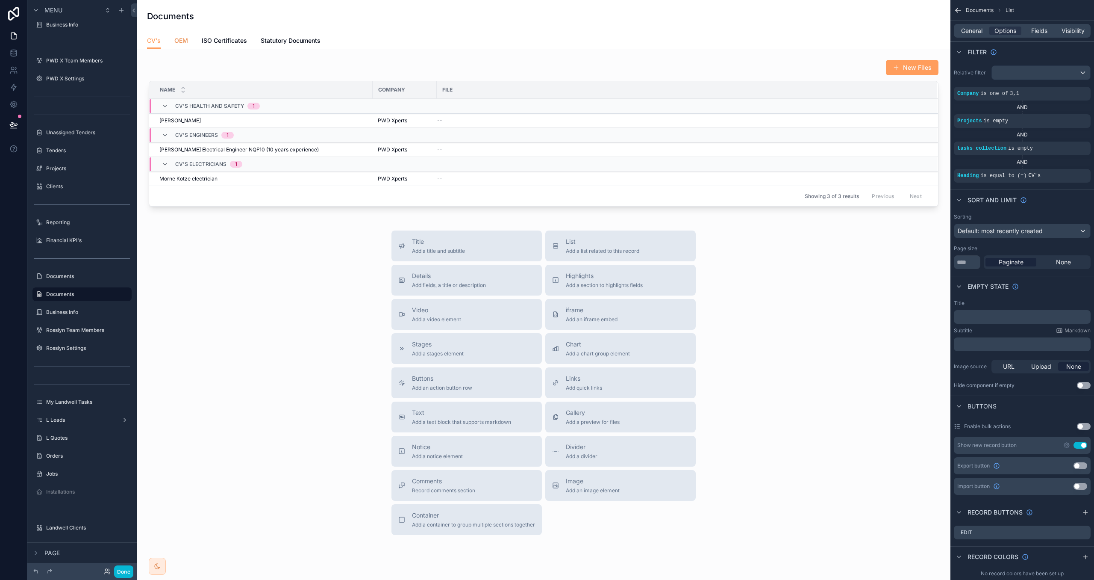
click at [184, 40] on span "OEM" at bounding box center [181, 40] width 14 height 9
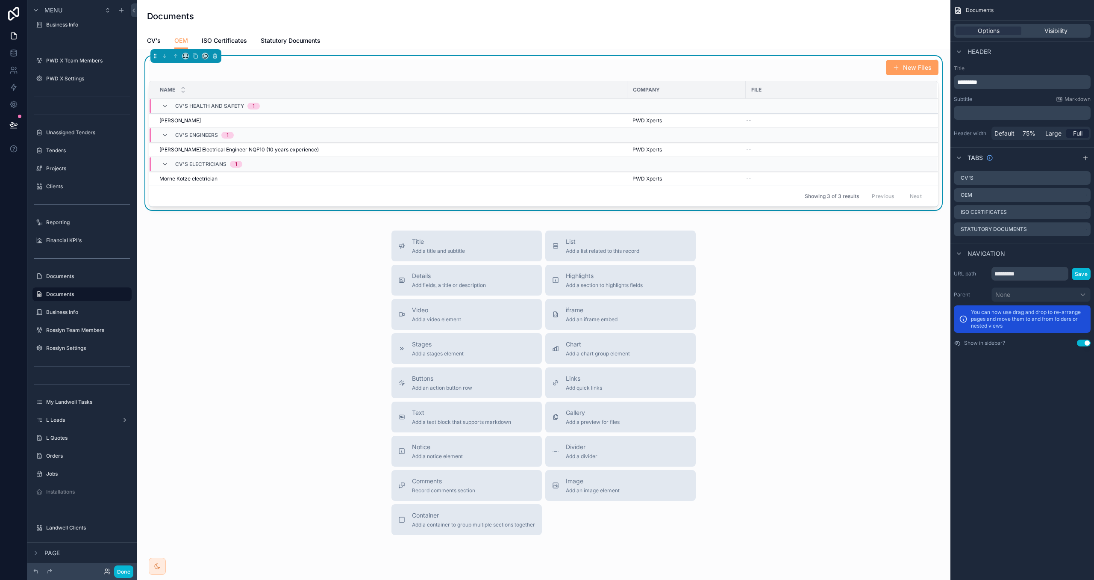
click at [249, 72] on div "New Files" at bounding box center [544, 67] width 790 height 16
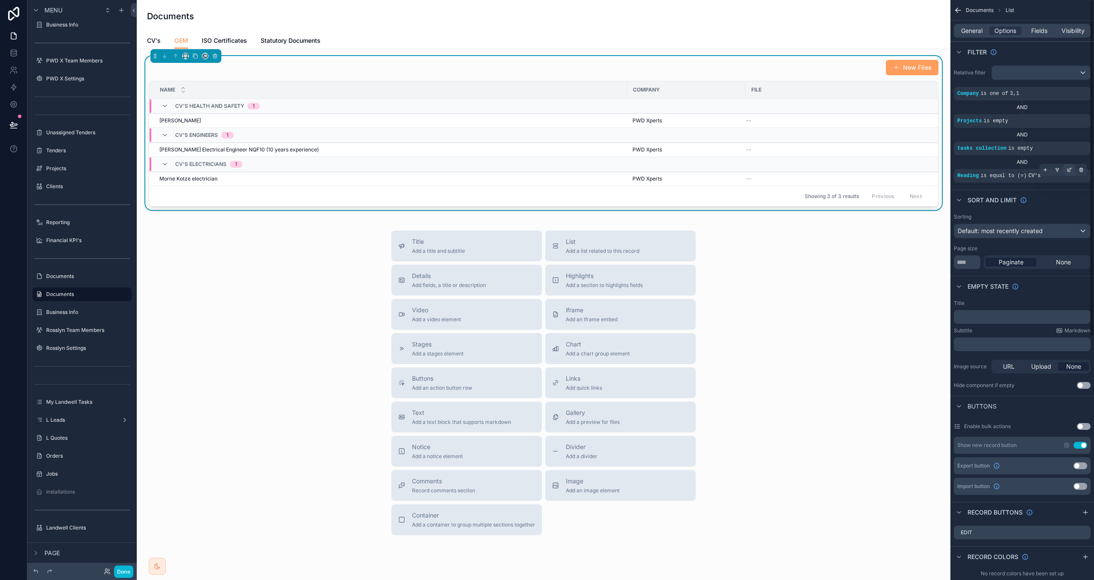
click at [1065, 170] on div "scrollable content" at bounding box center [1070, 170] width 12 height 12
click at [908, 177] on div "CV's" at bounding box center [892, 181] width 105 height 14
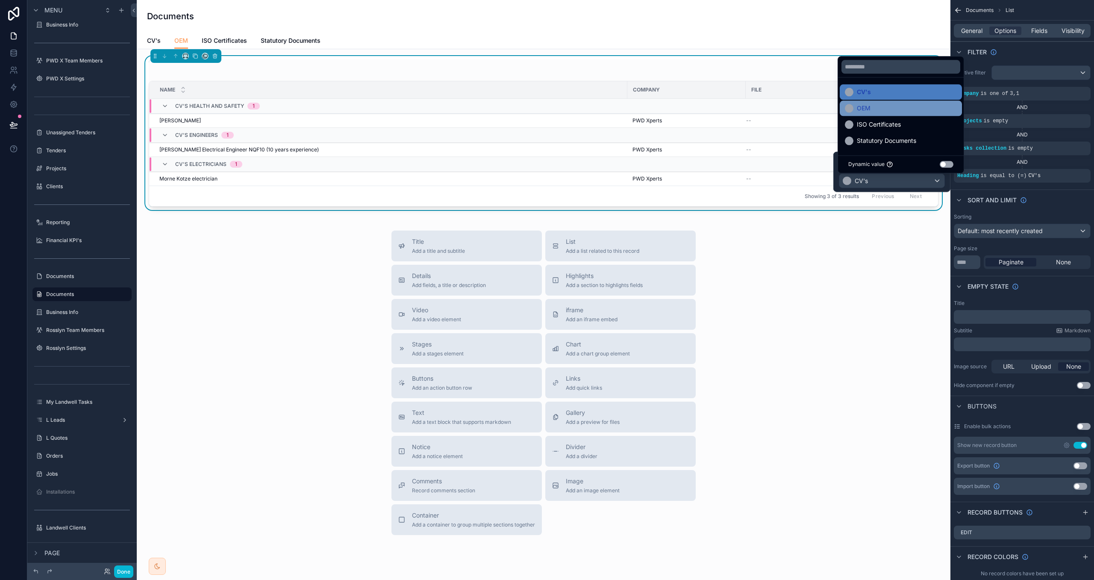
click at [893, 109] on div "OEM" at bounding box center [901, 108] width 112 height 10
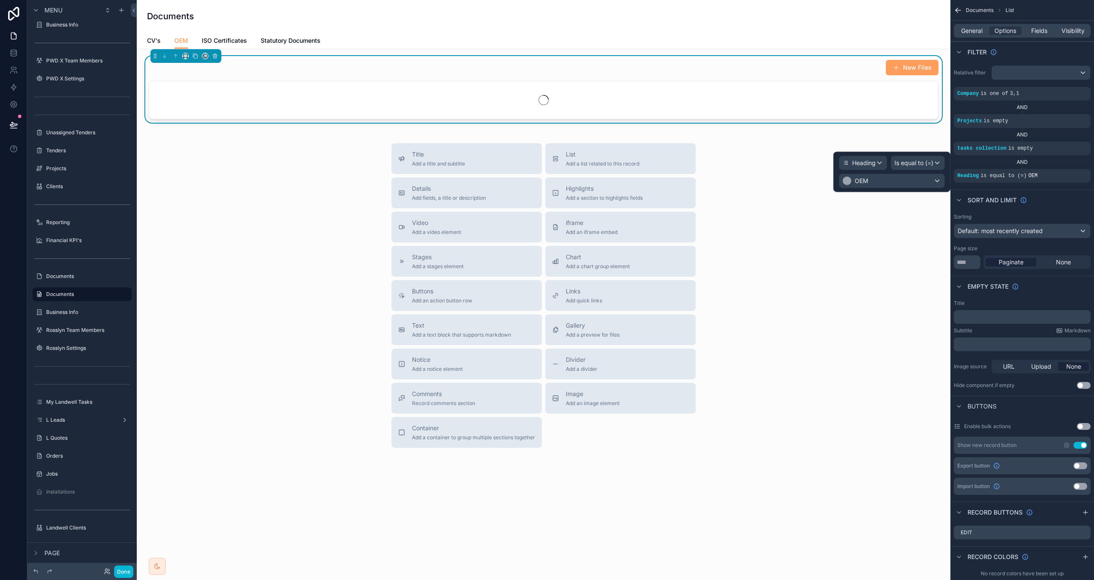
click at [865, 266] on div "Title Add a title and subtitle List Add a list related to this record Details A…" at bounding box center [544, 295] width 800 height 304
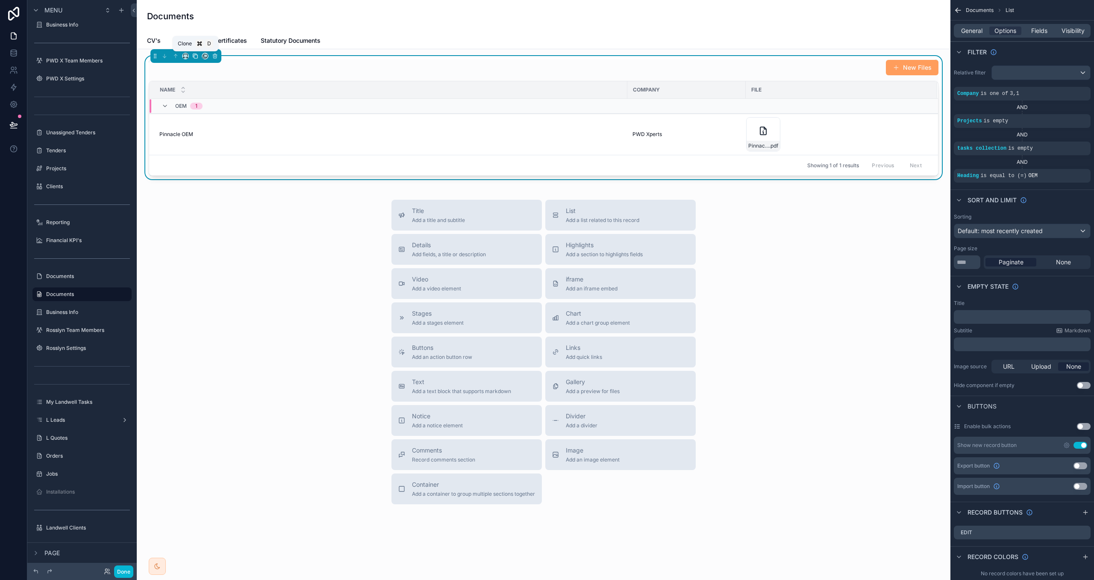
click at [195, 57] on icon "scrollable content" at bounding box center [195, 56] width 6 height 6
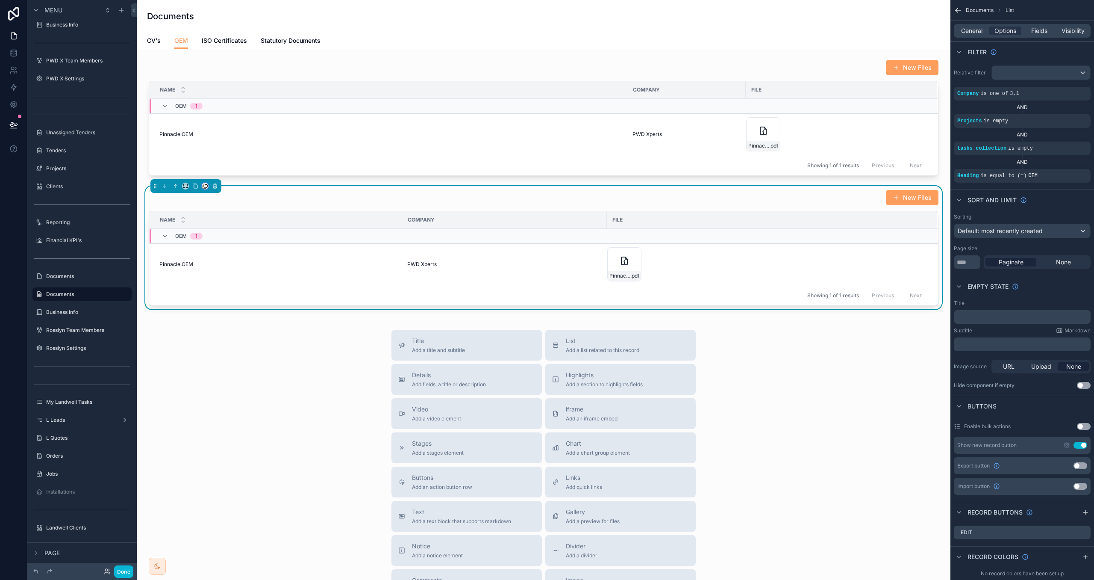
click at [207, 189] on button "scrollable content" at bounding box center [205, 186] width 7 height 7
click at [220, 245] on div "ISO Certificates" at bounding box center [244, 257] width 80 height 24
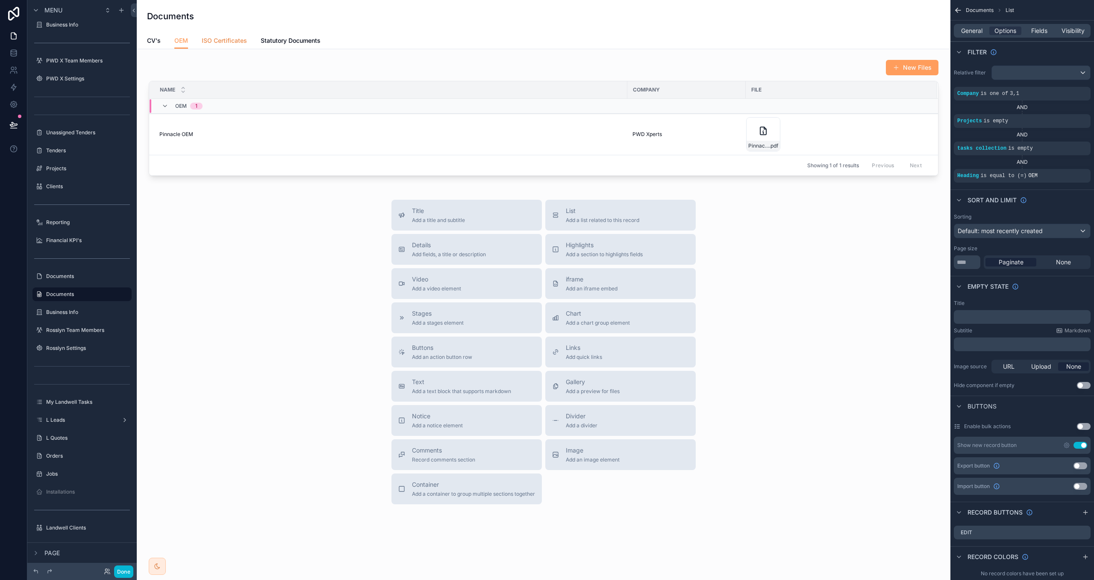
click at [224, 46] on link "ISO Certificates" at bounding box center [224, 41] width 45 height 17
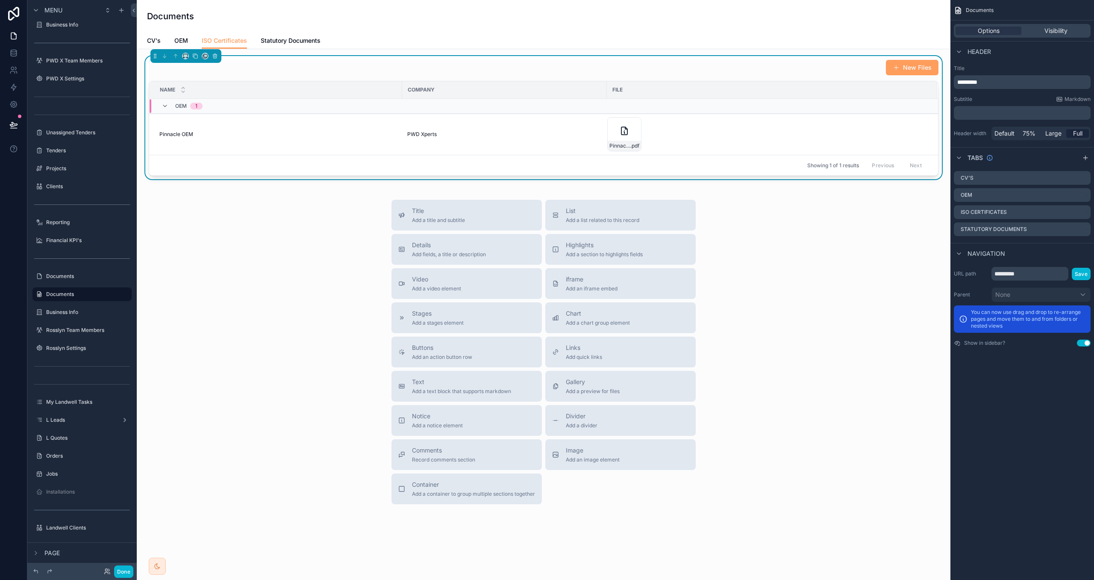
click at [254, 71] on div "New Files" at bounding box center [544, 67] width 790 height 16
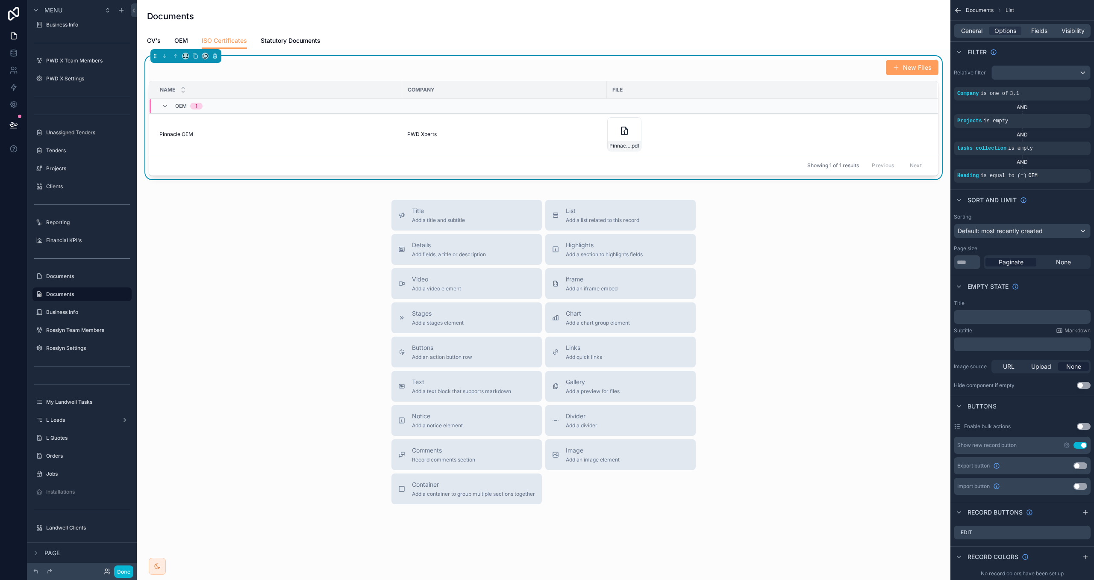
click at [592, 67] on div "New Files" at bounding box center [544, 67] width 790 height 16
click at [1073, 173] on div "scrollable content" at bounding box center [1070, 170] width 12 height 12
click at [887, 178] on div "OEM" at bounding box center [892, 181] width 105 height 14
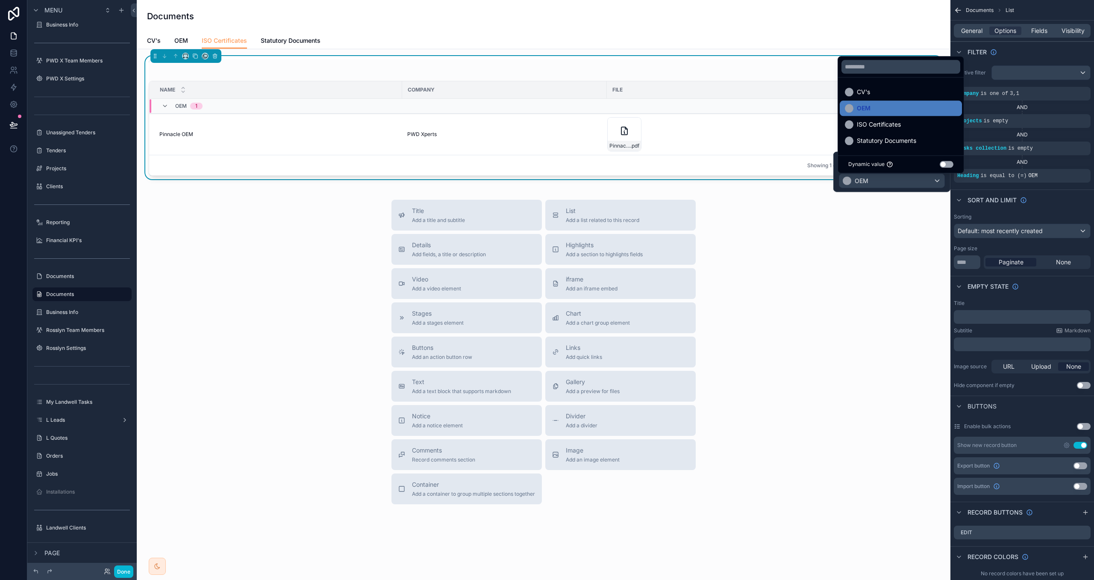
click at [885, 125] on span "ISO Certificates" at bounding box center [879, 124] width 44 height 10
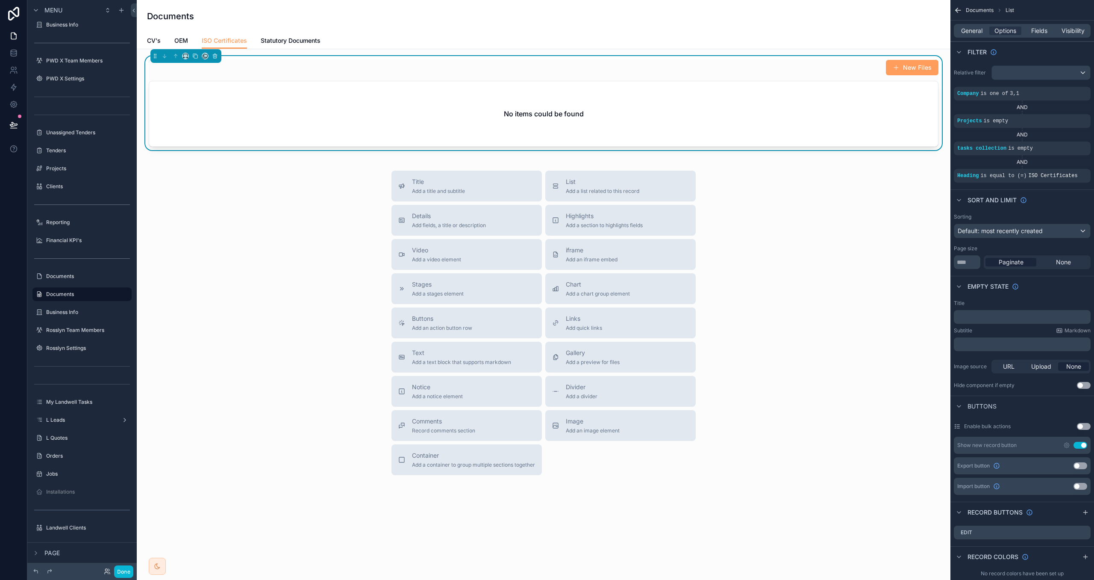
click at [967, 189] on div "Sort And Limit" at bounding box center [1023, 199] width 144 height 21
click at [197, 57] on icon "scrollable content" at bounding box center [195, 56] width 6 height 6
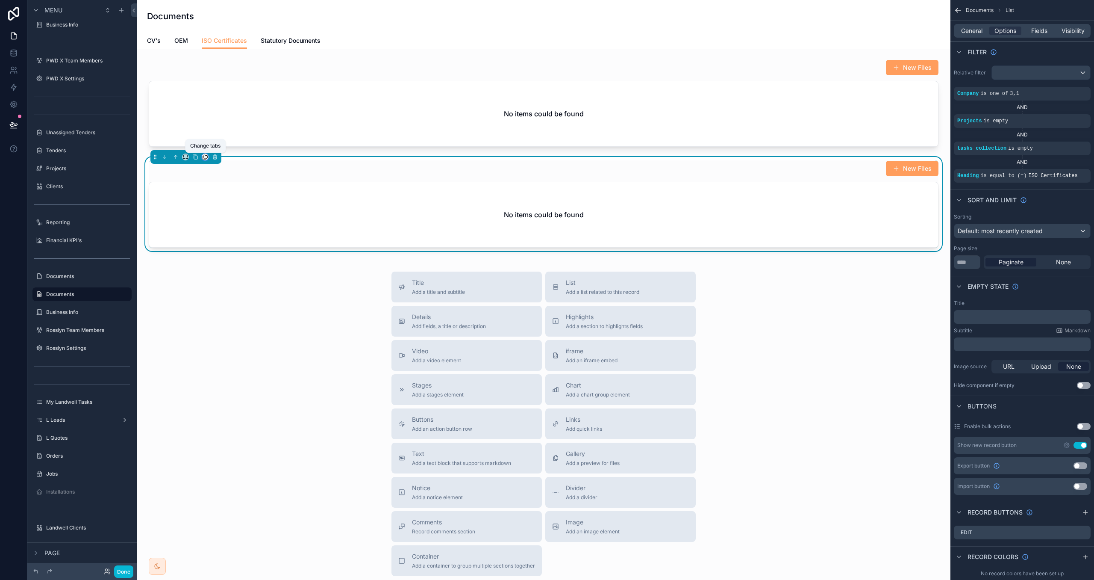
click at [206, 158] on icon "scrollable content" at bounding box center [205, 156] width 3 height 3
click at [242, 251] on span "Statutory Documents" at bounding box center [244, 252] width 59 height 10
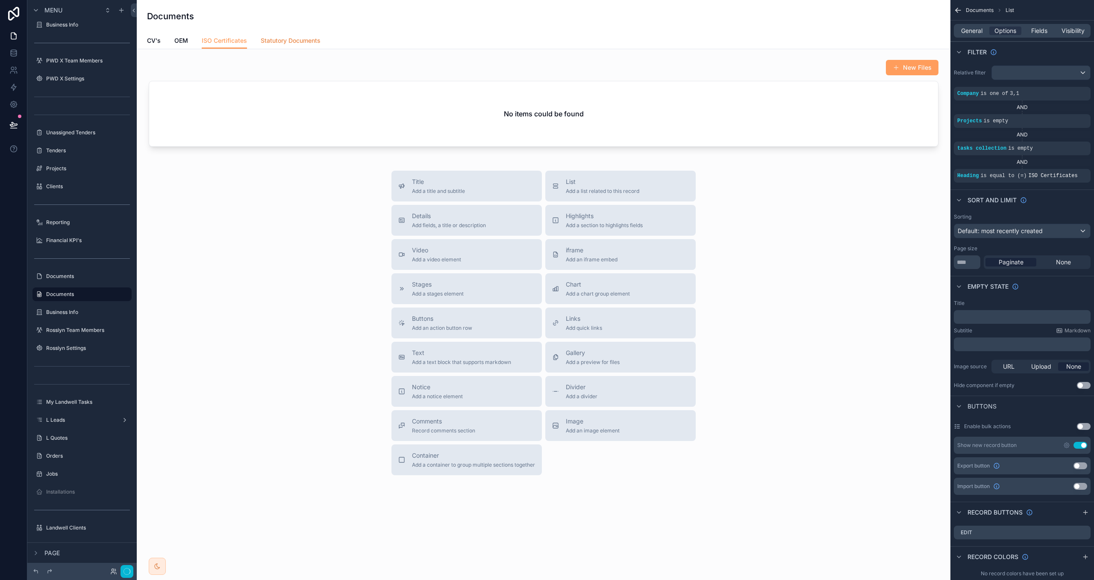
click at [291, 39] on span "Statutory Documents" at bounding box center [291, 40] width 60 height 9
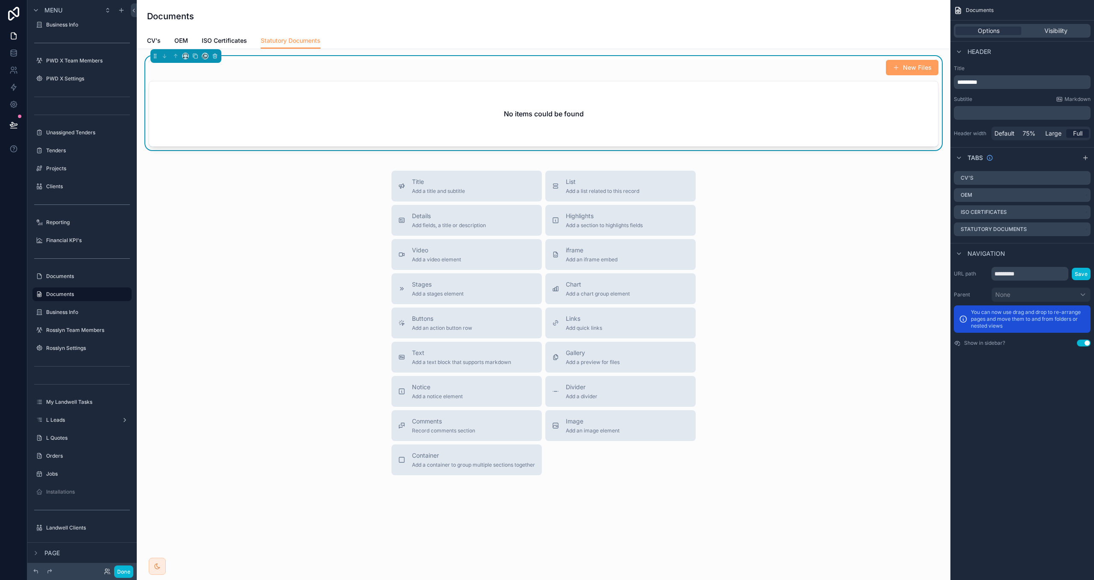
click at [309, 80] on div "New Files No items could be found" at bounding box center [544, 102] width 790 height 87
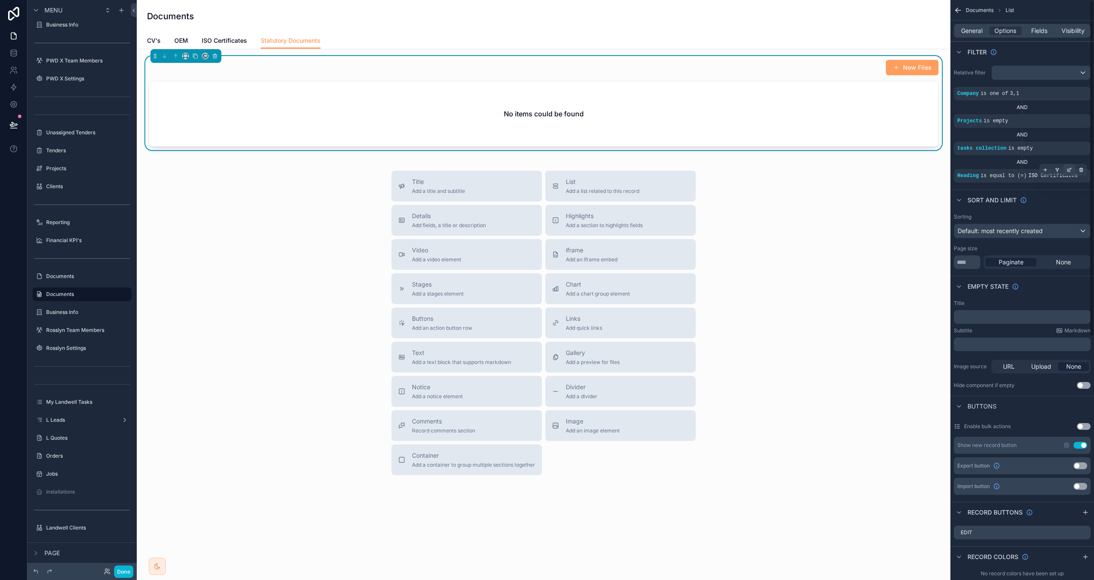
click at [1067, 171] on icon "scrollable content" at bounding box center [1069, 169] width 5 height 5
click at [930, 178] on div "ISO Certificates" at bounding box center [892, 181] width 105 height 14
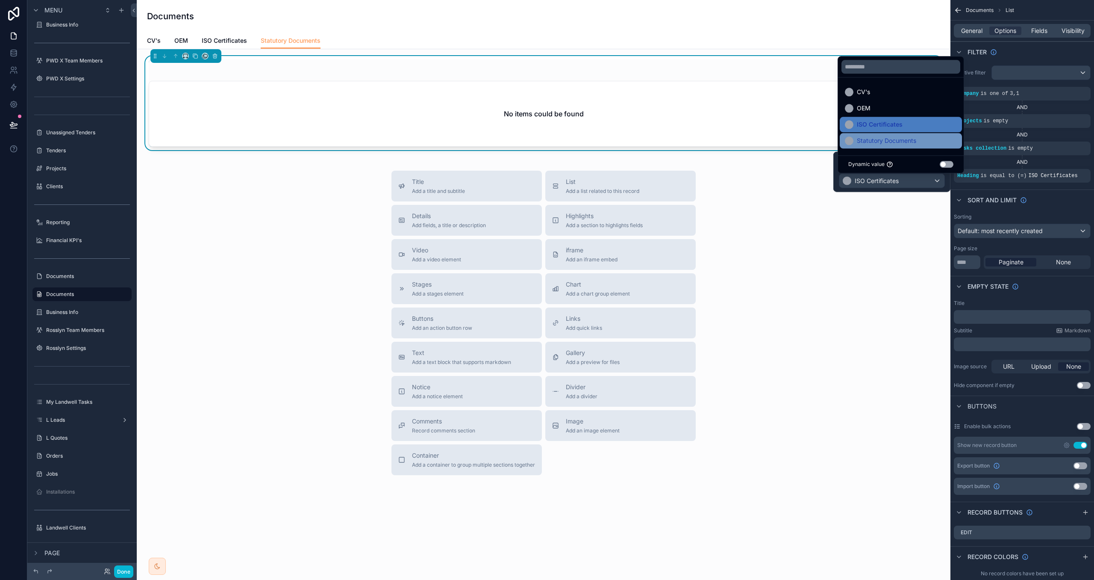
click at [911, 142] on span "Statutory Documents" at bounding box center [886, 141] width 59 height 10
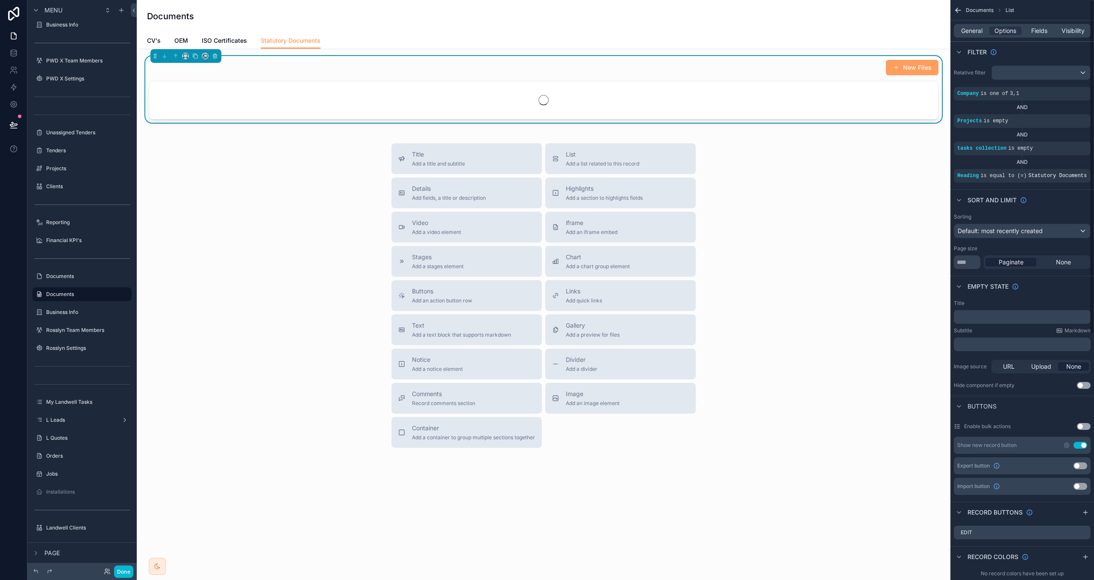
click at [964, 199] on div "Sort And Limit" at bounding box center [1023, 199] width 144 height 21
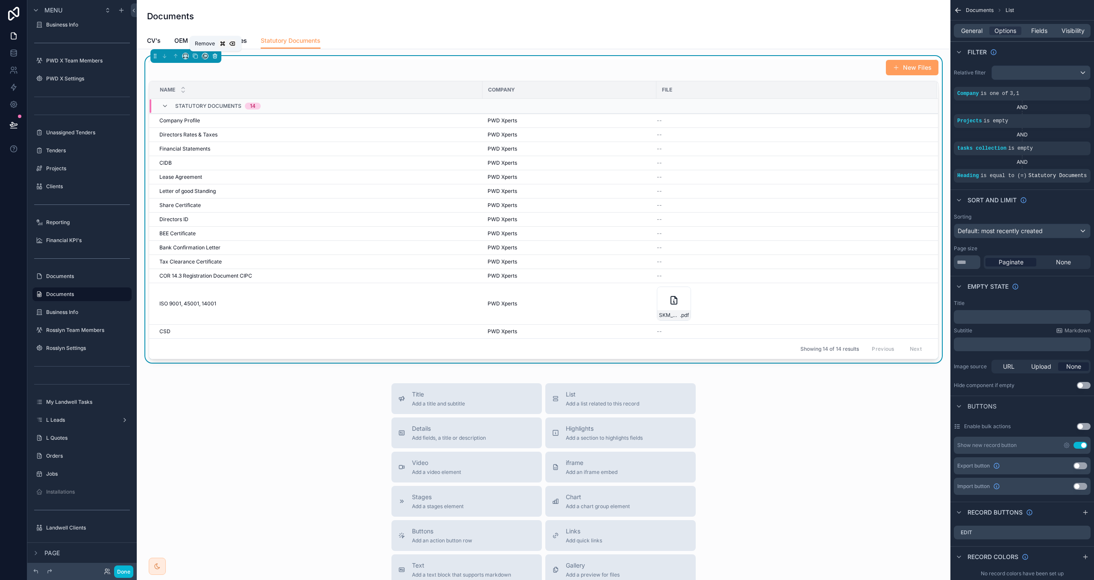
click at [216, 57] on icon "scrollable content" at bounding box center [215, 56] width 6 height 6
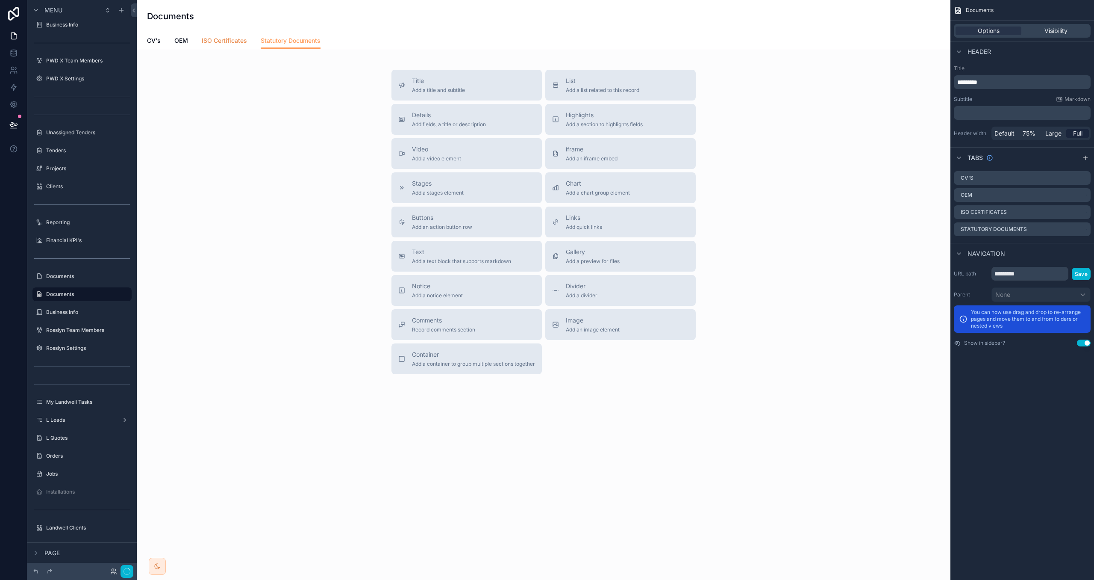
click at [231, 45] on link "ISO Certificates" at bounding box center [224, 41] width 45 height 17
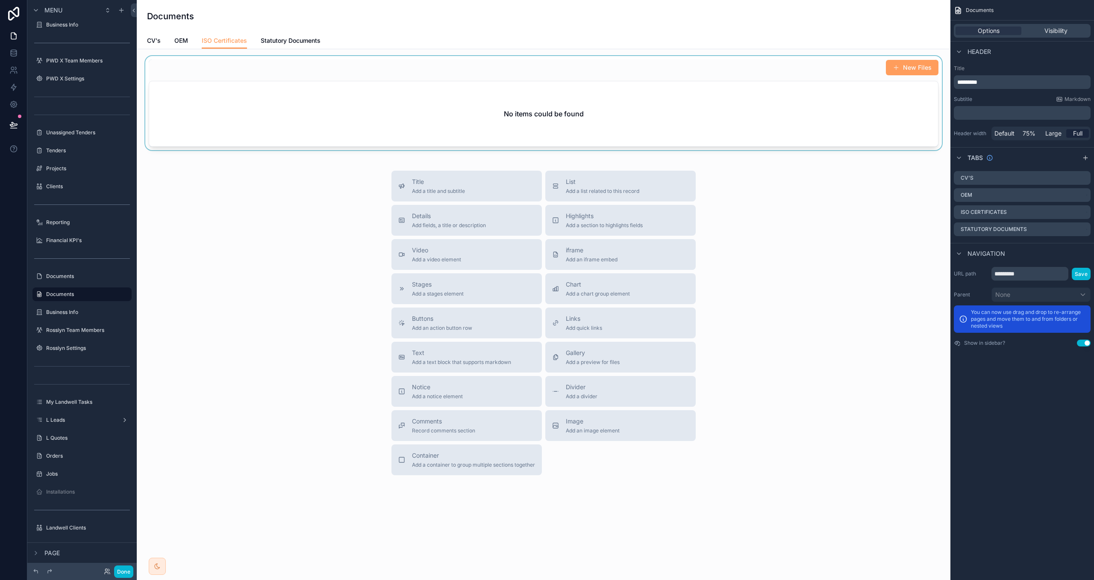
click at [246, 65] on div "scrollable content" at bounding box center [544, 103] width 800 height 94
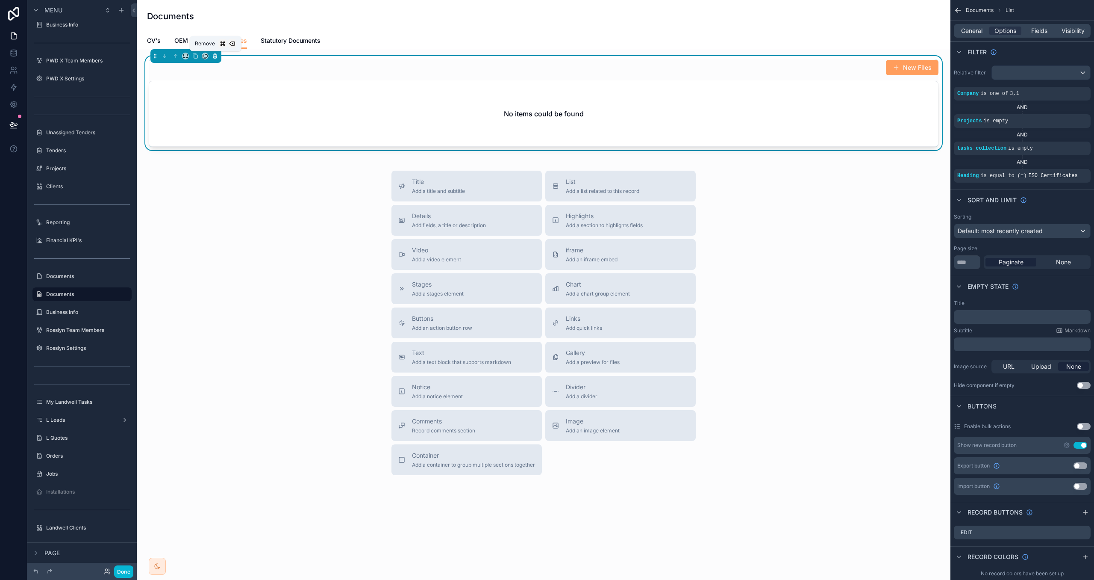
click at [211, 57] on button "scrollable content" at bounding box center [214, 55] width 9 height 9
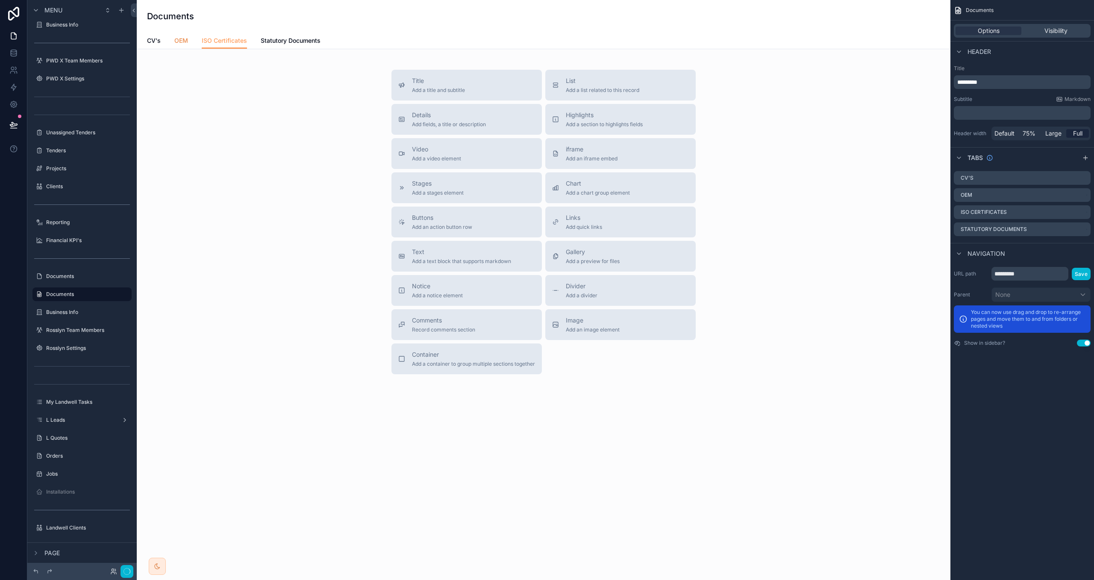
drag, startPoint x: 193, startPoint y: 45, endPoint x: 180, endPoint y: 42, distance: 13.2
click at [193, 45] on div "CV's OEM ISO Certificates Statutory Documents" at bounding box center [543, 40] width 793 height 16
click at [183, 43] on span "OEM" at bounding box center [181, 40] width 14 height 9
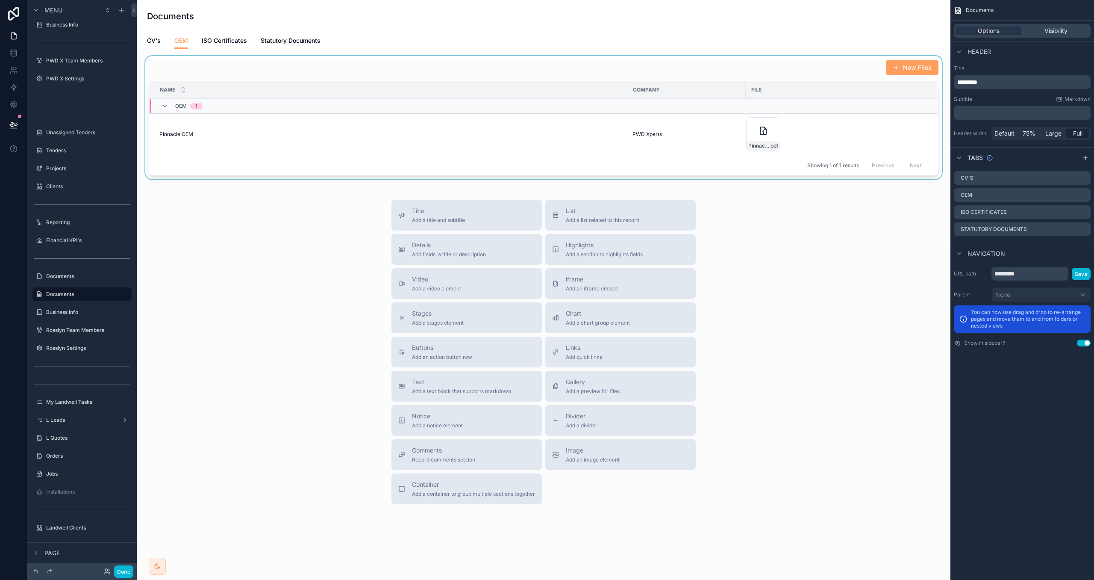
click at [216, 68] on div "scrollable content" at bounding box center [544, 117] width 800 height 123
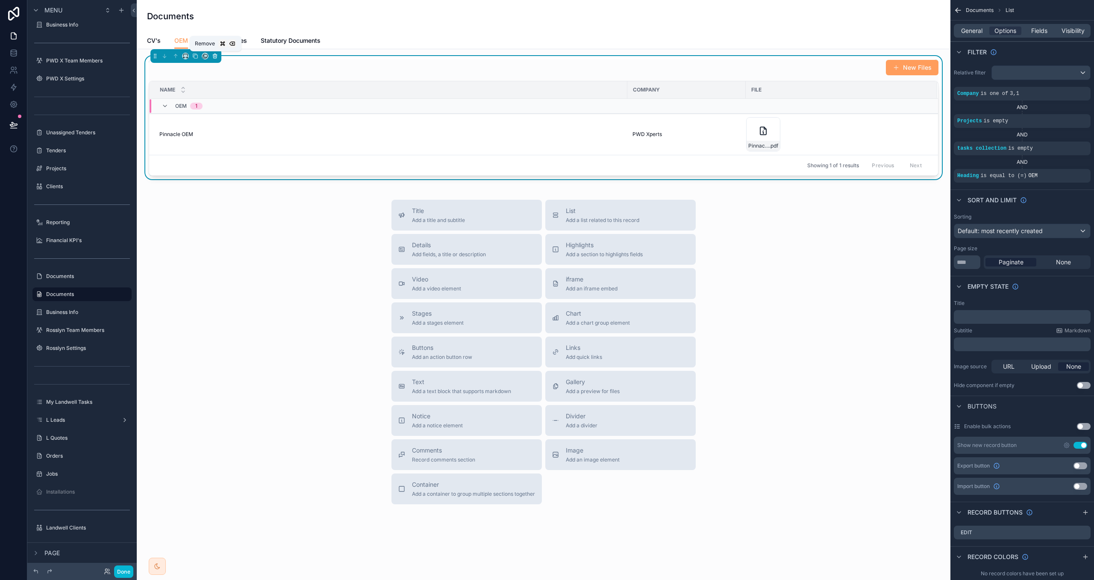
click at [214, 57] on icon "scrollable content" at bounding box center [215, 56] width 6 height 6
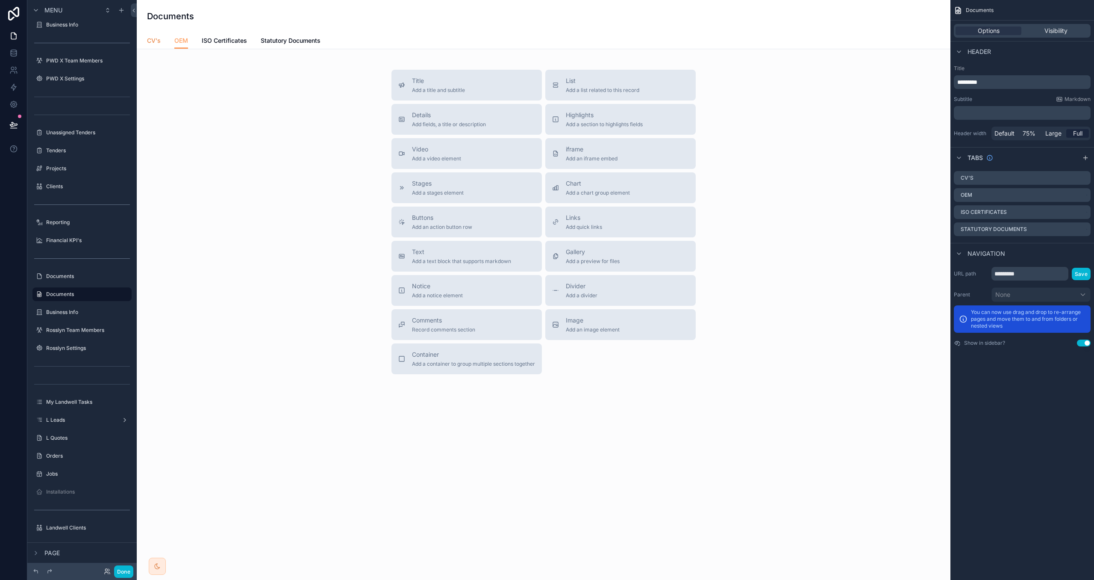
click at [154, 41] on span "CV's" at bounding box center [154, 40] width 14 height 9
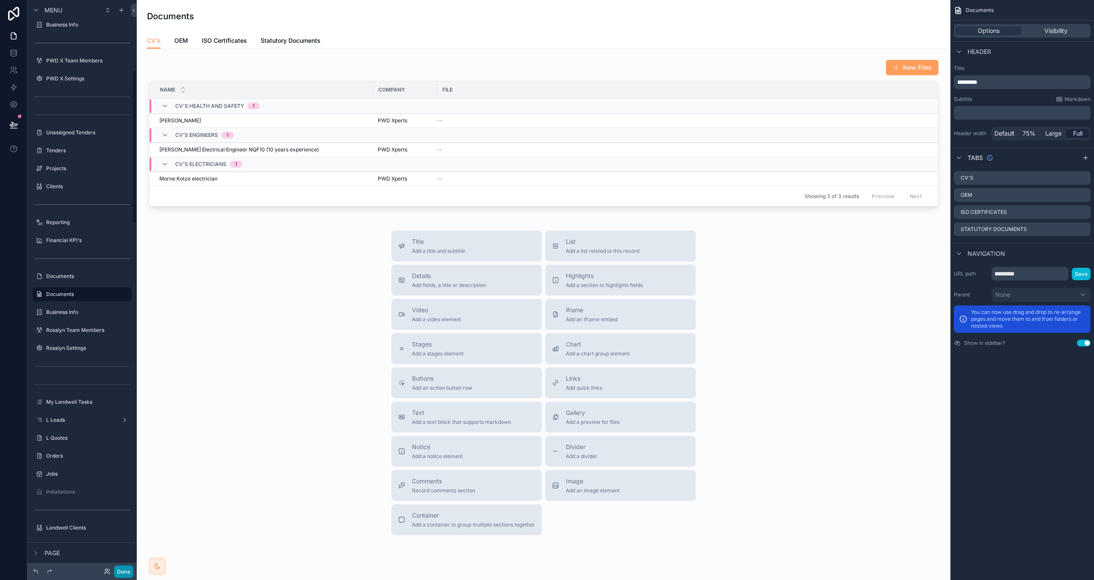
click at [124, 566] on button "Done" at bounding box center [123, 571] width 19 height 12
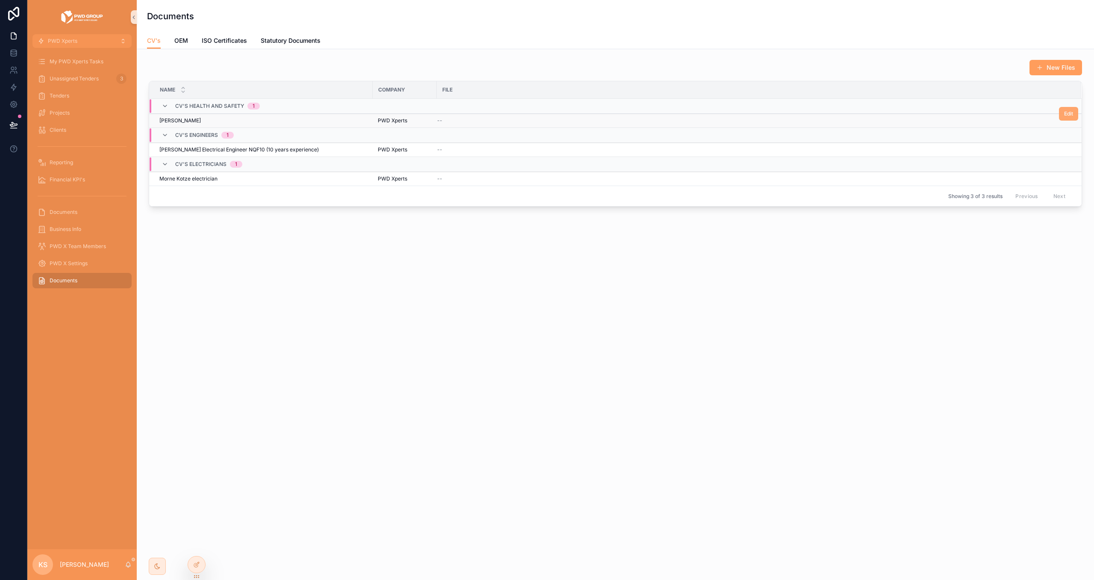
click at [1070, 116] on span "Edit" at bounding box center [1068, 113] width 9 height 7
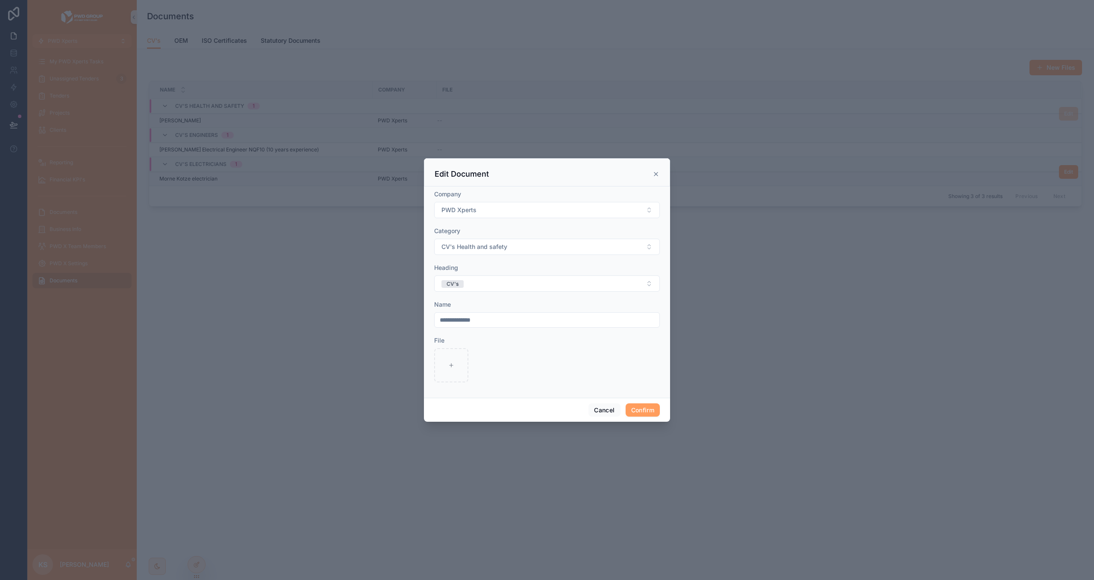
click at [656, 173] on icon at bounding box center [655, 173] width 3 height 3
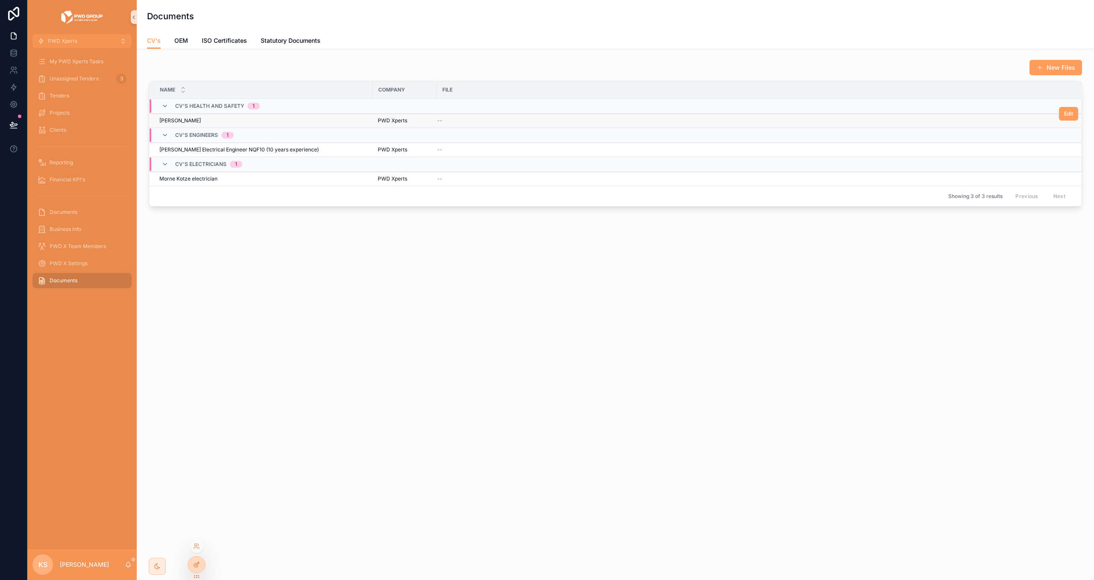
click at [194, 566] on icon at bounding box center [196, 564] width 7 height 7
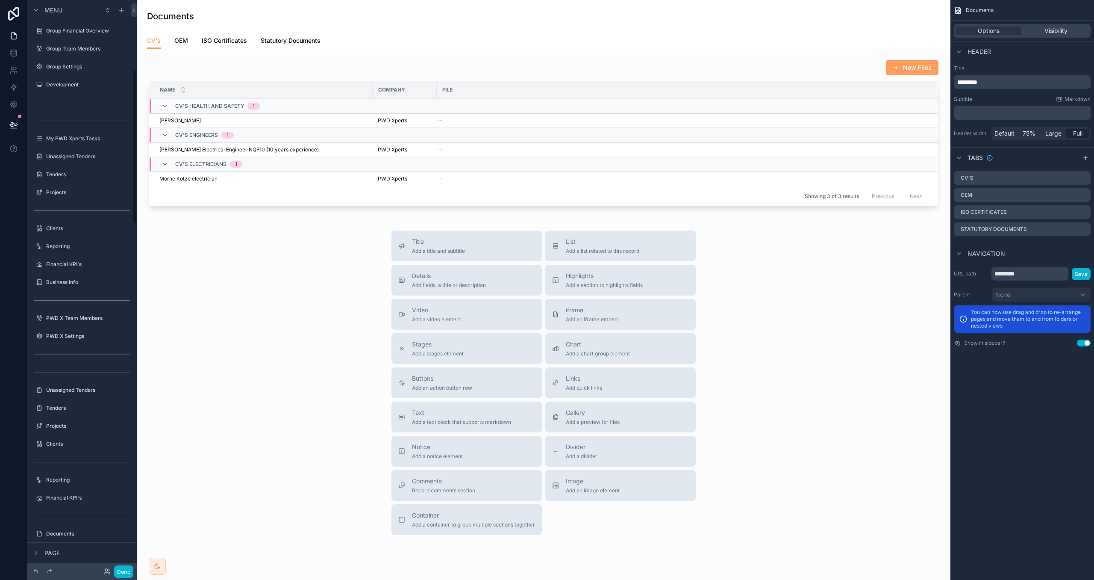
scroll to position [257, 0]
click at [466, 72] on div "scrollable content" at bounding box center [544, 133] width 800 height 154
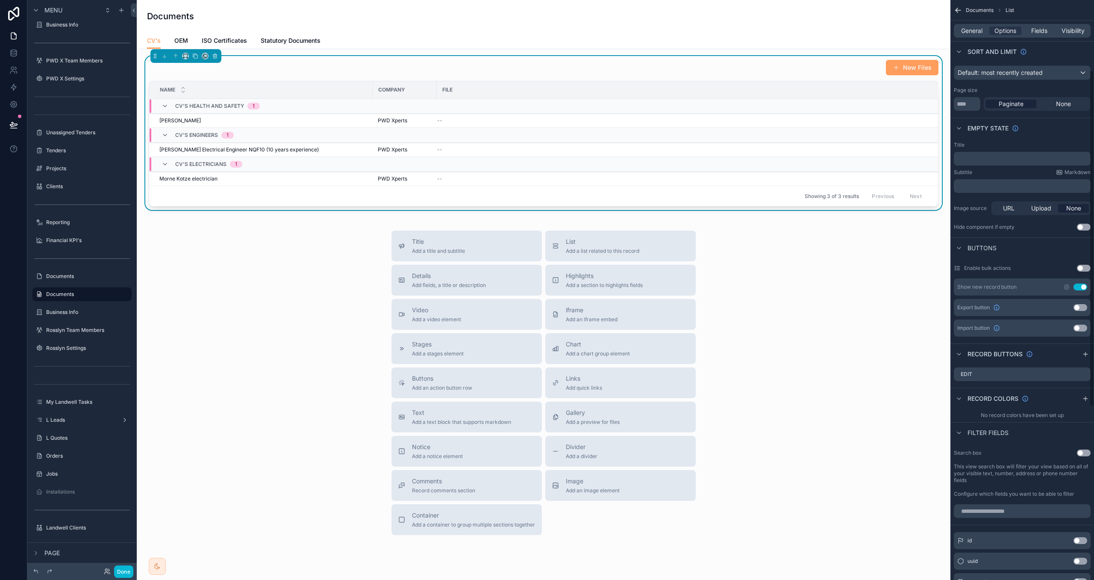
scroll to position [164, 0]
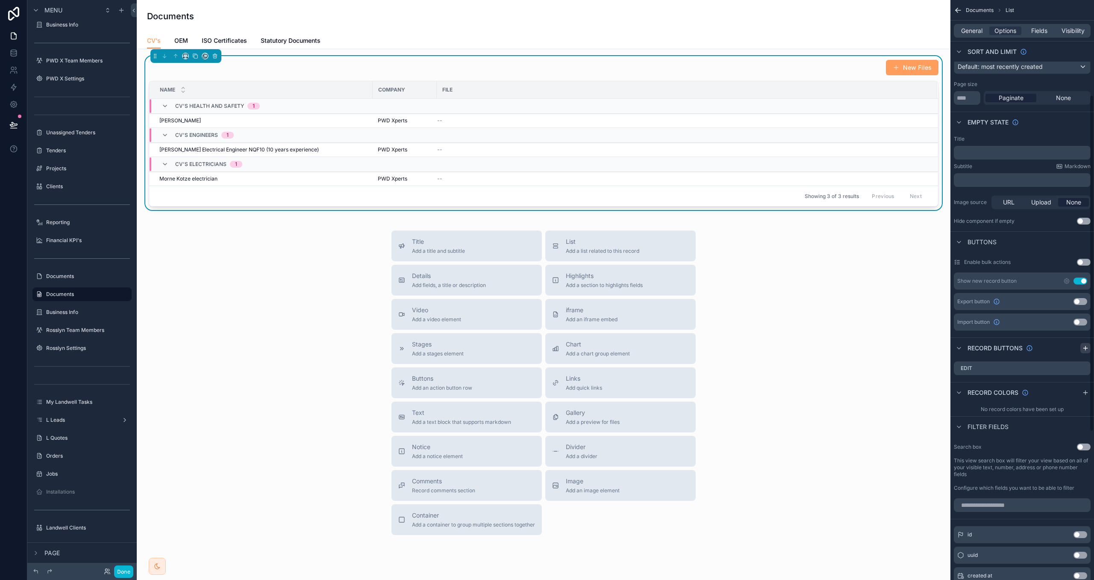
click at [1089, 348] on icon "scrollable content" at bounding box center [1085, 348] width 7 height 7
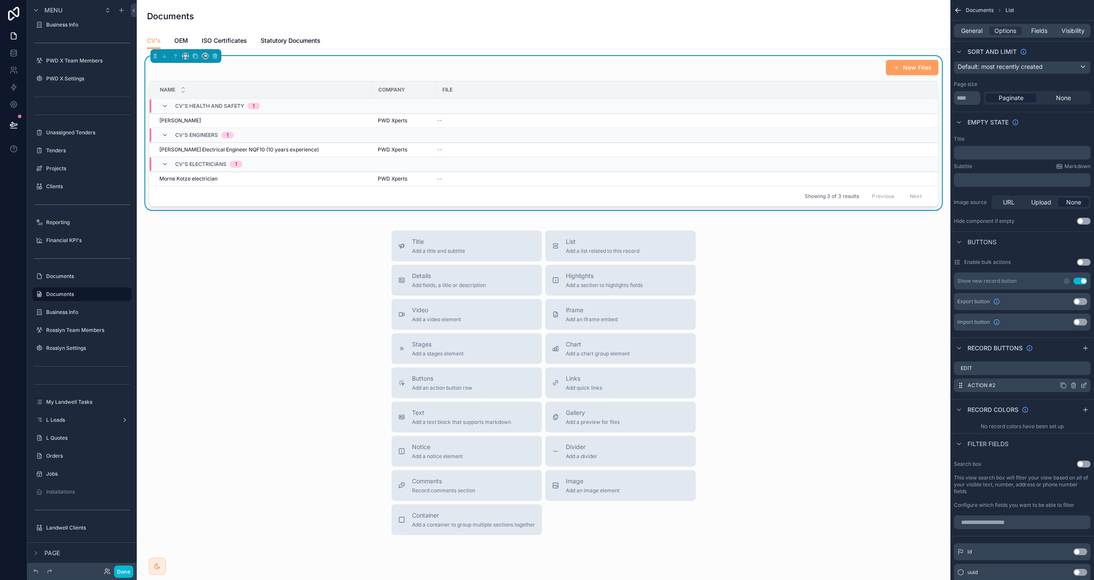
click at [1085, 388] on icon "scrollable content" at bounding box center [1084, 386] width 4 height 4
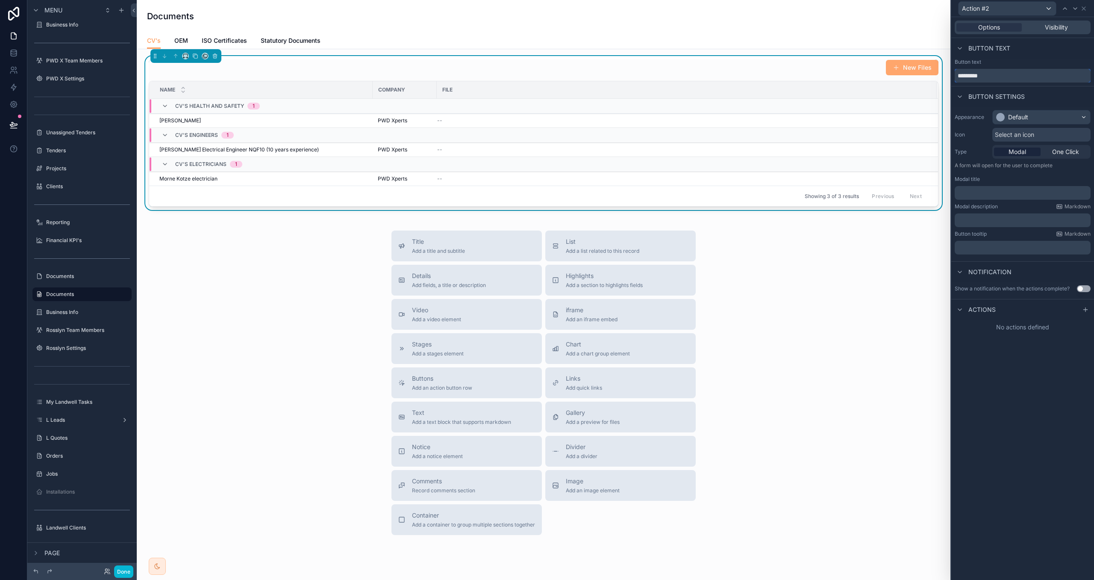
drag, startPoint x: 999, startPoint y: 78, endPoint x: 924, endPoint y: 62, distance: 76.8
click at [924, 62] on div "Action #2 Options Visibility Button text Button text ********* Button settings …" at bounding box center [547, 290] width 1094 height 580
type input "******"
click at [1021, 121] on div "Default" at bounding box center [1018, 117] width 20 height 9
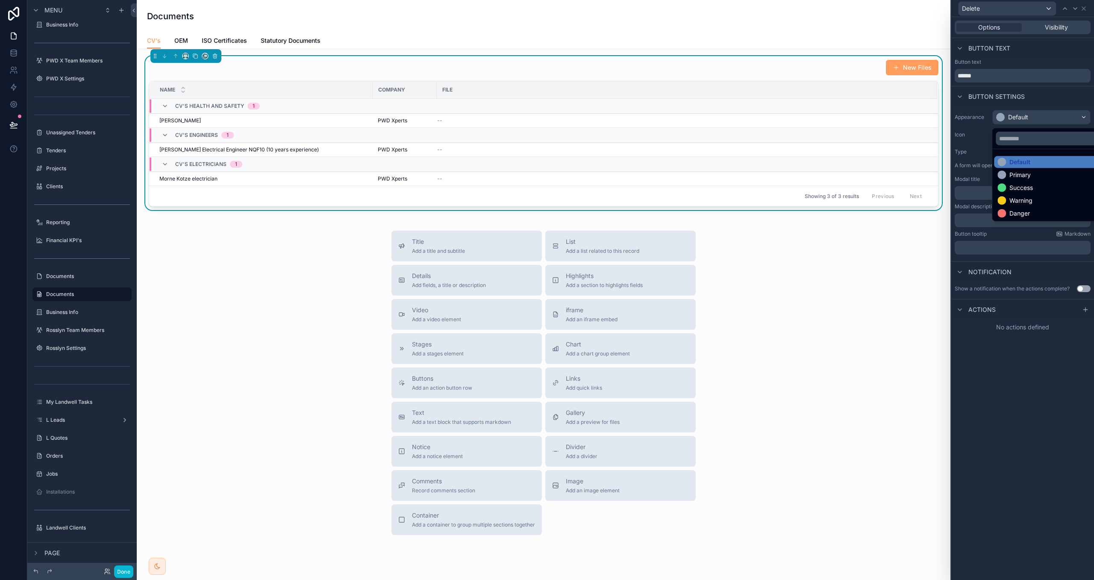
click at [1028, 211] on div "Danger" at bounding box center [1020, 213] width 21 height 9
click at [1000, 191] on p "﻿" at bounding box center [1023, 193] width 131 height 9
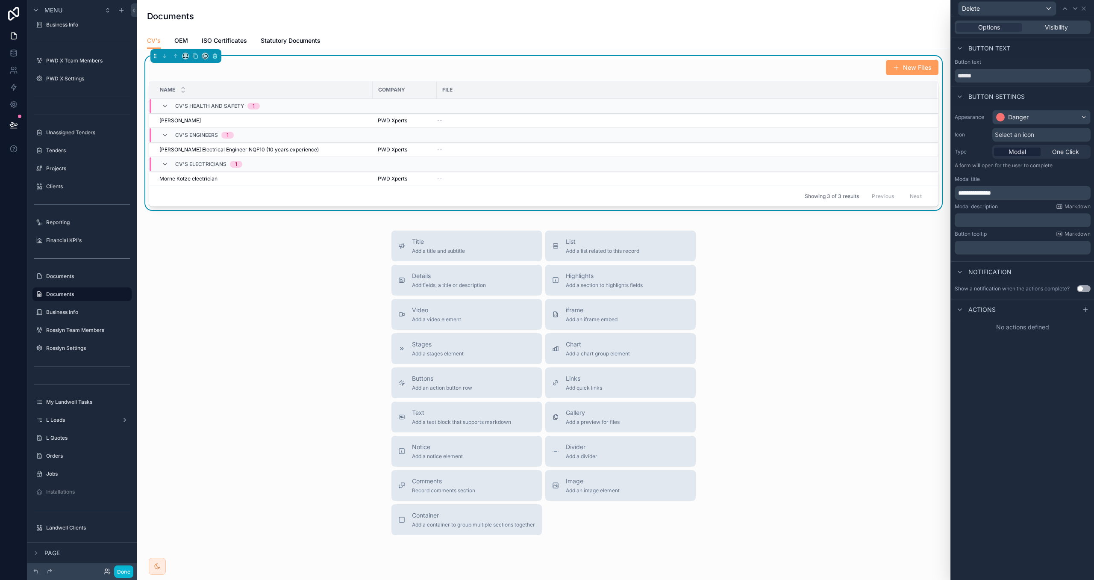
click at [1084, 288] on button "Use setting" at bounding box center [1084, 288] width 14 height 7
click at [1005, 340] on div "﻿" at bounding box center [1023, 344] width 136 height 14
click at [1004, 345] on p "﻿" at bounding box center [1023, 344] width 131 height 9
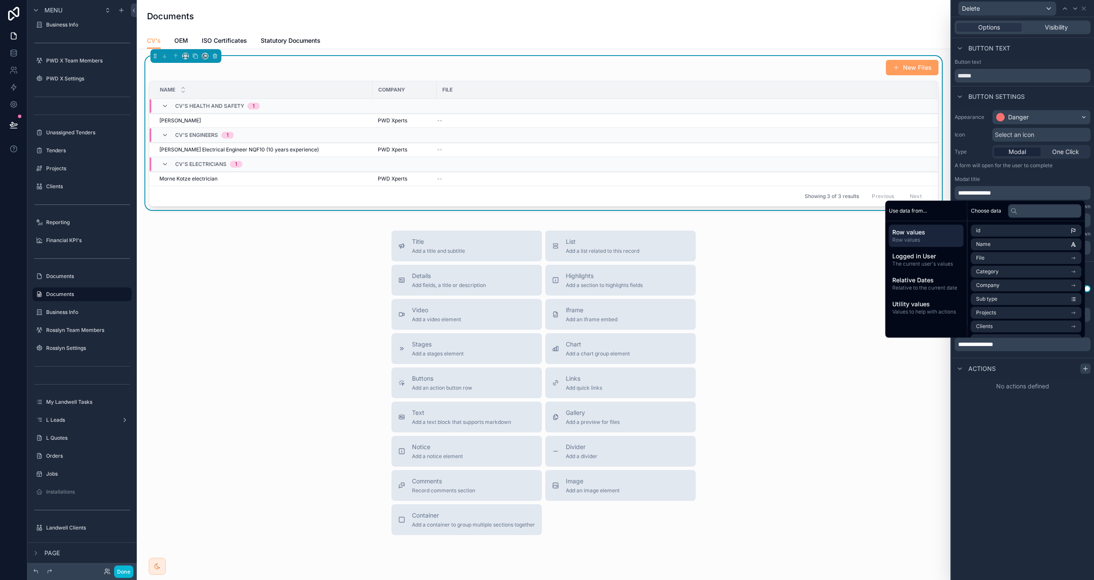
click at [1085, 371] on icon at bounding box center [1085, 368] width 7 height 7
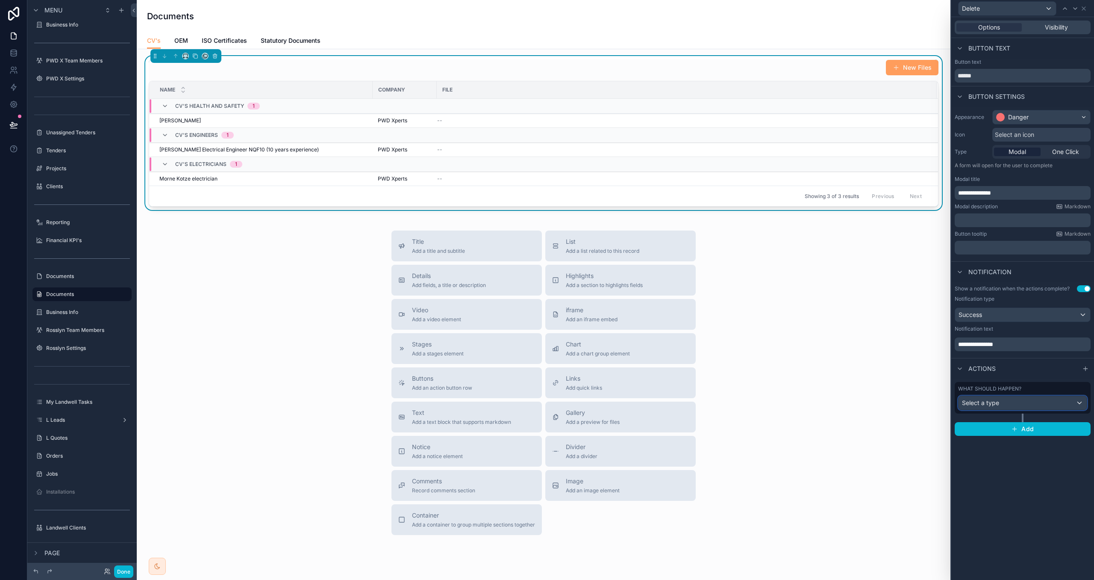
click at [1049, 398] on div "Select a type" at bounding box center [1023, 403] width 128 height 14
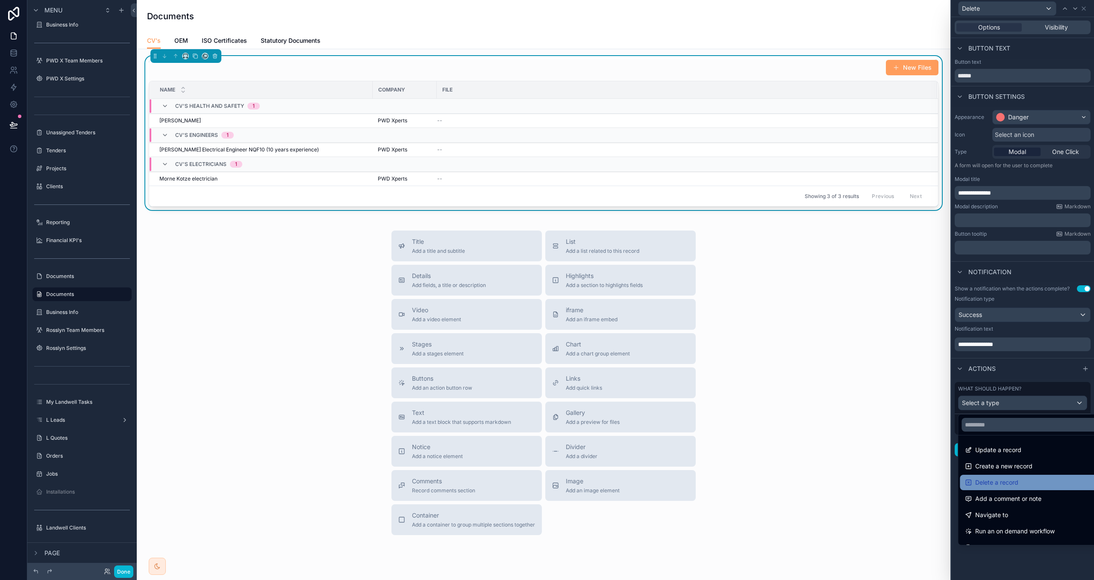
click at [1017, 489] on div "Delete a record" at bounding box center [1032, 482] width 144 height 15
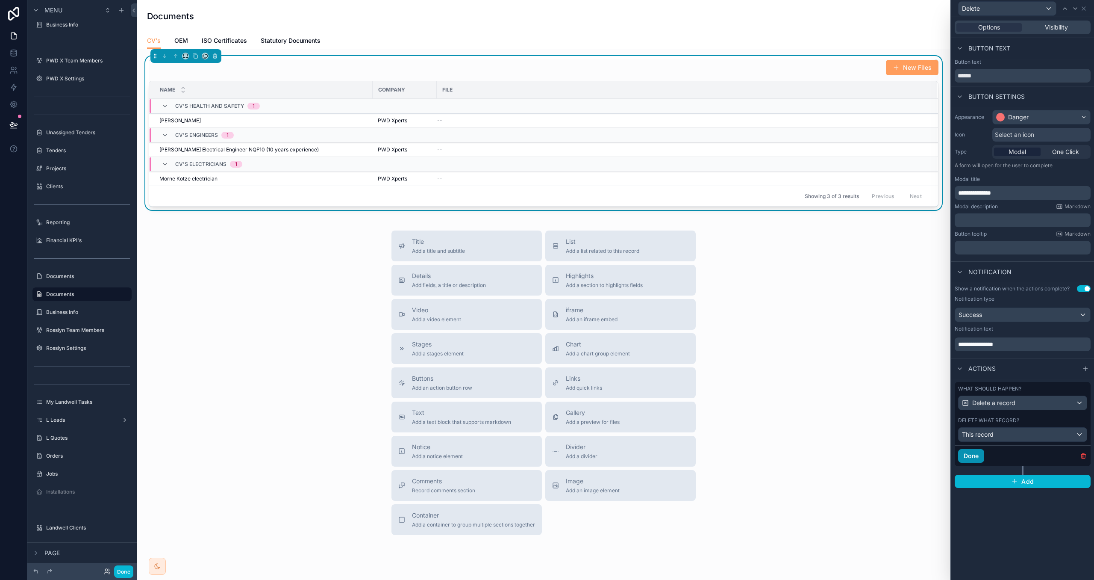
click at [978, 454] on button "Done" at bounding box center [971, 456] width 26 height 14
click at [979, 215] on div "﻿" at bounding box center [1023, 220] width 136 height 14
click at [977, 220] on p "﻿" at bounding box center [1023, 220] width 131 height 9
click at [999, 229] on div "**********" at bounding box center [1023, 181] width 143 height 151
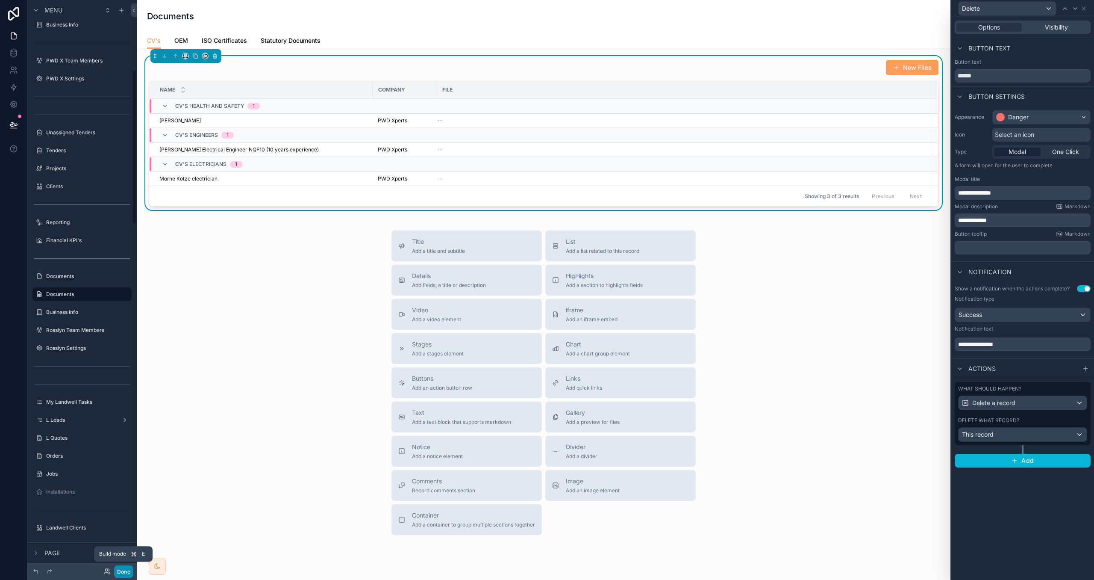
click at [117, 569] on button "Done" at bounding box center [123, 571] width 19 height 12
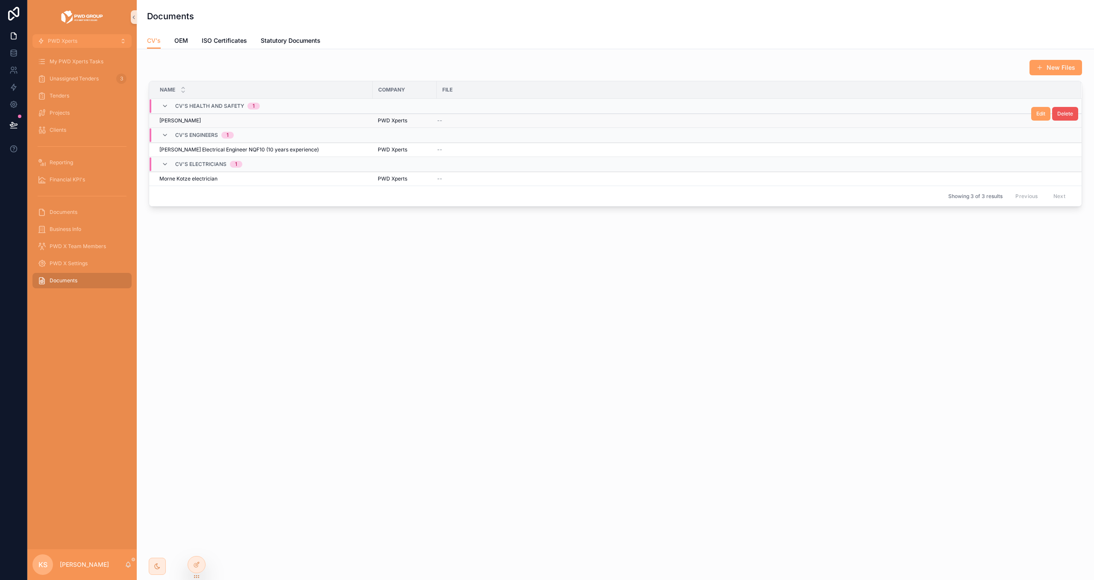
click at [1068, 115] on span "Delete" at bounding box center [1066, 113] width 16 height 7
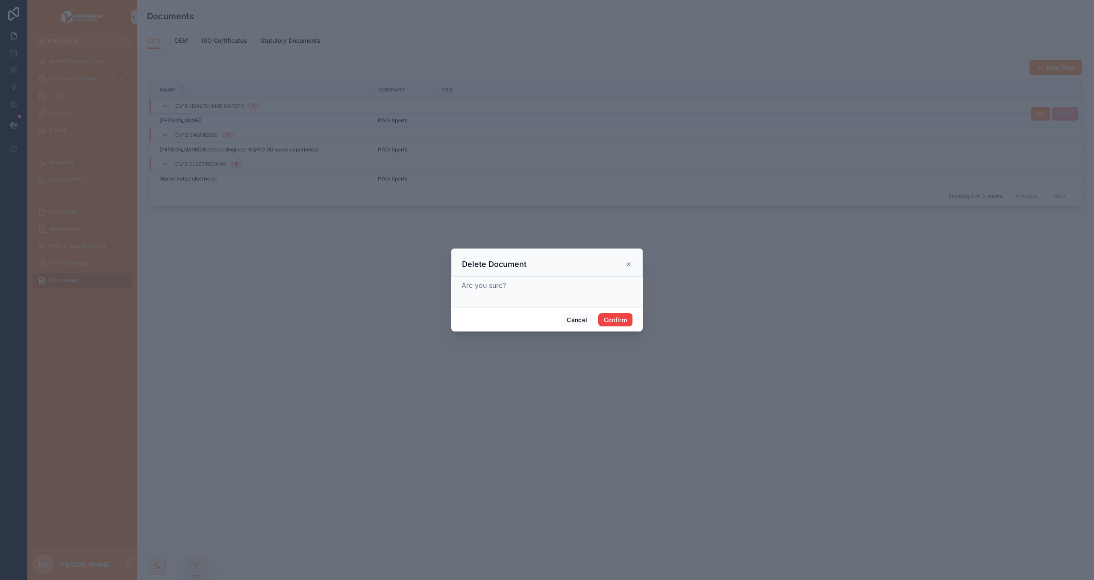
click at [628, 264] on icon at bounding box center [628, 263] width 3 height 3
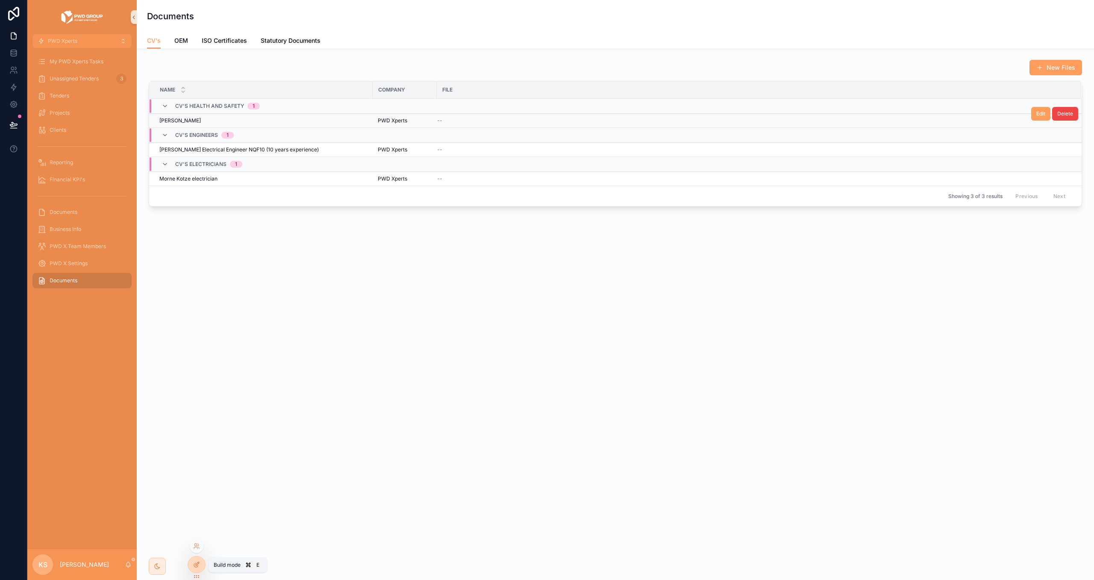
click at [192, 563] on div at bounding box center [196, 564] width 17 height 16
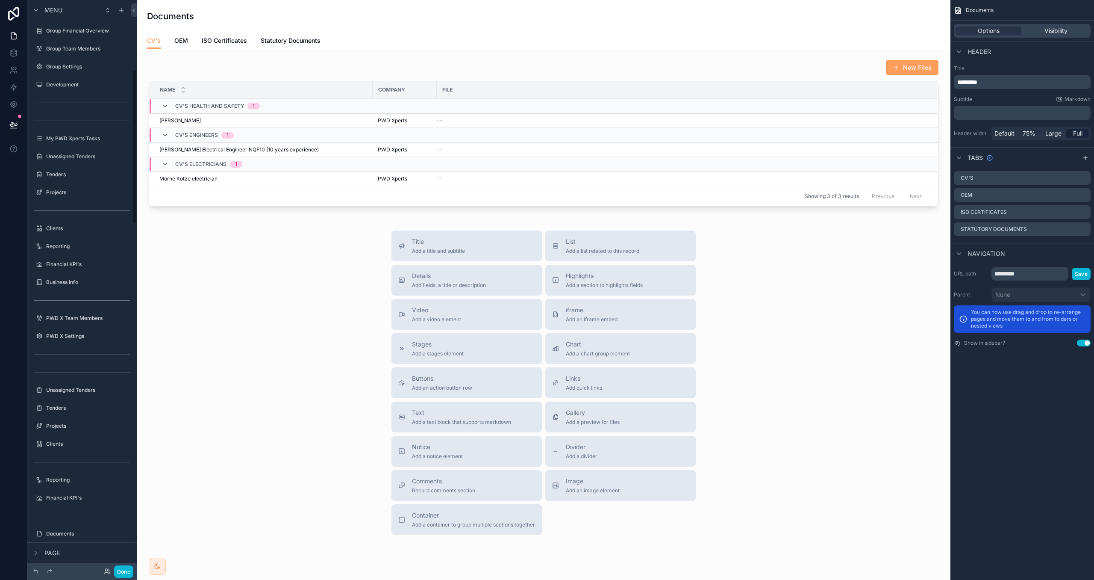
scroll to position [257, 0]
click at [226, 72] on div "scrollable content" at bounding box center [544, 133] width 800 height 154
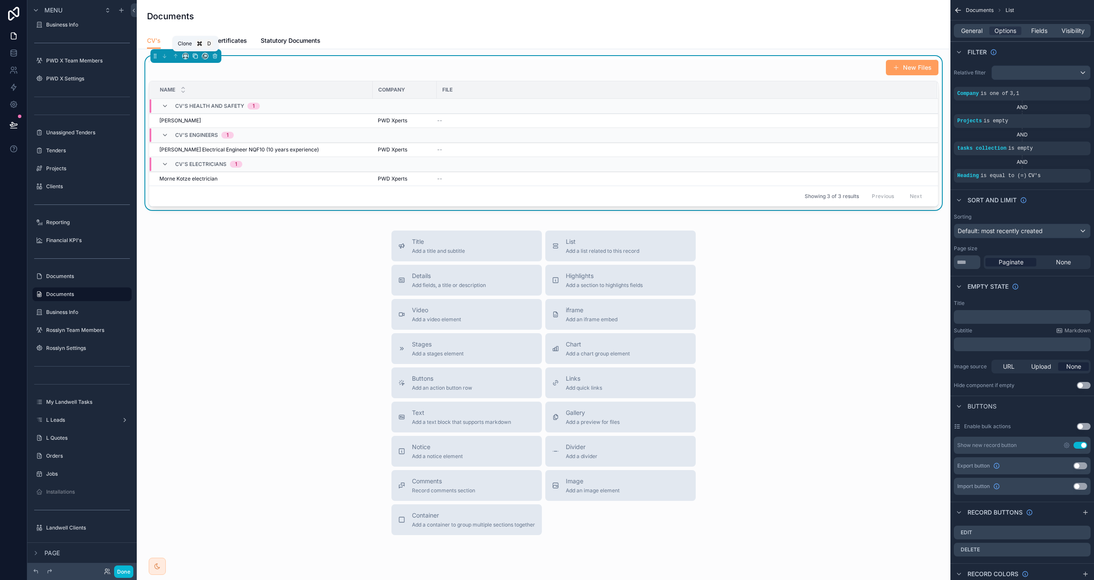
click at [194, 56] on icon "scrollable content" at bounding box center [195, 56] width 6 height 6
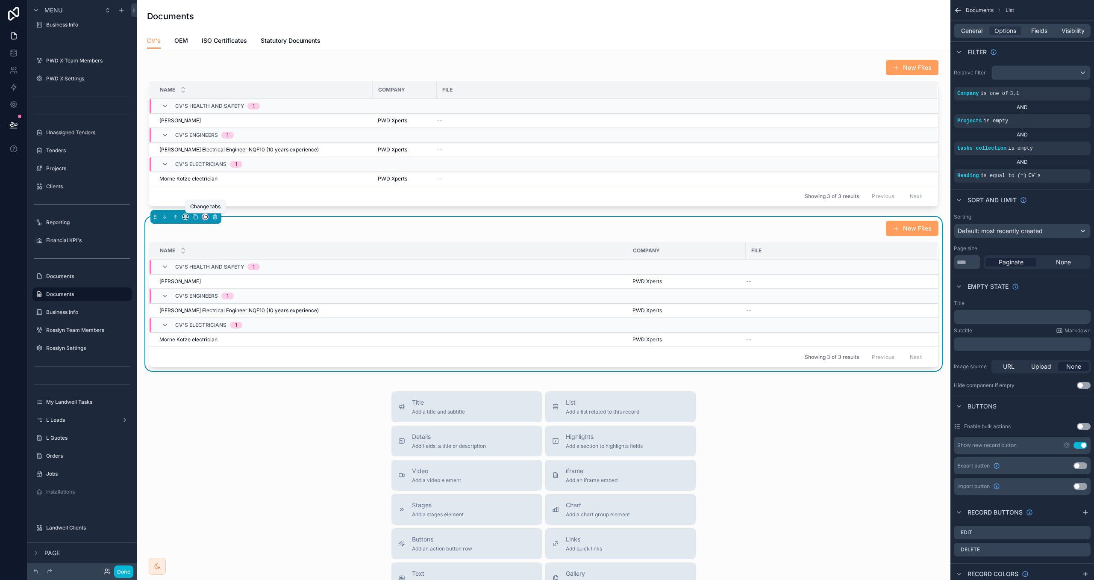
click at [208, 218] on icon "scrollable content" at bounding box center [205, 217] width 6 height 6
click at [225, 258] on span "OEM" at bounding box center [222, 263] width 14 height 10
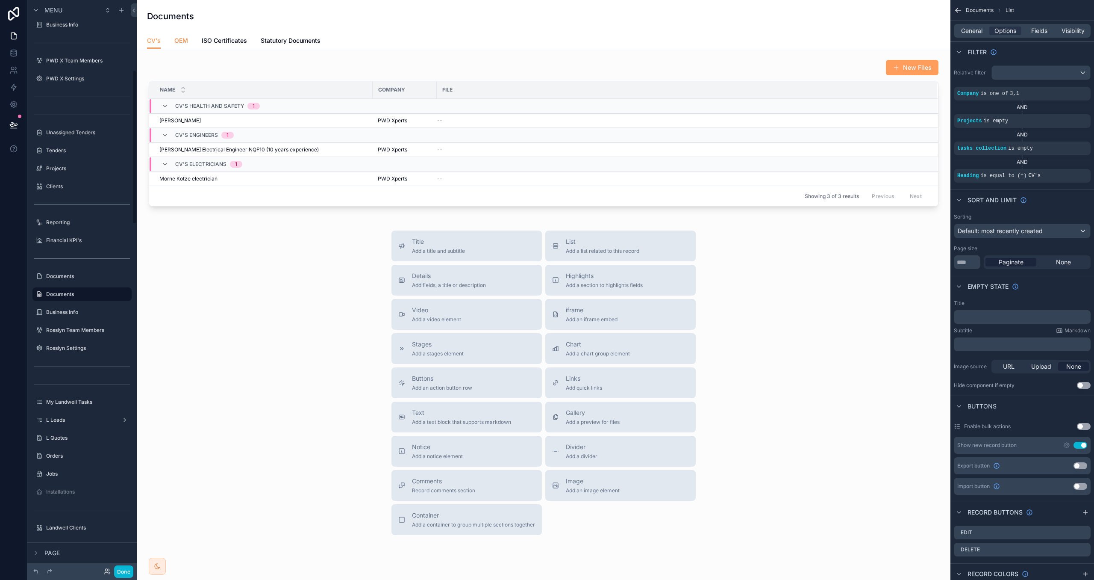
click at [181, 41] on span "OEM" at bounding box center [181, 40] width 14 height 9
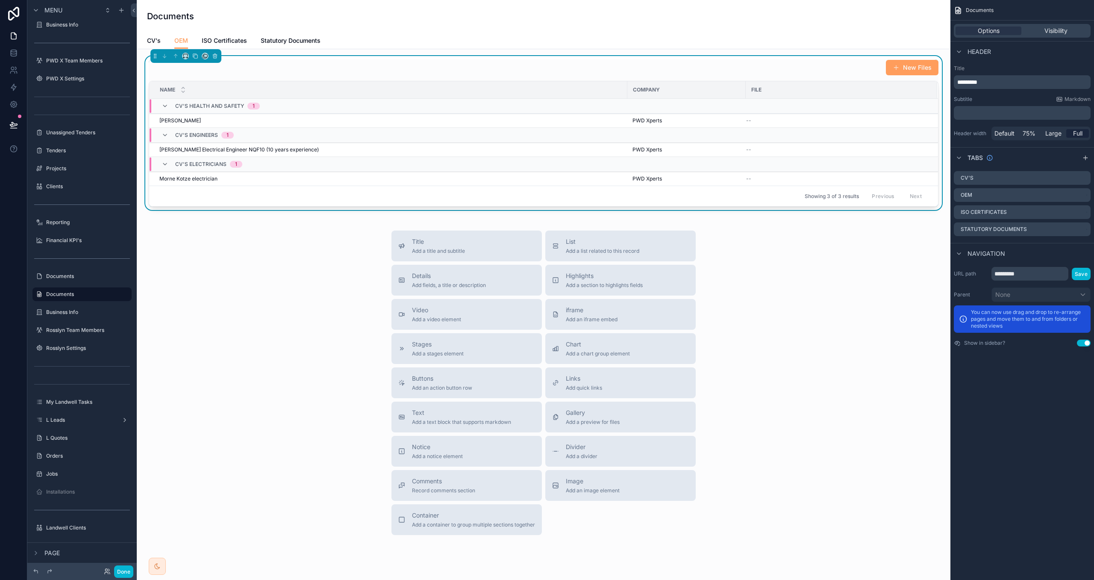
click at [256, 62] on div "New Files" at bounding box center [544, 67] width 790 height 16
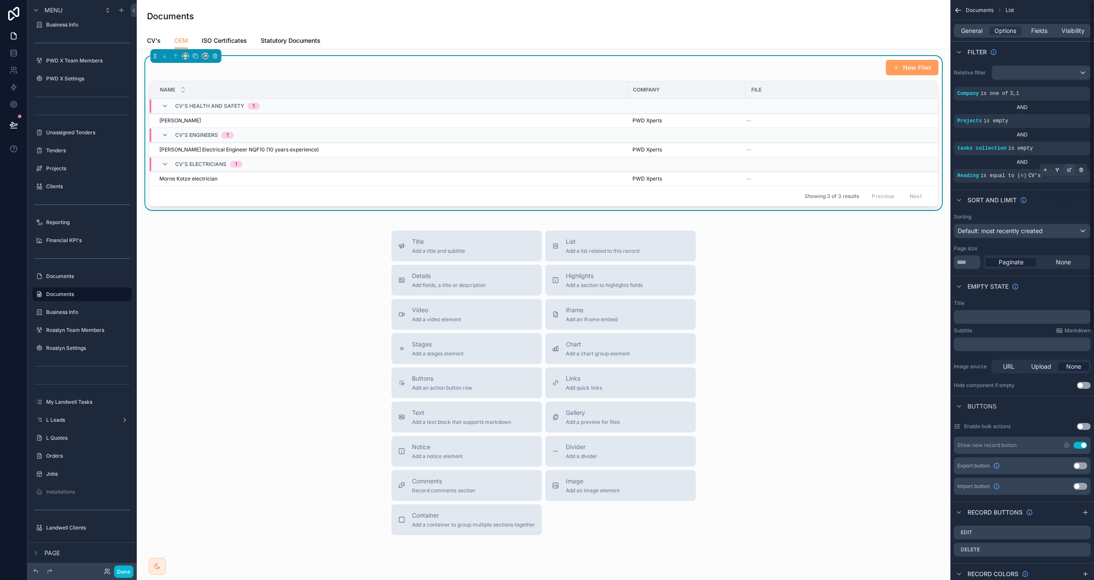
click at [1072, 172] on div "scrollable content" at bounding box center [1070, 170] width 12 height 12
click at [899, 179] on div "CV's" at bounding box center [892, 181] width 105 height 14
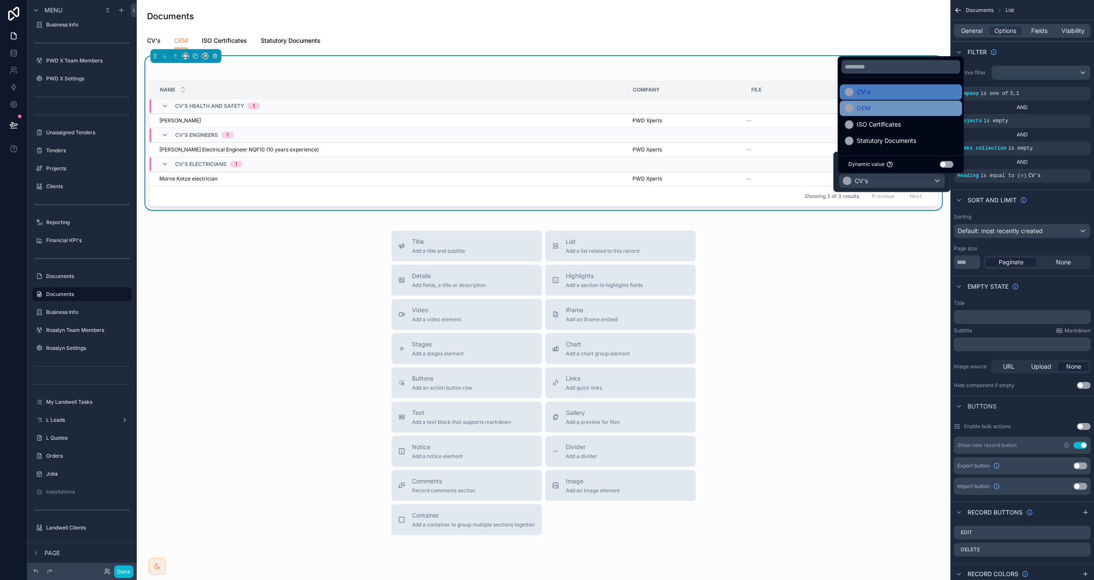
click at [876, 111] on div "OEM" at bounding box center [901, 108] width 112 height 10
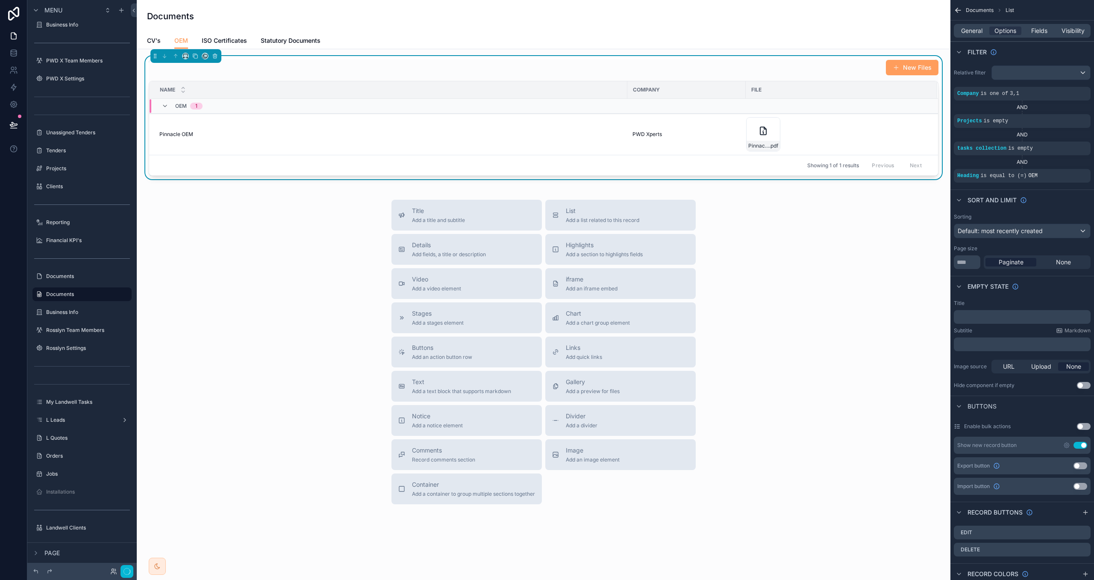
click at [858, 254] on div "Title Add a title and subtitle List Add a list related to this record Details A…" at bounding box center [544, 352] width 800 height 304
click at [195, 57] on icon "scrollable content" at bounding box center [195, 56] width 6 height 6
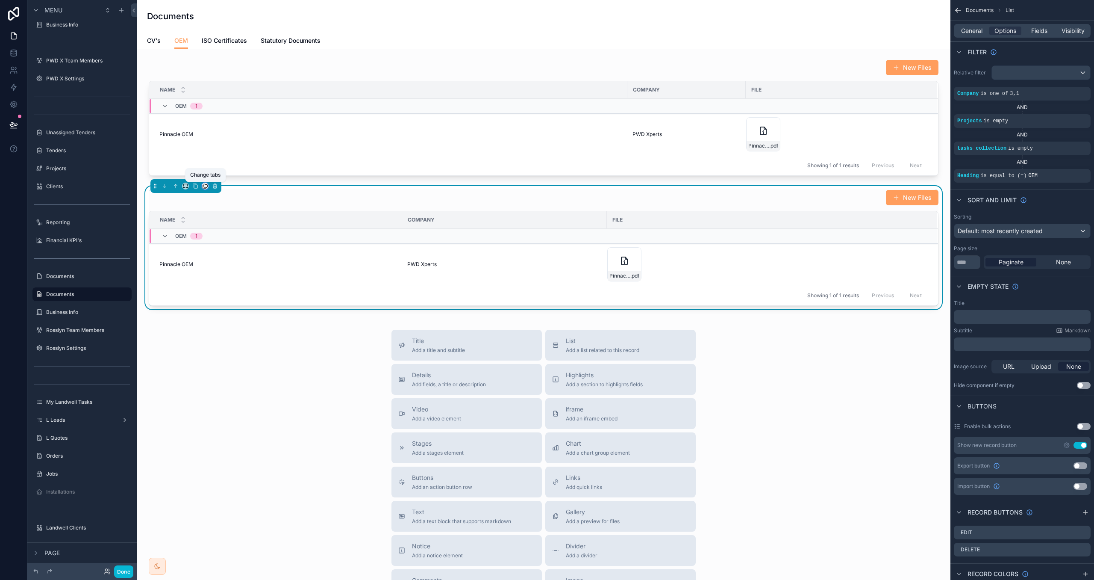
click at [204, 188] on icon "scrollable content" at bounding box center [204, 186] width 3 height 3
click at [225, 252] on span "ISO Certificates" at bounding box center [237, 256] width 44 height 10
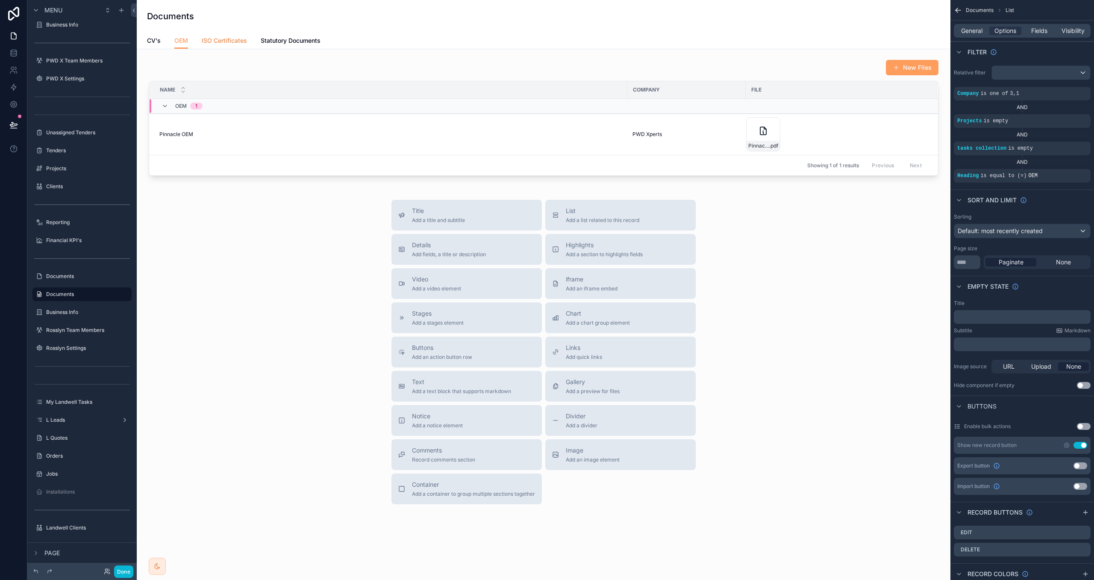
click at [226, 47] on link "ISO Certificates" at bounding box center [224, 41] width 45 height 17
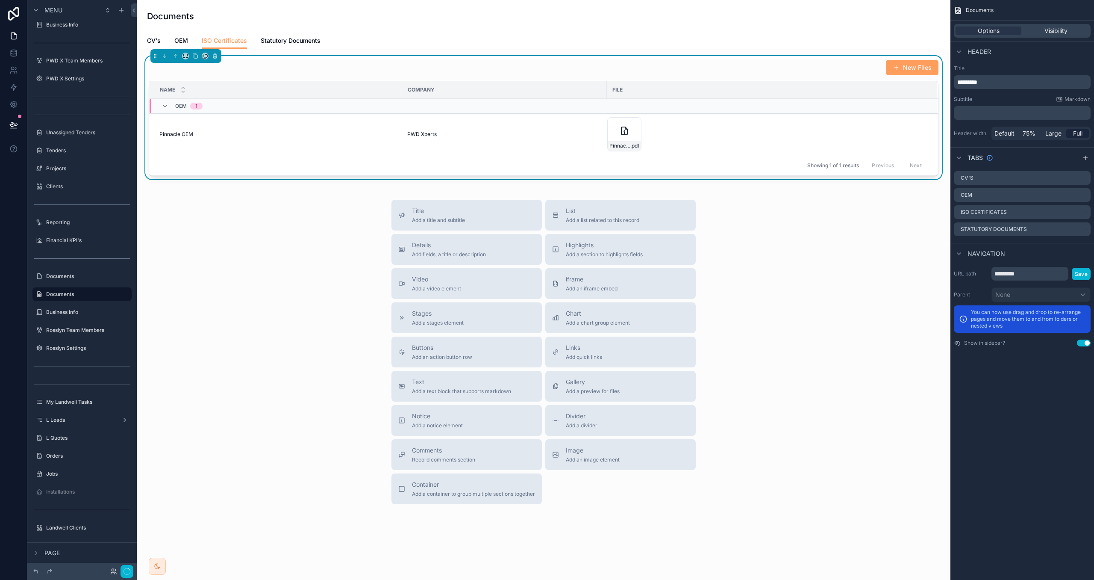
click at [289, 77] on div "New Files Name Company File OEM 1 Pinnacle OEM Pinnacle OEM PWD Xperts Pinnacle…" at bounding box center [544, 117] width 790 height 116
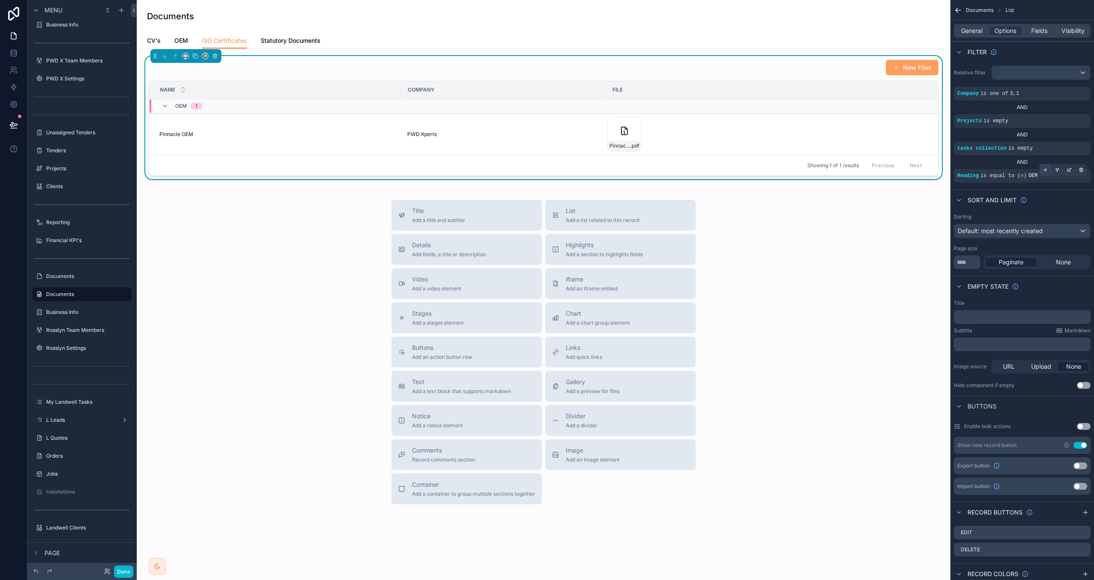
drag, startPoint x: 1071, startPoint y: 171, endPoint x: 1050, endPoint y: 173, distance: 21.0
click at [1070, 171] on icon "scrollable content" at bounding box center [1069, 169] width 5 height 5
click at [912, 181] on div "OEM" at bounding box center [892, 181] width 105 height 14
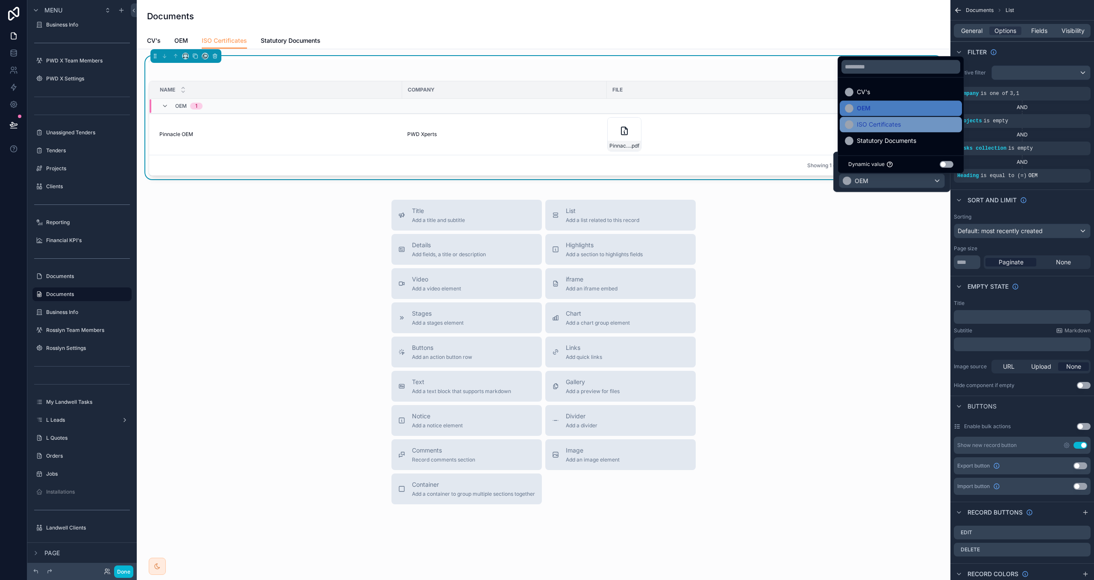
click at [892, 127] on span "ISO Certificates" at bounding box center [879, 124] width 44 height 10
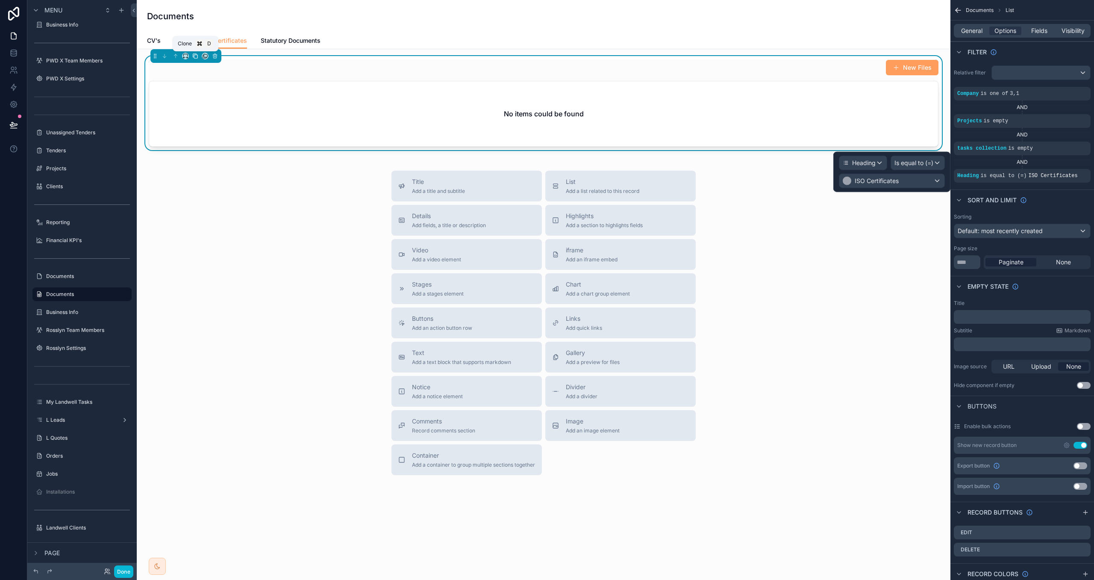
click at [195, 58] on icon "scrollable content" at bounding box center [195, 56] width 6 height 6
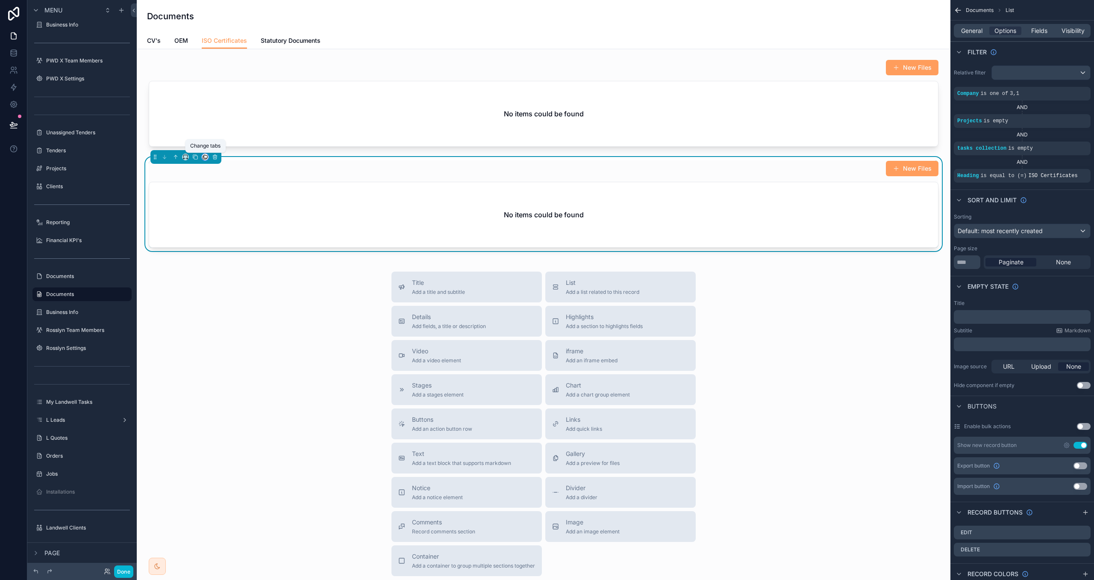
click at [206, 158] on icon "scrollable content" at bounding box center [205, 157] width 6 height 6
click at [221, 255] on span "Statutory Documents" at bounding box center [244, 252] width 59 height 10
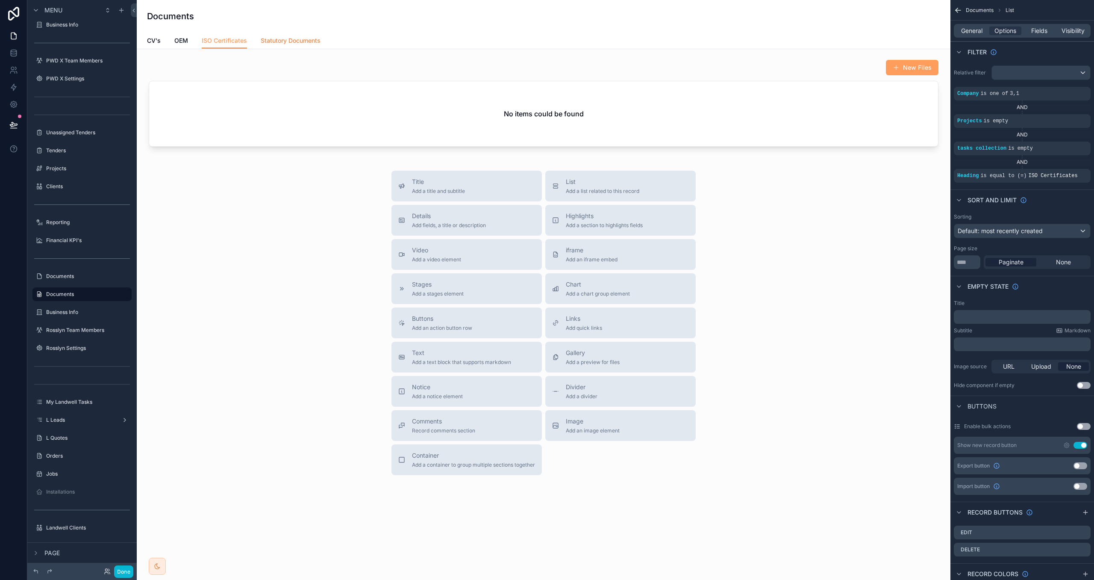
click at [285, 43] on span "Statutory Documents" at bounding box center [291, 40] width 60 height 9
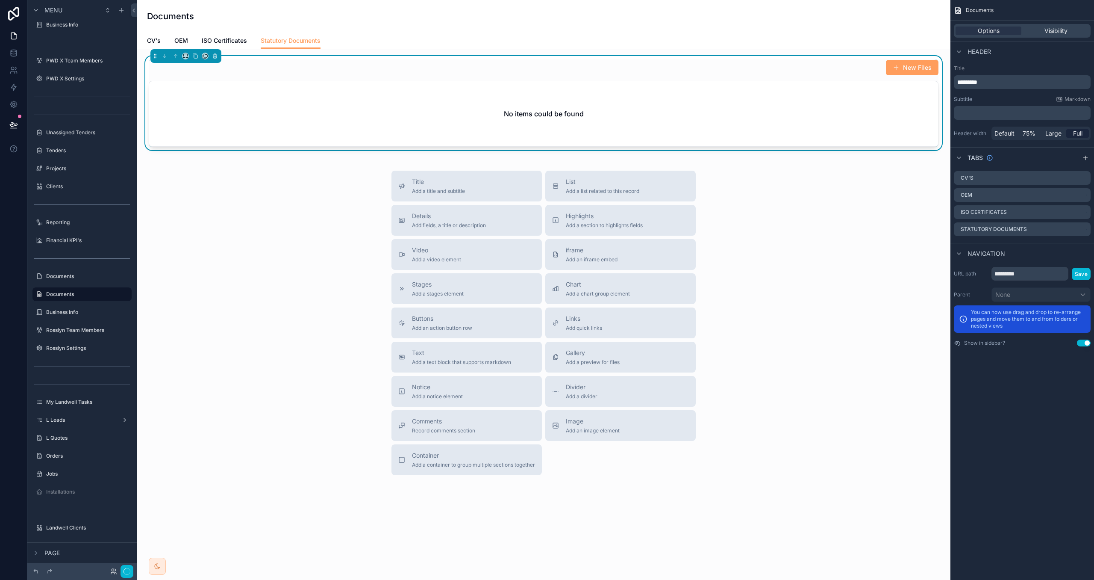
click at [258, 76] on div "New Files No items could be found" at bounding box center [544, 102] width 790 height 87
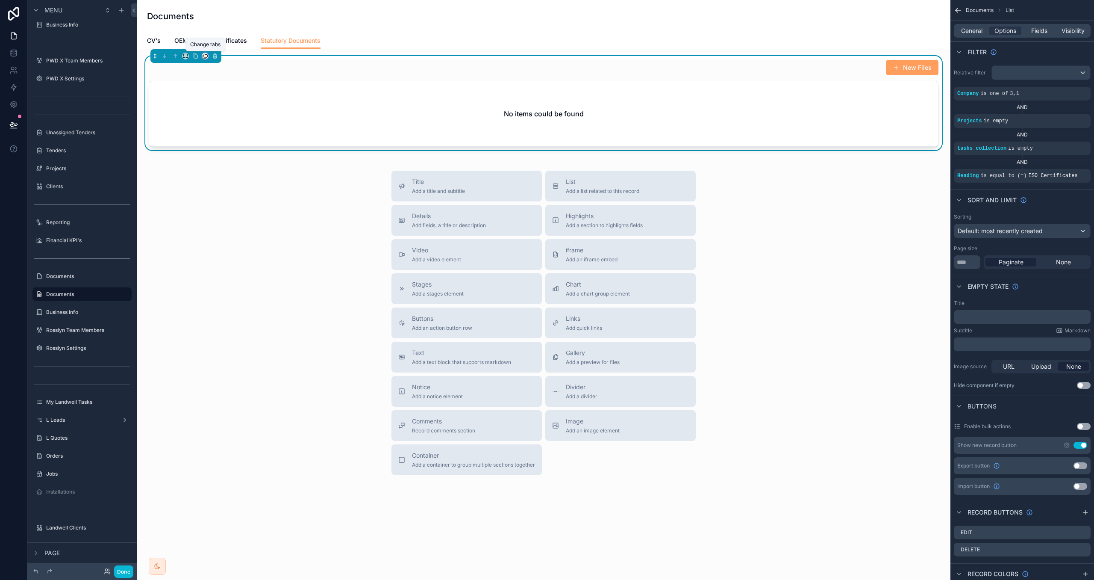
click at [203, 56] on icon "scrollable content" at bounding box center [204, 56] width 3 height 3
click at [223, 151] on span "Statutory Documents" at bounding box center [244, 150] width 59 height 10
click at [231, 37] on span "ISO Certificates" at bounding box center [224, 40] width 45 height 9
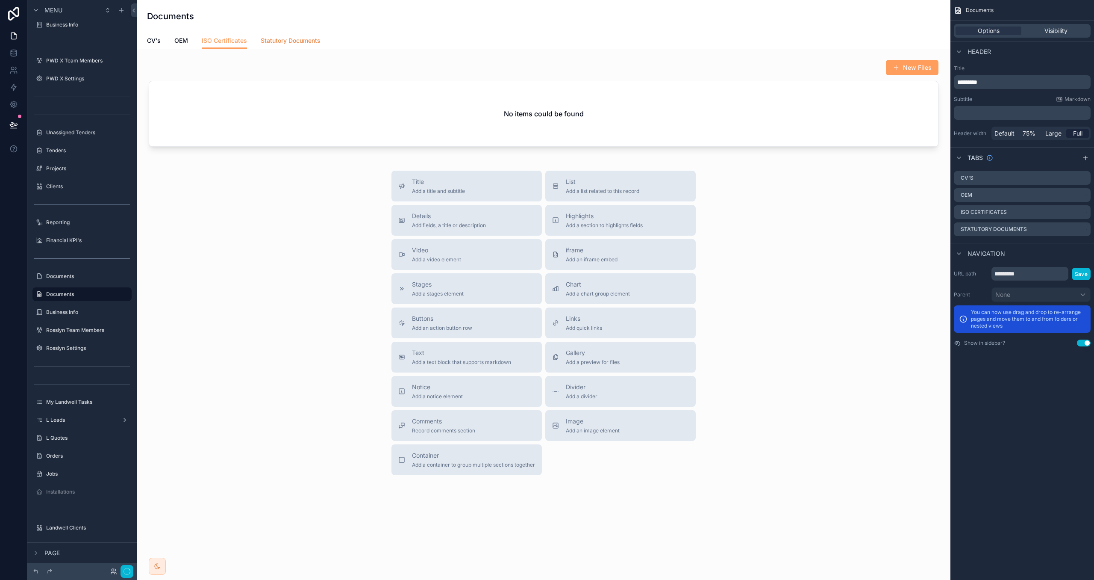
click at [278, 38] on span "Statutory Documents" at bounding box center [291, 40] width 60 height 9
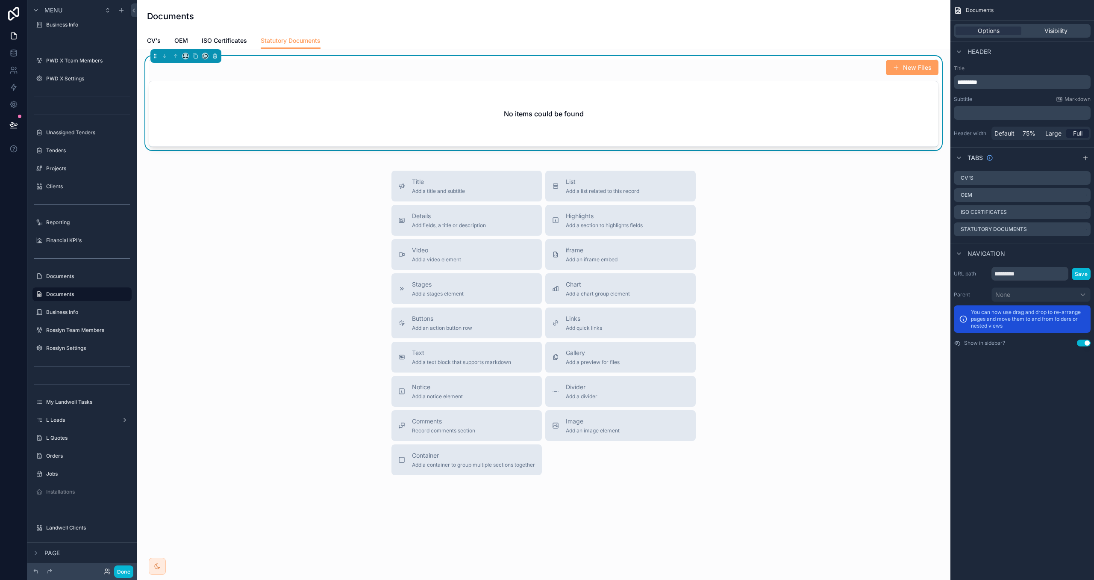
drag, startPoint x: 865, startPoint y: 127, endPoint x: 946, endPoint y: 115, distance: 81.3
click at [865, 127] on div "No items could be found" at bounding box center [543, 113] width 789 height 65
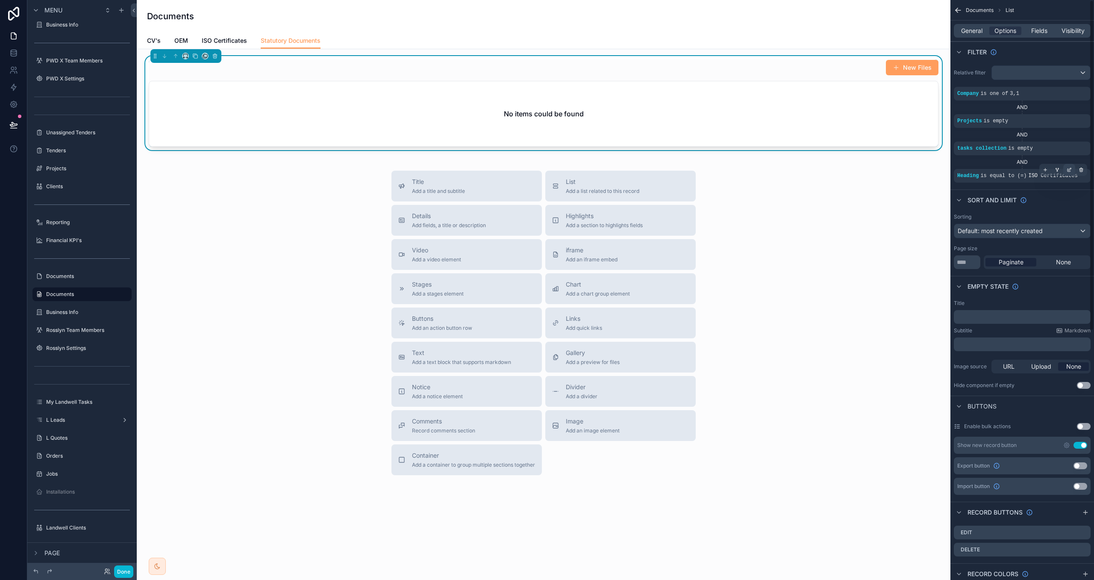
click at [1070, 172] on icon "scrollable content" at bounding box center [1069, 169] width 5 height 5
drag, startPoint x: 890, startPoint y: 180, endPoint x: 889, endPoint y: 200, distance: 19.3
click at [890, 180] on span "ISO Certificates" at bounding box center [877, 181] width 44 height 9
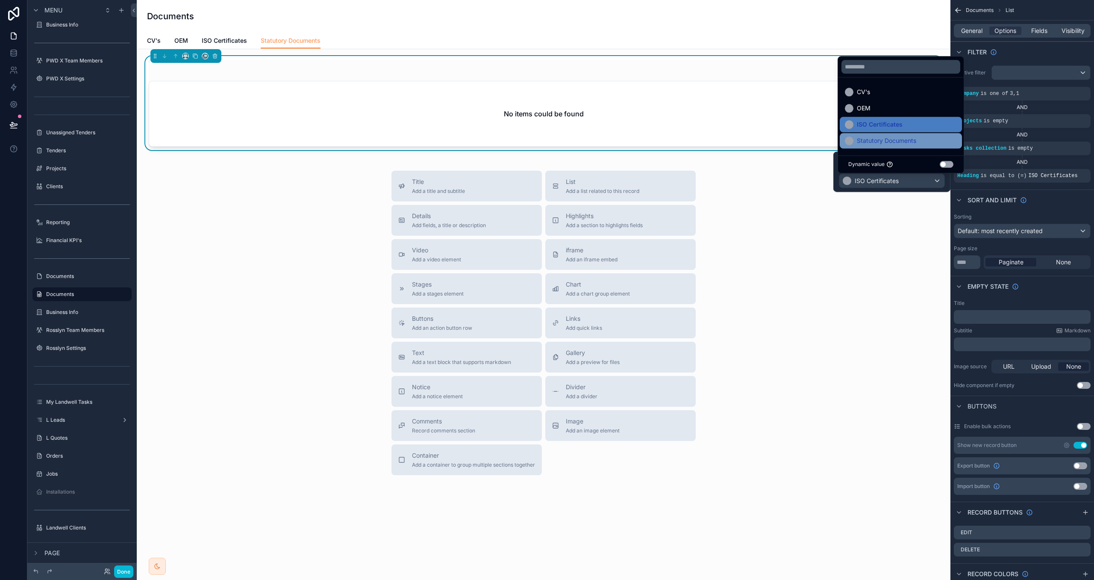
click at [896, 142] on span "Statutory Documents" at bounding box center [886, 141] width 59 height 10
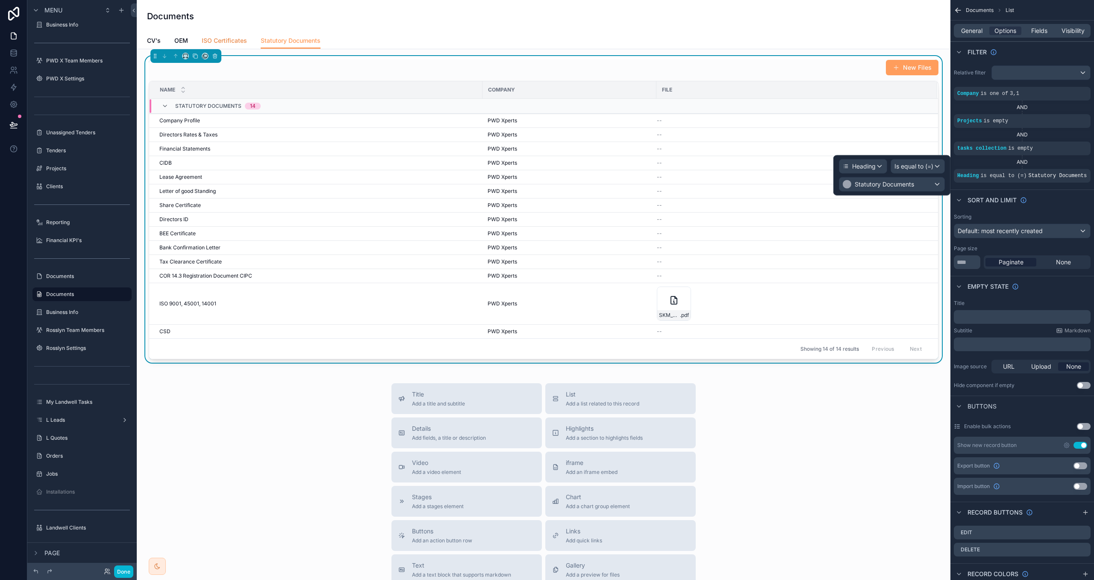
click at [229, 39] on span "ISO Certificates" at bounding box center [224, 40] width 45 height 9
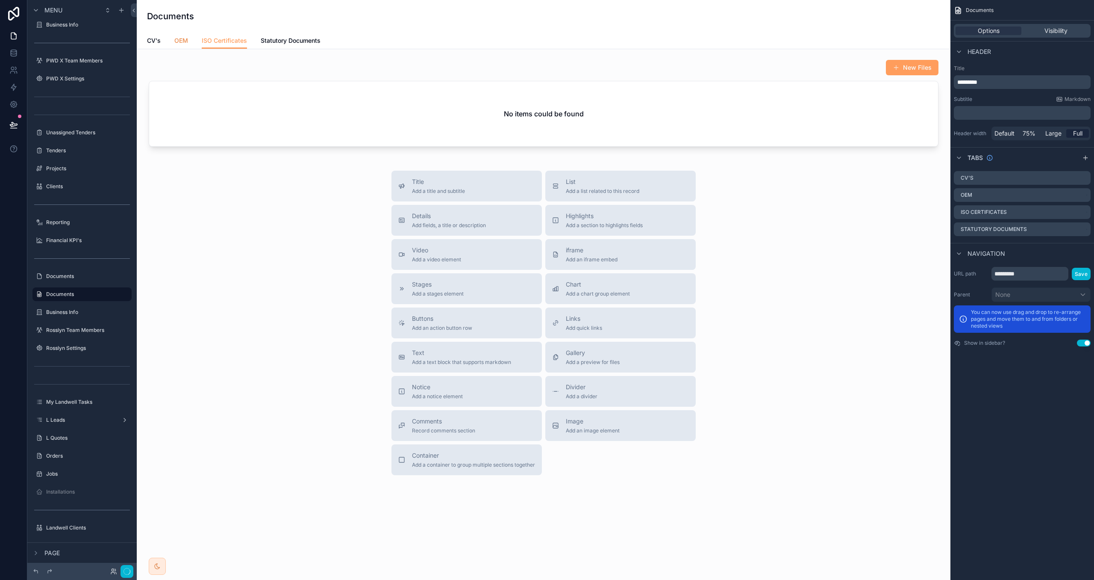
click at [181, 39] on span "OEM" at bounding box center [181, 40] width 14 height 9
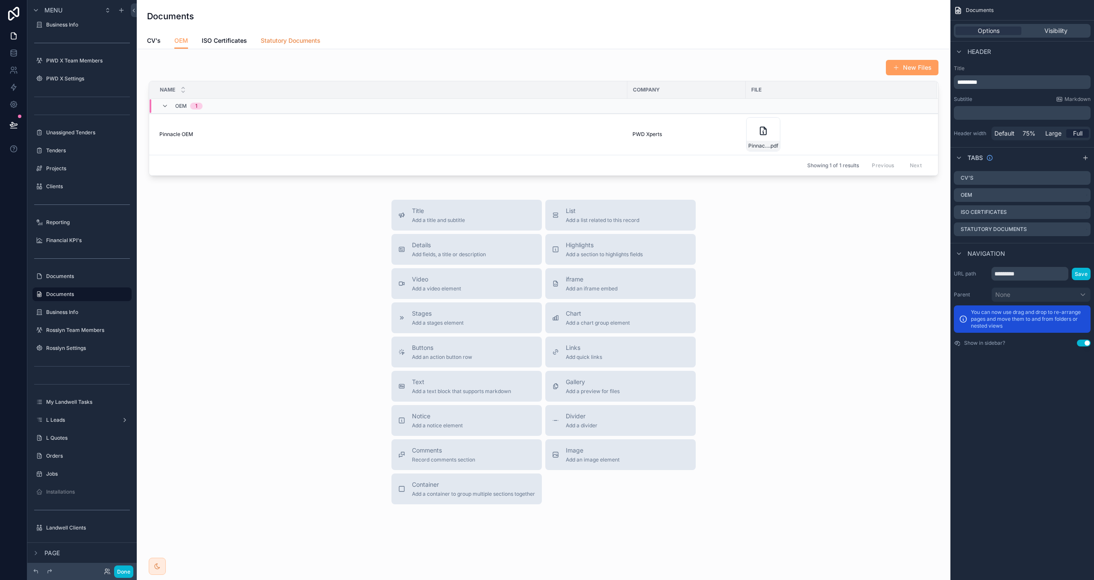
click at [295, 39] on span "Statutory Documents" at bounding box center [291, 40] width 60 height 9
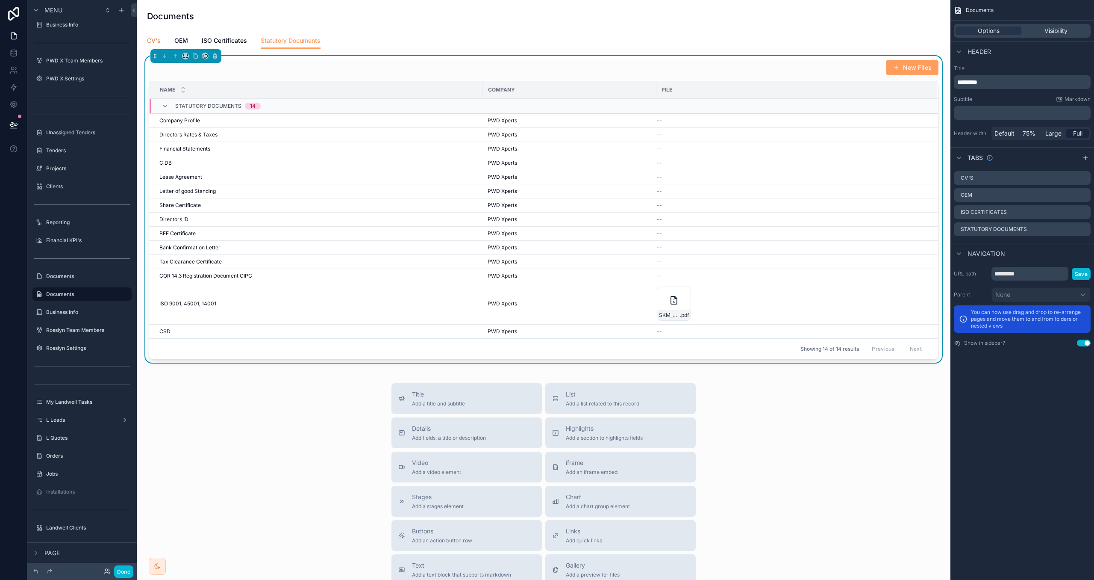
click at [153, 40] on span "CV's" at bounding box center [154, 40] width 14 height 9
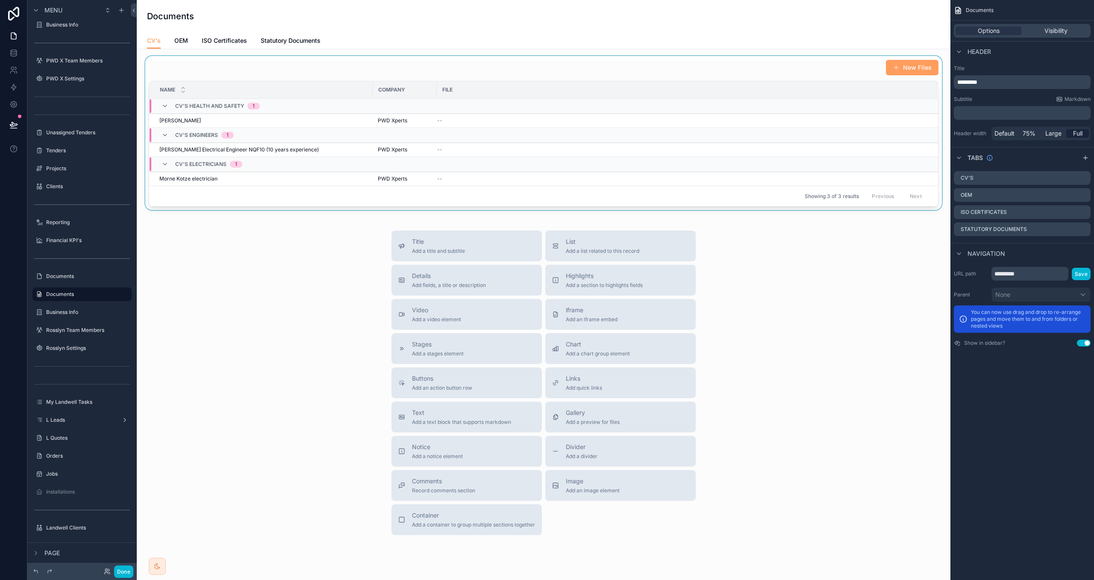
click at [265, 66] on div "scrollable content" at bounding box center [544, 133] width 800 height 154
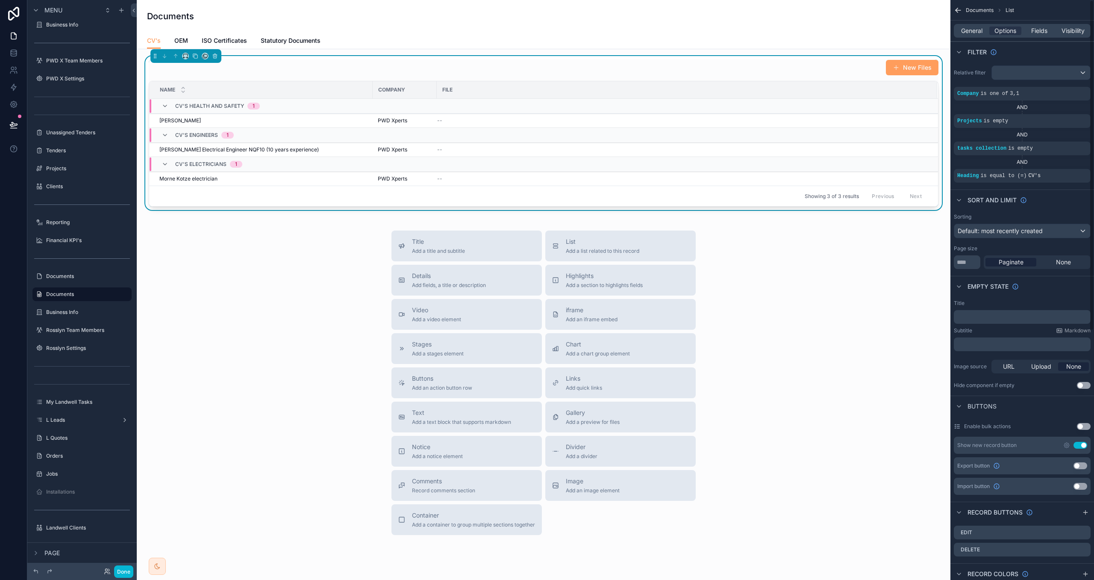
click at [973, 29] on span "General" at bounding box center [971, 31] width 21 height 9
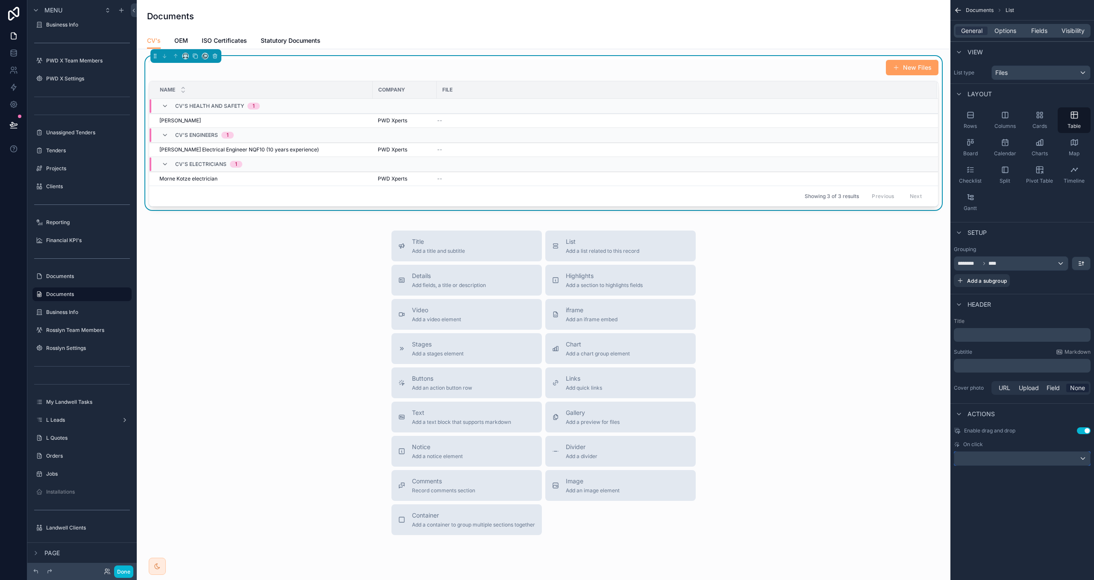
click at [1059, 460] on div "scrollable content" at bounding box center [1023, 458] width 136 height 14
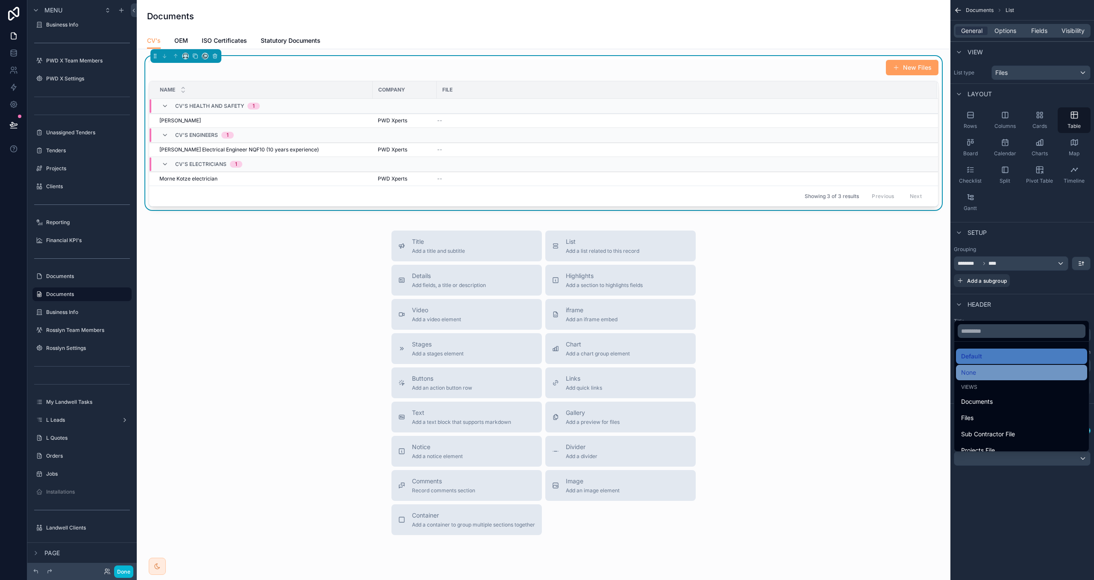
click at [1008, 372] on div "None" at bounding box center [1021, 372] width 121 height 10
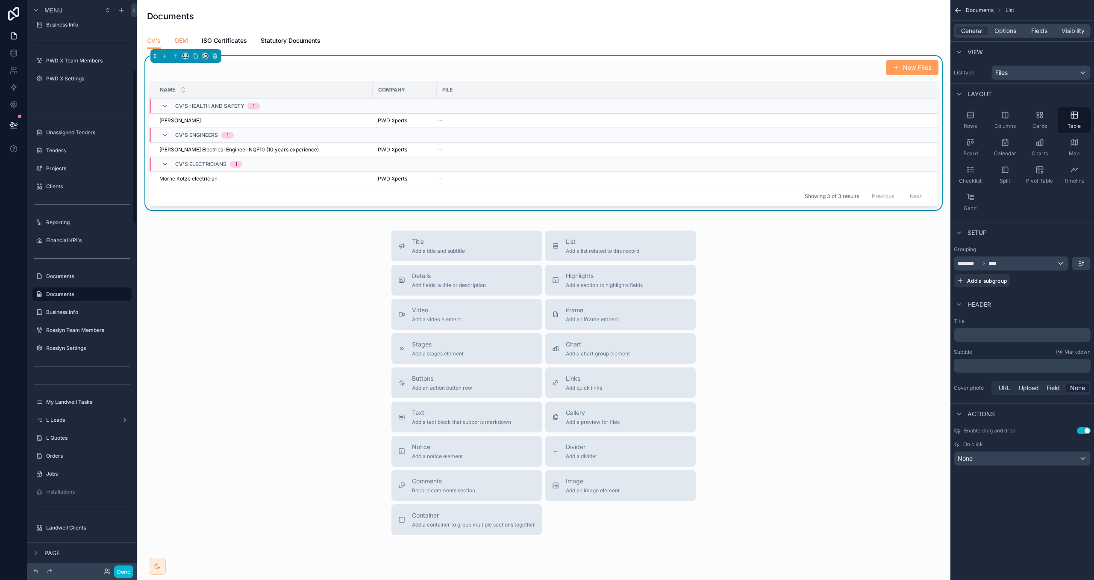
click at [179, 41] on span "OEM" at bounding box center [181, 40] width 14 height 9
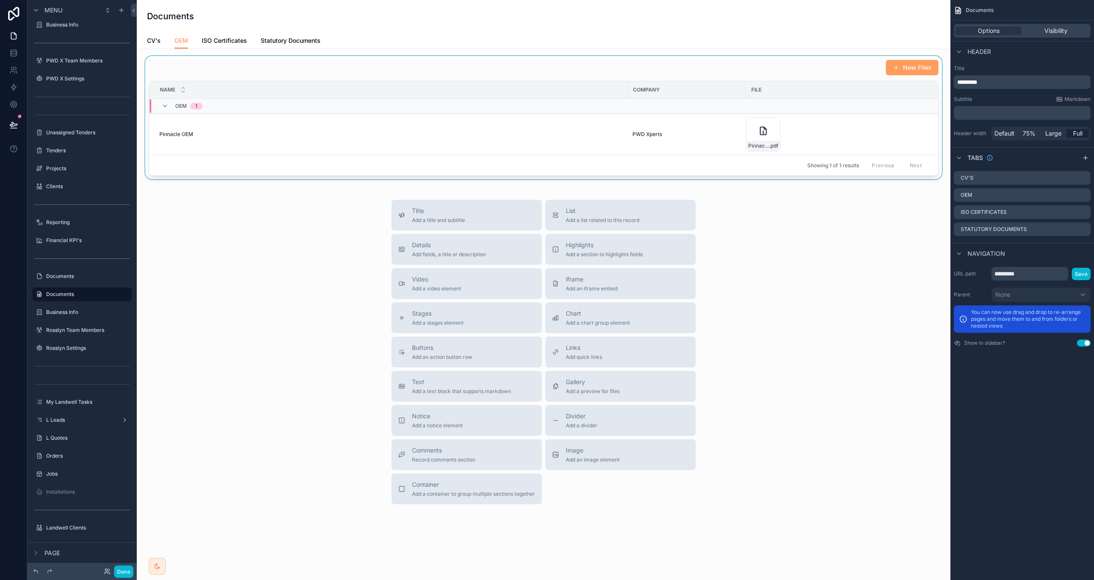
click at [212, 69] on div "scrollable content" at bounding box center [544, 117] width 800 height 123
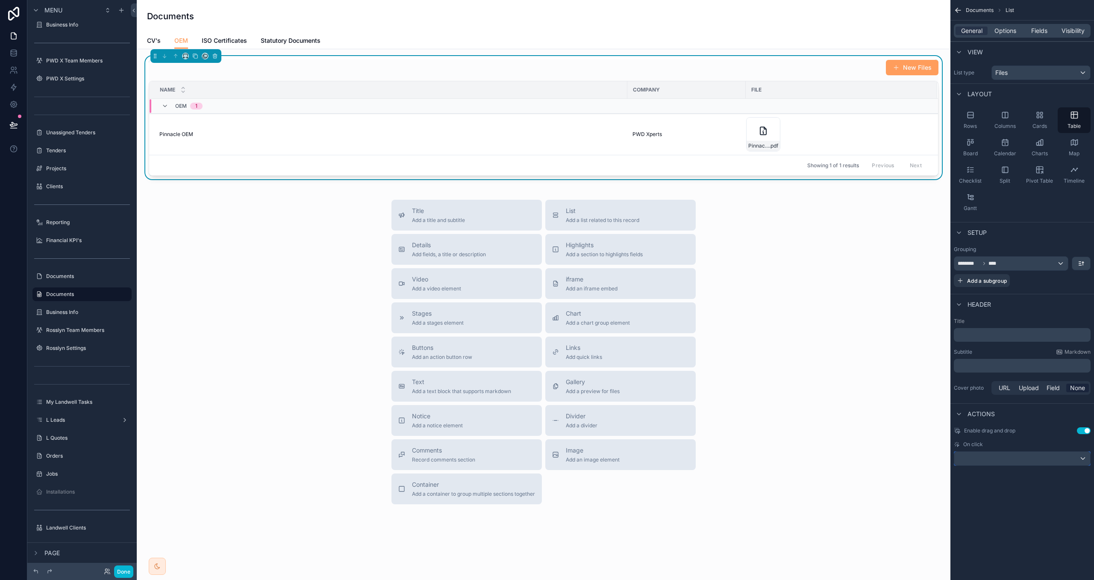
click at [996, 463] on div "scrollable content" at bounding box center [1023, 458] width 136 height 14
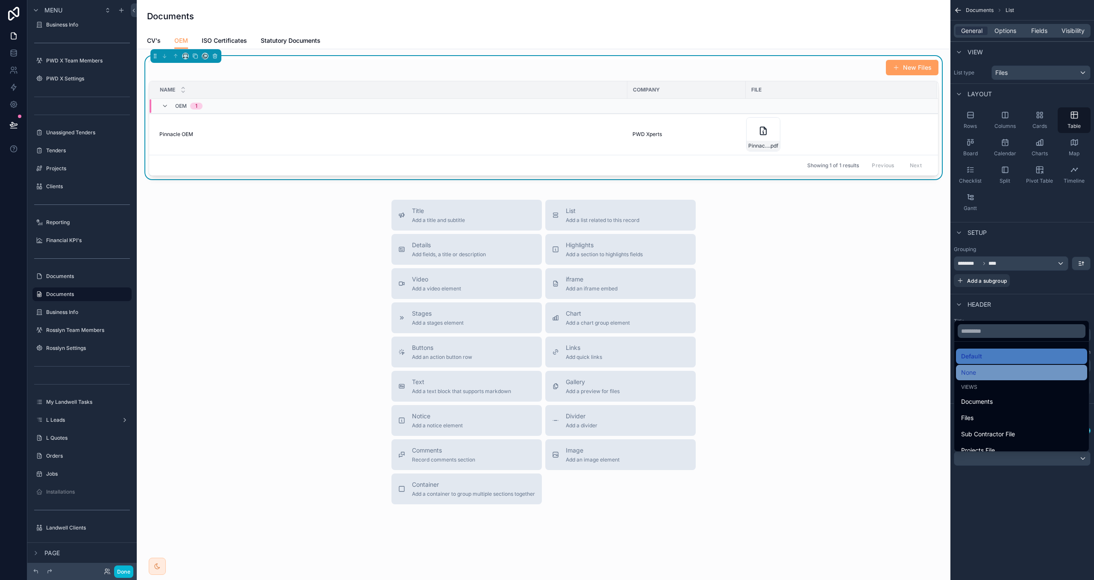
click at [986, 367] on div "None" at bounding box center [1021, 372] width 121 height 10
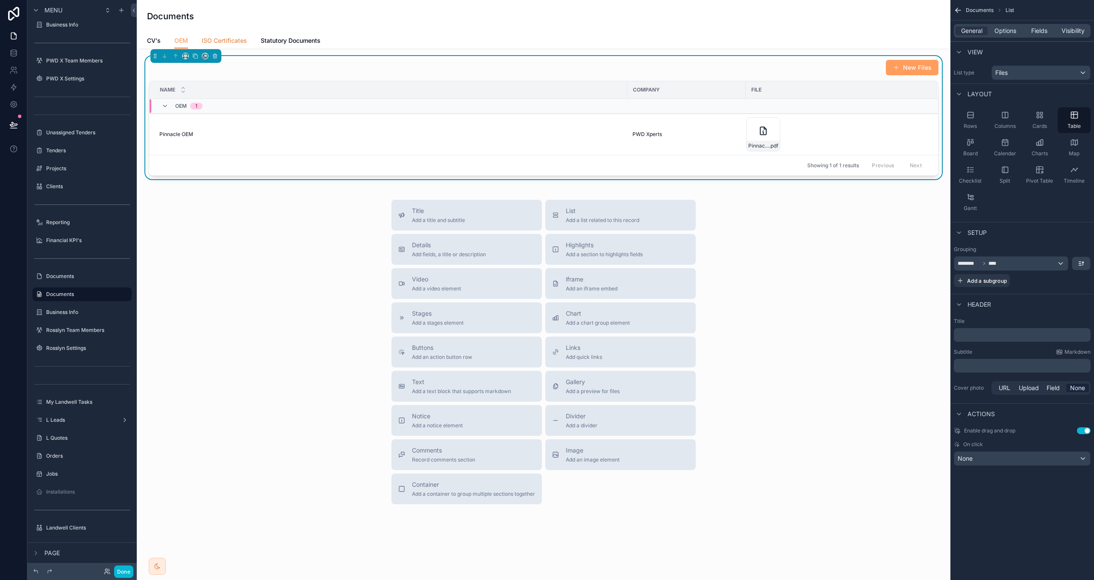
click at [216, 36] on span "ISO Certificates" at bounding box center [224, 40] width 45 height 9
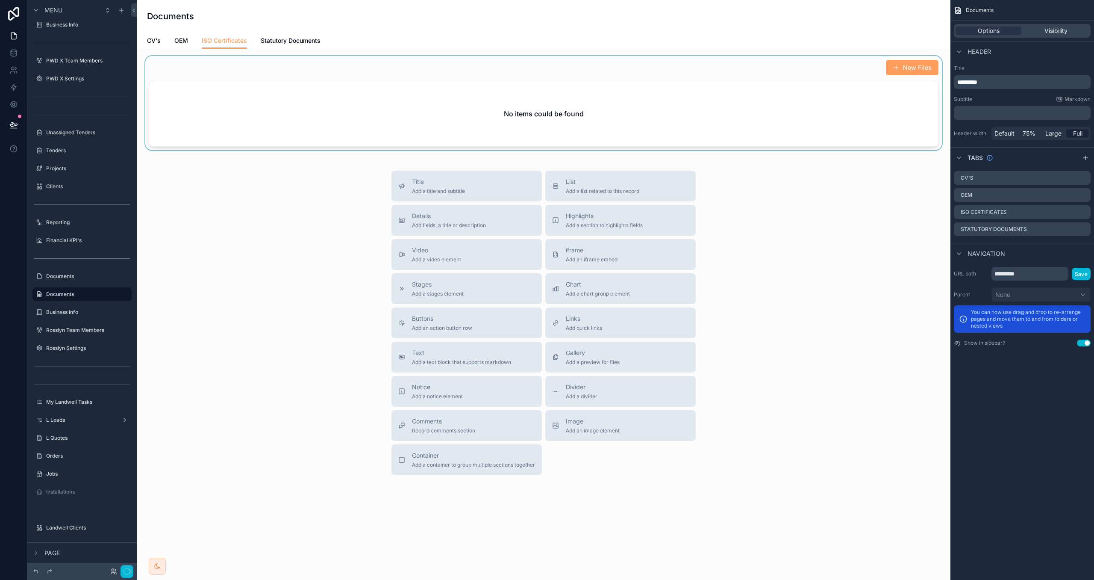
click at [248, 65] on div "scrollable content" at bounding box center [544, 103] width 800 height 94
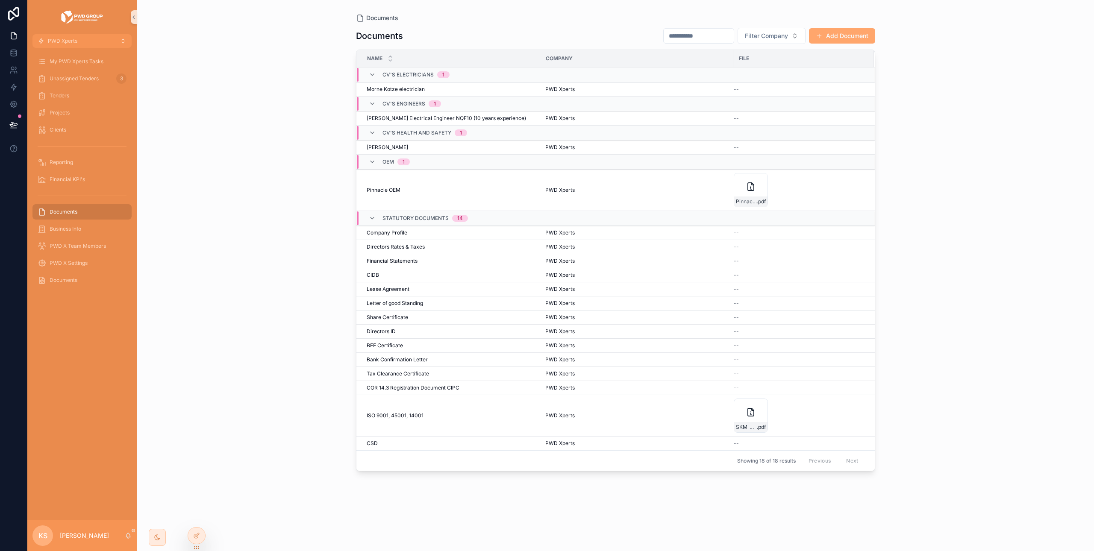
click at [848, 30] on button "Add Document" at bounding box center [842, 35] width 66 height 15
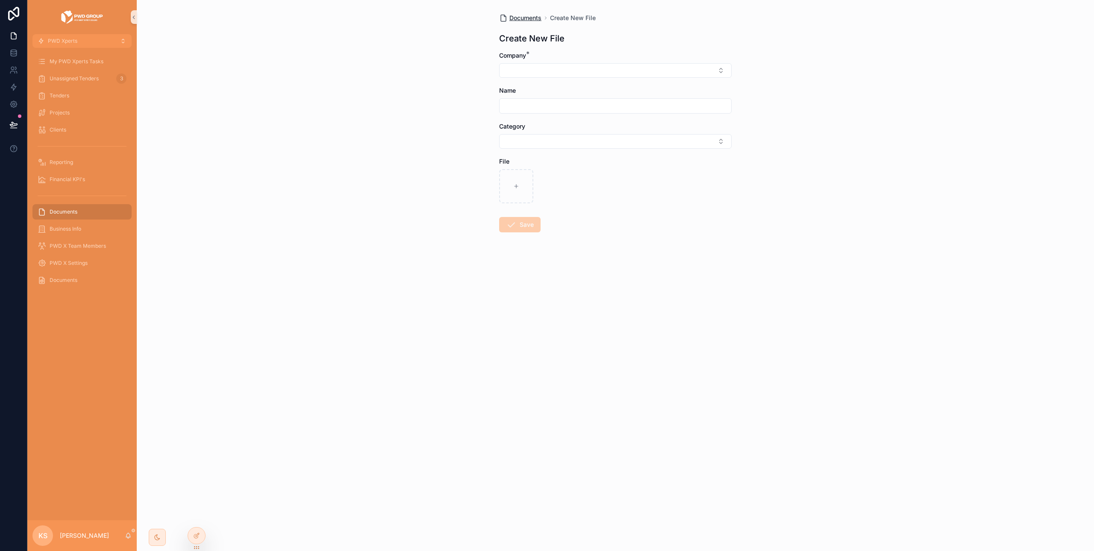
click at [526, 18] on span "Documents" at bounding box center [526, 18] width 32 height 9
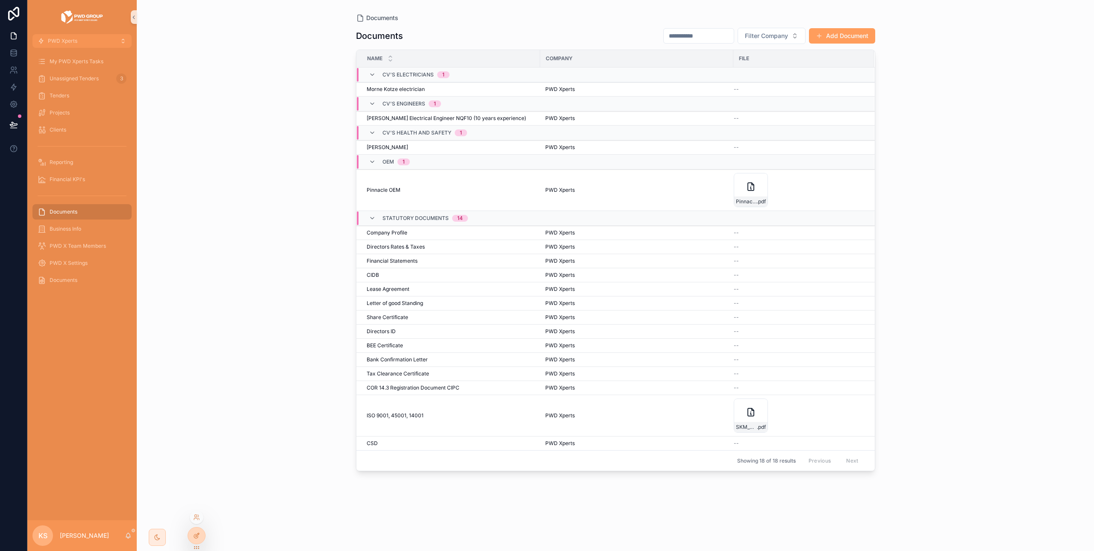
click at [195, 538] on icon at bounding box center [196, 537] width 4 height 4
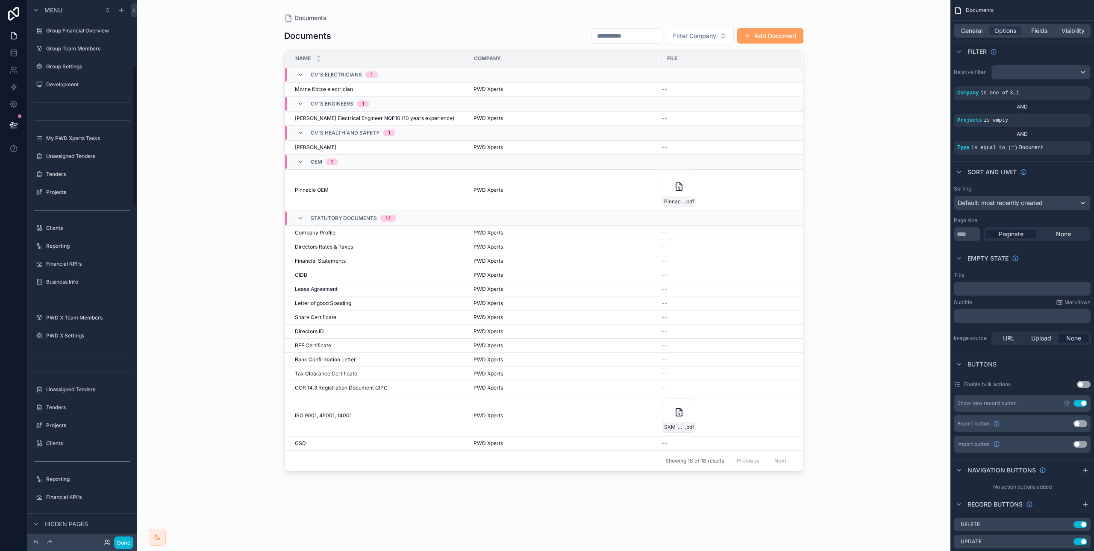
scroll to position [254, 0]
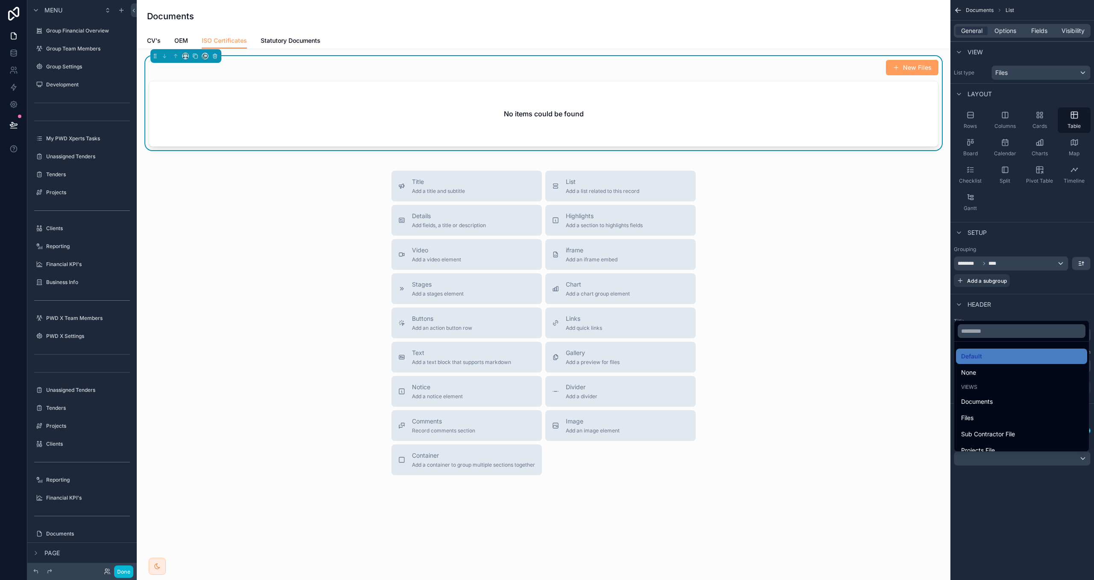
scroll to position [257, 0]
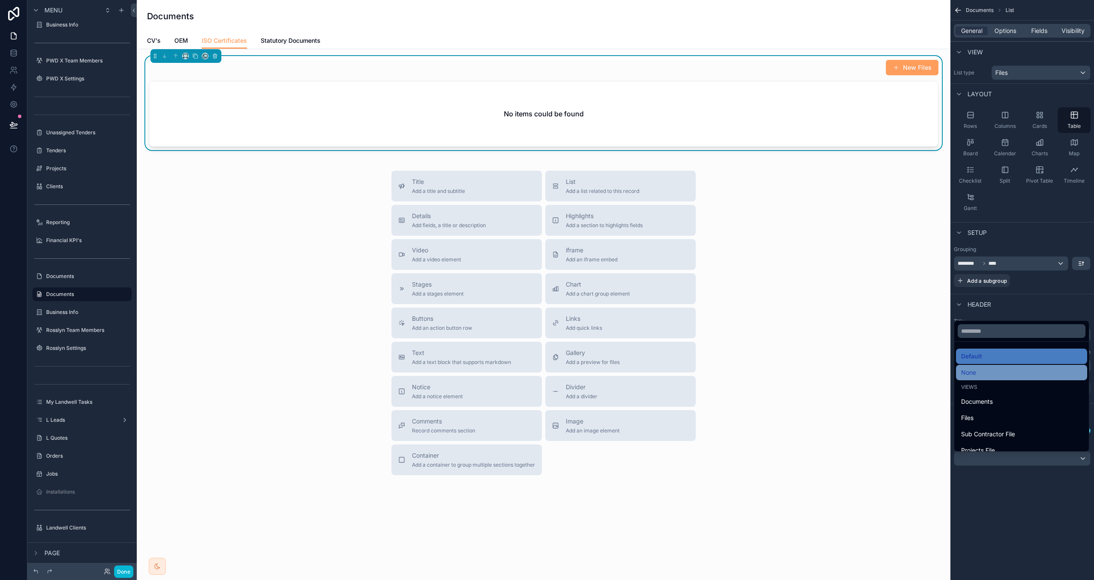
click at [1006, 376] on div "None" at bounding box center [1021, 372] width 121 height 10
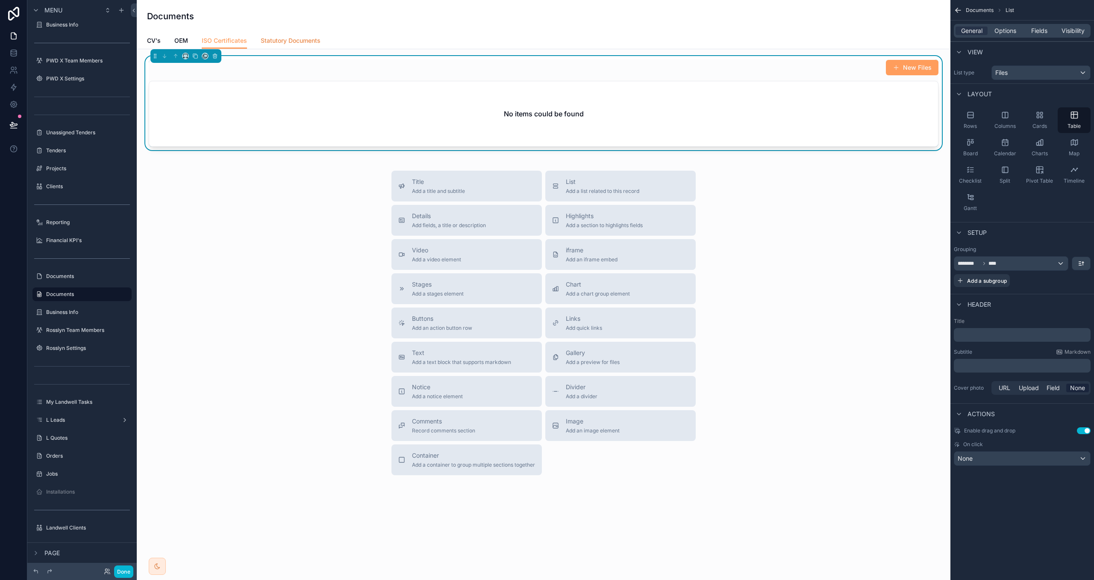
click at [295, 41] on span "Statutory Documents" at bounding box center [291, 40] width 60 height 9
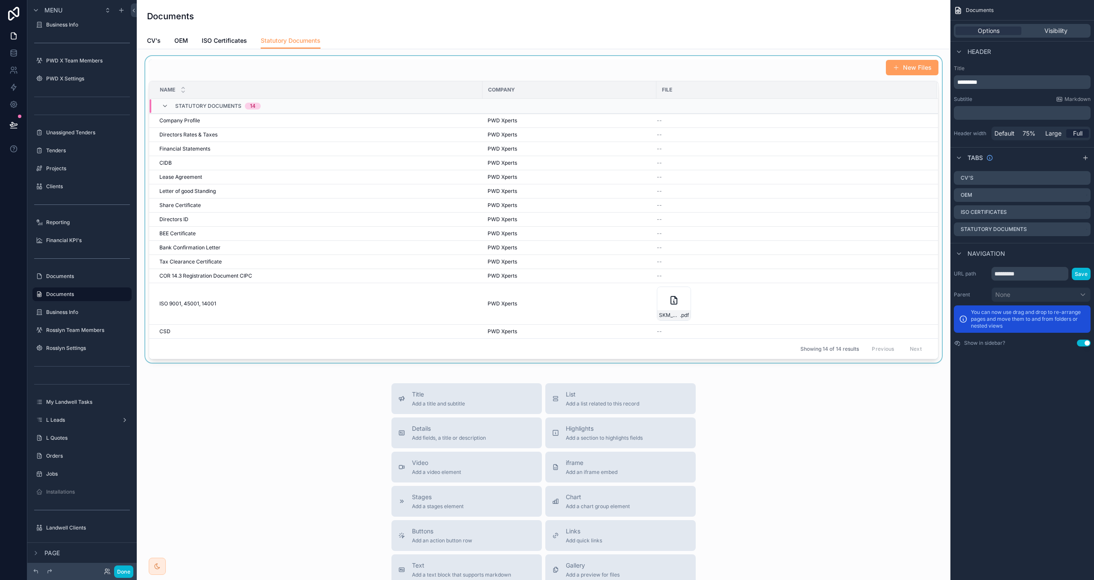
click at [541, 78] on div "scrollable content" at bounding box center [544, 209] width 800 height 307
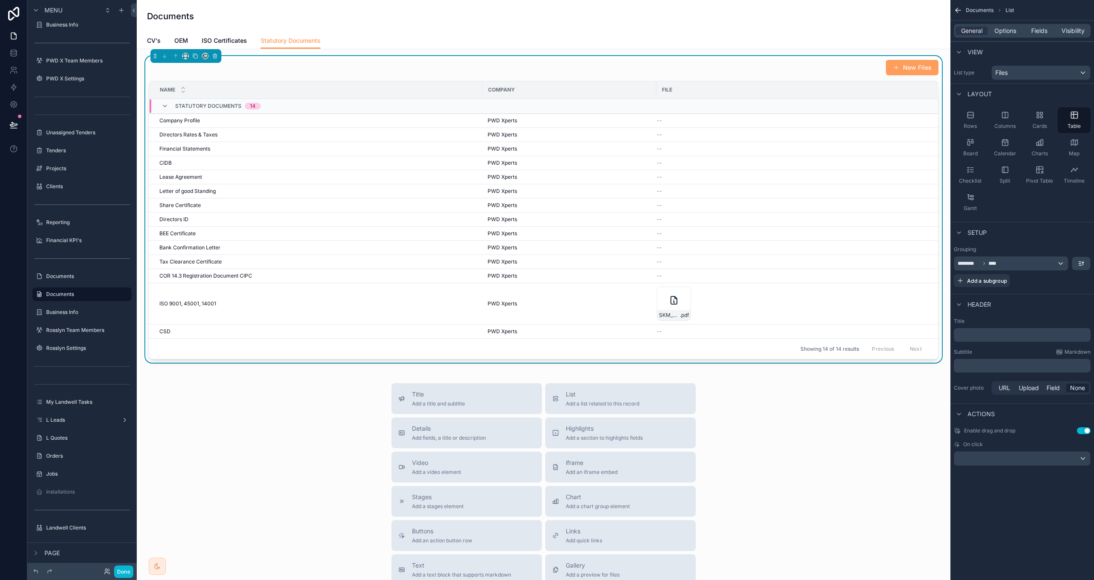
click at [1030, 467] on div "Enable drag and drop Use setting On click" at bounding box center [1023, 446] width 144 height 45
click at [1029, 461] on div "scrollable content" at bounding box center [1023, 458] width 136 height 14
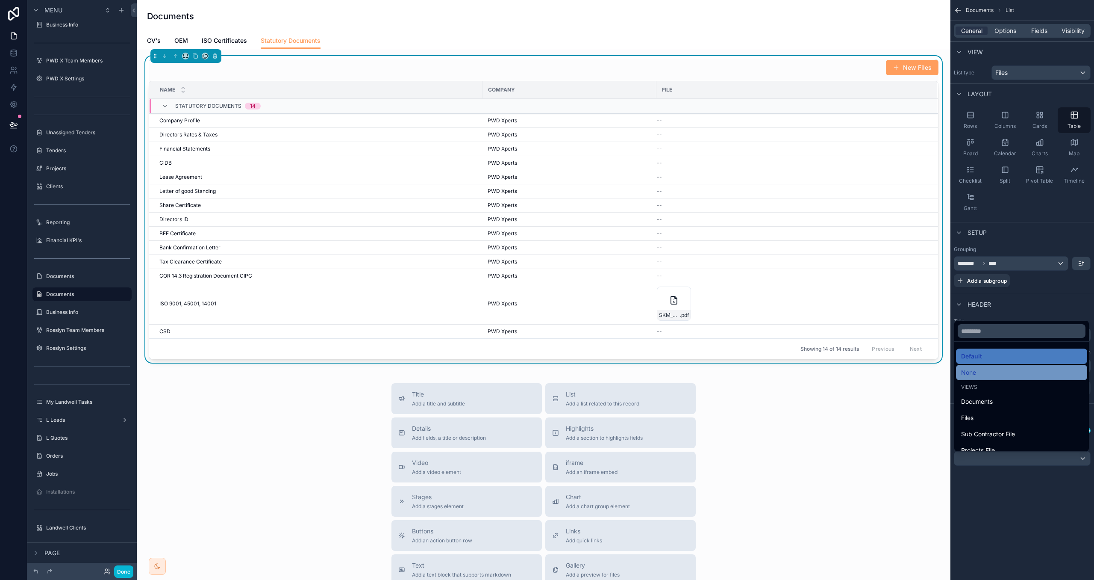
click at [1006, 372] on div "None" at bounding box center [1021, 372] width 121 height 10
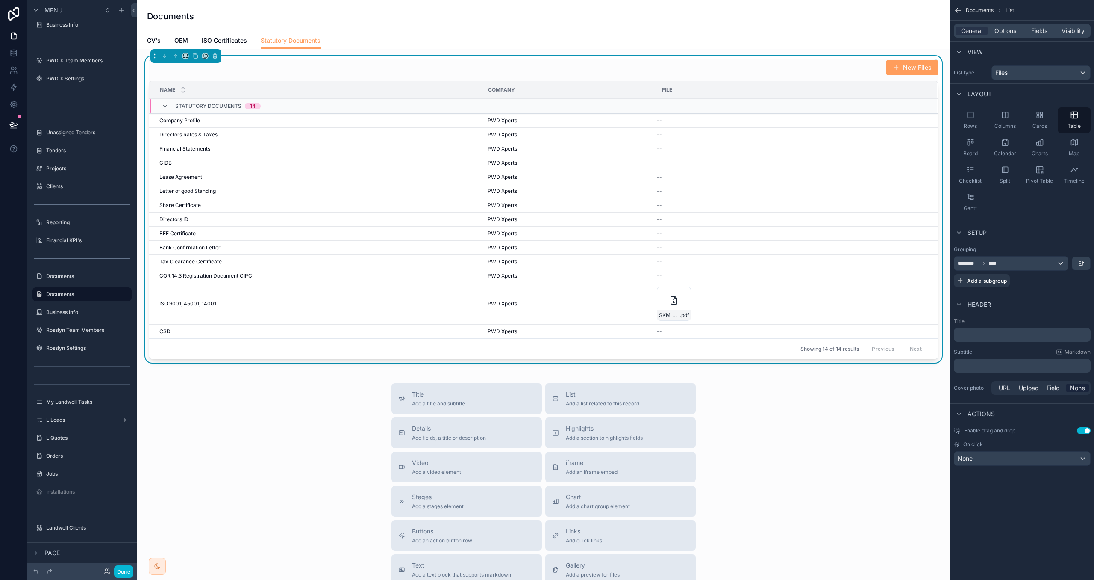
click at [1017, 545] on div "Documents List General Options Fields Visibility View List type Files Layout Ro…" at bounding box center [1023, 290] width 144 height 580
drag, startPoint x: 122, startPoint y: 572, endPoint x: 148, endPoint y: 551, distance: 33.2
click at [122, 572] on button "Done" at bounding box center [123, 571] width 19 height 12
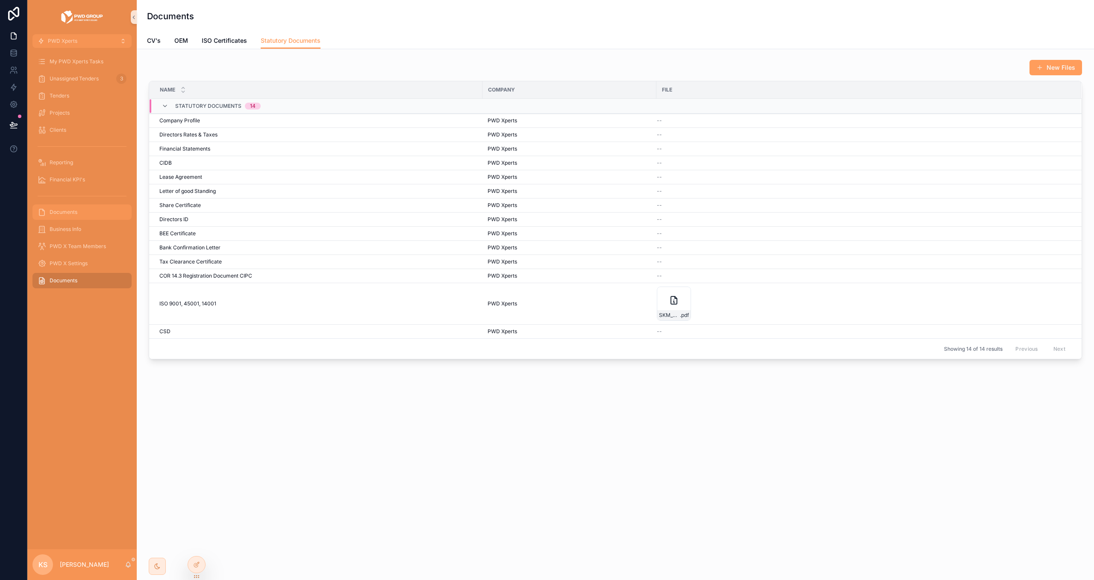
click at [76, 213] on span "Documents" at bounding box center [64, 212] width 28 height 7
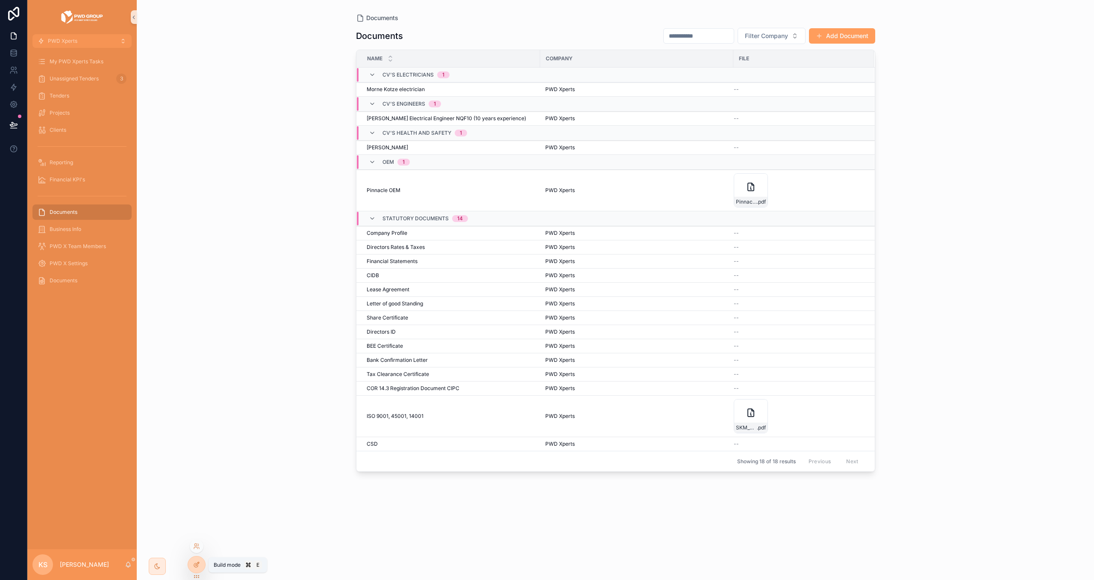
click at [194, 561] on icon at bounding box center [196, 564] width 7 height 7
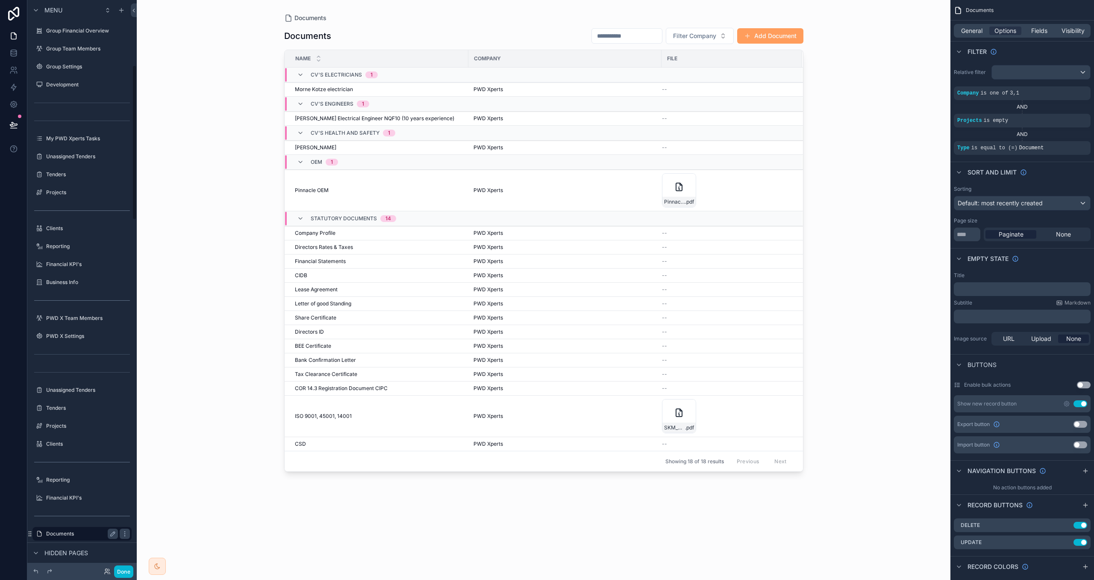
scroll to position [239, 0]
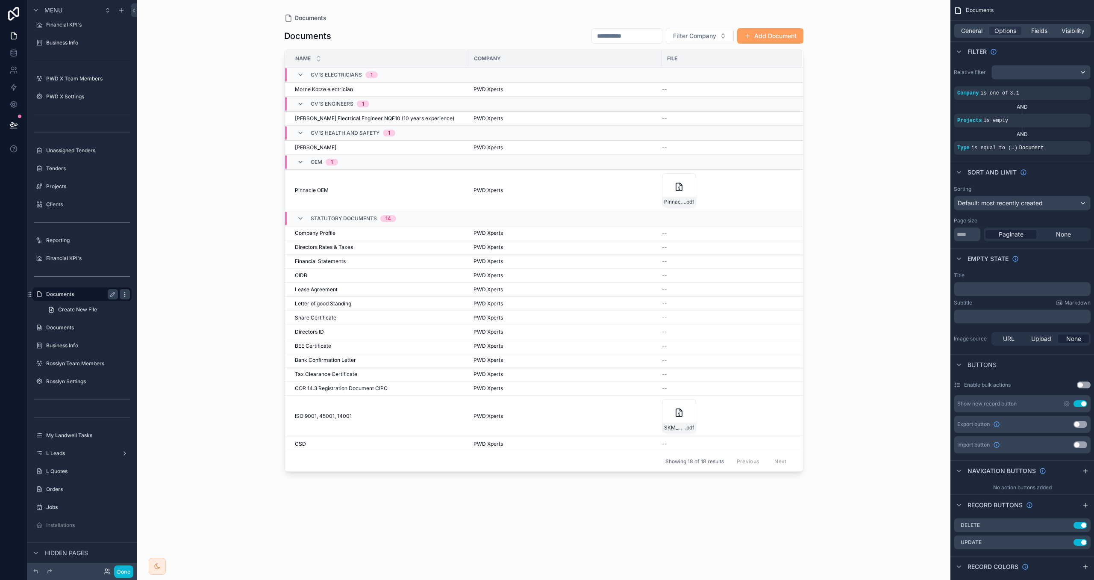
click at [124, 294] on icon "scrollable content" at bounding box center [124, 294] width 0 height 0
click at [35, 242] on icon "scrollable content" at bounding box center [35, 239] width 7 height 7
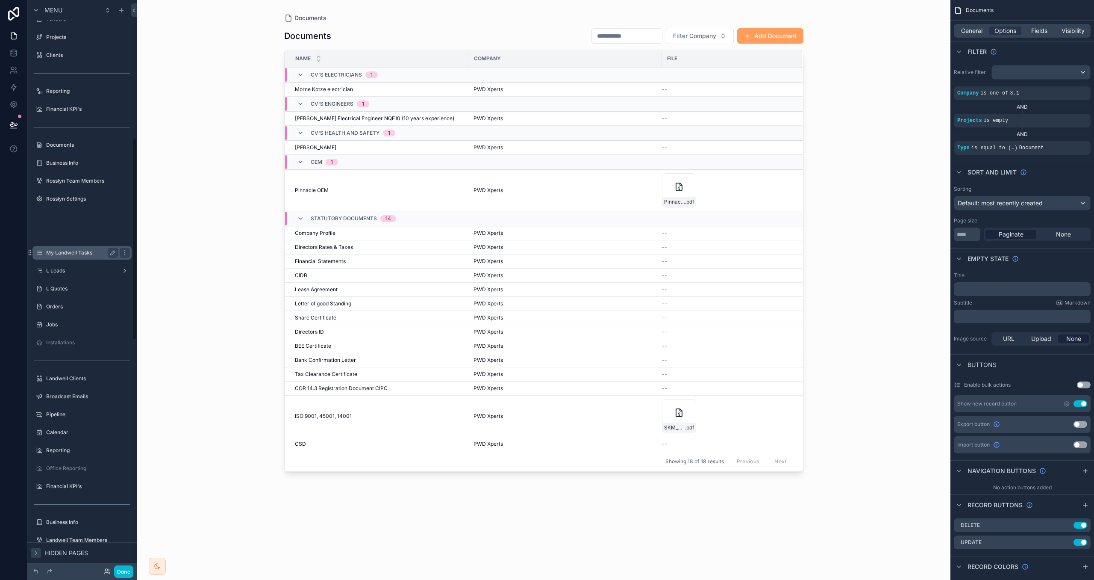
scroll to position [386, 0]
click at [41, 153] on div "Documents" at bounding box center [82, 148] width 96 height 14
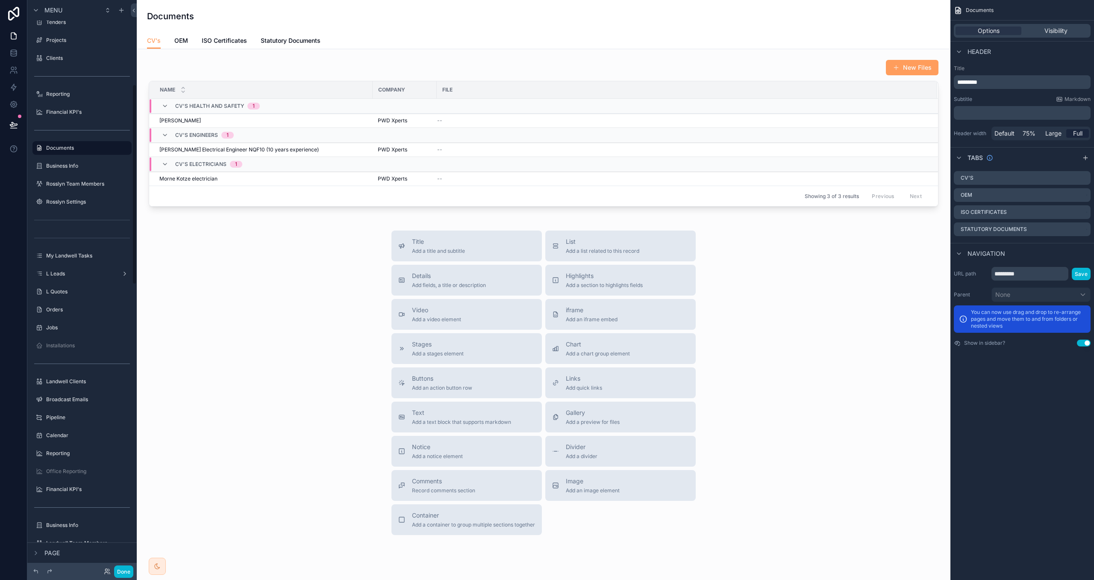
scroll to position [239, 0]
click at [227, 65] on div "scrollable content" at bounding box center [544, 133] width 800 height 154
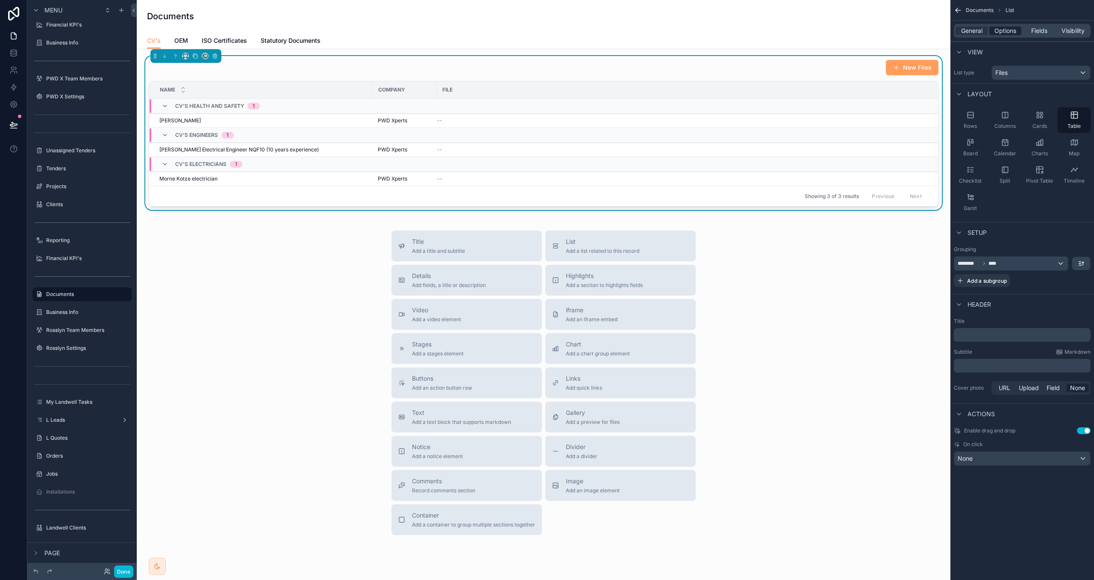
click at [1008, 29] on span "Options" at bounding box center [1006, 31] width 22 height 9
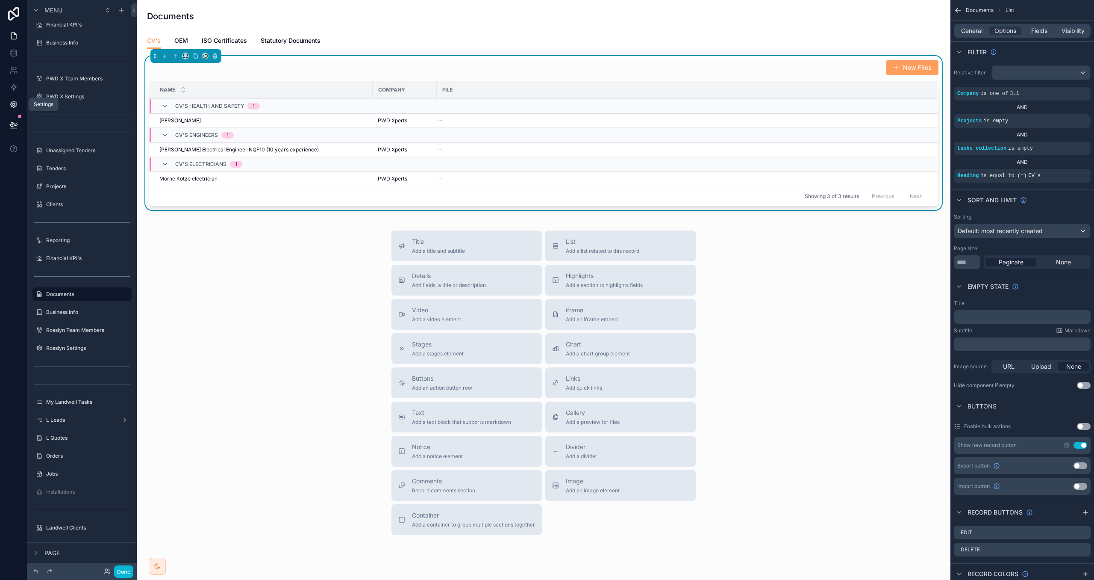
click at [15, 106] on icon at bounding box center [13, 104] width 9 height 9
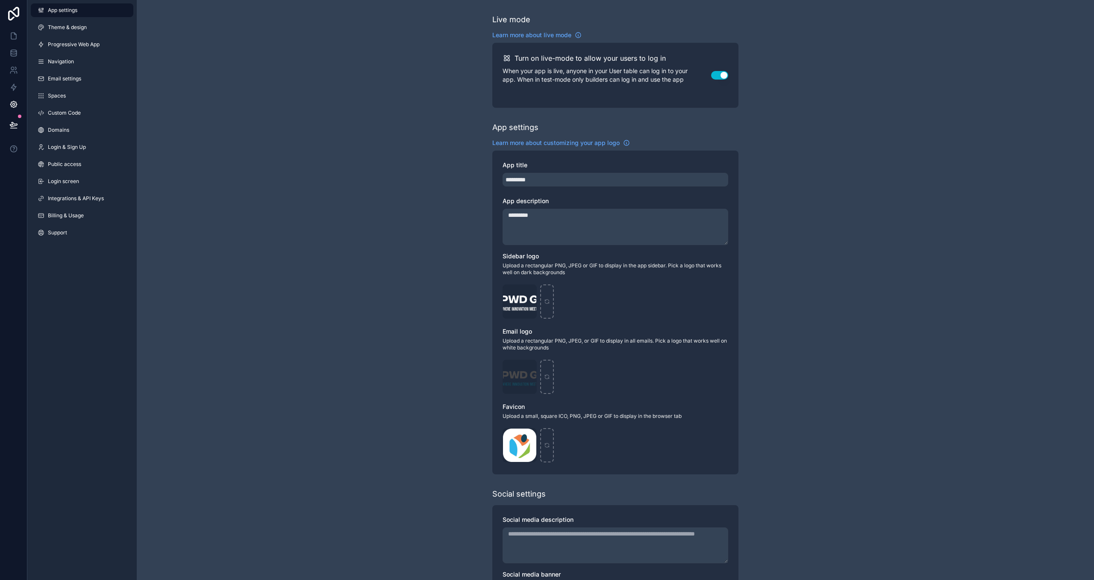
click at [70, 103] on div "App settings Theme & design Progressive Web App Navigation Email settings Space…" at bounding box center [81, 123] width 109 height 246
click at [70, 100] on link "Spaces" at bounding box center [82, 96] width 103 height 14
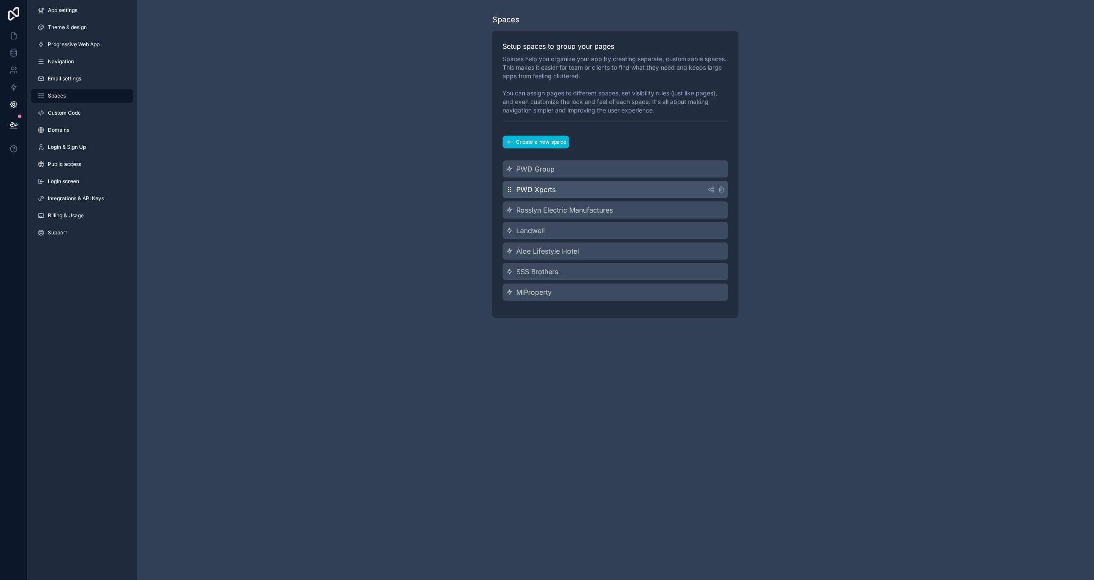
click at [649, 190] on div "PWD Xperts" at bounding box center [616, 189] width 226 height 17
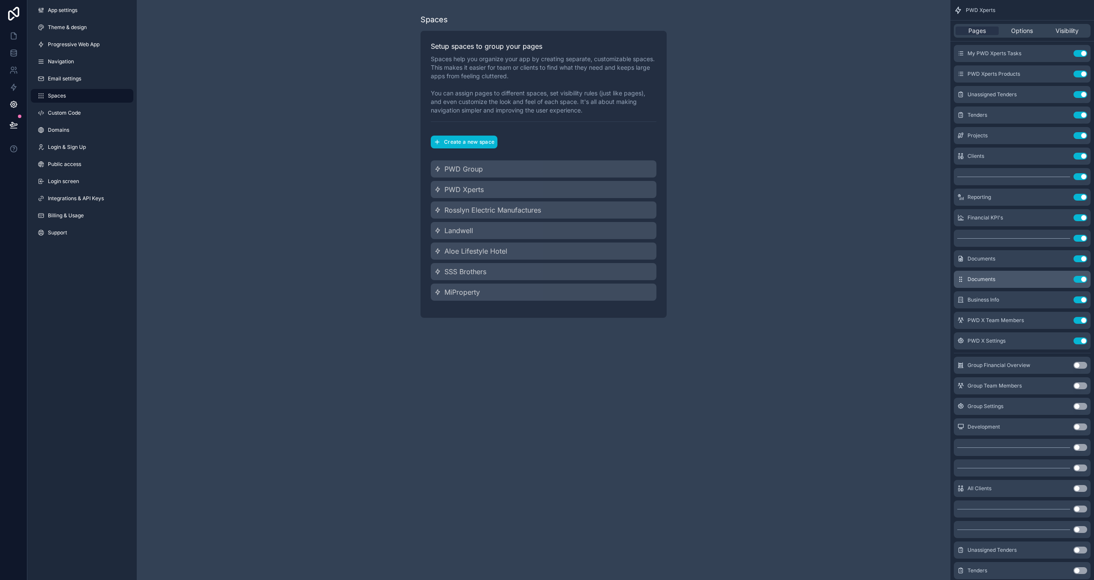
click at [1083, 279] on button "Use setting" at bounding box center [1081, 279] width 14 height 7
click at [579, 206] on div "Rosslyn Electric Manufactures" at bounding box center [544, 209] width 226 height 17
click at [1083, 239] on button "Use setting" at bounding box center [1081, 238] width 14 height 7
click at [17, 29] on link at bounding box center [13, 35] width 27 height 17
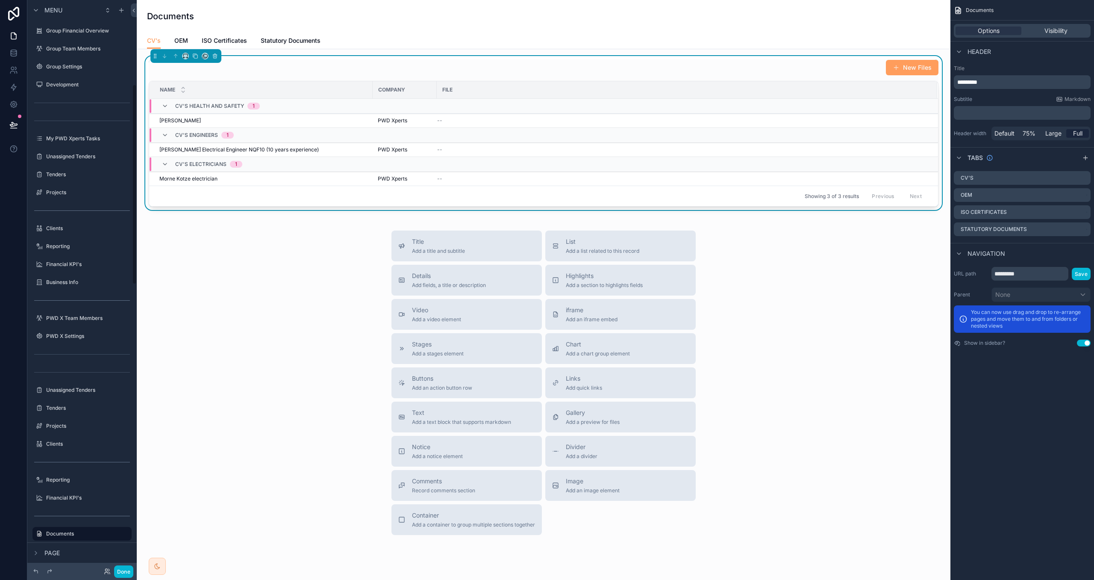
scroll to position [239, 0]
click at [122, 573] on button "Done" at bounding box center [123, 571] width 19 height 12
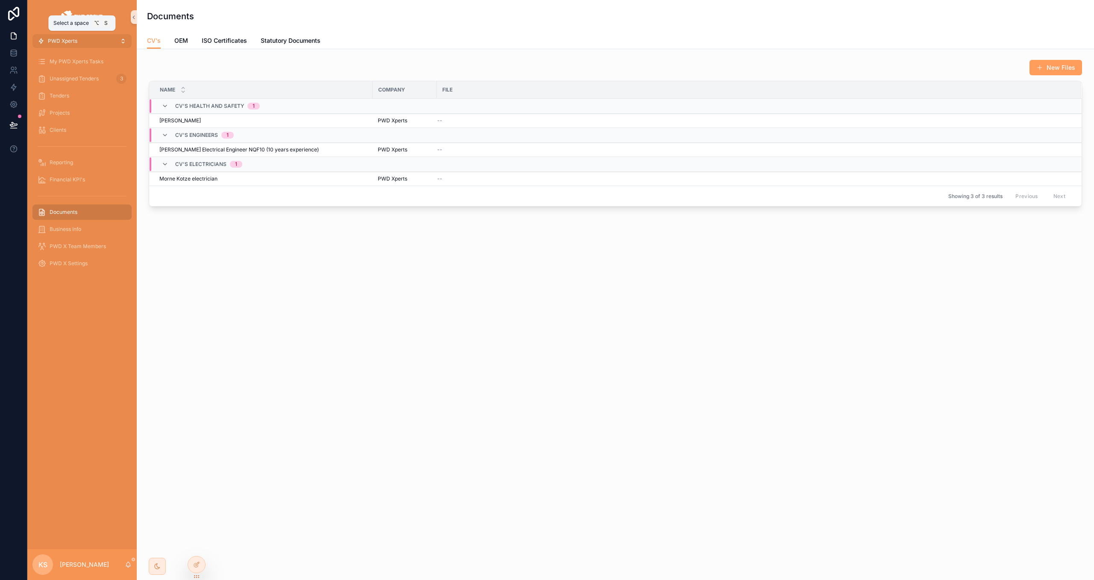
click at [74, 36] on button "PWD Xperts" at bounding box center [81, 41] width 99 height 14
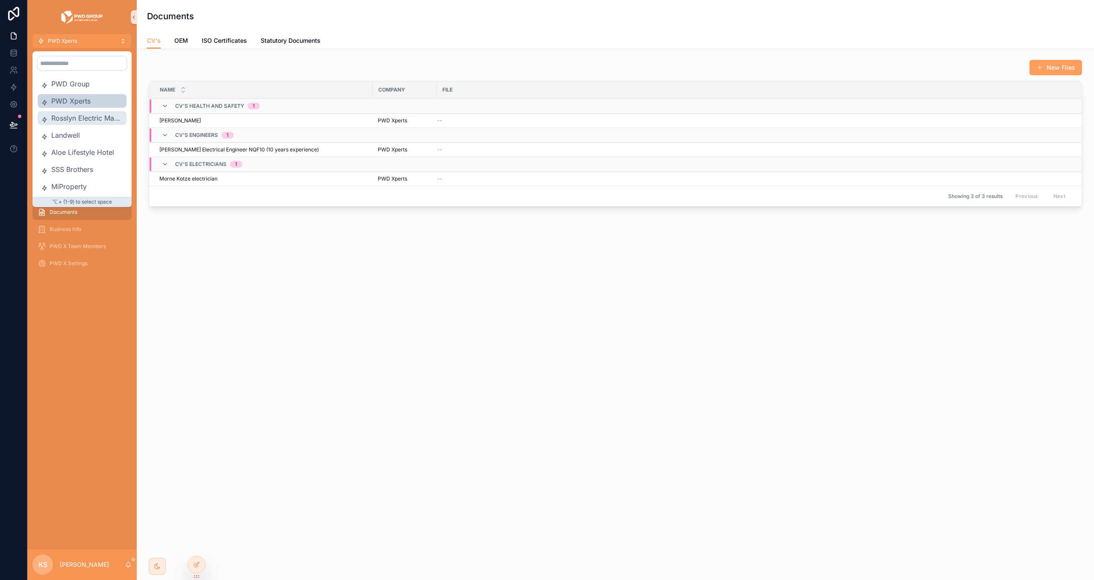
click at [82, 114] on span "Rosslyn Electric Manufactures" at bounding box center [87, 118] width 72 height 10
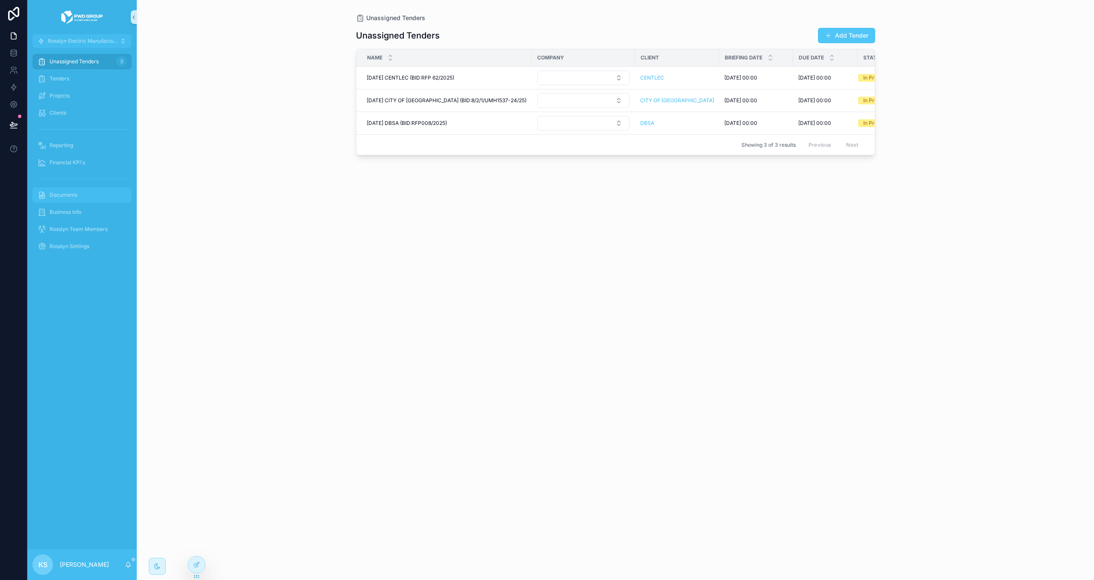
click at [96, 198] on div "Documents" at bounding box center [82, 195] width 89 height 14
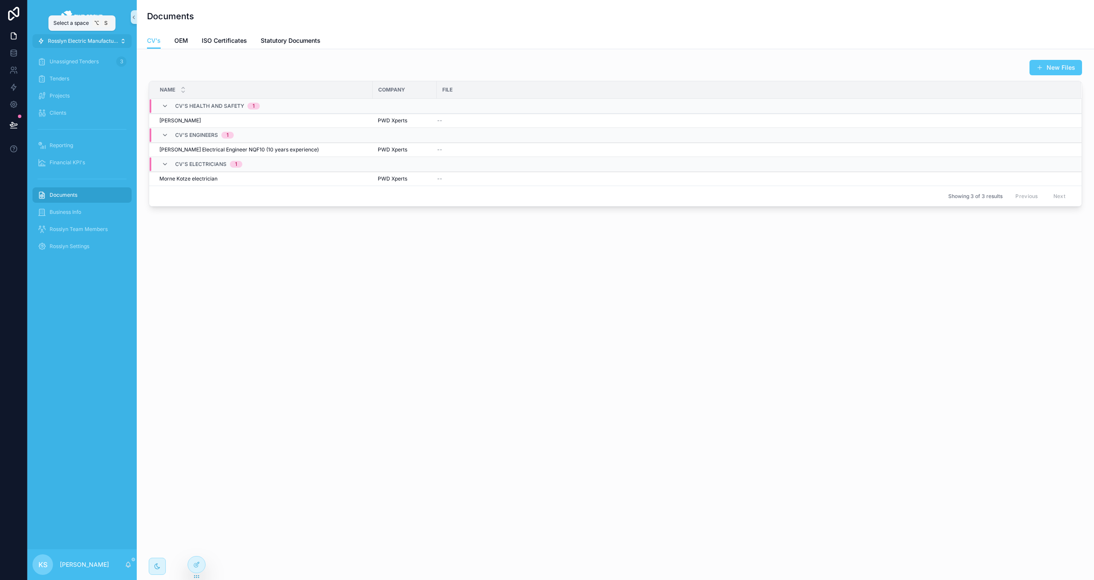
click at [84, 38] on span "Rosslyn Electric Manufactures" at bounding box center [84, 41] width 72 height 7
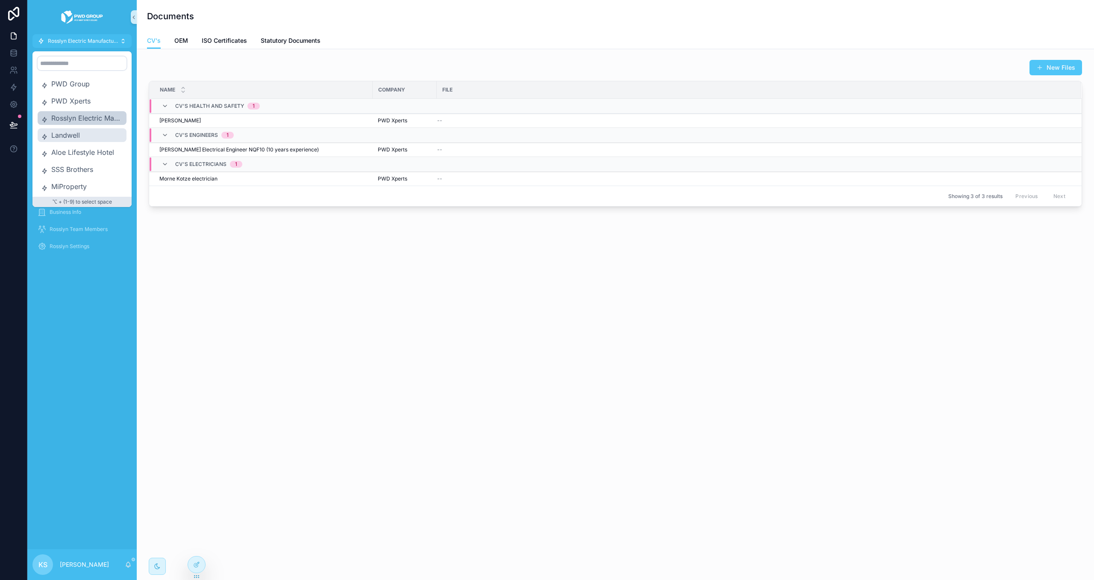
click at [83, 131] on span "Landwell" at bounding box center [87, 135] width 72 height 10
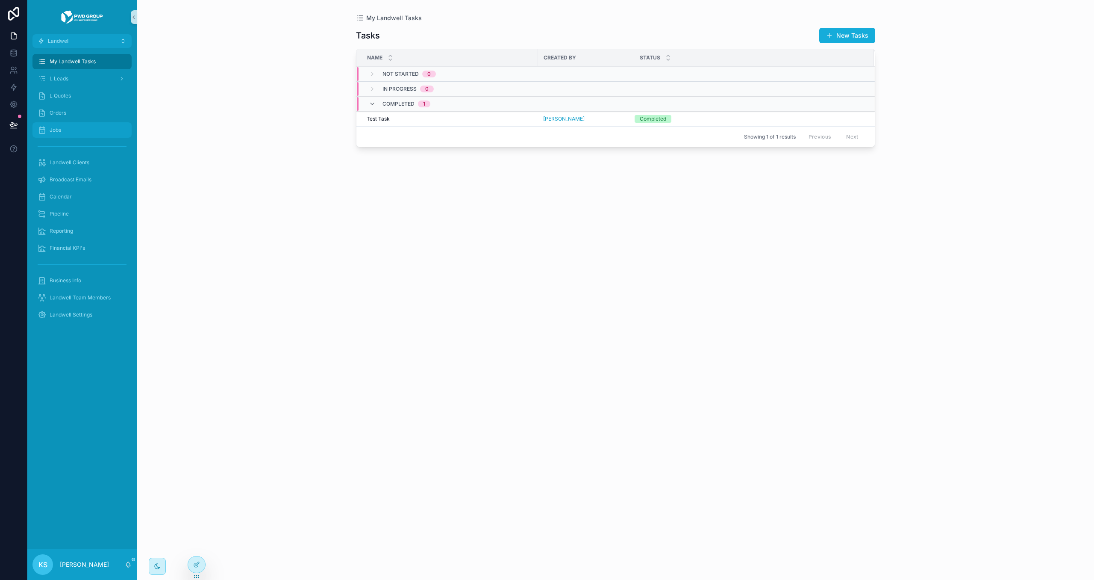
click at [76, 127] on div "Jobs" at bounding box center [82, 130] width 89 height 14
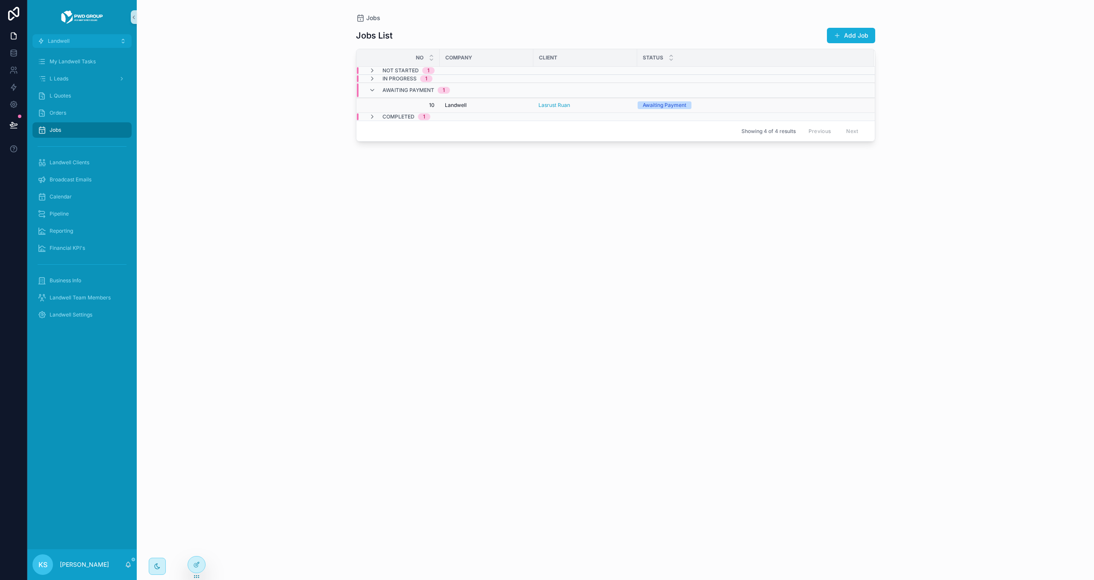
click at [466, 104] on span "Landwell" at bounding box center [456, 105] width 22 height 7
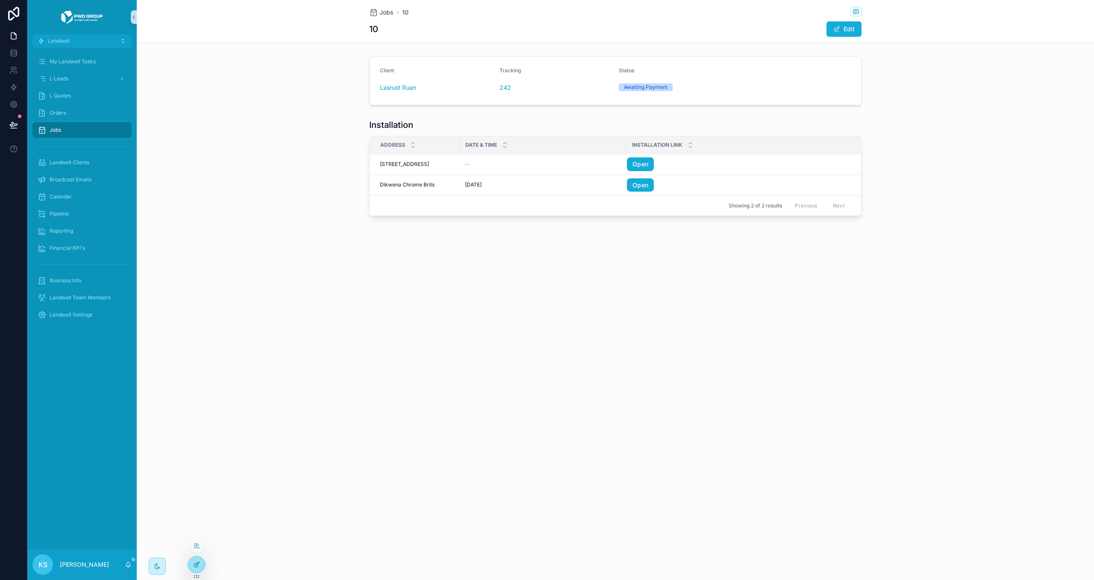
click at [195, 563] on icon at bounding box center [196, 564] width 7 height 7
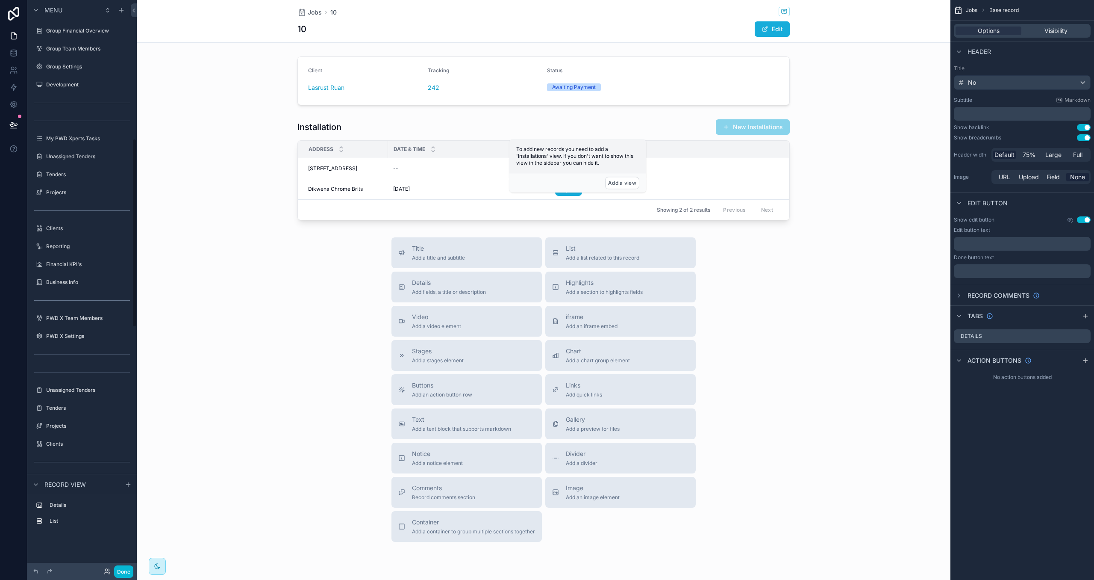
scroll to position [419, 0]
click at [627, 124] on div "scrollable content" at bounding box center [544, 169] width 814 height 108
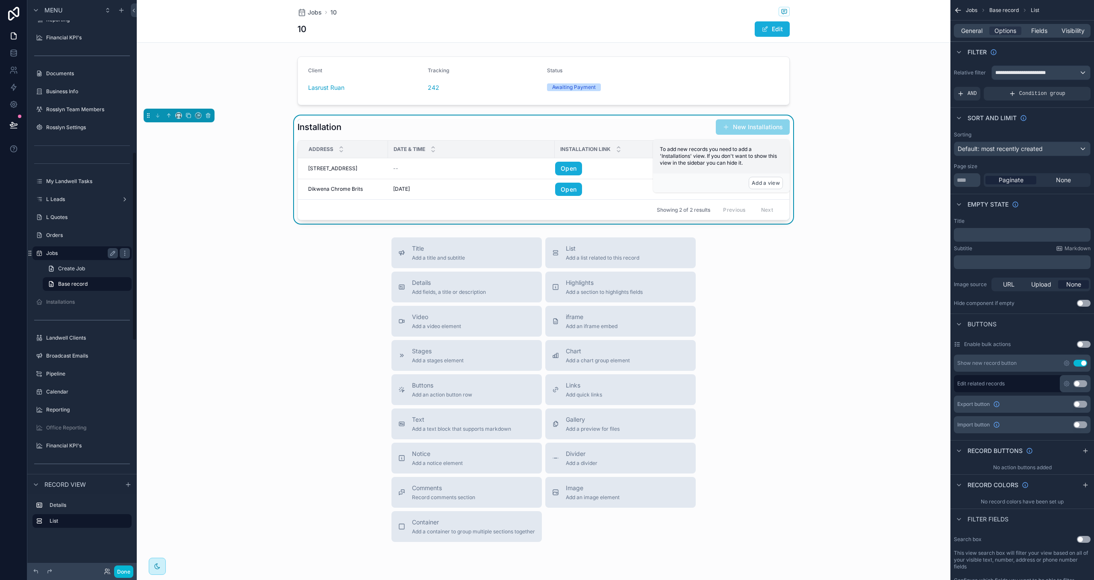
scroll to position [463, 0]
click at [62, 300] on label "Installations" at bounding box center [80, 299] width 68 height 7
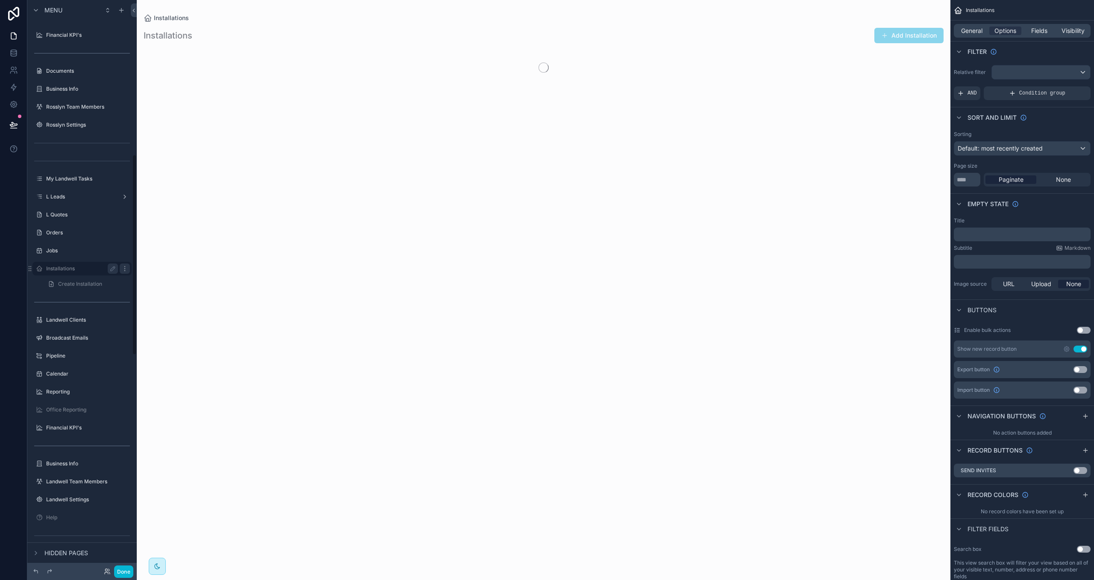
scroll to position [437, 0]
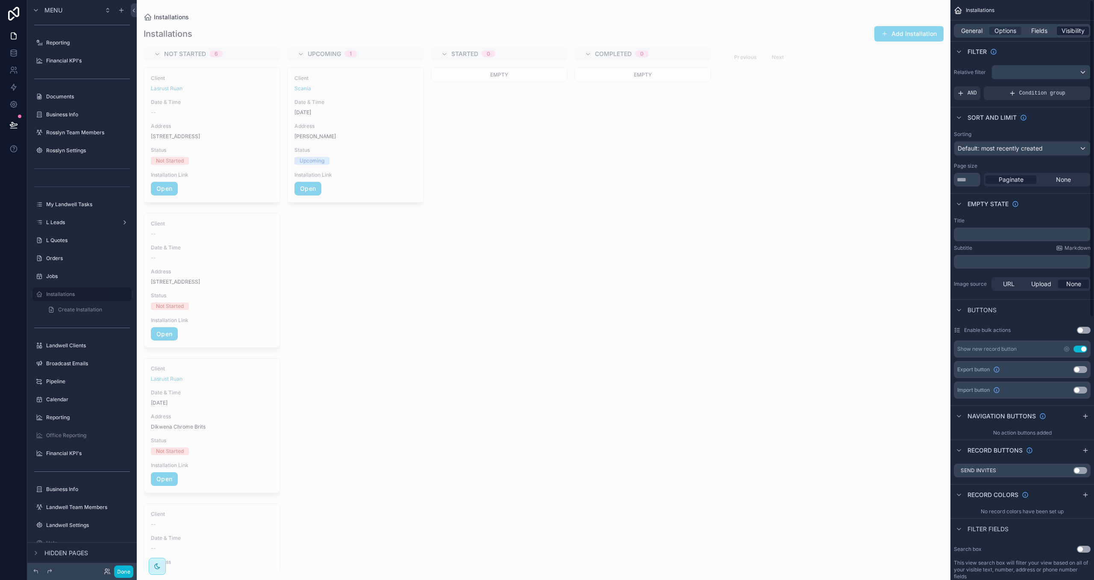
click at [1079, 27] on span "Visibility" at bounding box center [1073, 31] width 23 height 9
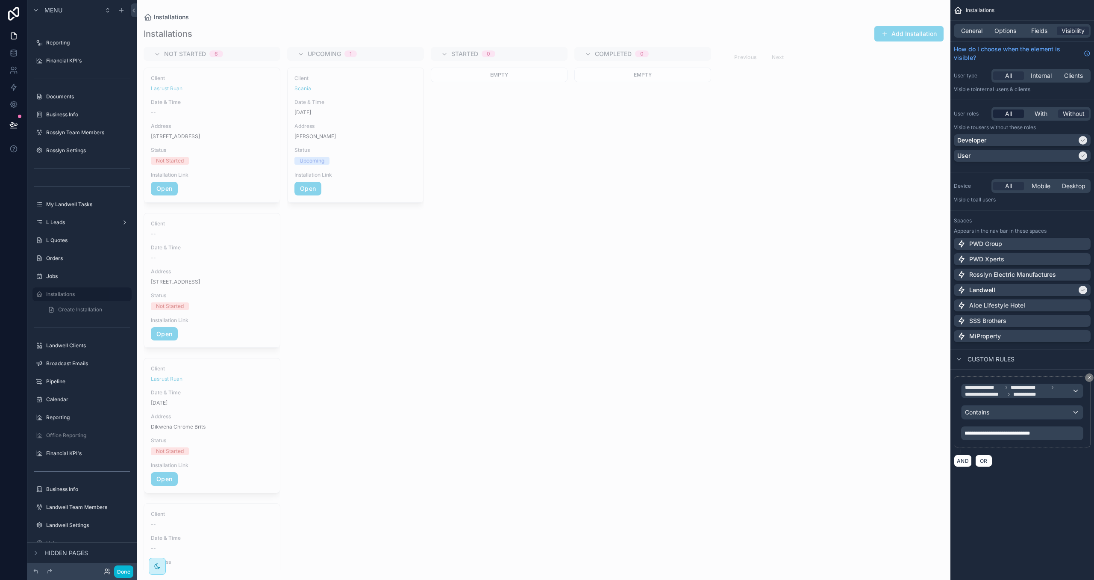
click at [1010, 112] on span "All" at bounding box center [1008, 113] width 7 height 9
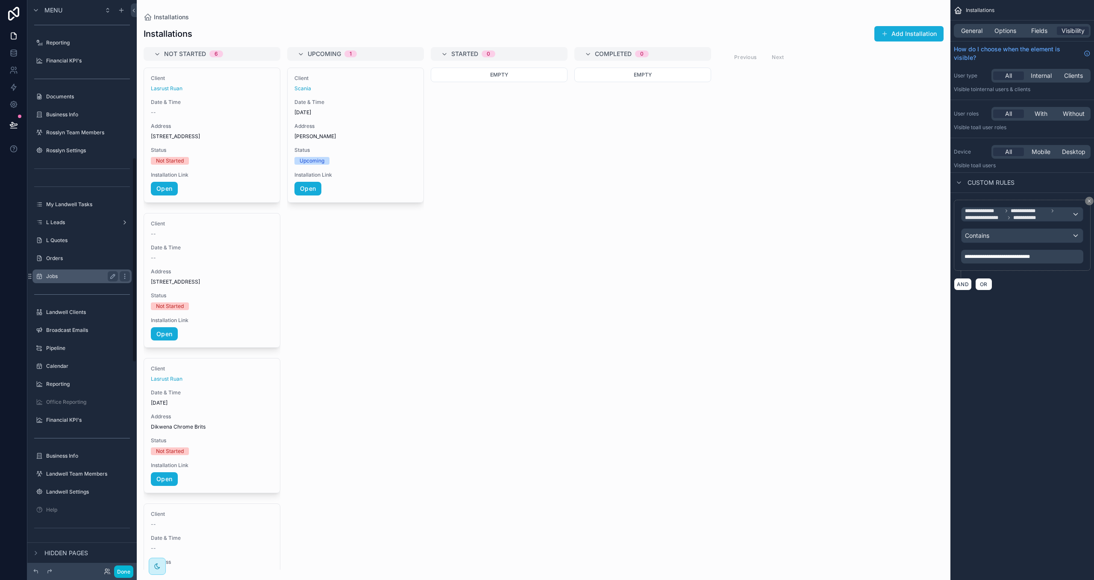
click at [83, 273] on label "Jobs" at bounding box center [80, 276] width 68 height 7
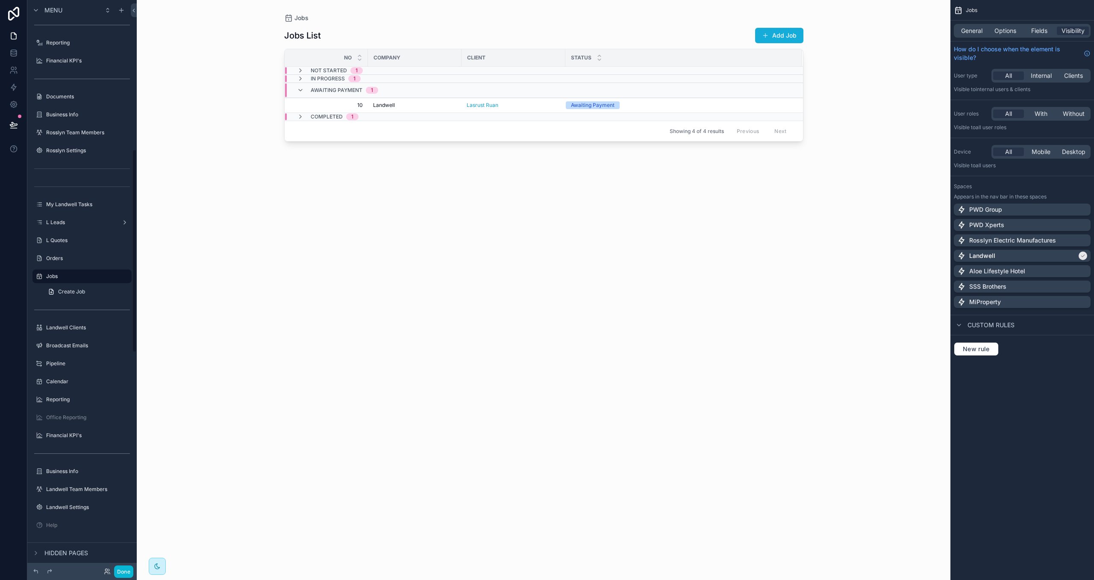
scroll to position [419, 0]
click at [445, 104] on div "Landwell" at bounding box center [414, 105] width 83 height 7
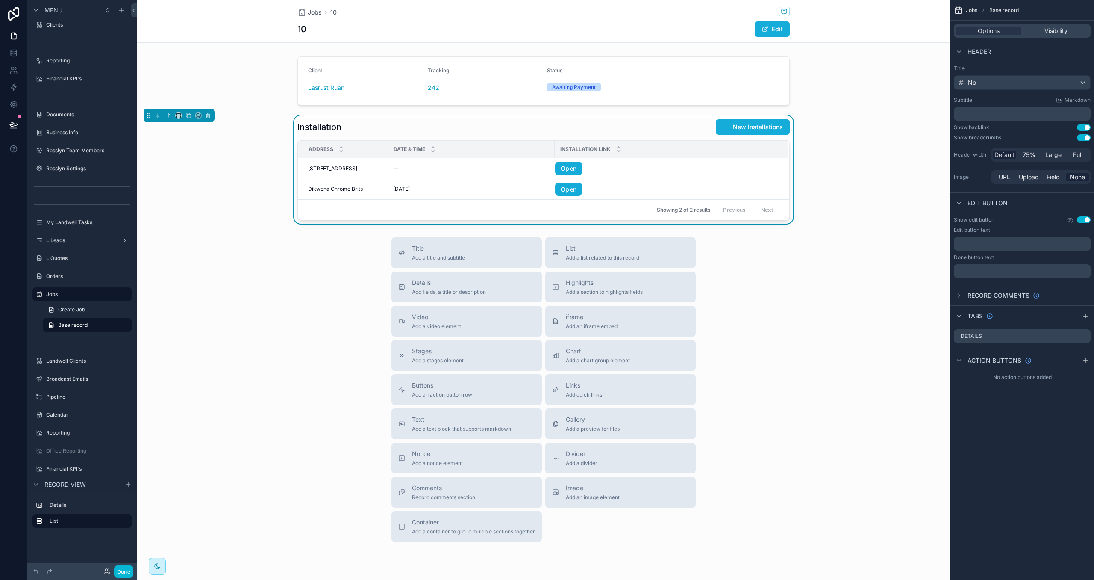
click at [489, 129] on div "Installation New Installations" at bounding box center [544, 127] width 492 height 16
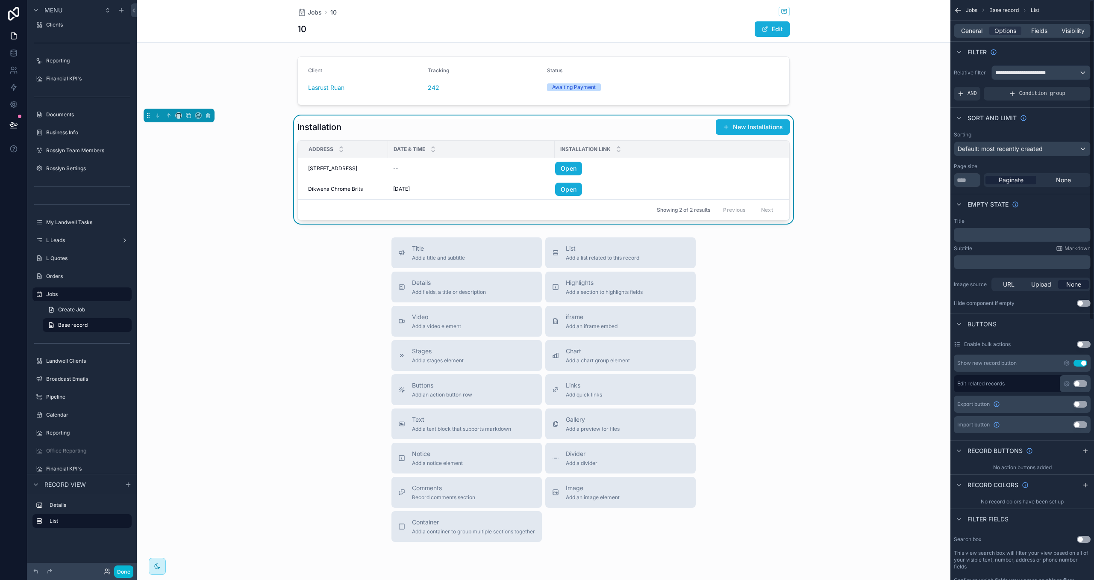
click at [1038, 37] on div "General Options Fields Visibility" at bounding box center [1022, 31] width 137 height 14
click at [1028, 28] on div "Fields" at bounding box center [1039, 31] width 32 height 9
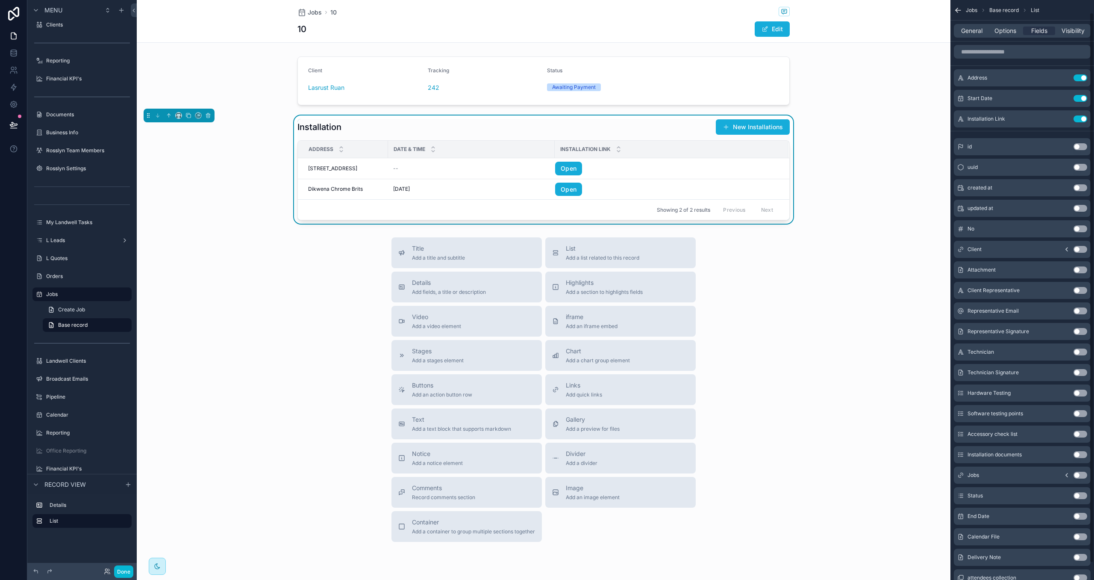
scroll to position [31, 0]
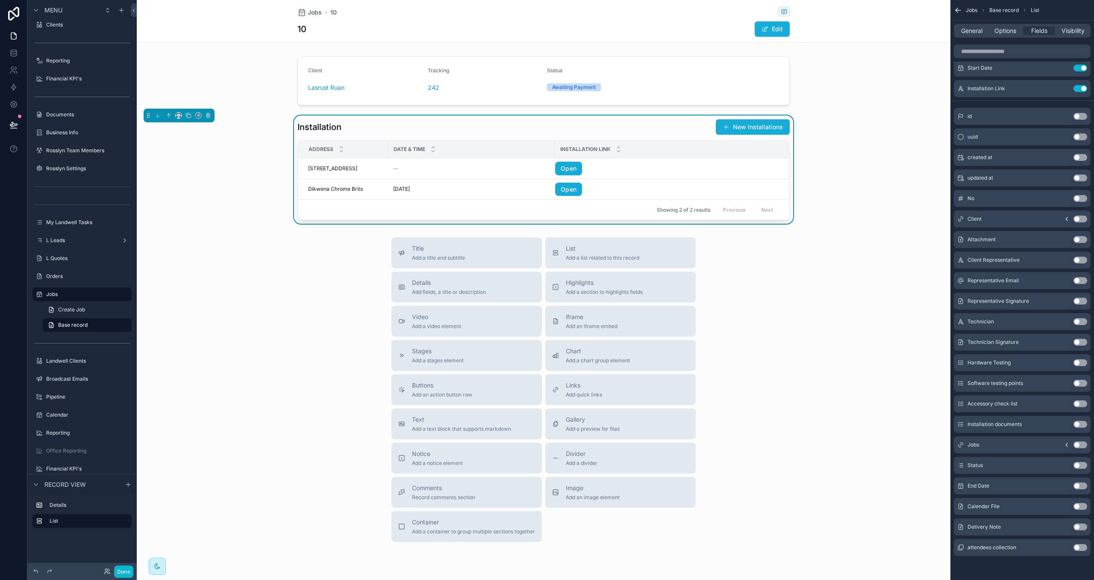
click at [1082, 526] on button "Use setting" at bounding box center [1081, 526] width 14 height 7
click at [1002, 32] on span "Options" at bounding box center [1006, 31] width 22 height 9
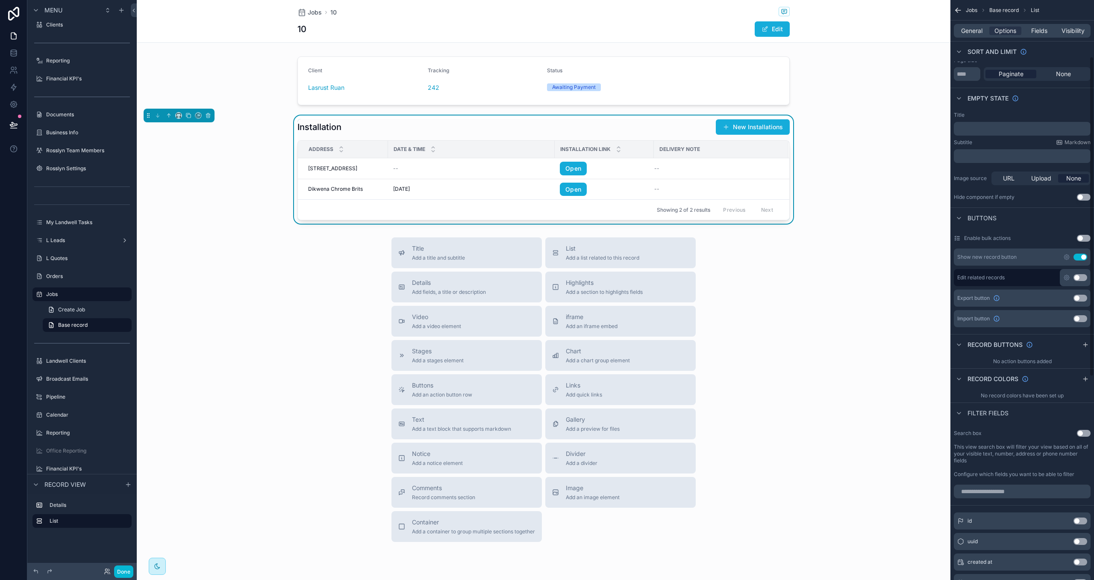
scroll to position [107, 0]
click at [1082, 343] on icon "scrollable content" at bounding box center [1085, 343] width 7 height 7
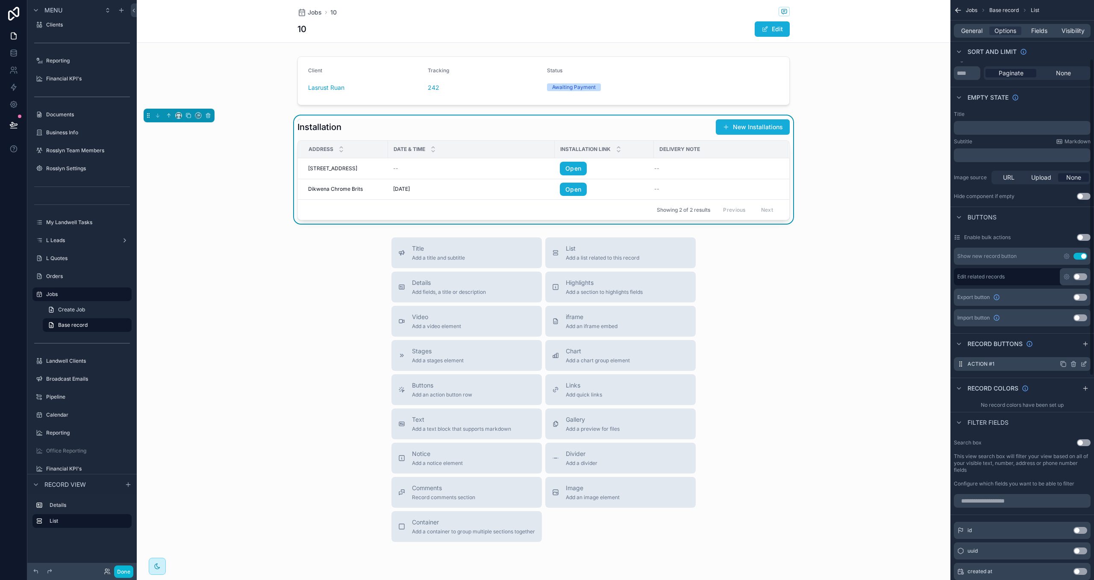
click at [1082, 366] on icon "scrollable content" at bounding box center [1084, 363] width 7 height 7
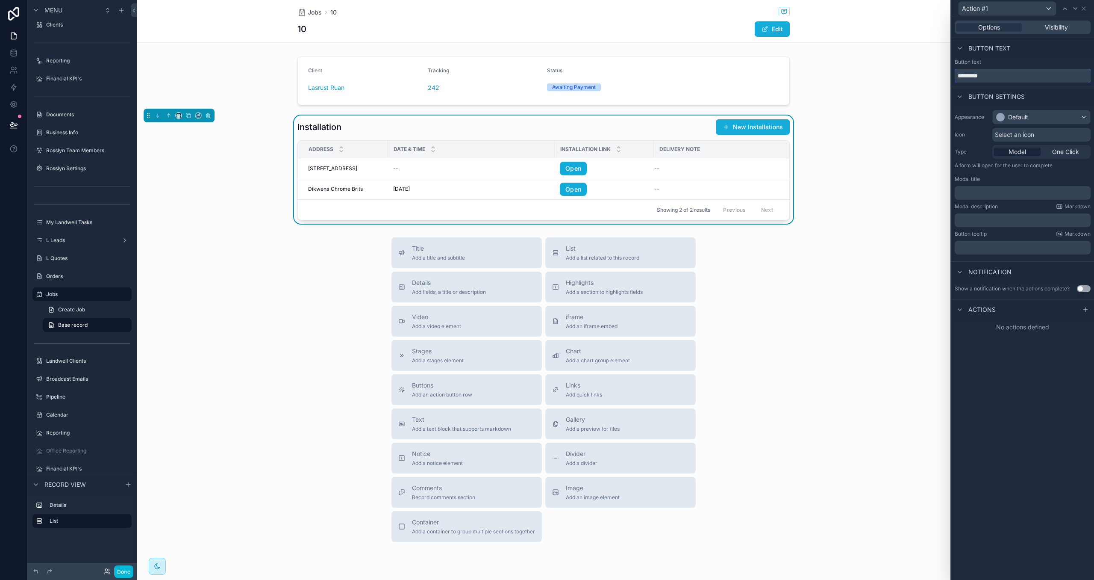
drag, startPoint x: 991, startPoint y: 73, endPoint x: 962, endPoint y: 71, distance: 29.1
click at [962, 71] on input "*********" at bounding box center [1023, 76] width 136 height 14
type input "****"
click at [1038, 116] on div "Default" at bounding box center [1041, 117] width 97 height 14
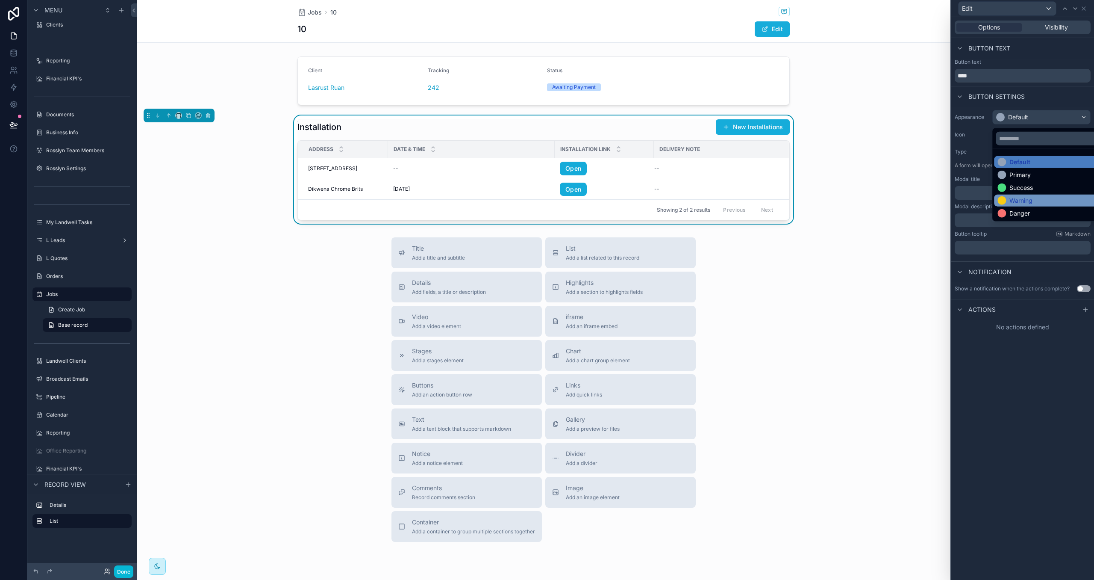
click at [1036, 197] on div "Warning" at bounding box center [1051, 200] width 107 height 9
click at [1023, 190] on p "﻿" at bounding box center [1023, 193] width 131 height 9
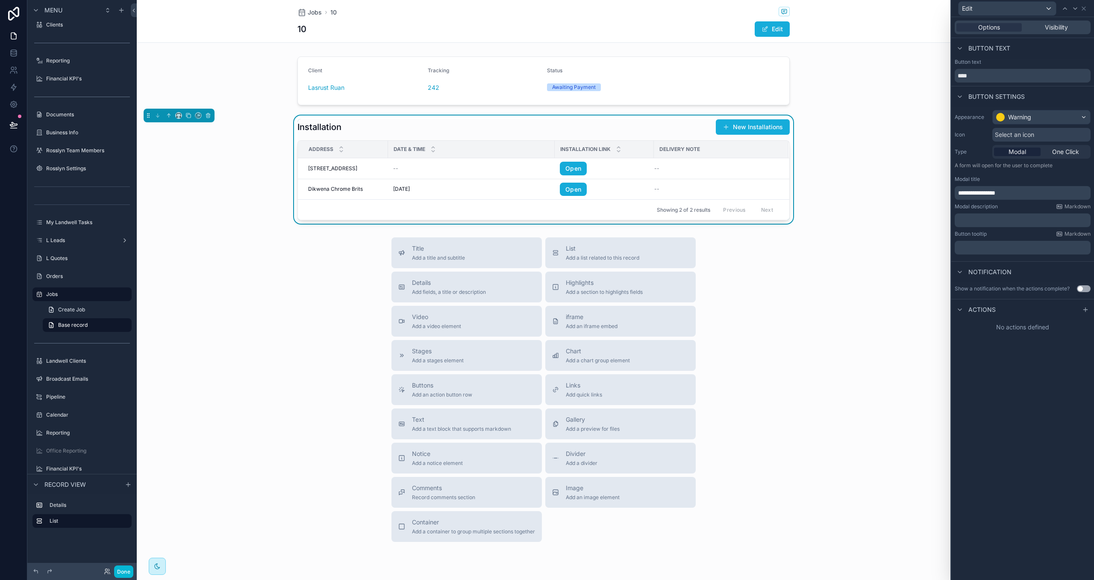
click at [1014, 205] on div "Modal description Markdown" at bounding box center [1023, 206] width 136 height 7
click at [1084, 291] on button "Use setting" at bounding box center [1084, 288] width 14 height 7
click at [1017, 344] on p "﻿" at bounding box center [1023, 344] width 131 height 9
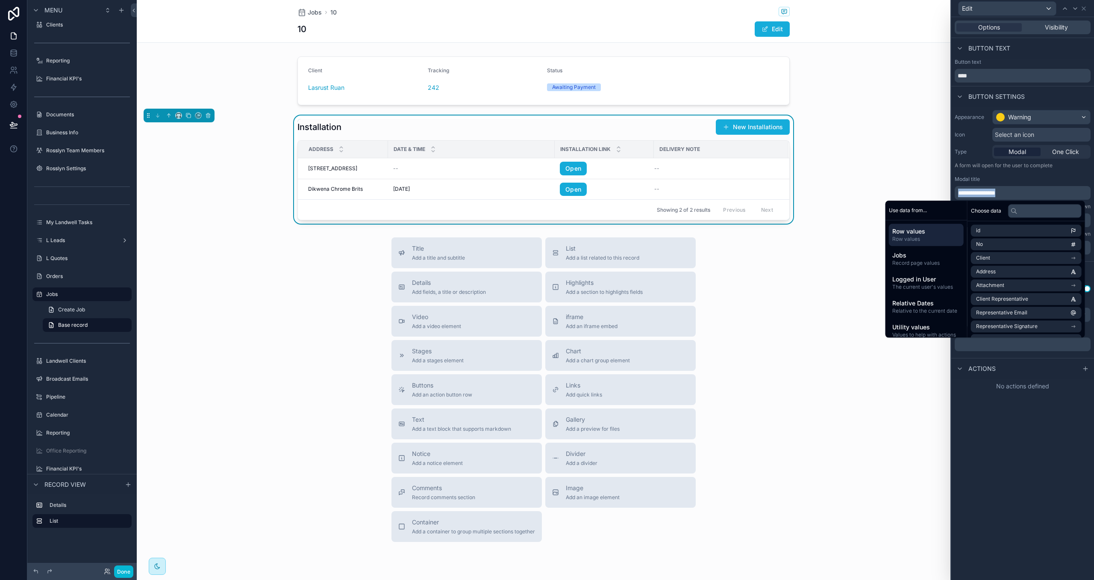
drag, startPoint x: 1008, startPoint y: 186, endPoint x: 991, endPoint y: 192, distance: 18.4
click at [1008, 186] on div "**********" at bounding box center [1023, 188] width 136 height 24
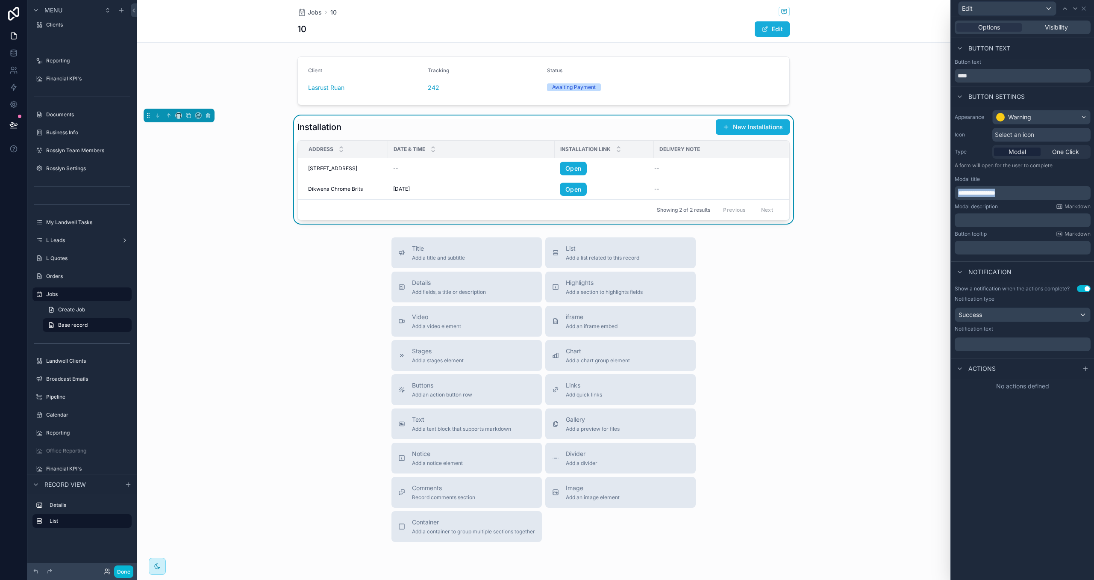
copy div "**********"
click at [978, 348] on p "﻿" at bounding box center [1023, 344] width 131 height 9
click at [1006, 341] on p "**********" at bounding box center [1023, 344] width 131 height 9
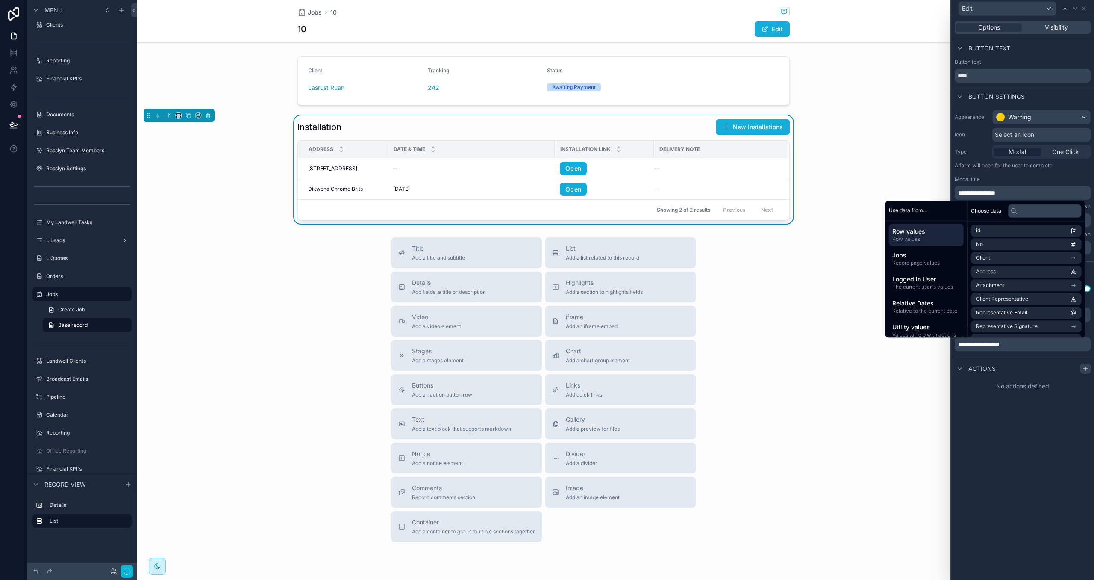
click at [1085, 373] on div at bounding box center [1086, 368] width 10 height 10
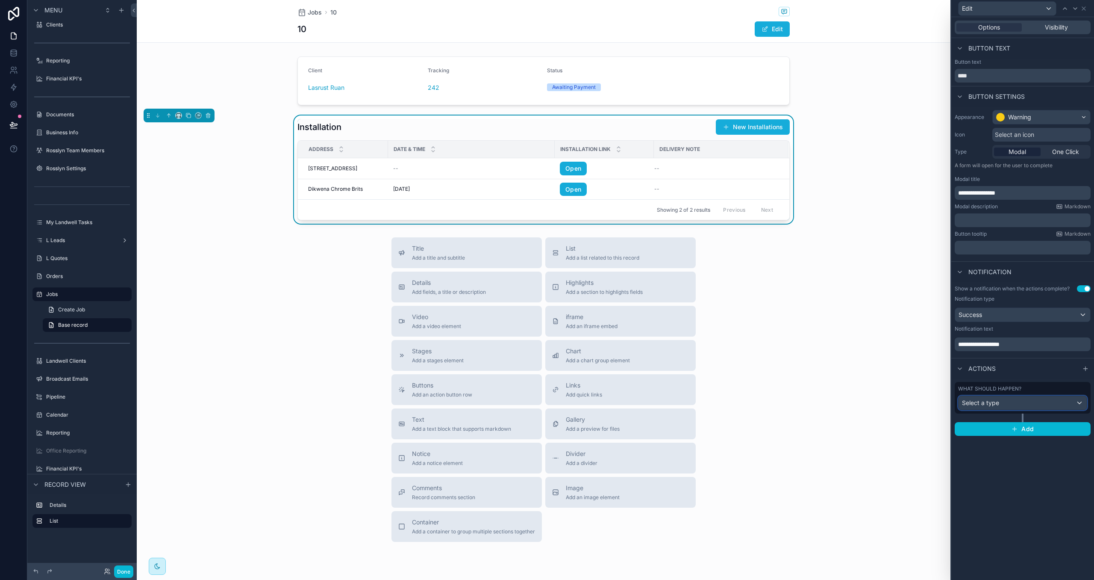
click at [1058, 404] on div "Select a type" at bounding box center [1023, 403] width 128 height 14
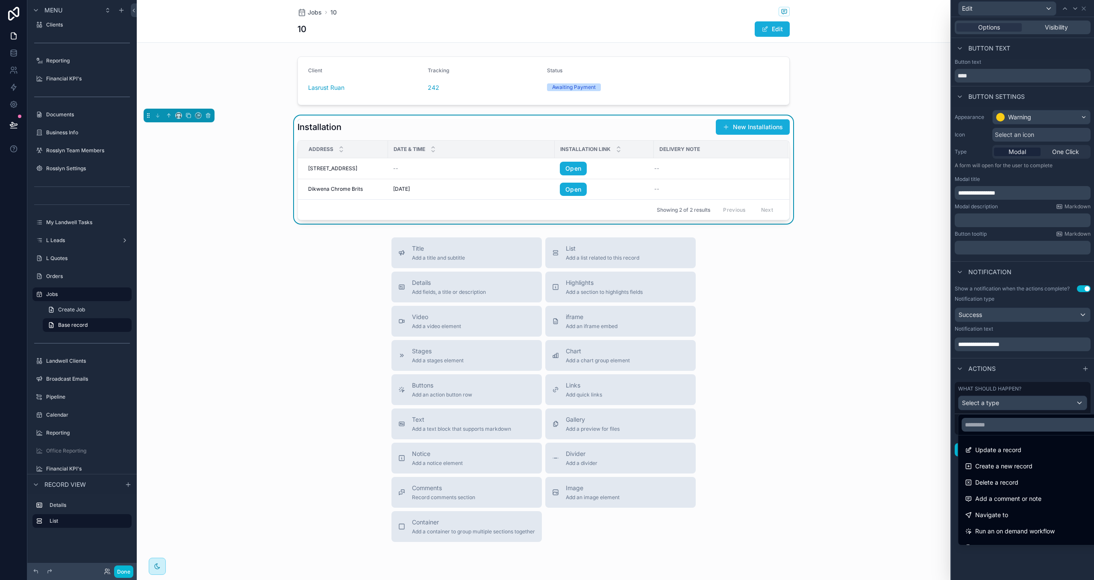
click at [1024, 447] on div "Update a record" at bounding box center [1032, 450] width 134 height 10
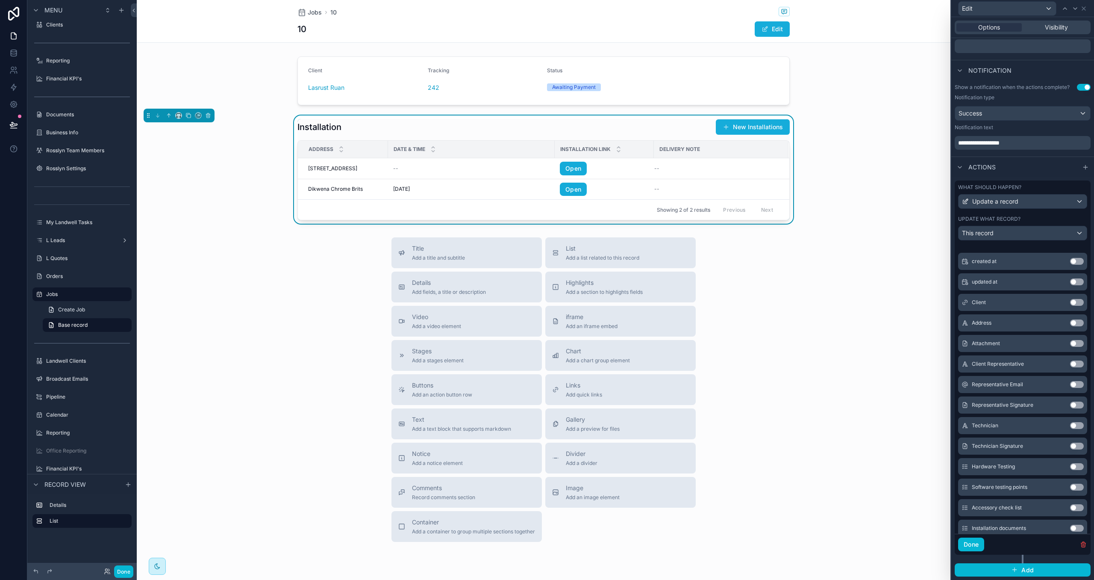
scroll to position [68, 0]
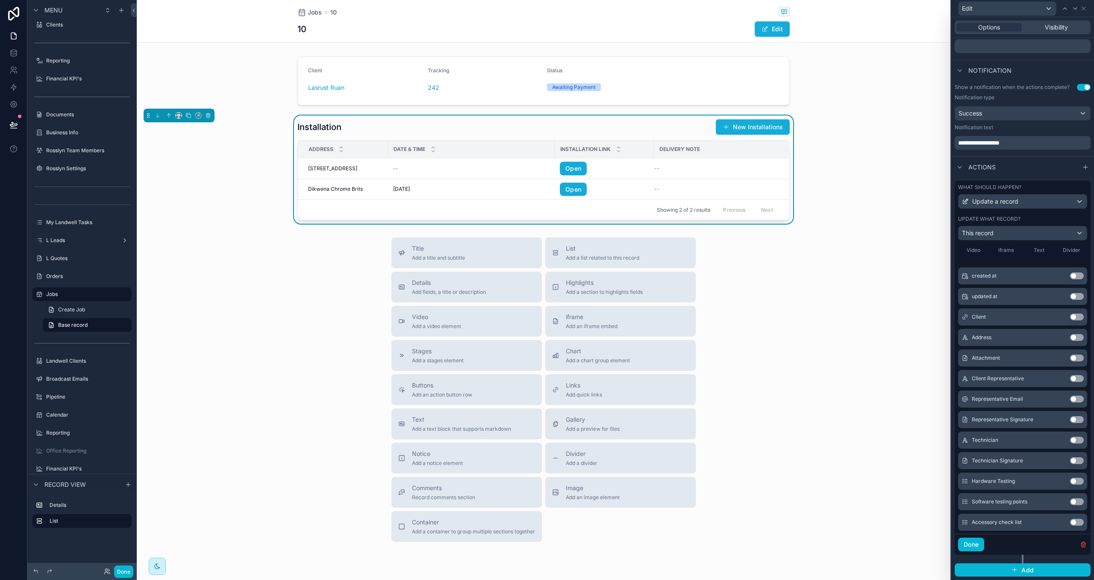
click at [1079, 335] on button "Use setting" at bounding box center [1077, 337] width 14 height 7
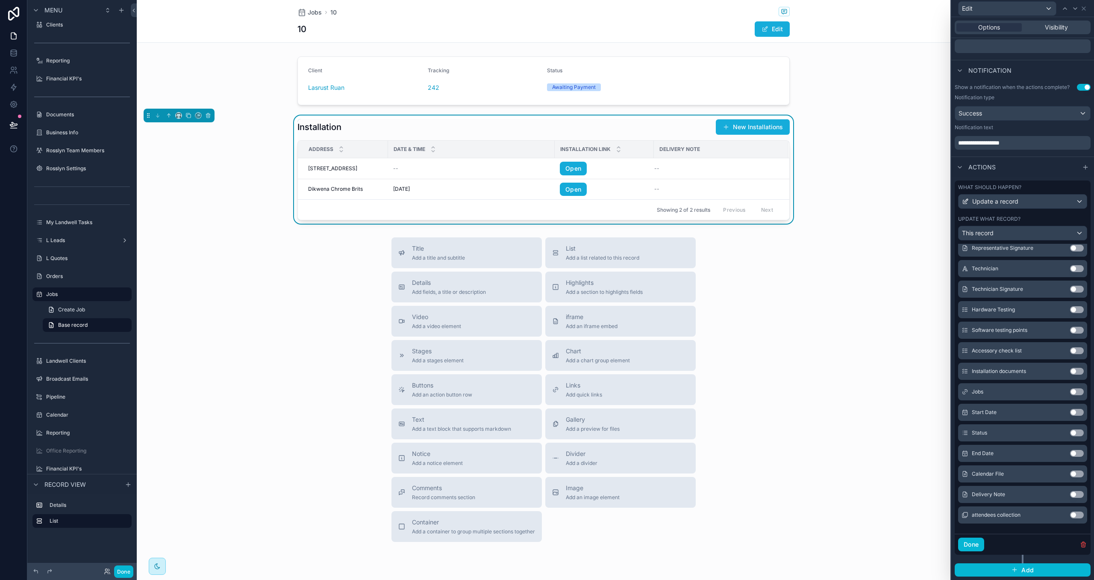
click at [1079, 493] on button "Use setting" at bounding box center [1077, 494] width 14 height 7
click at [1086, 8] on icon at bounding box center [1084, 8] width 7 height 7
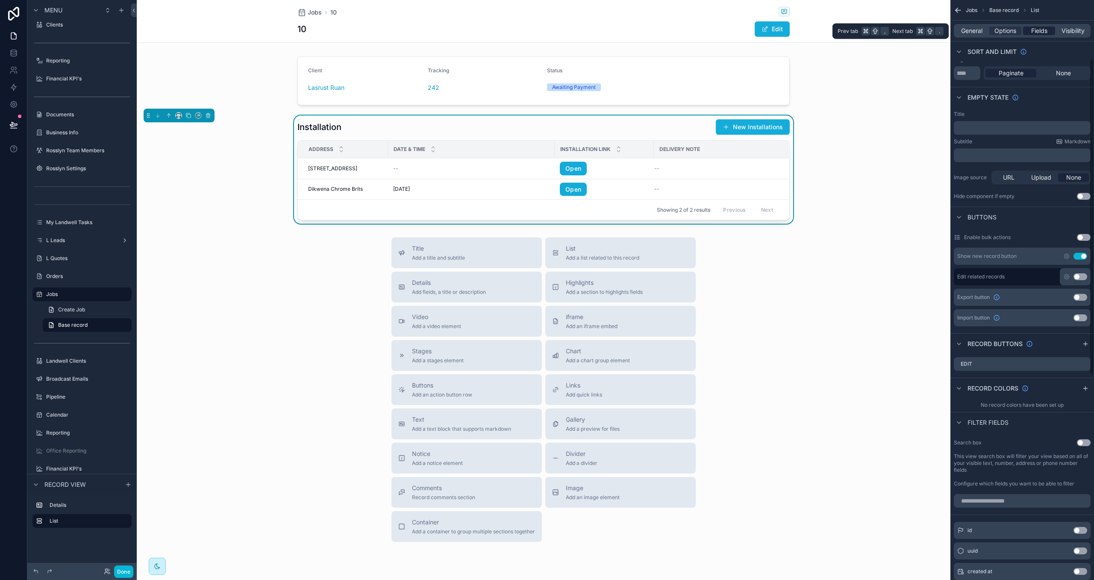
click at [1043, 30] on span "Fields" at bounding box center [1040, 31] width 16 height 9
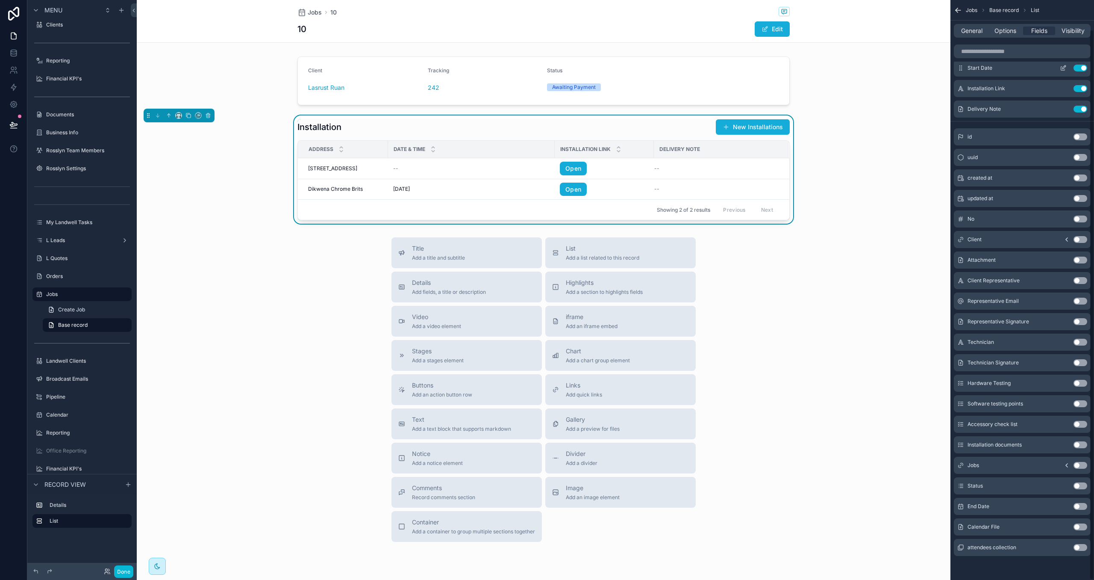
scroll to position [0, 0]
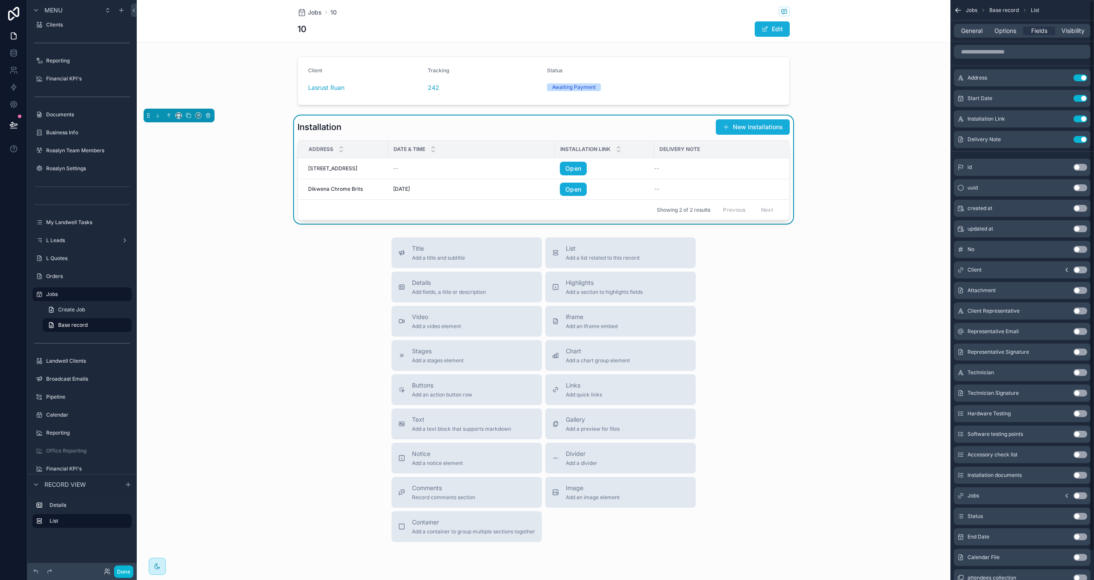
click at [1005, 36] on div "General Options Fields Visibility" at bounding box center [1022, 31] width 137 height 14
click at [1005, 32] on span "Options" at bounding box center [1006, 31] width 22 height 9
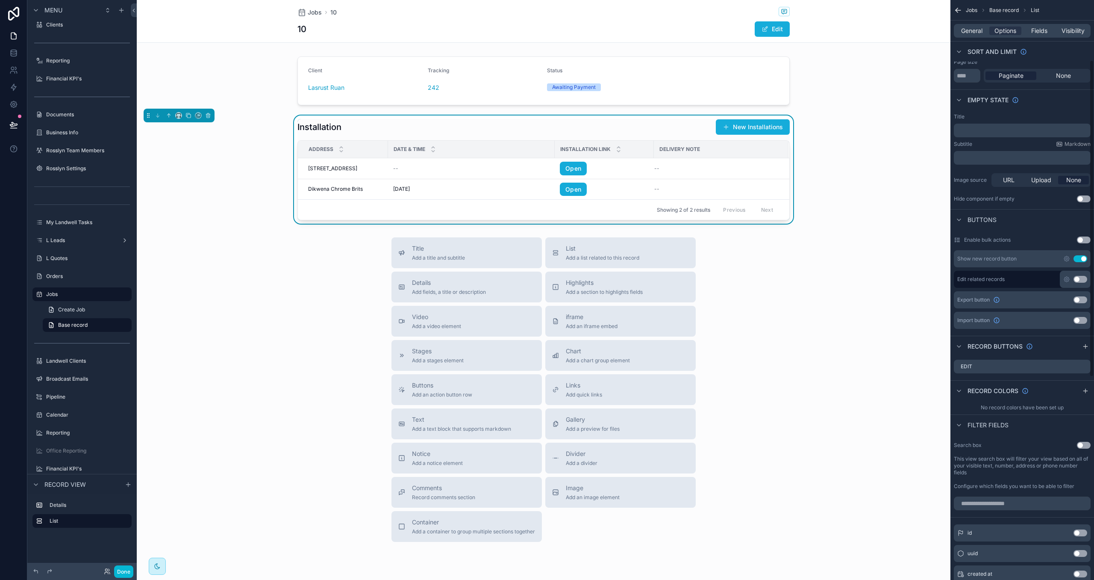
scroll to position [109, 0]
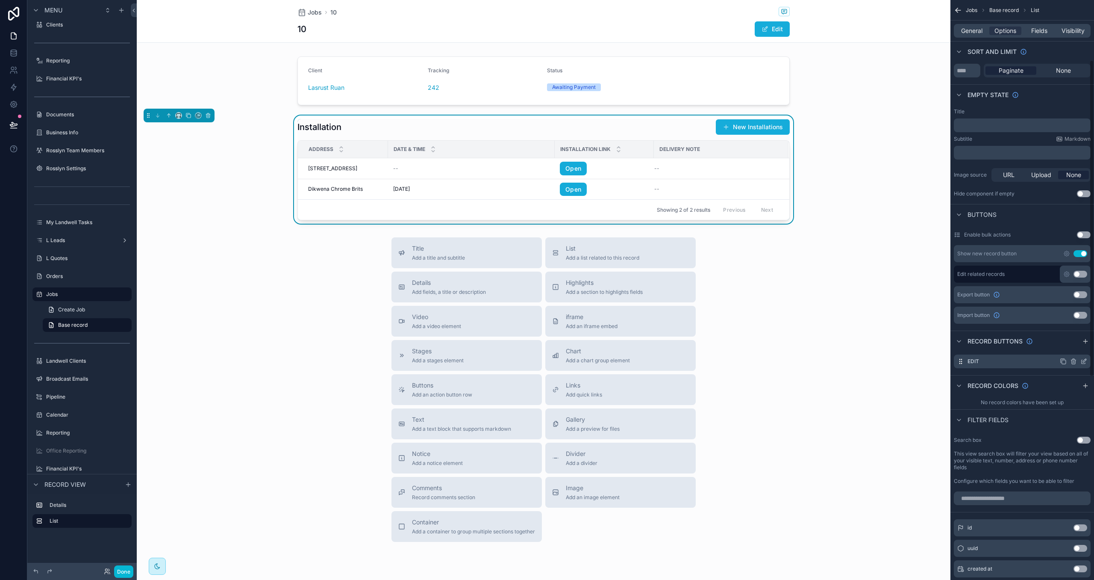
click at [1082, 362] on icon "scrollable content" at bounding box center [1084, 361] width 7 height 7
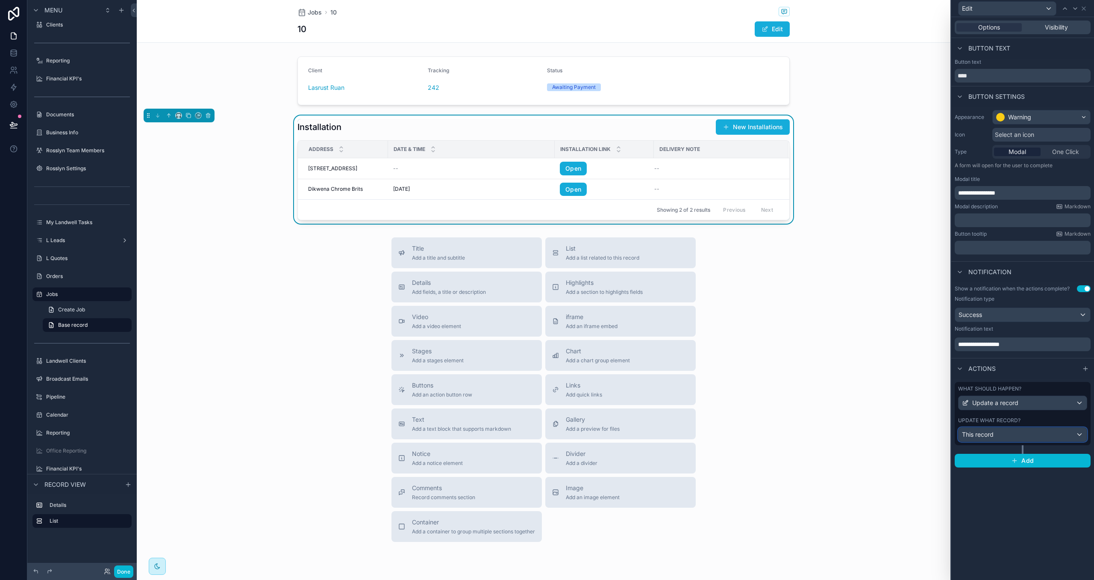
click at [1043, 435] on div "This record" at bounding box center [1023, 434] width 128 height 14
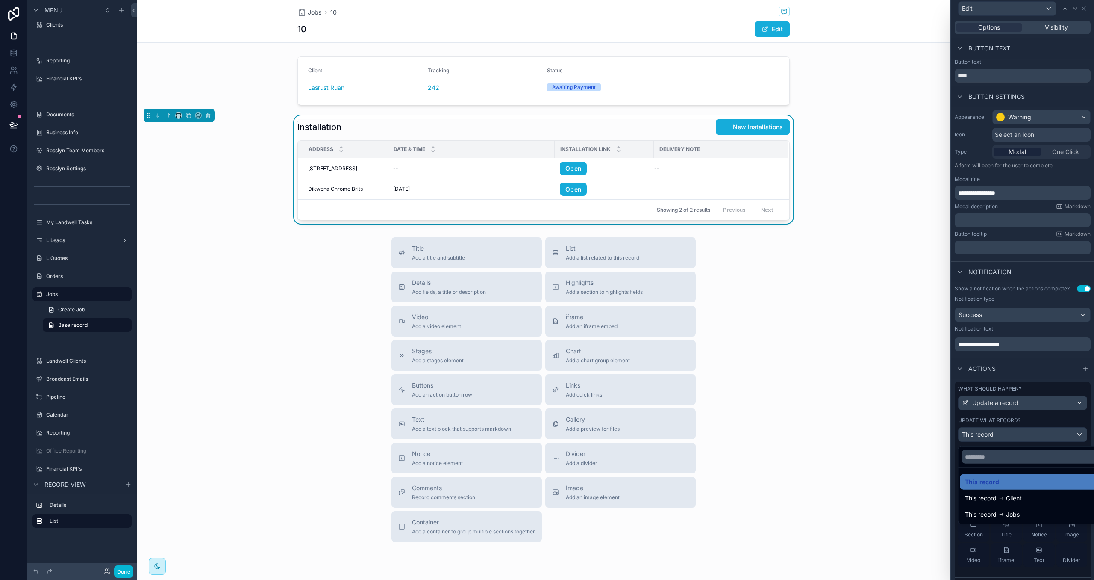
click at [1046, 420] on div at bounding box center [1023, 290] width 143 height 580
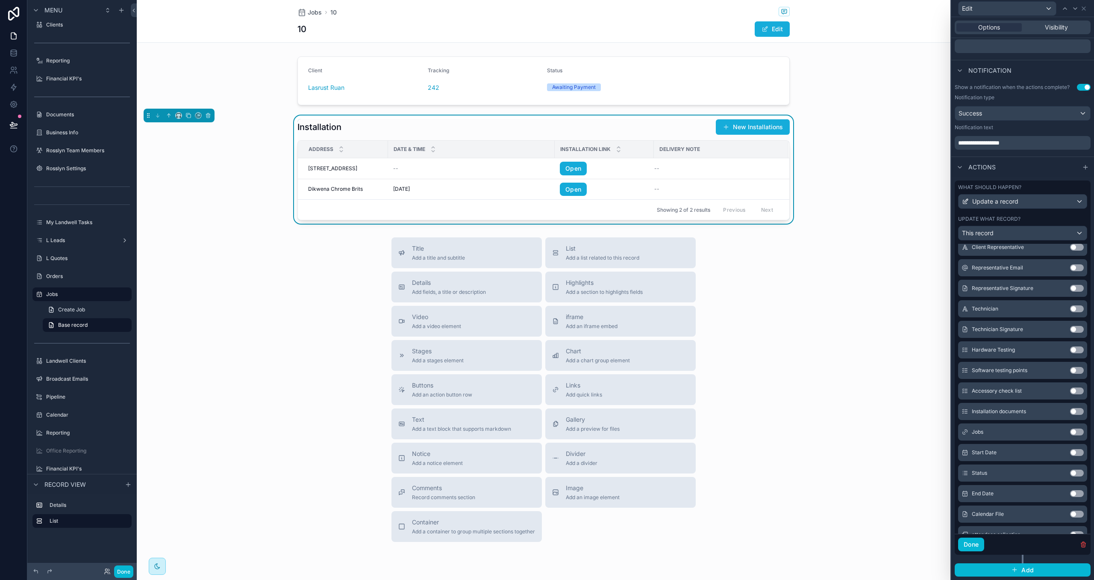
scroll to position [245, 0]
drag, startPoint x: 1076, startPoint y: 431, endPoint x: 1061, endPoint y: 359, distance: 73.8
click at [1076, 431] on button "Use setting" at bounding box center [1077, 434] width 14 height 7
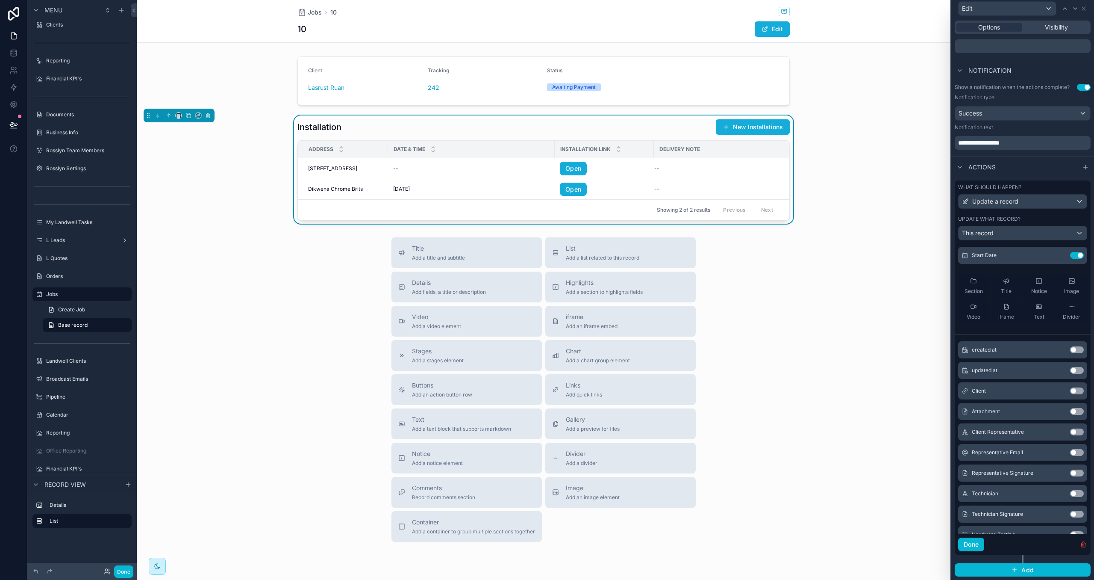
scroll to position [0, 0]
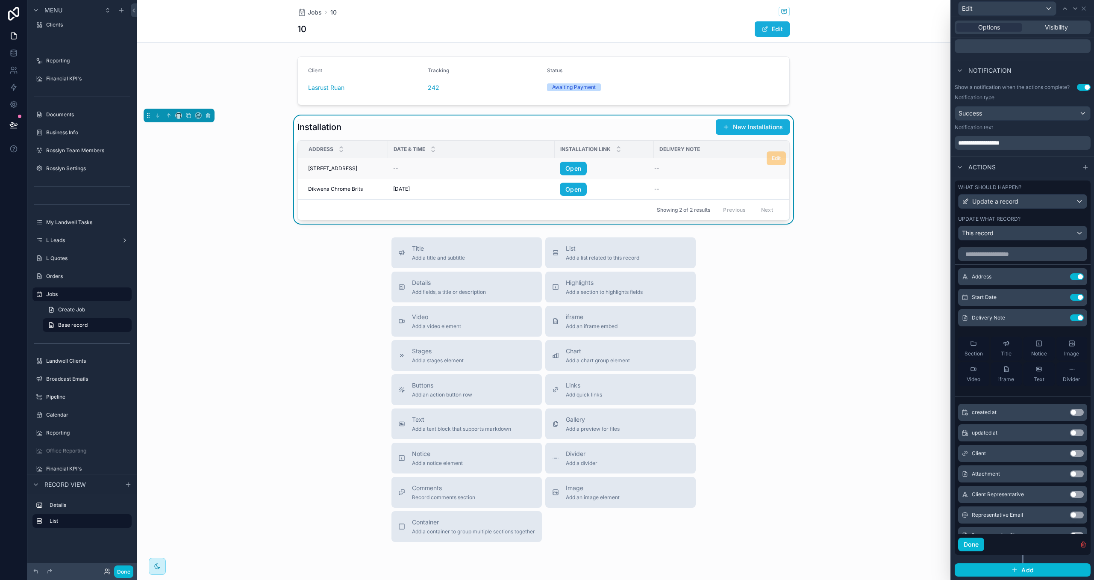
click at [427, 171] on div "--" at bounding box center [471, 168] width 156 height 7
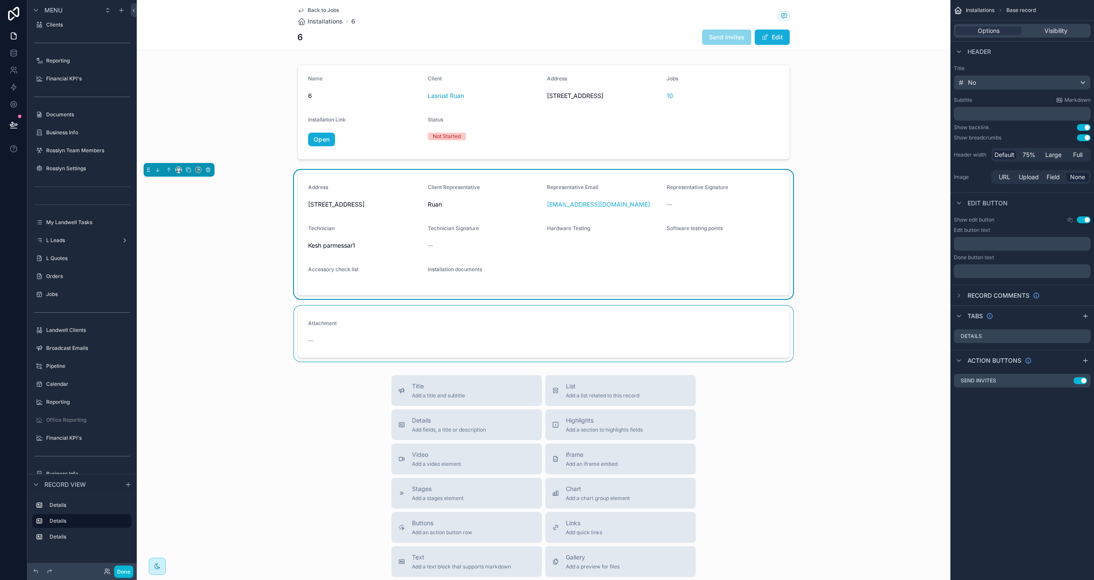
click at [469, 348] on div "scrollable content" at bounding box center [544, 334] width 814 height 56
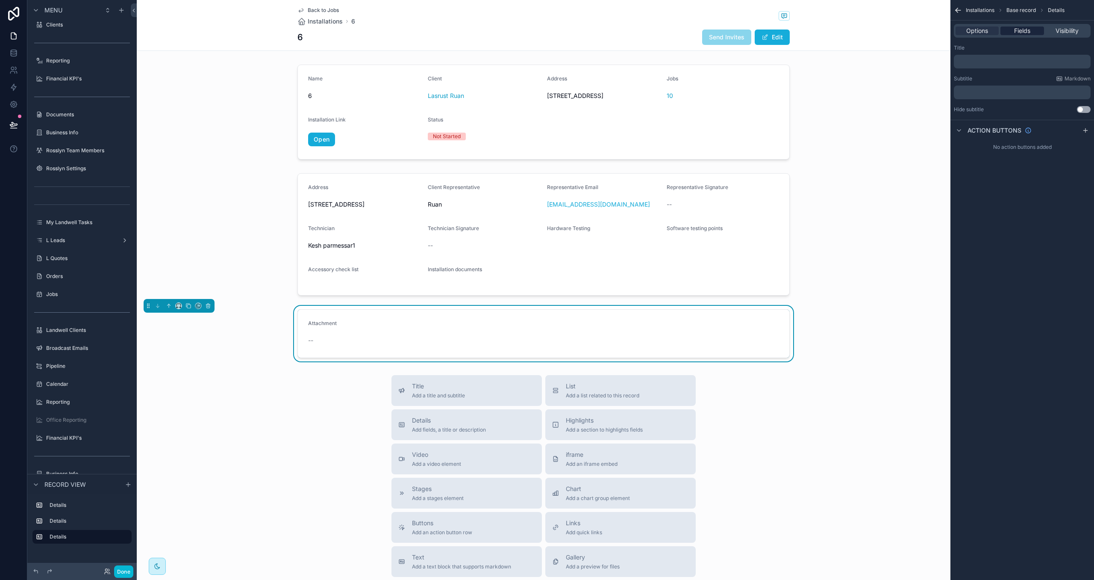
click at [1036, 28] on div "Fields" at bounding box center [1022, 31] width 43 height 9
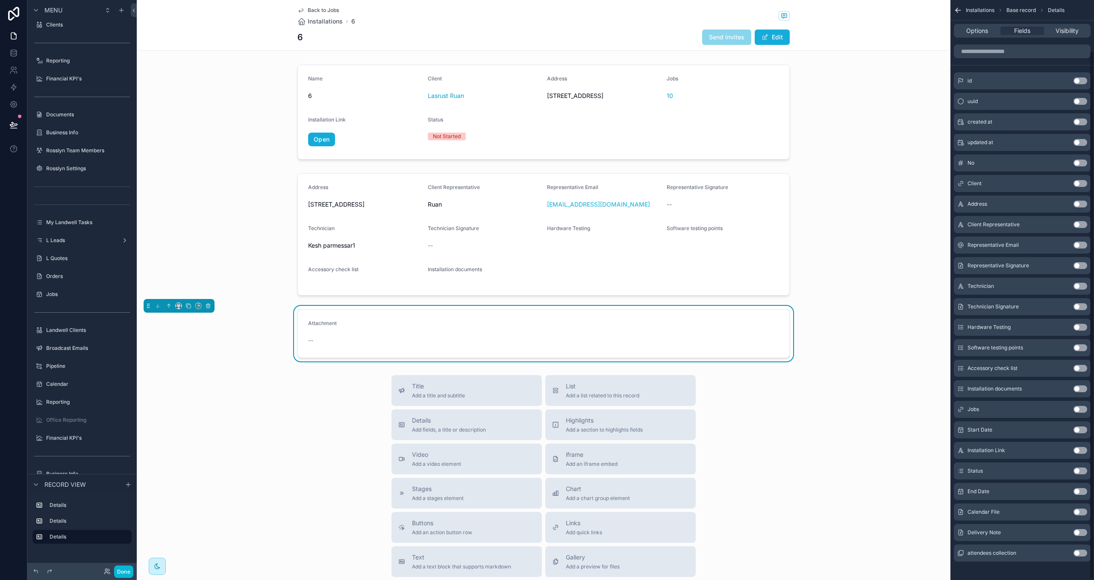
scroll to position [56, 0]
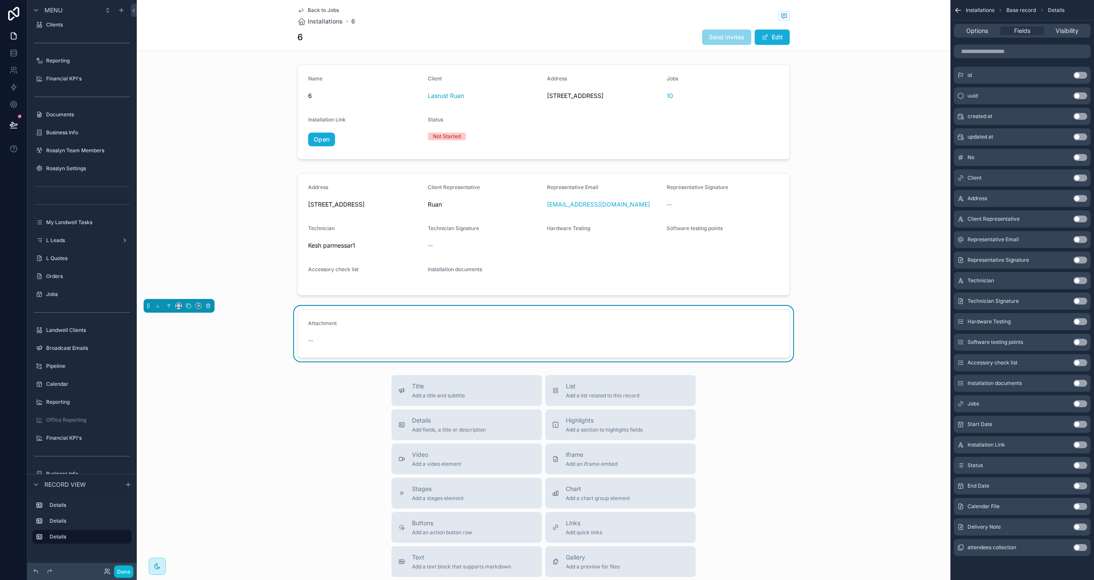
click at [1078, 527] on button "Use setting" at bounding box center [1081, 526] width 14 height 7
click at [326, 9] on span "Back to Jobs" at bounding box center [323, 10] width 31 height 7
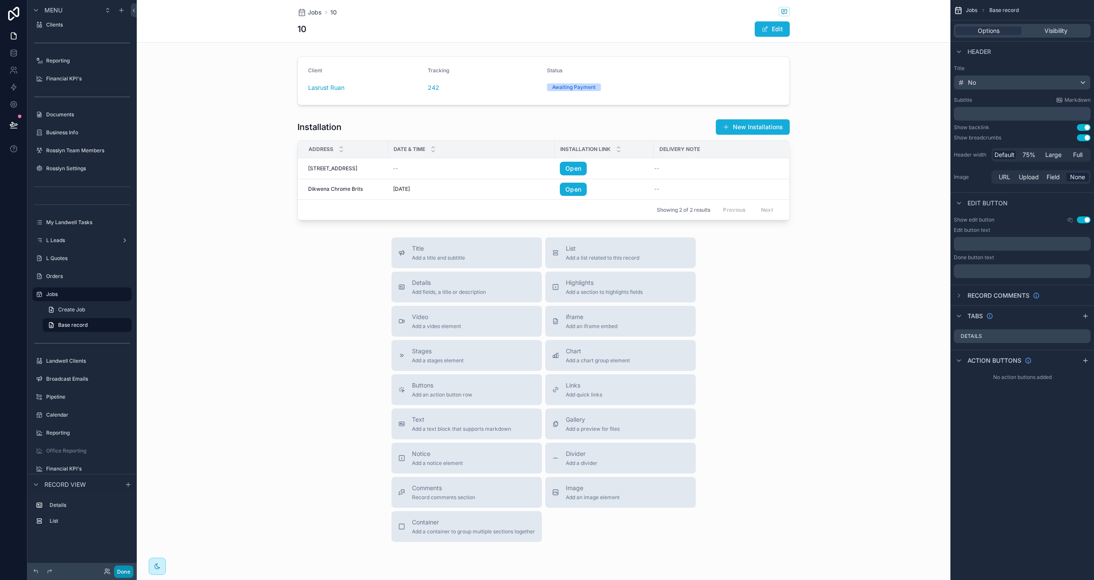
click at [127, 571] on button "Done" at bounding box center [123, 571] width 19 height 12
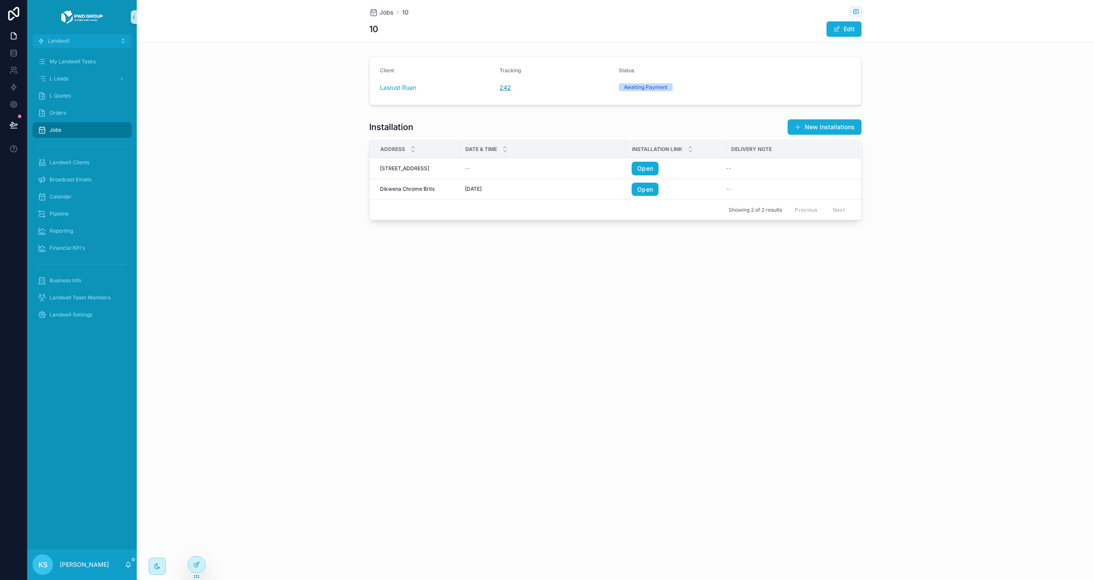
click at [507, 91] on span "242" at bounding box center [506, 87] width 12 height 9
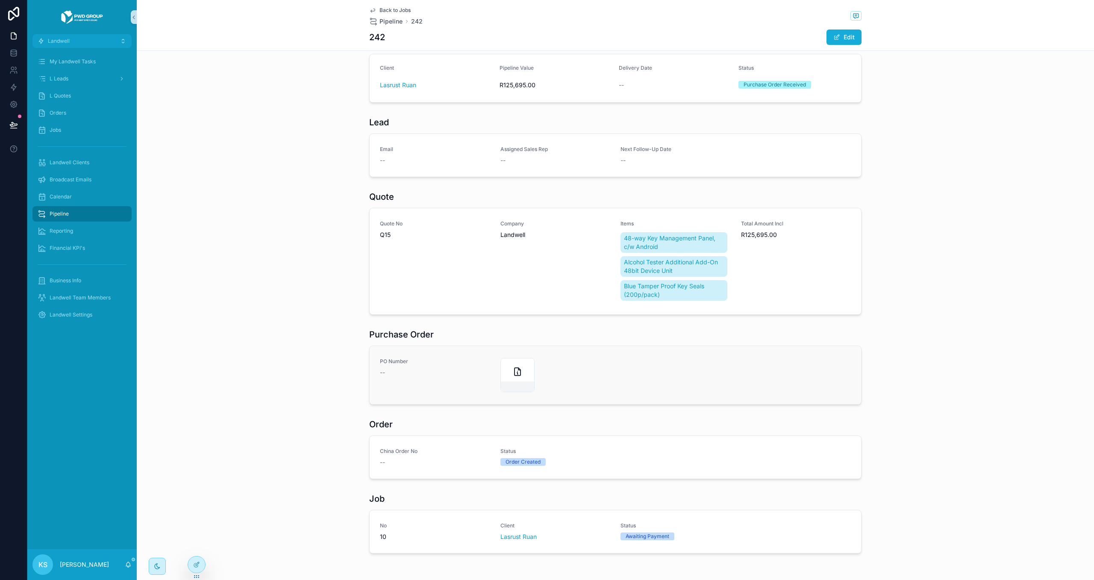
scroll to position [9, 0]
click at [85, 212] on div "Pipeline" at bounding box center [82, 214] width 89 height 14
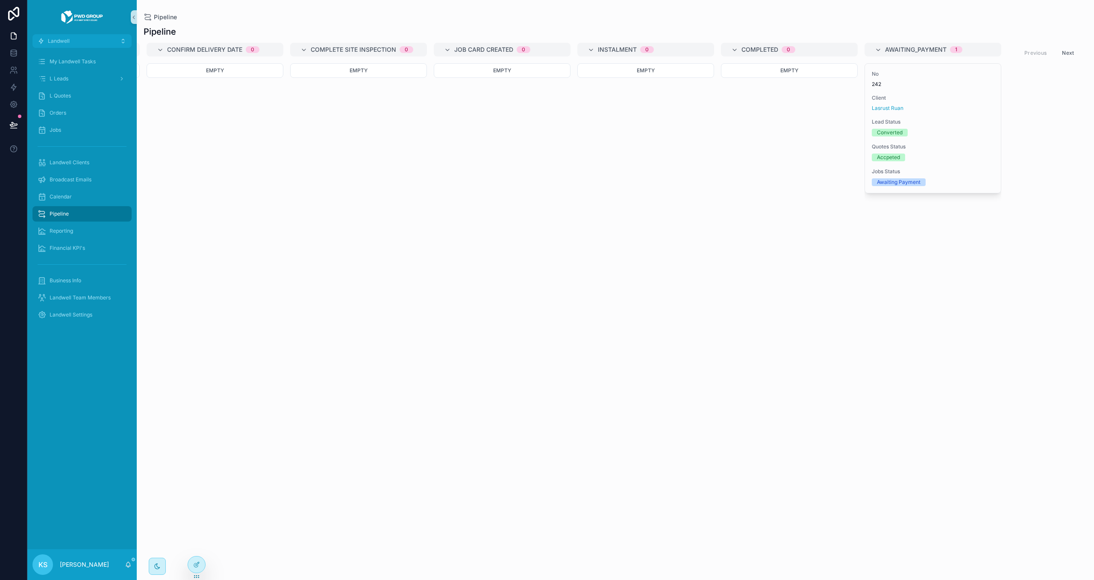
scroll to position [0, 1003]
